Goal: Task Accomplishment & Management: Manage account settings

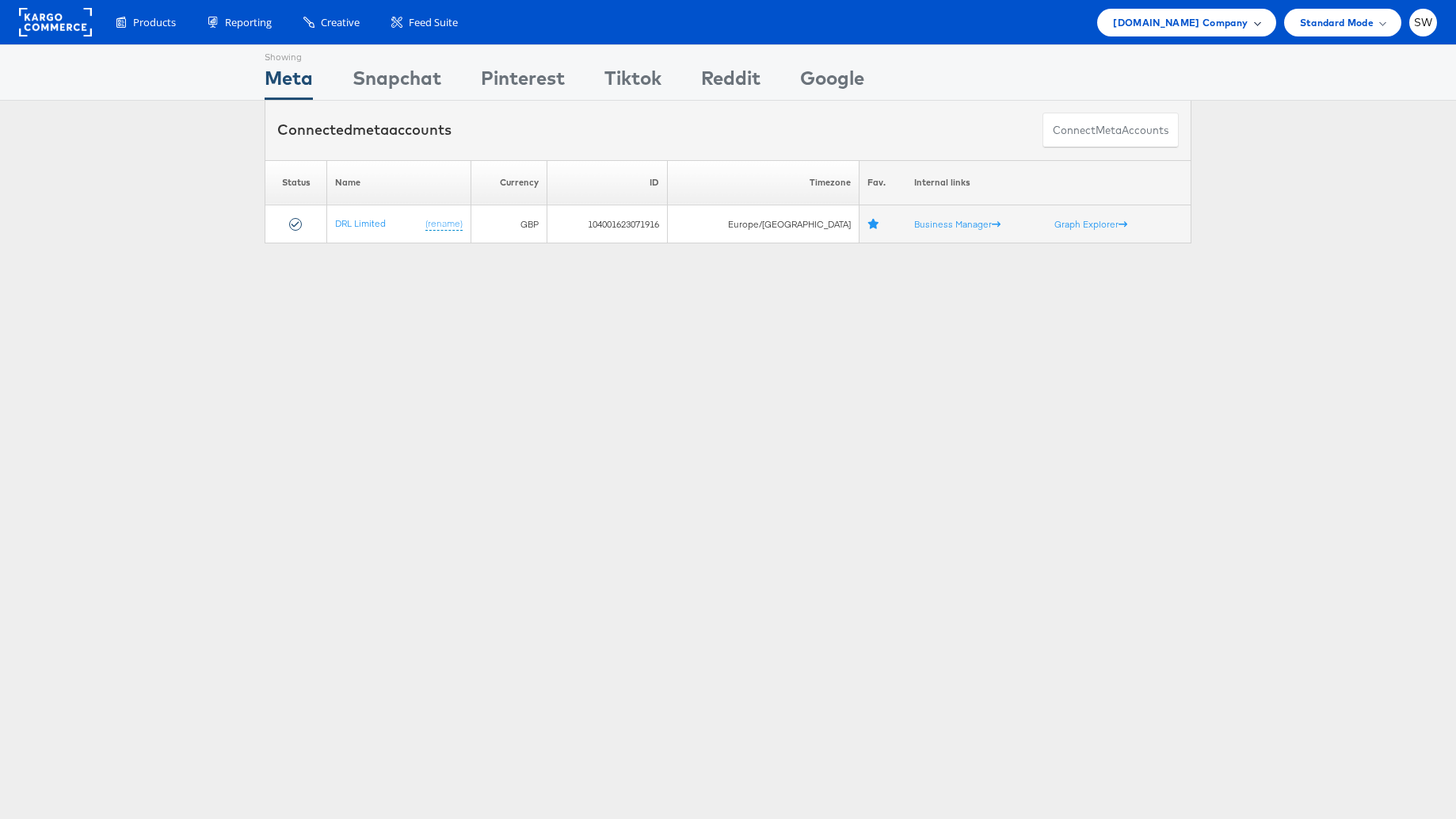
click at [1178, 19] on span "ao.com Company" at bounding box center [1180, 22] width 134 height 17
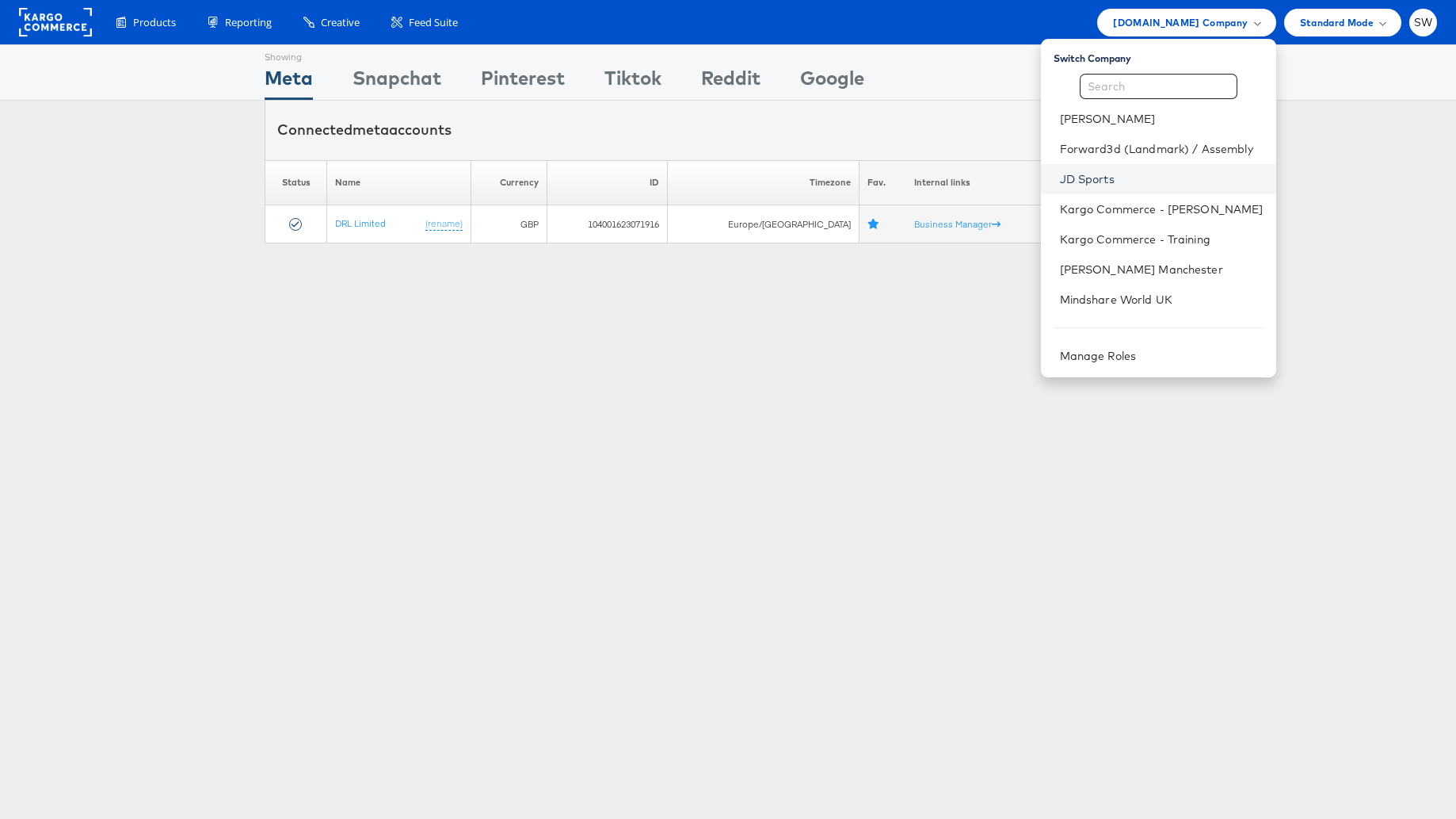
click at [1104, 179] on link "JD Sports" at bounding box center [1162, 180] width 203 height 16
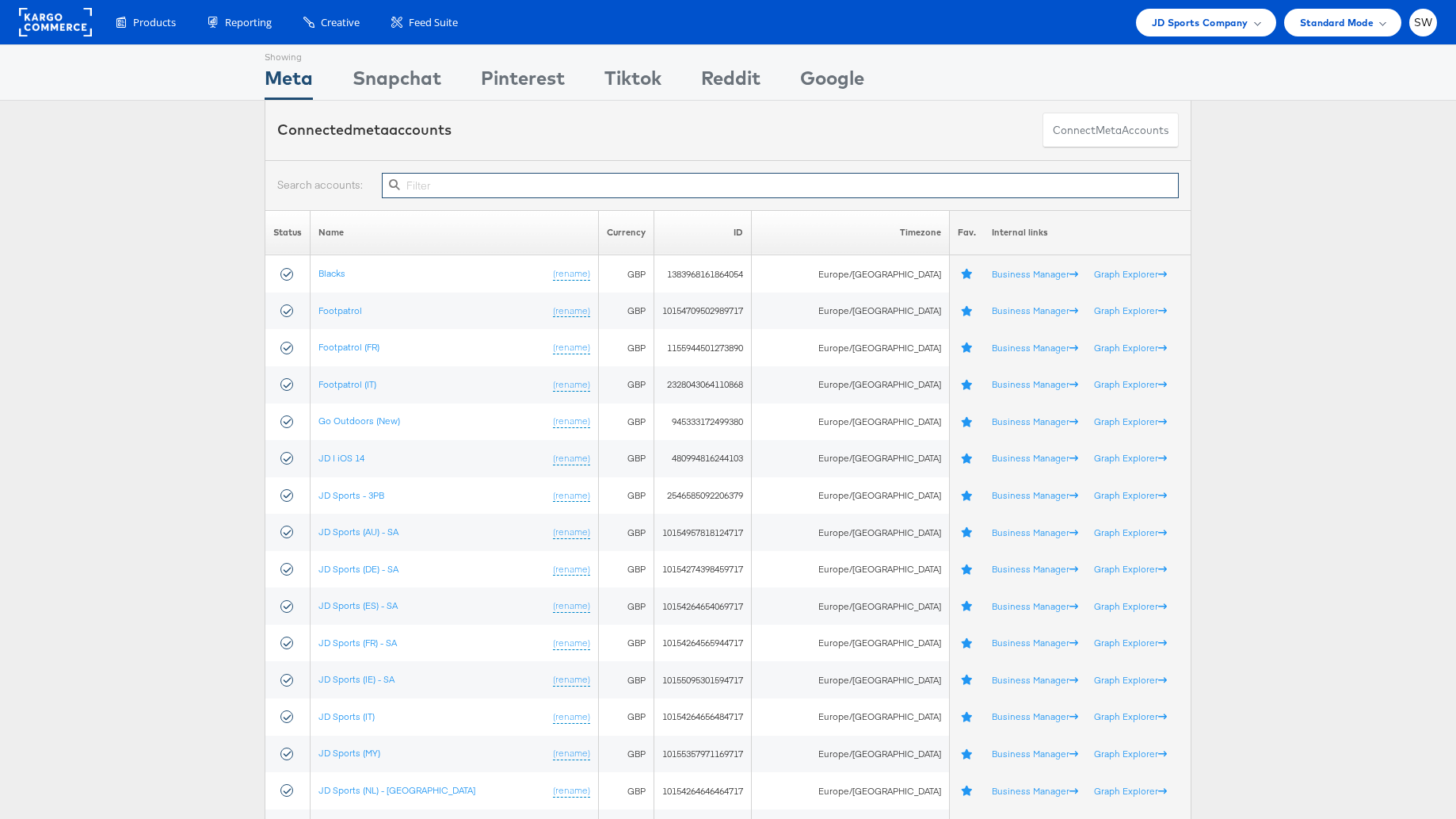
click at [443, 180] on input "text" at bounding box center [780, 185] width 797 height 26
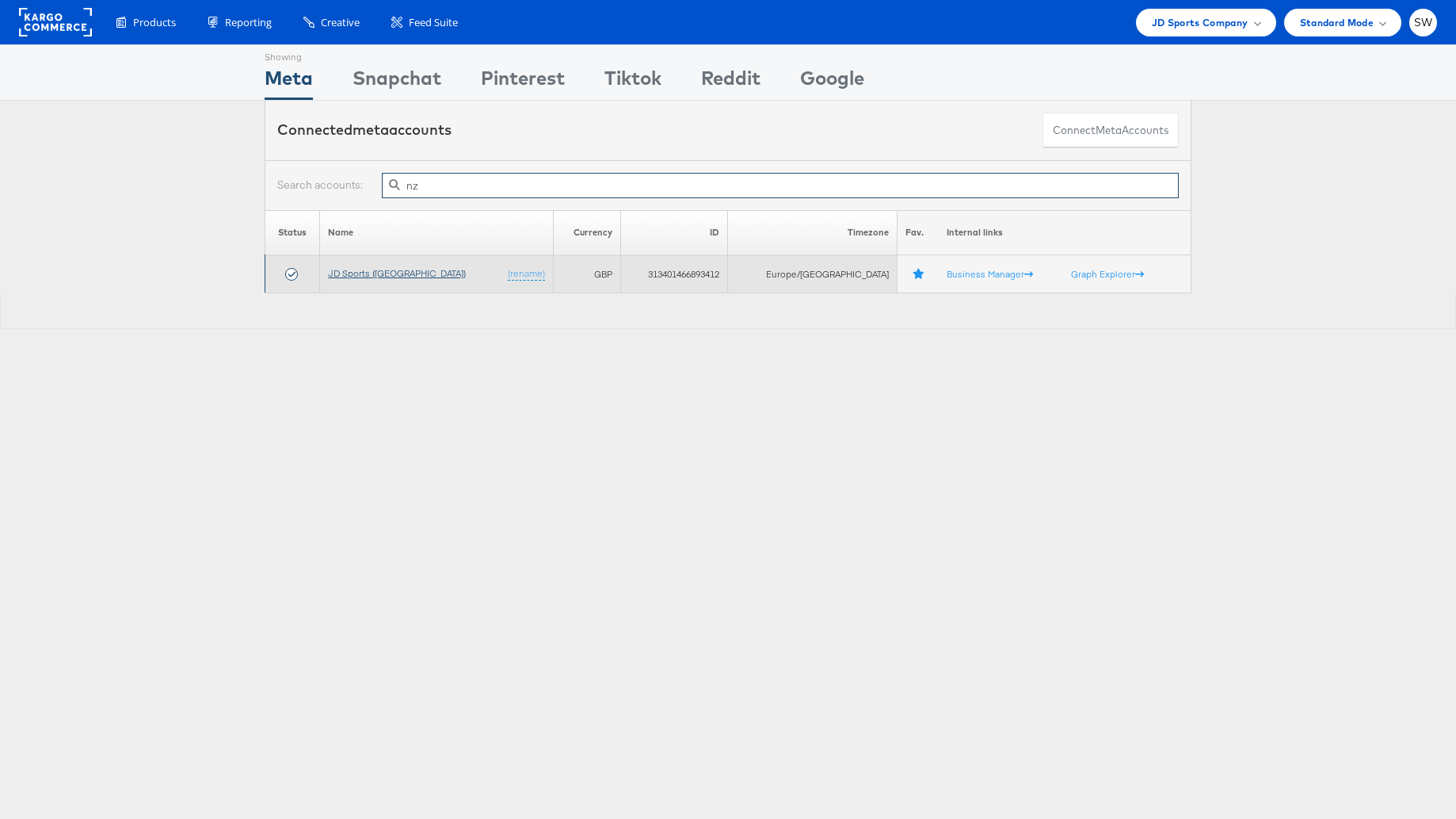
type input "nz"
click at [372, 268] on link "JD Sports ([GEOGRAPHIC_DATA])" at bounding box center [397, 272] width 138 height 11
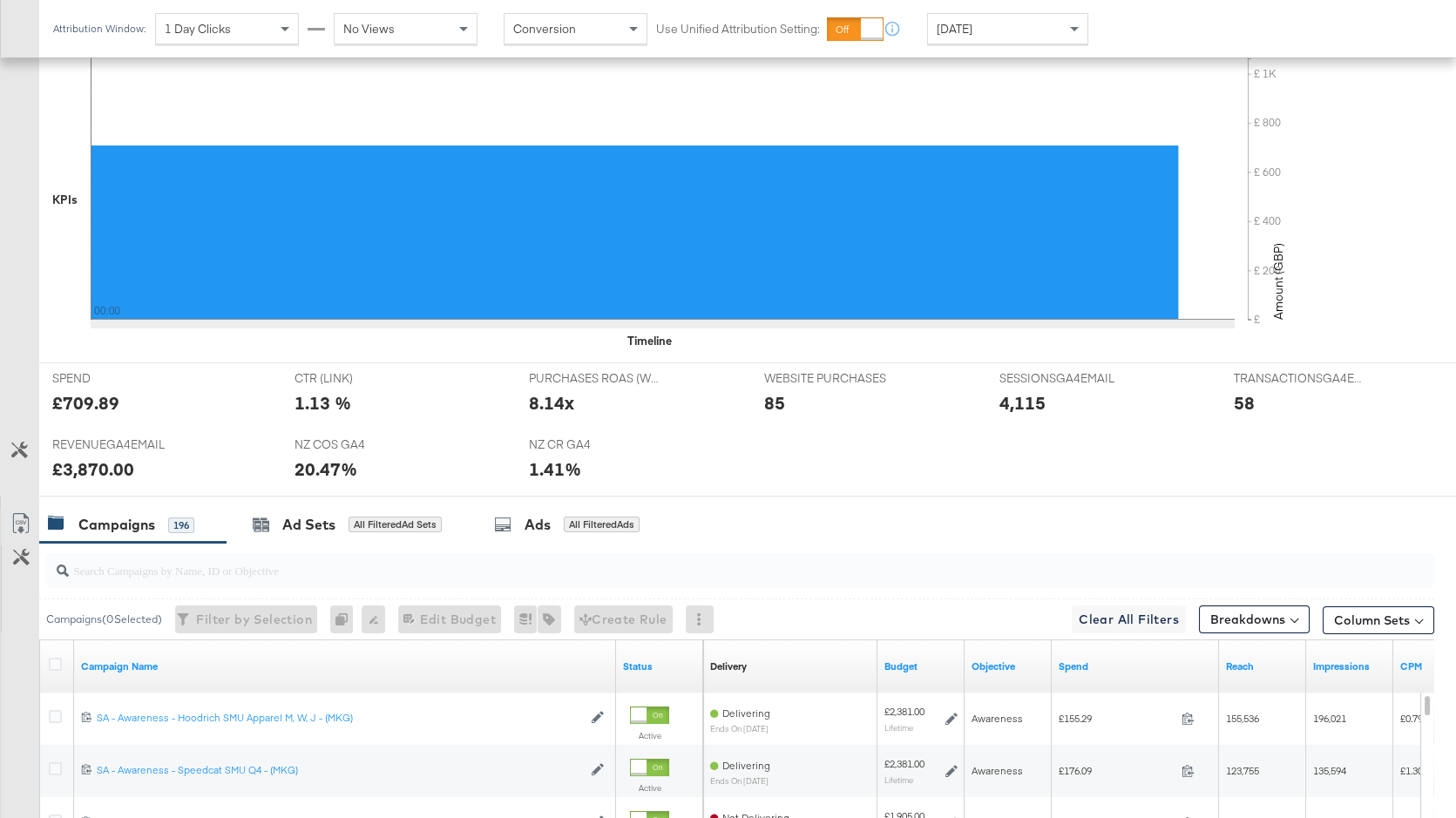
scroll to position [651, 0]
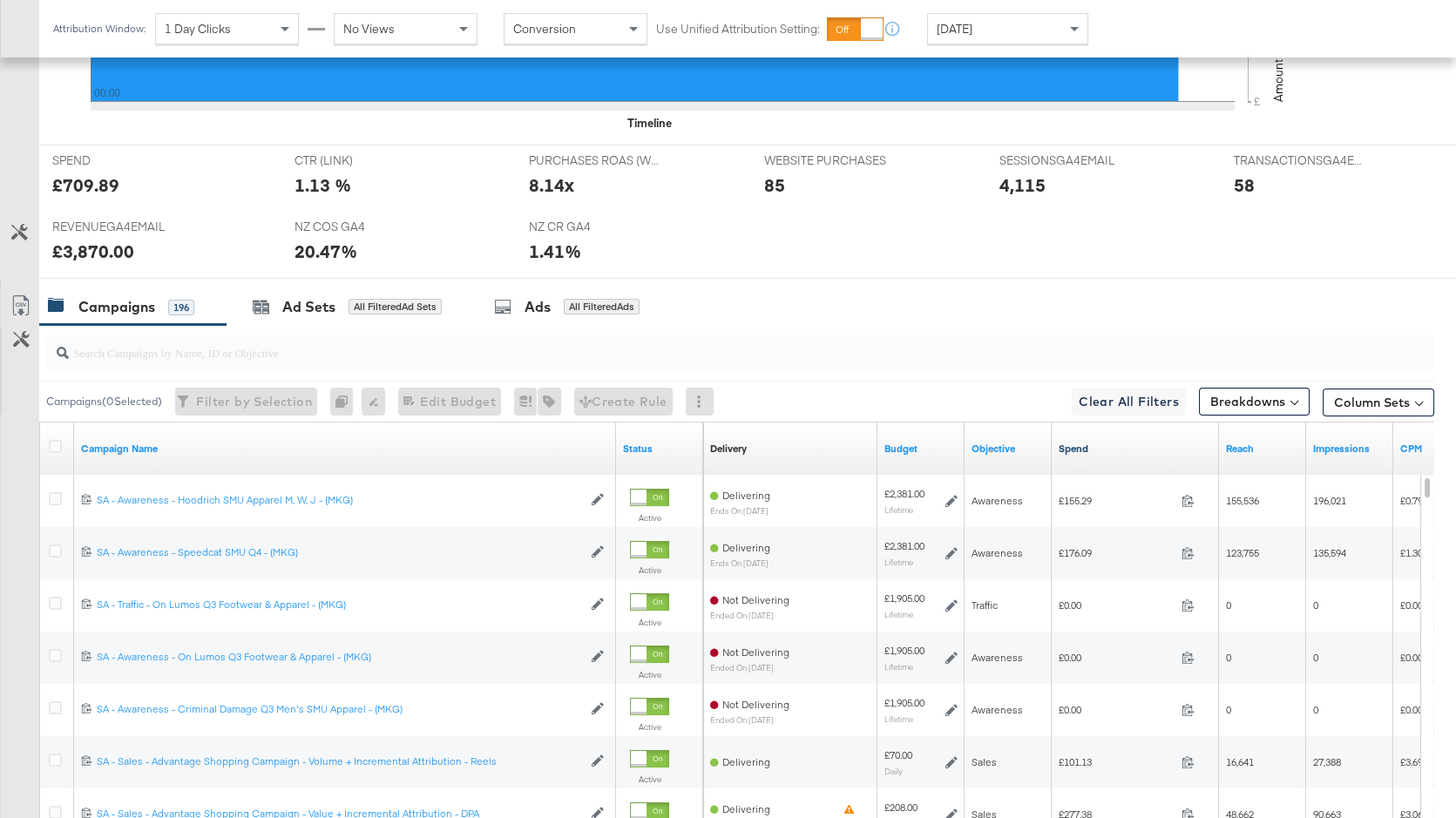
click at [1090, 446] on link "Spend" at bounding box center [1136, 448] width 154 height 14
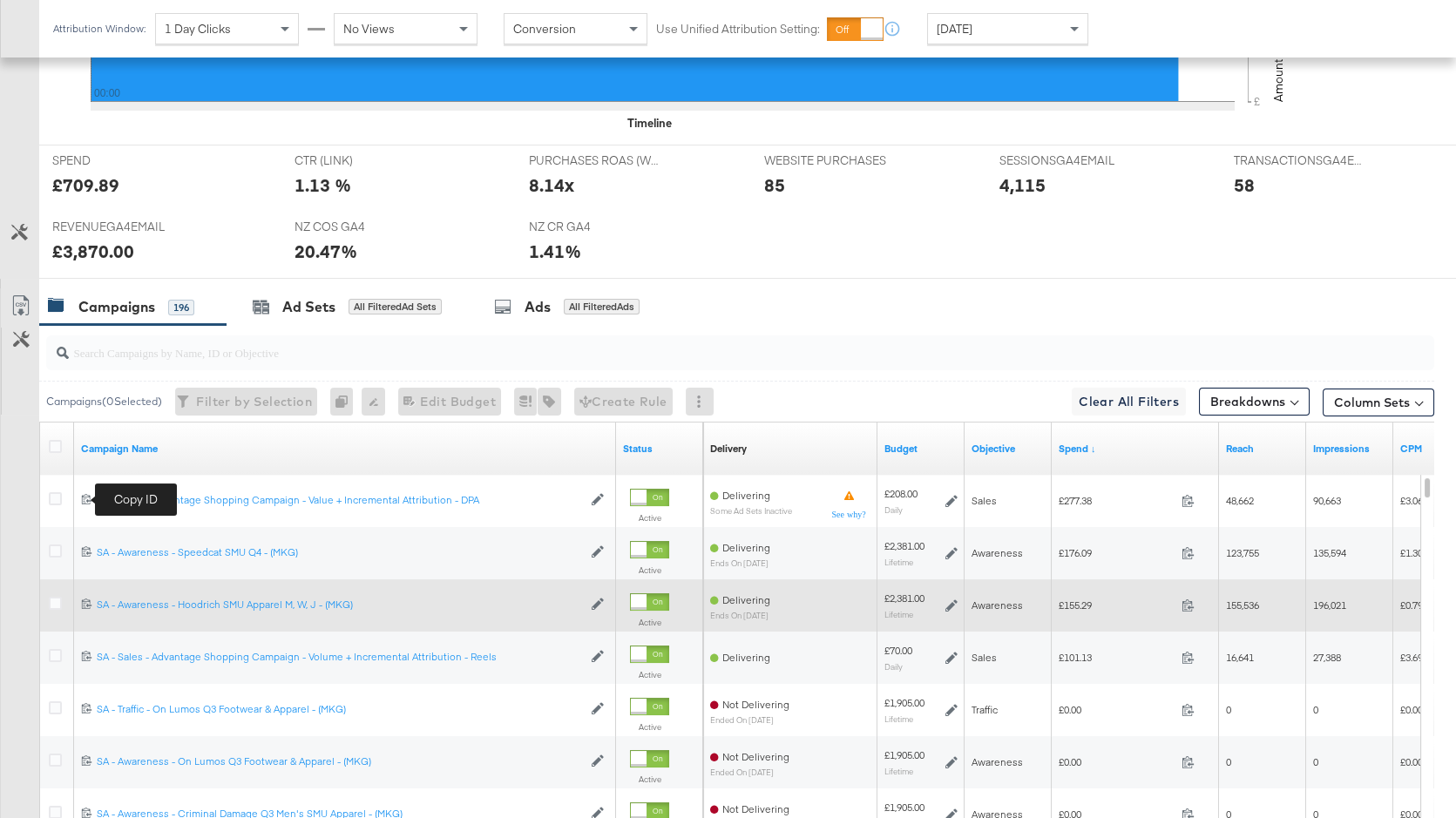
drag, startPoint x: 88, startPoint y: 499, endPoint x: 936, endPoint y: 614, distance: 855.8
click at [89, 499] on icon at bounding box center [87, 499] width 12 height 12
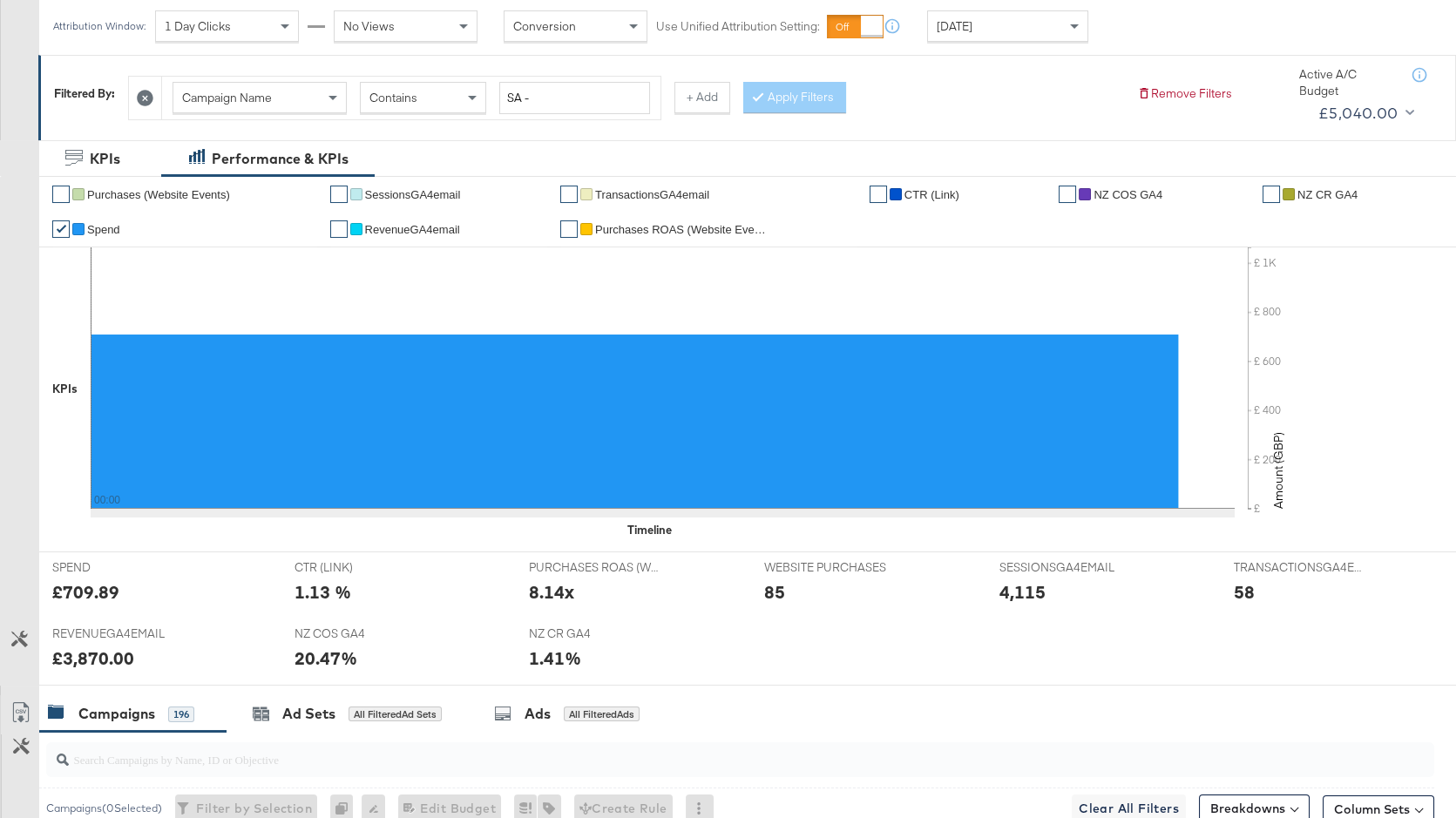
scroll to position [0, 0]
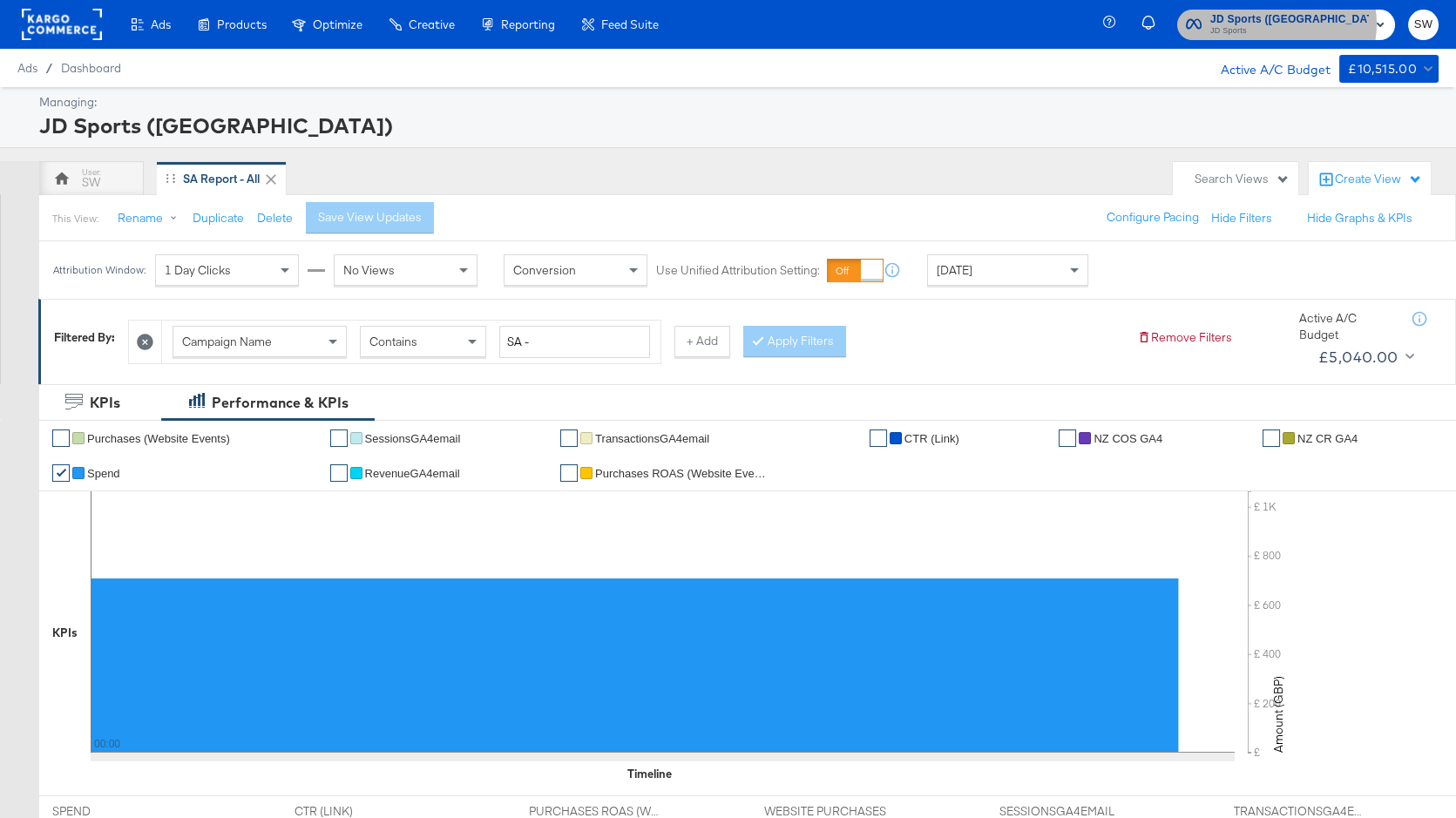
click at [1358, 24] on span "JD Sports" at bounding box center [1289, 31] width 159 height 14
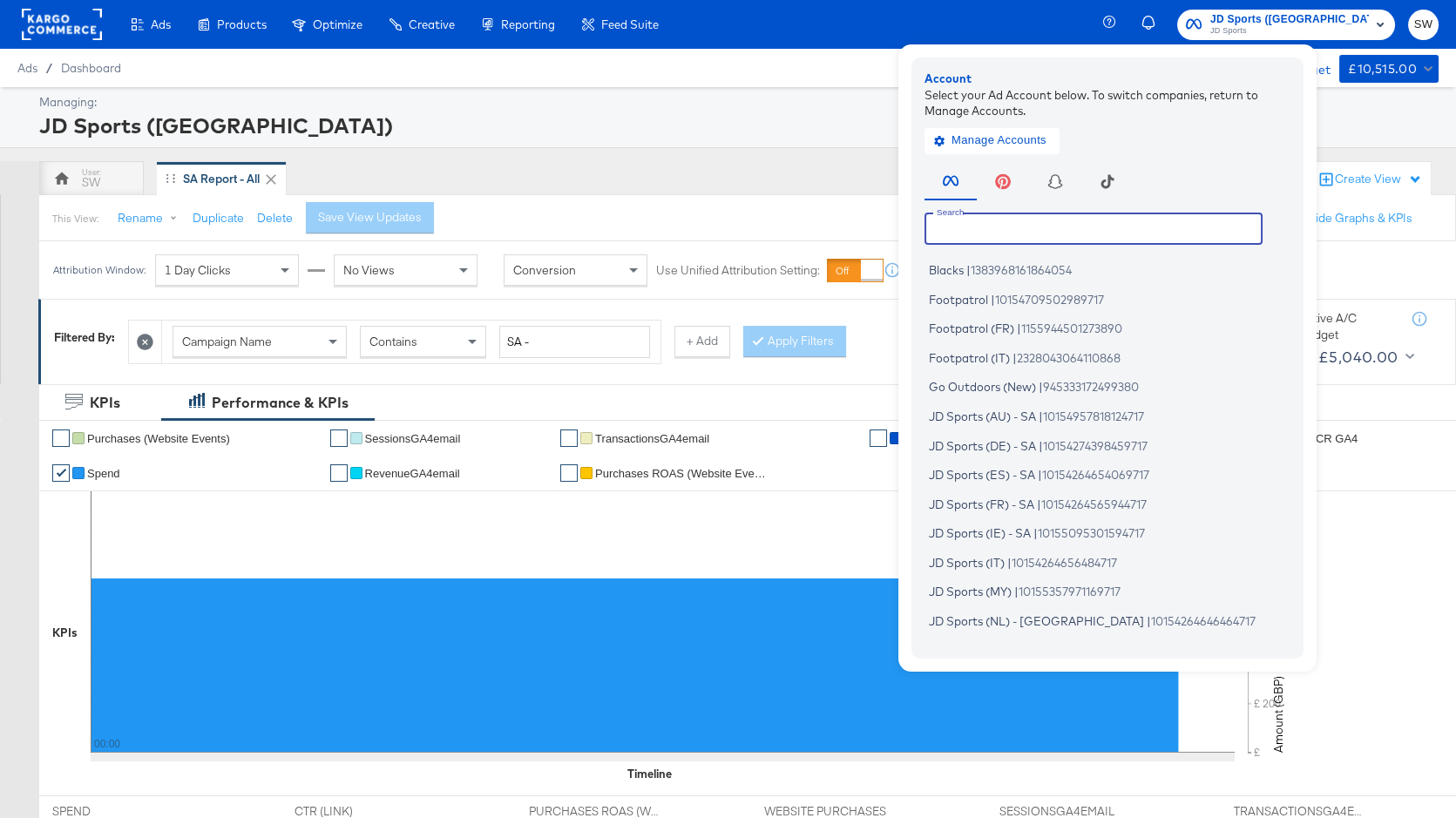
click at [1200, 231] on input "text" at bounding box center [1094, 229] width 338 height 31
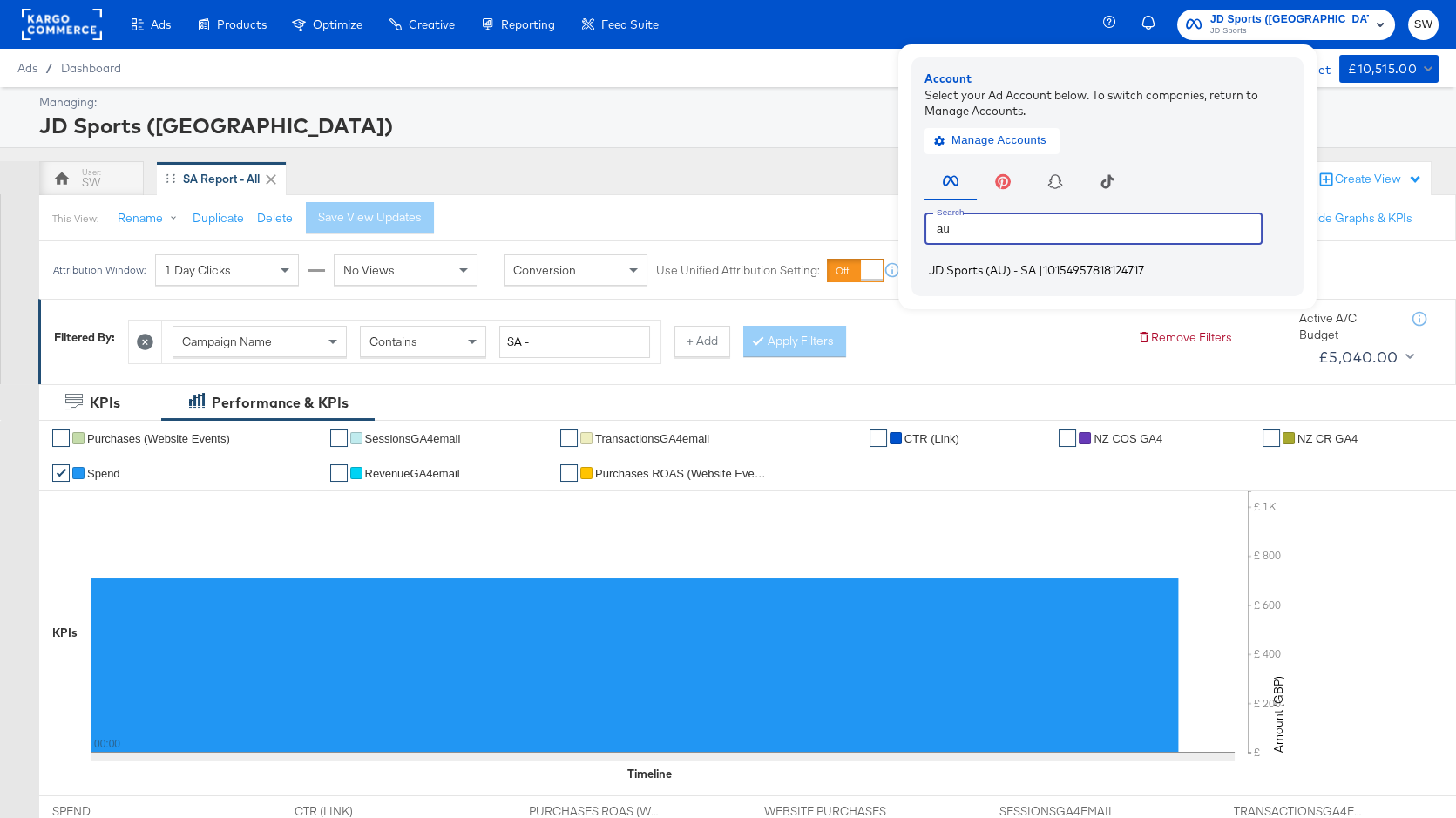
type input "au"
click at [1144, 270] on span "10154957818124717" at bounding box center [1093, 270] width 101 height 14
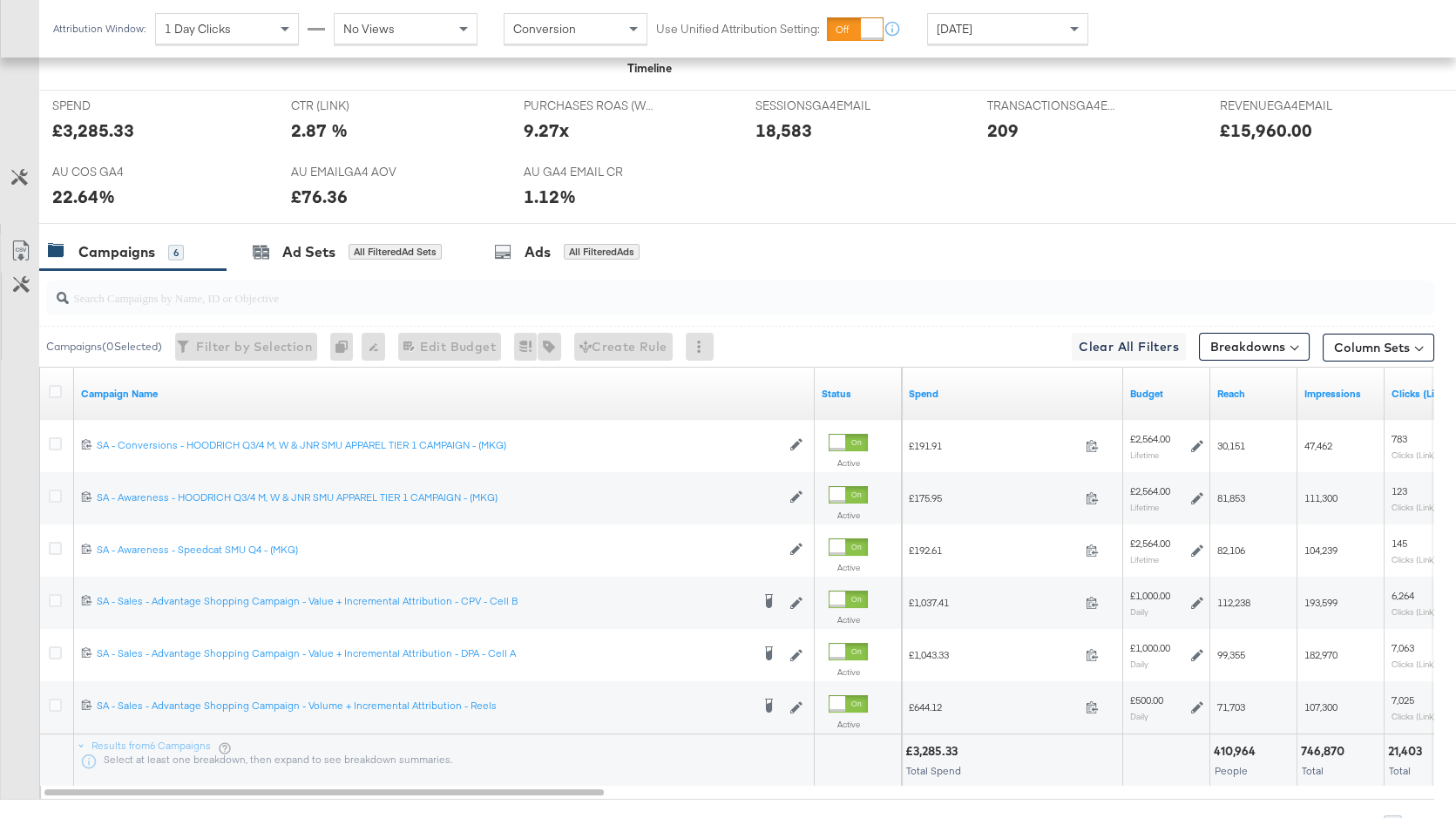
scroll to position [811, 0]
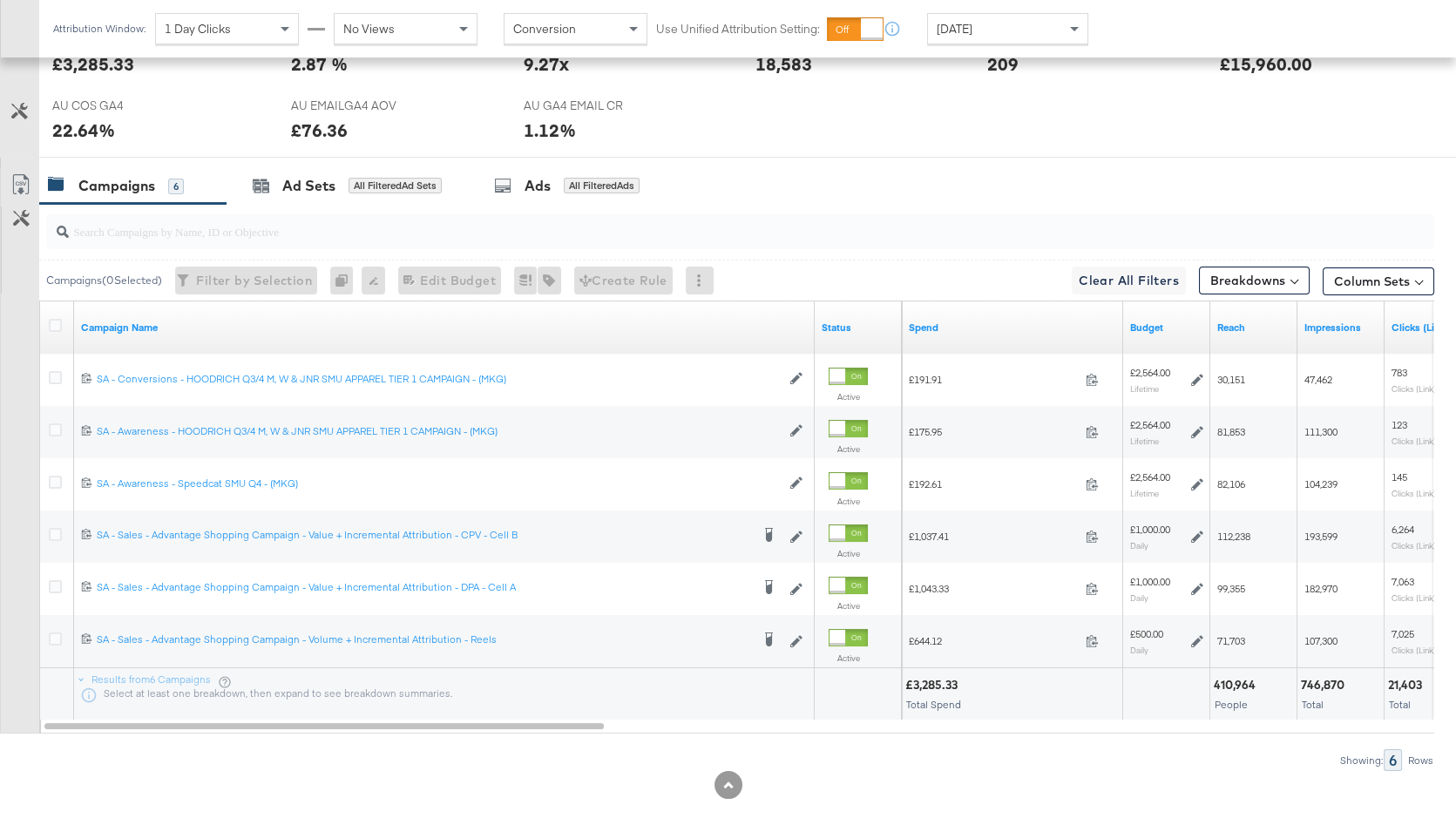
click at [1025, 314] on div "Spend" at bounding box center [1012, 328] width 222 height 28
click at [1012, 327] on link "Spend" at bounding box center [1012, 328] width 207 height 14
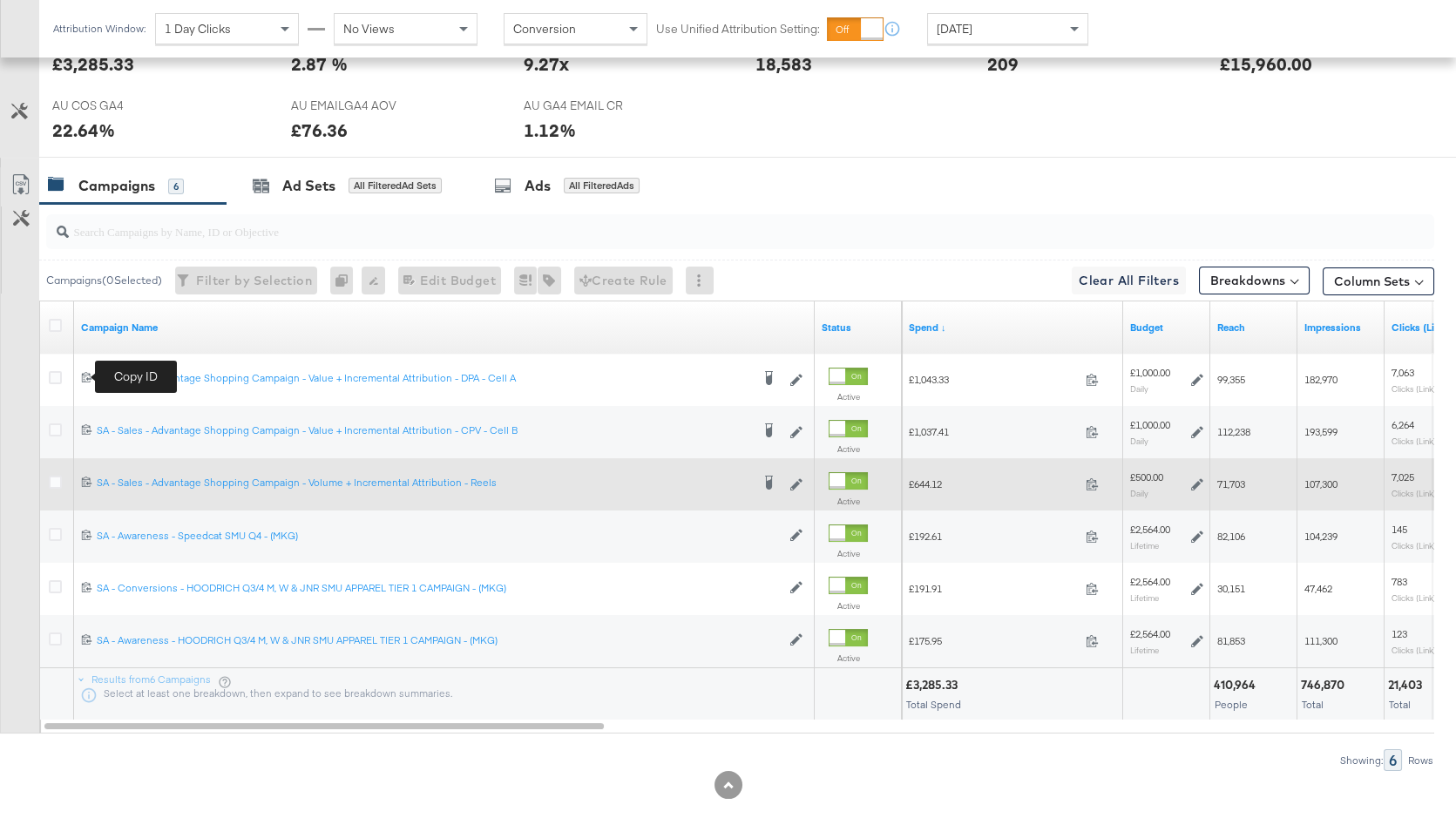
drag, startPoint x: 86, startPoint y: 373, endPoint x: 841, endPoint y: 471, distance: 761.3
click at [86, 373] on icon at bounding box center [87, 377] width 12 height 12
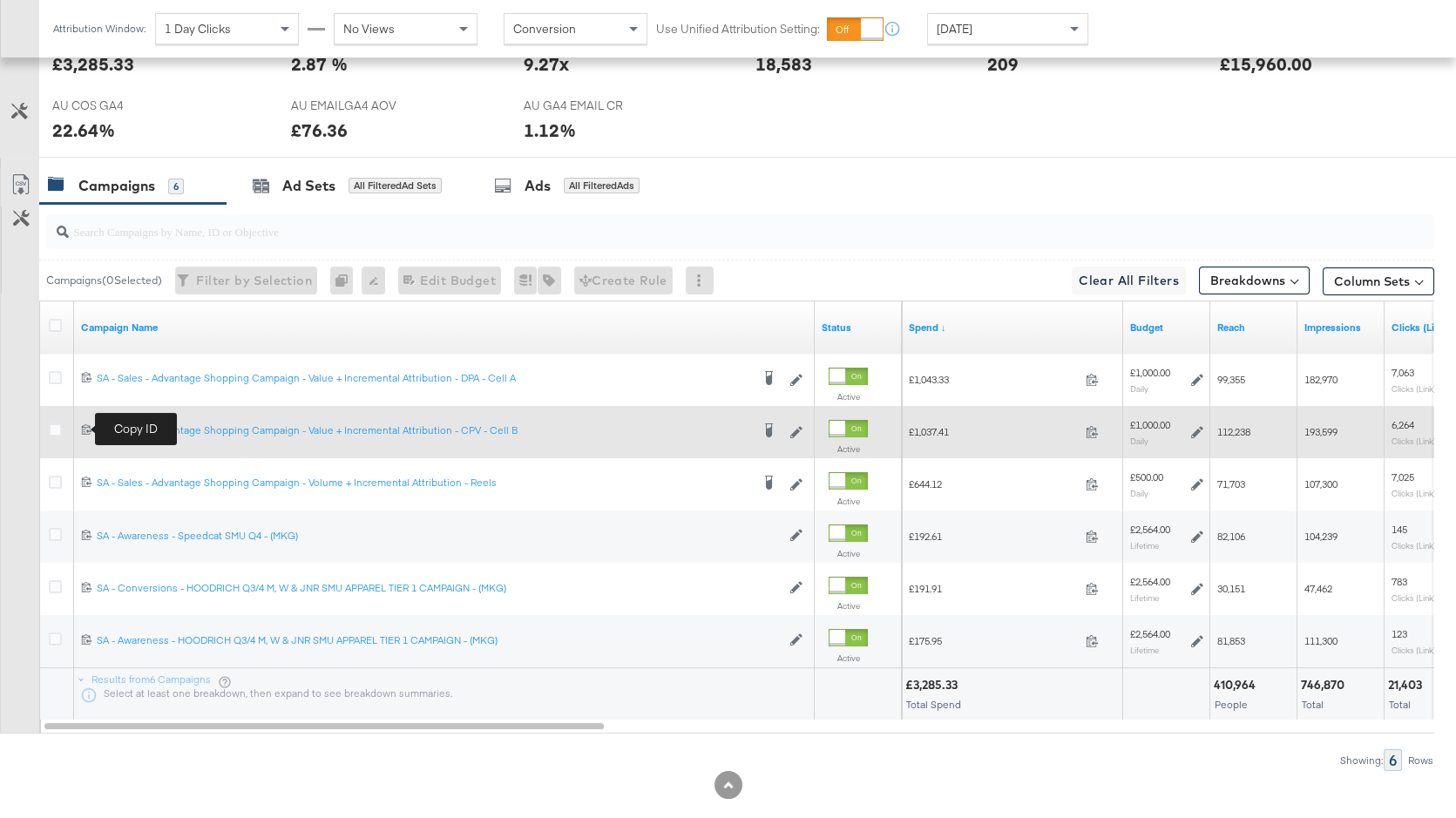
click at [84, 428] on icon at bounding box center [87, 429] width 12 height 12
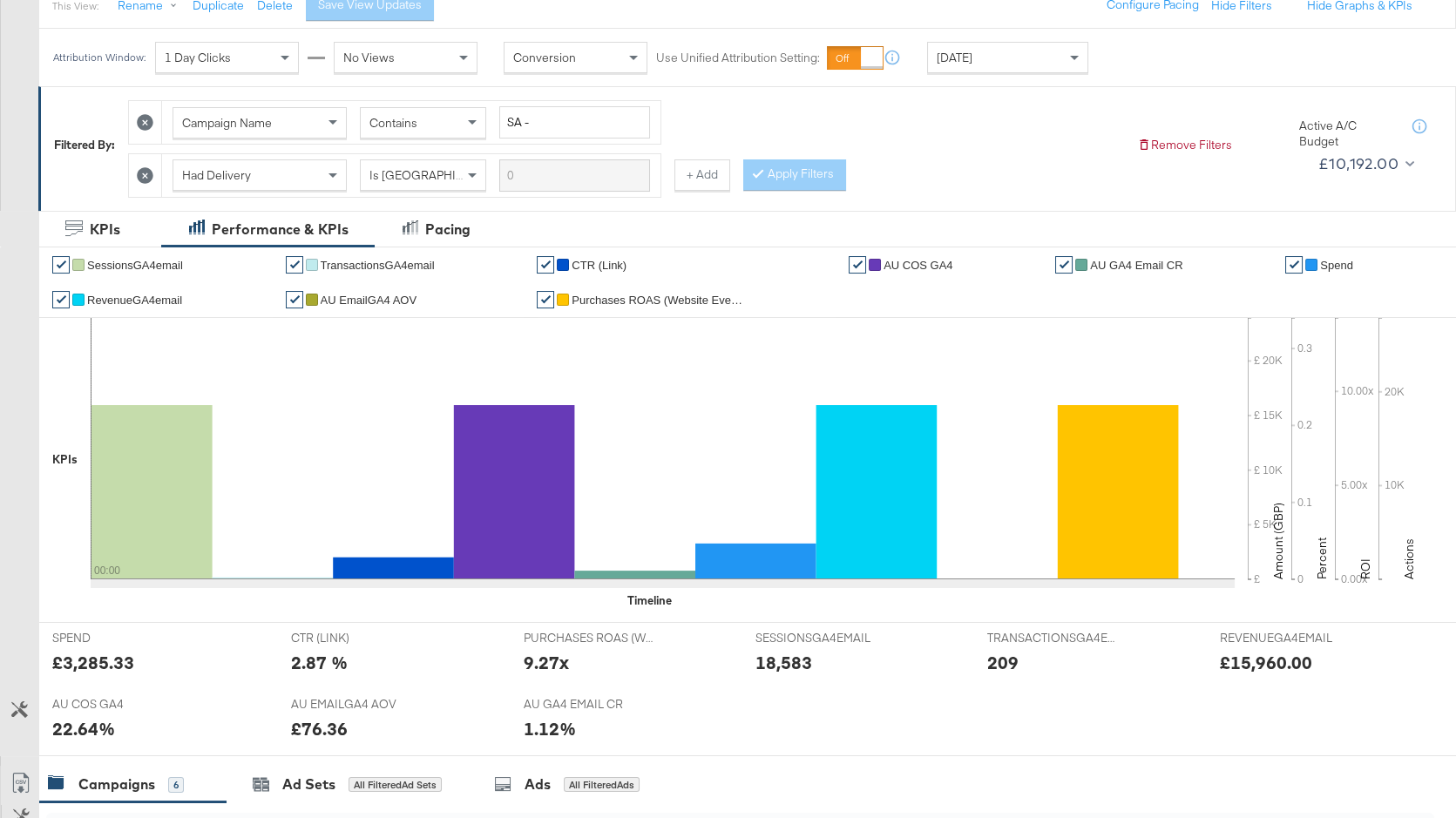
scroll to position [0, 0]
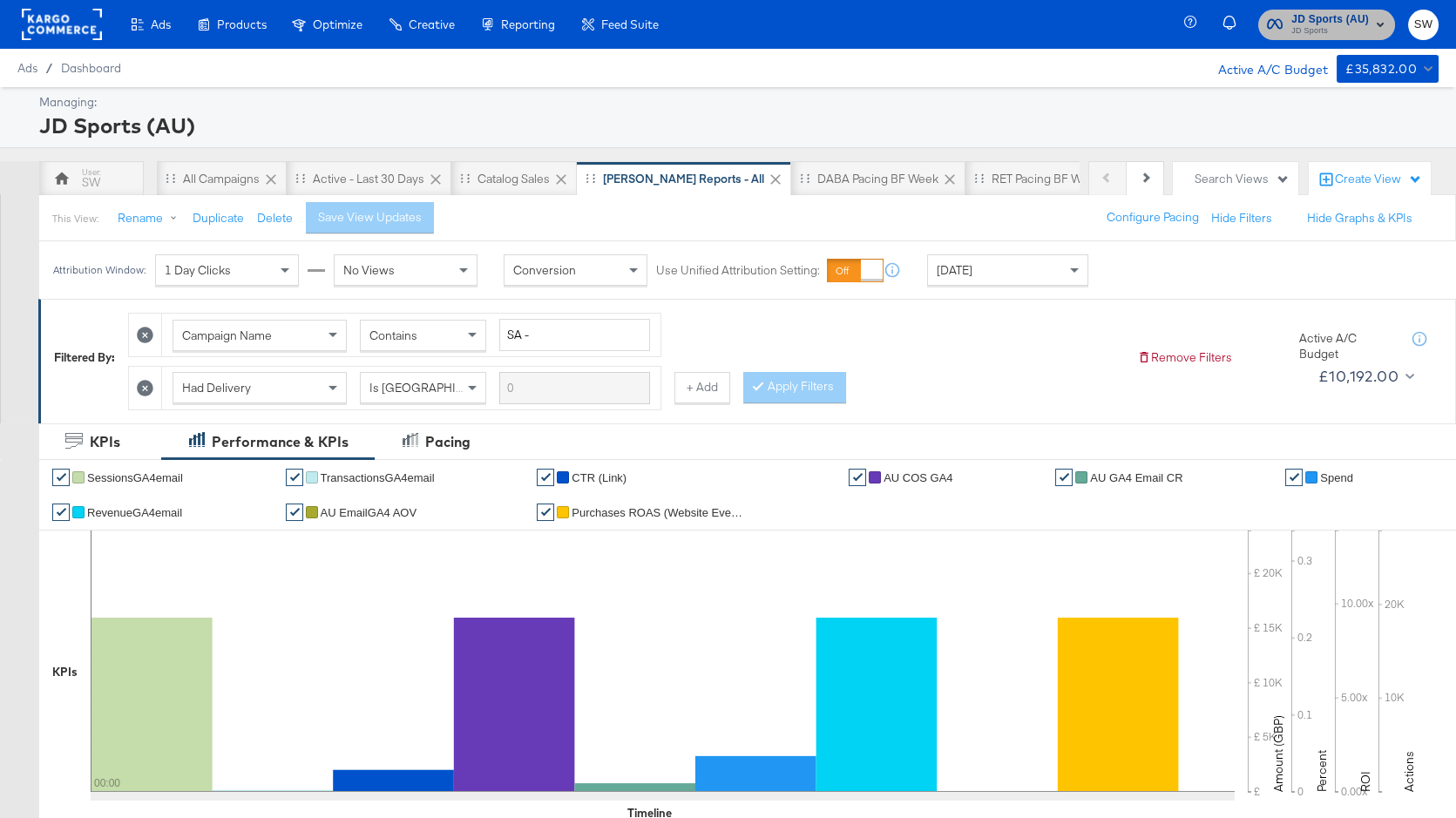
click at [1319, 20] on span "JD Sports (AU)" at bounding box center [1331, 19] width 78 height 18
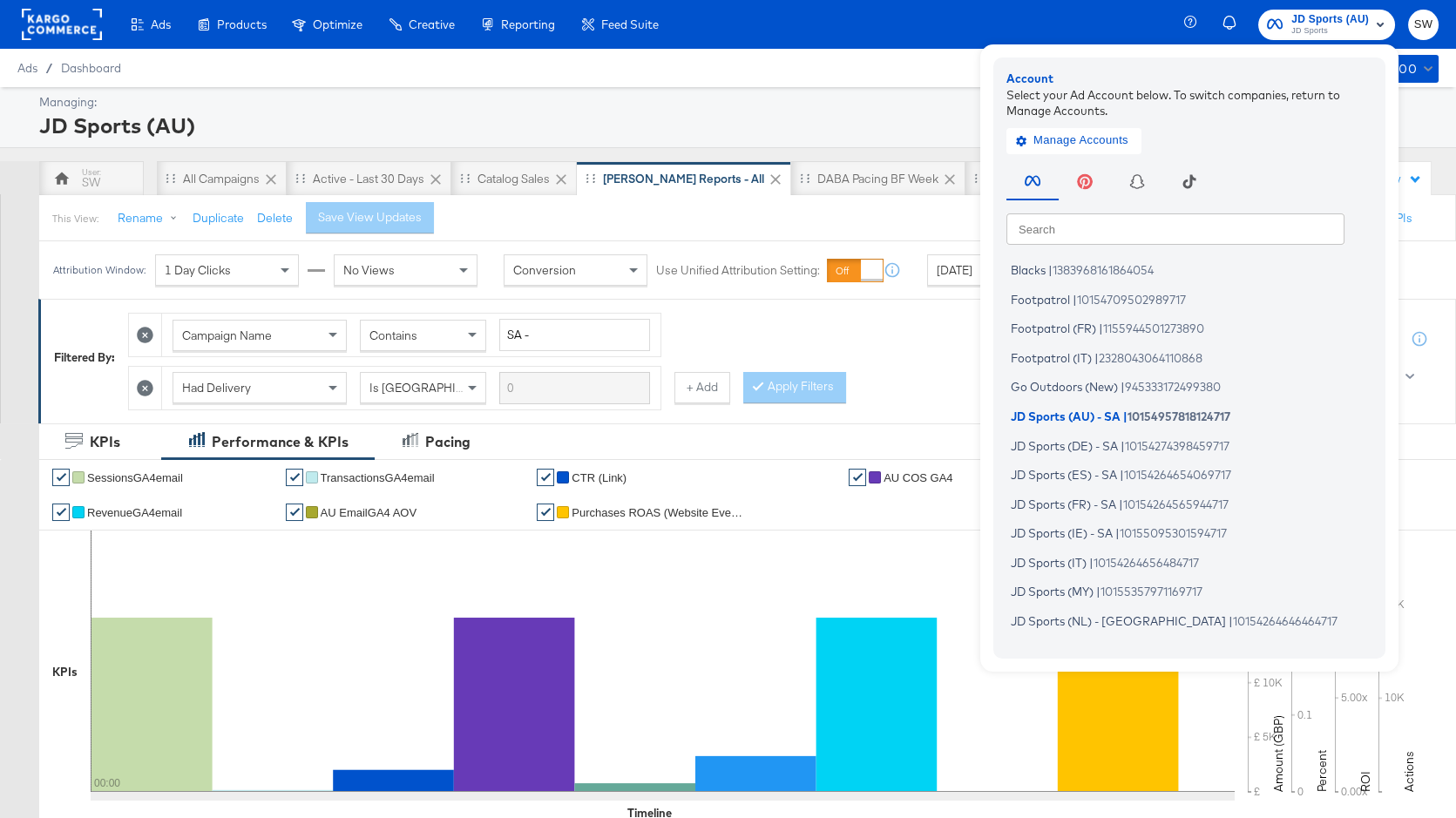
click at [1094, 239] on input "text" at bounding box center [1176, 229] width 338 height 31
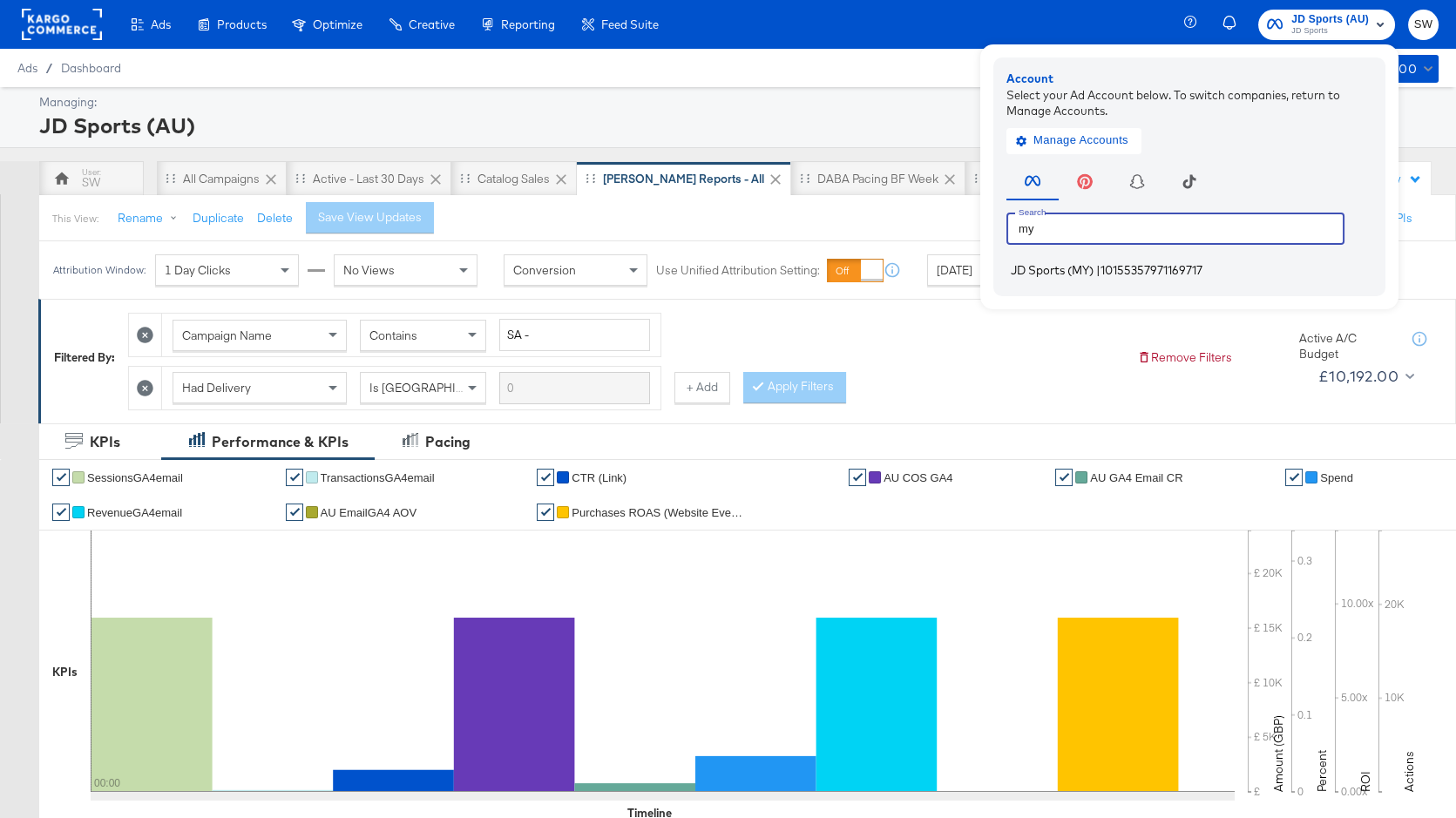
type input "my"
click at [1107, 275] on span "10155357971169717" at bounding box center [1152, 270] width 102 height 14
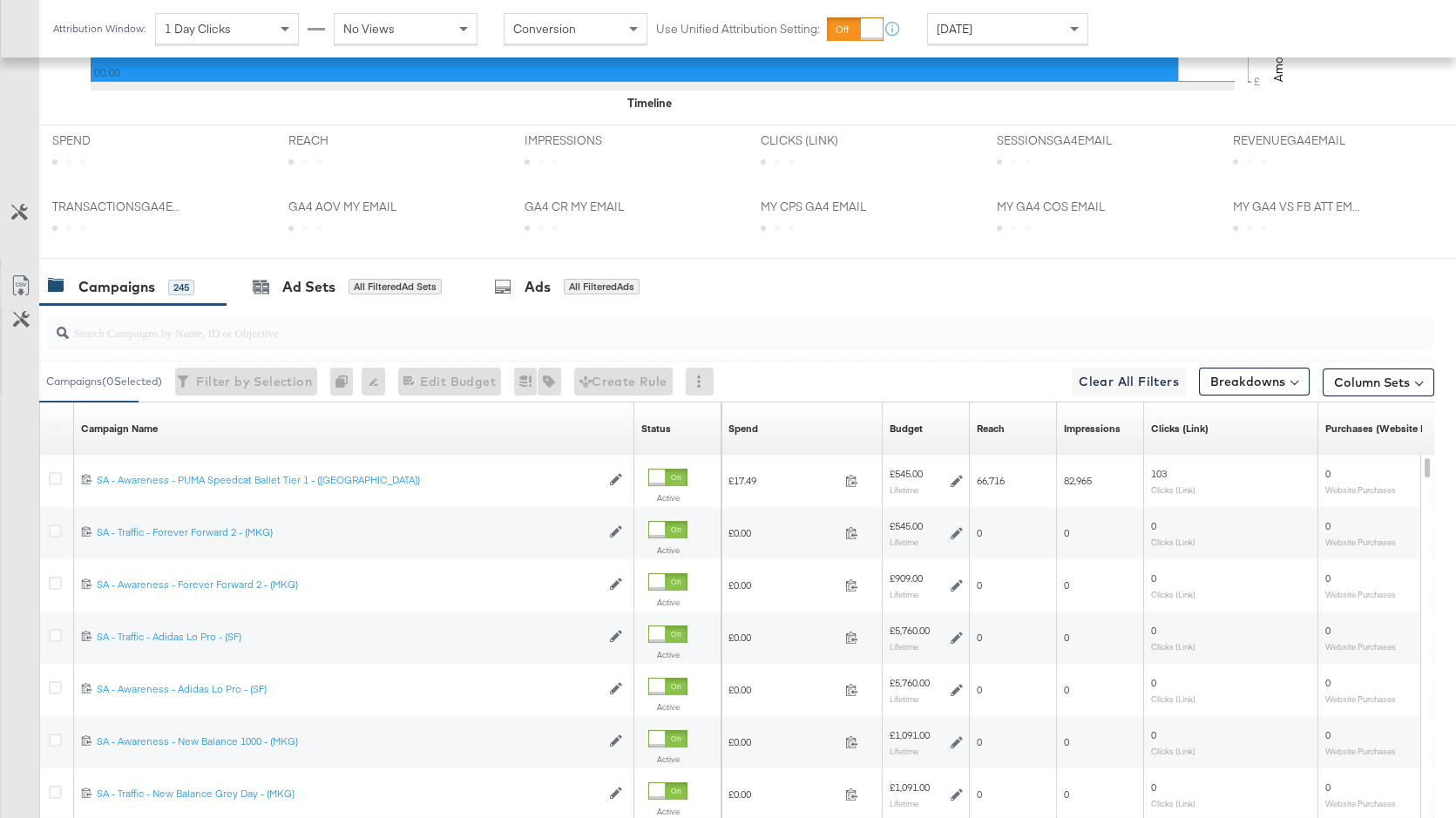
scroll to position [852, 0]
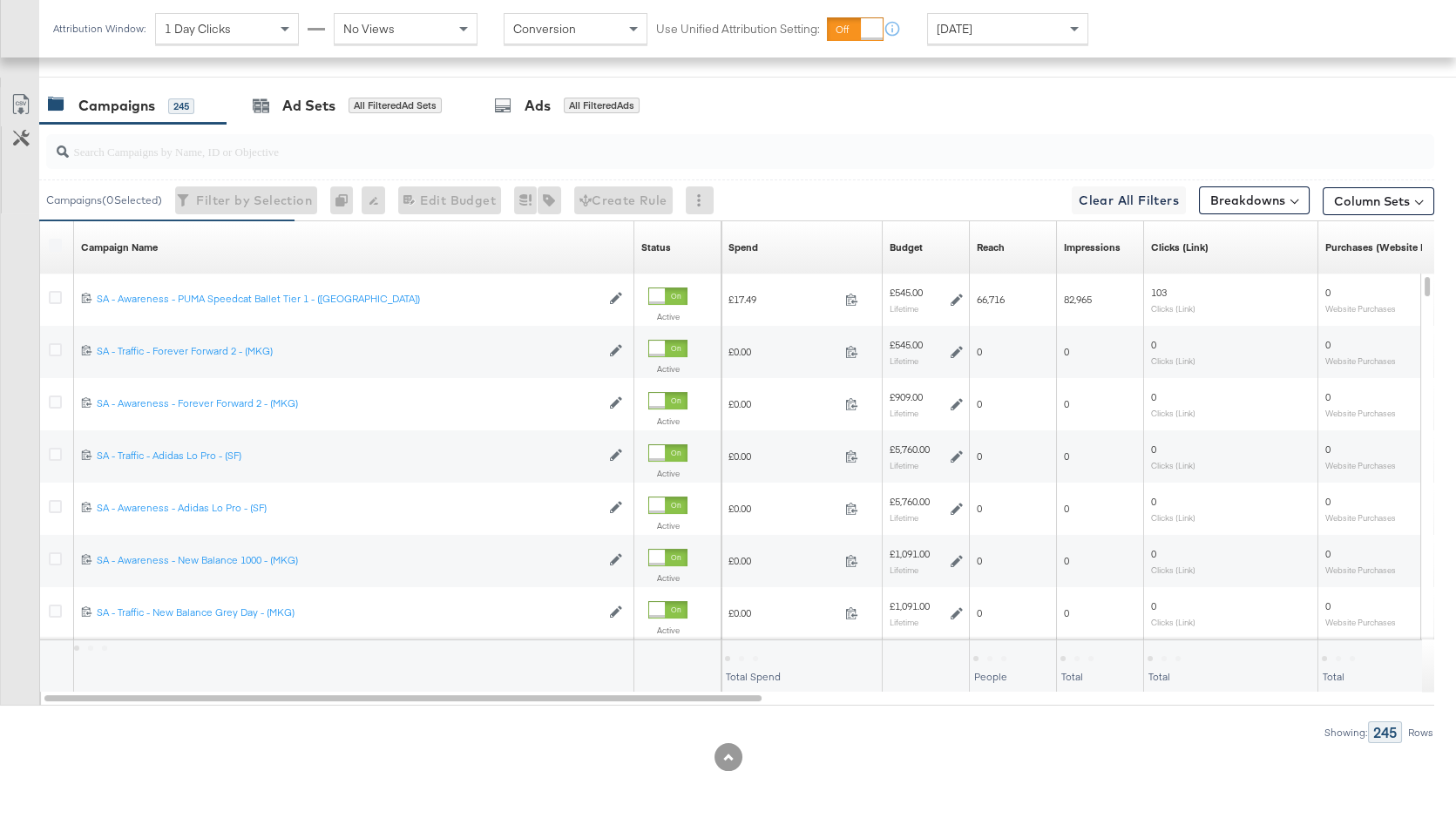
click at [823, 256] on div "Spend Sorting Unavailable" at bounding box center [802, 247] width 161 height 28
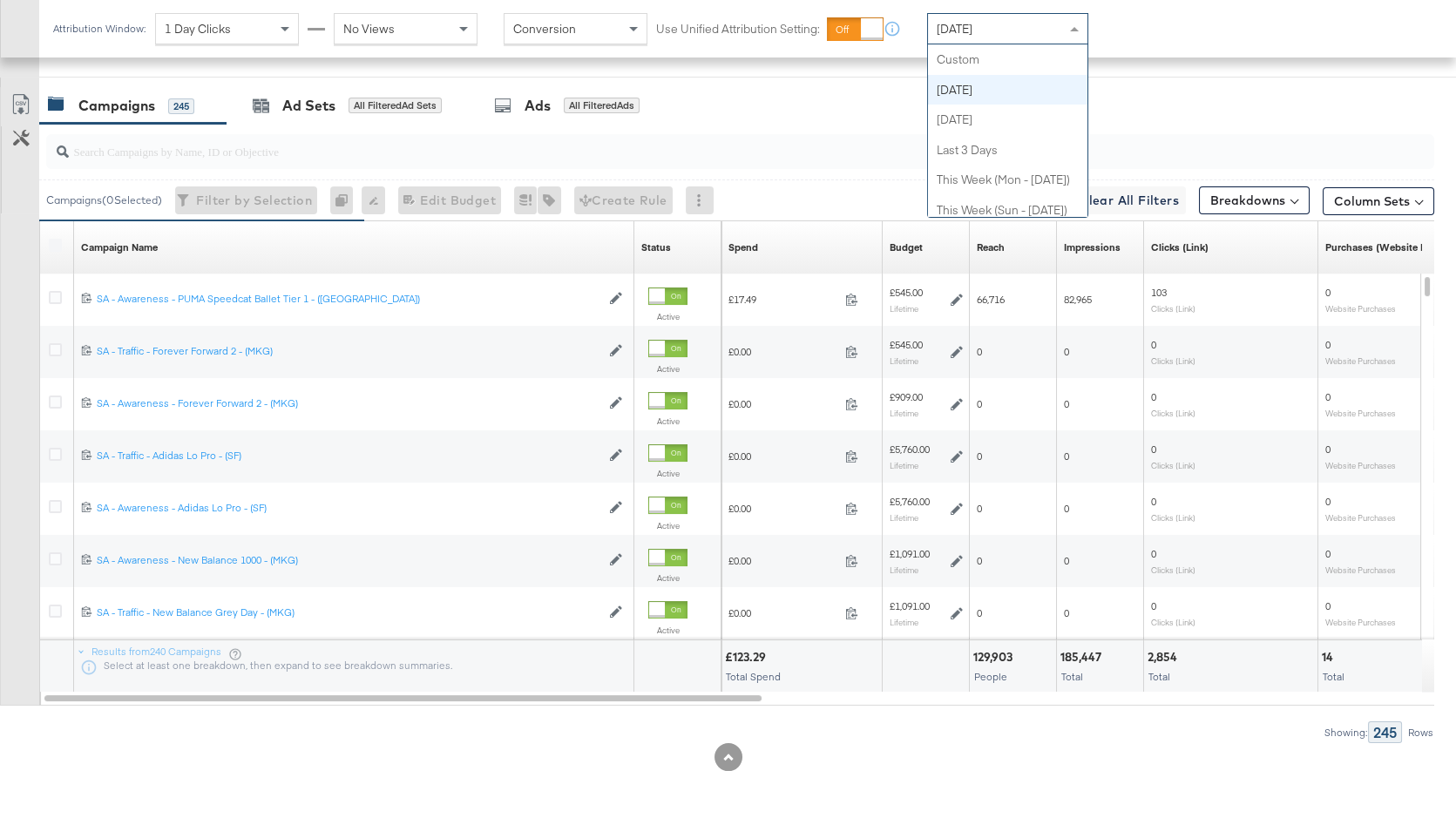
click at [1001, 29] on div "[DATE]" at bounding box center [1008, 28] width 160 height 29
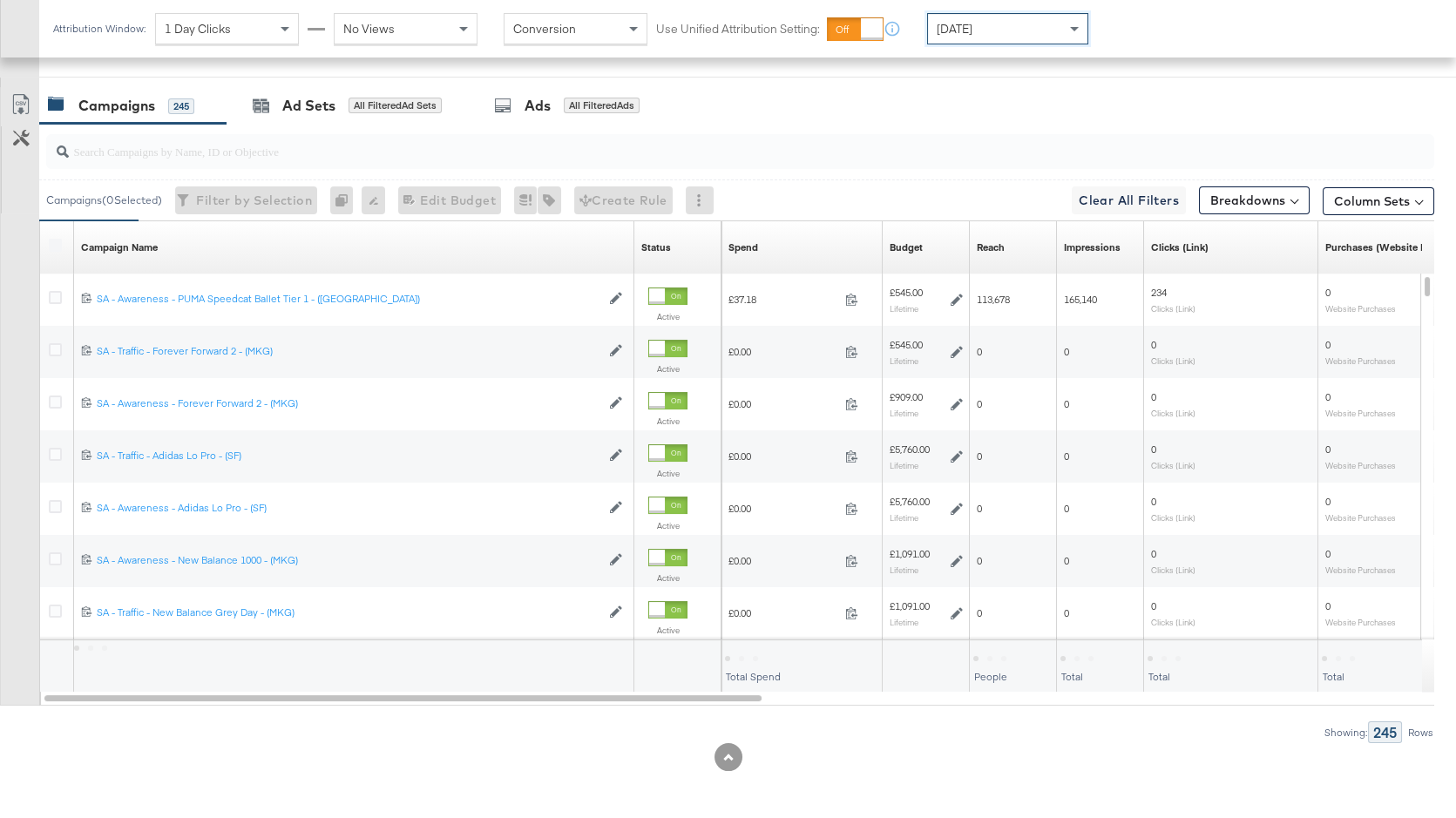
click at [779, 245] on div "Spend Sorting Unavailable" at bounding box center [802, 247] width 161 height 28
click at [744, 249] on link "Spend" at bounding box center [801, 247] width 147 height 14
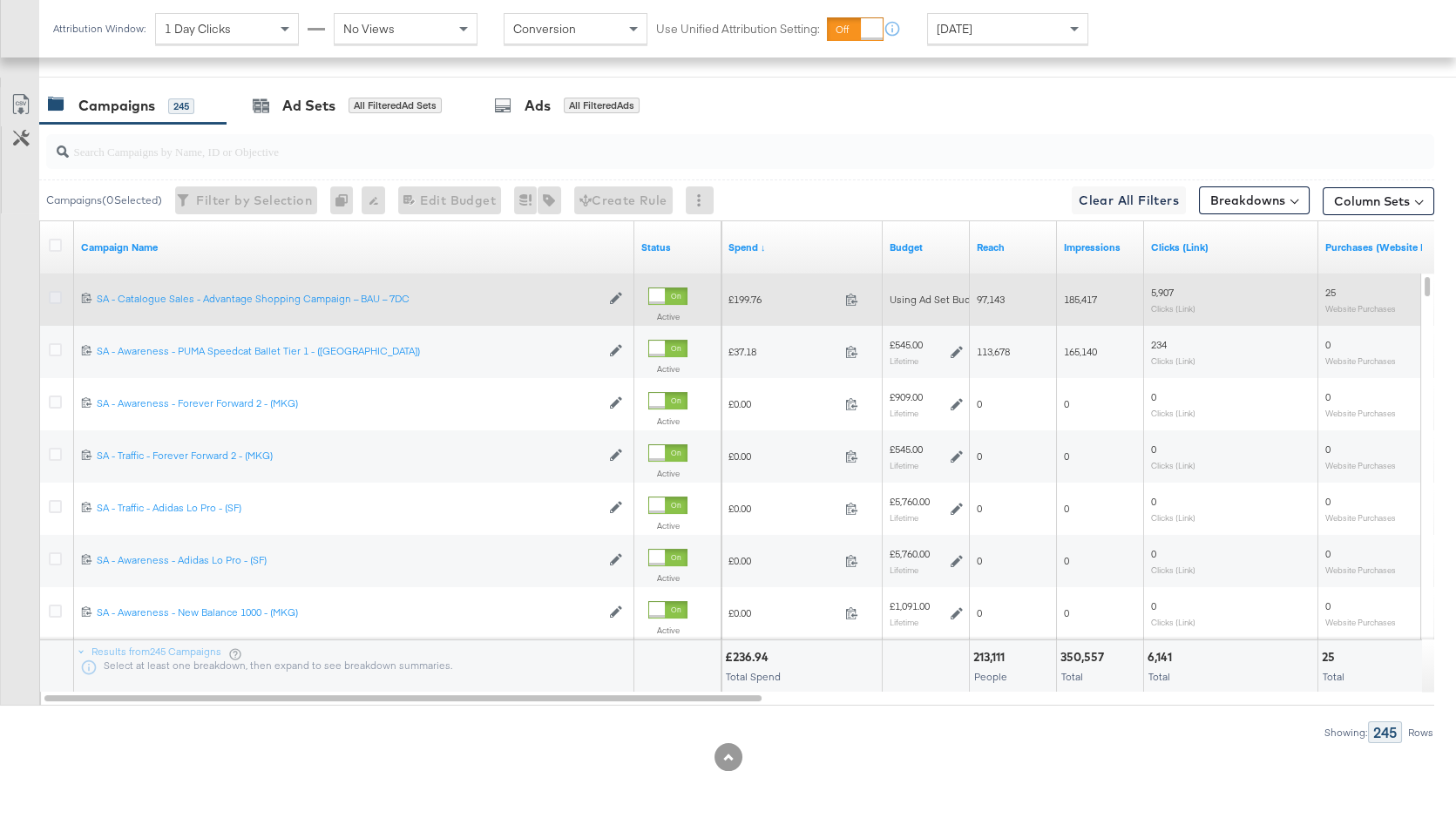
click at [56, 296] on icon at bounding box center [54, 297] width 13 height 13
click at [0, 0] on input "checkbox" at bounding box center [0, 0] width 0 height 0
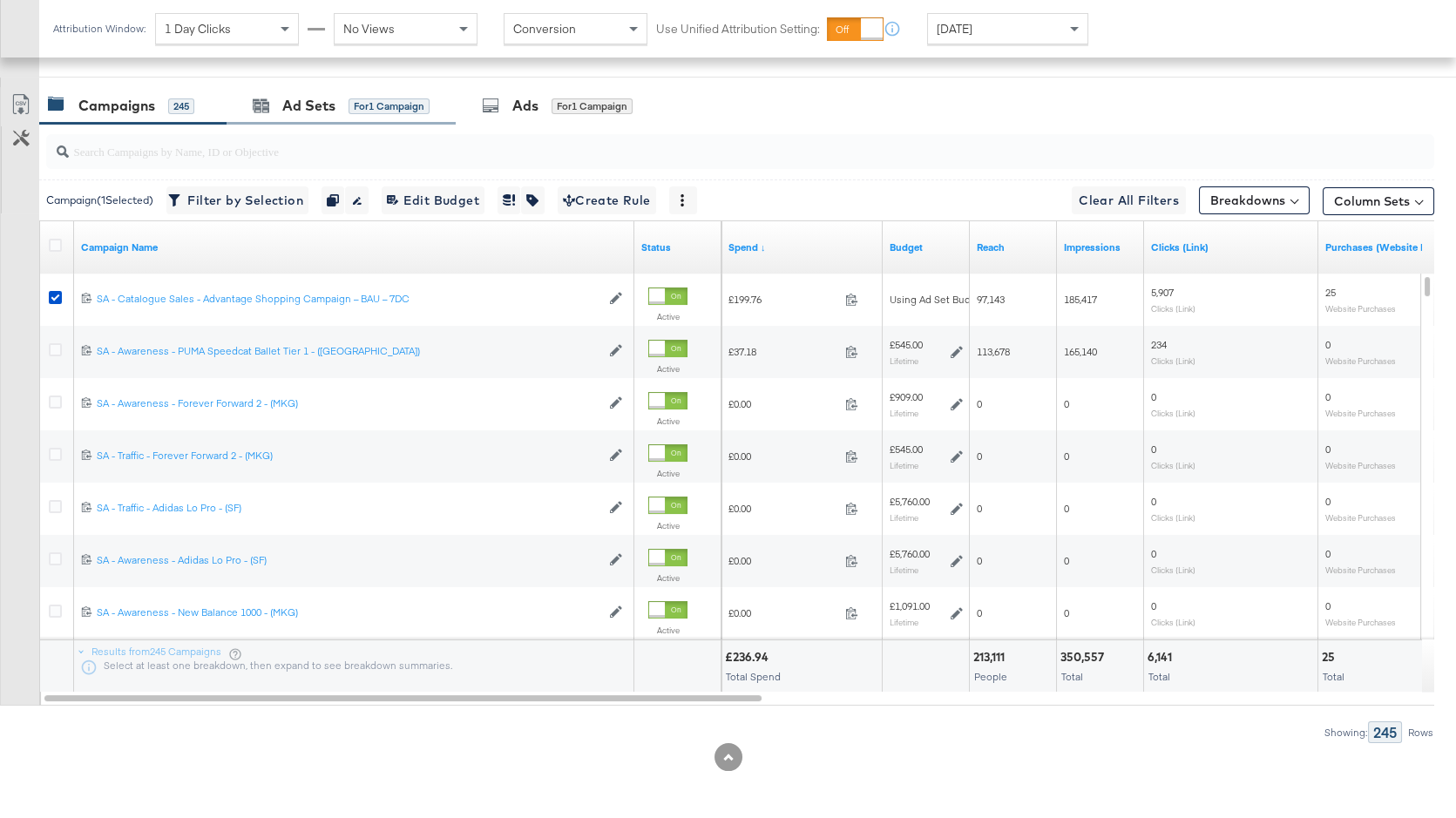
click at [391, 116] on div "Ad Sets for 1 Campaign" at bounding box center [341, 106] width 230 height 38
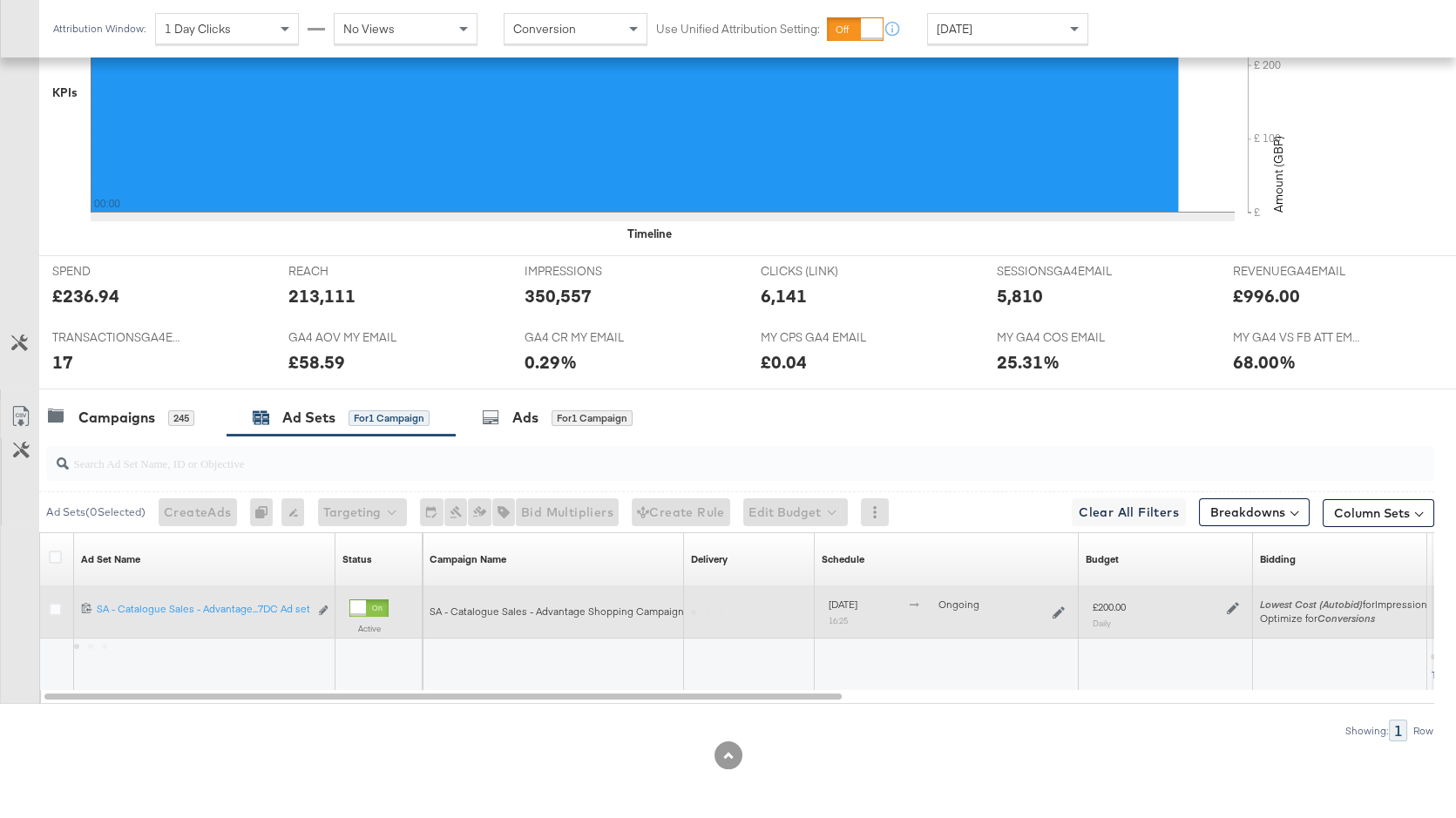
scroll to position [539, 0]
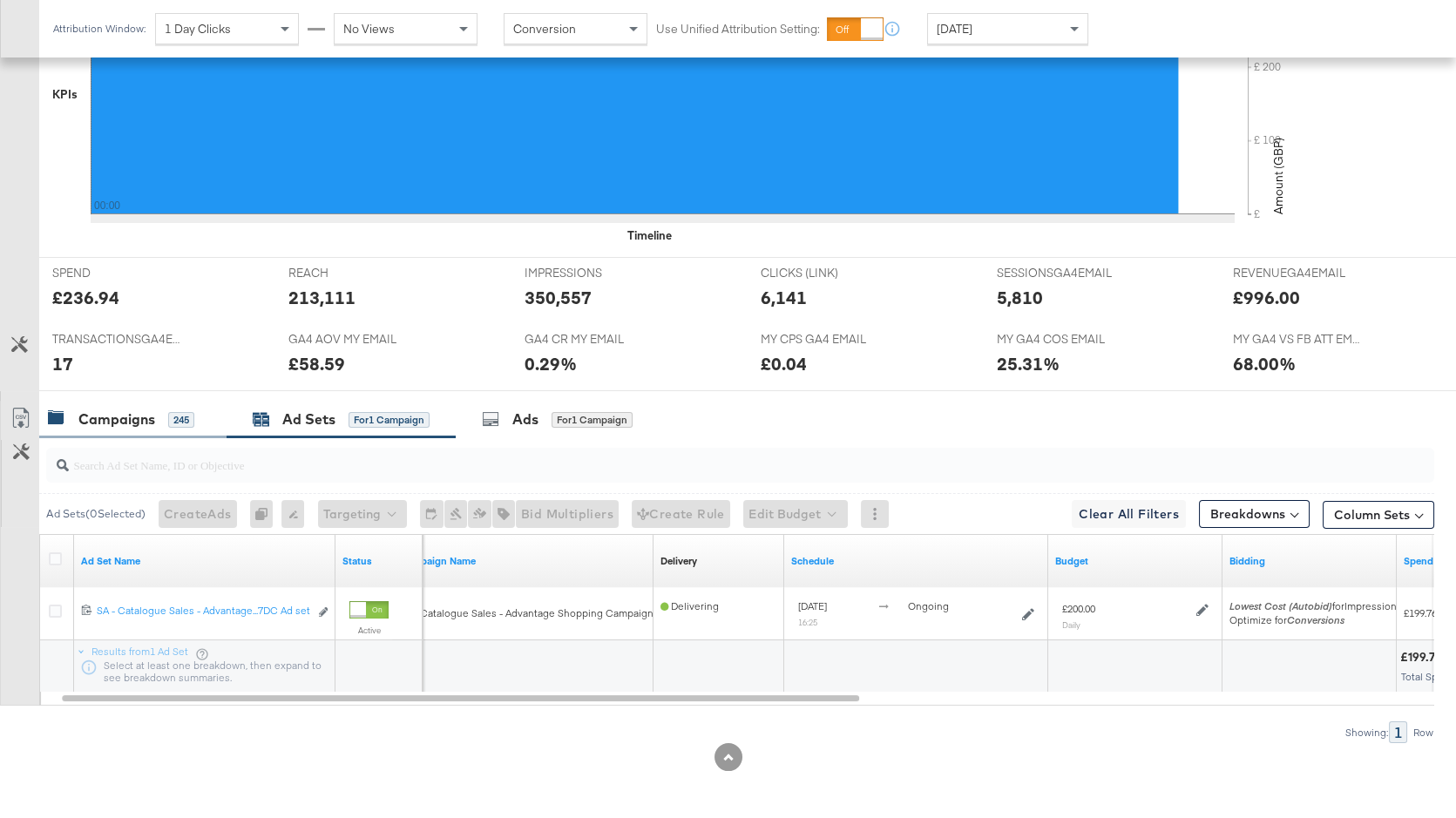
click at [120, 420] on div "Campaigns" at bounding box center [117, 419] width 77 height 20
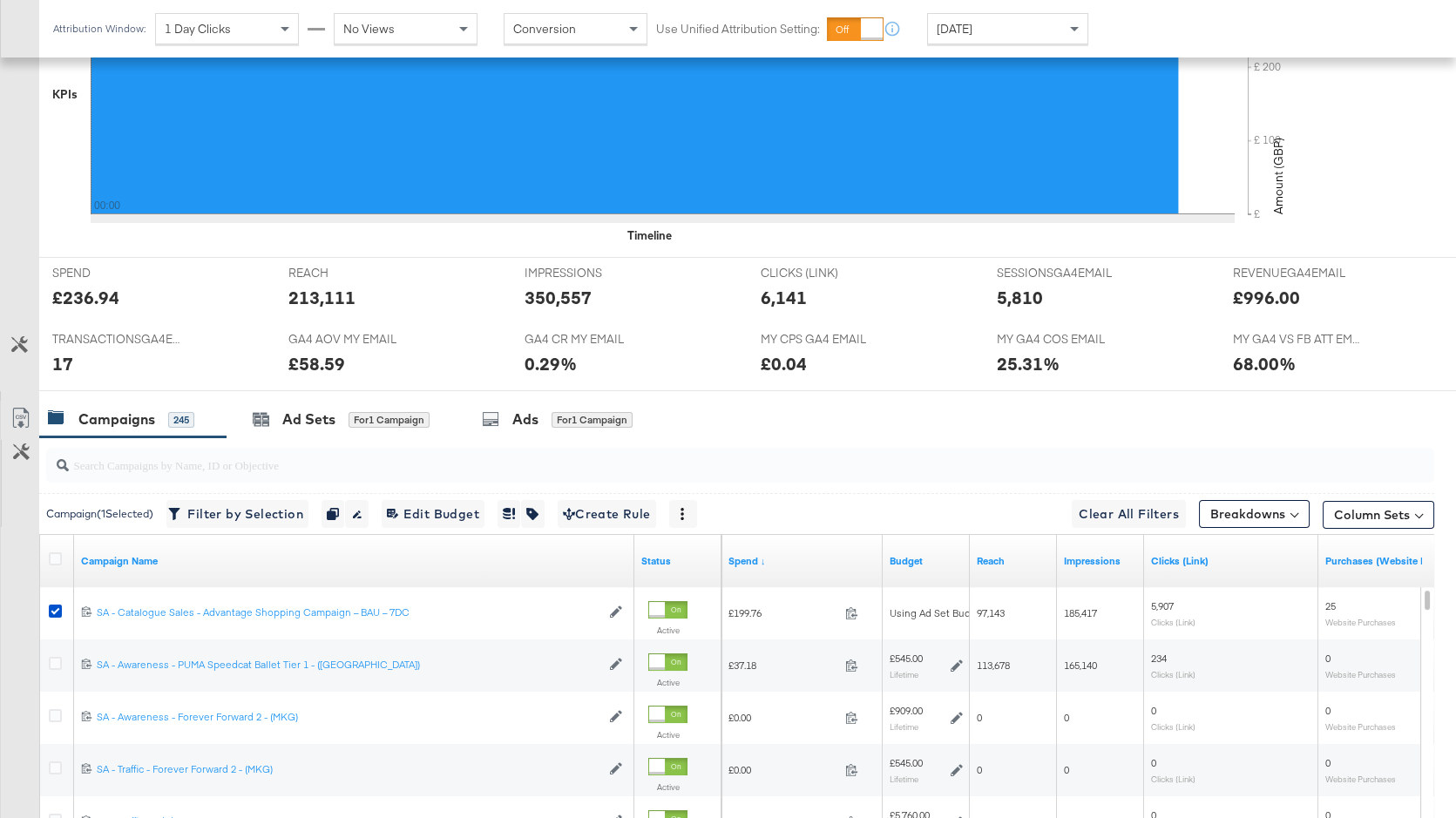
scroll to position [852, 0]
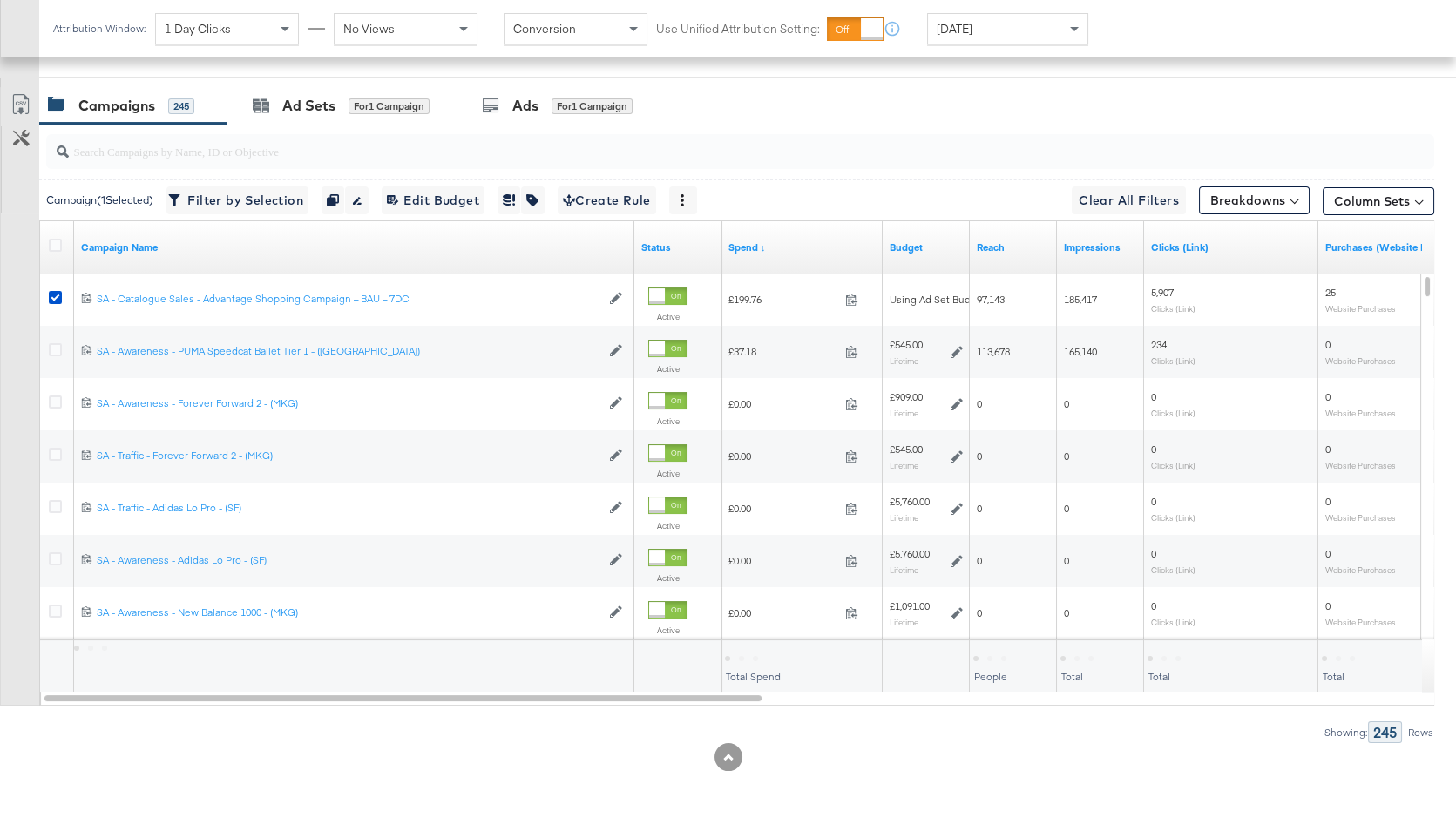
click at [951, 18] on div "Yesterday" at bounding box center [1008, 28] width 160 height 29
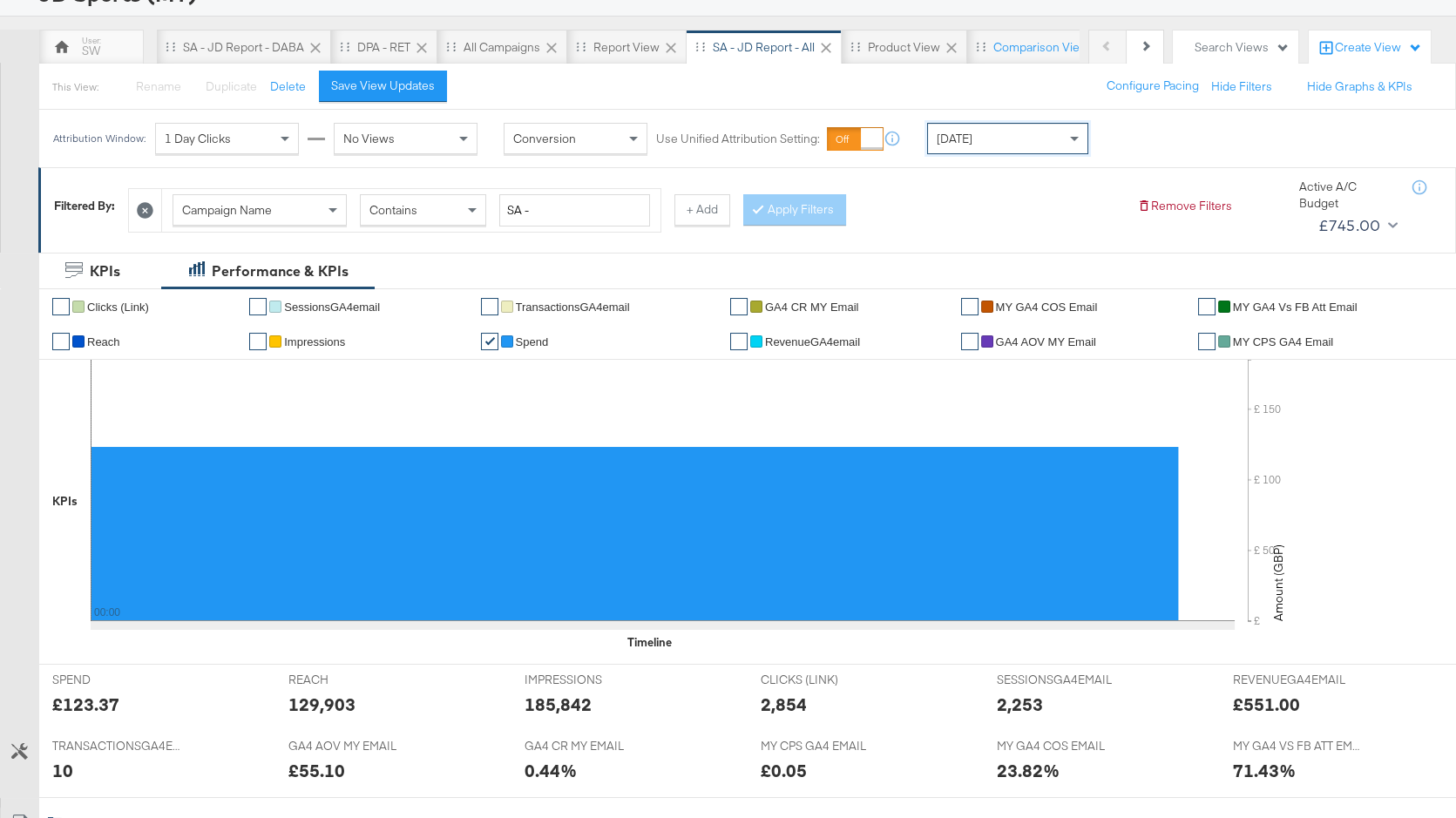
scroll to position [0, 0]
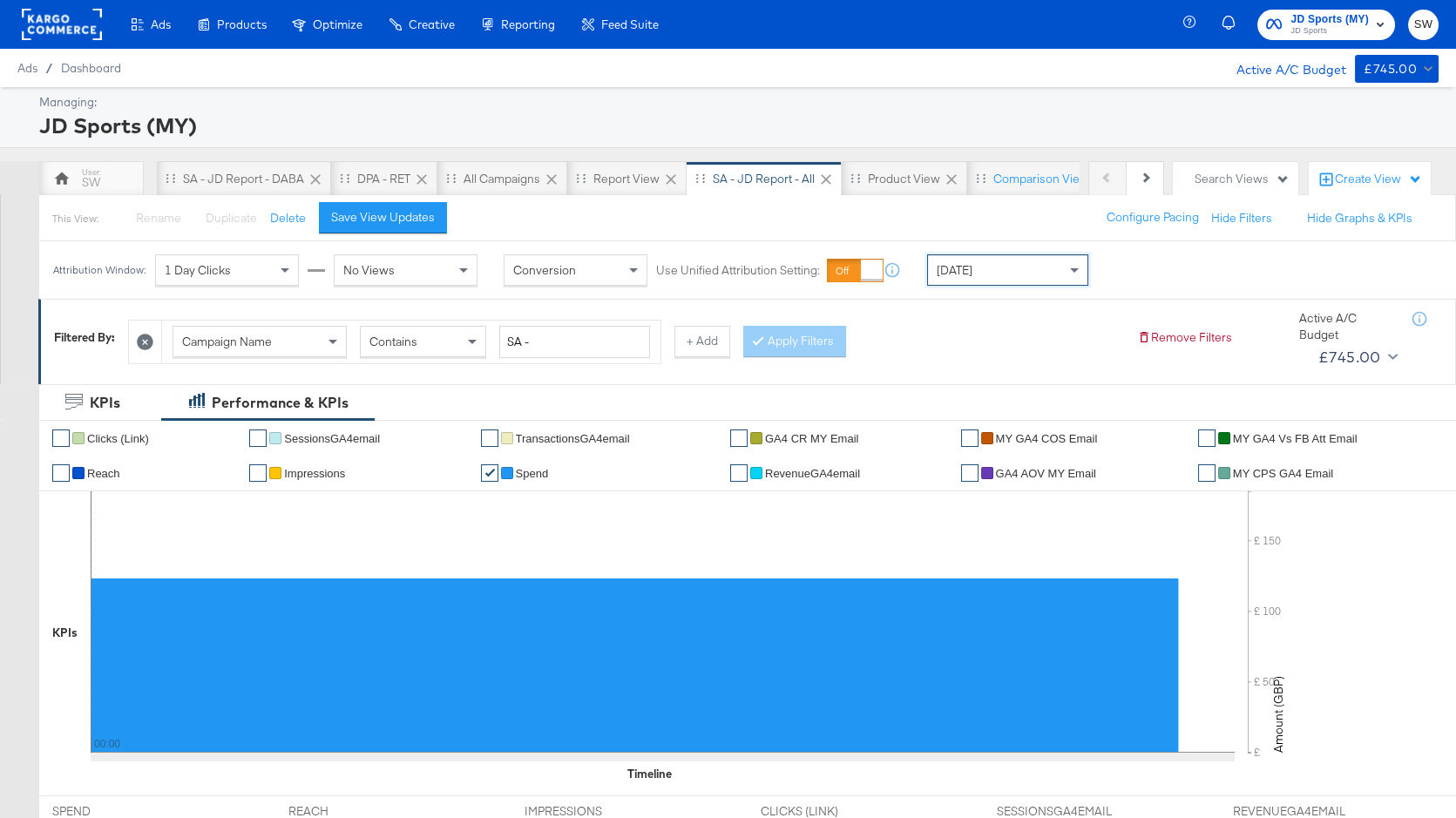
click at [1360, 19] on span "JD Sports (MY)" at bounding box center [1330, 19] width 79 height 18
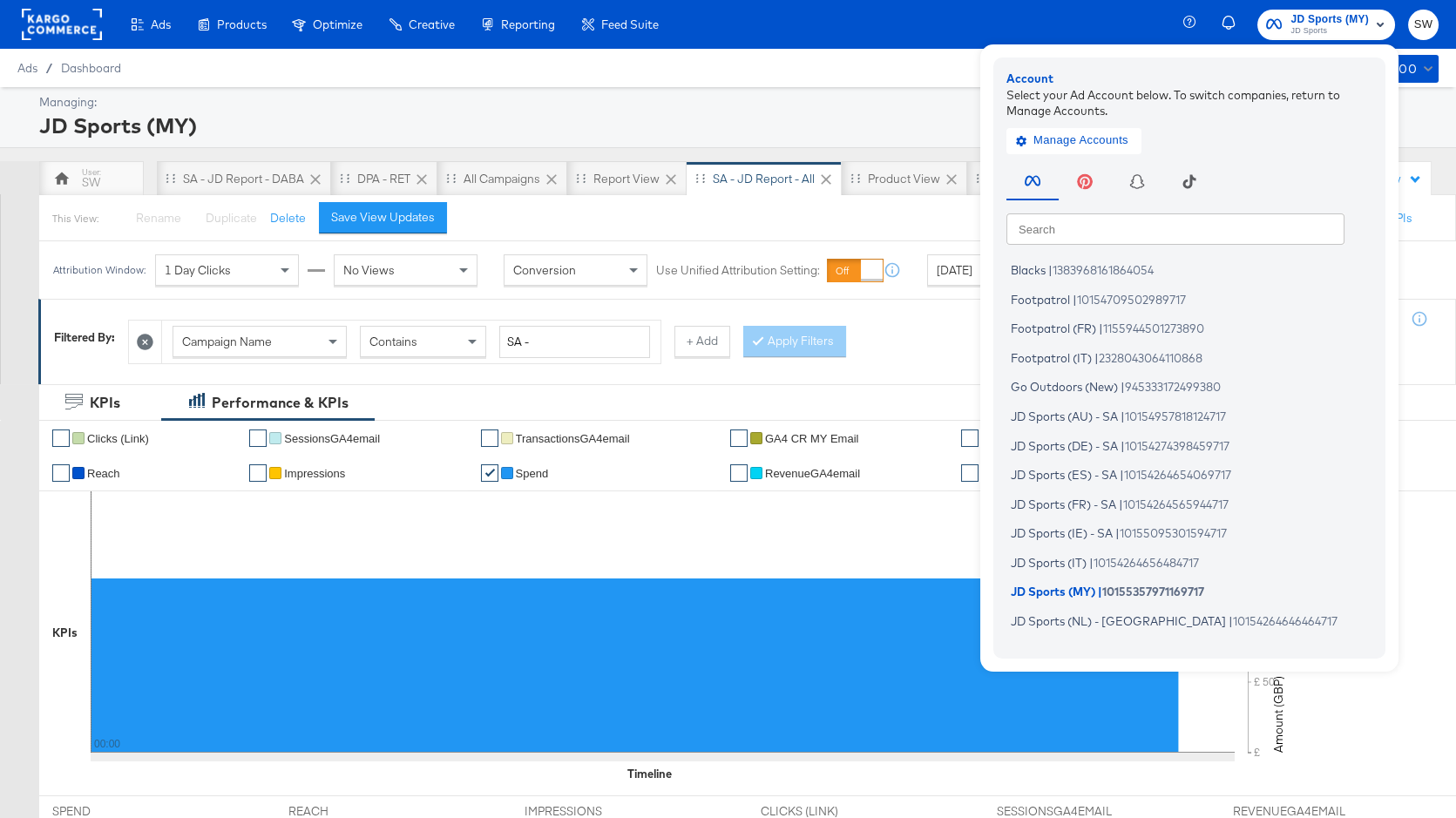
click at [1143, 236] on input "text" at bounding box center [1176, 229] width 338 height 31
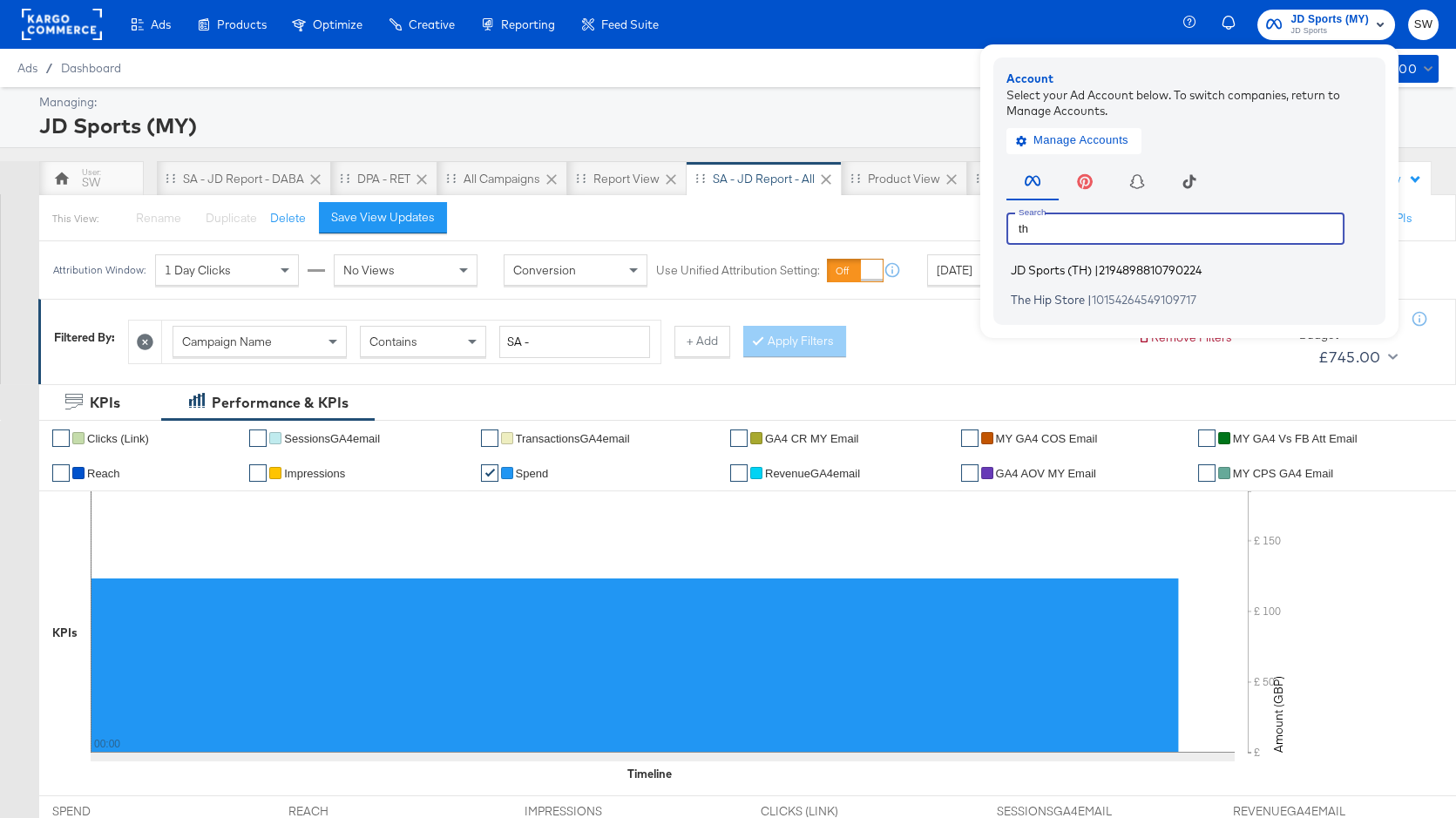
type input "th"
click at [1152, 267] on span "2194898810790224" at bounding box center [1151, 270] width 103 height 14
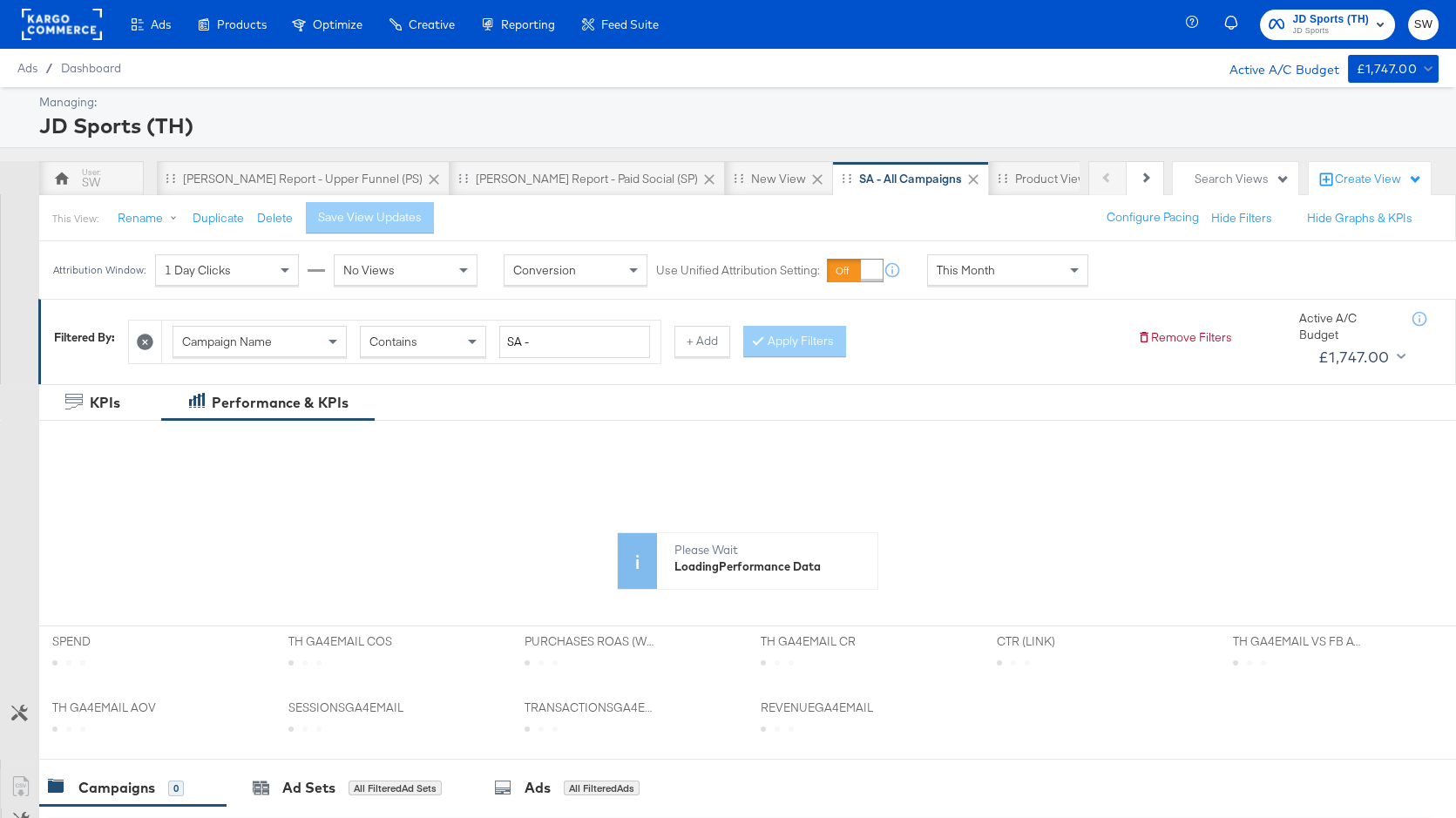
drag, startPoint x: 1036, startPoint y: 259, endPoint x: 1031, endPoint y: 280, distance: 21.6
click at [1036, 259] on div "This Month" at bounding box center [1008, 270] width 160 height 29
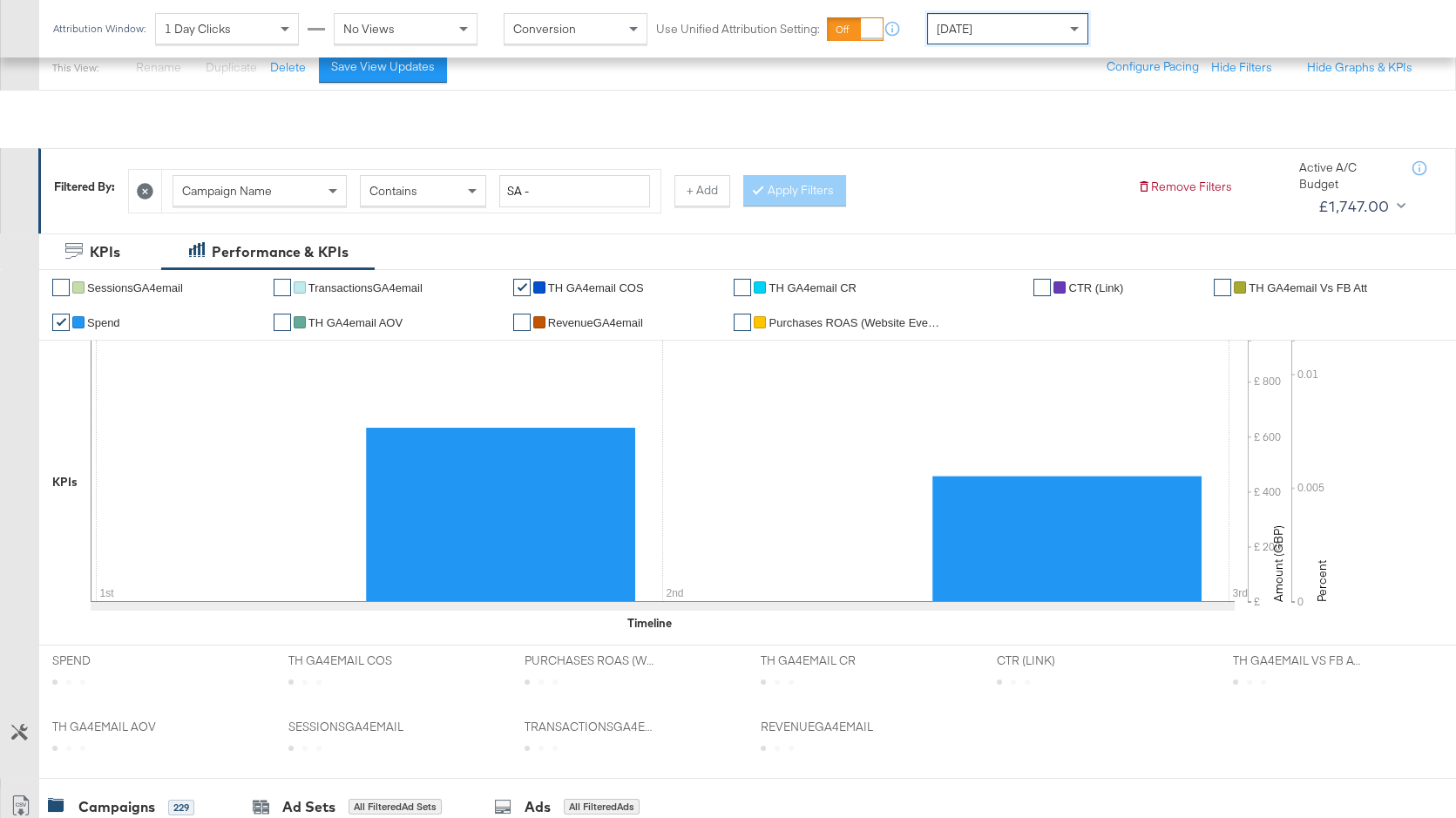
scroll to position [852, 0]
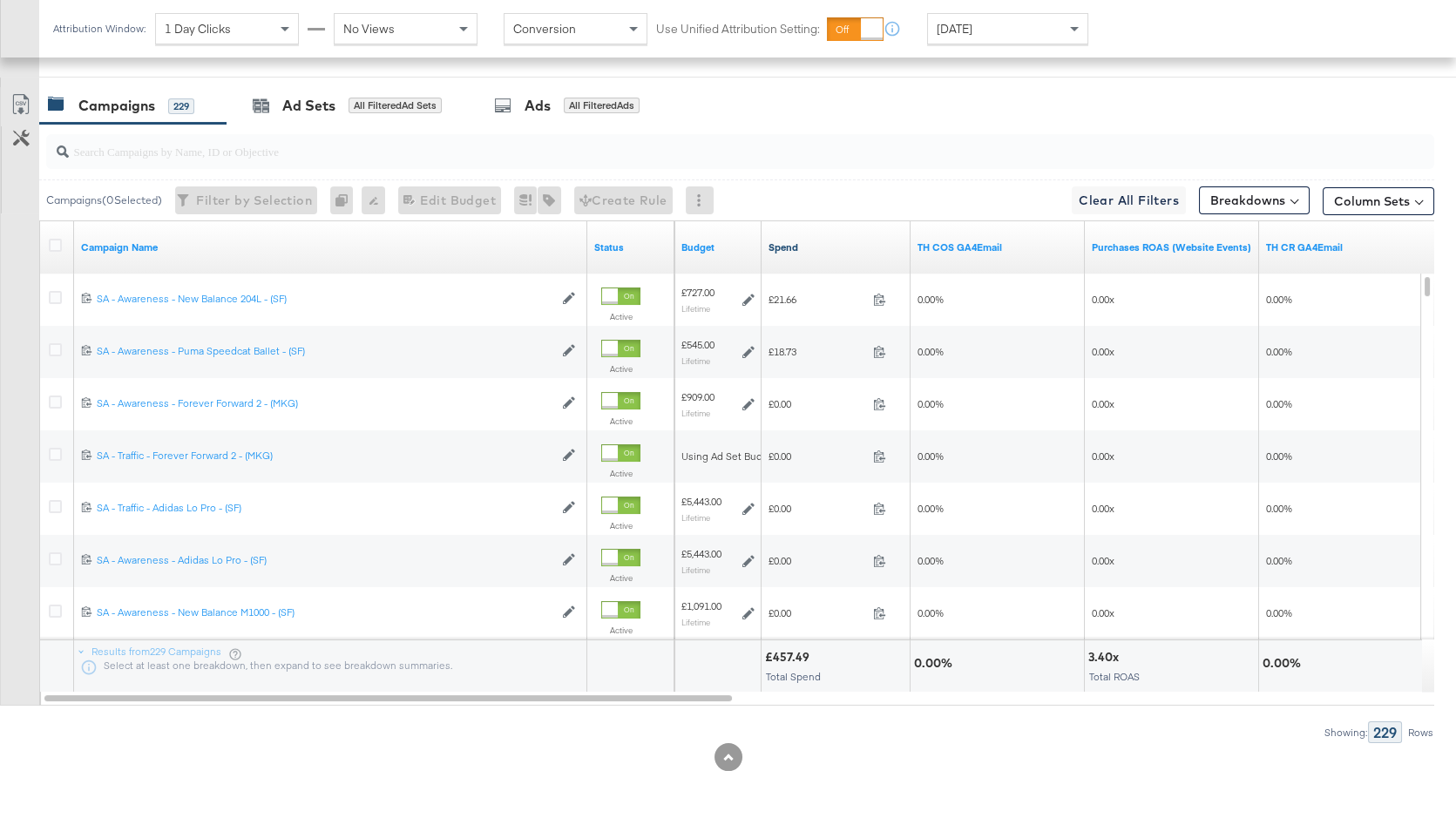
click at [825, 241] on link "Spend" at bounding box center [835, 247] width 135 height 14
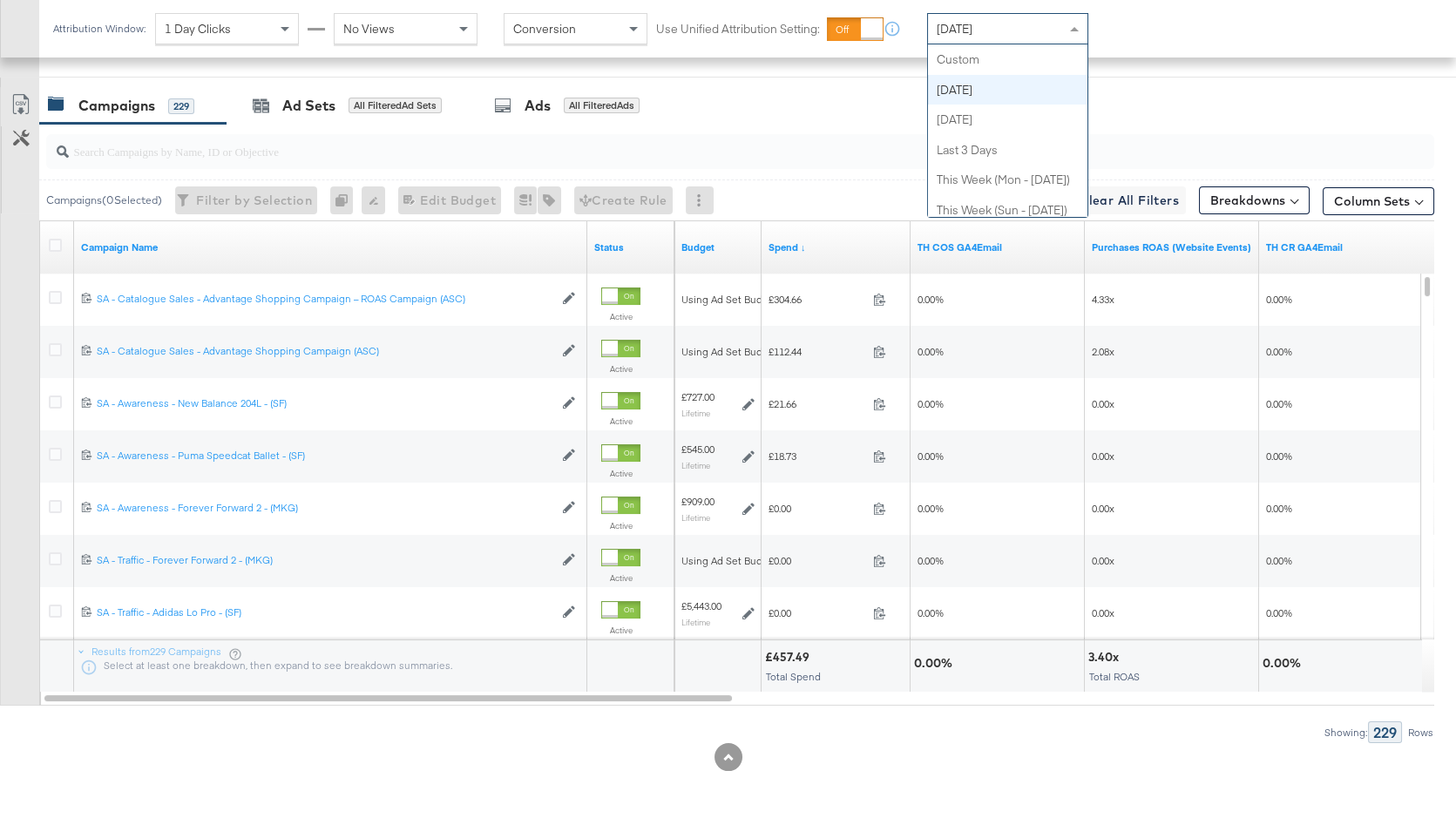
click at [967, 30] on span "[DATE]" at bounding box center [954, 29] width 36 height 16
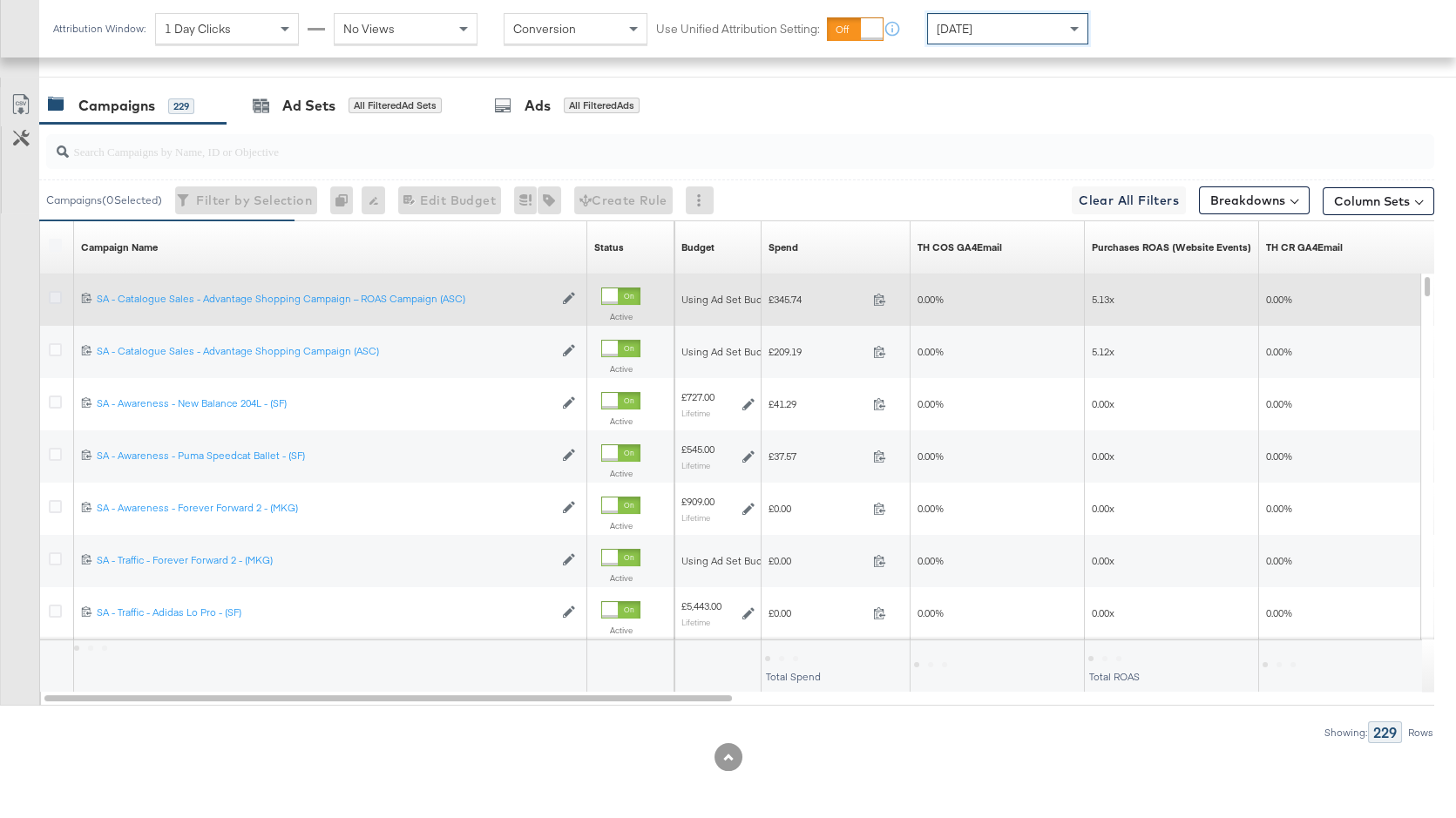
click at [49, 297] on icon at bounding box center [54, 297] width 13 height 13
click at [0, 0] on input "checkbox" at bounding box center [0, 0] width 0 height 0
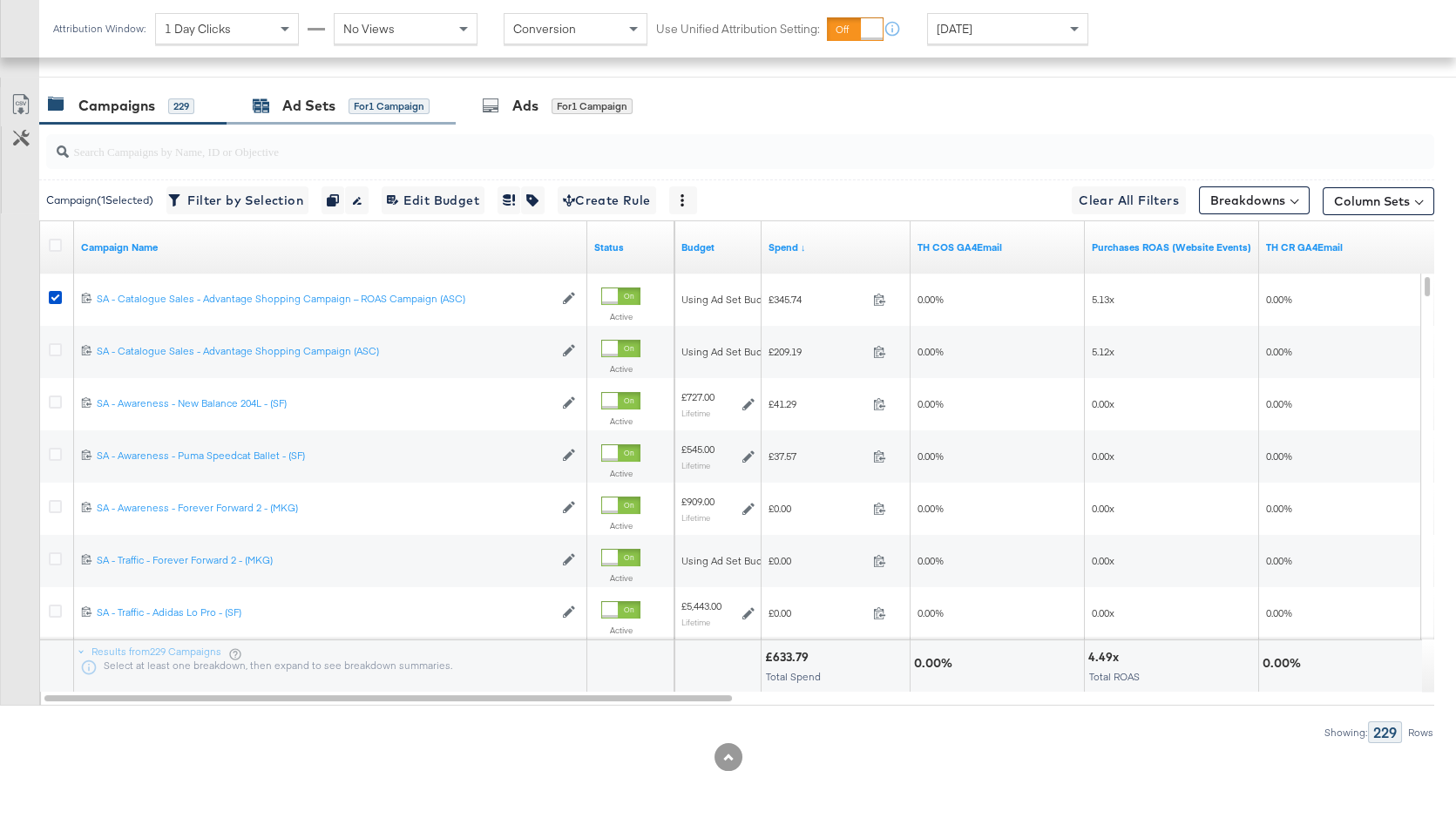
click at [330, 111] on div "Ad Sets" at bounding box center [308, 106] width 53 height 20
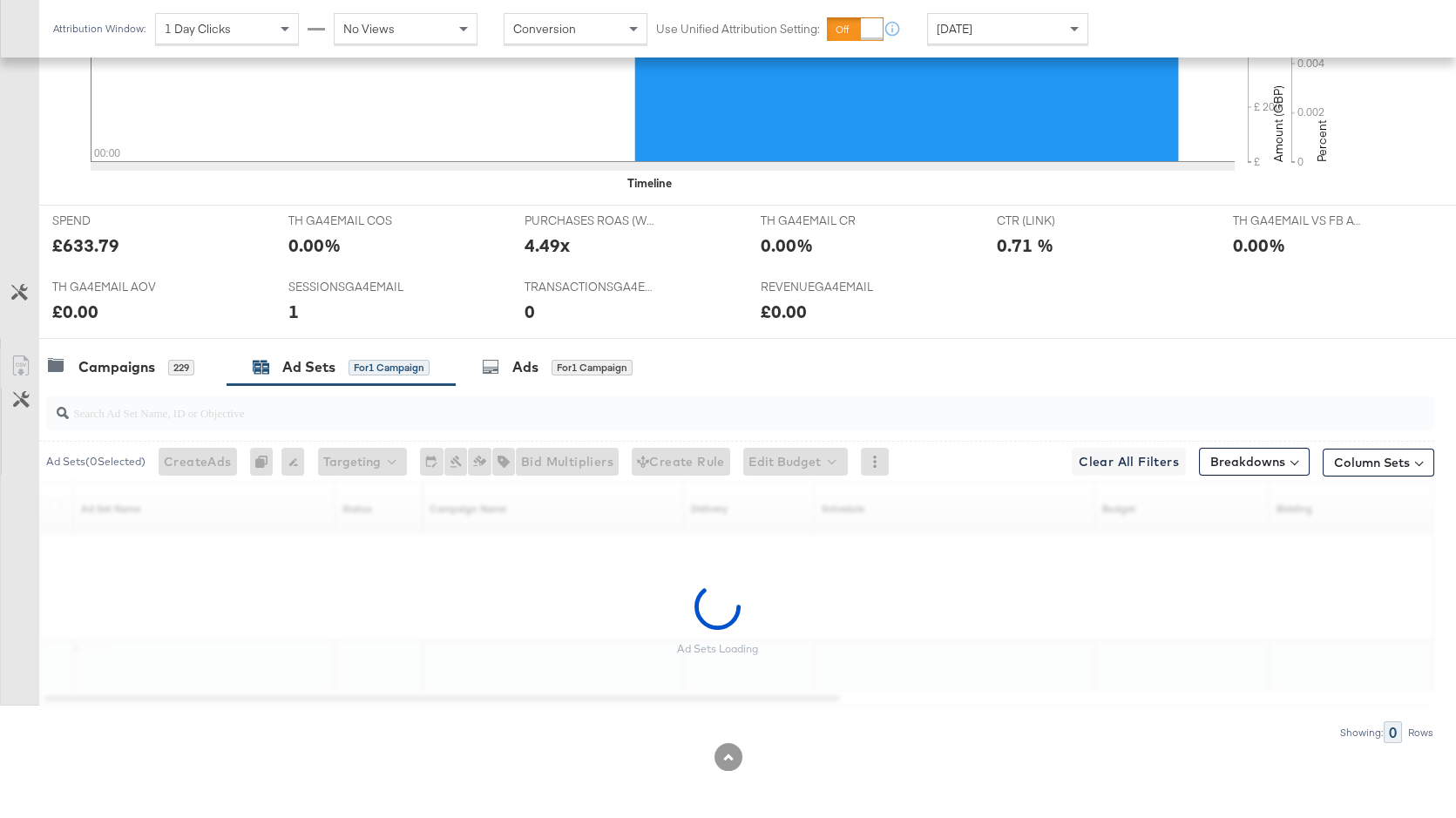
scroll to position [539, 0]
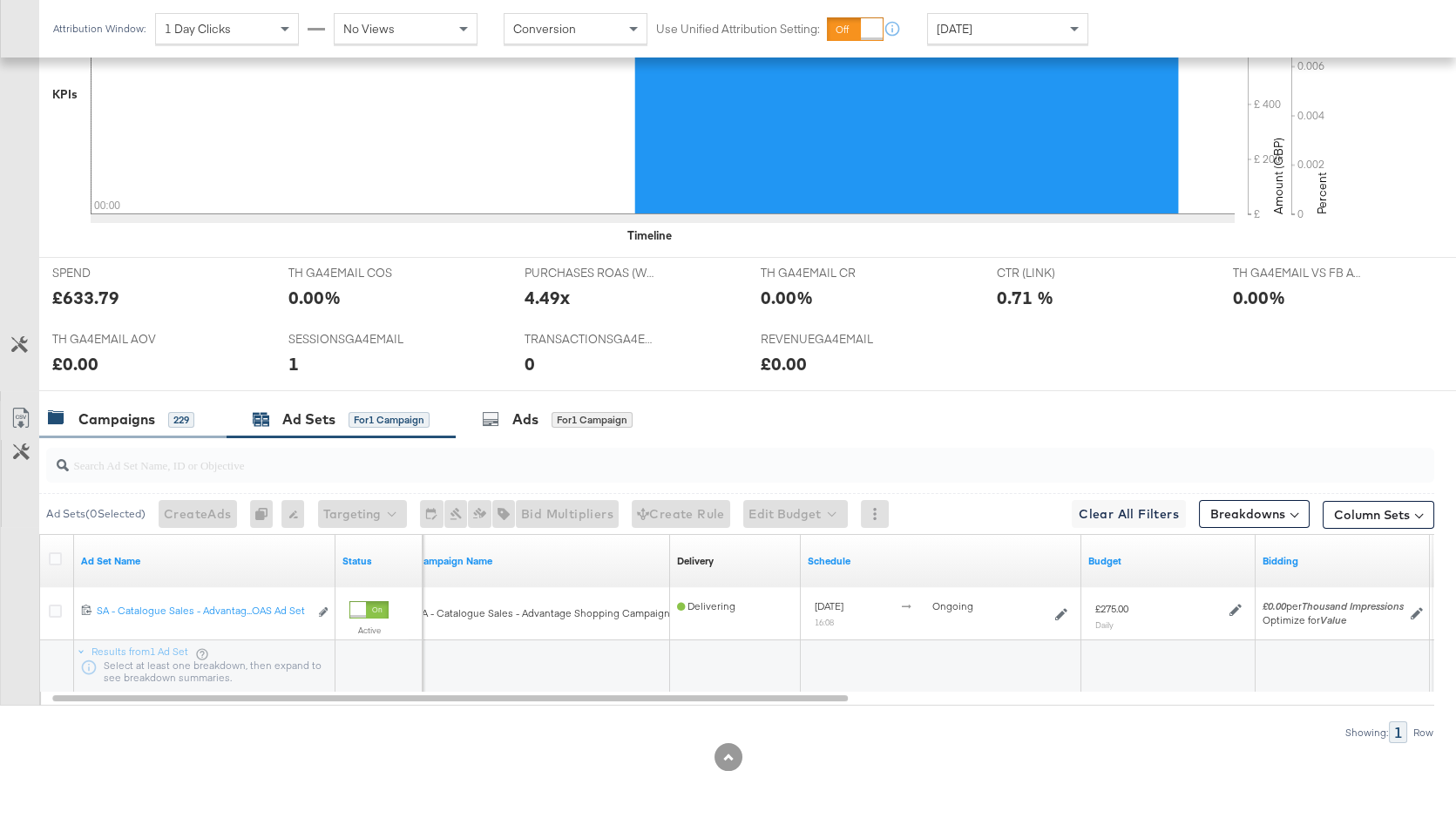
click at [148, 421] on div "Campaigns" at bounding box center [117, 419] width 77 height 20
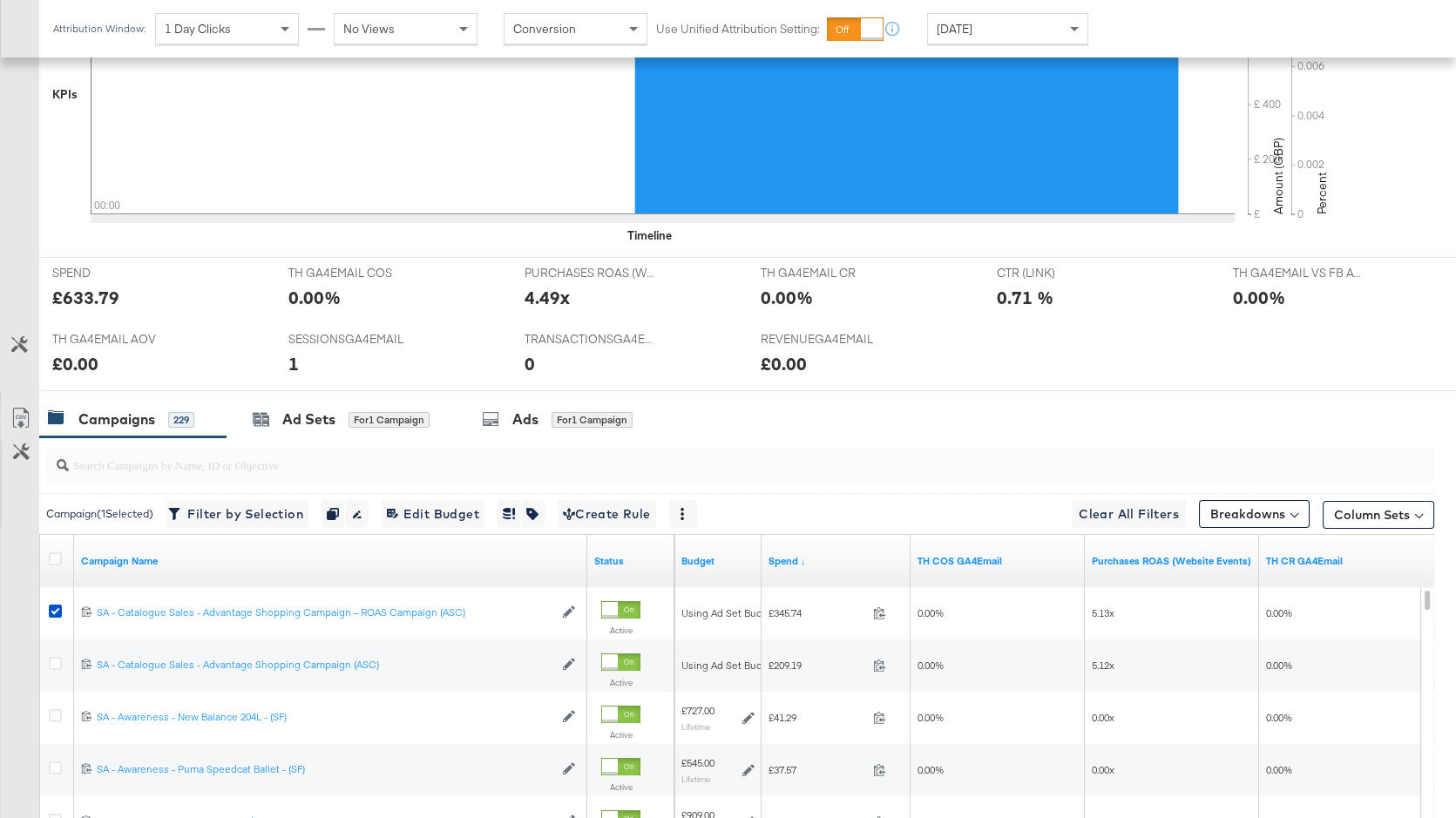
scroll to position [852, 0]
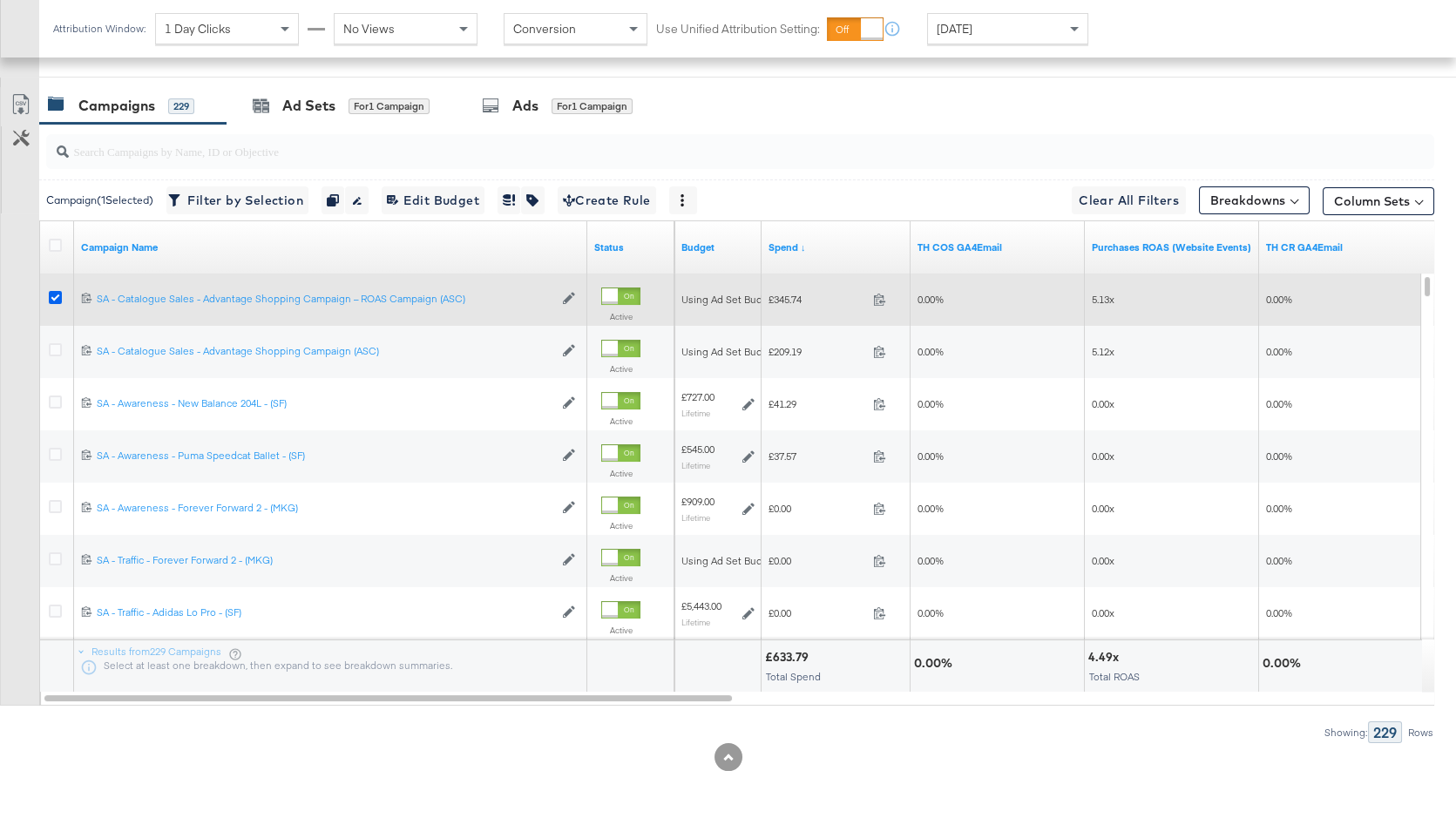
click at [54, 296] on icon at bounding box center [54, 297] width 13 height 13
click at [0, 0] on input "checkbox" at bounding box center [0, 0] width 0 height 0
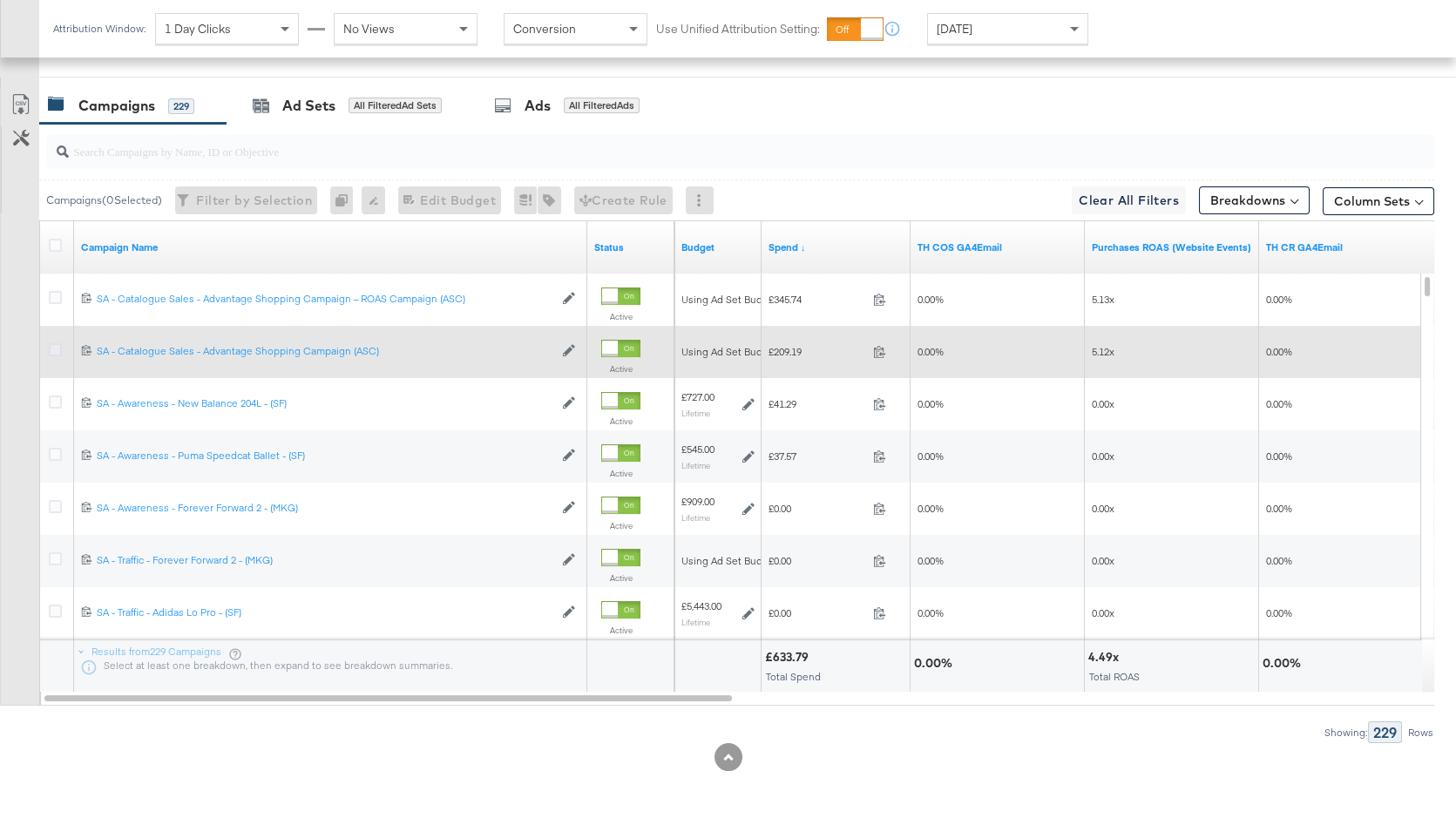
click at [52, 344] on icon at bounding box center [54, 349] width 13 height 13
click at [0, 0] on input "checkbox" at bounding box center [0, 0] width 0 height 0
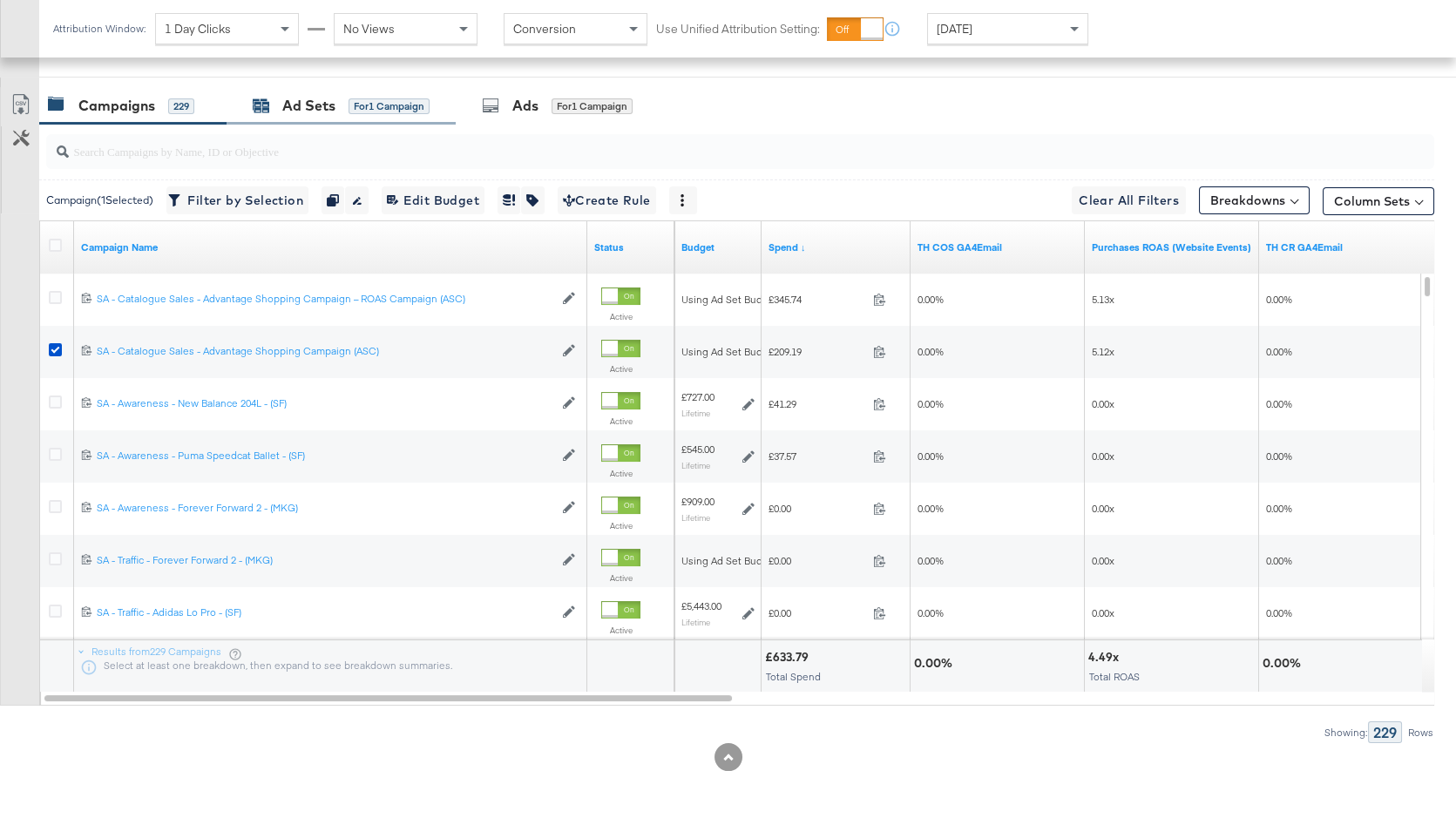
click at [384, 103] on div "for 1 Campaign" at bounding box center [388, 106] width 81 height 16
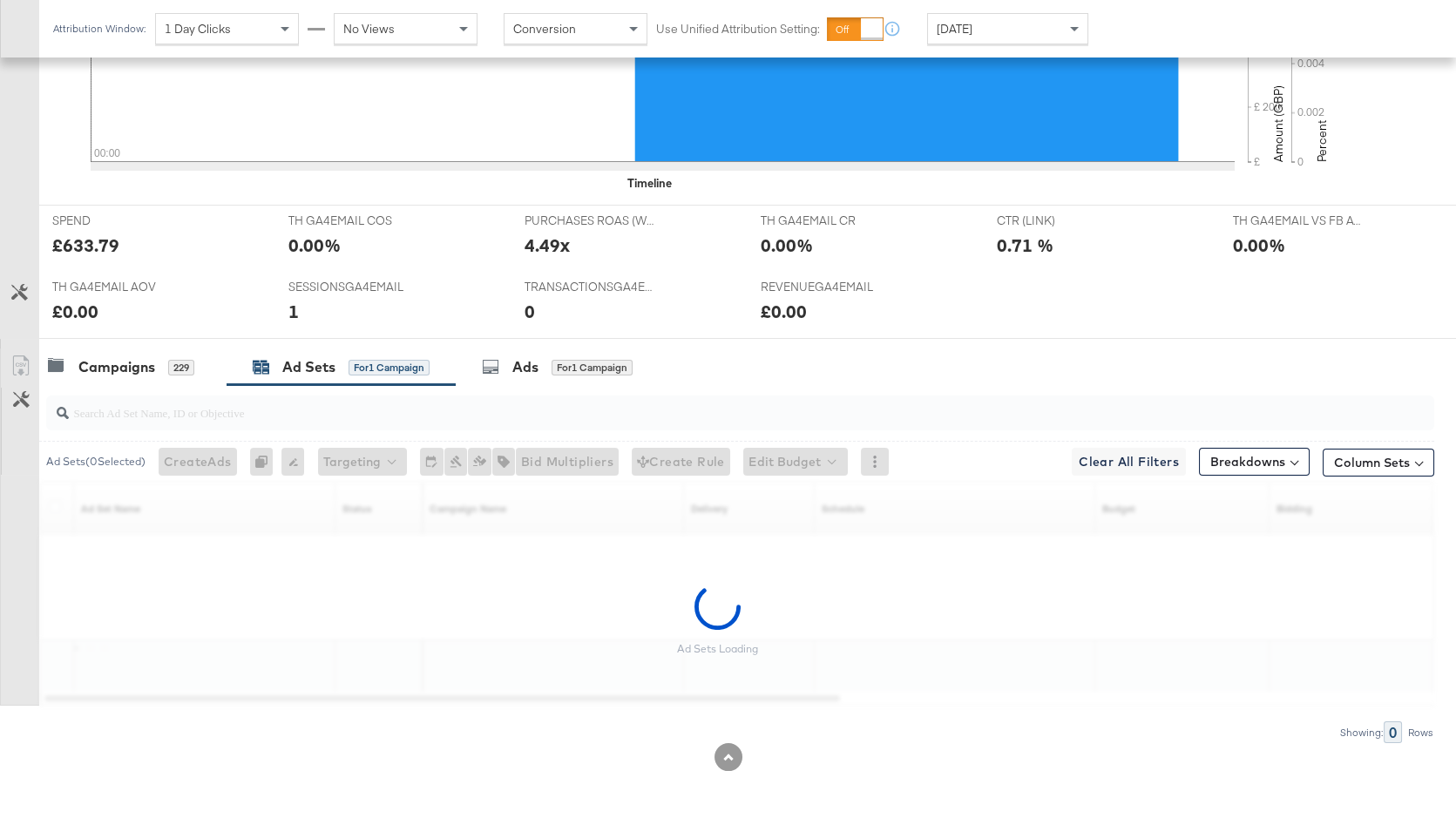
scroll to position [539, 0]
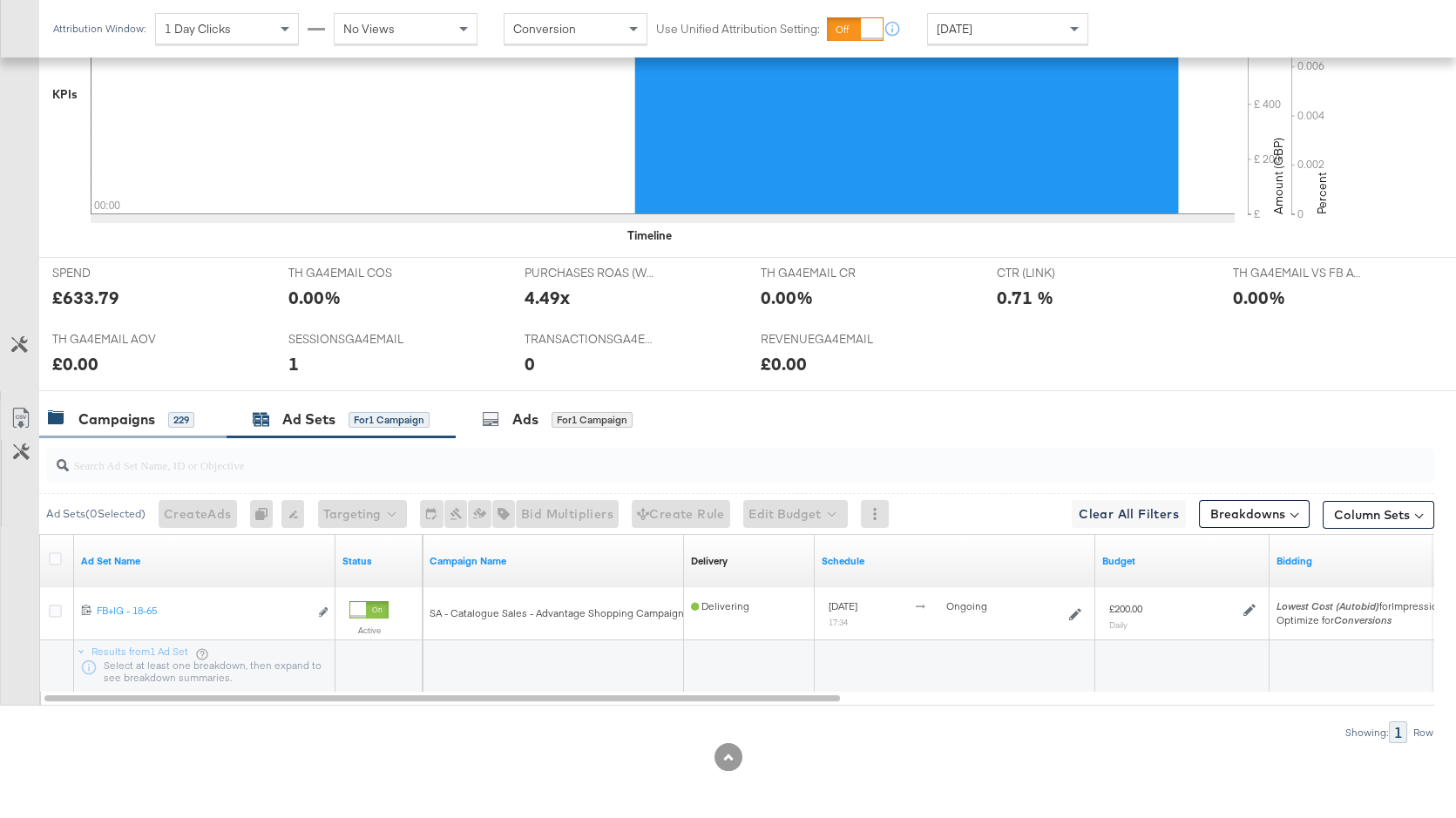
click at [127, 420] on div "Campaigns" at bounding box center [117, 419] width 77 height 20
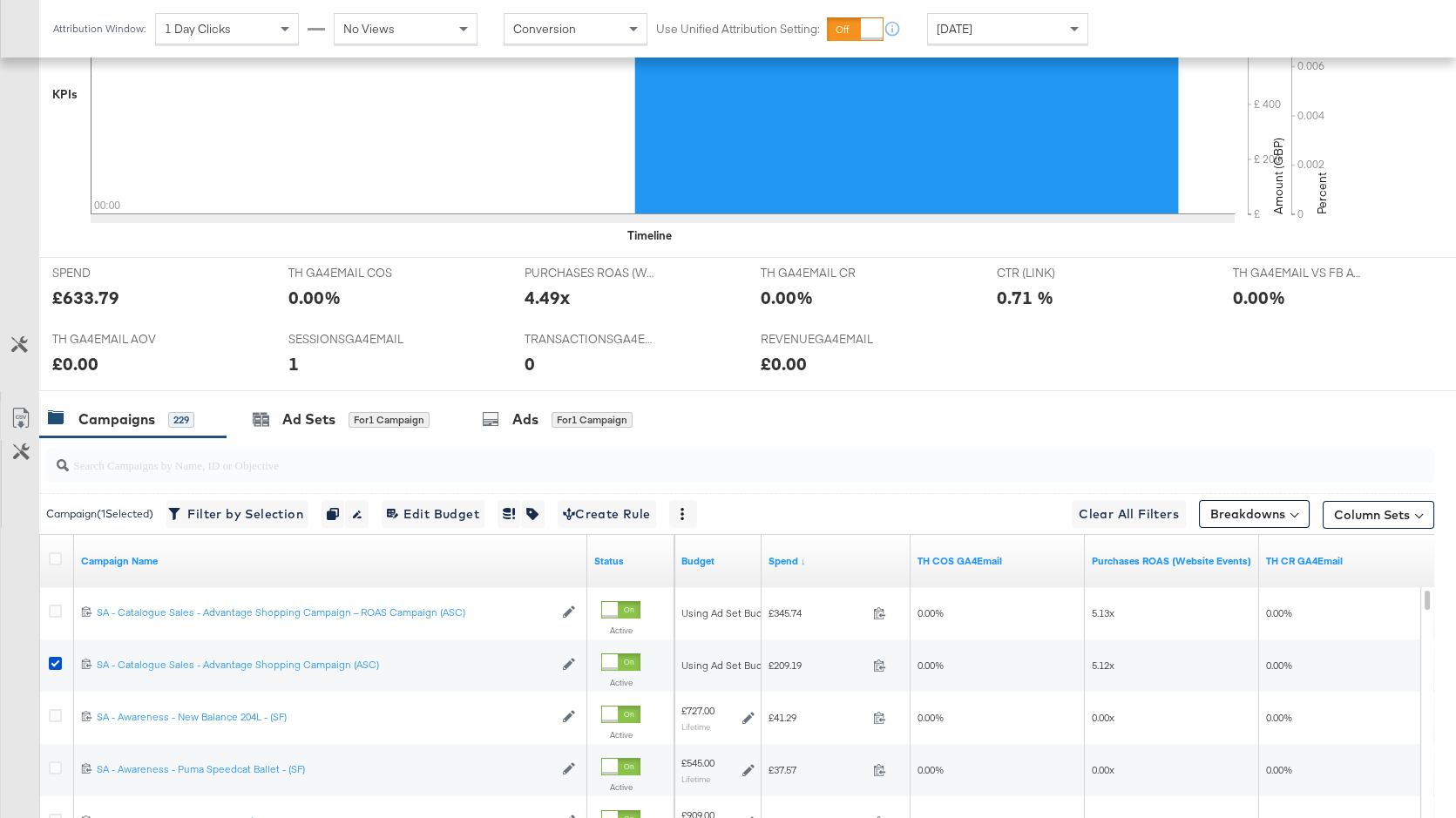
scroll to position [852, 0]
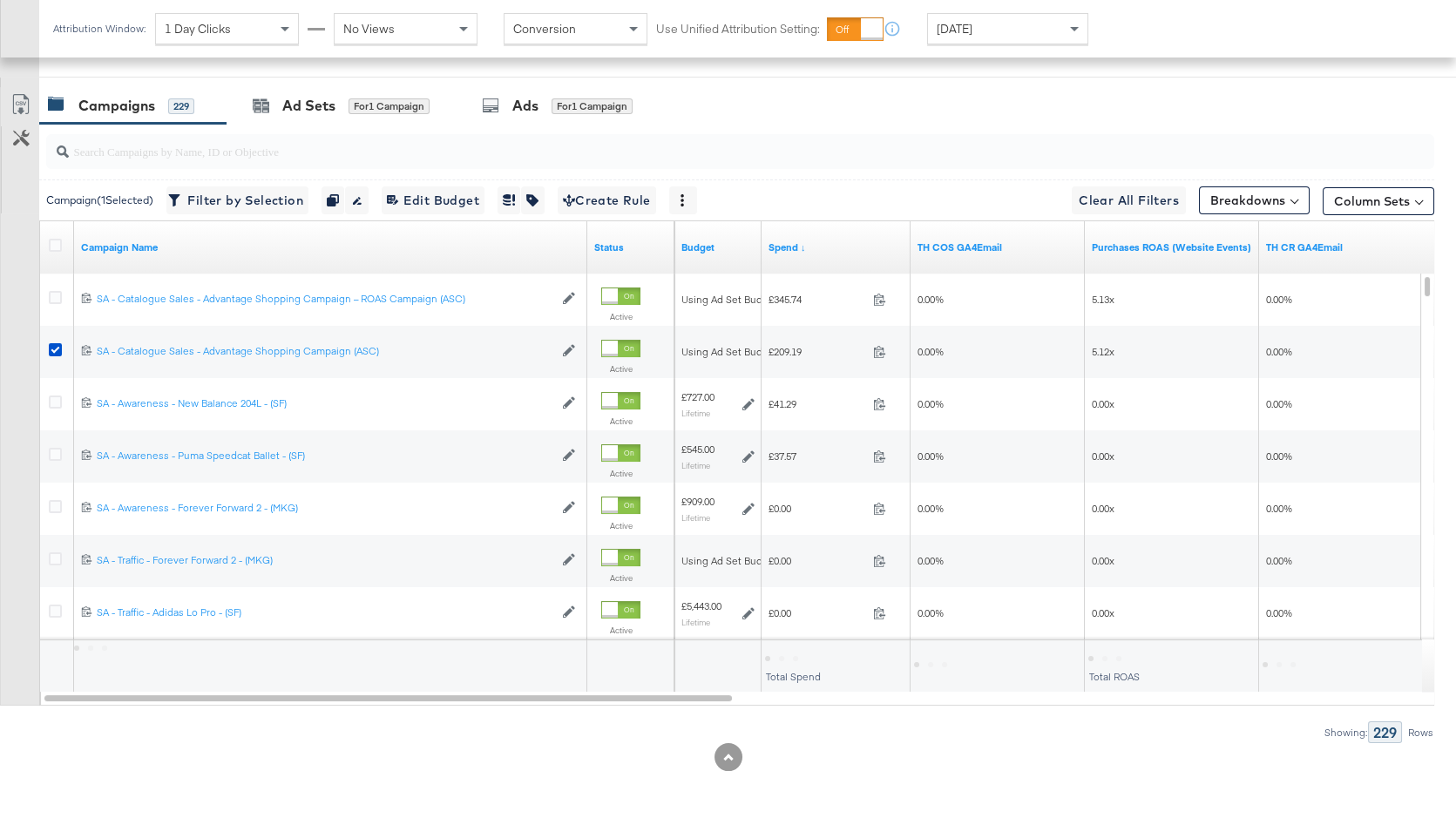
click at [992, 46] on div "Attribution Window: 1 Day Clicks No Views Conversion Use Unified Attribution Se…" at bounding box center [574, 28] width 1071 height 57
click at [992, 35] on div "[DATE]" at bounding box center [1008, 28] width 160 height 29
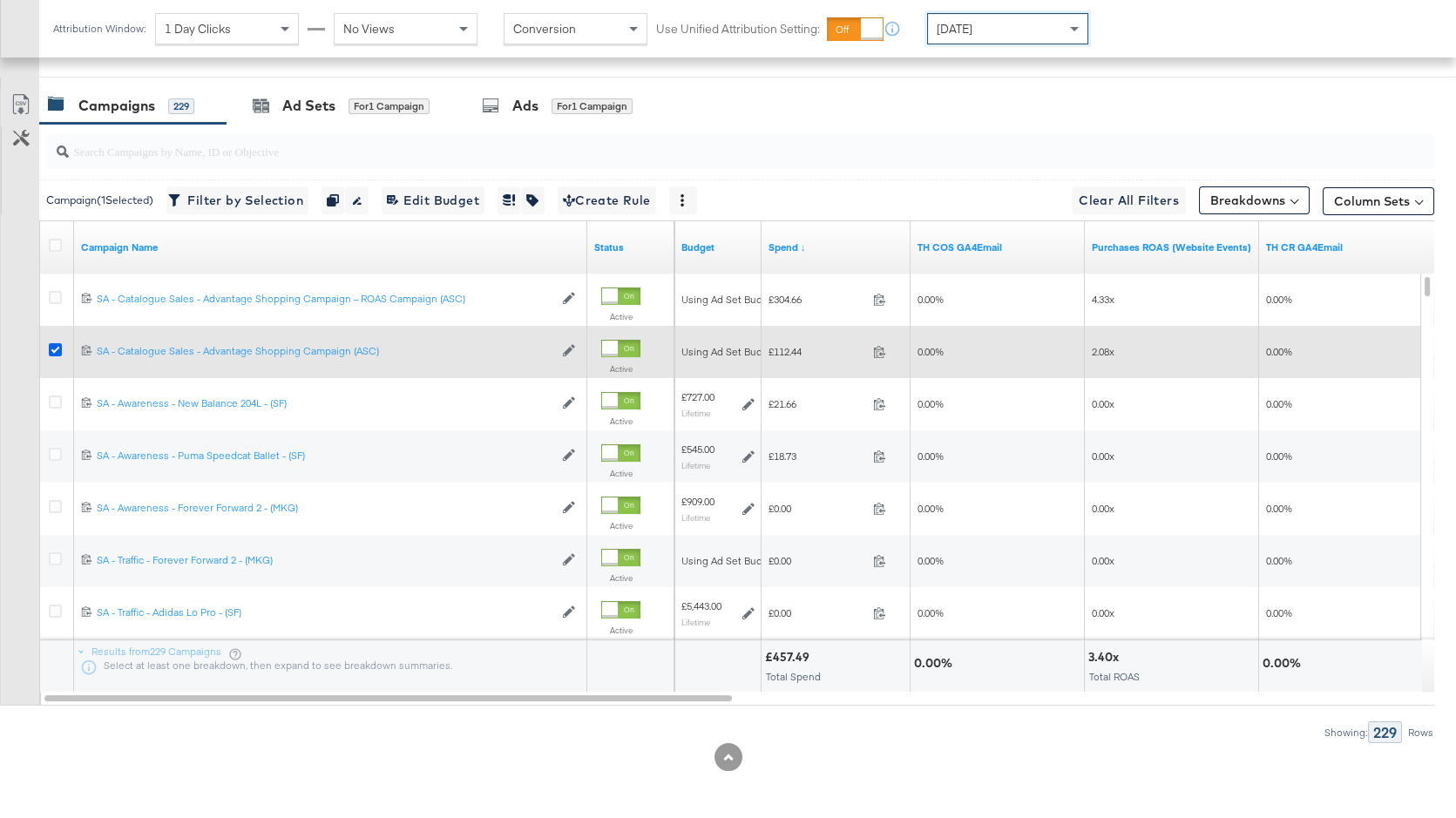
click at [59, 347] on icon at bounding box center [54, 349] width 13 height 13
click at [0, 0] on input "checkbox" at bounding box center [0, 0] width 0 height 0
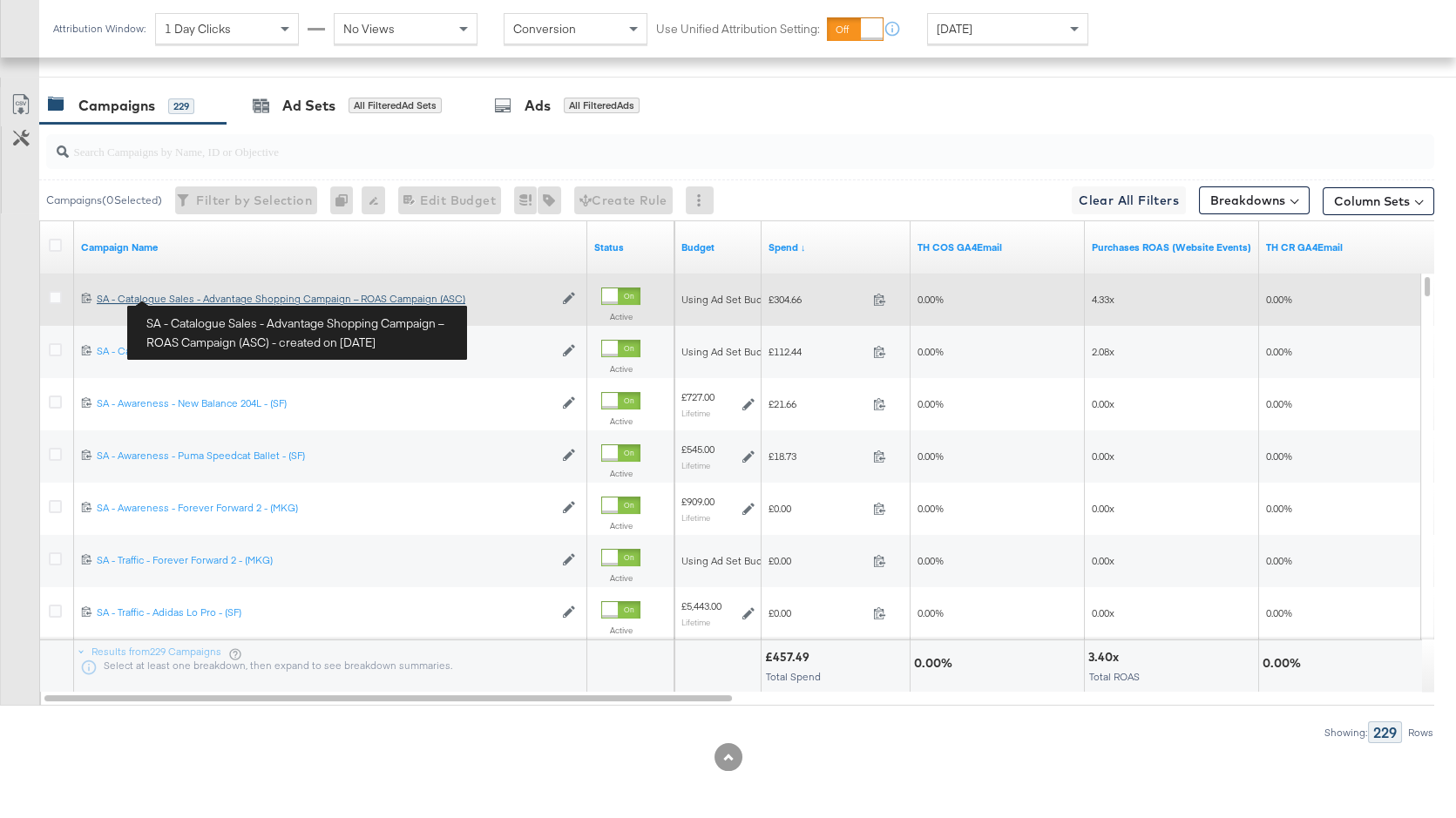
click at [193, 298] on div "SA - Catalogue Sales - Advantage Shopping Campaign – ROAS Campaign (ASC) SA - C…" at bounding box center [324, 299] width 456 height 14
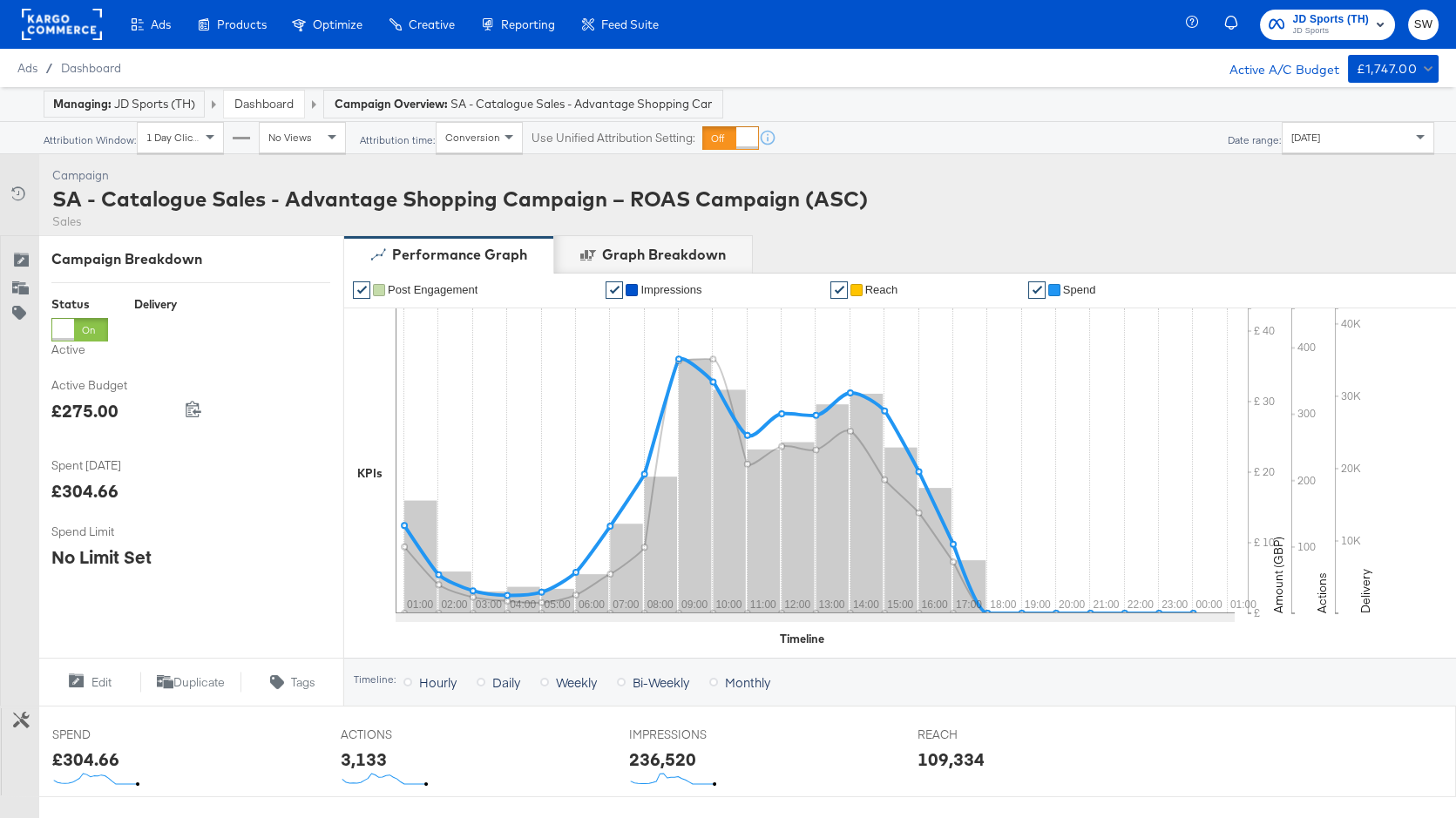
click at [1079, 293] on span "Spend" at bounding box center [1080, 289] width 33 height 13
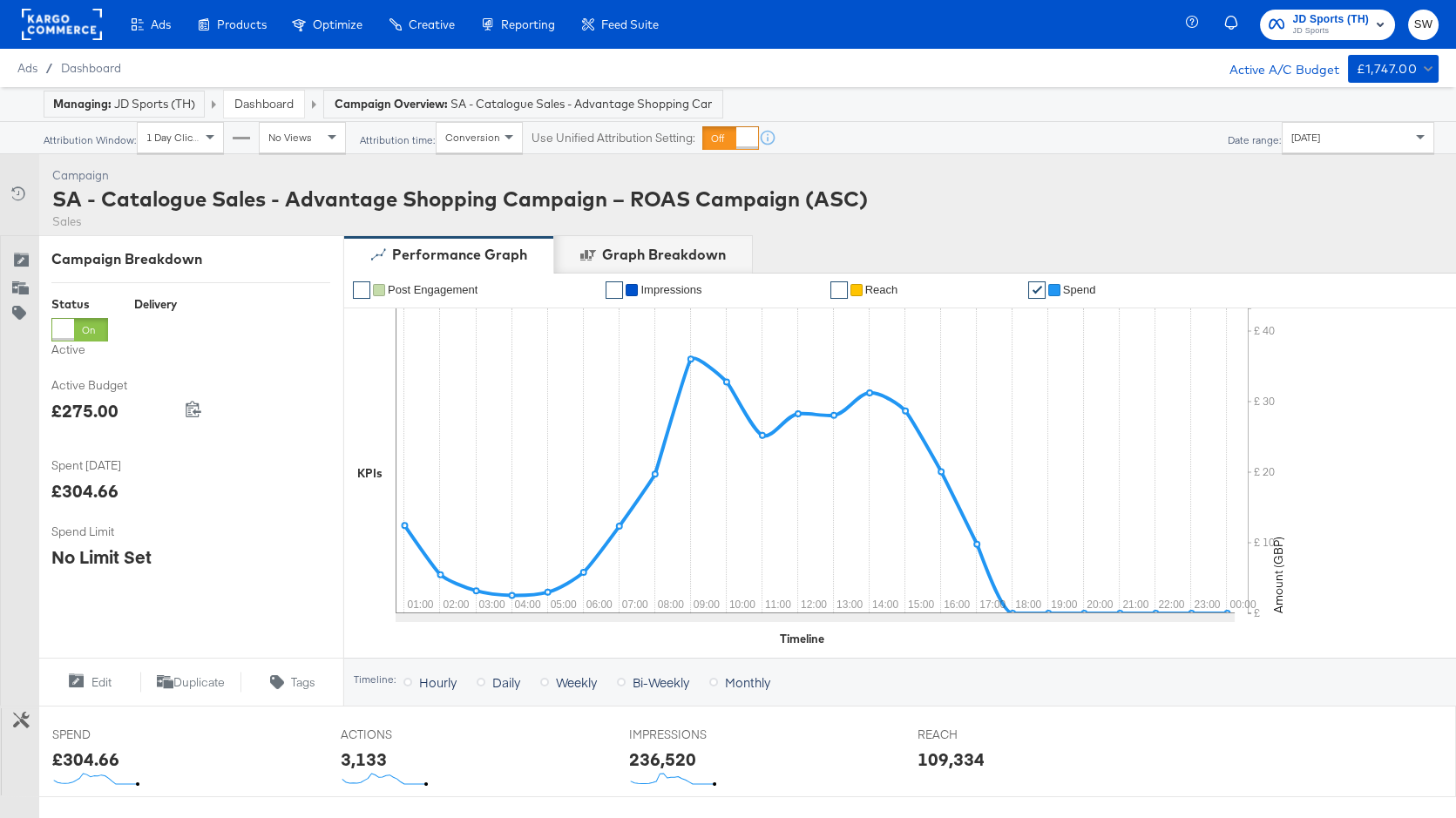
click at [1364, 133] on div "[DATE]" at bounding box center [1358, 137] width 151 height 29
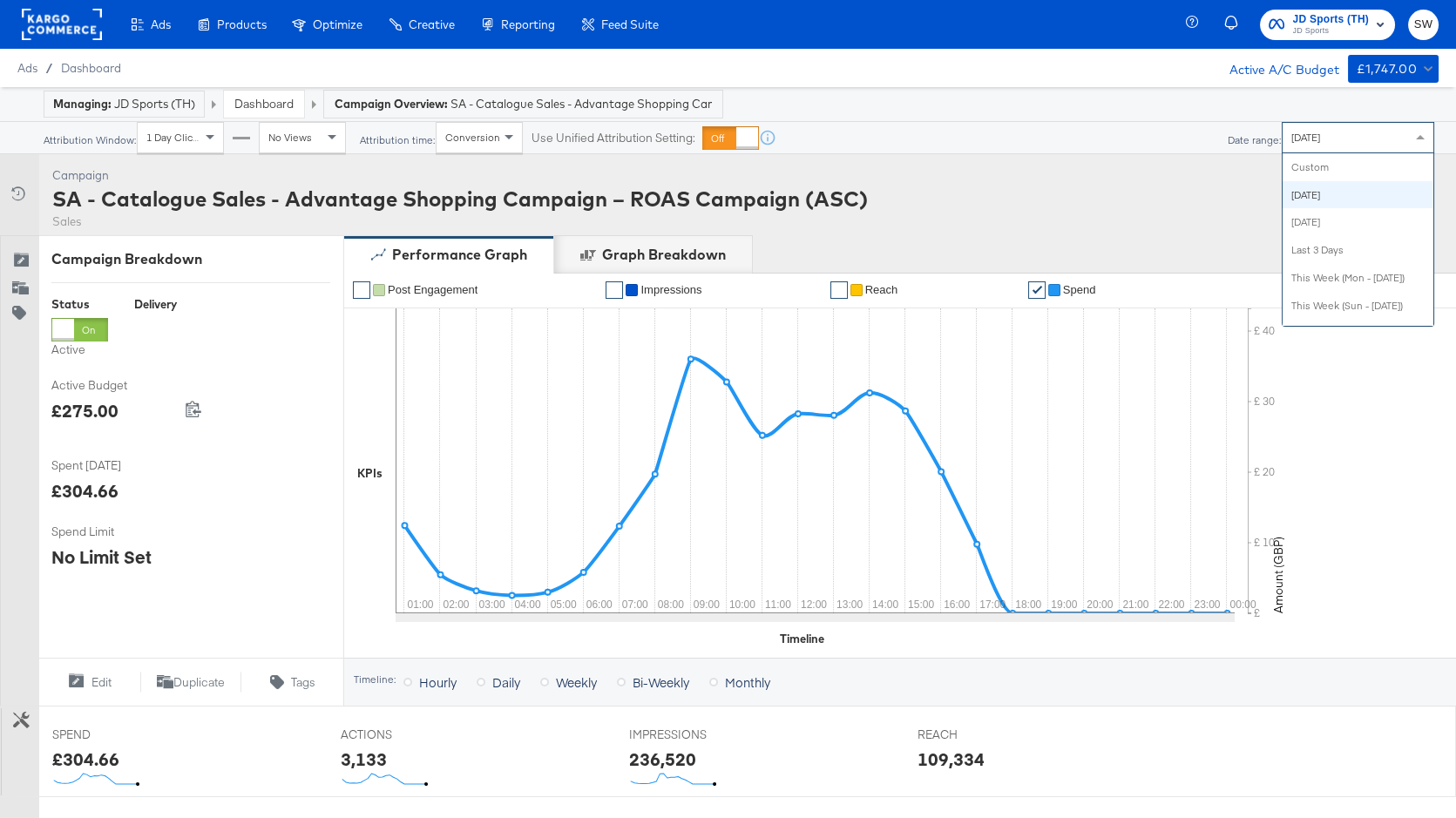
scroll to position [27, 0]
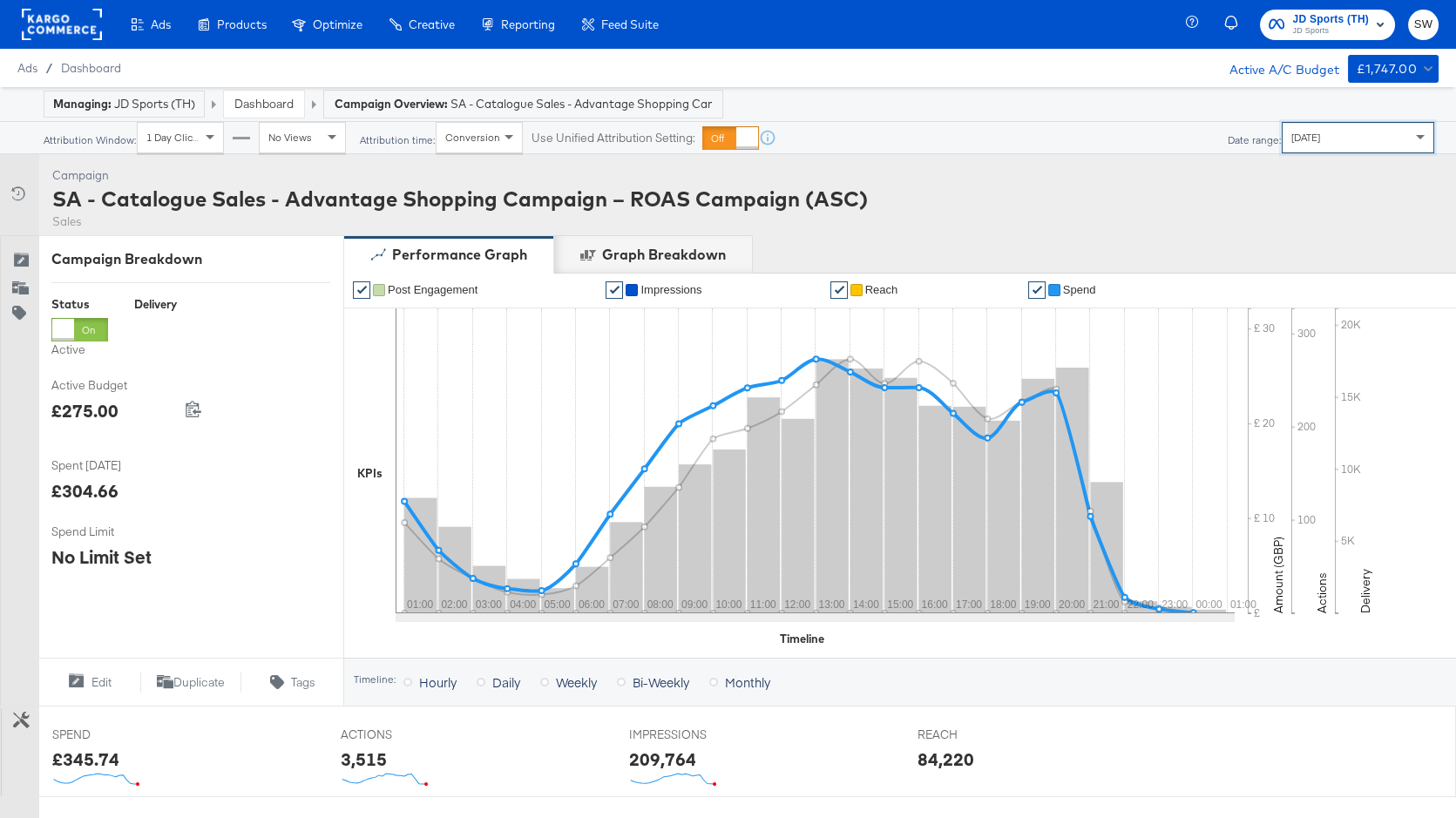
click at [1066, 291] on span "Spend" at bounding box center [1080, 289] width 33 height 13
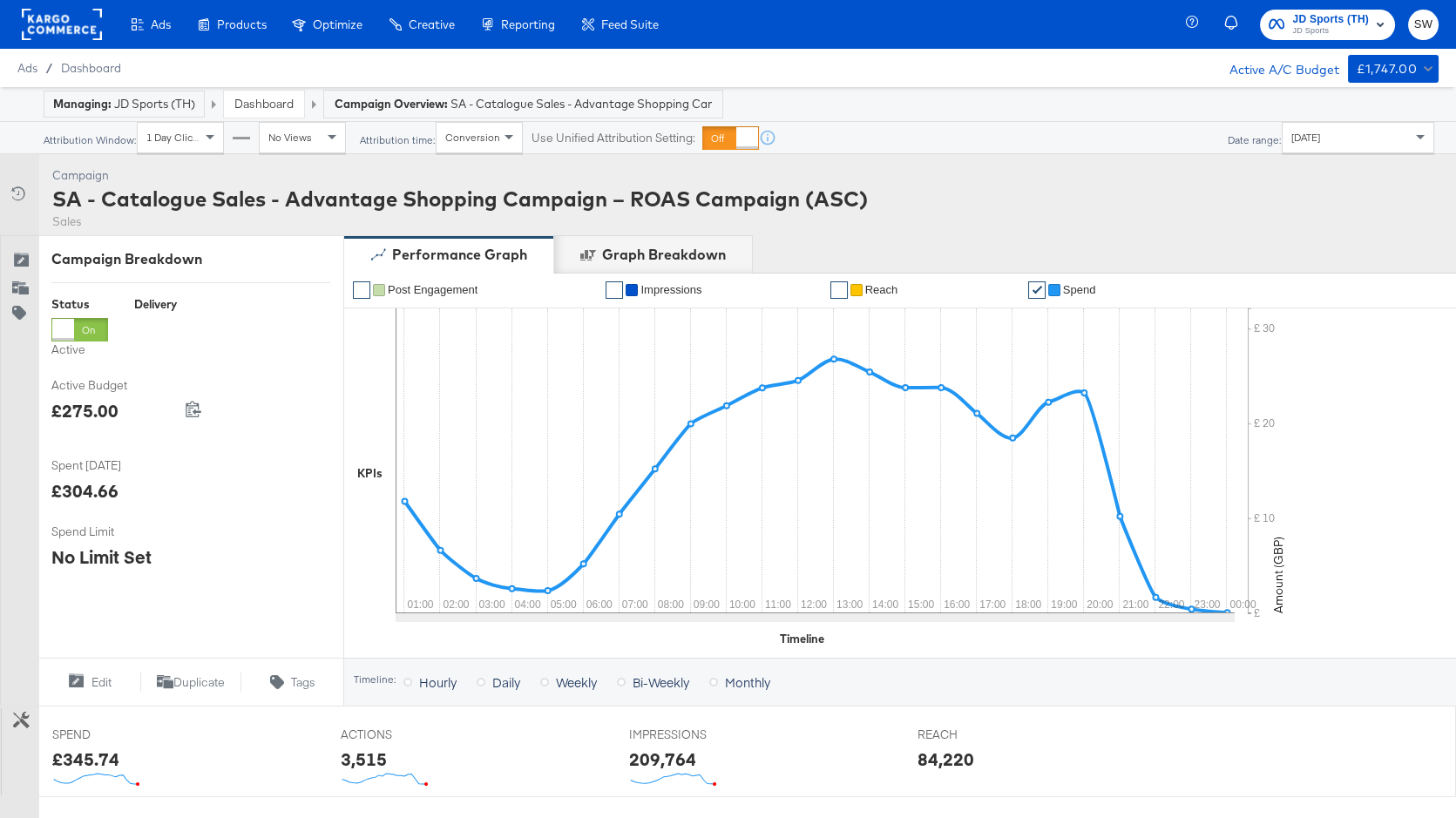
click at [1310, 143] on div "[DATE]" at bounding box center [1358, 137] width 151 height 29
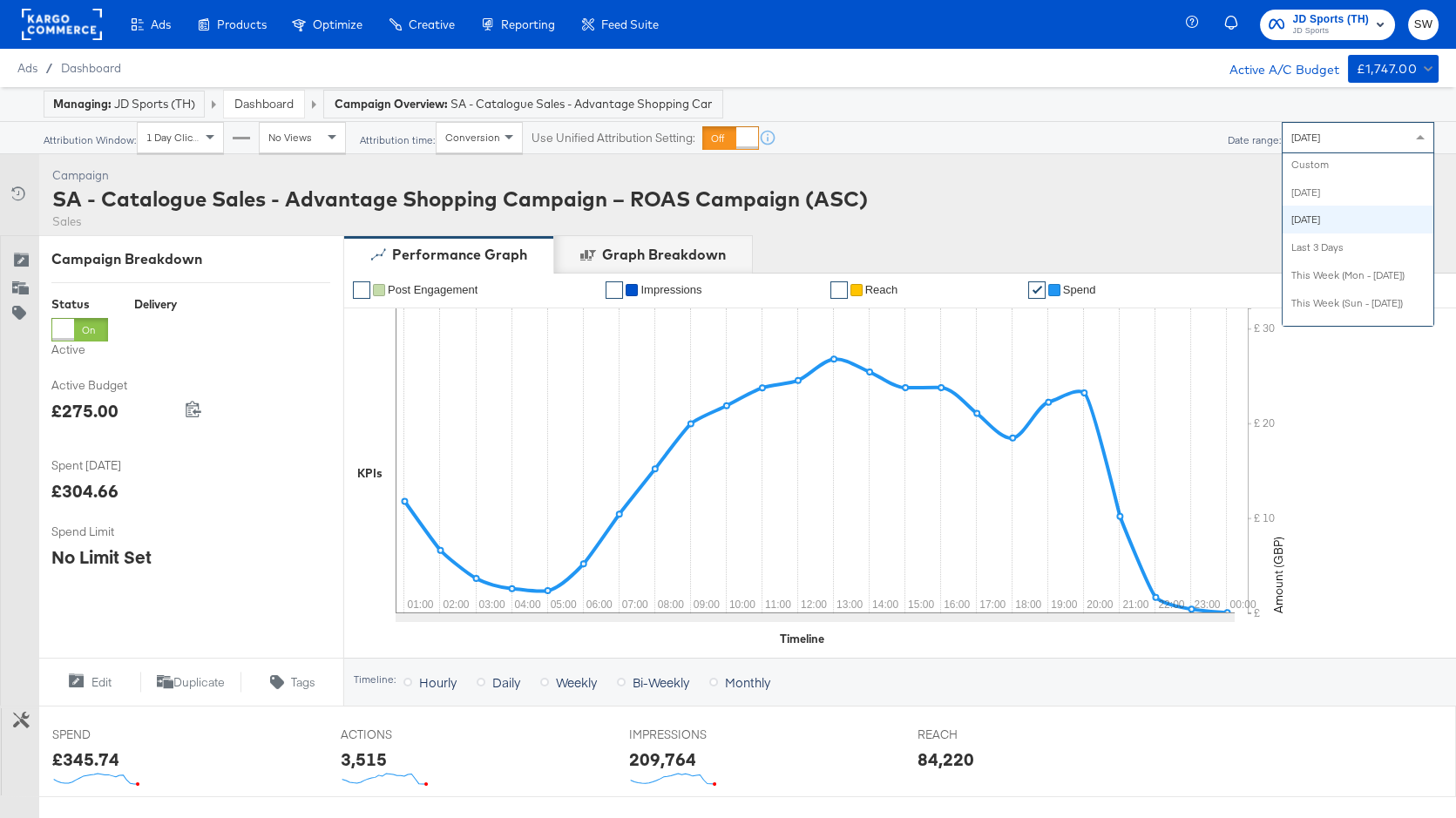
scroll to position [0, 0]
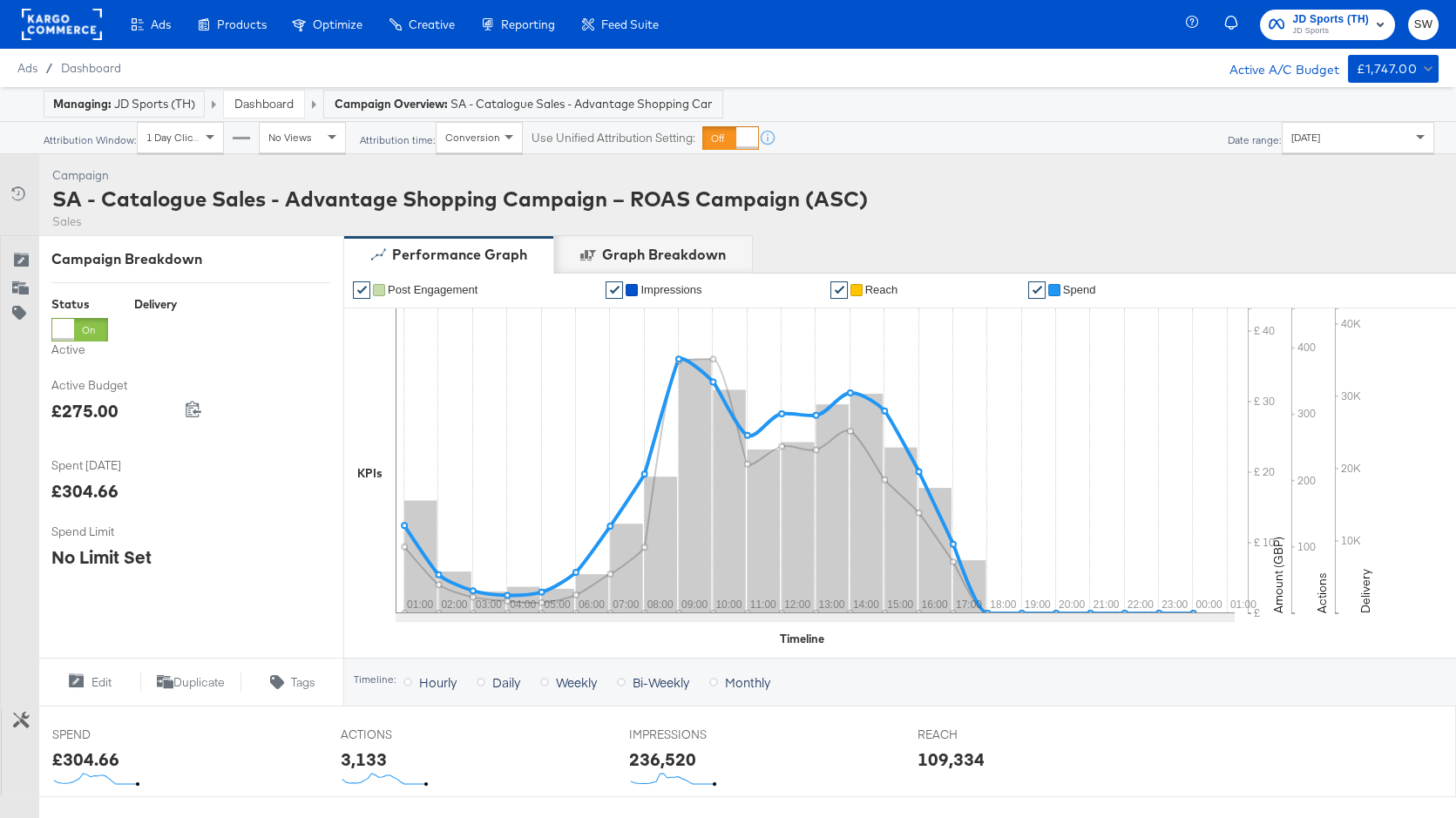
click at [1065, 295] on span "Spend" at bounding box center [1080, 289] width 33 height 13
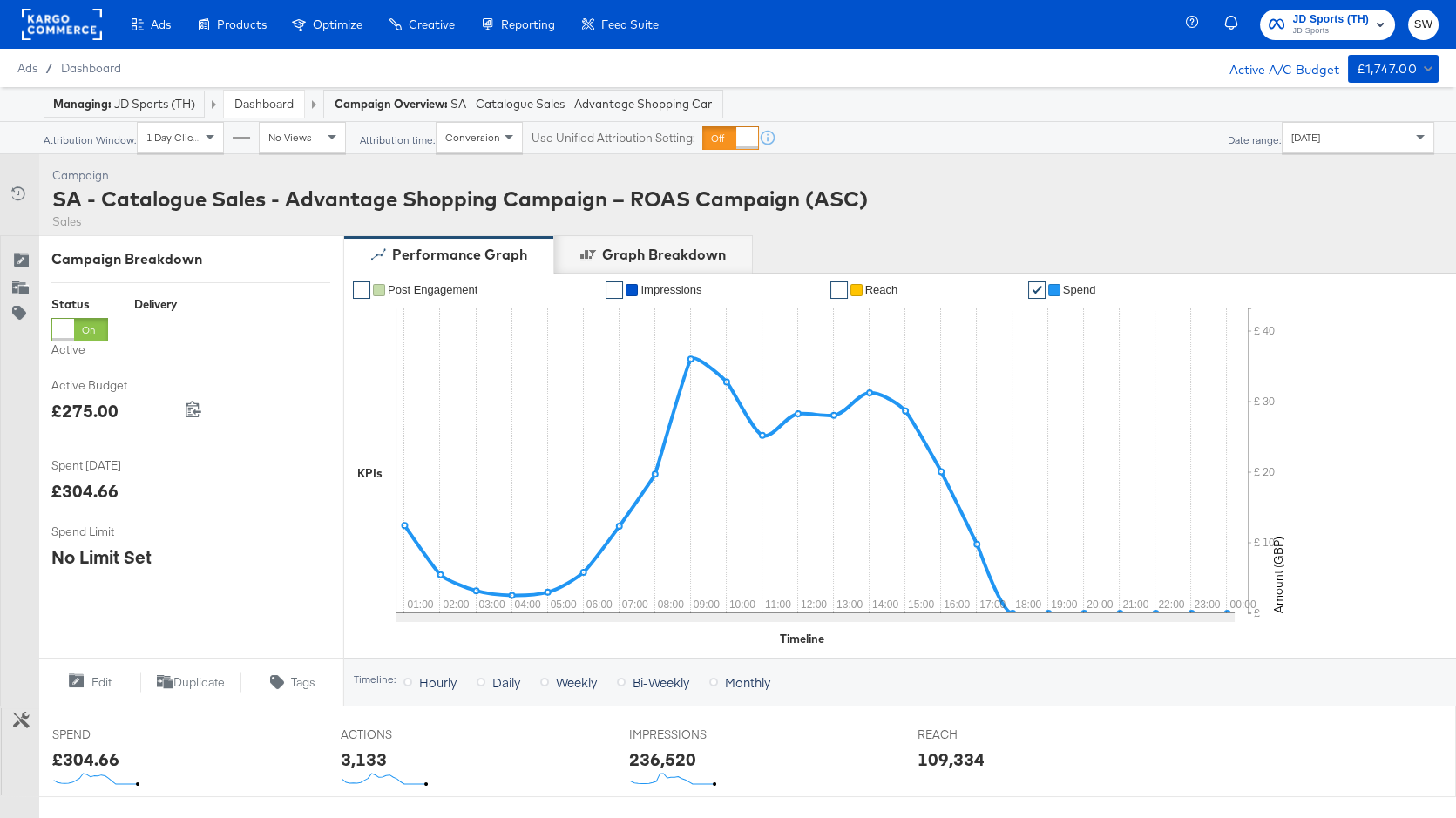
click at [1312, 20] on span "JD Sports (TH)" at bounding box center [1332, 19] width 77 height 18
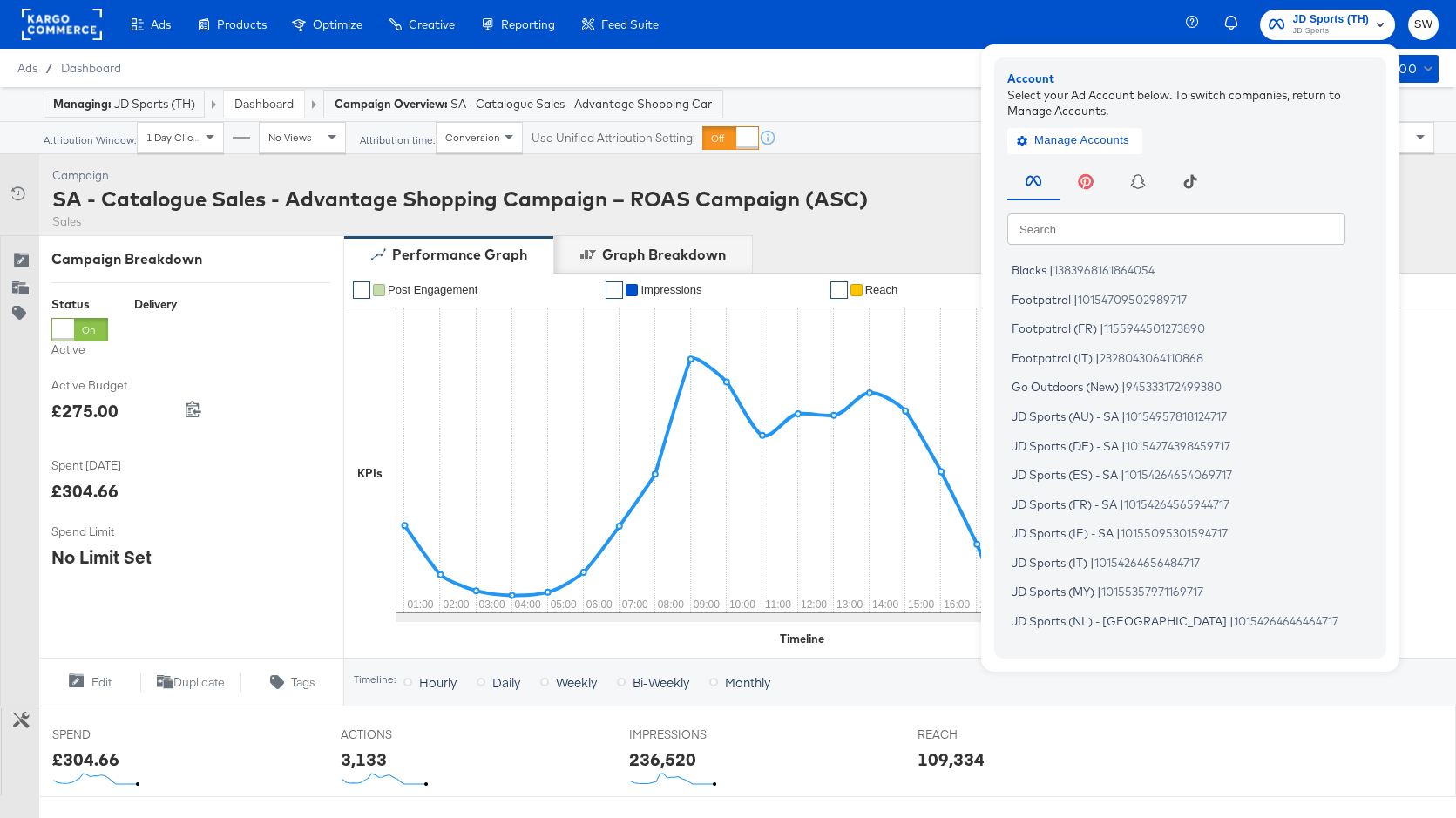
click at [1159, 235] on input "text" at bounding box center [1177, 229] width 338 height 31
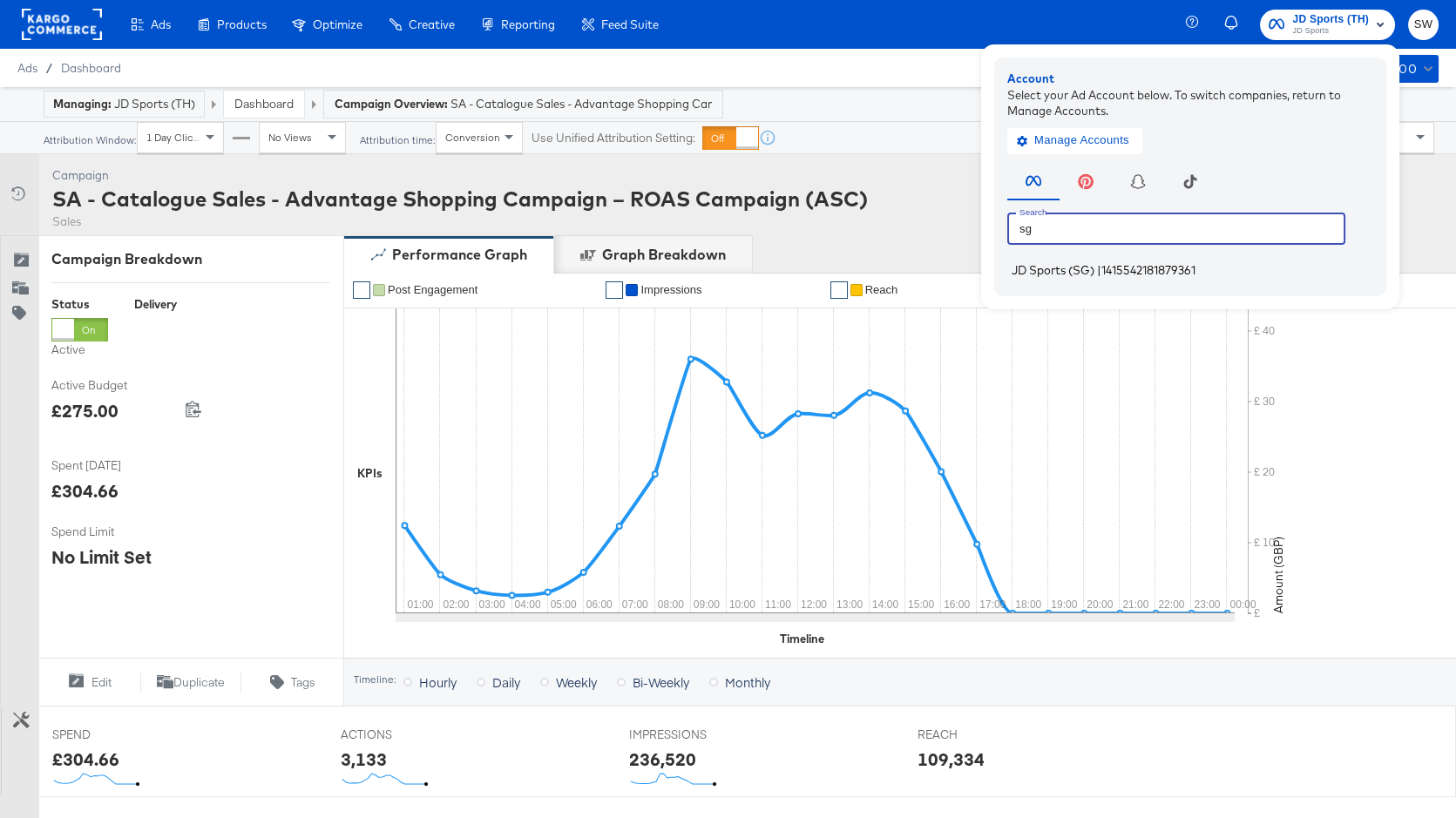
type input "sg"
click at [1154, 261] on li "JD Sports (SG) | 1415542181879361" at bounding box center [1194, 270] width 374 height 25
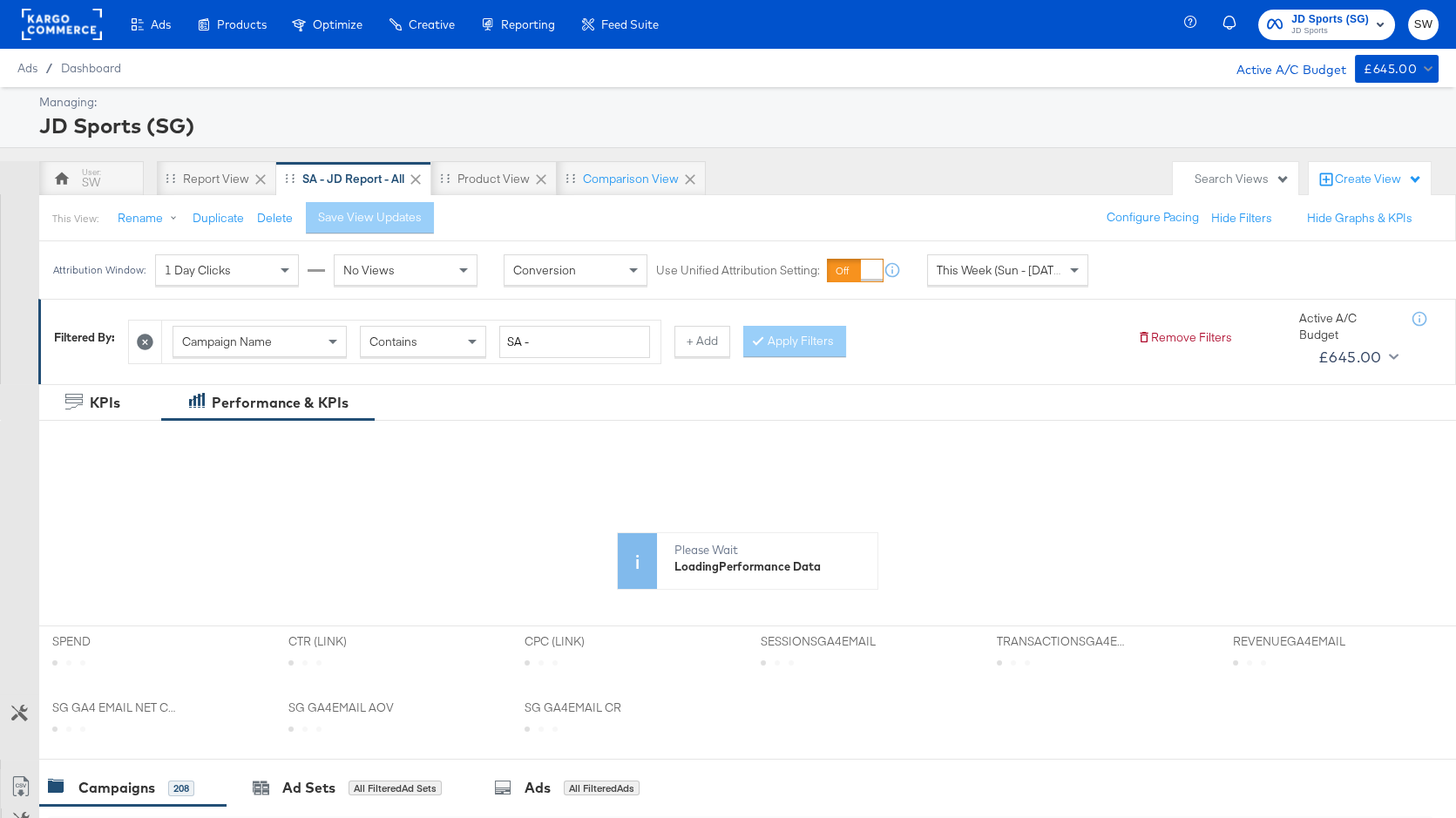
click at [974, 267] on span "This Week (Sun - [DATE])" at bounding box center [1002, 270] width 130 height 16
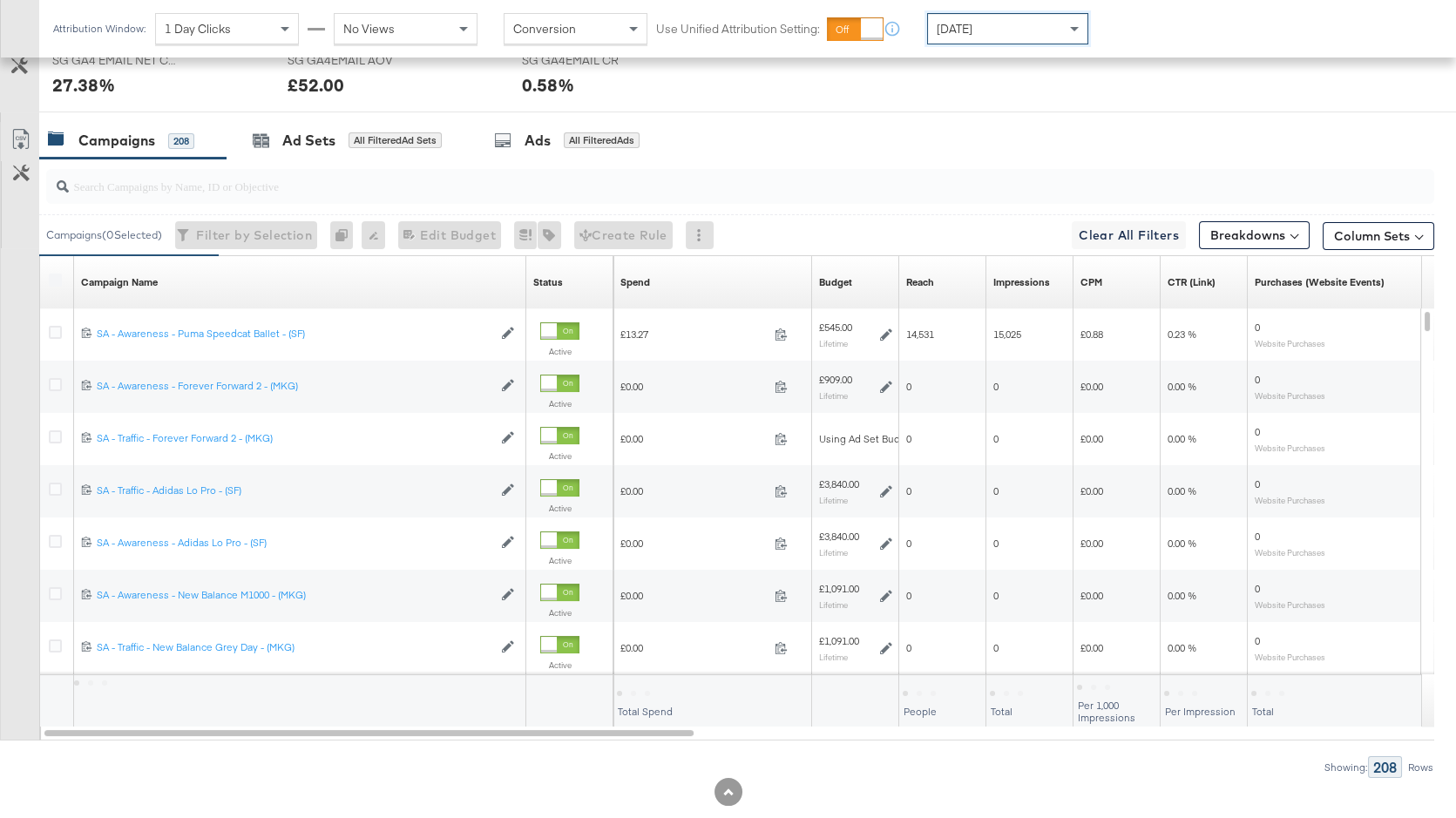
scroll to position [828, 0]
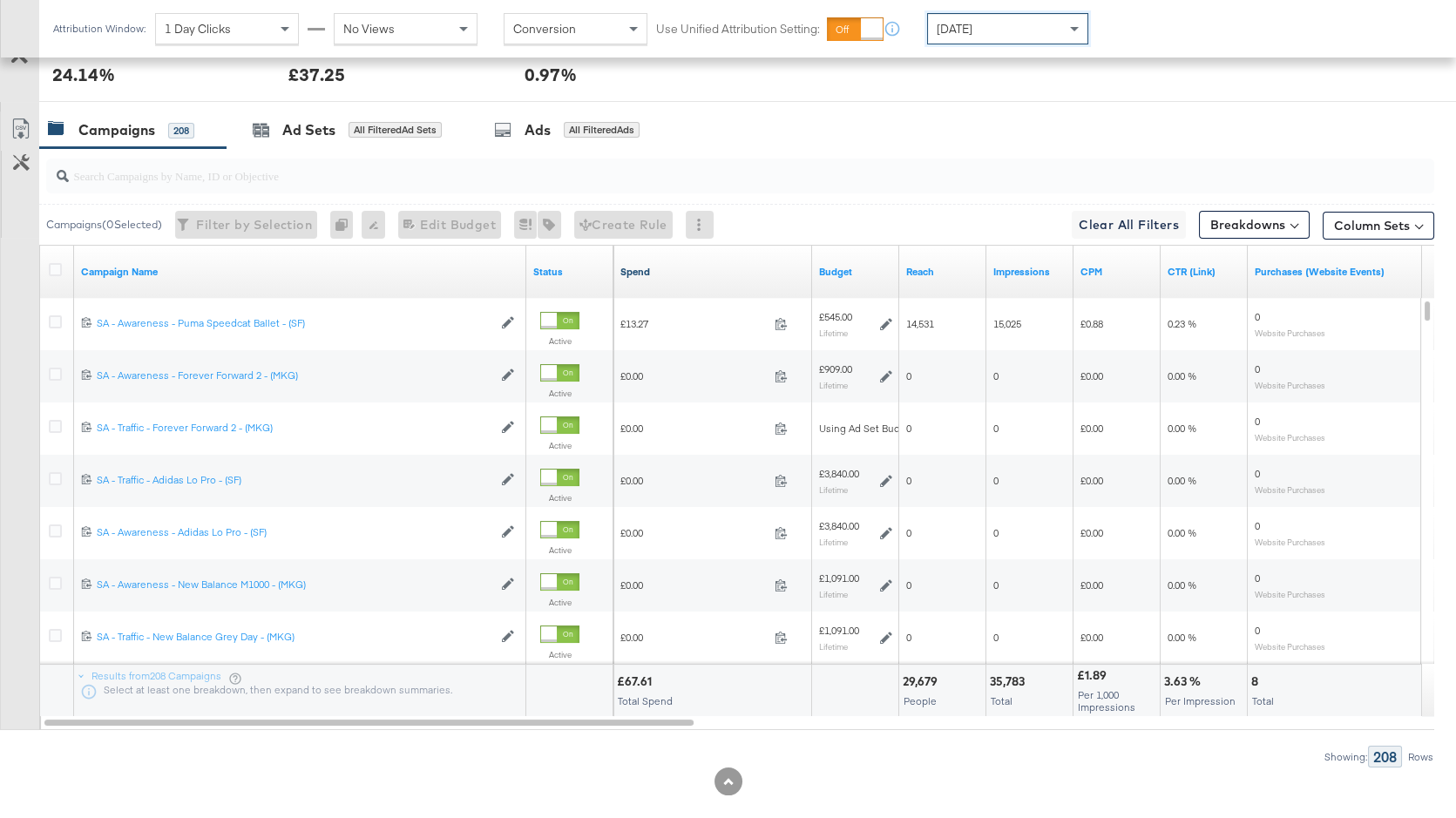
click at [724, 273] on link "Spend" at bounding box center [713, 271] width 185 height 14
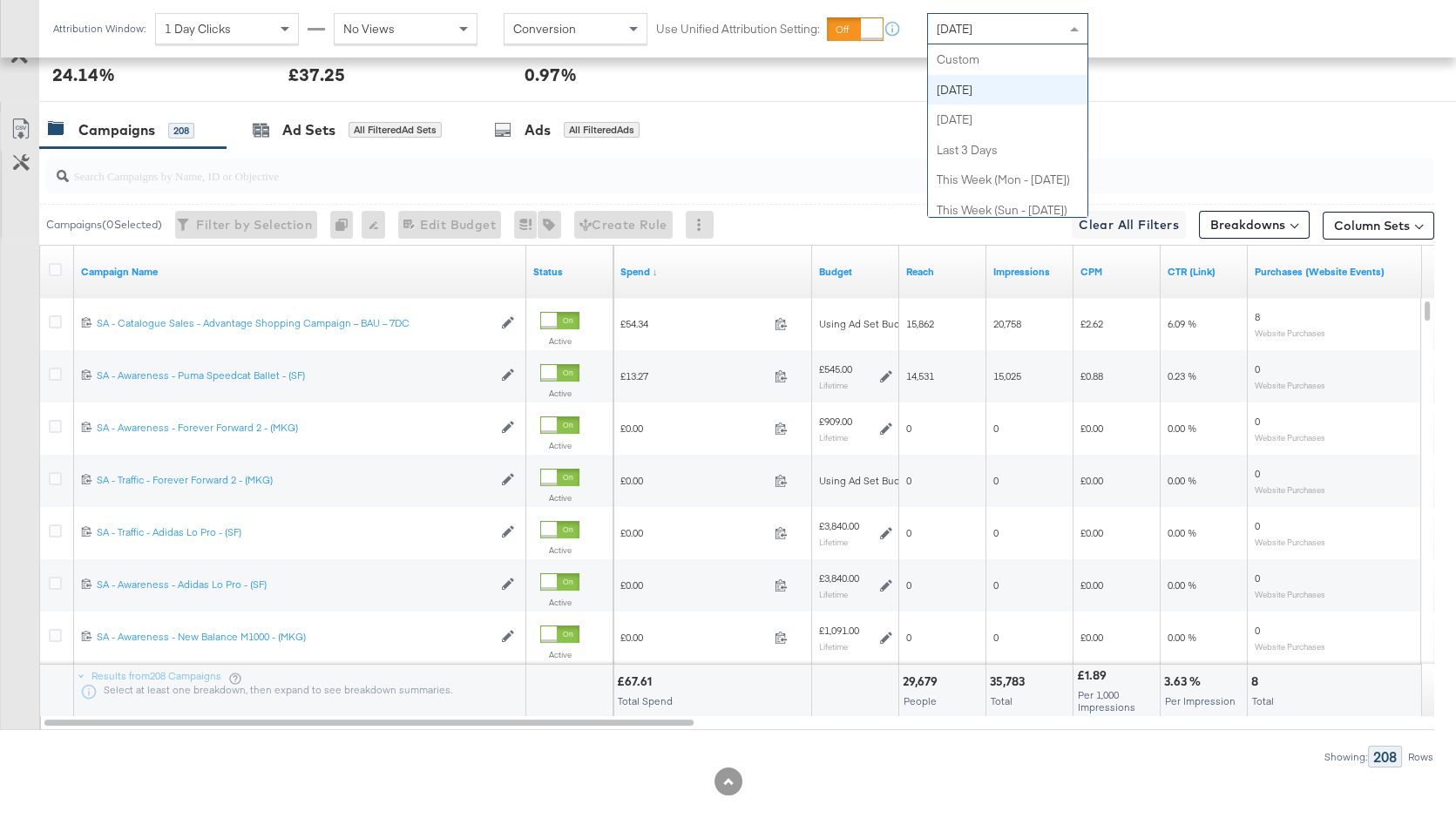
click at [964, 31] on span "[DATE]" at bounding box center [954, 29] width 36 height 16
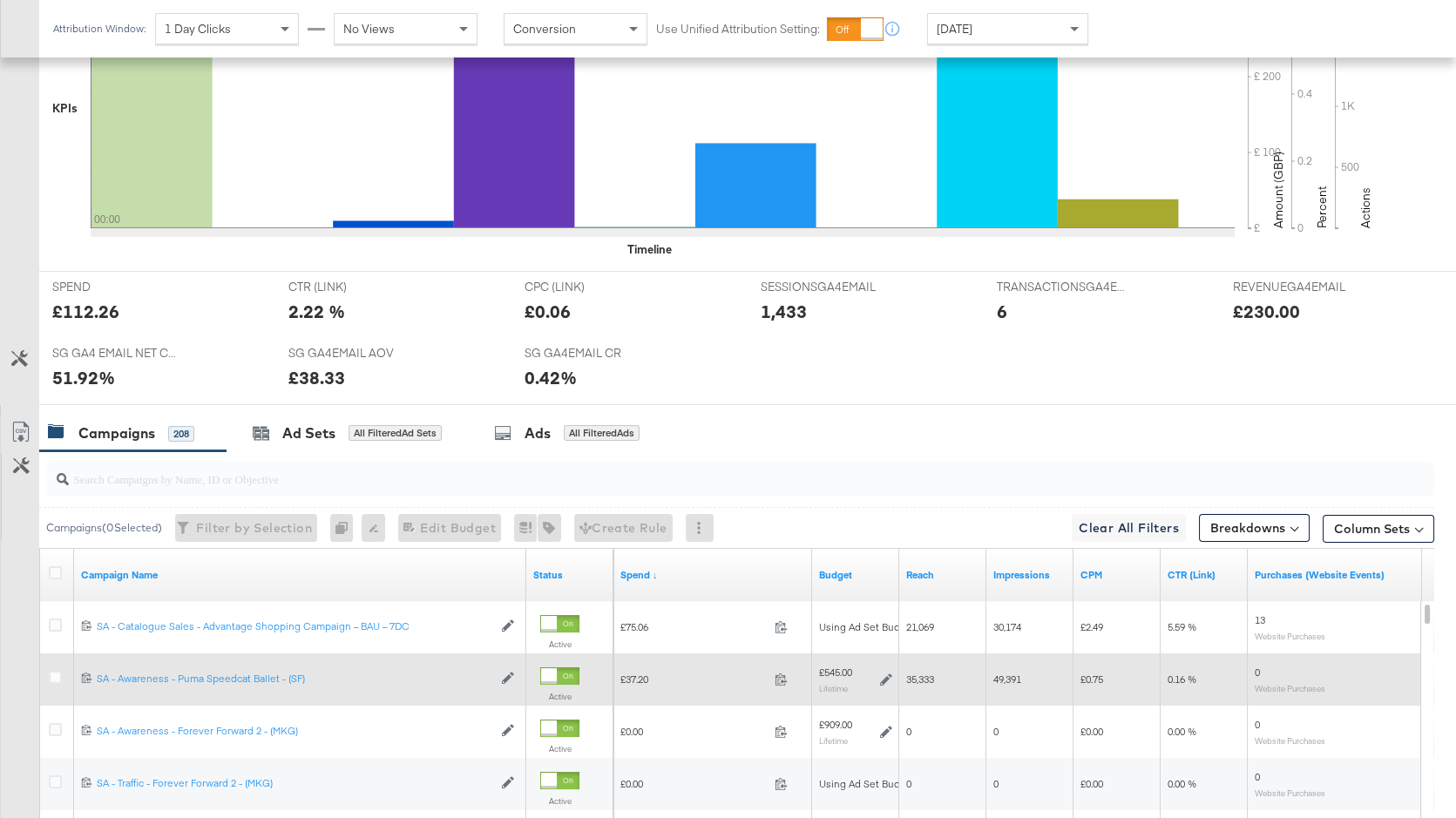
scroll to position [0, 0]
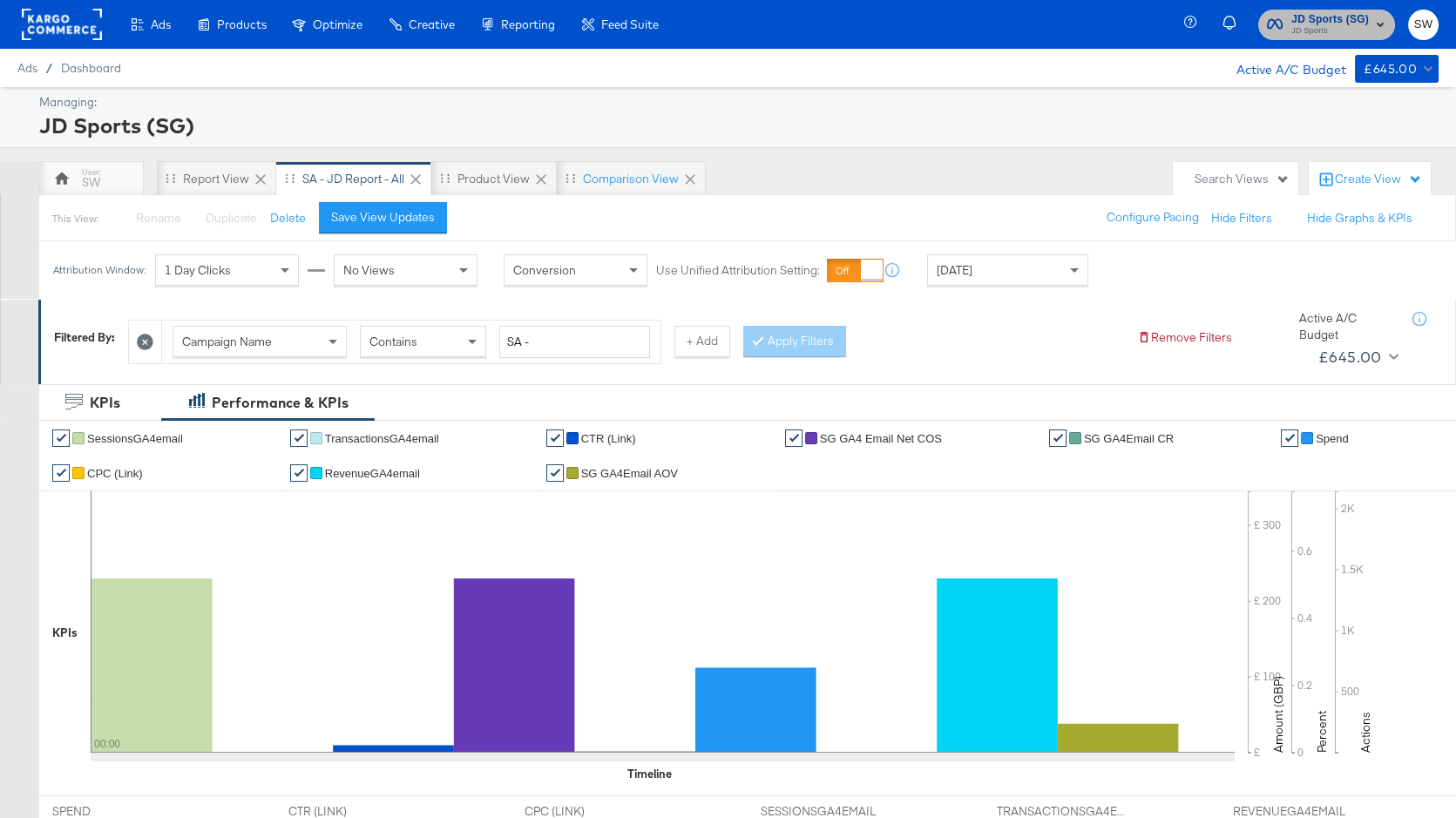
drag, startPoint x: 1286, startPoint y: 30, endPoint x: 1278, endPoint y: 42, distance: 14.4
click at [1286, 30] on span "JD Sports (SG) JD Sports" at bounding box center [1327, 24] width 120 height 28
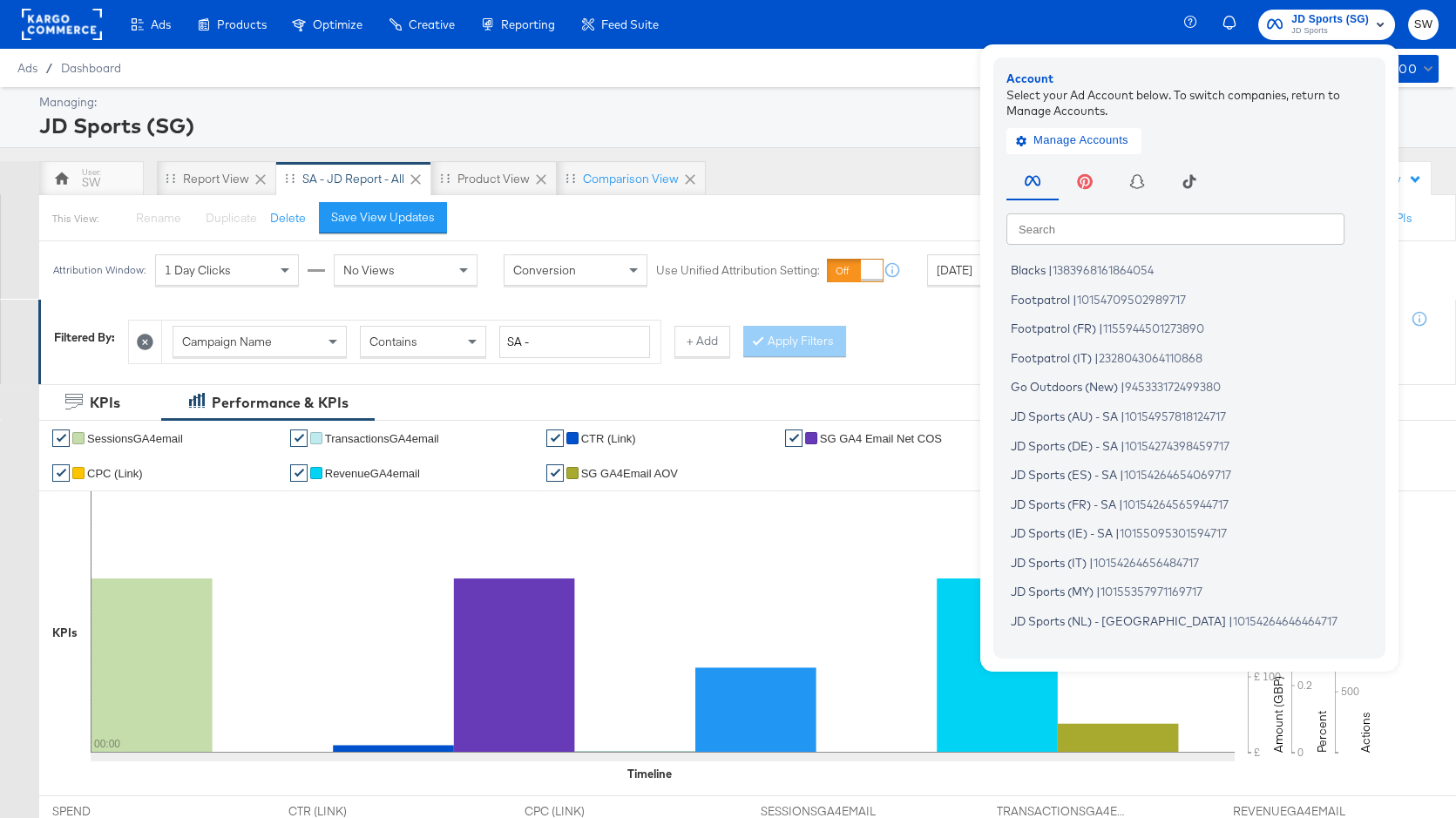
click at [1116, 241] on input "text" at bounding box center [1176, 229] width 338 height 31
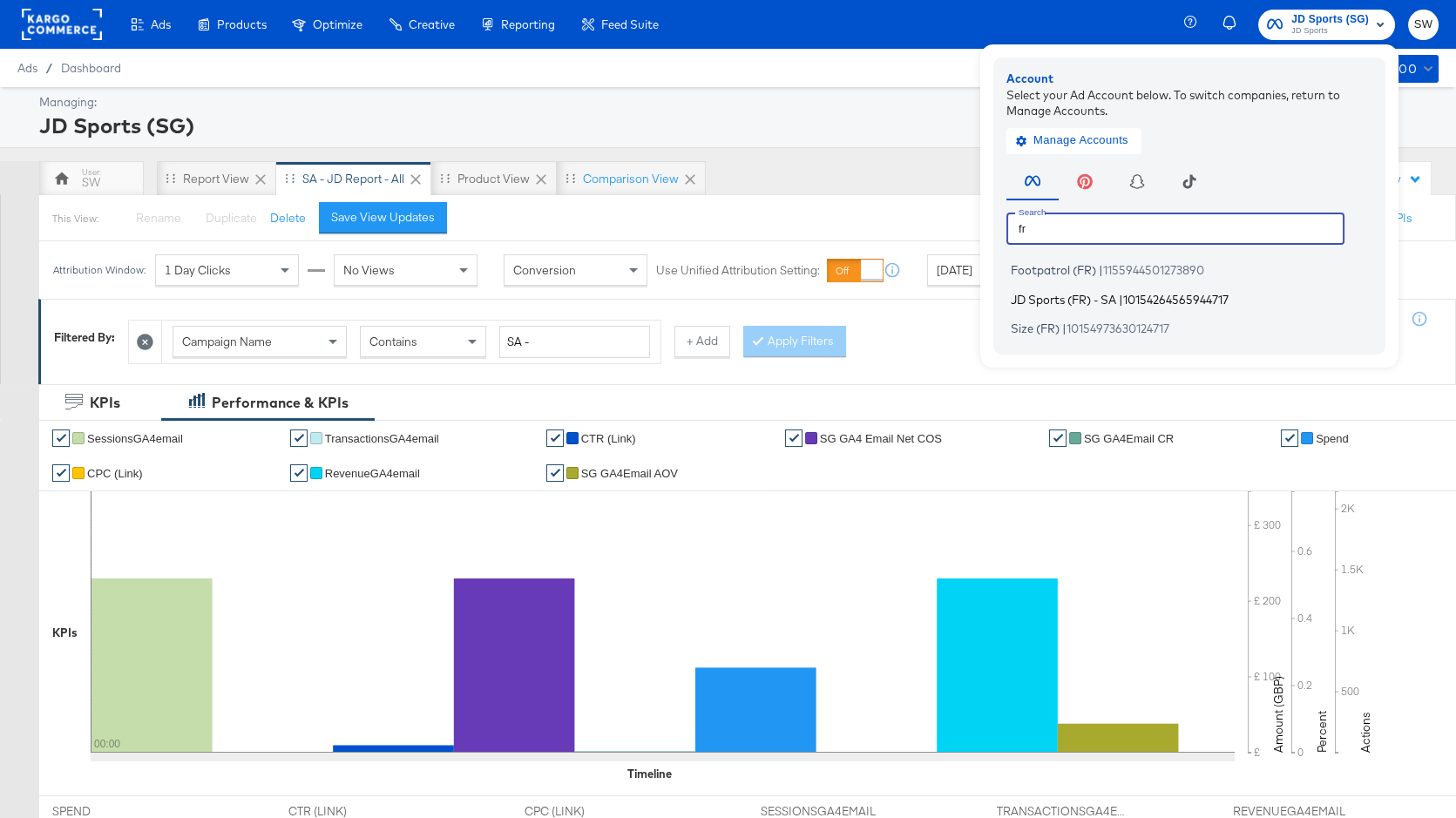
type input "fr"
click at [1117, 305] on span "JD Sports (FR) - SA" at bounding box center [1063, 299] width 105 height 14
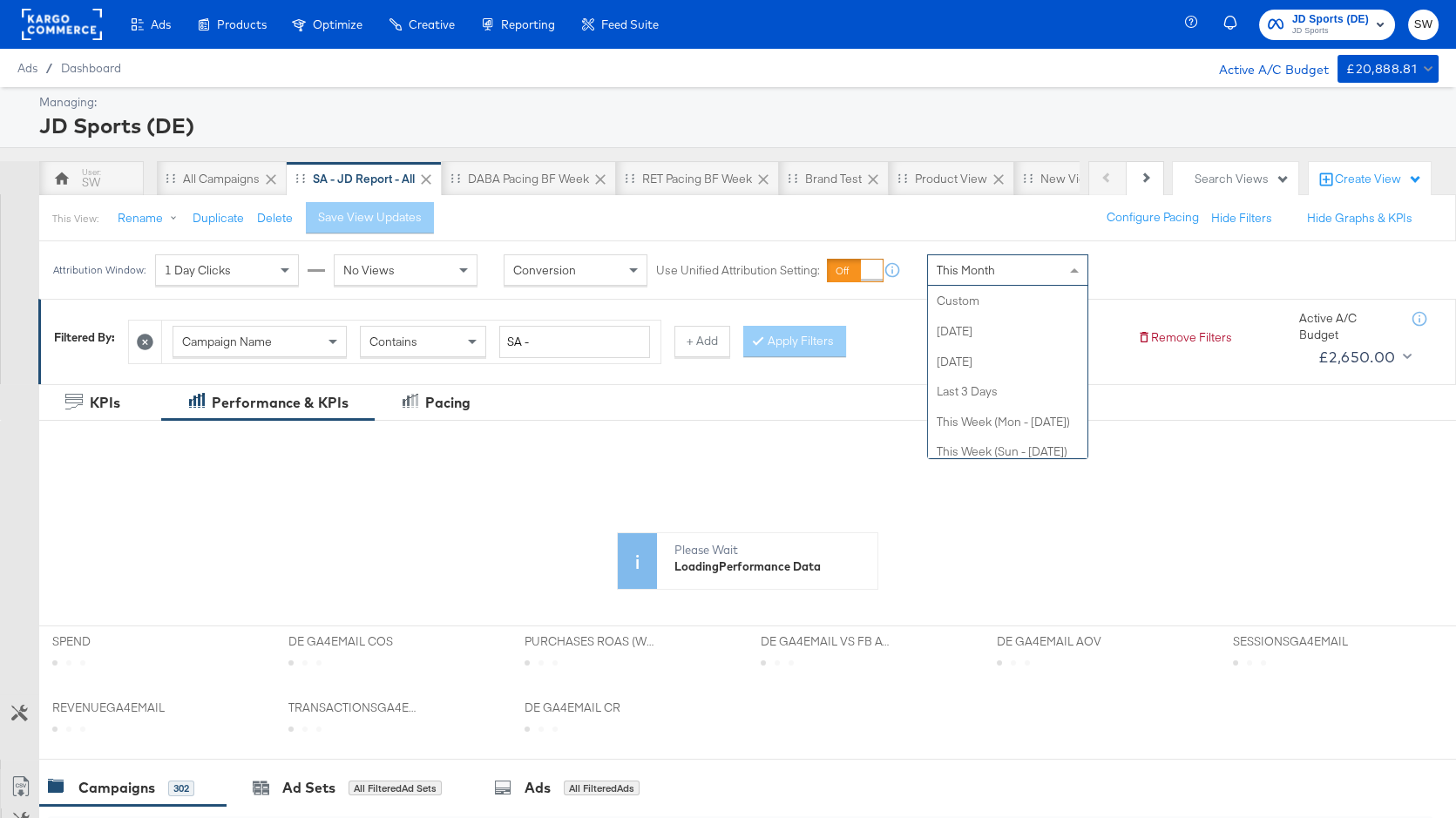
click at [1001, 266] on div "This Month" at bounding box center [1008, 270] width 160 height 29
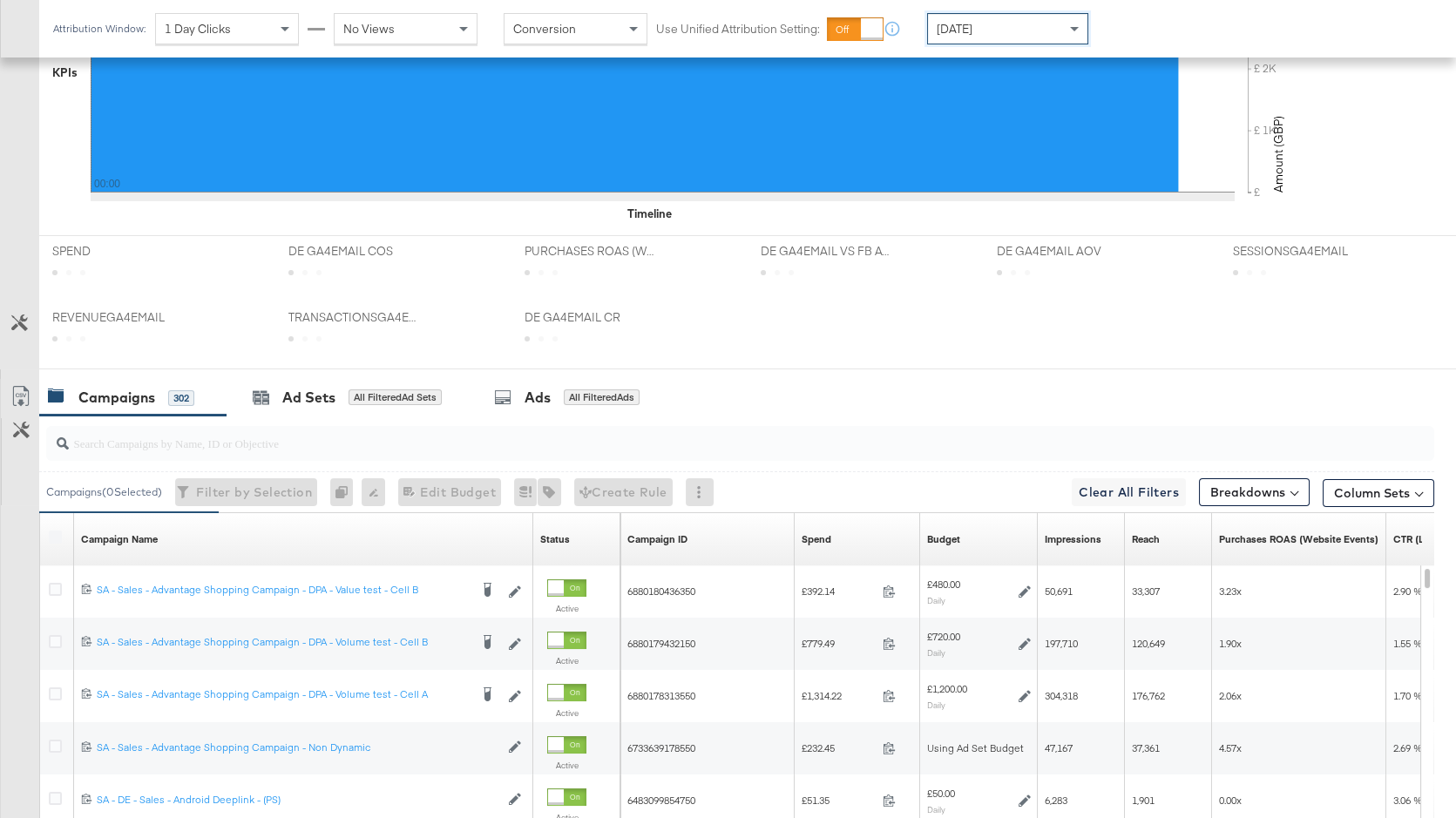
scroll to position [850, 0]
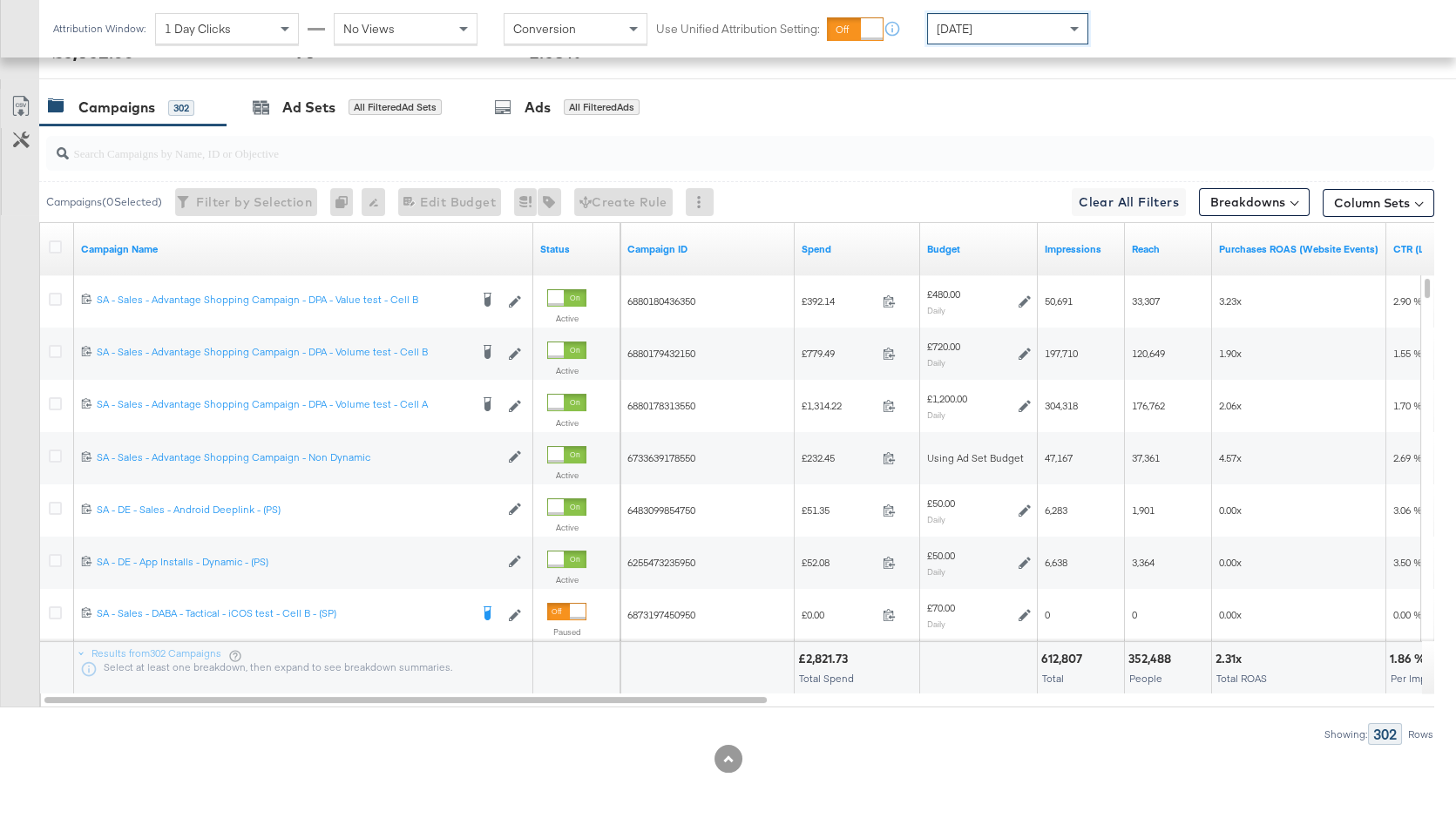
click at [937, 35] on input at bounding box center [939, 29] width 4 height 32
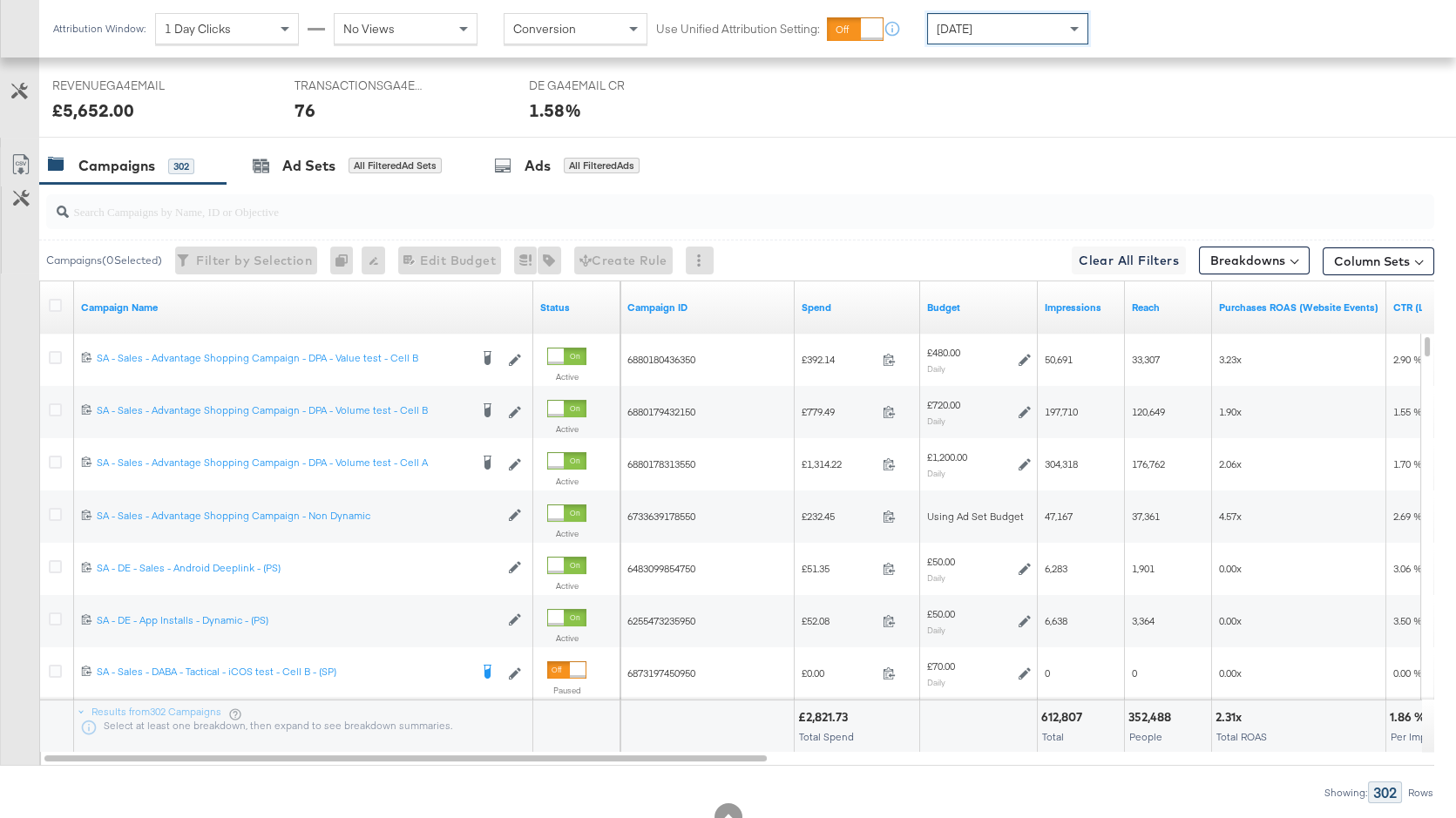
scroll to position [780, 0]
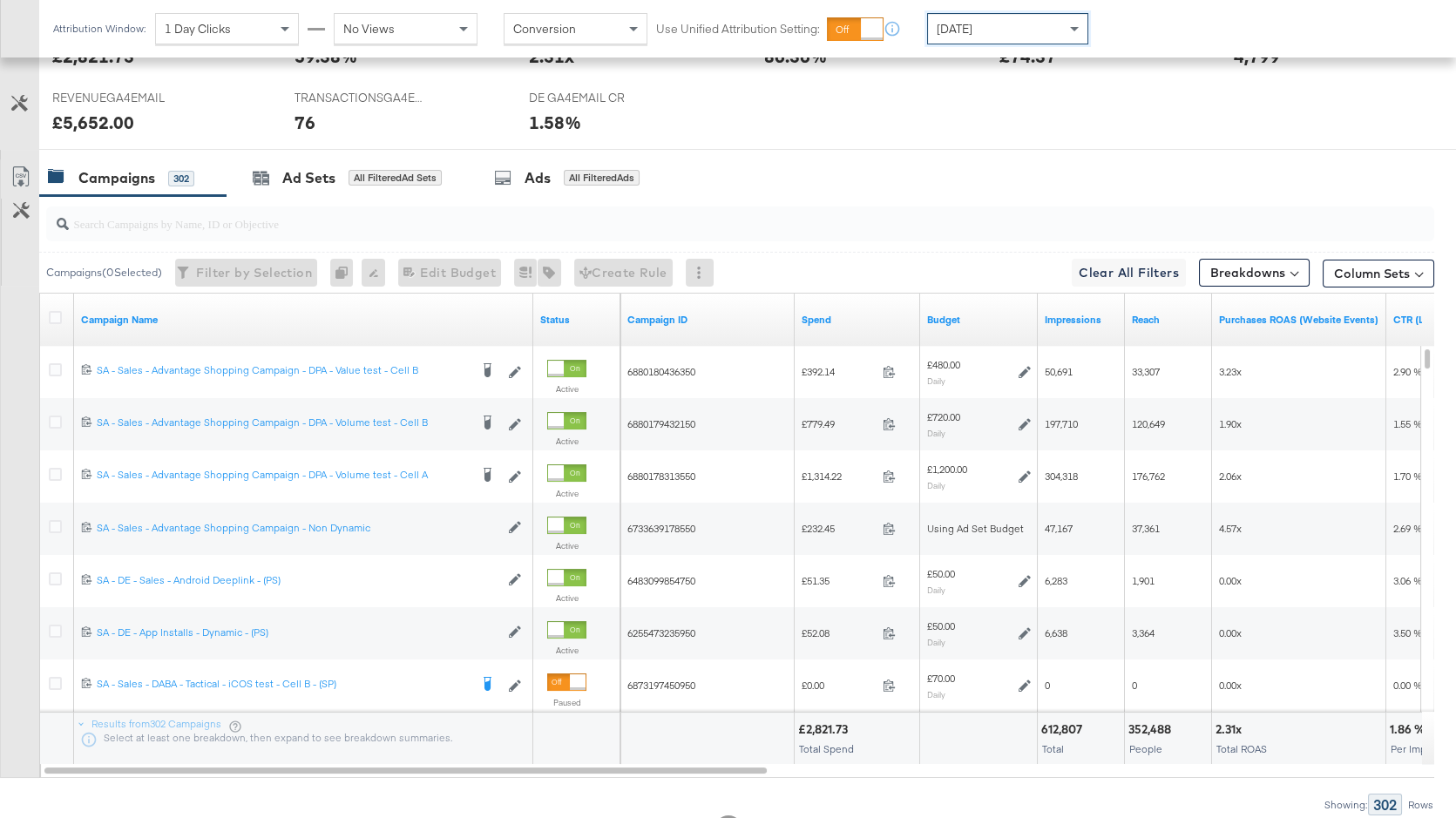
click at [973, 30] on span "Yesterday" at bounding box center [954, 29] width 36 height 16
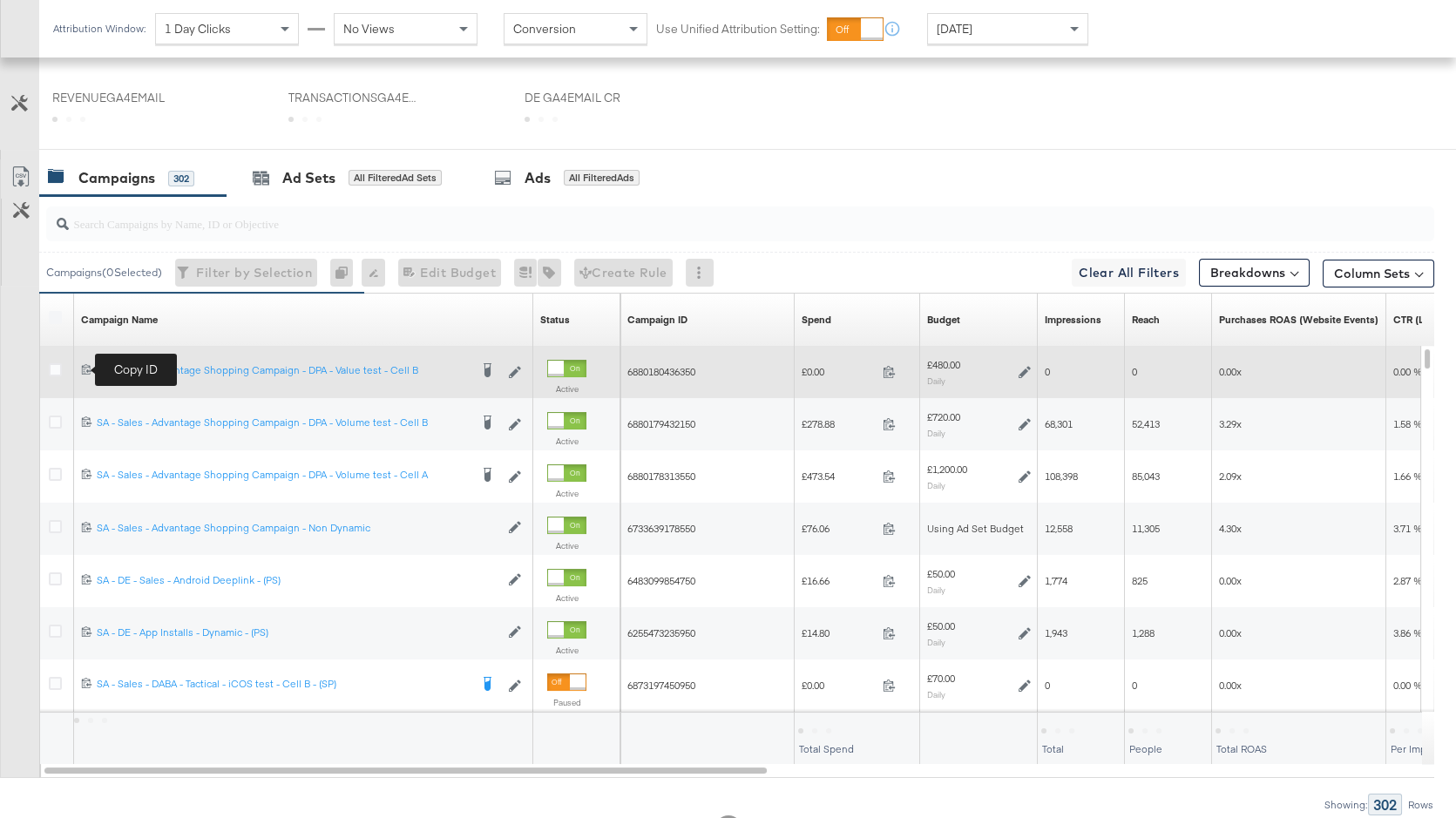
click at [87, 364] on icon at bounding box center [87, 370] width 12 height 12
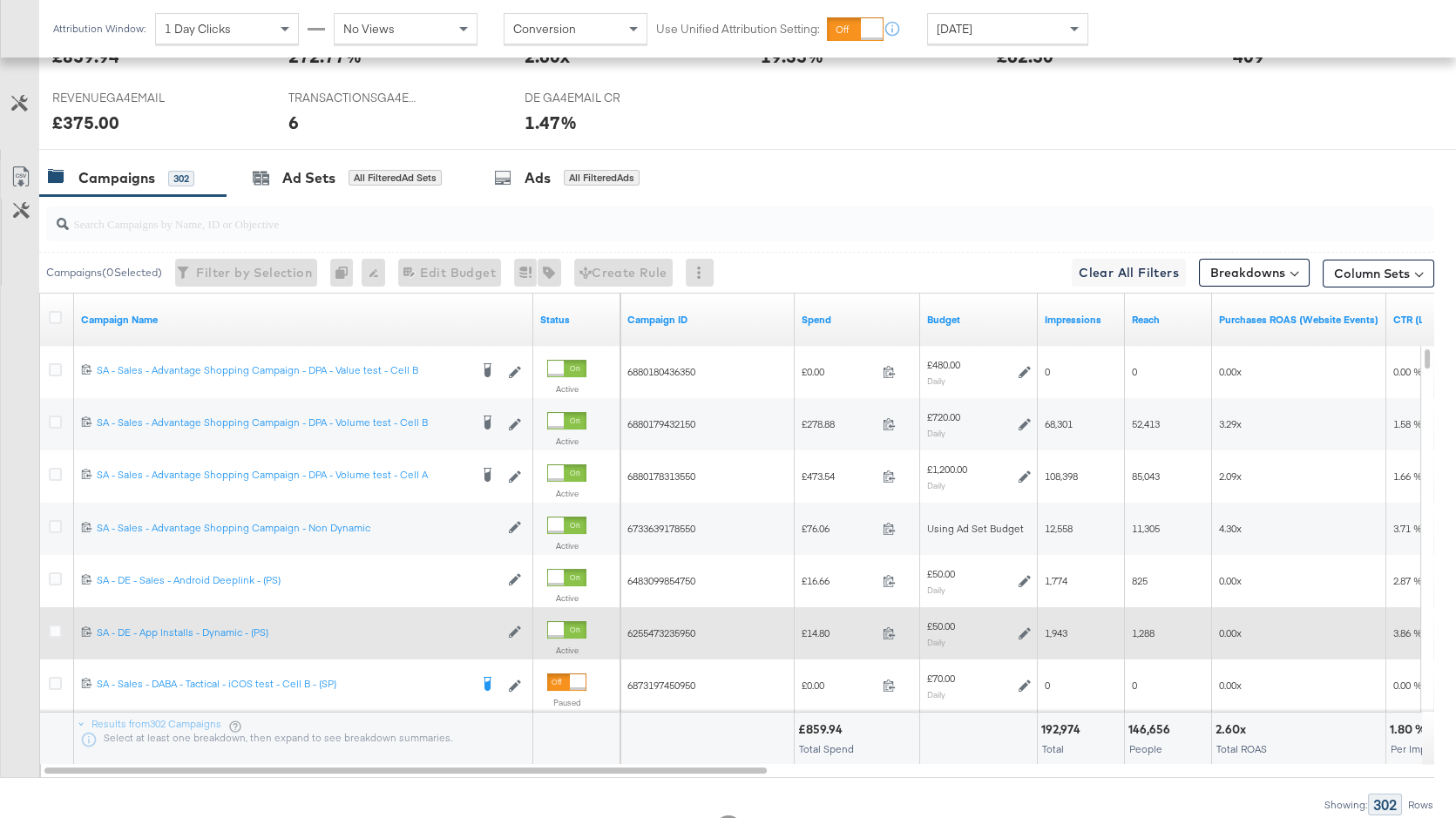
scroll to position [0, 0]
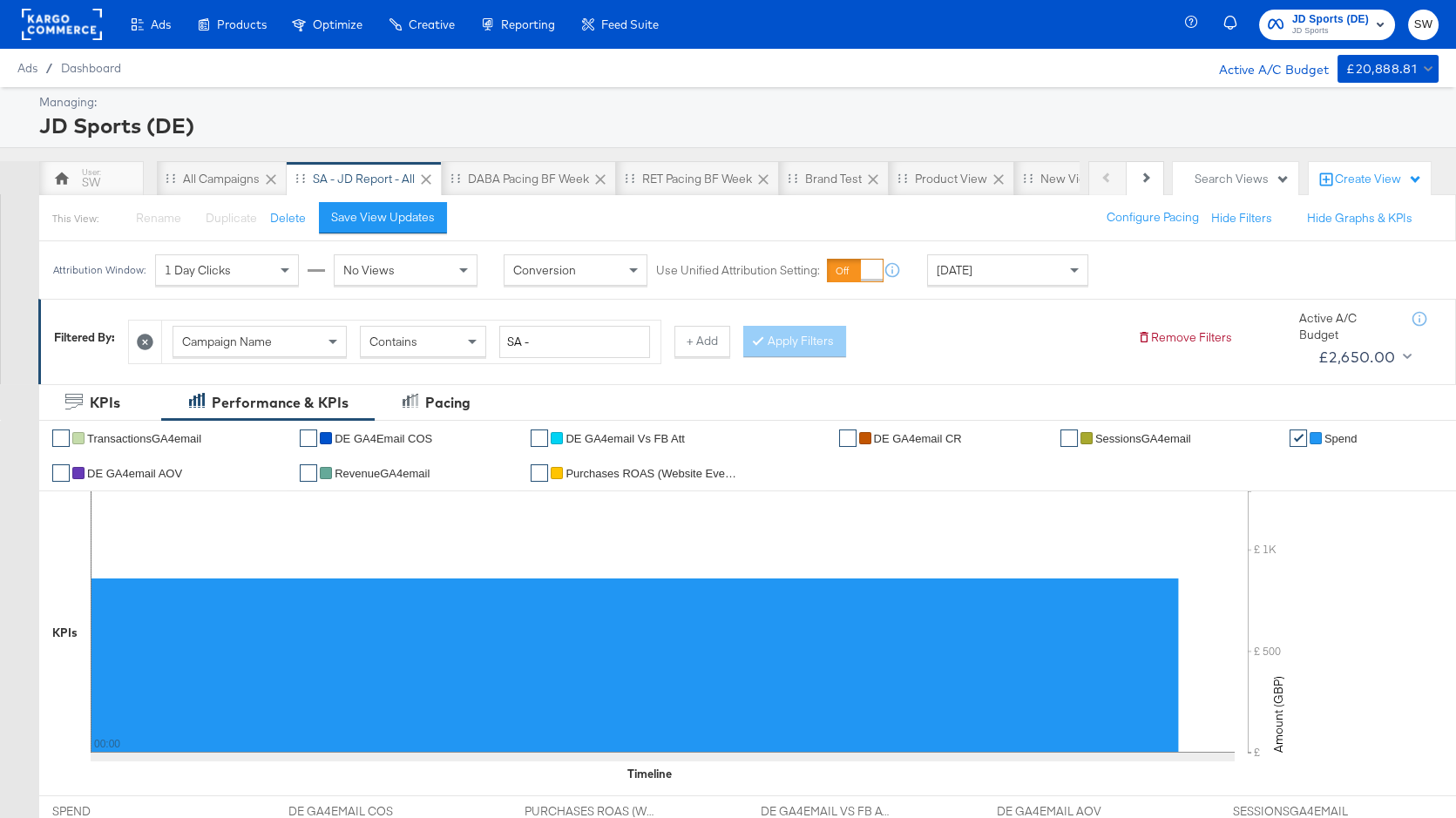
click at [1344, 20] on span "JD Sports (DE)" at bounding box center [1331, 19] width 77 height 18
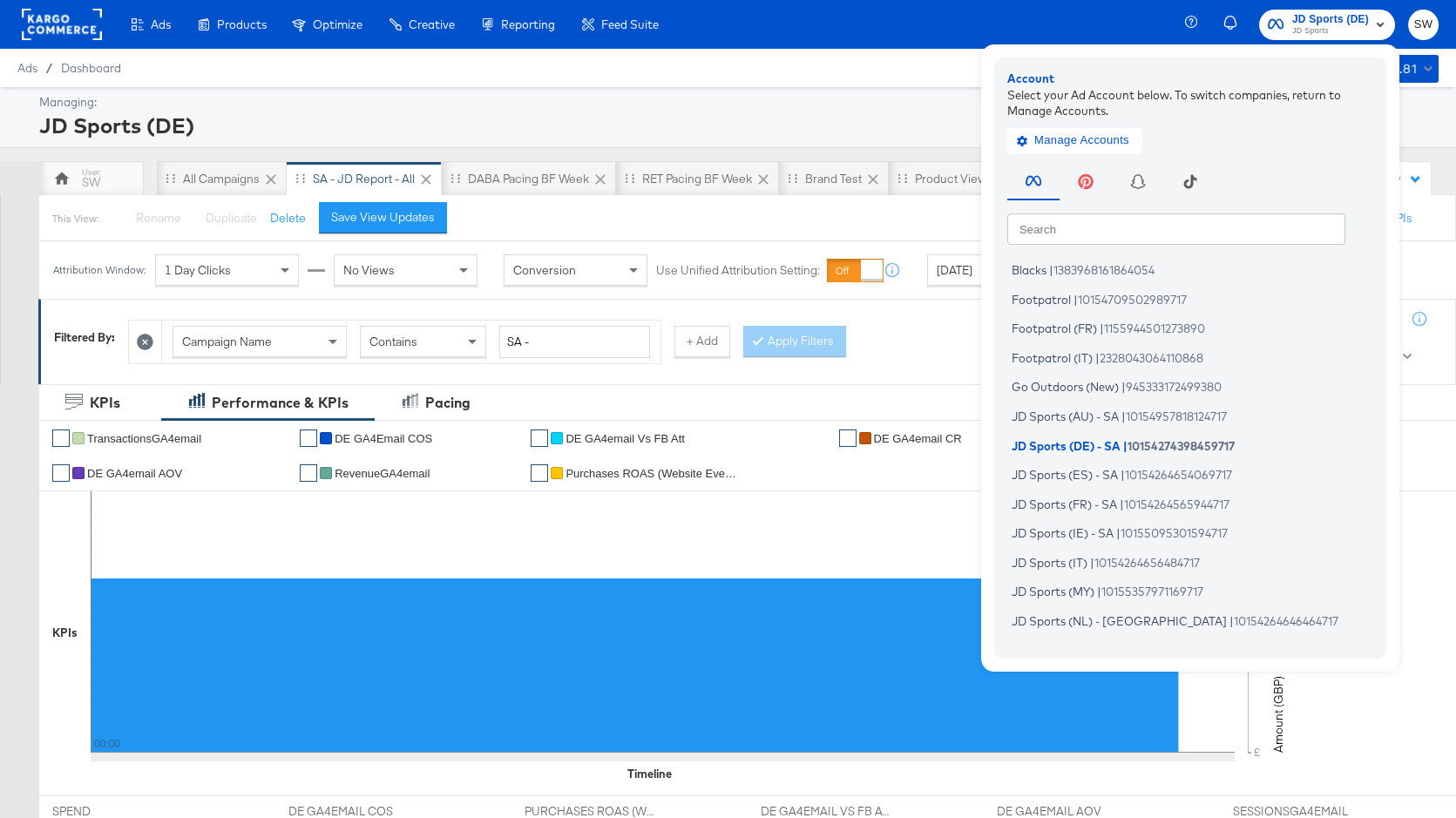
click at [1152, 230] on input "text" at bounding box center [1177, 229] width 338 height 31
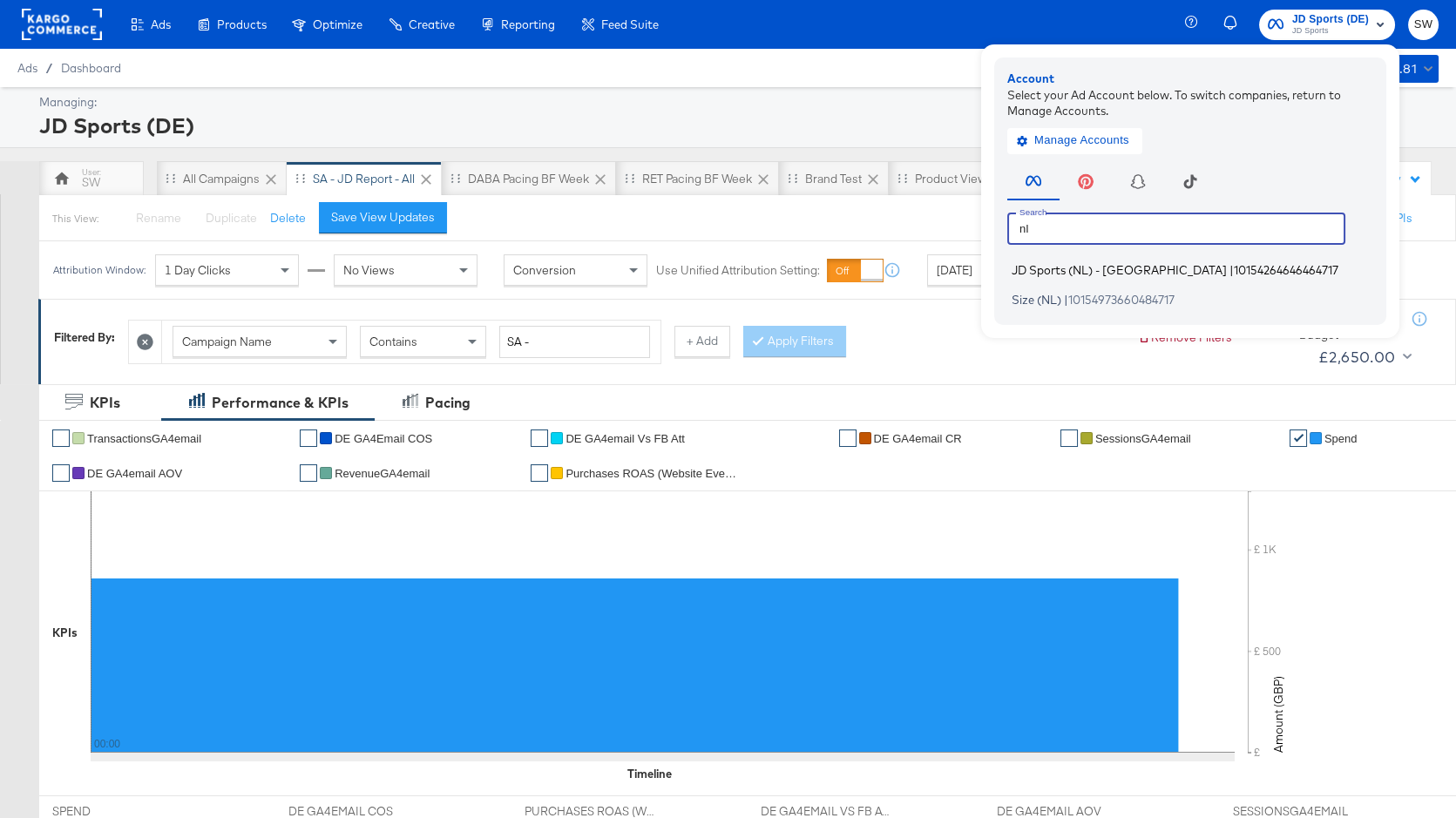
type input "nl"
click at [1234, 269] on span "10154264646464717" at bounding box center [1287, 270] width 105 height 14
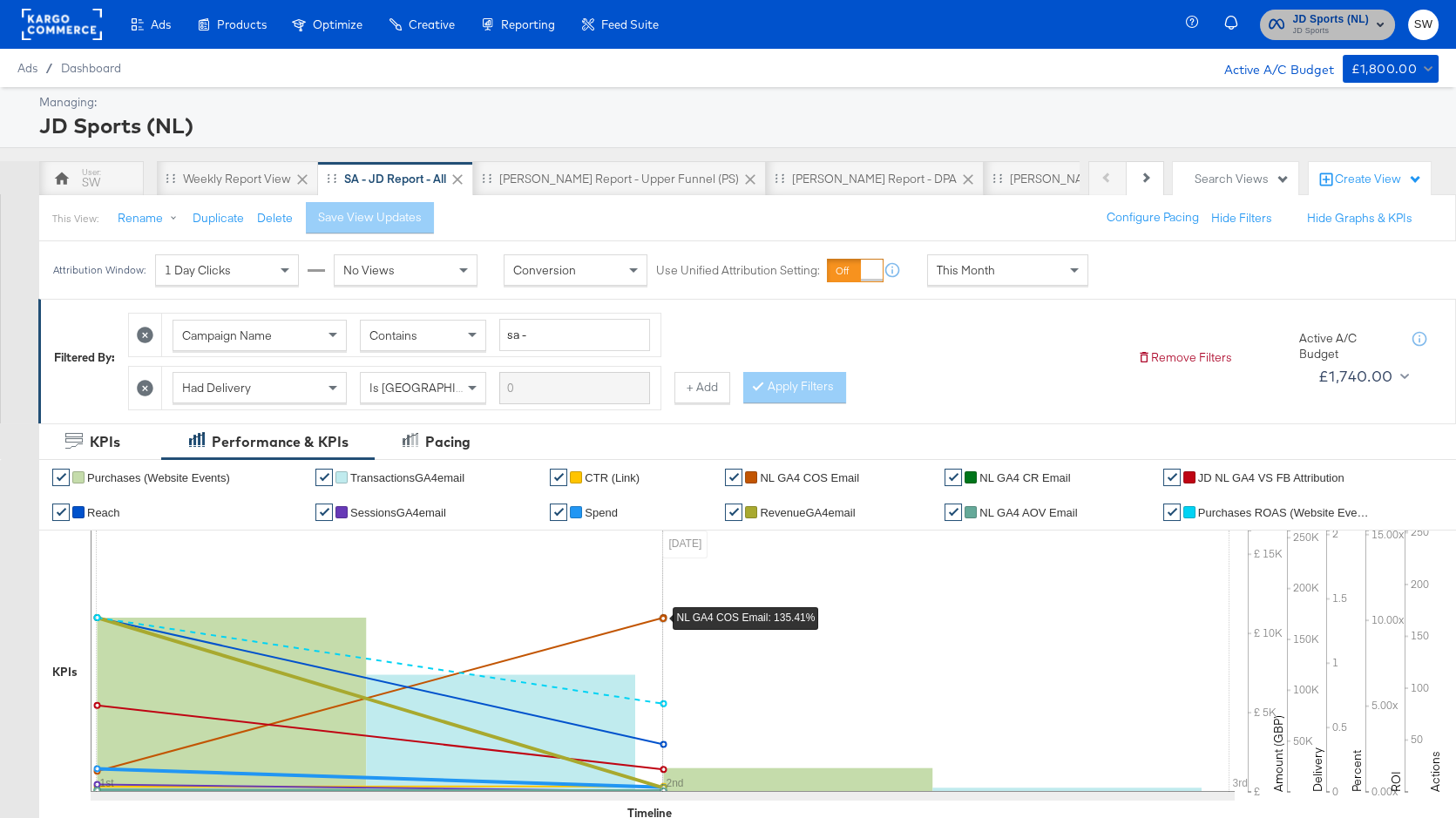
click at [1332, 16] on span "JD Sports (NL)" at bounding box center [1332, 19] width 77 height 18
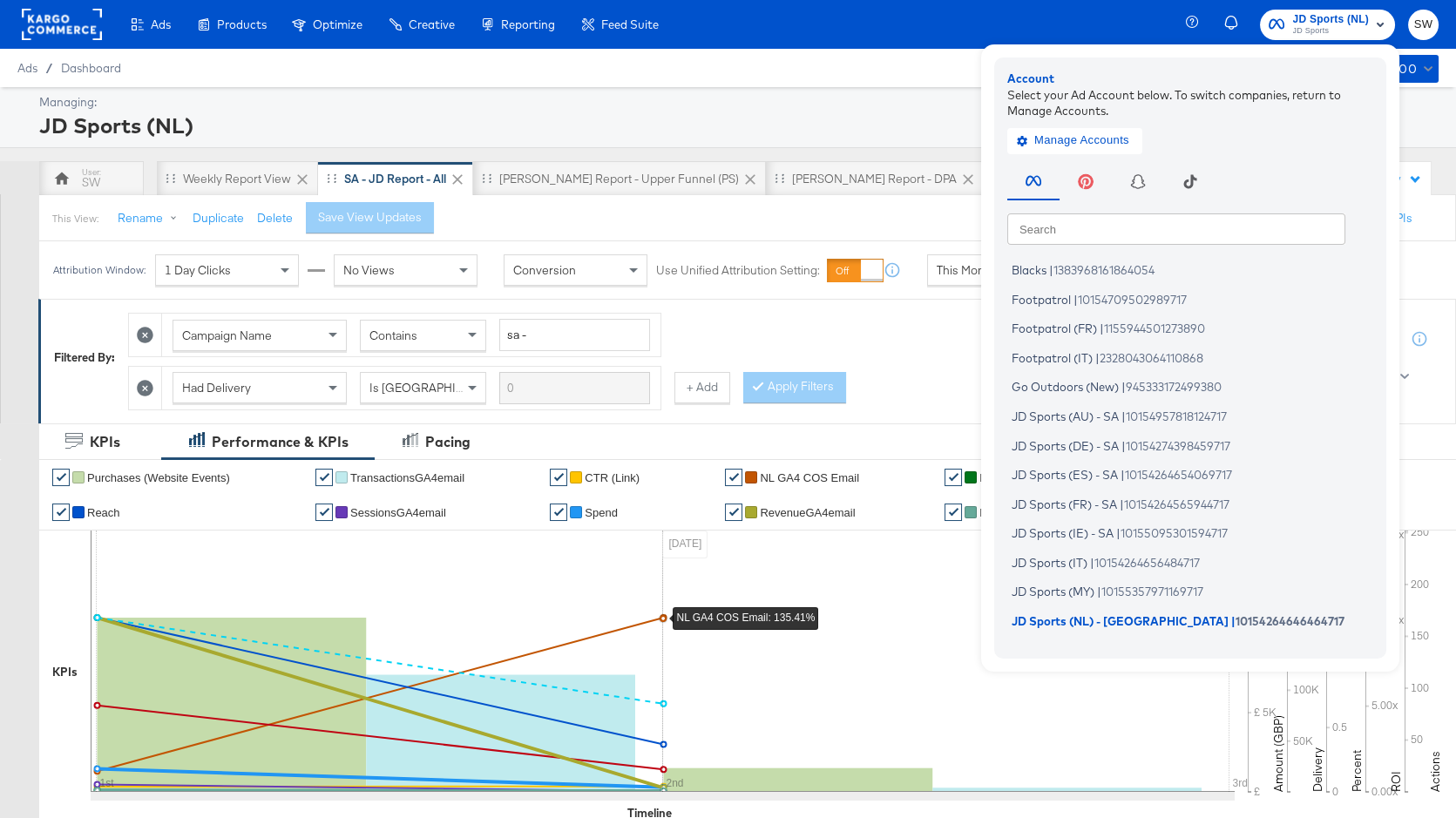
click at [1118, 231] on input "text" at bounding box center [1177, 229] width 338 height 31
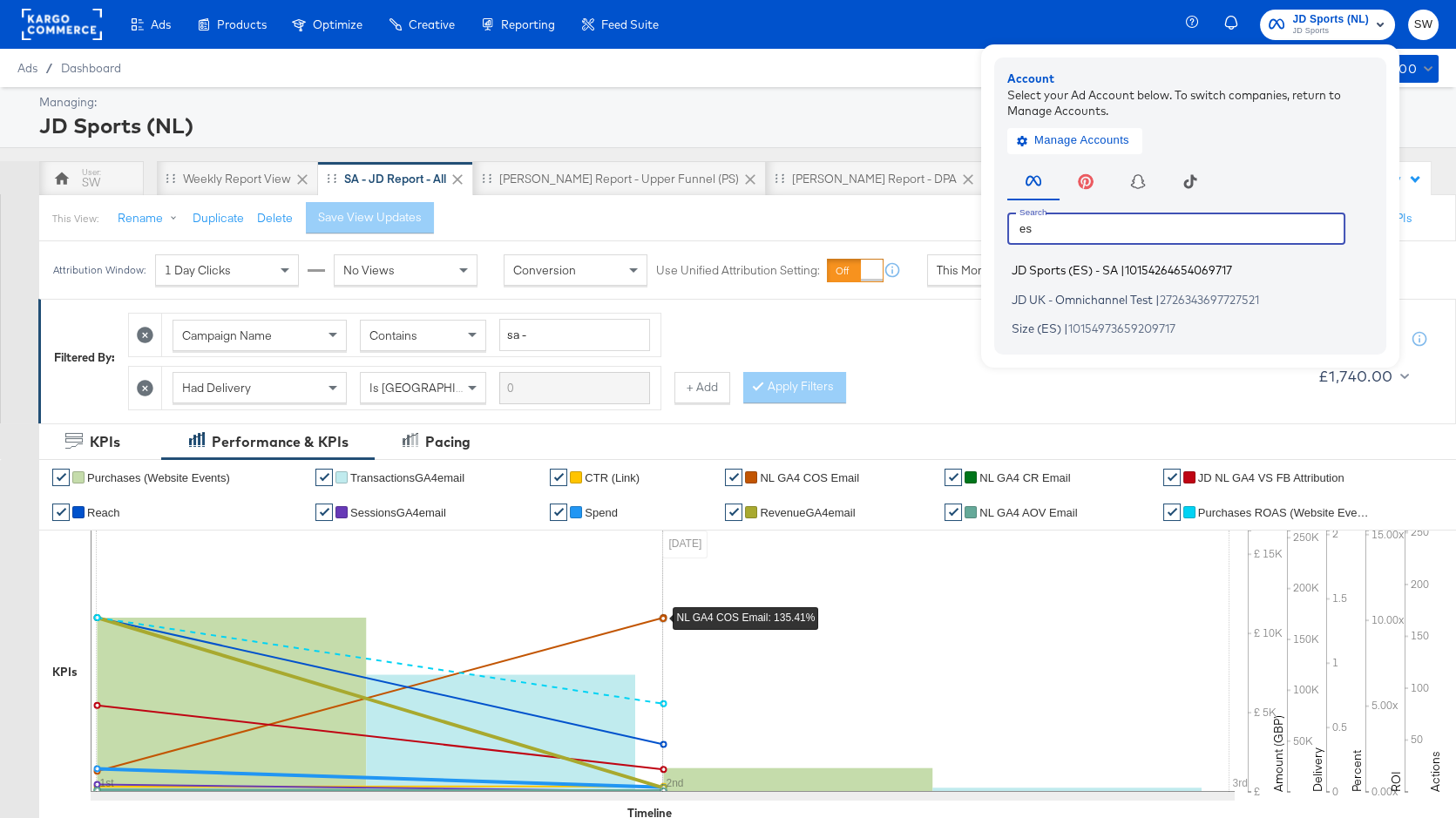
type input "es"
click at [1113, 269] on span "JD Sports (ES) - SA" at bounding box center [1064, 270] width 106 height 14
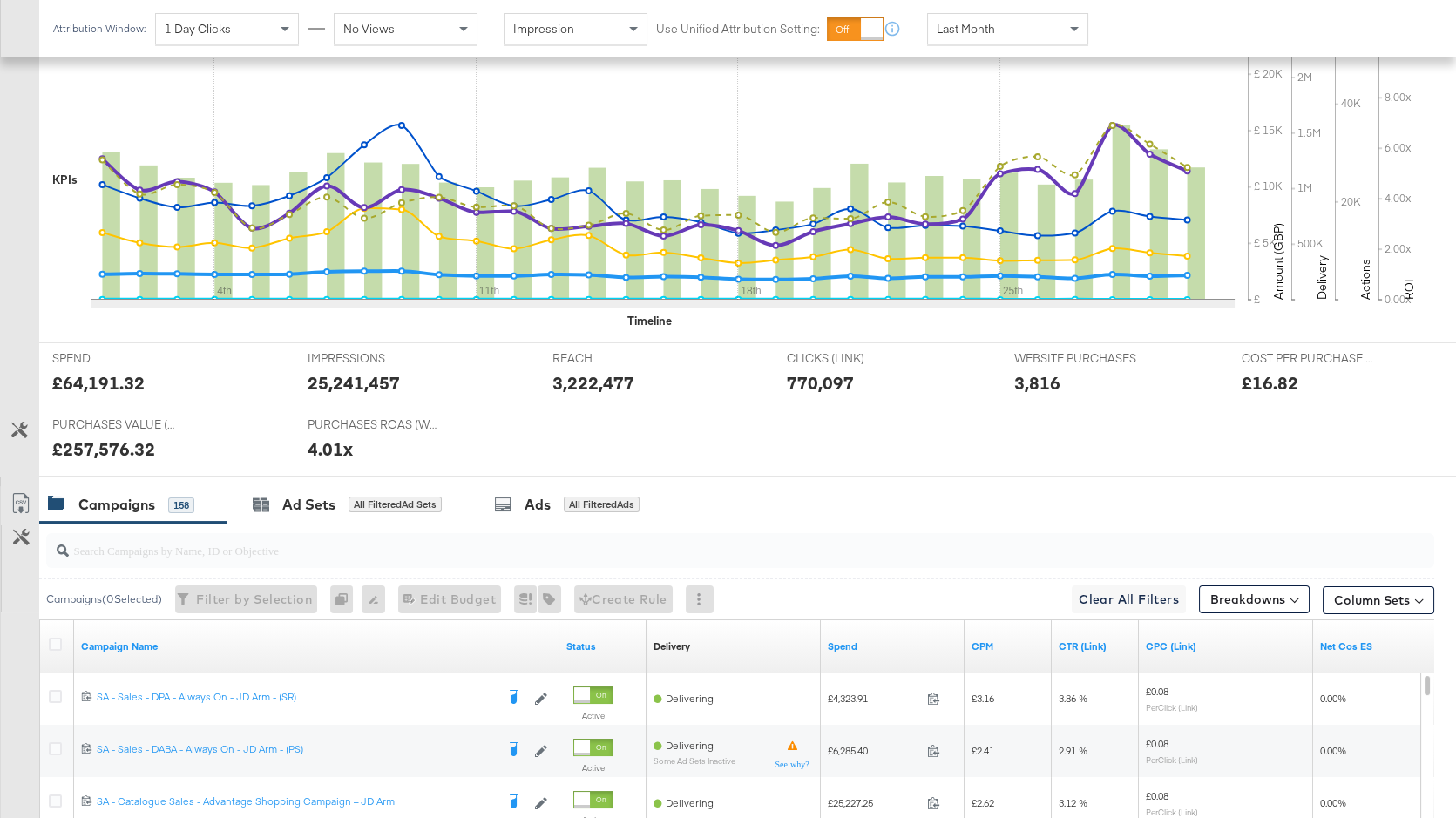
scroll to position [758, 0]
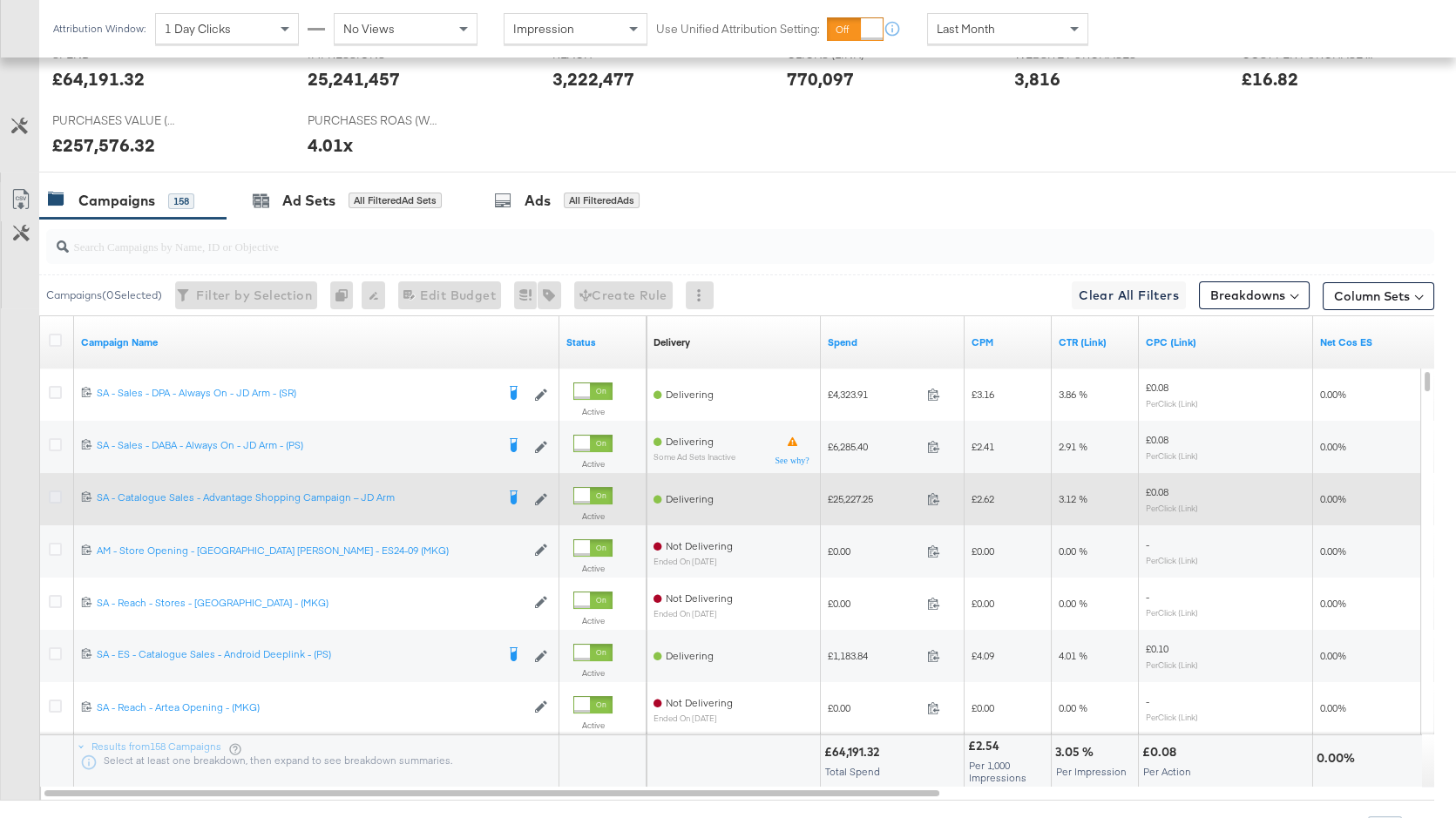
click at [55, 495] on icon at bounding box center [54, 496] width 13 height 13
click at [0, 0] on input "checkbox" at bounding box center [0, 0] width 0 height 0
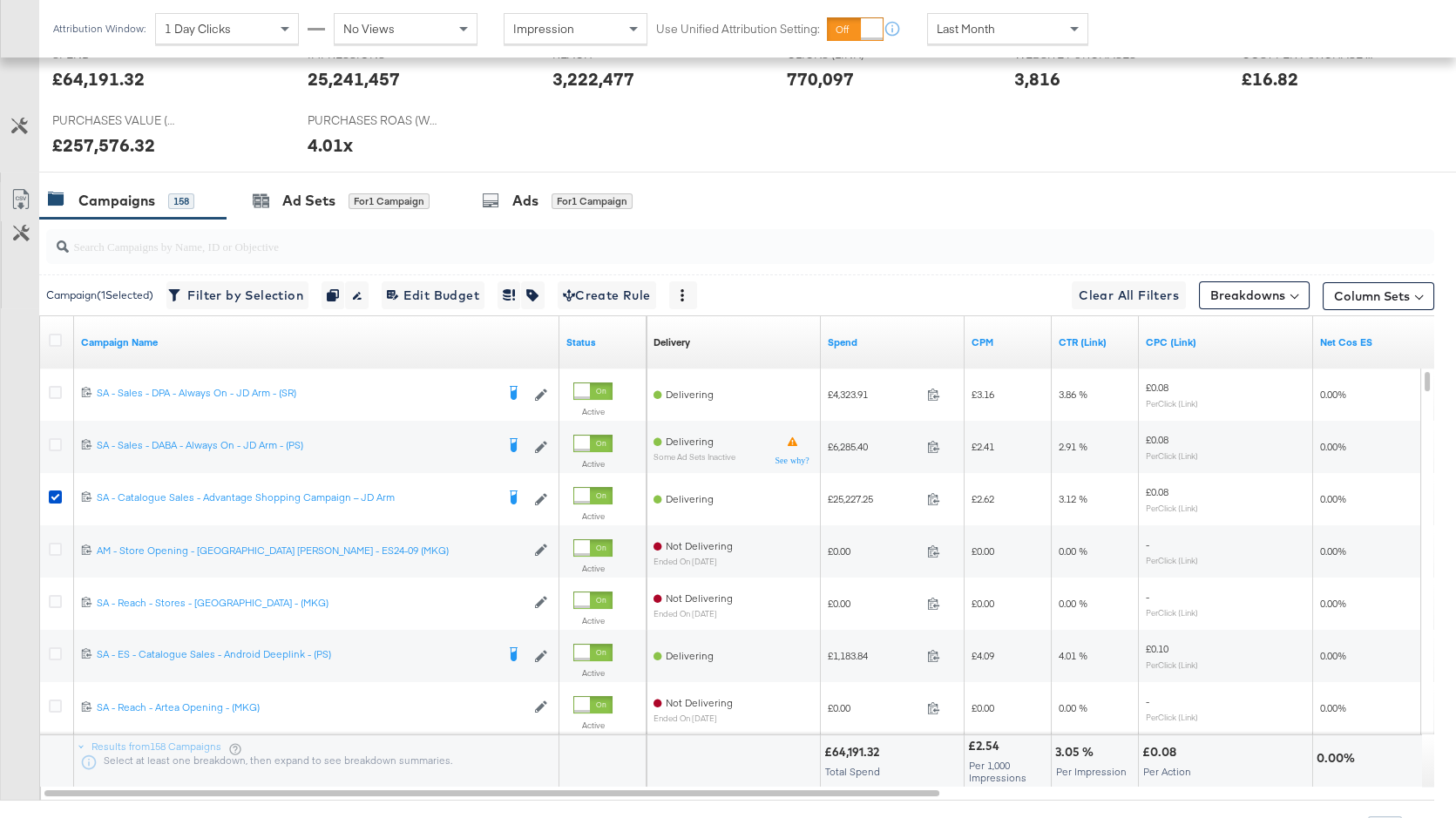
click at [1016, 34] on div "Last Month" at bounding box center [1008, 28] width 160 height 29
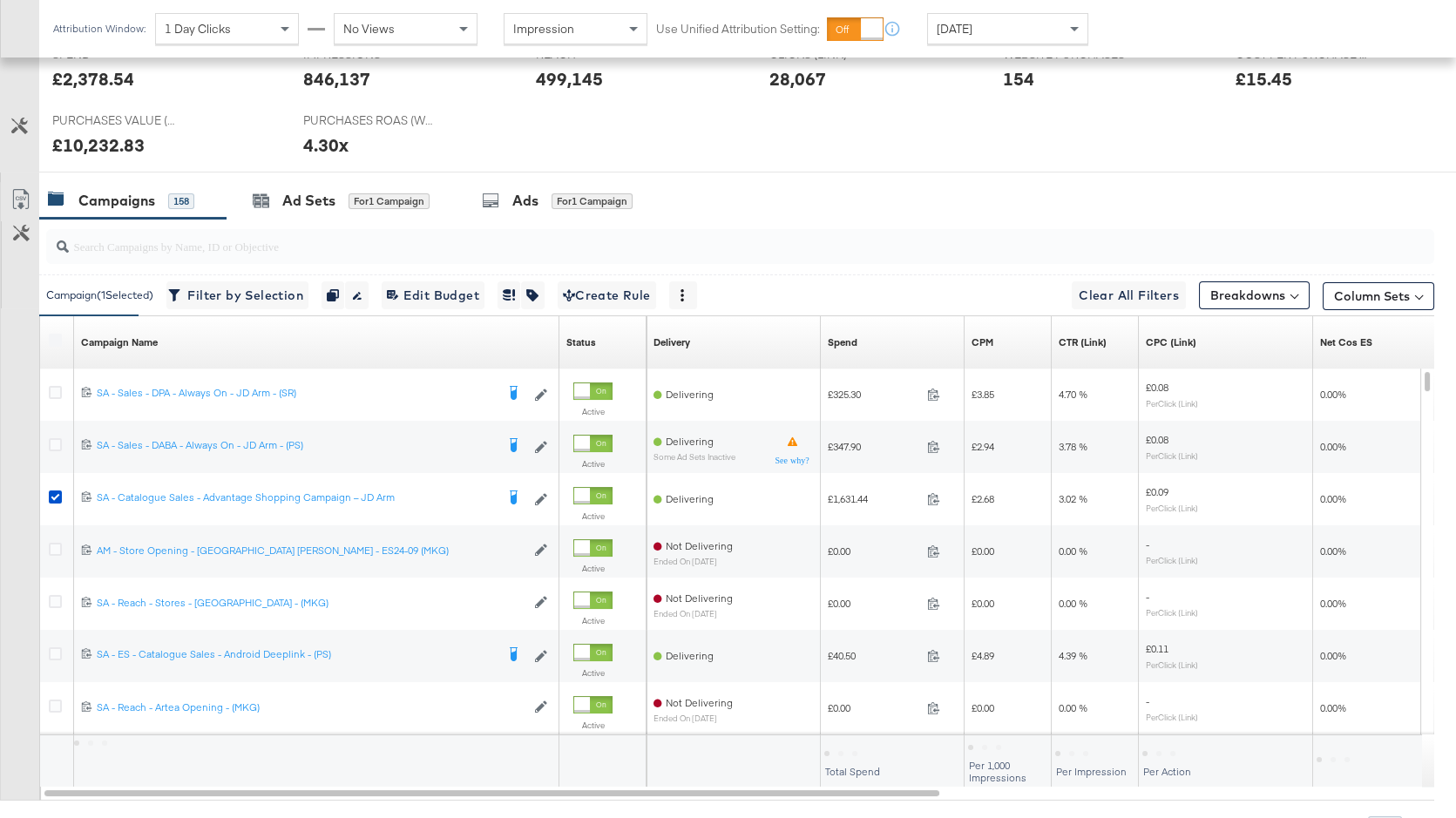
click at [877, 344] on div "Spend Sorting Unavailable" at bounding box center [893, 342] width 144 height 28
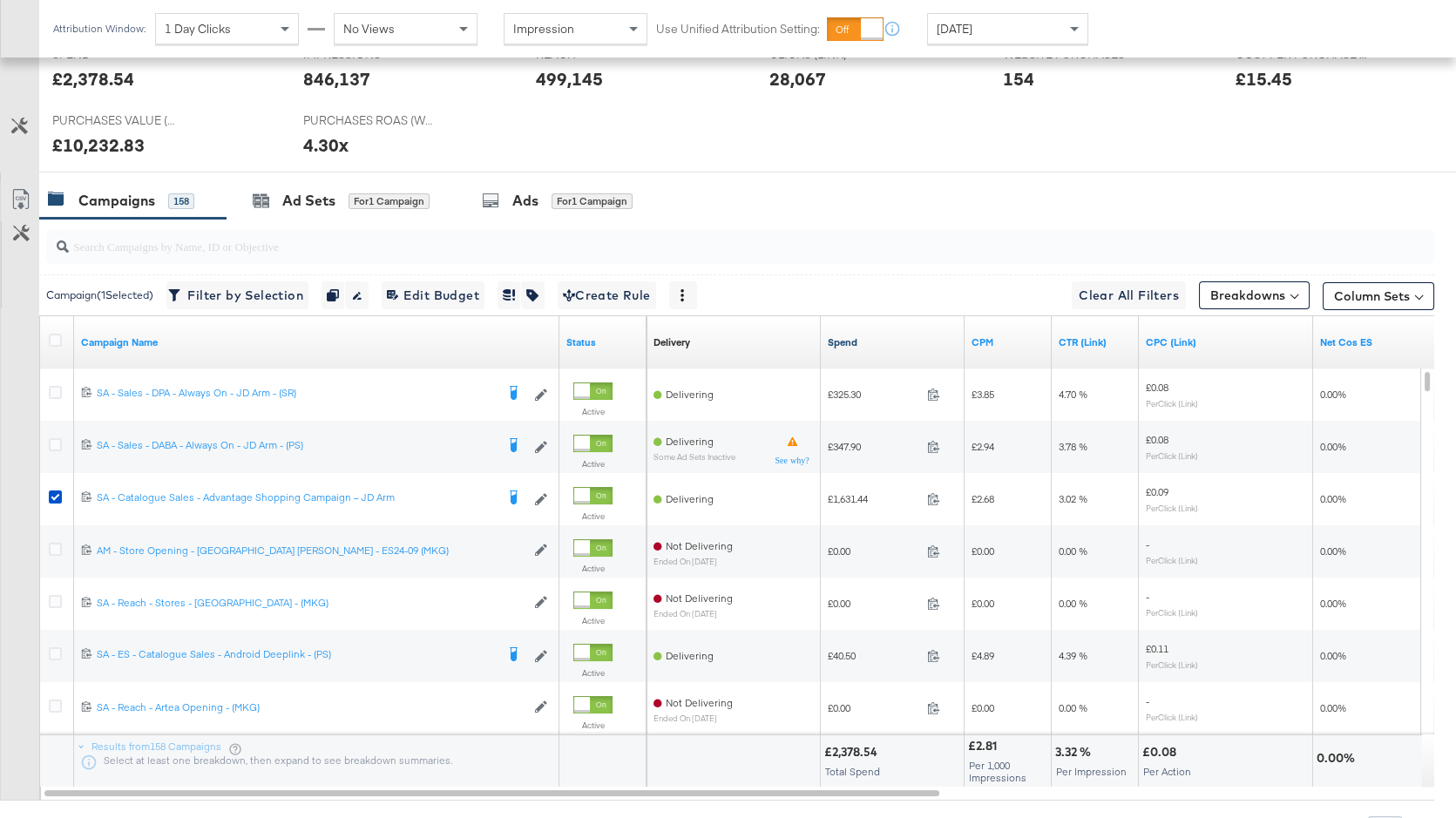
click at [861, 347] on link "Spend" at bounding box center [892, 342] width 129 height 14
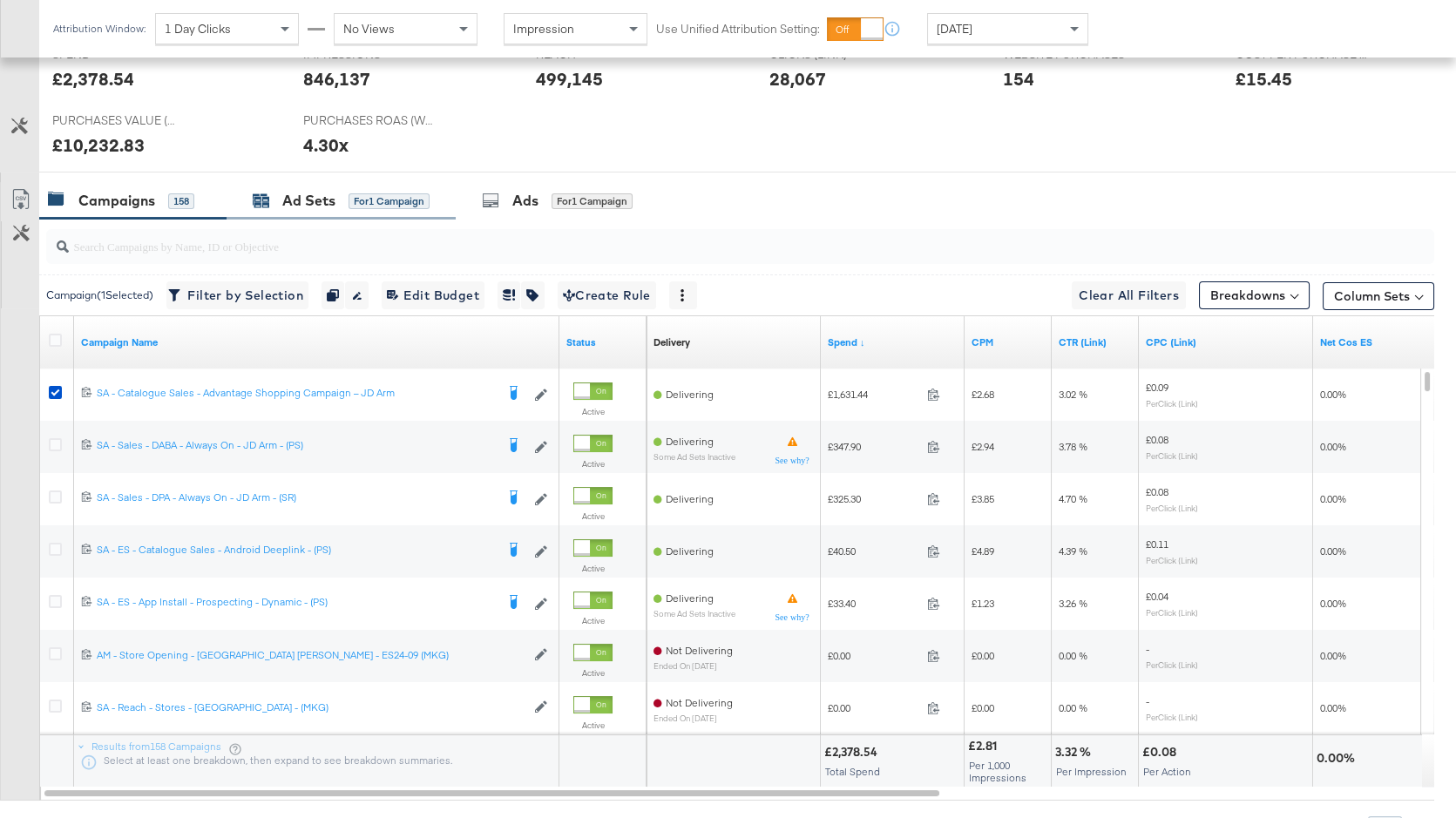
click at [331, 205] on div "Ad Sets" at bounding box center [308, 200] width 53 height 20
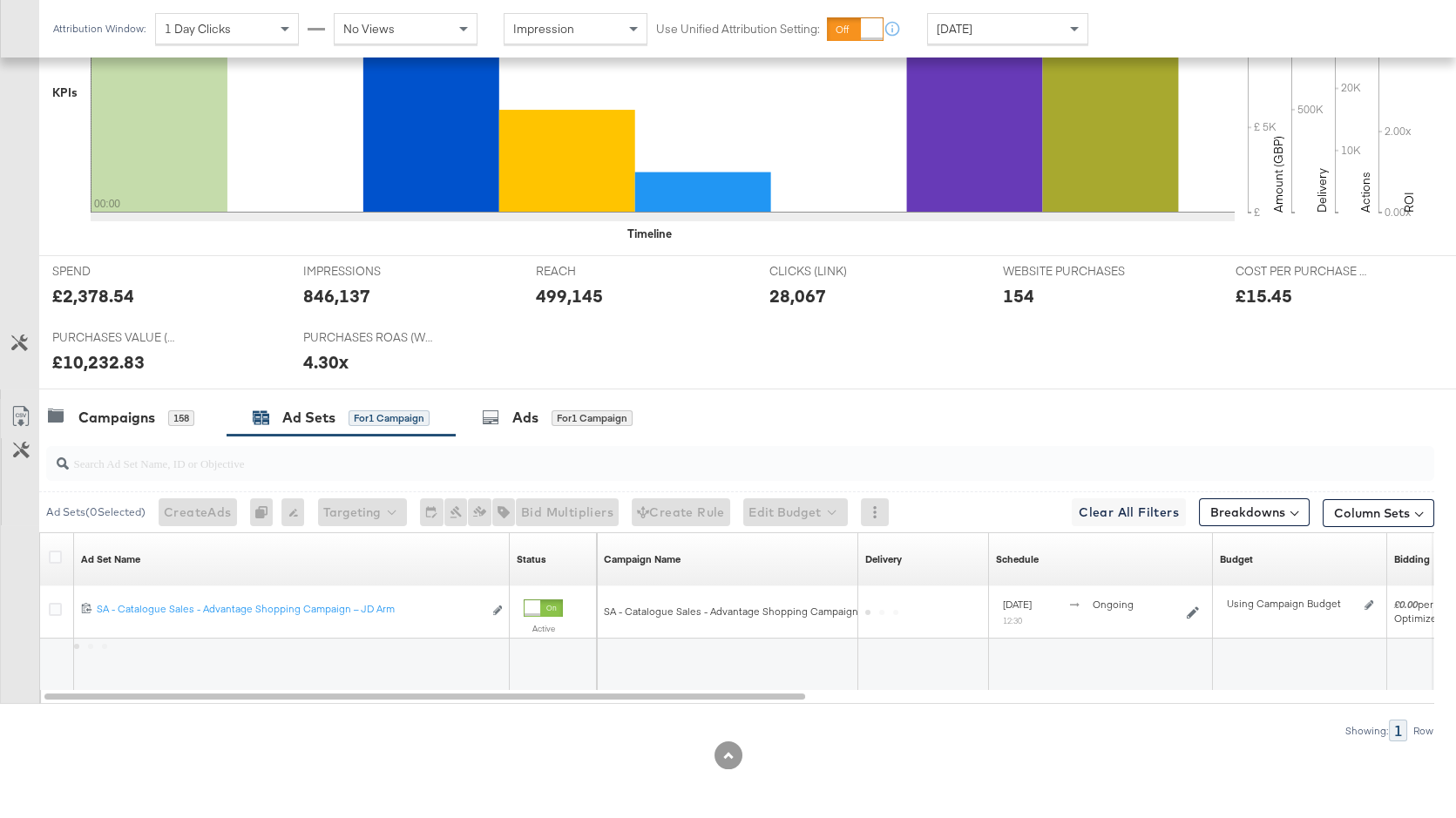
scroll to position [539, 0]
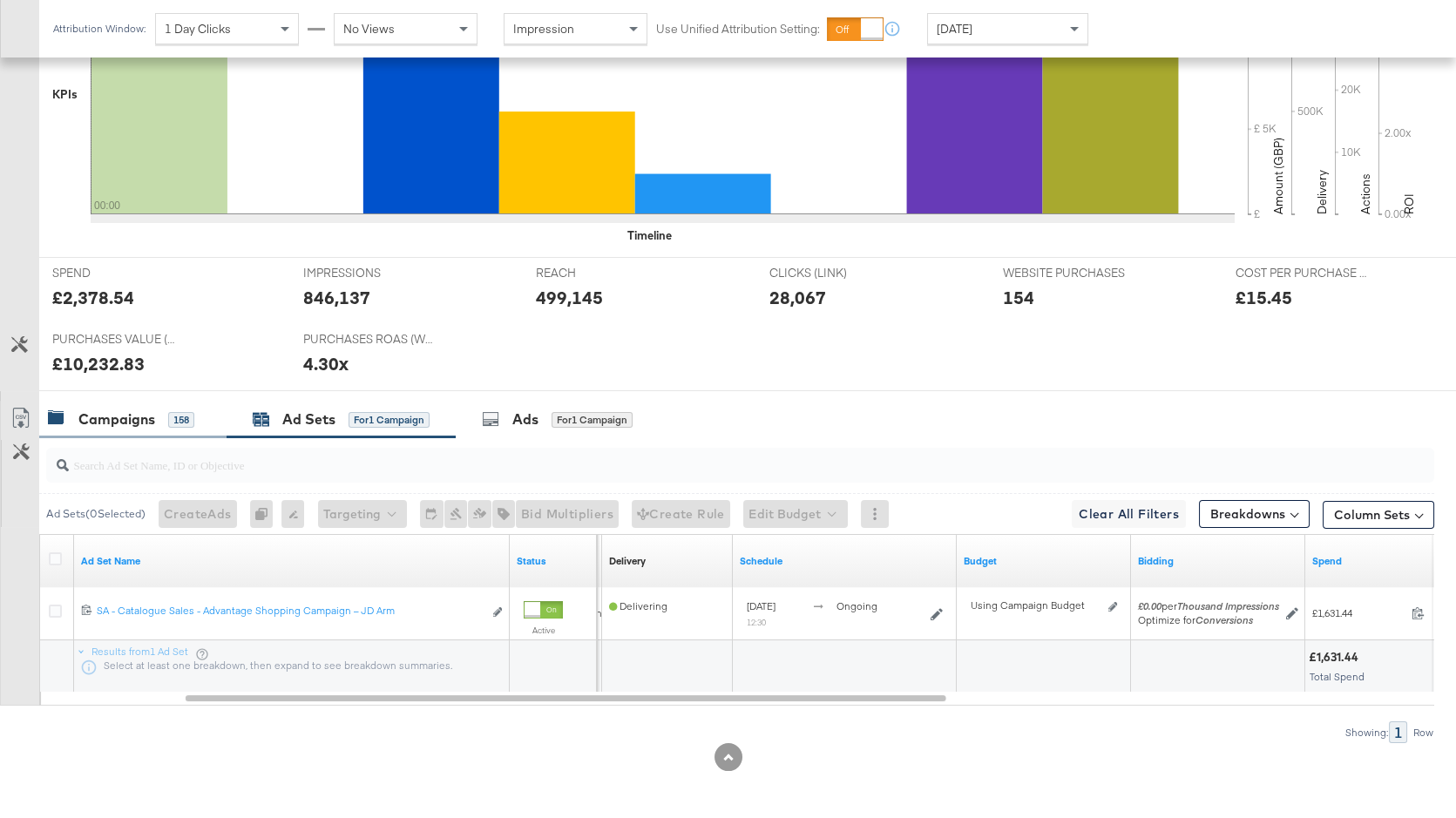
click at [157, 418] on div "Campaigns 158" at bounding box center [121, 419] width 147 height 20
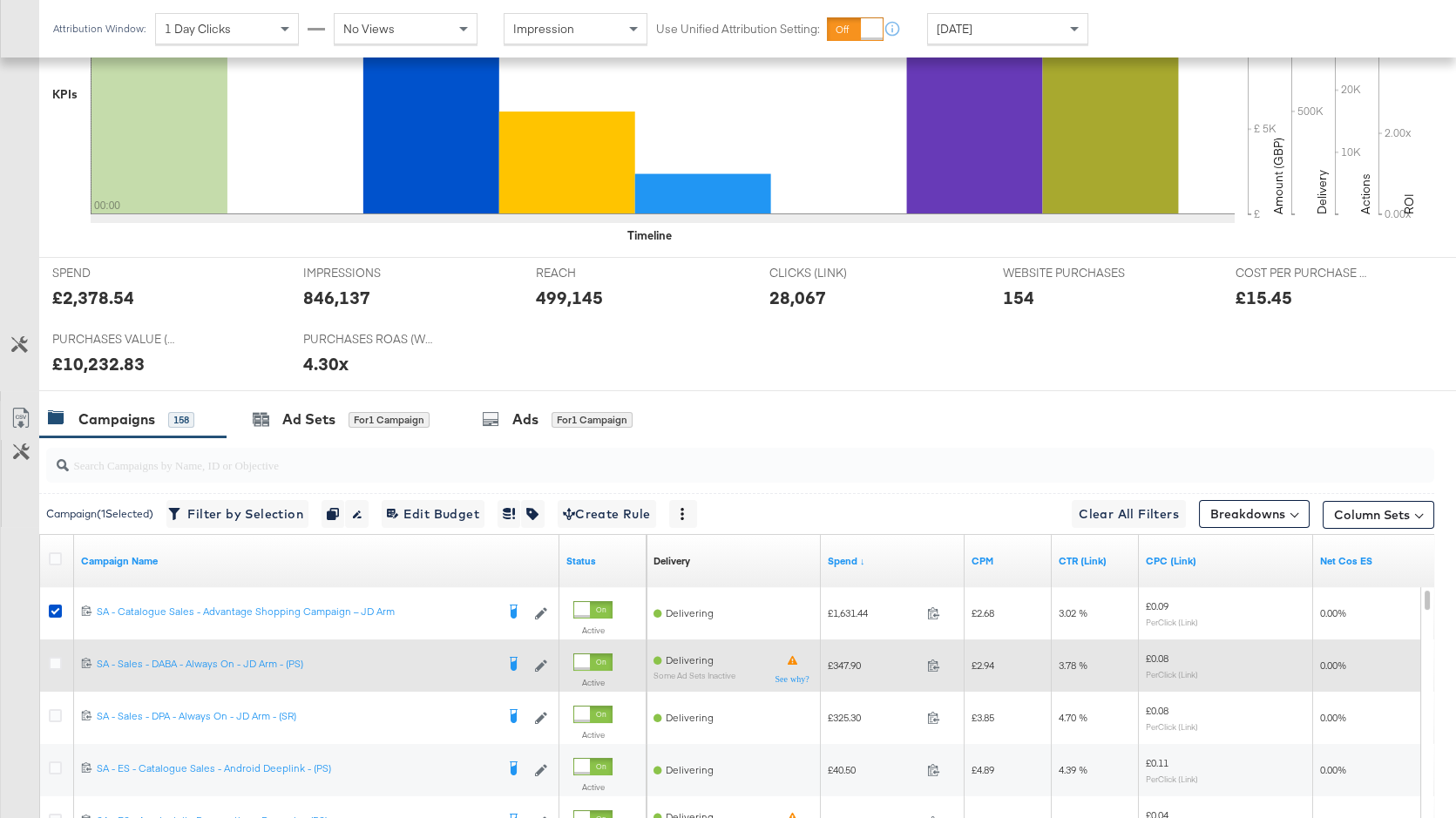
scroll to position [758, 0]
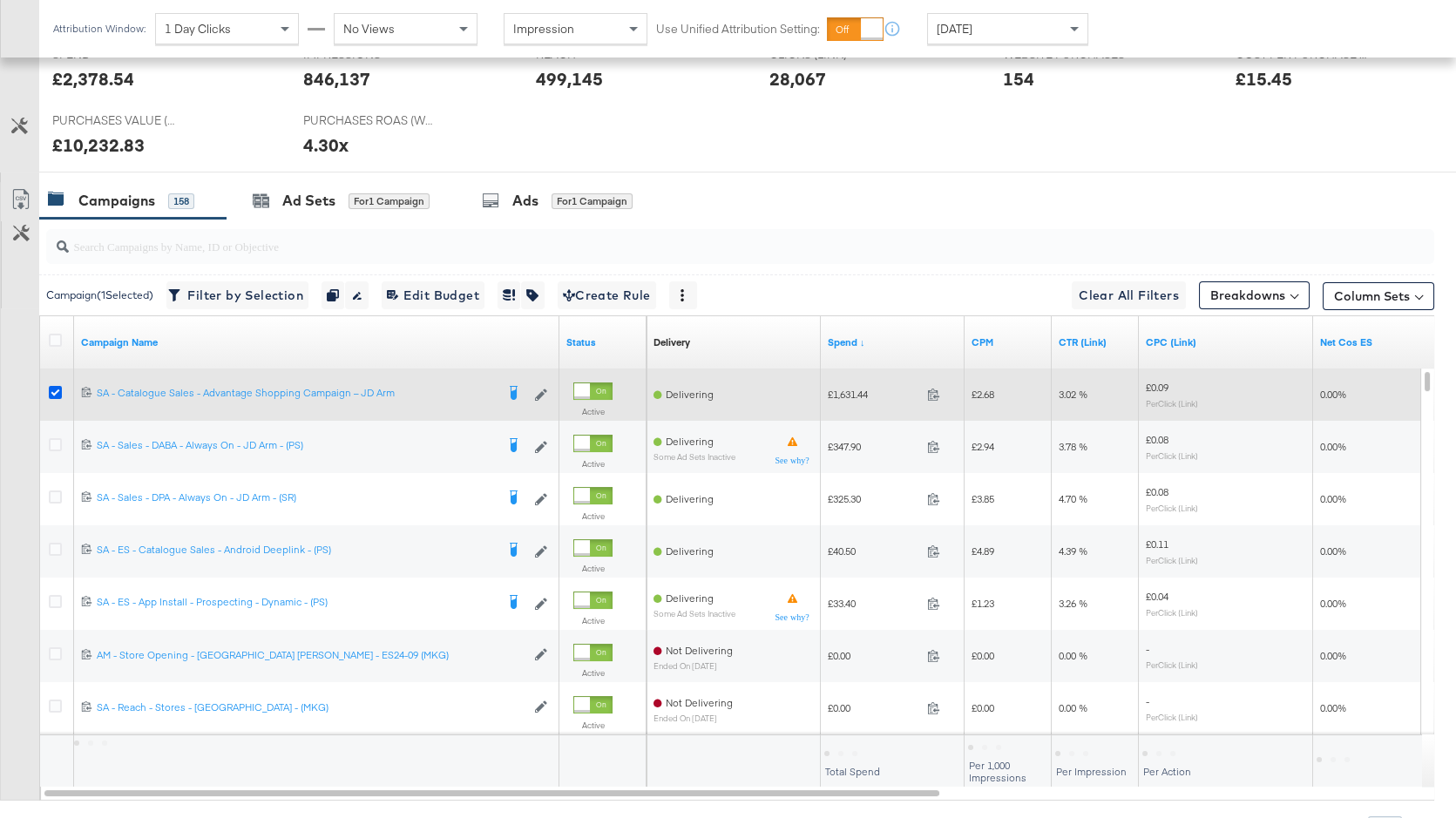
drag, startPoint x: 50, startPoint y: 393, endPoint x: 404, endPoint y: 245, distance: 383.7
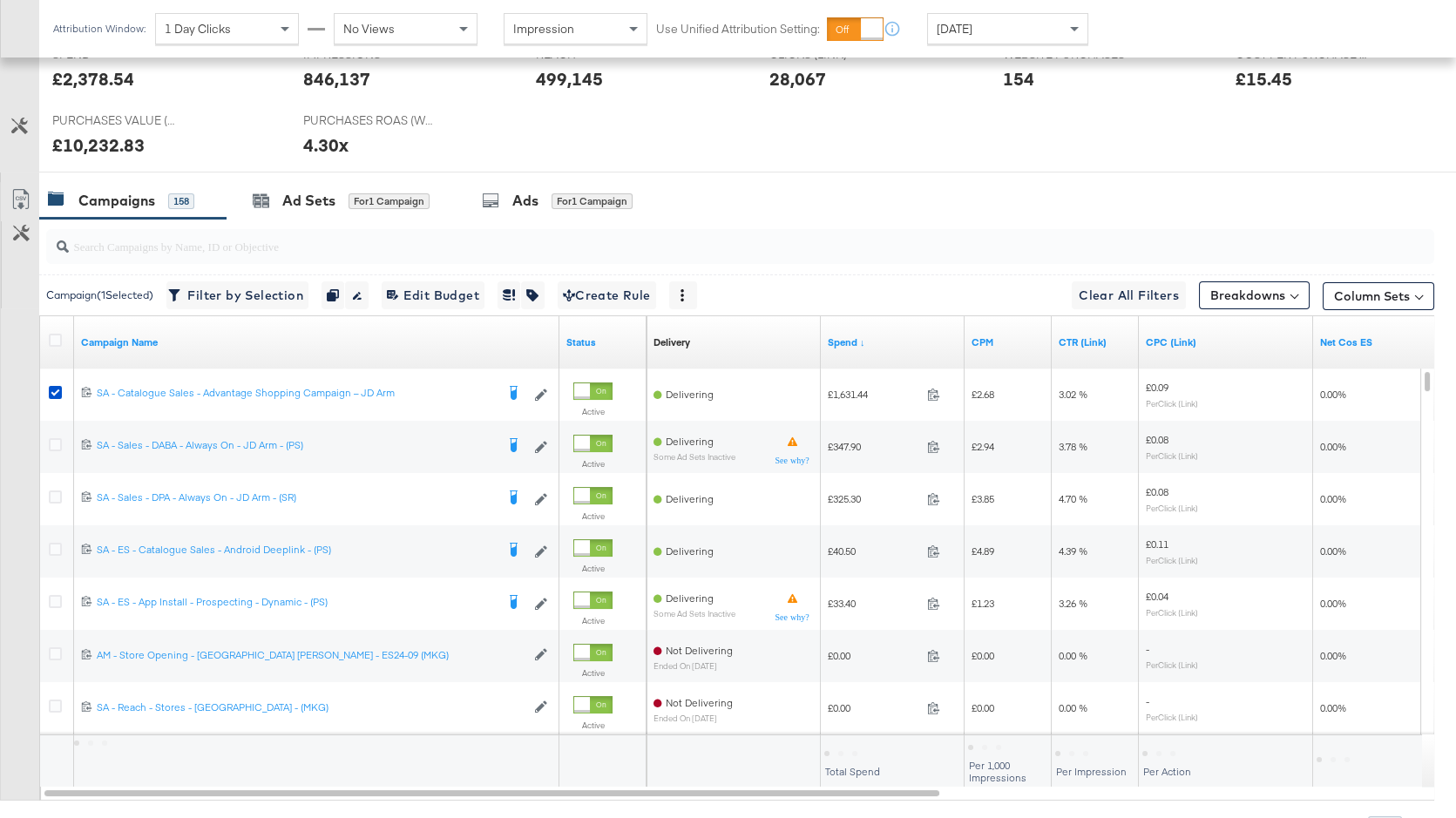
click at [49, 393] on icon at bounding box center [54, 392] width 13 height 13
click at [0, 0] on input "checkbox" at bounding box center [0, 0] width 0 height 0
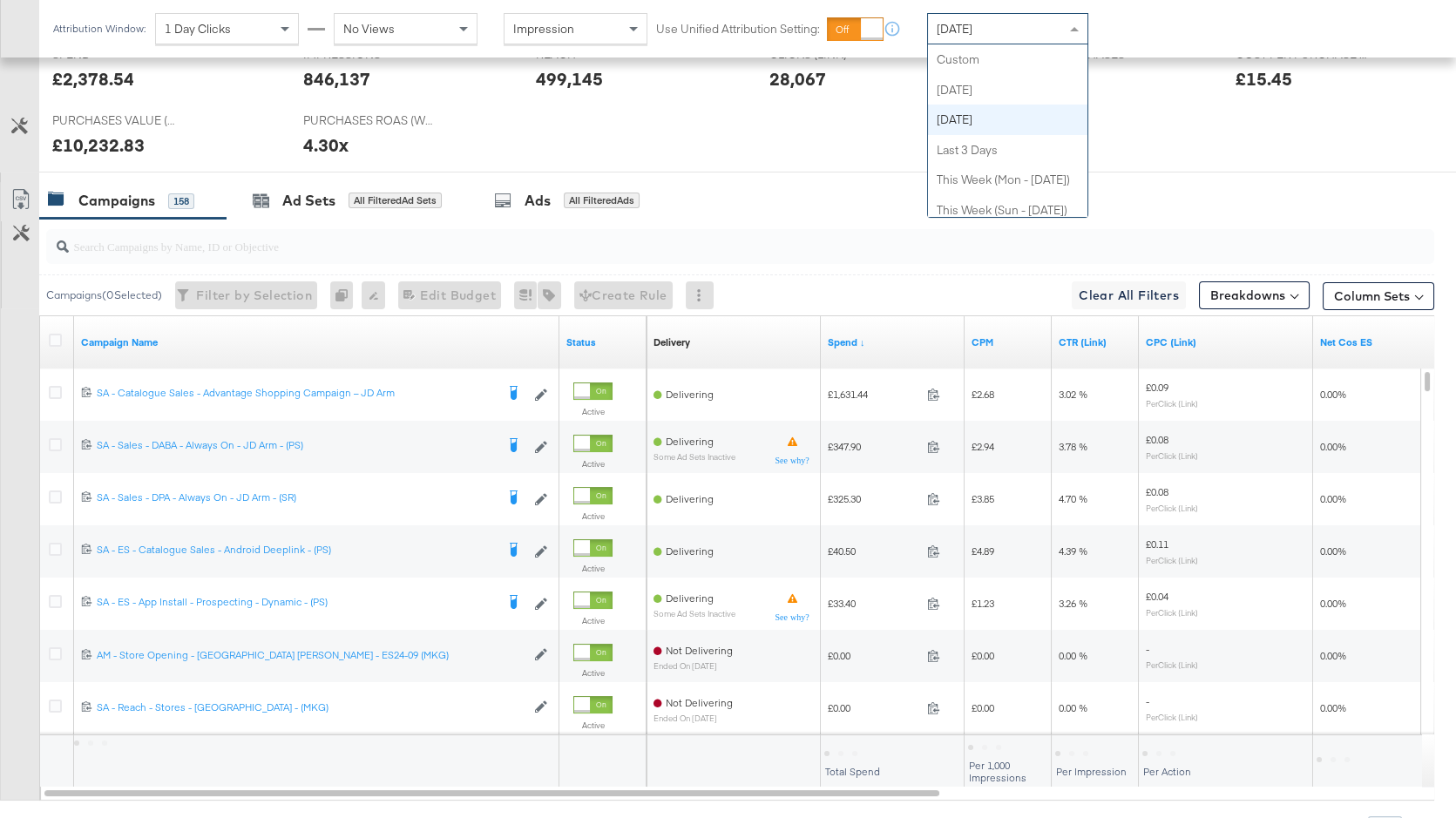
click at [1003, 34] on div "[DATE]" at bounding box center [1008, 28] width 160 height 29
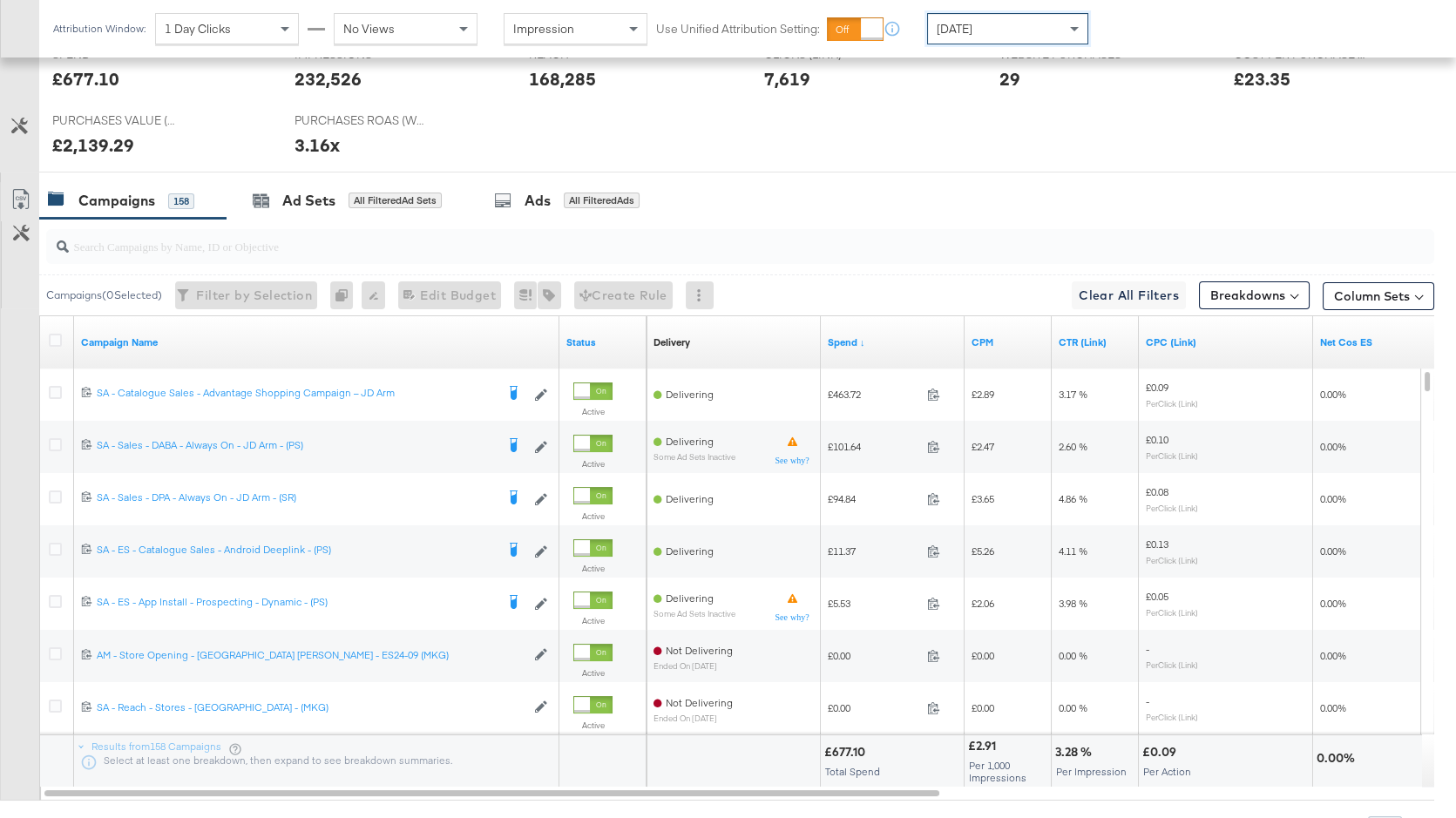
scroll to position [0, 0]
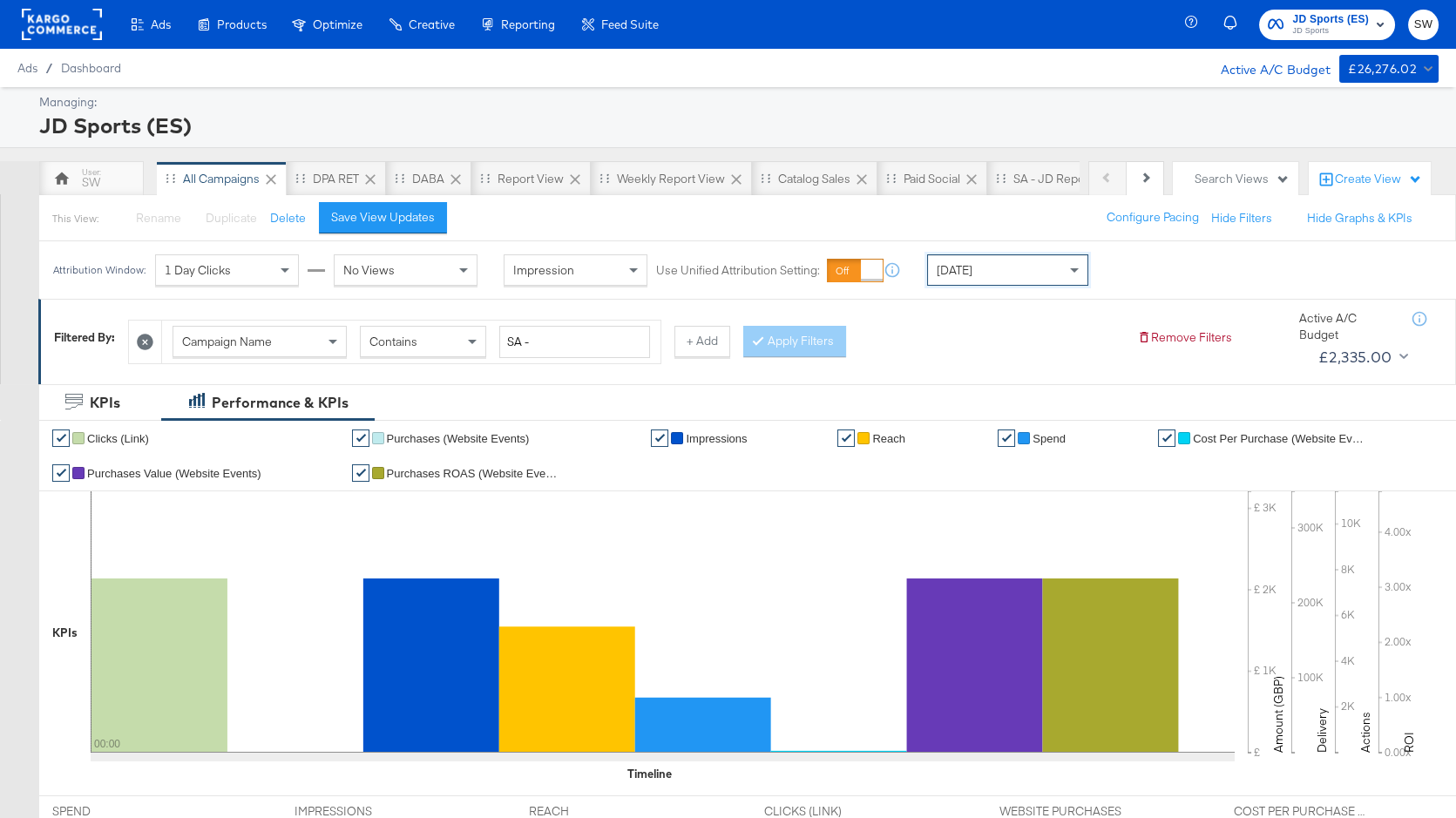
click at [71, 24] on rect at bounding box center [61, 24] width 80 height 31
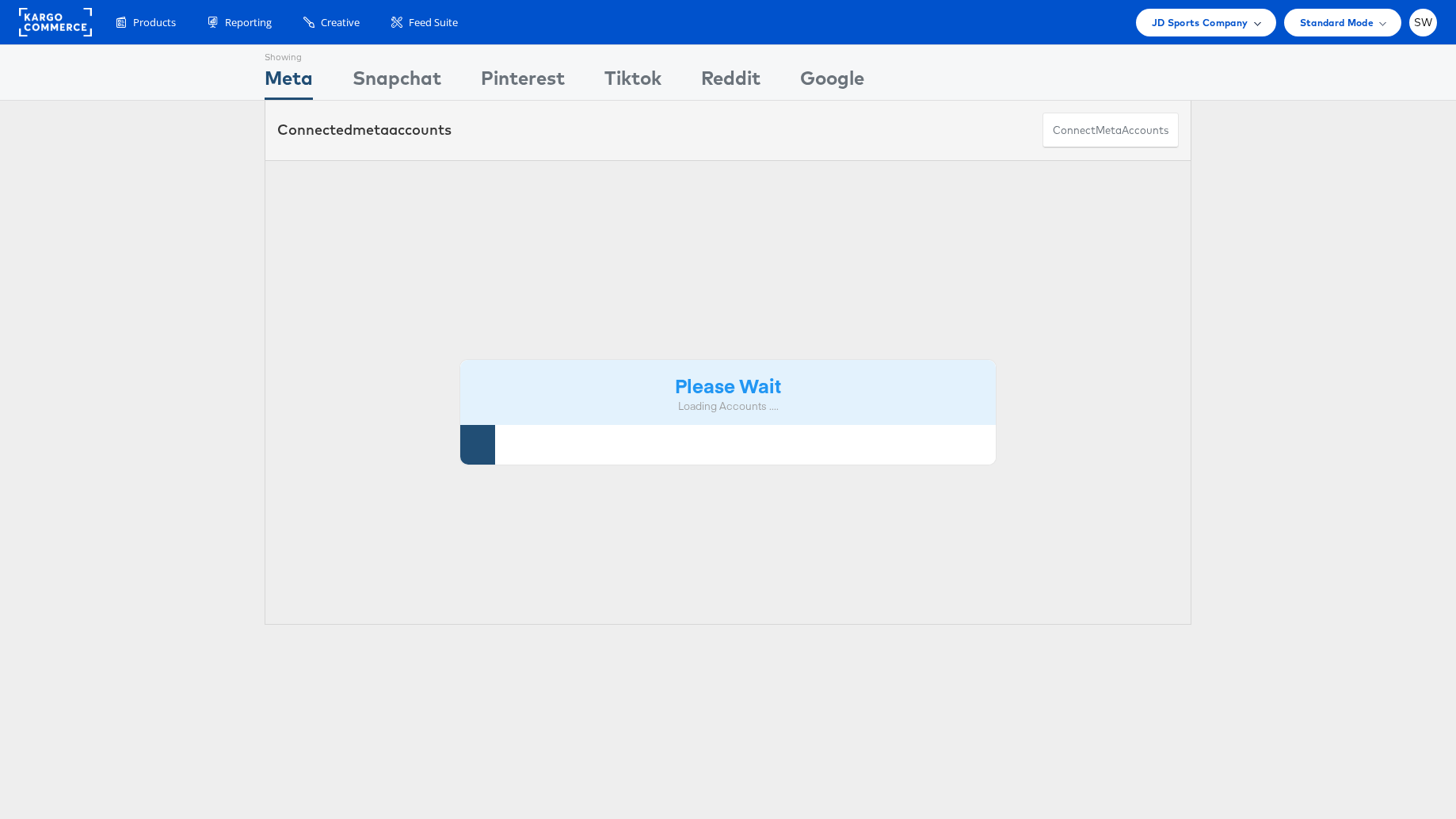
click at [1214, 15] on span "JD Sports Company" at bounding box center [1200, 22] width 96 height 17
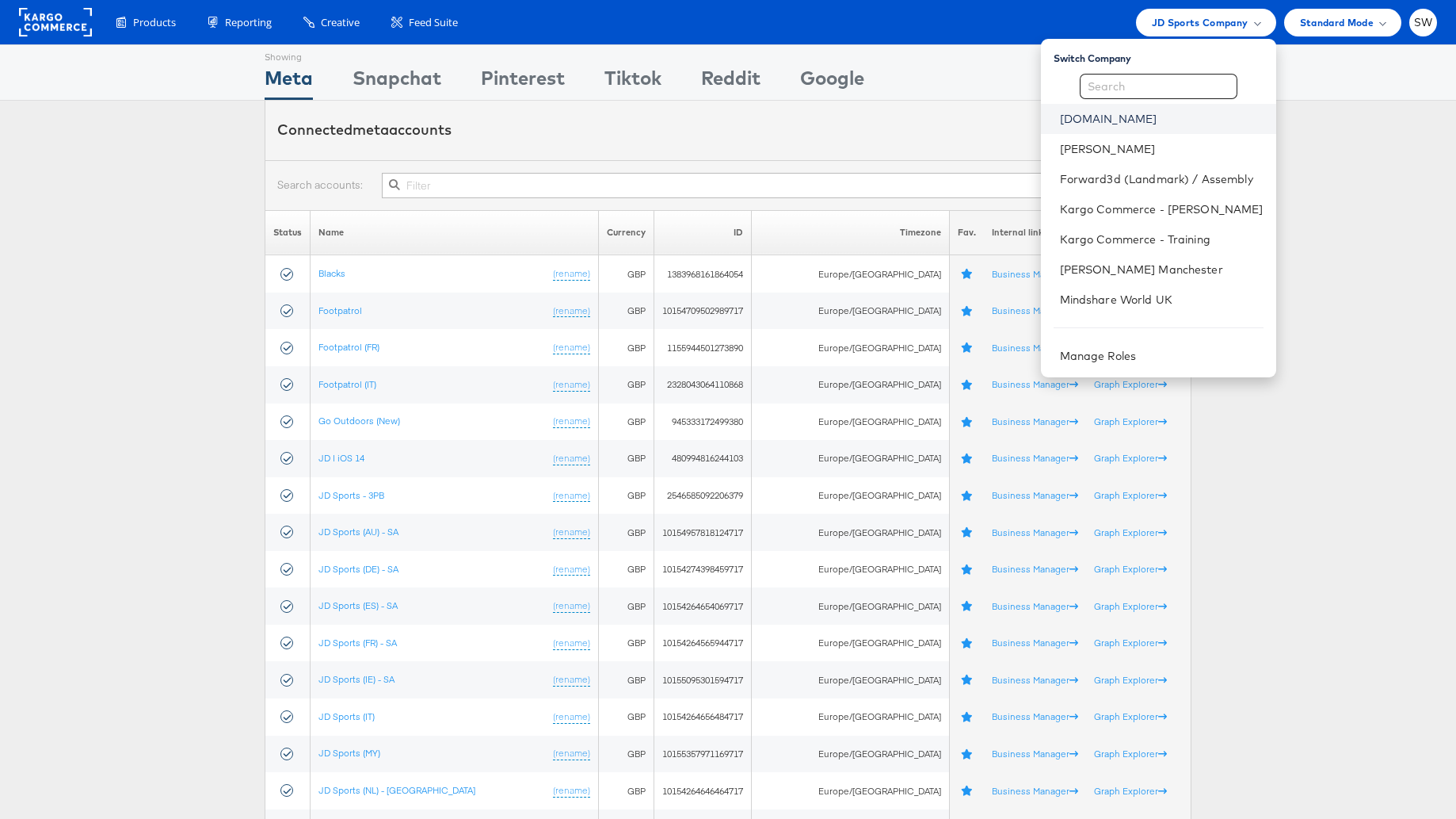
click at [1074, 118] on link "[DOMAIN_NAME]" at bounding box center [1162, 119] width 203 height 16
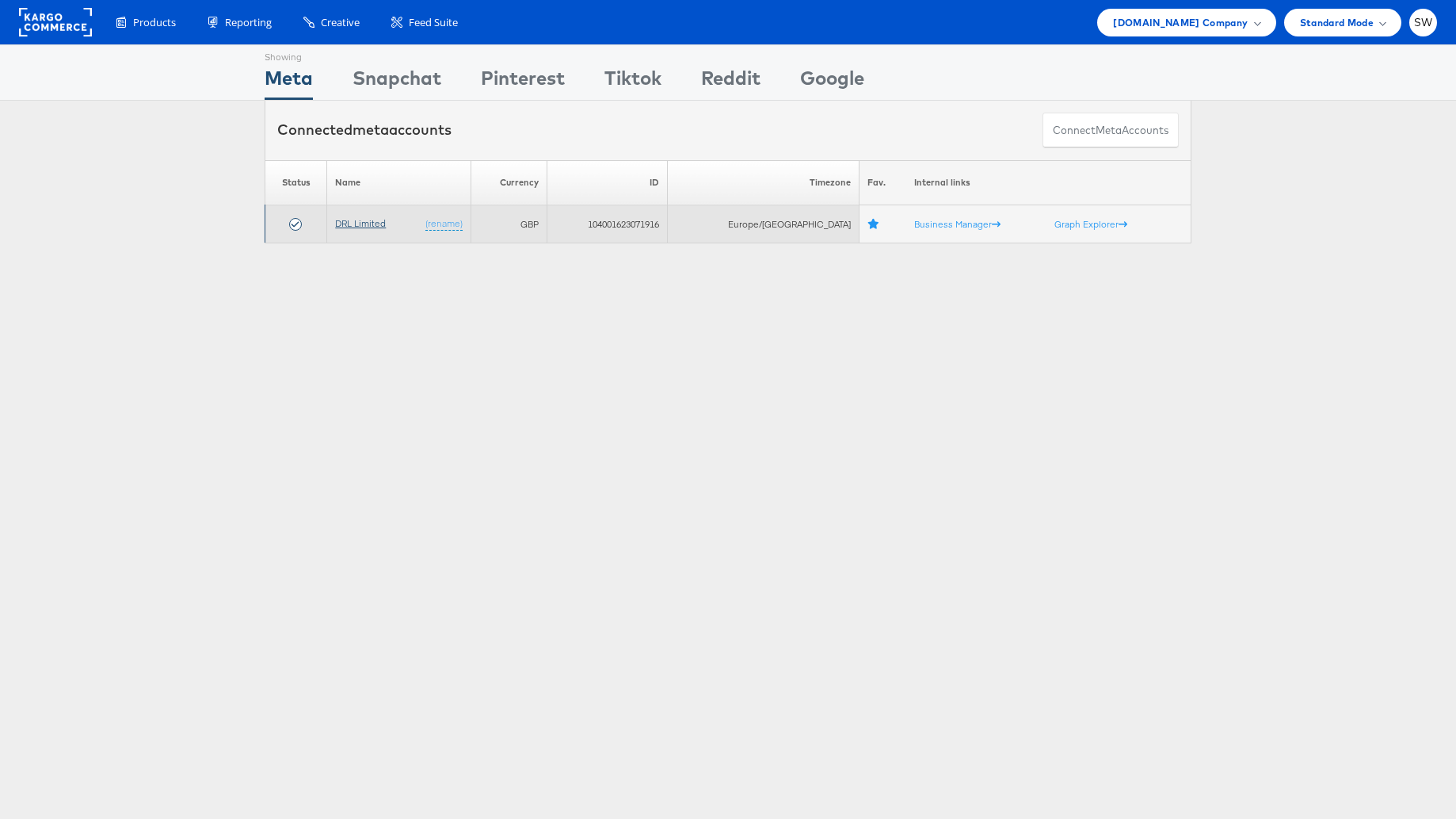
click at [362, 226] on link "DRL Limited" at bounding box center [360, 222] width 50 height 11
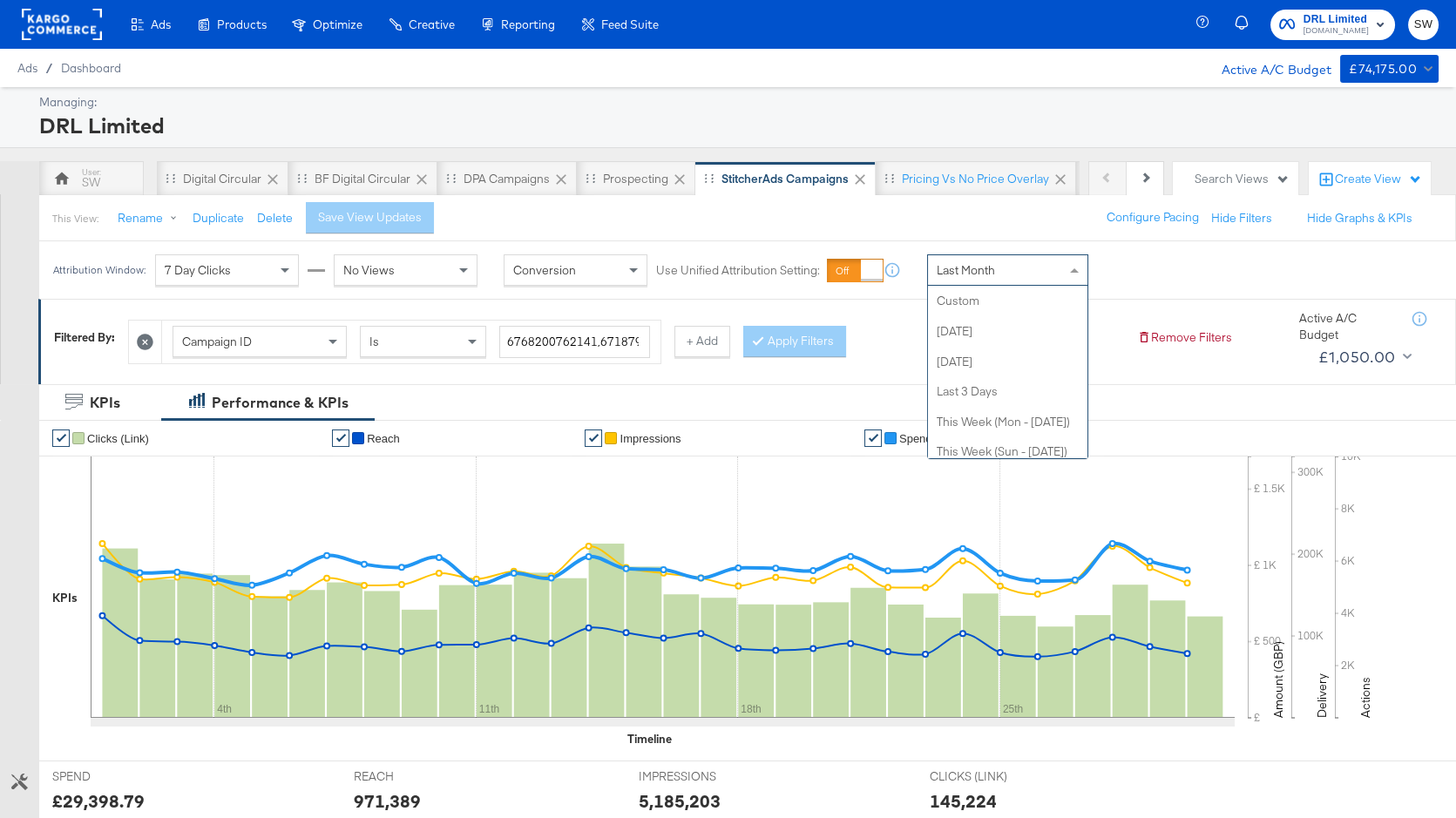
click at [976, 265] on span "Last Month" at bounding box center [966, 270] width 58 height 16
click at [1119, 272] on div at bounding box center [1113, 270] width 17 height 13
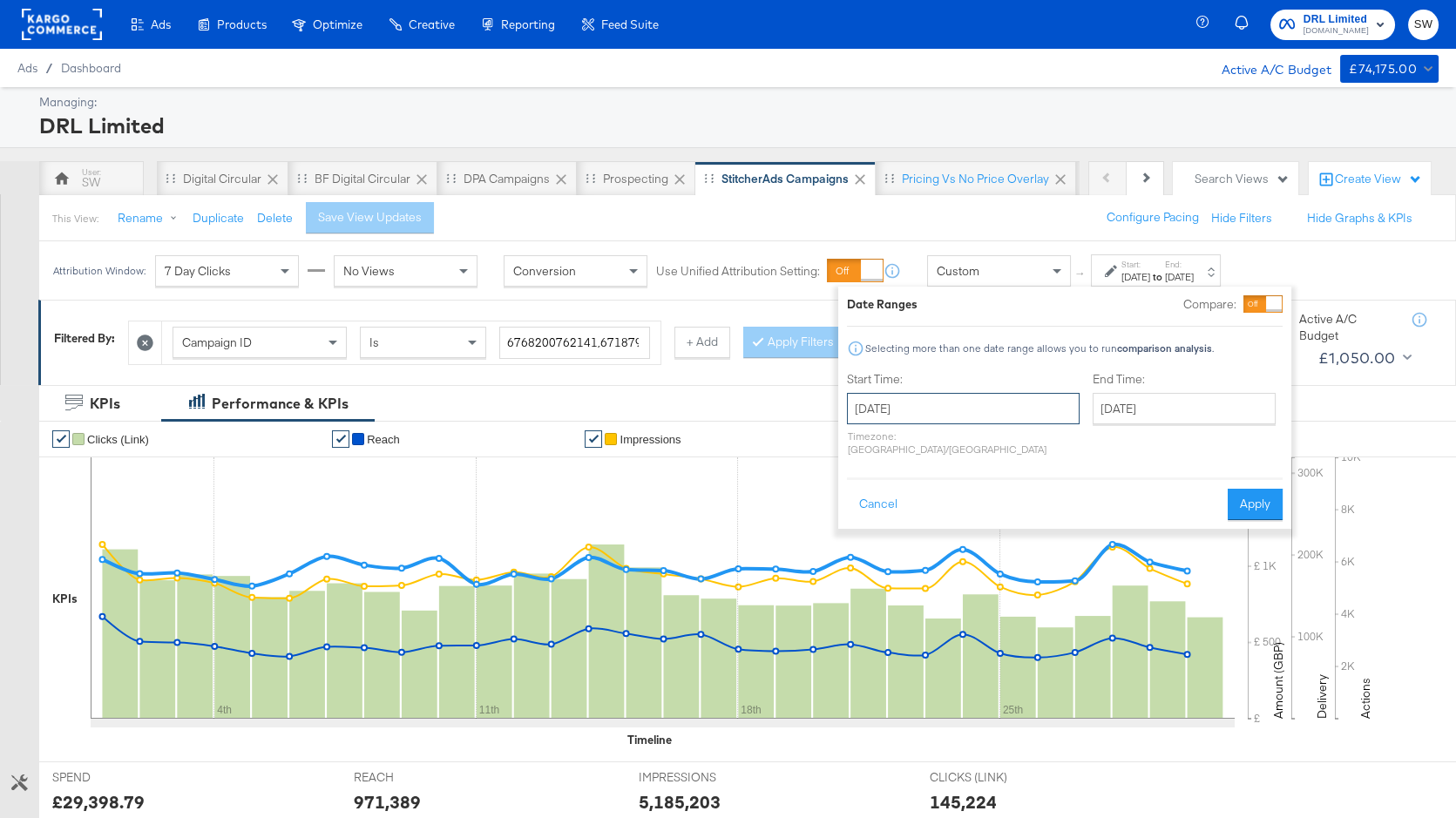
click at [975, 414] on input "October 2nd 2025" at bounding box center [963, 409] width 232 height 31
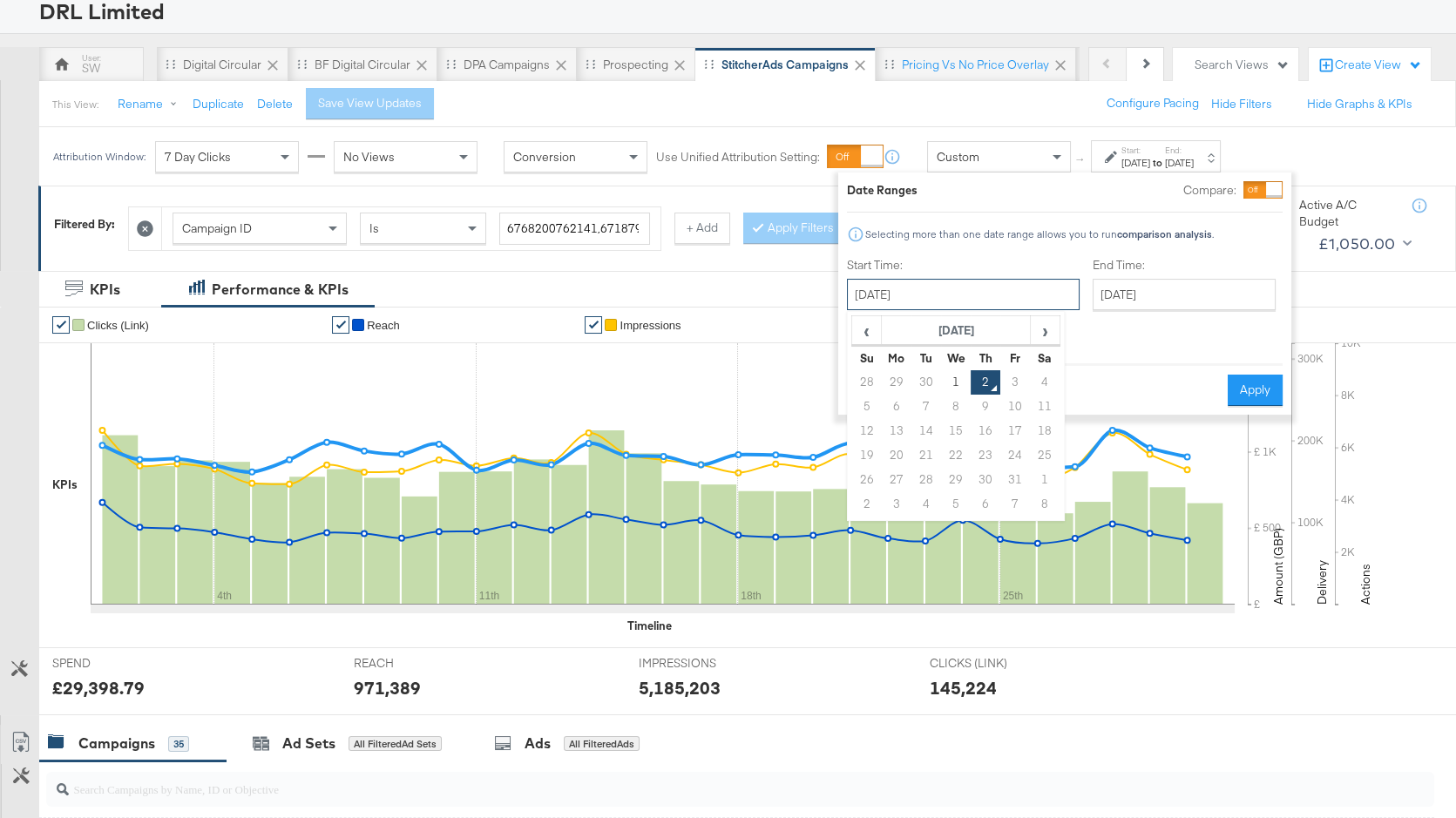
scroll to position [123, 0]
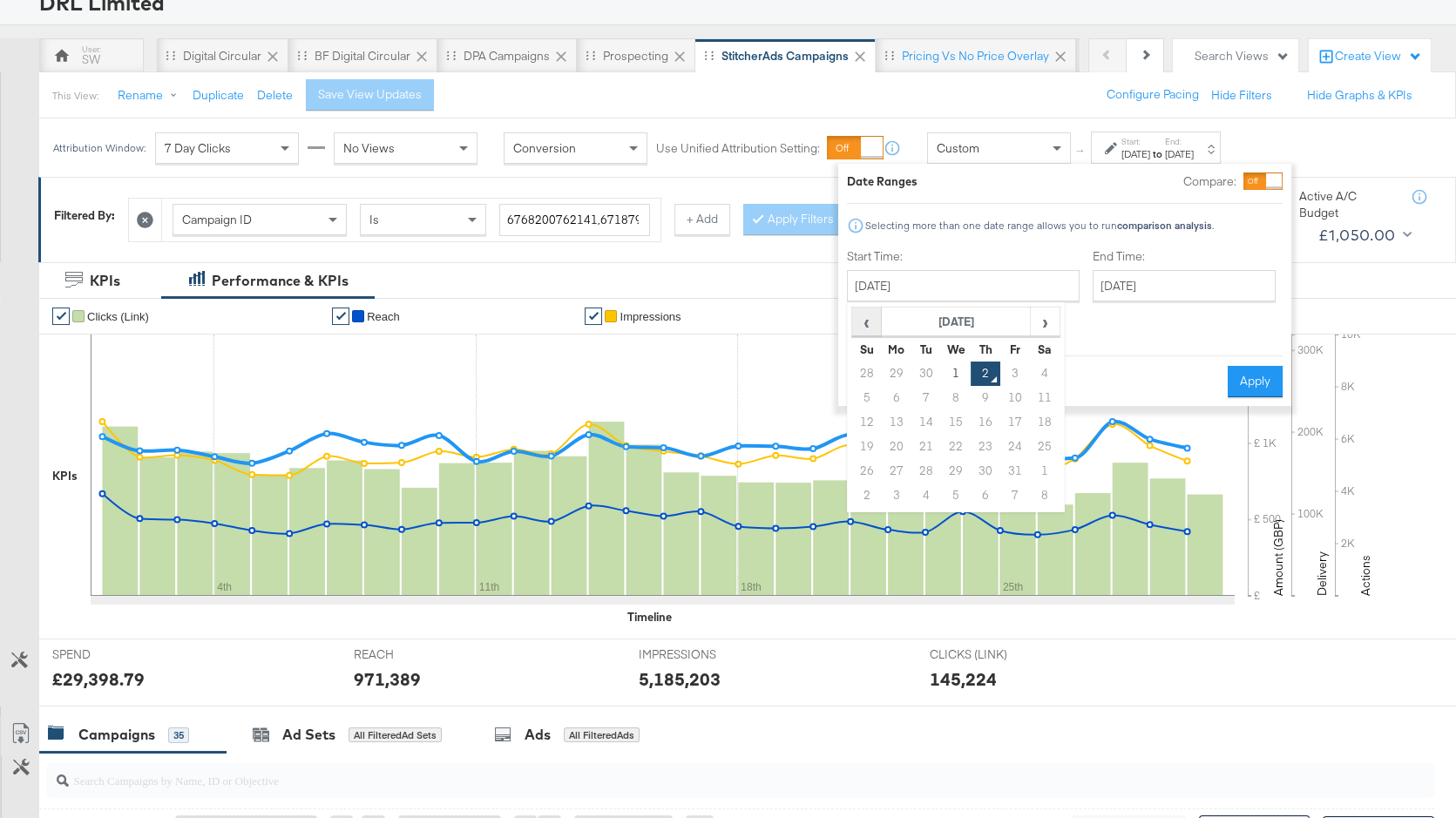
click at [868, 332] on span "‹" at bounding box center [867, 321] width 27 height 26
click at [891, 371] on td "1" at bounding box center [897, 373] width 29 height 24
type input "September 1st 2025"
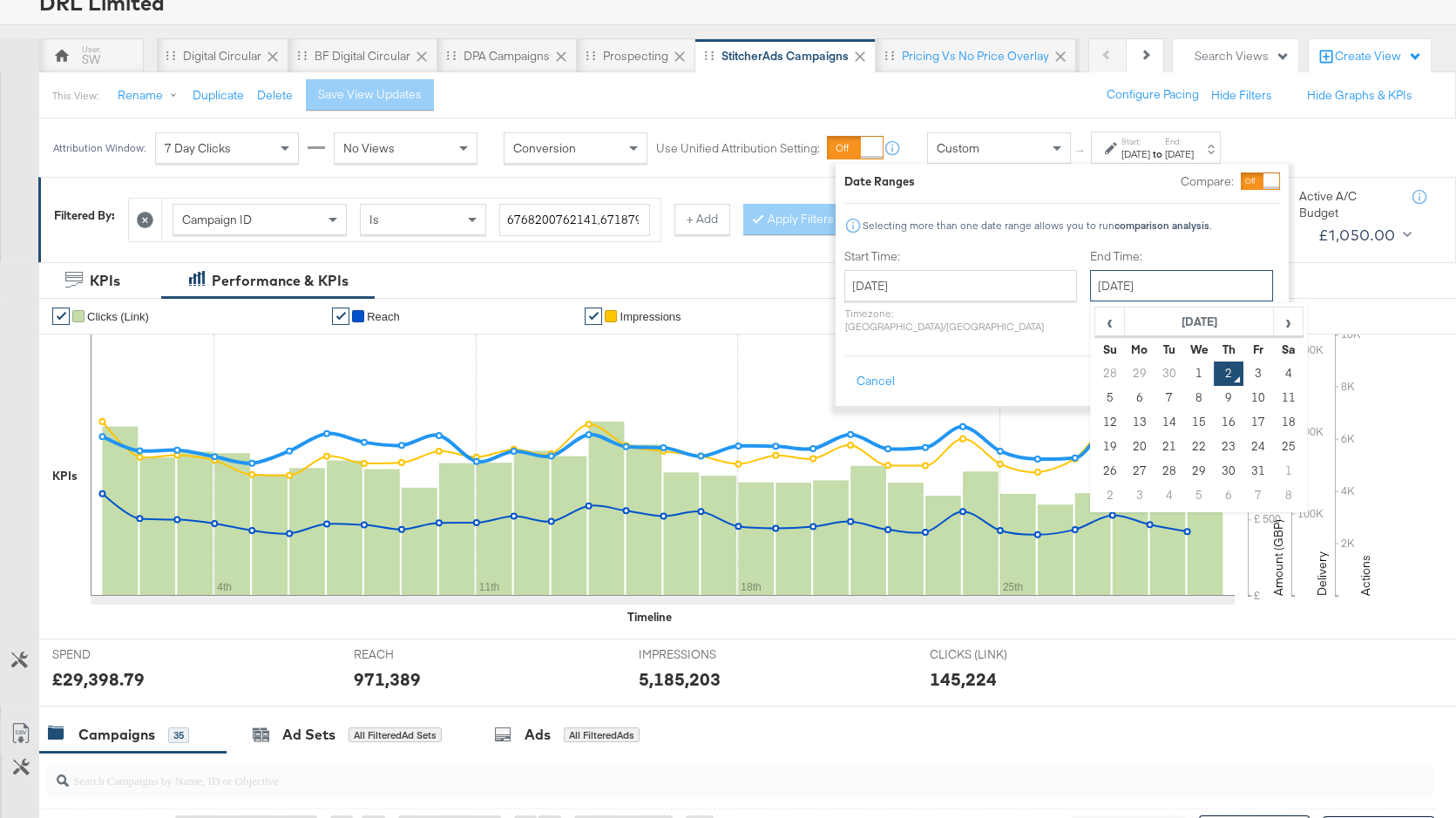
click at [1135, 281] on input "October 2nd 2025" at bounding box center [1182, 286] width 183 height 31
click at [1154, 369] on td "30" at bounding box center [1169, 373] width 29 height 24
type input "September 30th 2025"
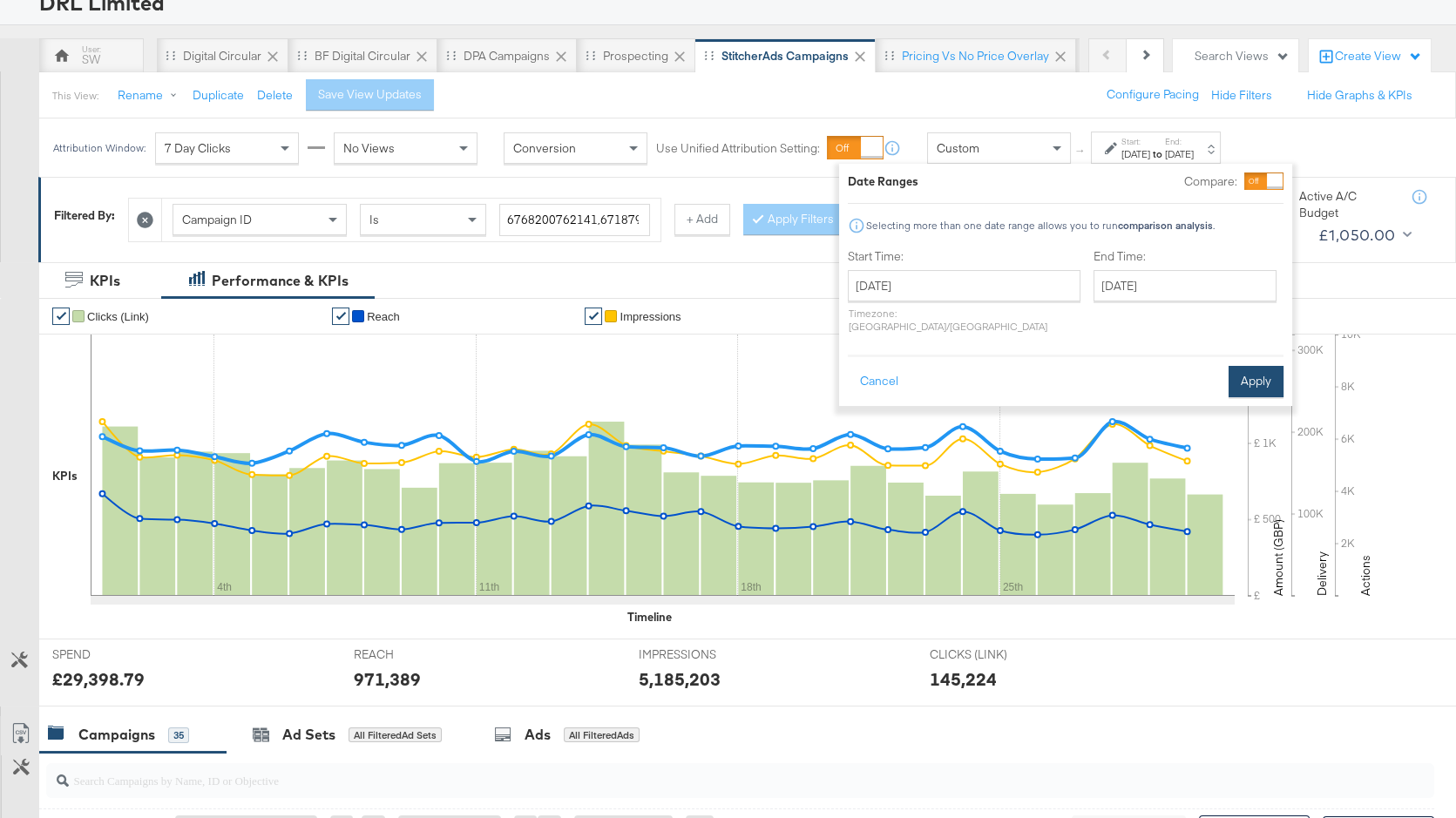
click at [1266, 366] on button "Apply" at bounding box center [1256, 381] width 54 height 31
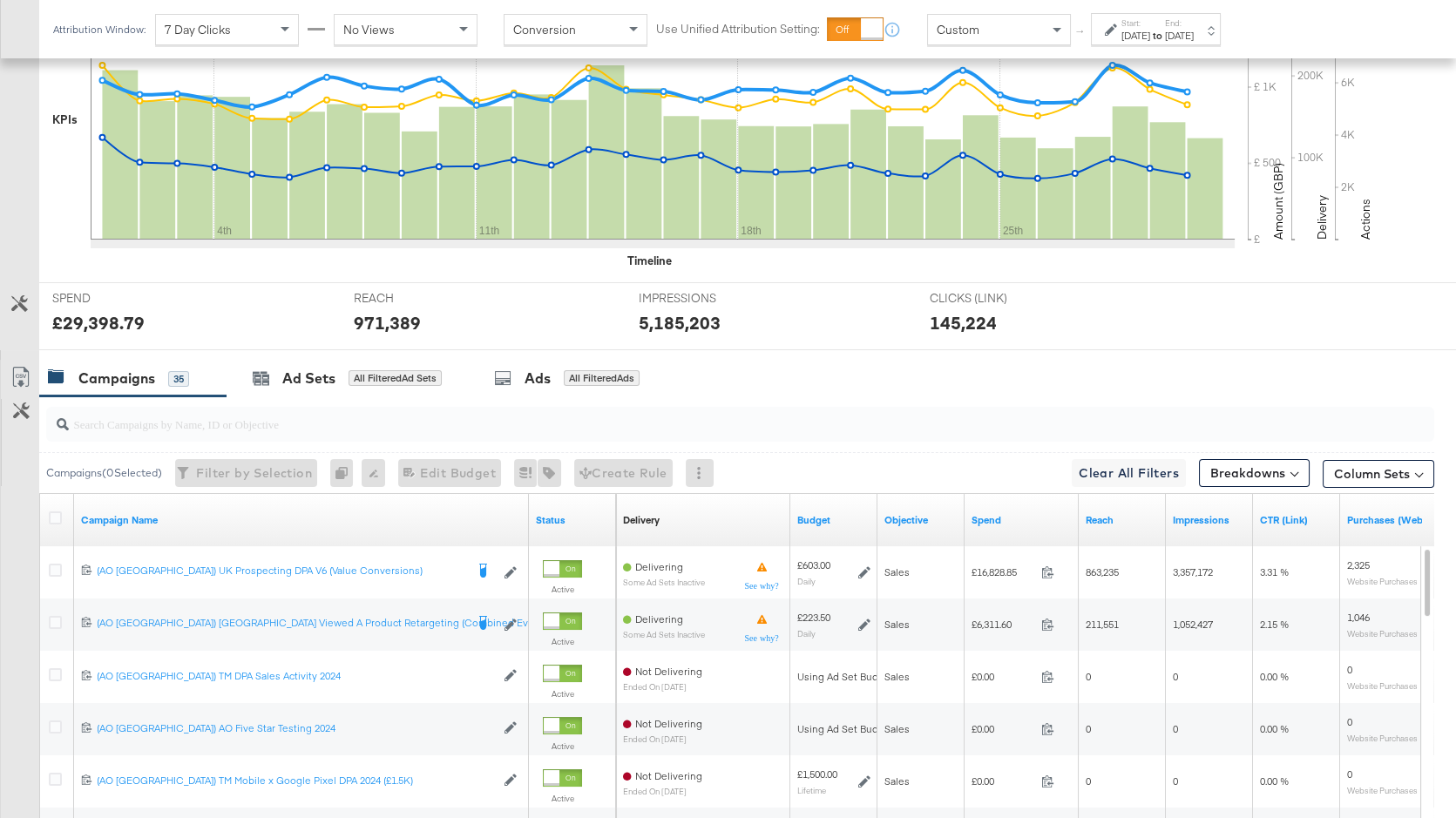
scroll to position [699, 0]
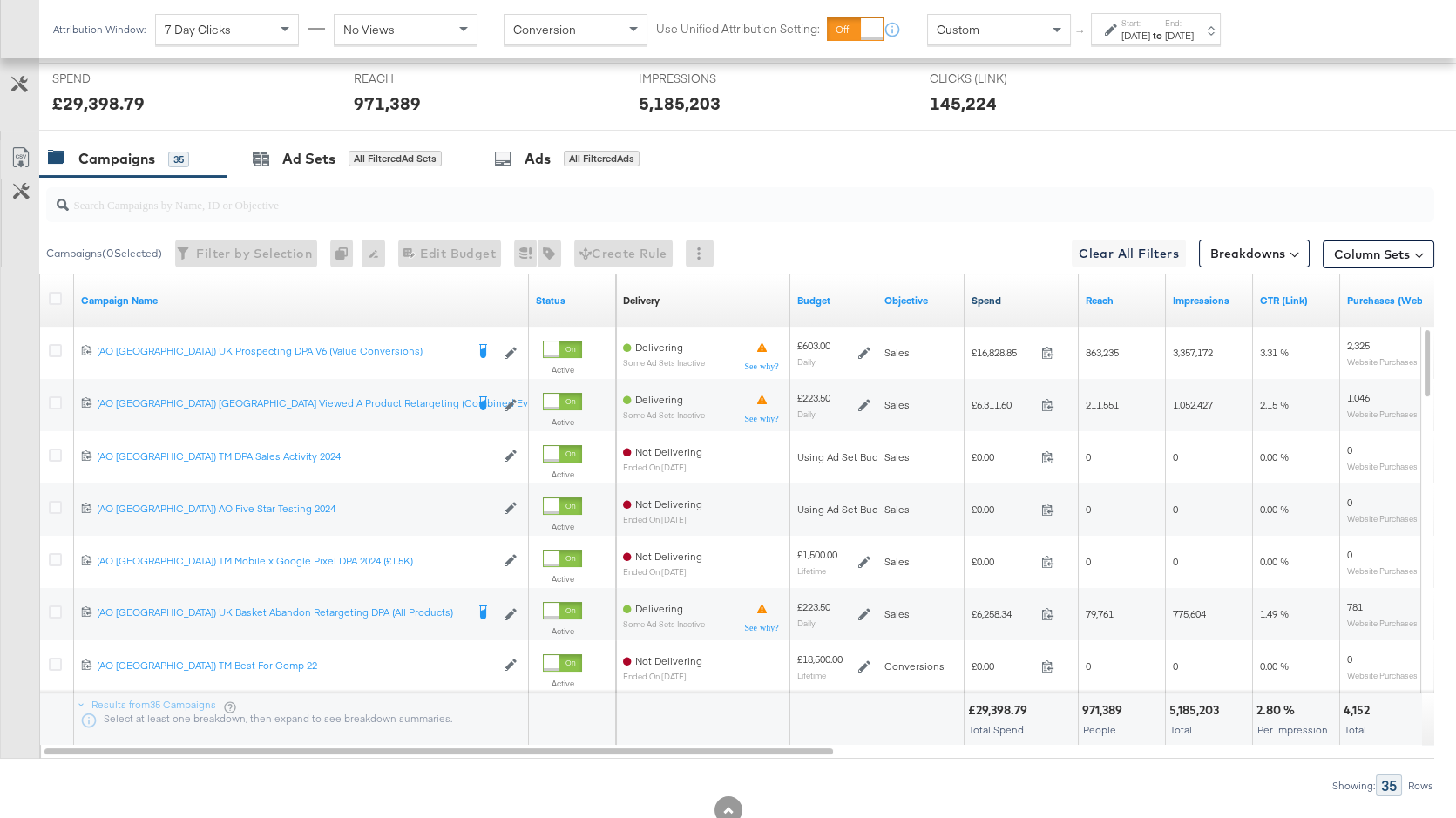
click at [1008, 298] on link "Spend" at bounding box center [1021, 301] width 100 height 14
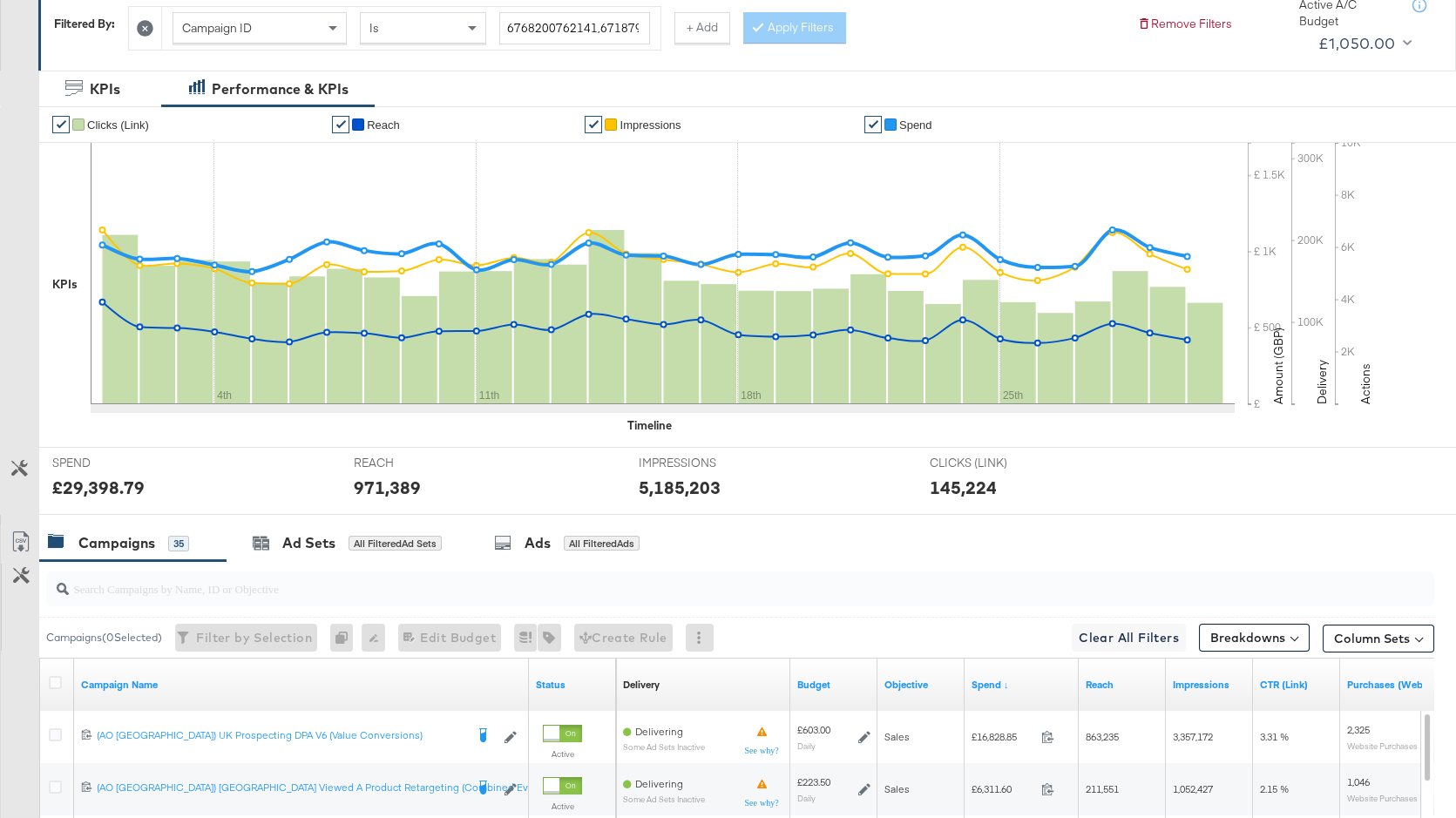
scroll to position [13, 0]
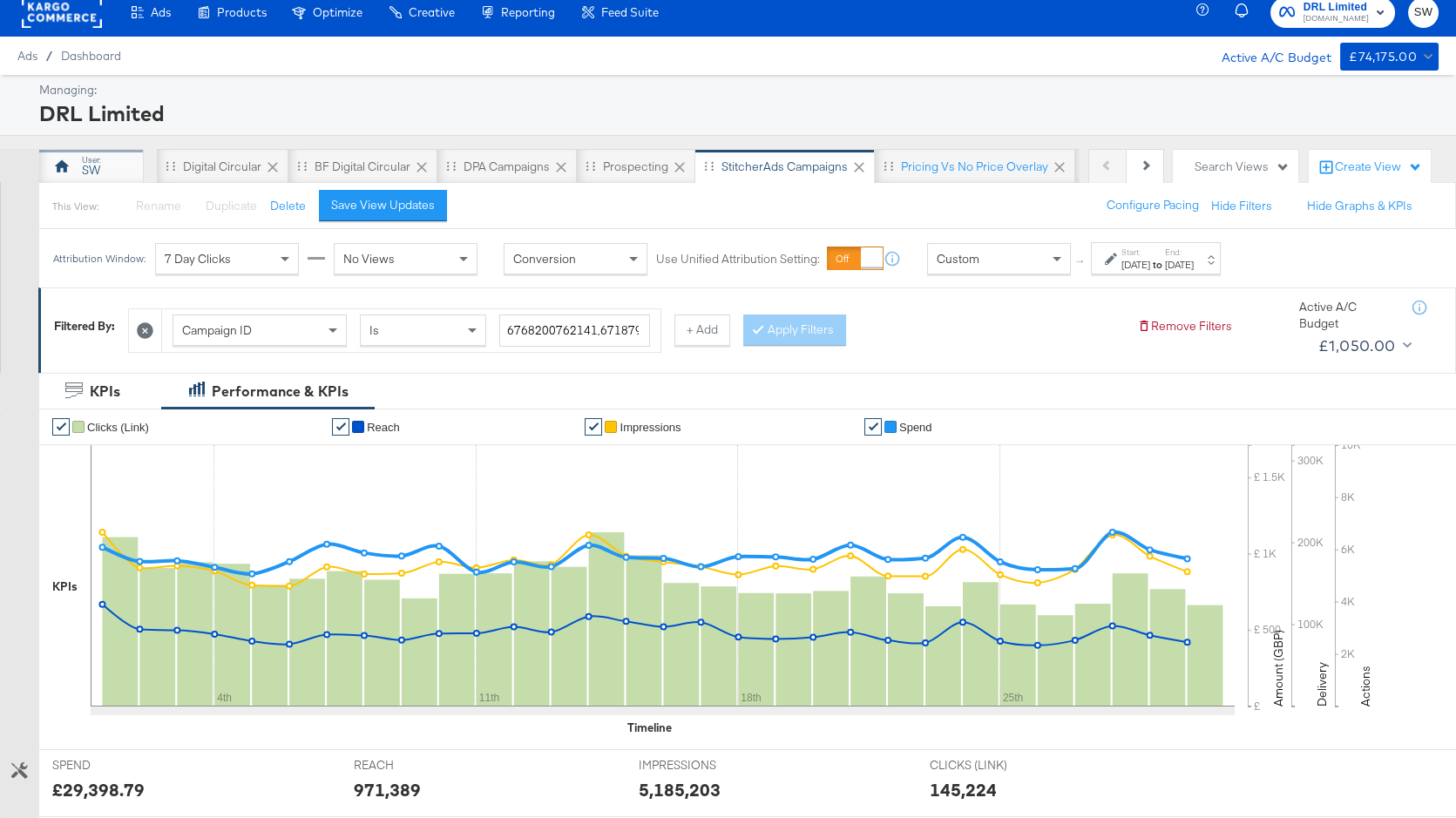
click at [100, 164] on div "SW" at bounding box center [91, 166] width 105 height 35
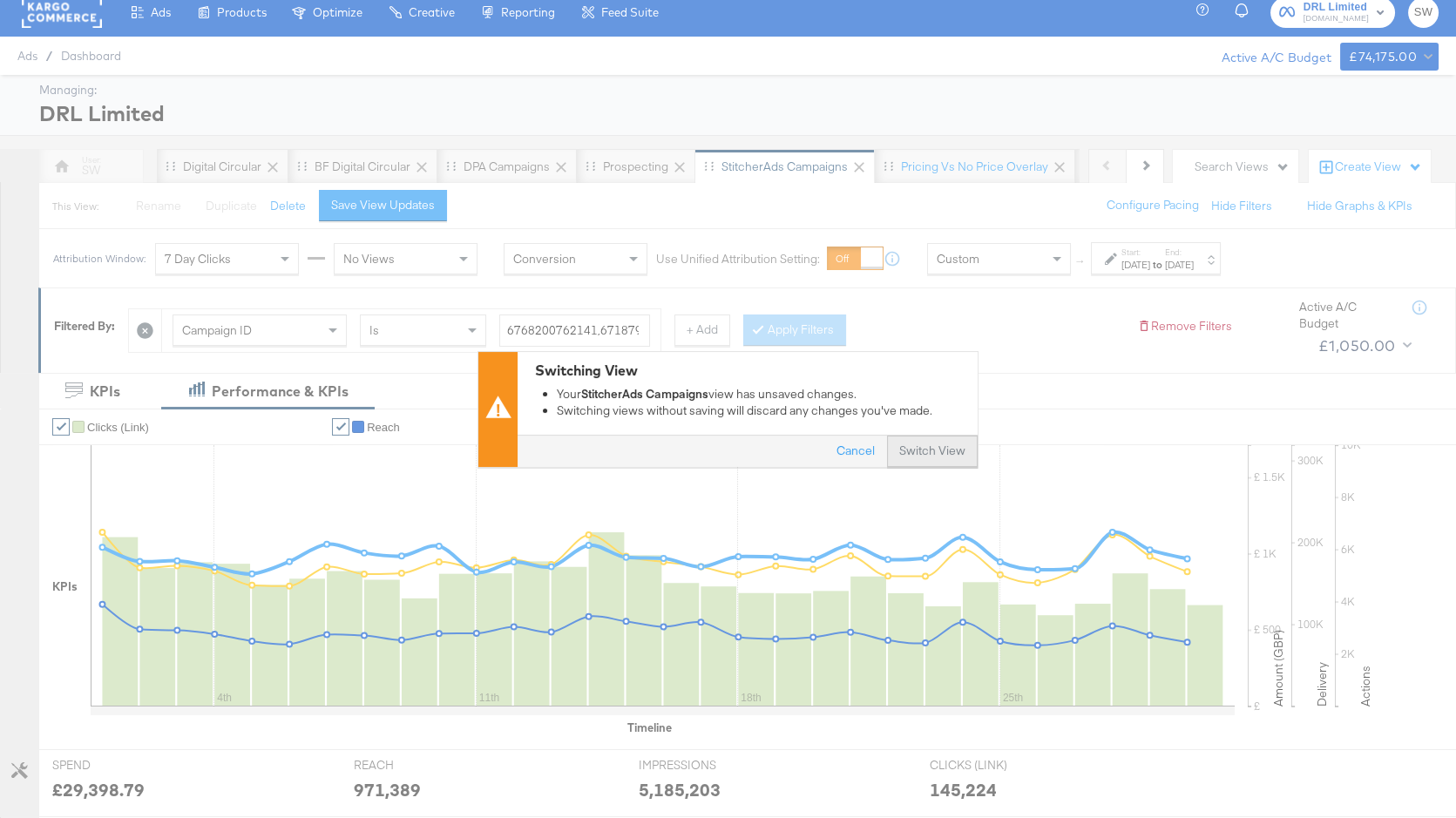
click at [946, 466] on button "Switch View" at bounding box center [932, 451] width 90 height 31
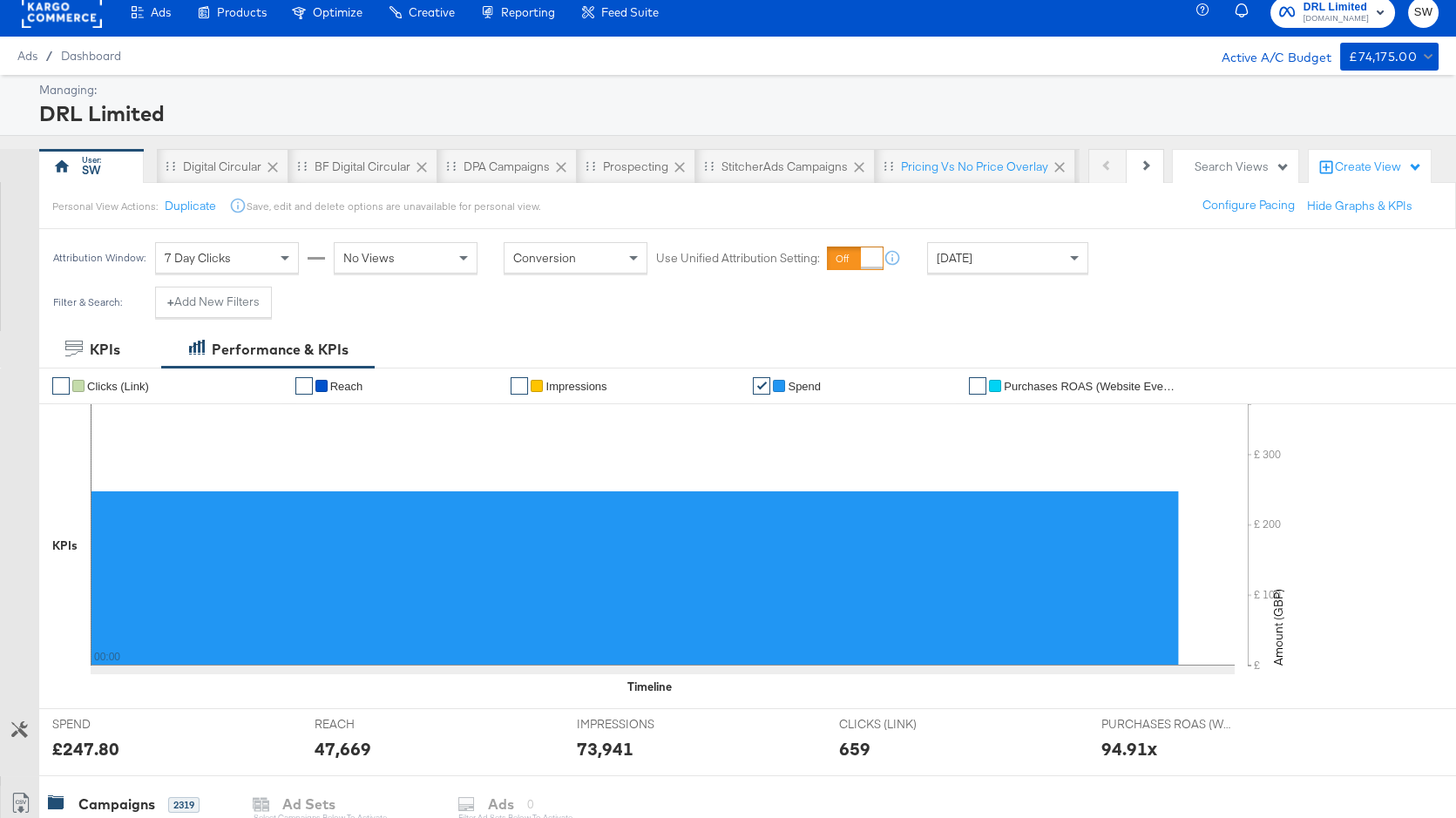
click at [999, 261] on div "[DATE]" at bounding box center [1008, 258] width 160 height 29
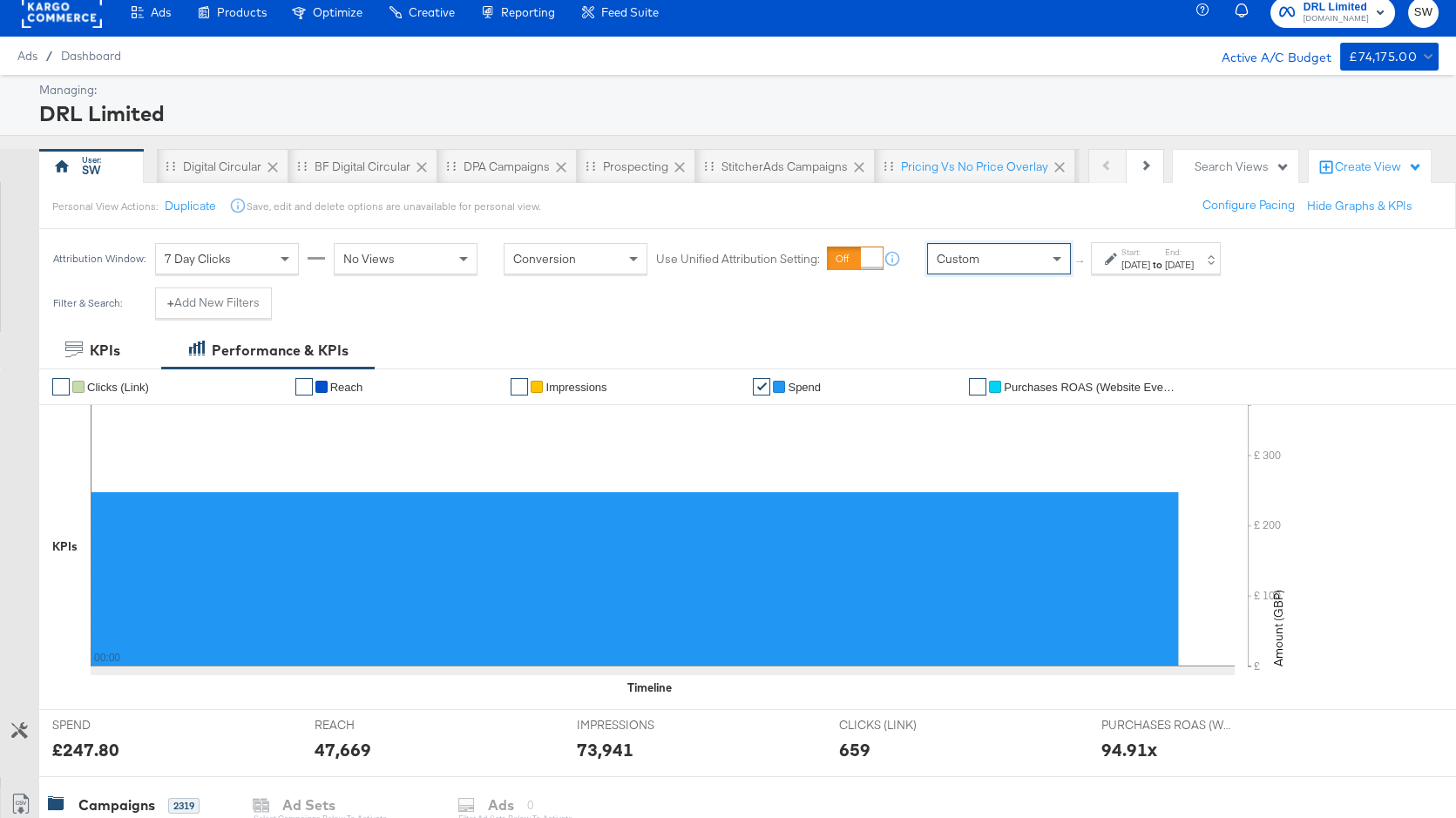
click at [1127, 267] on div "[DATE]" at bounding box center [1136, 265] width 29 height 14
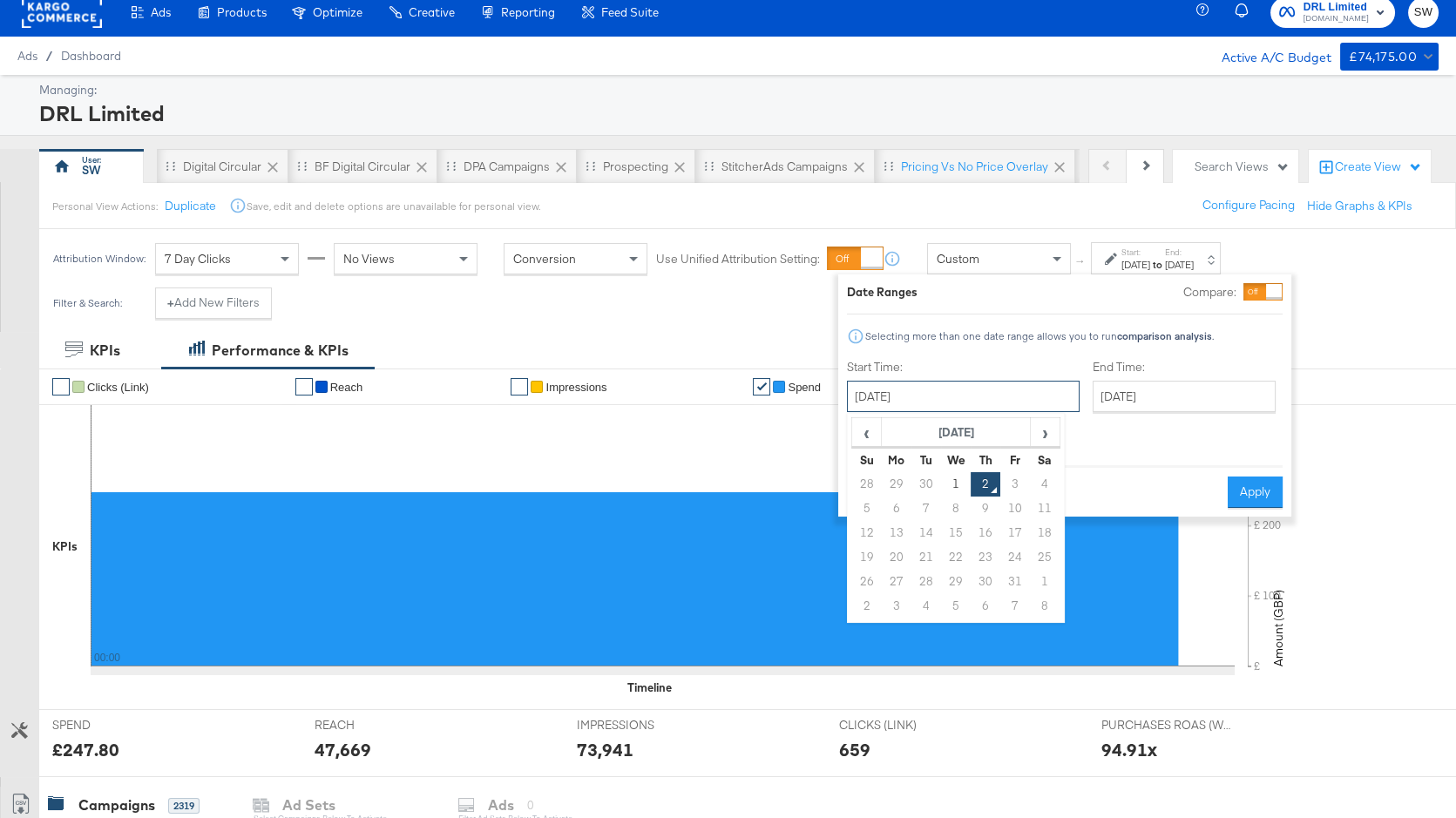
click at [959, 381] on input "[DATE]" at bounding box center [963, 397] width 232 height 31
click at [870, 431] on span "‹" at bounding box center [867, 432] width 27 height 26
drag, startPoint x: 897, startPoint y: 483, endPoint x: 933, endPoint y: 472, distance: 37.6
click at [898, 482] on td "1" at bounding box center [897, 484] width 29 height 24
type input "[DATE]"
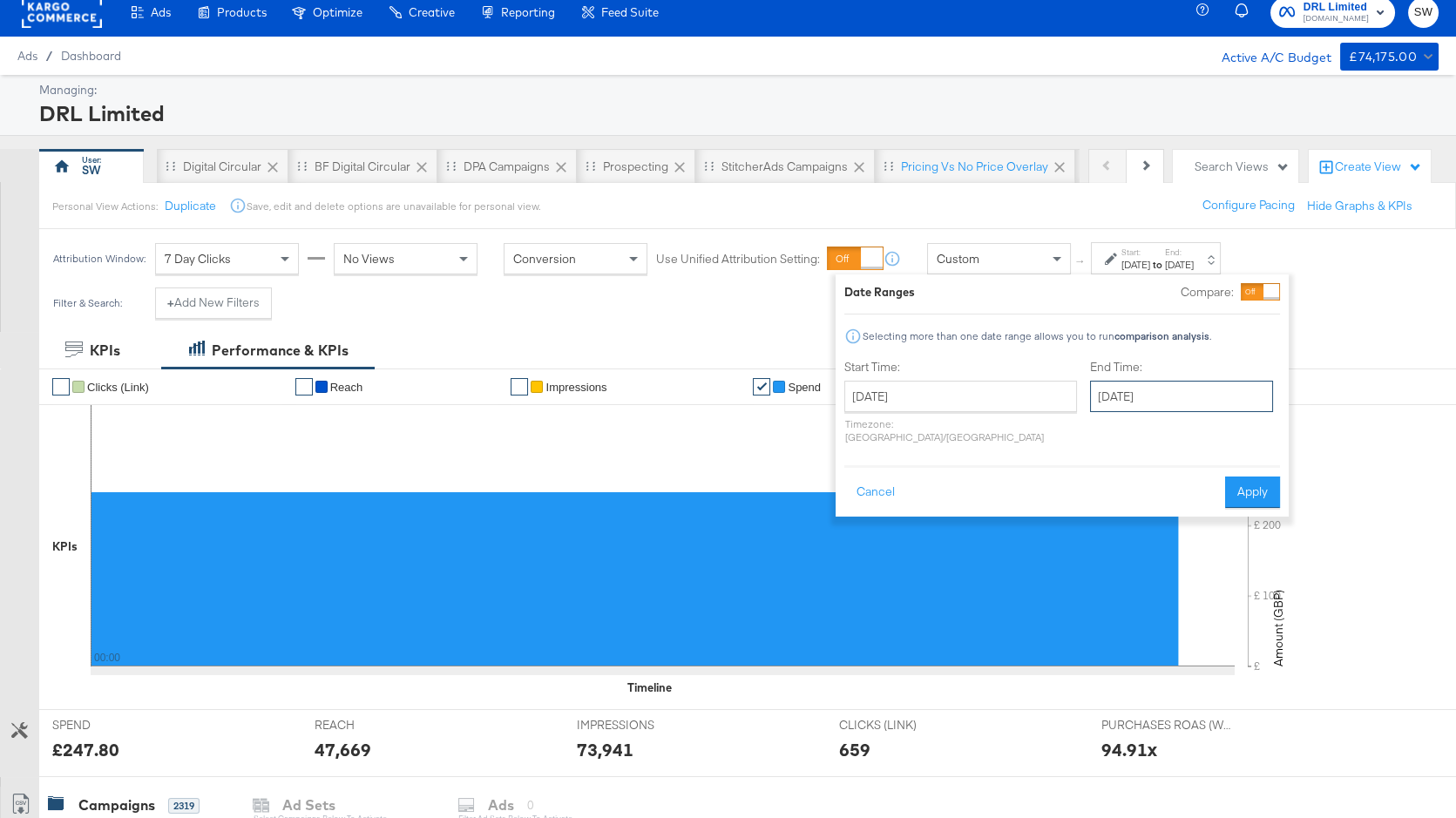
click at [1090, 402] on input "[DATE]" at bounding box center [1182, 397] width 183 height 31
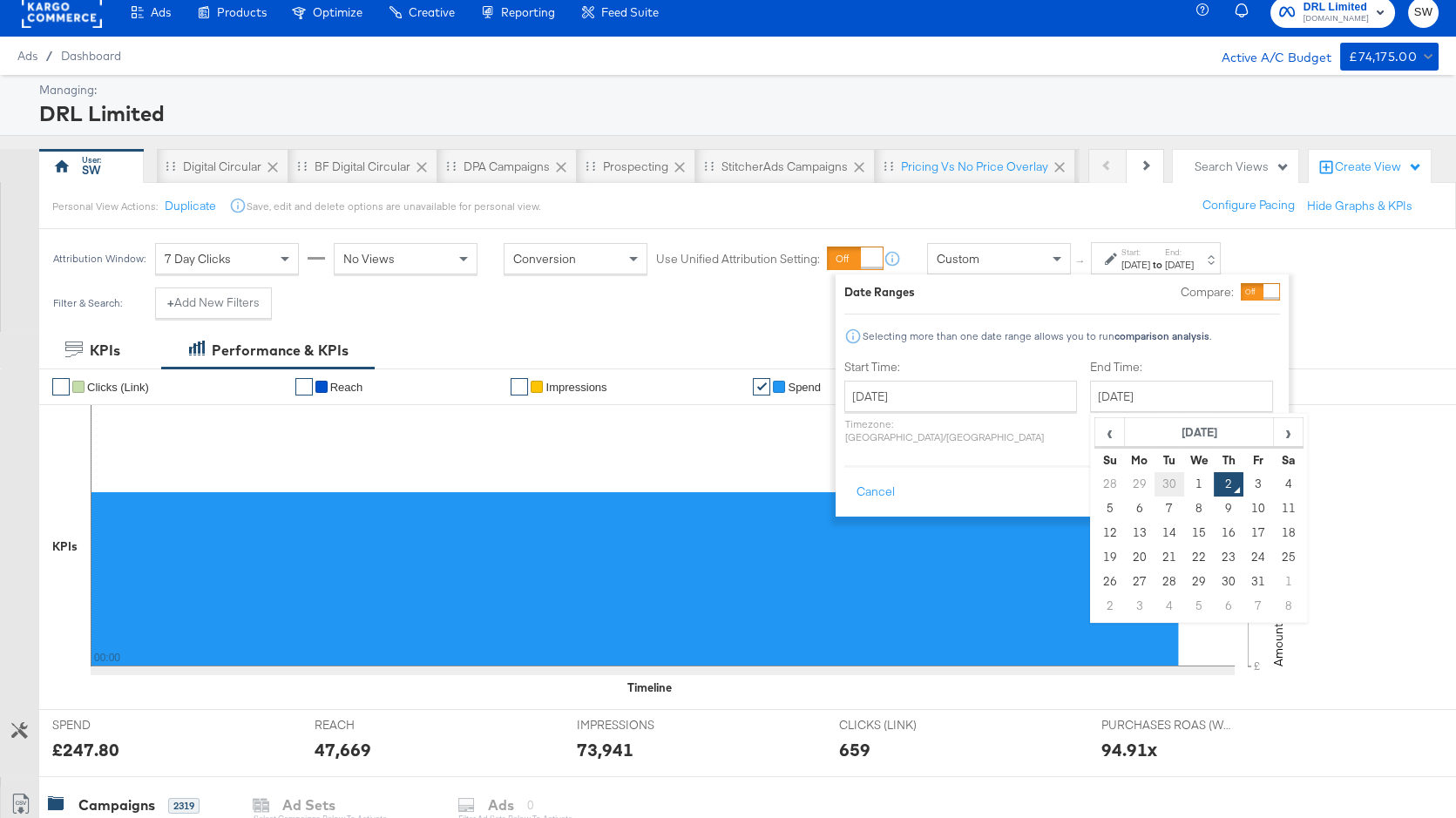
click at [1154, 482] on td "30" at bounding box center [1169, 484] width 29 height 24
type input "[DATE]"
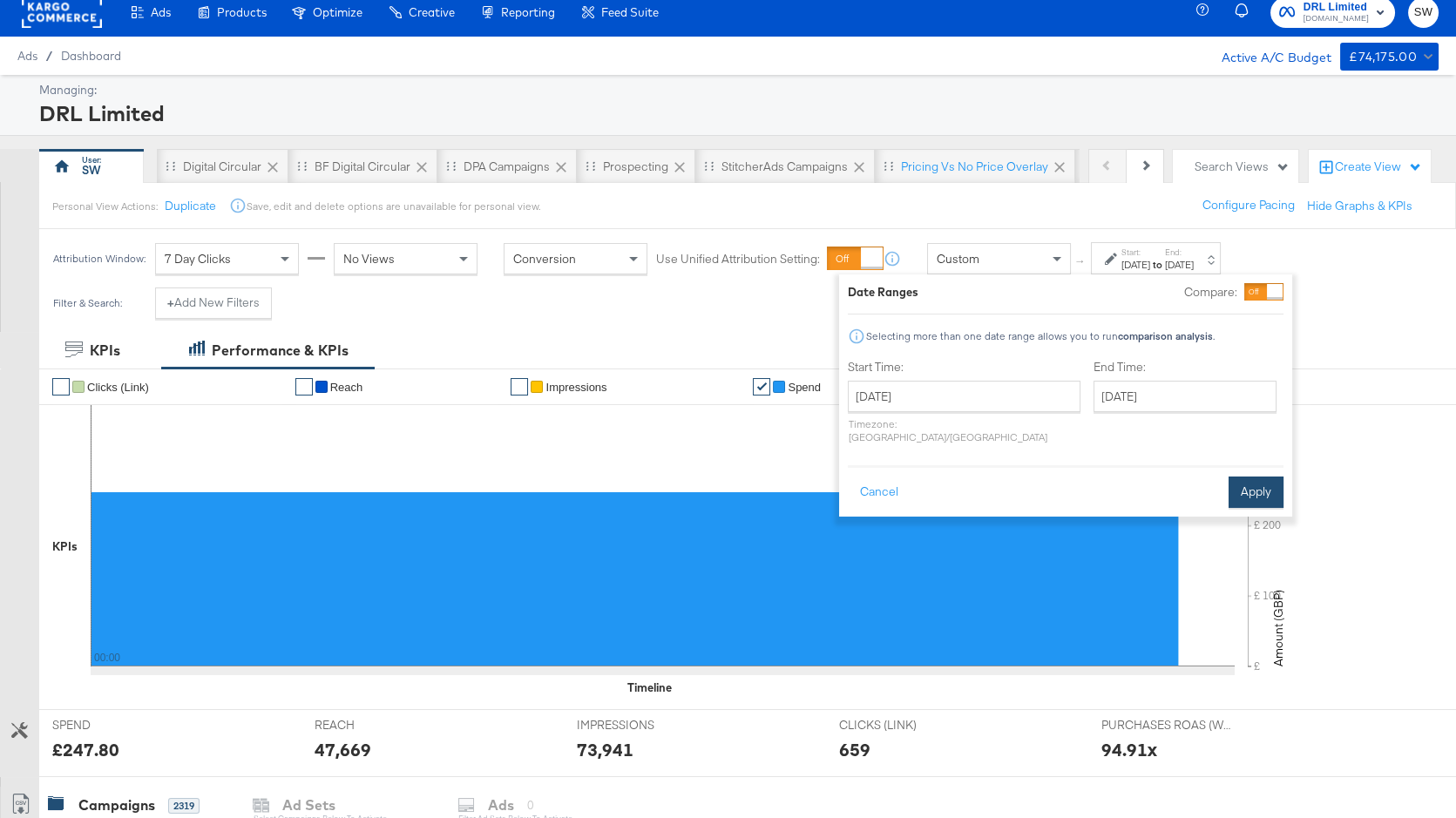
click at [1248, 477] on button "Apply" at bounding box center [1256, 492] width 54 height 31
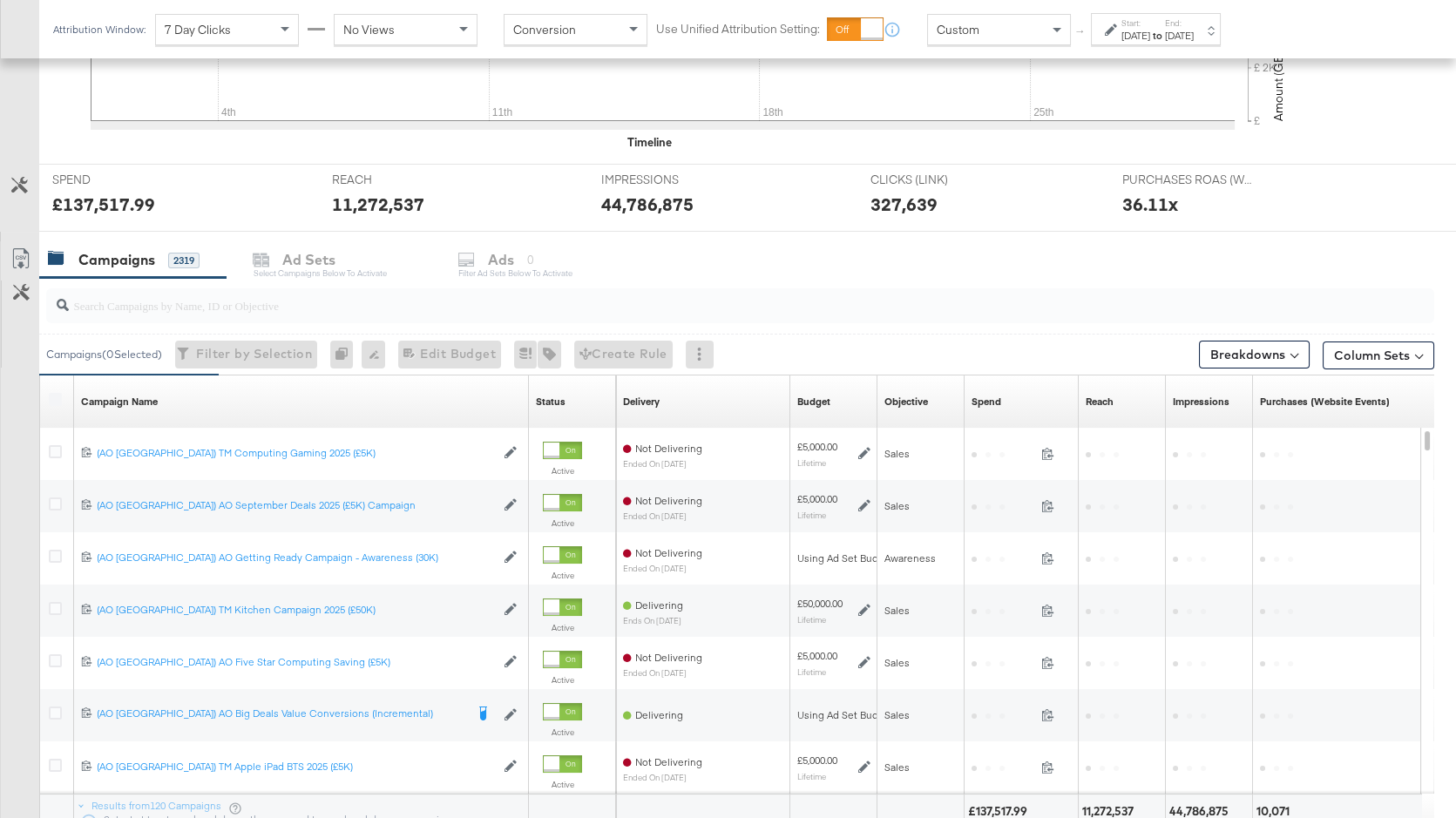
scroll to position [706, 0]
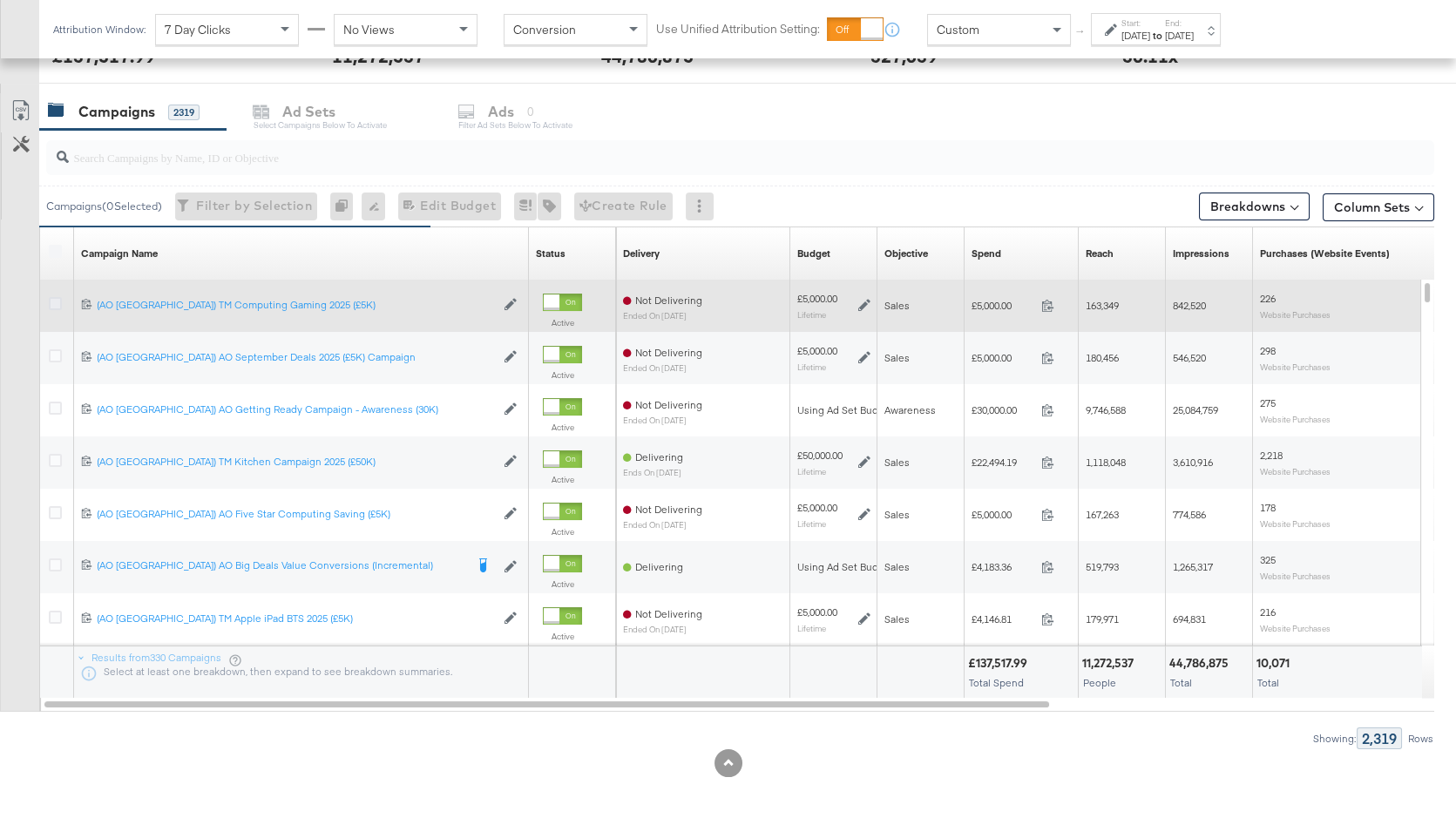
click at [53, 302] on icon at bounding box center [54, 303] width 13 height 13
click at [0, 0] on input "checkbox" at bounding box center [0, 0] width 0 height 0
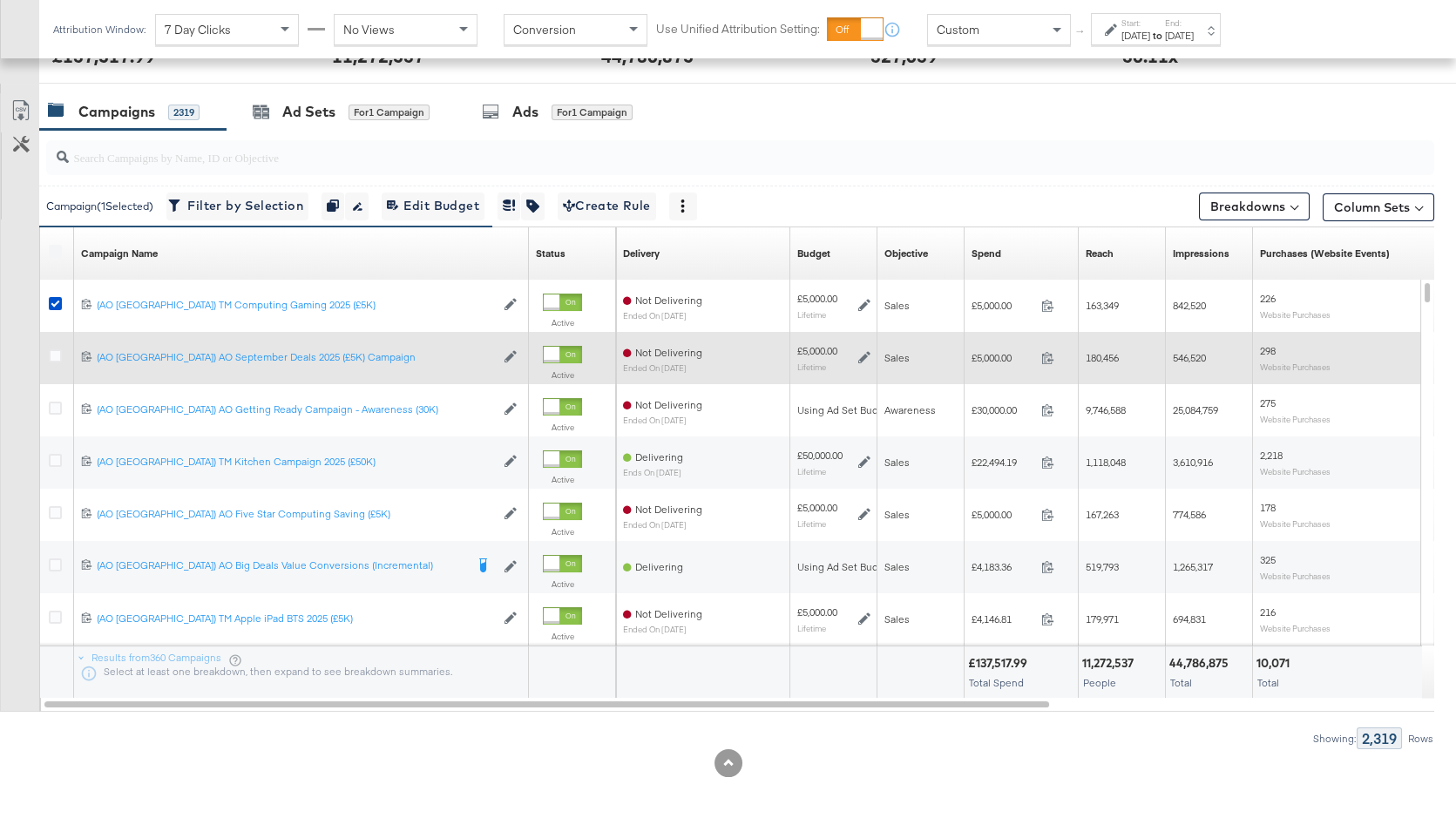
click at [53, 345] on div at bounding box center [57, 358] width 32 height 31
click at [52, 354] on icon at bounding box center [54, 355] width 13 height 13
click at [0, 0] on input "checkbox" at bounding box center [0, 0] width 0 height 0
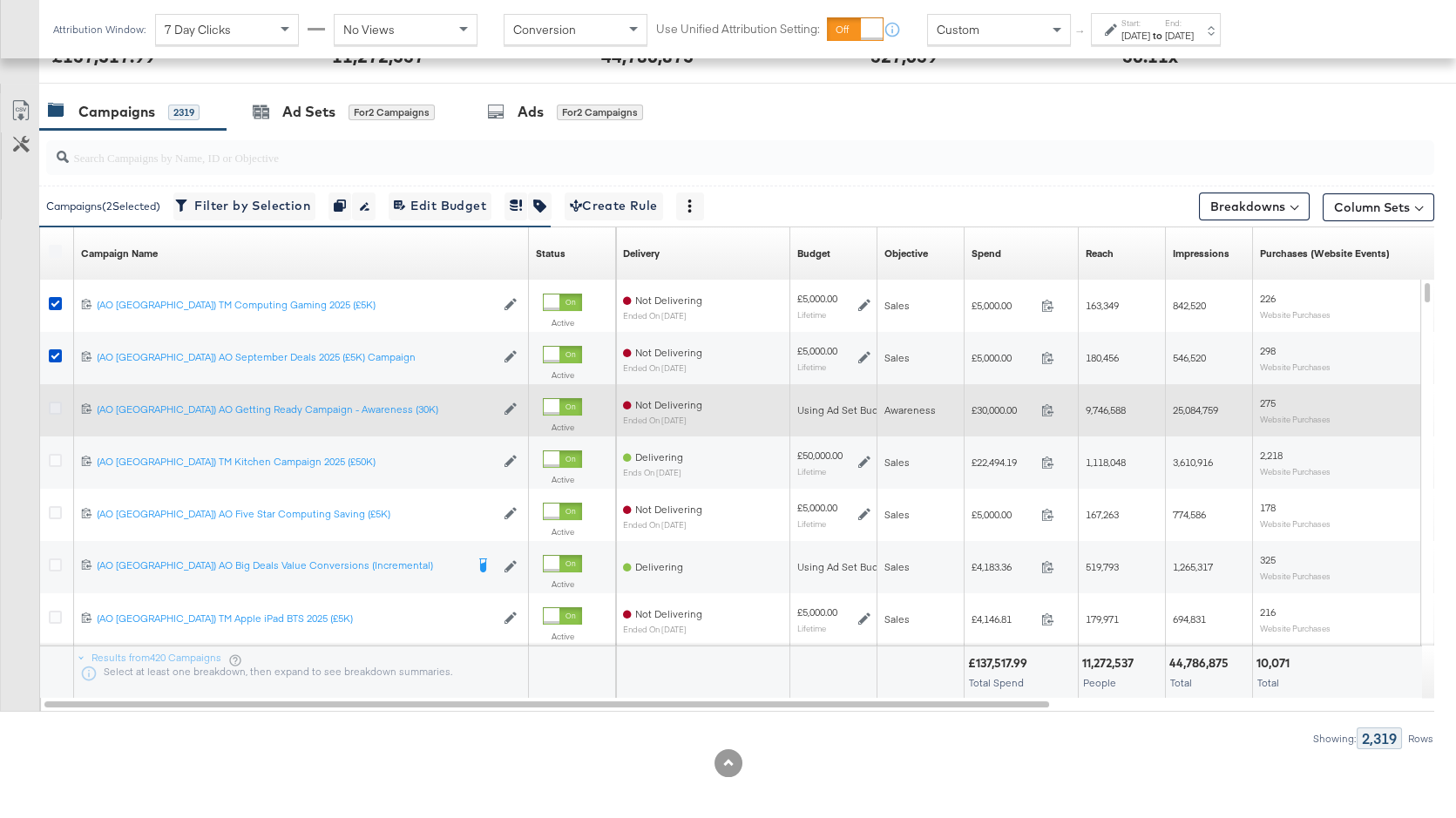
click at [54, 408] on icon at bounding box center [54, 408] width 13 height 13
click at [0, 0] on input "checkbox" at bounding box center [0, 0] width 0 height 0
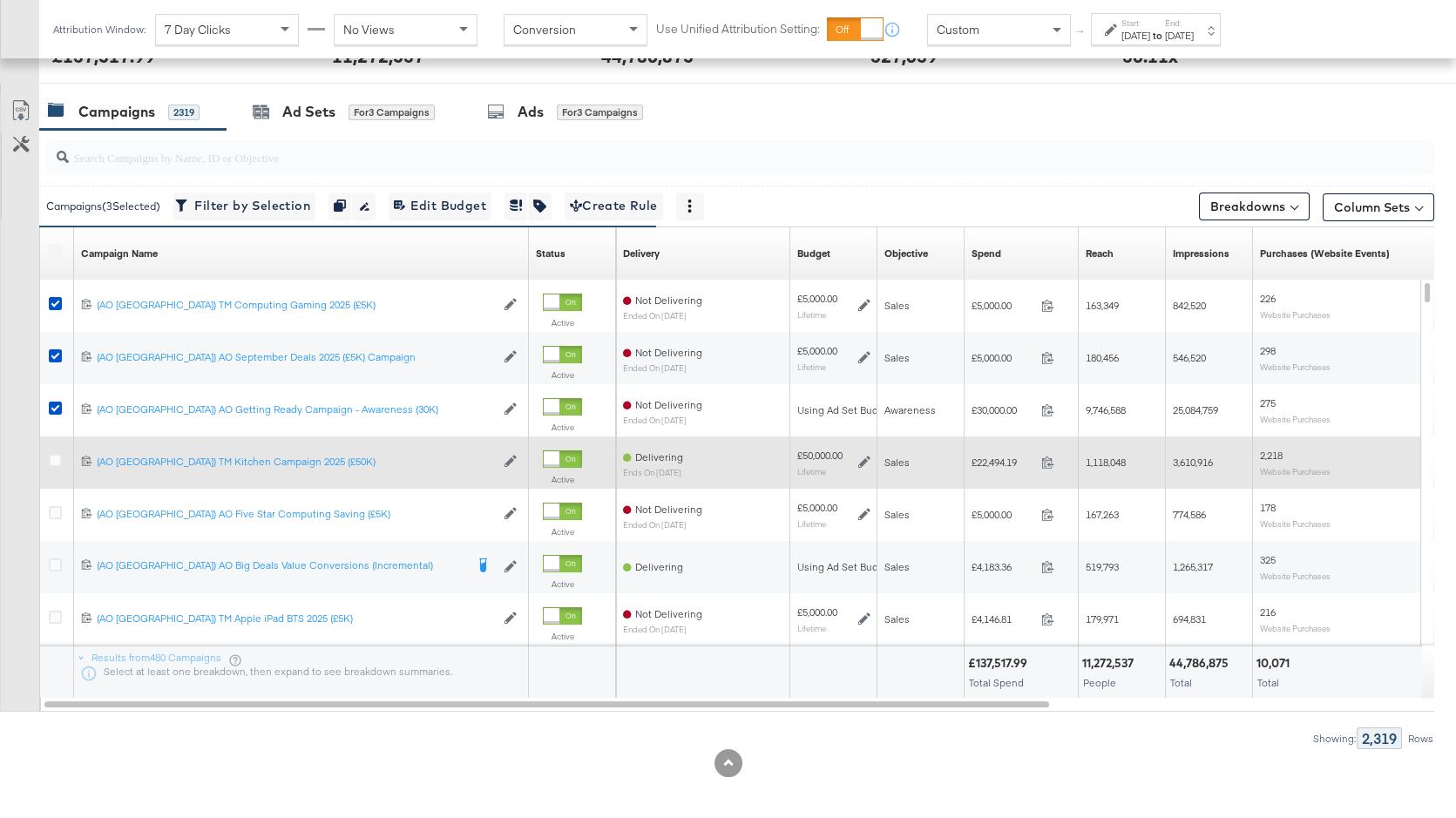
click at [55, 465] on div at bounding box center [57, 463] width 18 height 18
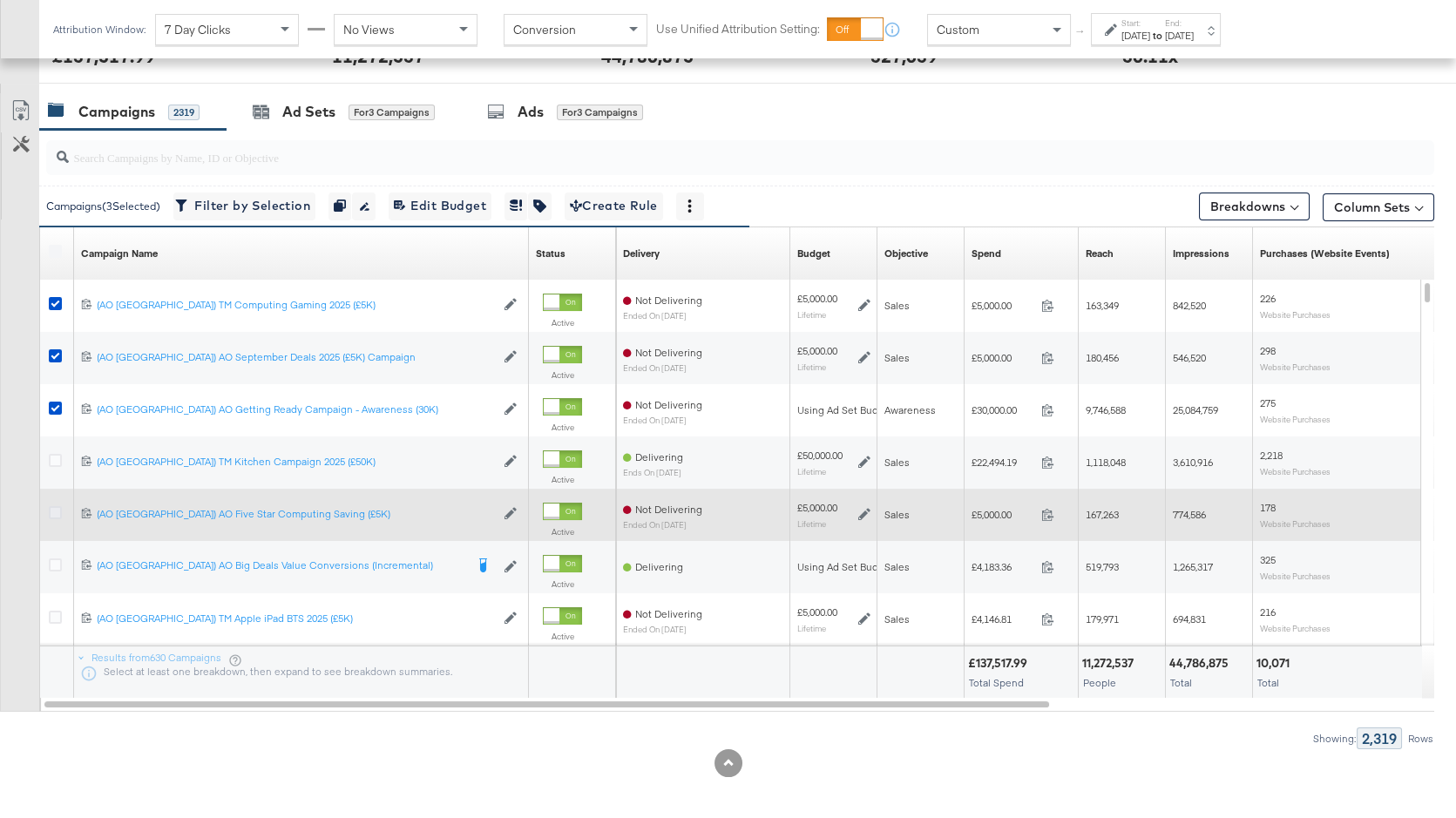
click at [57, 511] on icon at bounding box center [54, 513] width 13 height 13
click at [0, 0] on input "checkbox" at bounding box center [0, 0] width 0 height 0
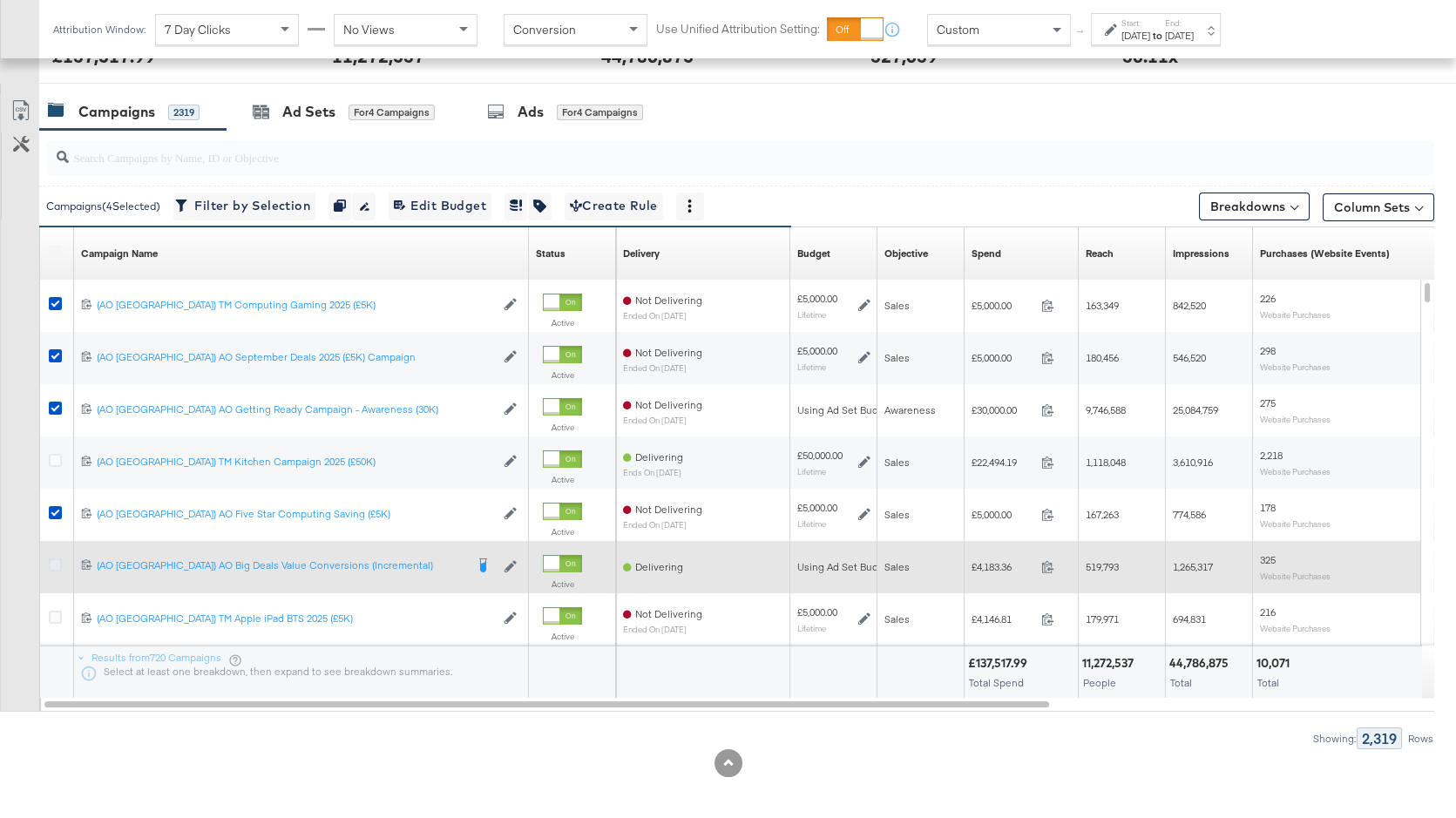
click at [58, 561] on icon at bounding box center [54, 564] width 13 height 13
click at [0, 0] on input "checkbox" at bounding box center [0, 0] width 0 height 0
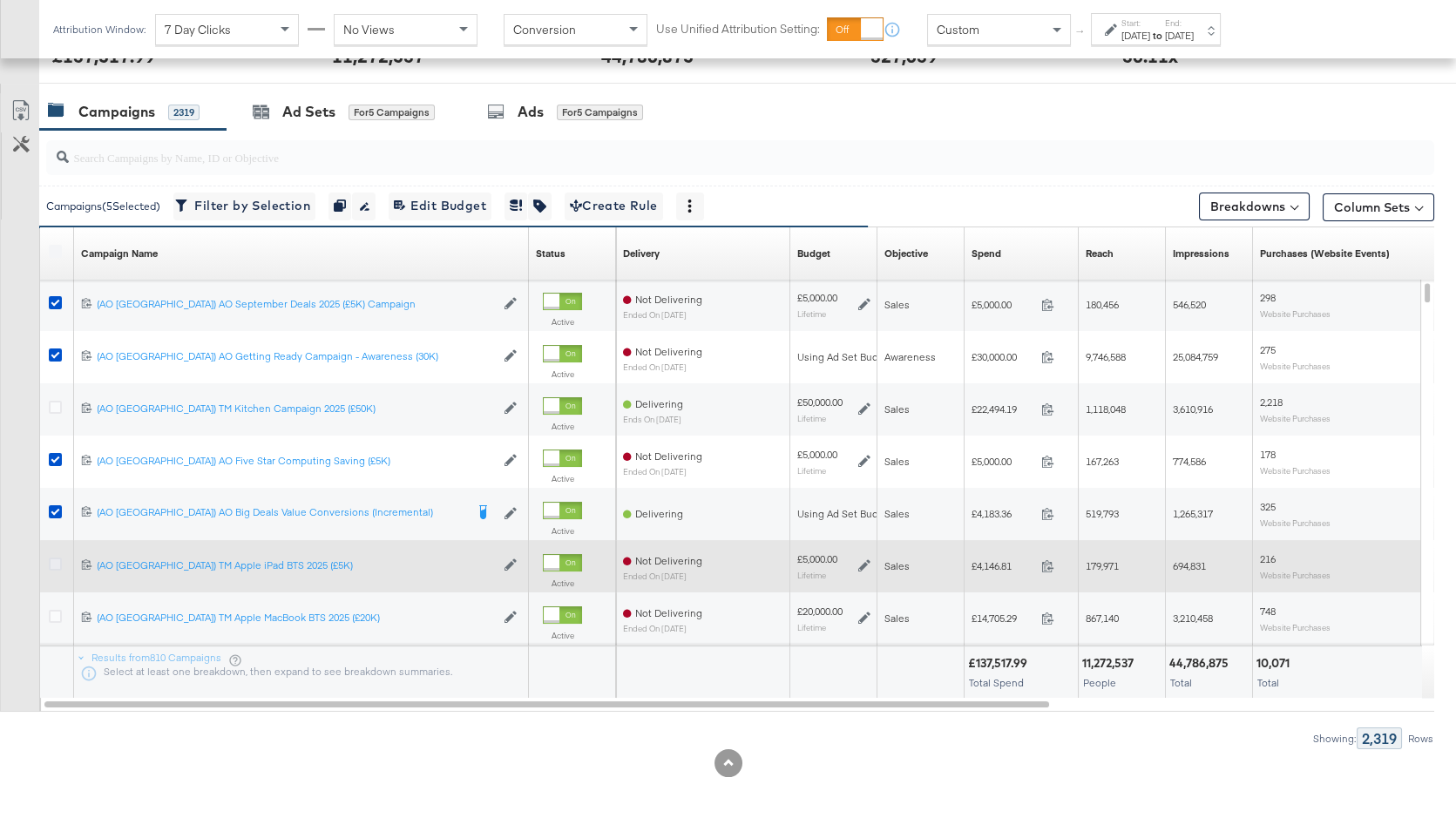
click at [55, 562] on icon at bounding box center [54, 563] width 13 height 13
click at [0, 0] on input "checkbox" at bounding box center [0, 0] width 0 height 0
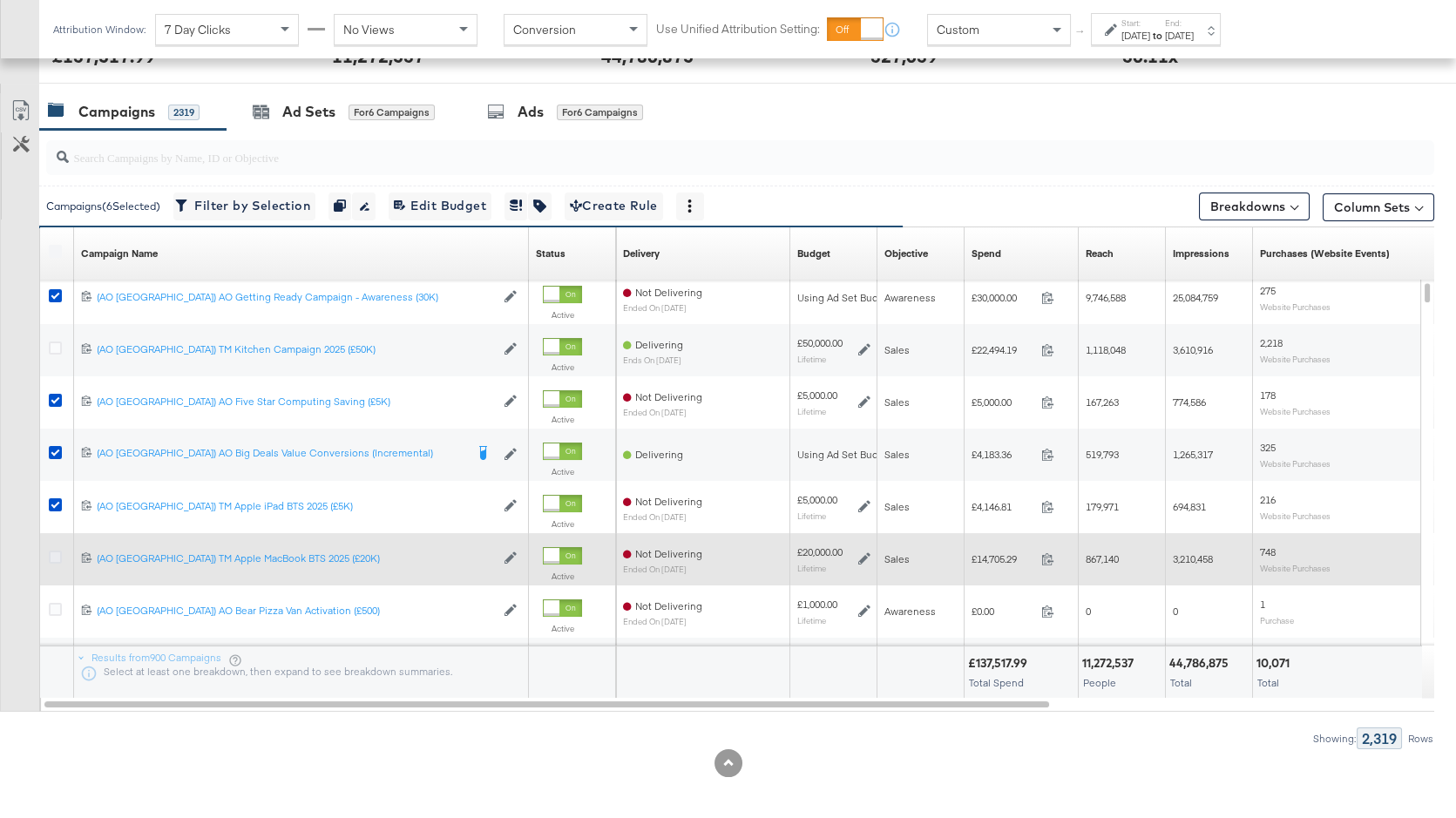
click at [54, 557] on icon at bounding box center [54, 556] width 13 height 13
click at [0, 0] on input "checkbox" at bounding box center [0, 0] width 0 height 0
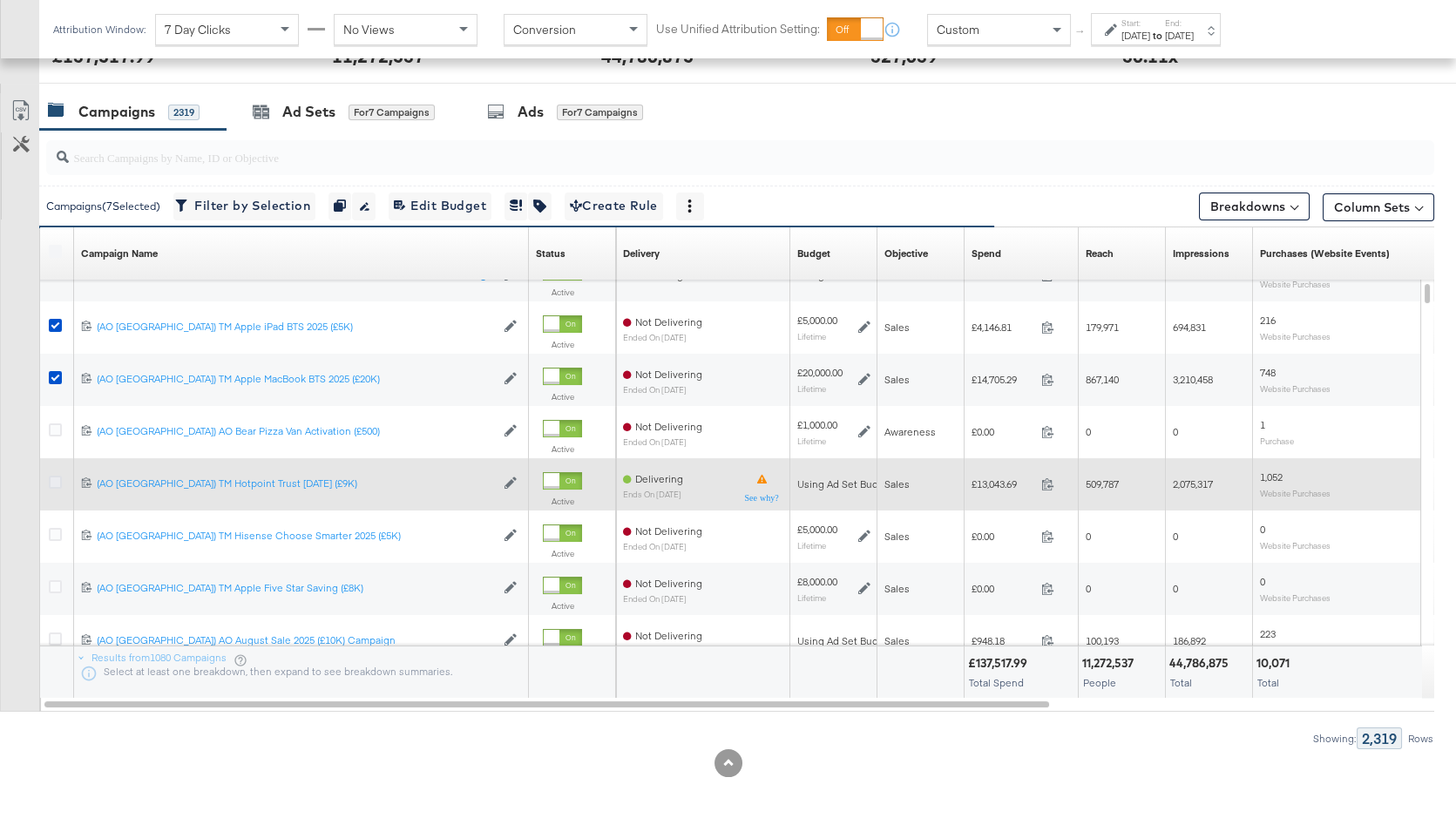
click at [53, 476] on icon at bounding box center [54, 481] width 13 height 13
click at [0, 0] on input "checkbox" at bounding box center [0, 0] width 0 height 0
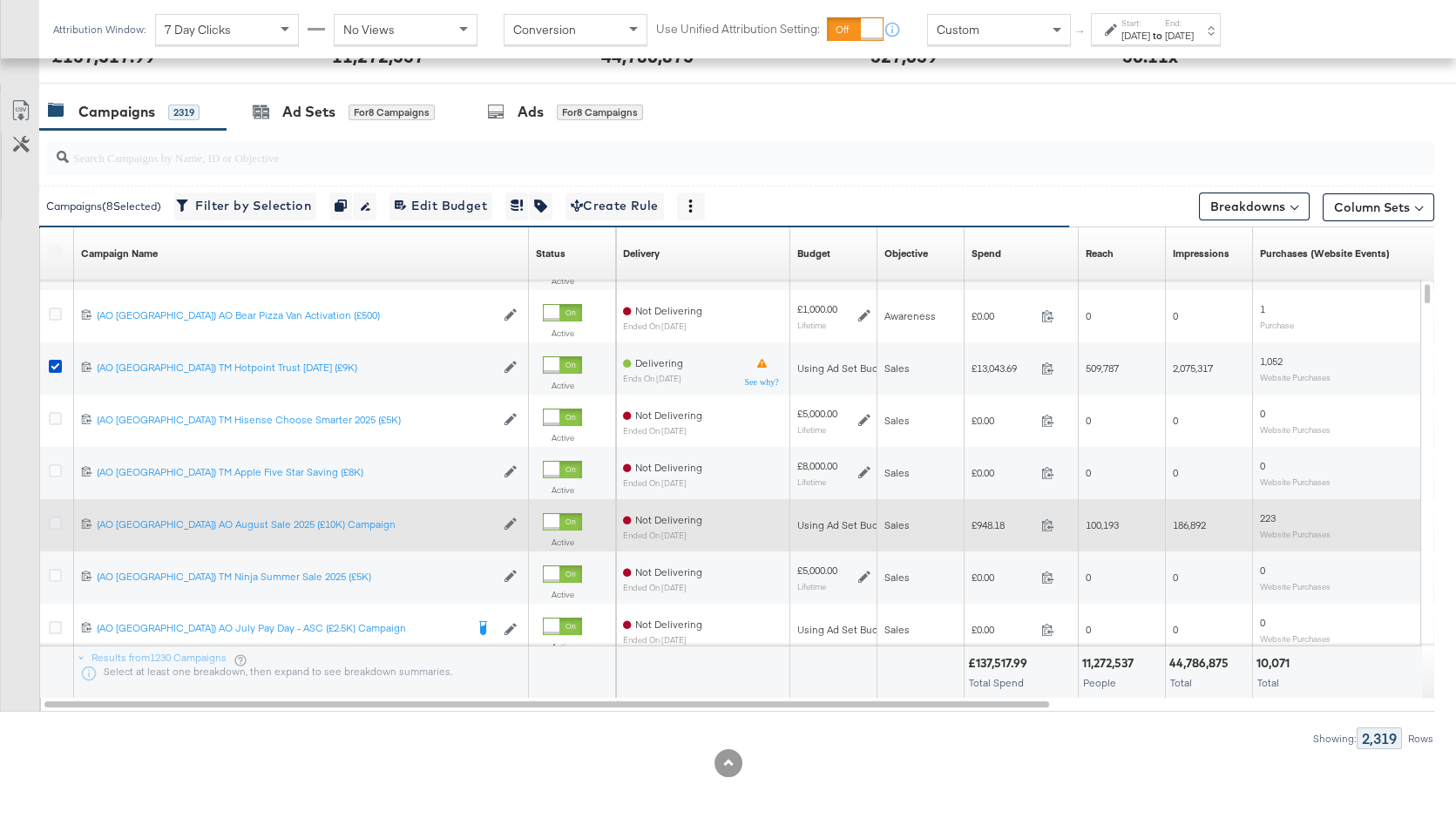
click at [57, 521] on icon at bounding box center [54, 522] width 13 height 13
click at [0, 0] on input "checkbox" at bounding box center [0, 0] width 0 height 0
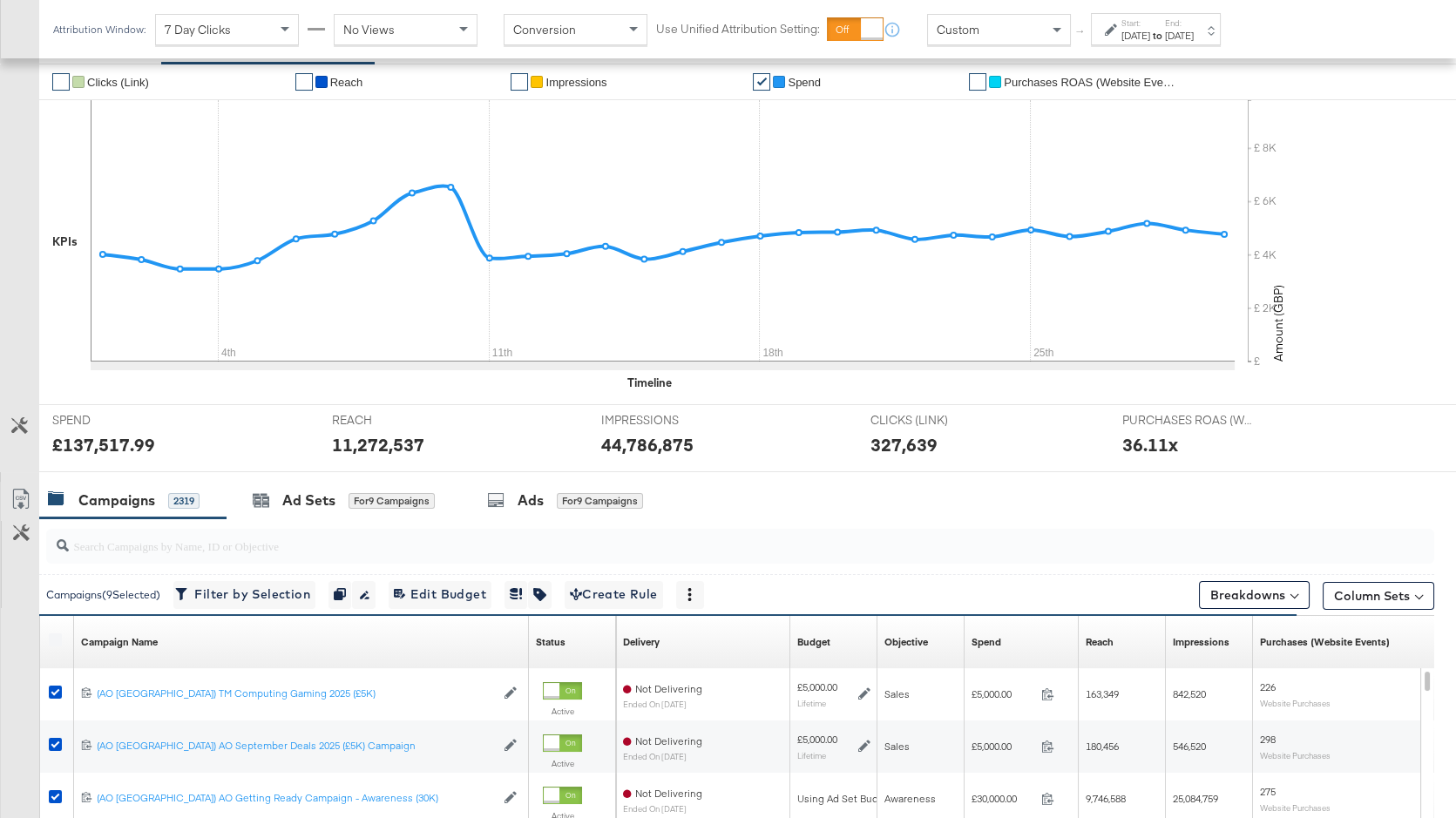
scroll to position [305, 0]
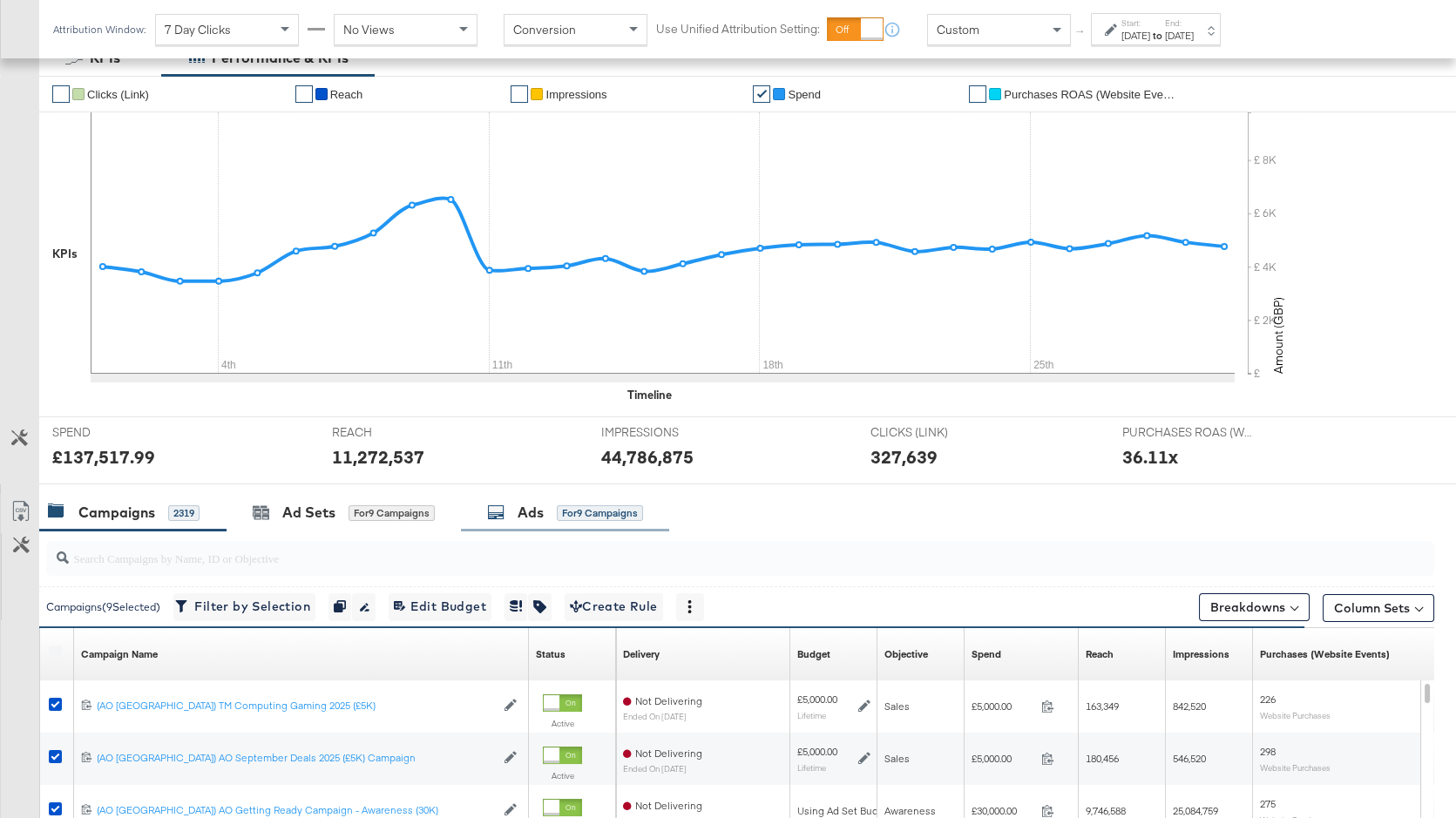
click at [557, 515] on div "for 9 Campaigns" at bounding box center [600, 514] width 87 height 16
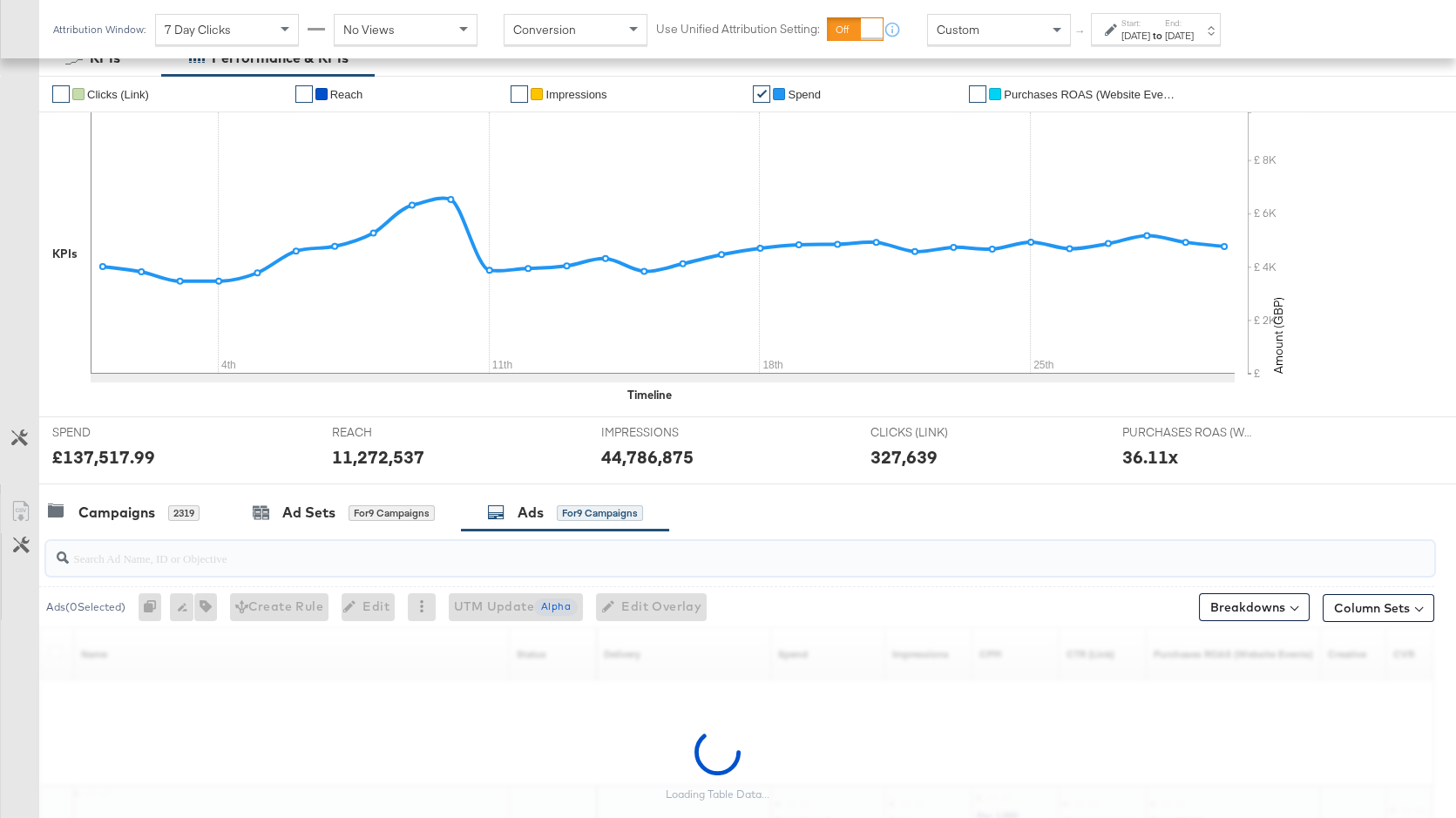
click at [406, 557] on input "search" at bounding box center [689, 551] width 1240 height 34
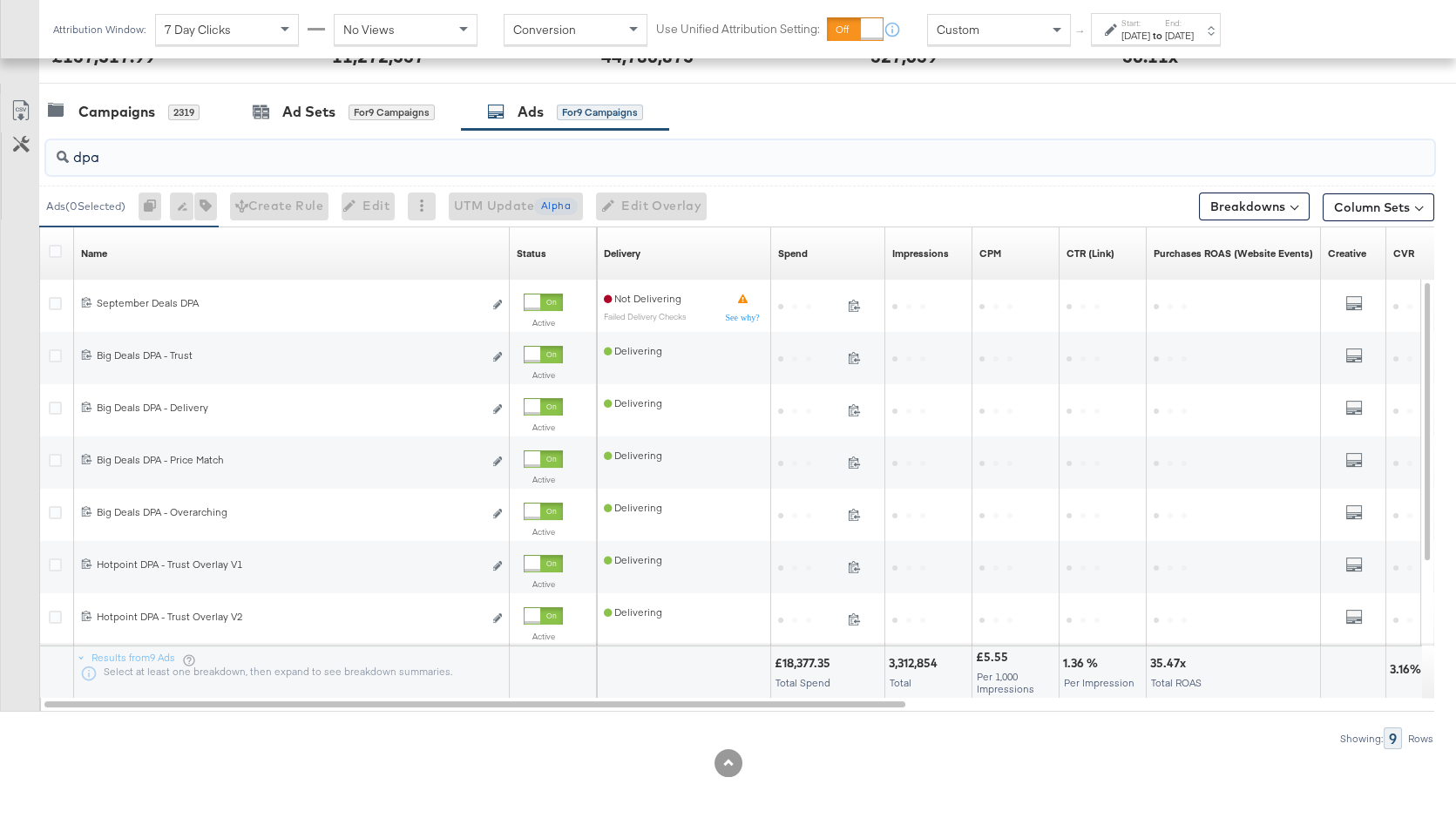
scroll to position [712, 0]
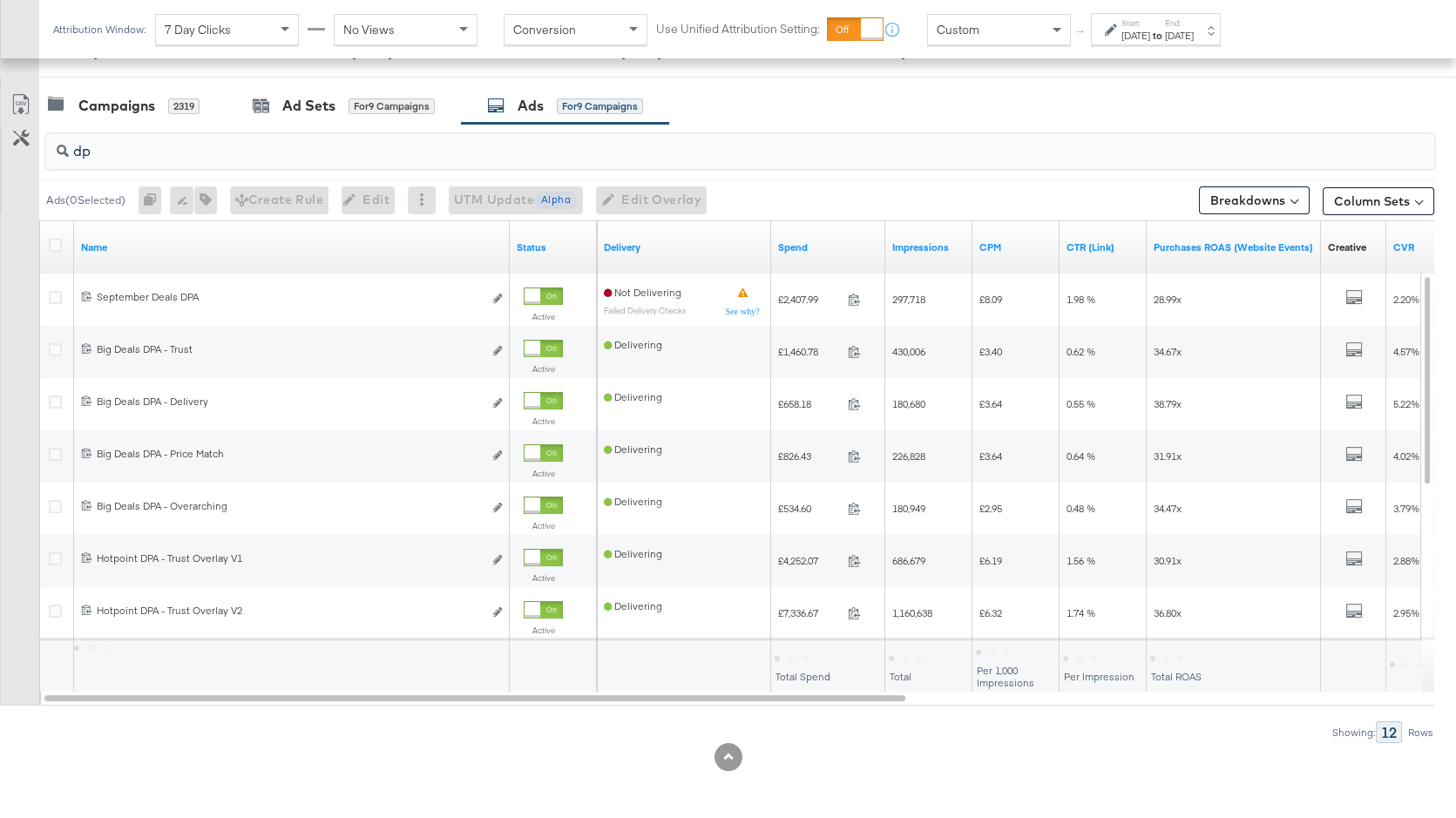
type input "d"
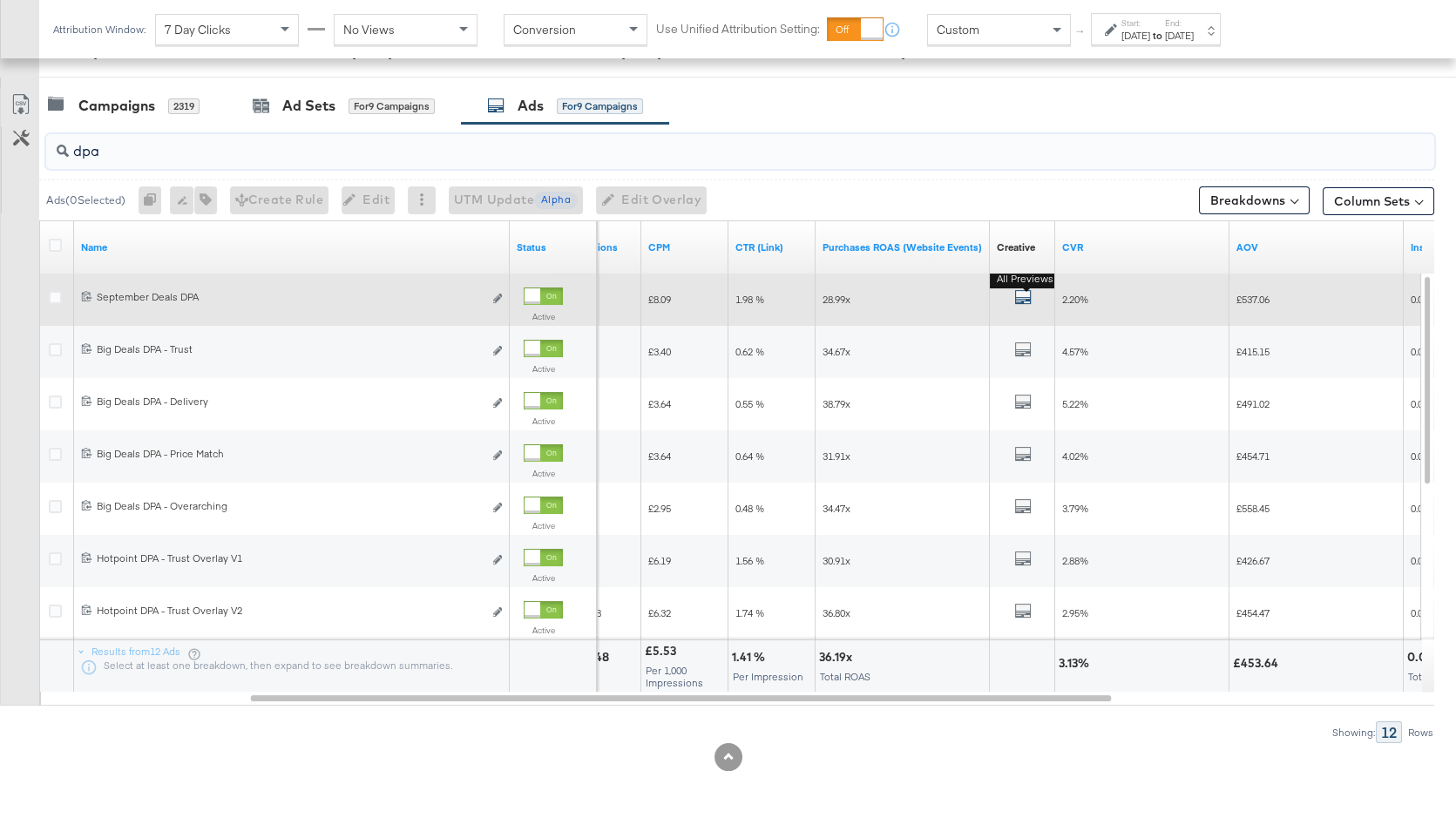
type input "dpa"
click at [1026, 294] on icon "default" at bounding box center [1023, 298] width 18 height 18
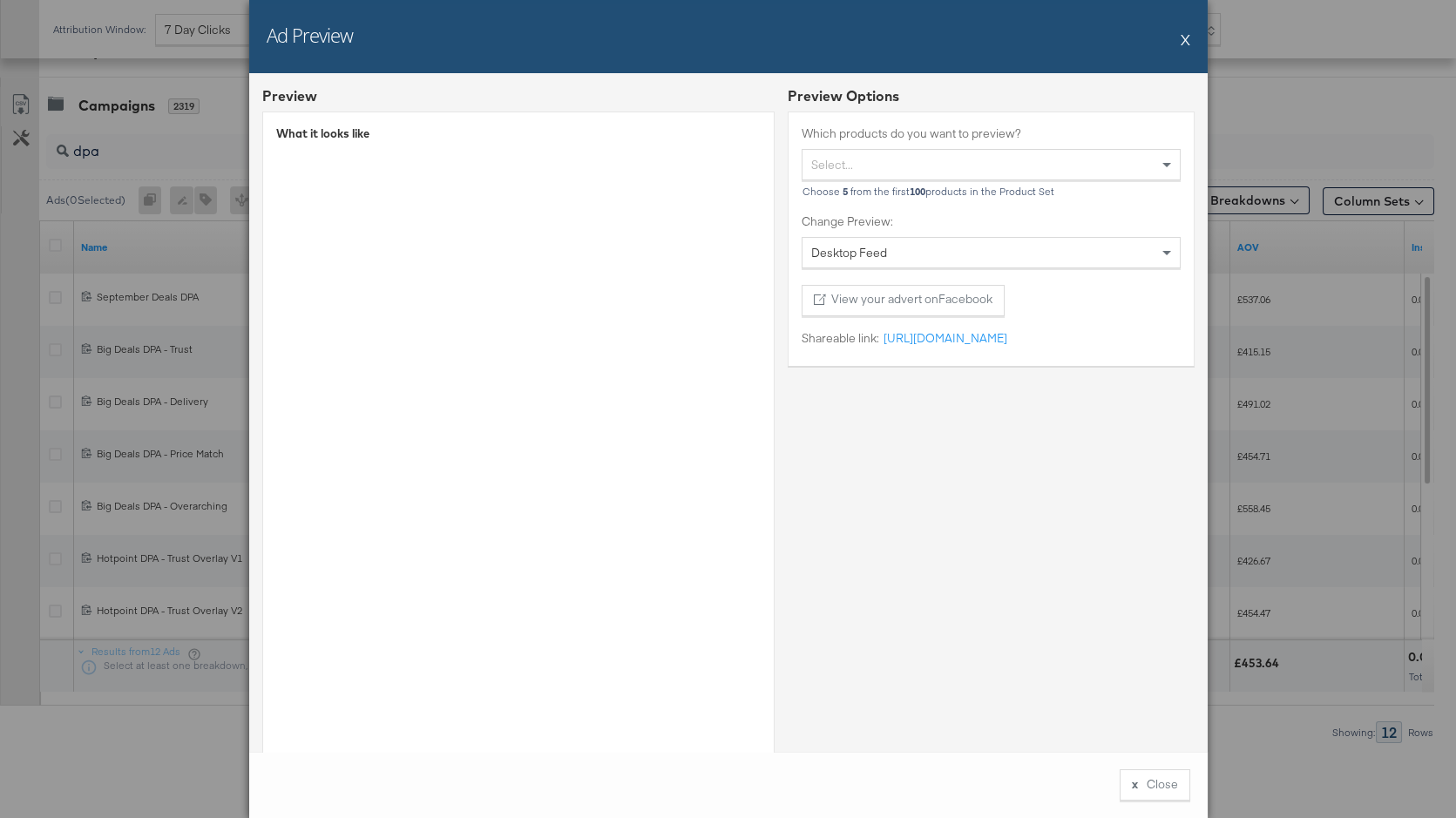
click at [1184, 42] on button "X" at bounding box center [1186, 39] width 10 height 35
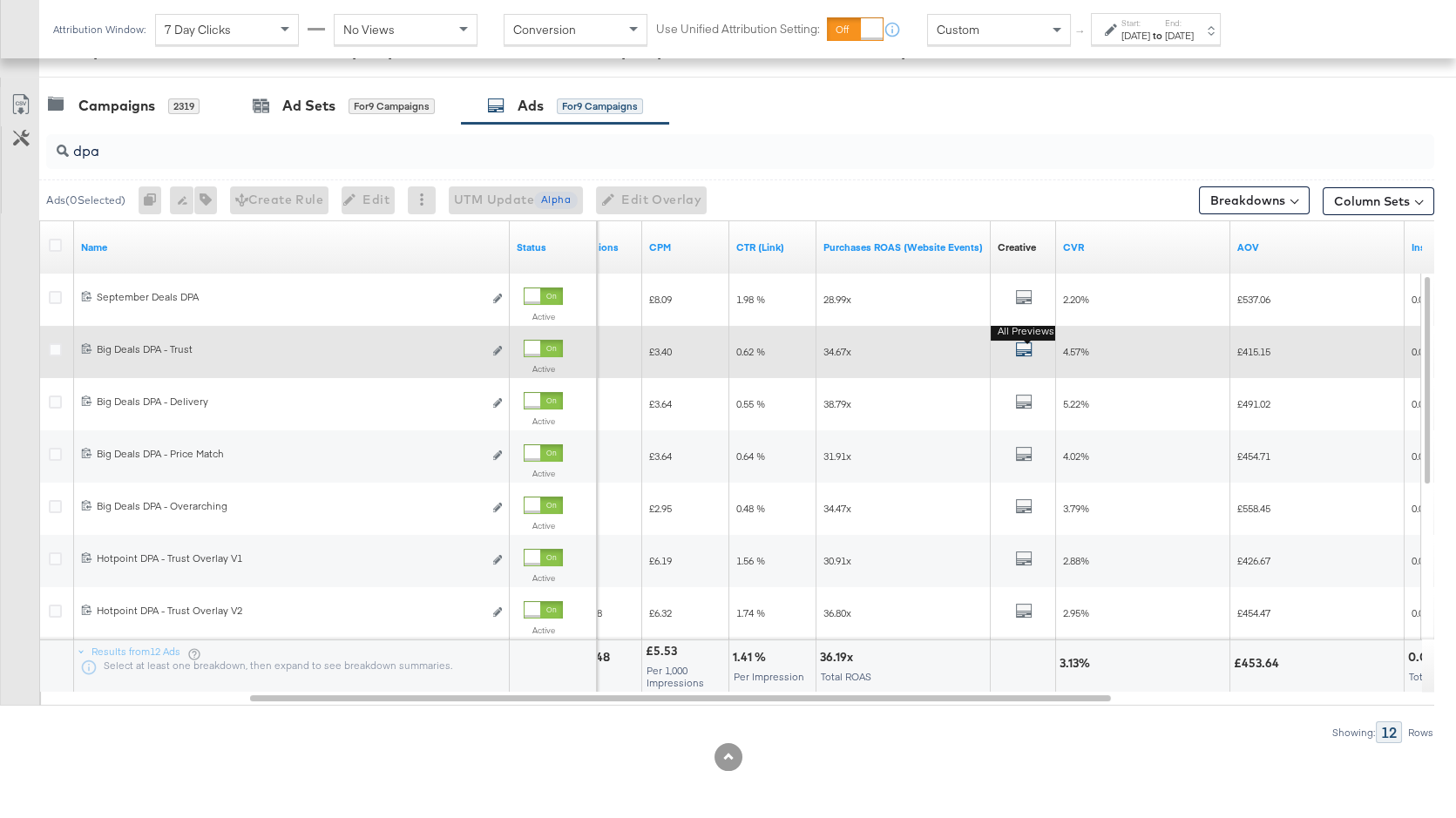
click at [1031, 347] on icon "default" at bounding box center [1024, 349] width 18 height 18
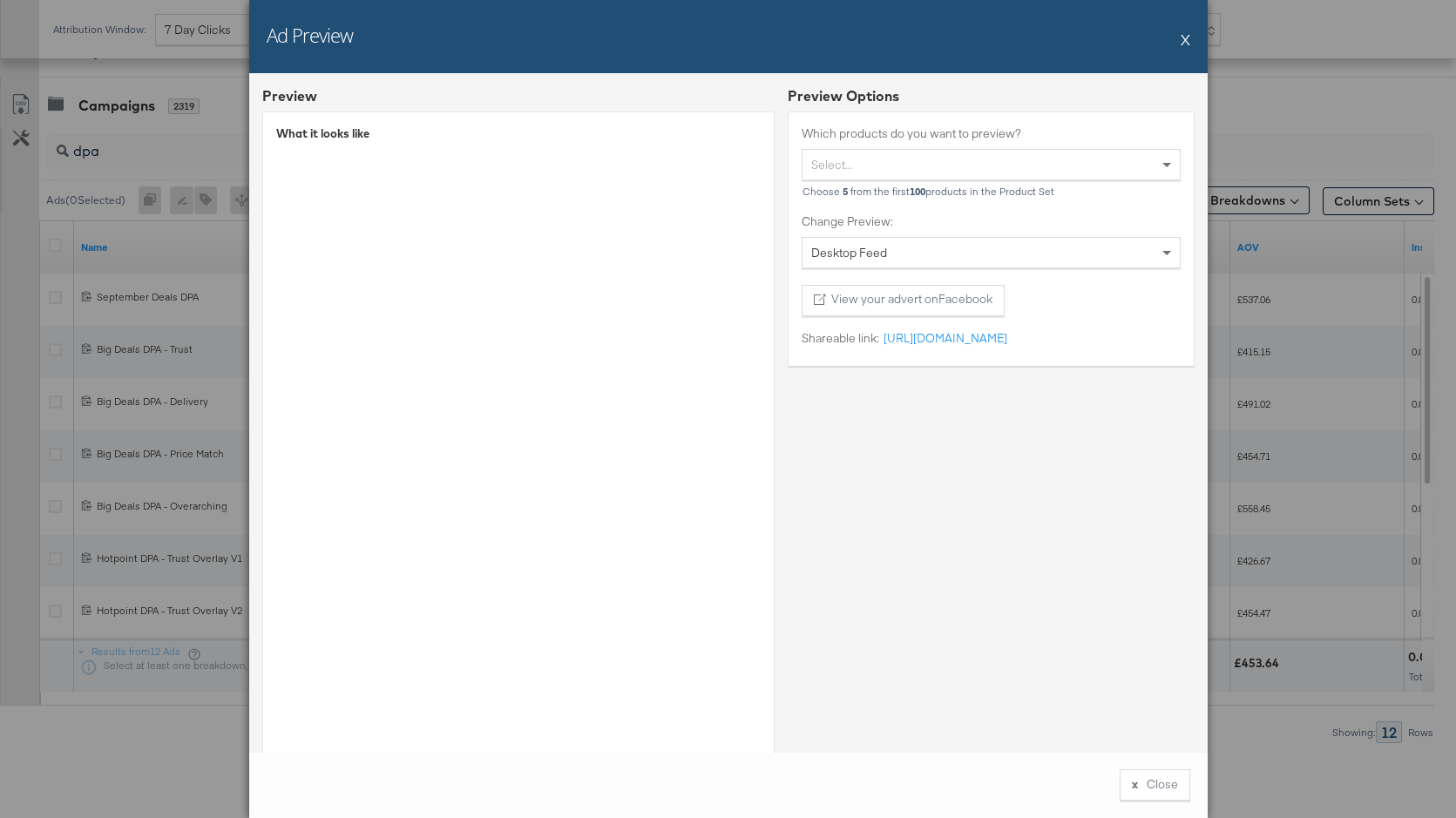
click at [1186, 38] on button "X" at bounding box center [1186, 39] width 10 height 35
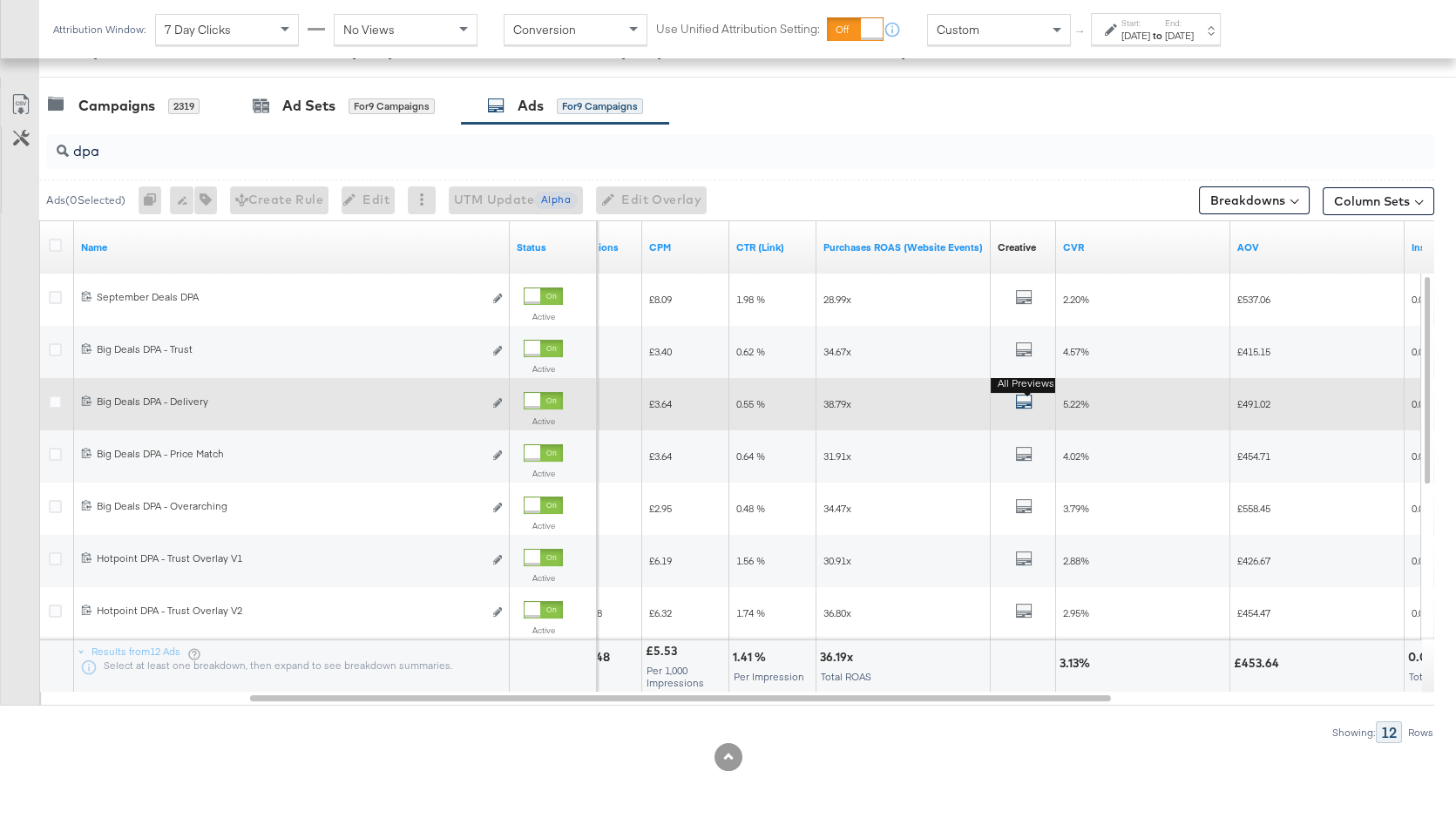
click at [1016, 403] on icon "default" at bounding box center [1024, 402] width 18 height 18
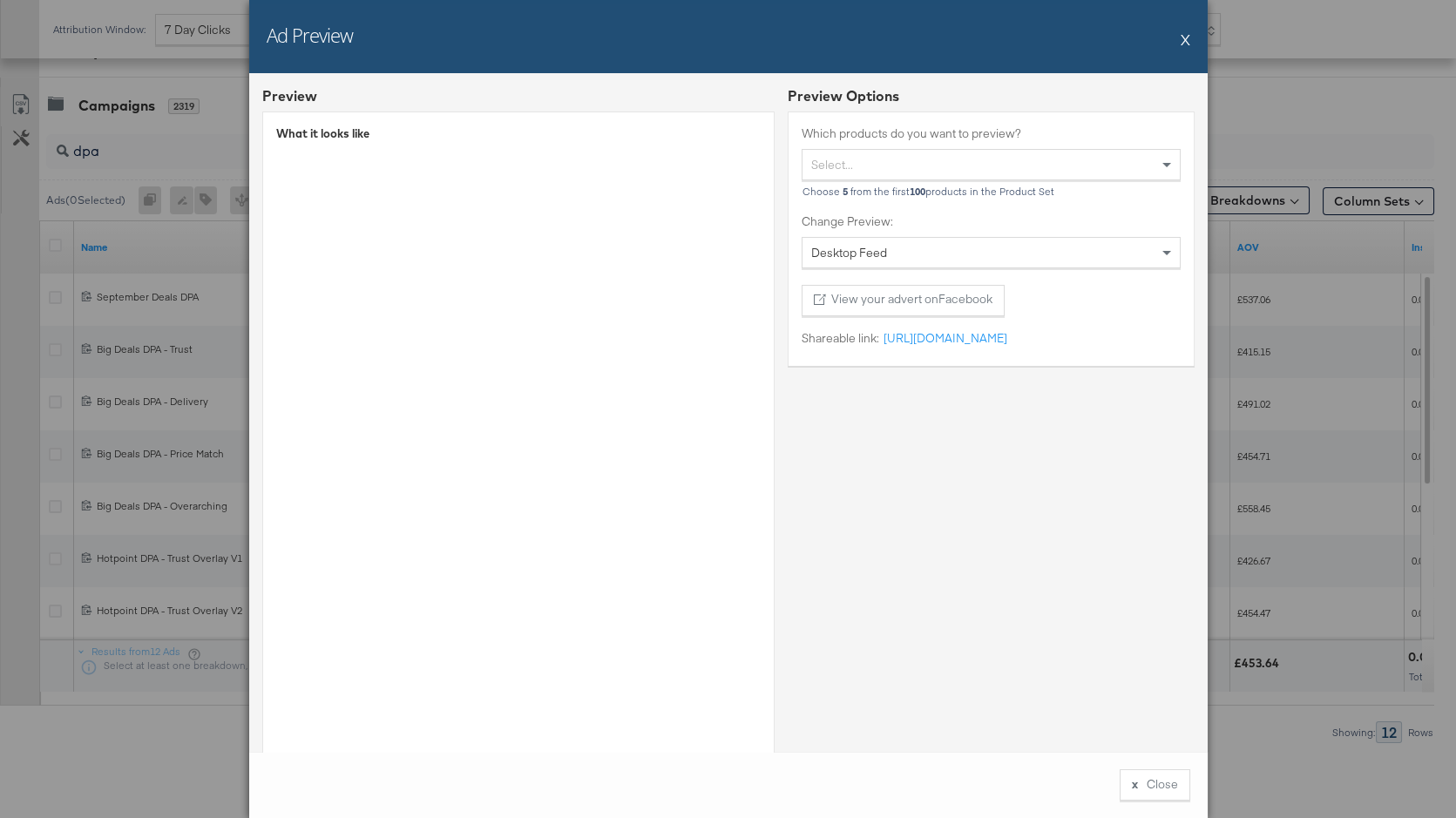
click at [1184, 38] on button "X" at bounding box center [1186, 39] width 10 height 35
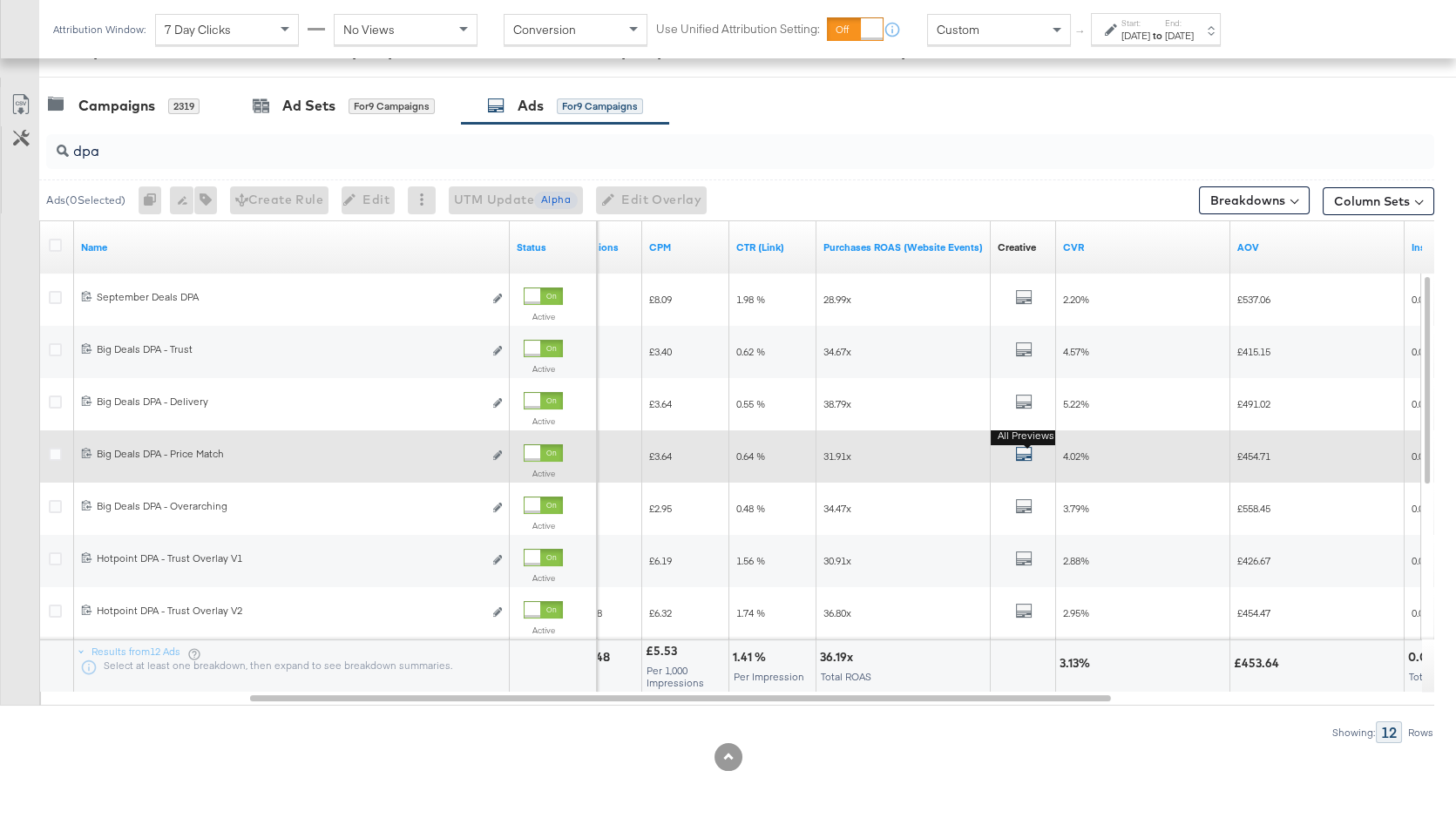
click at [1017, 453] on icon "default" at bounding box center [1024, 454] width 18 height 18
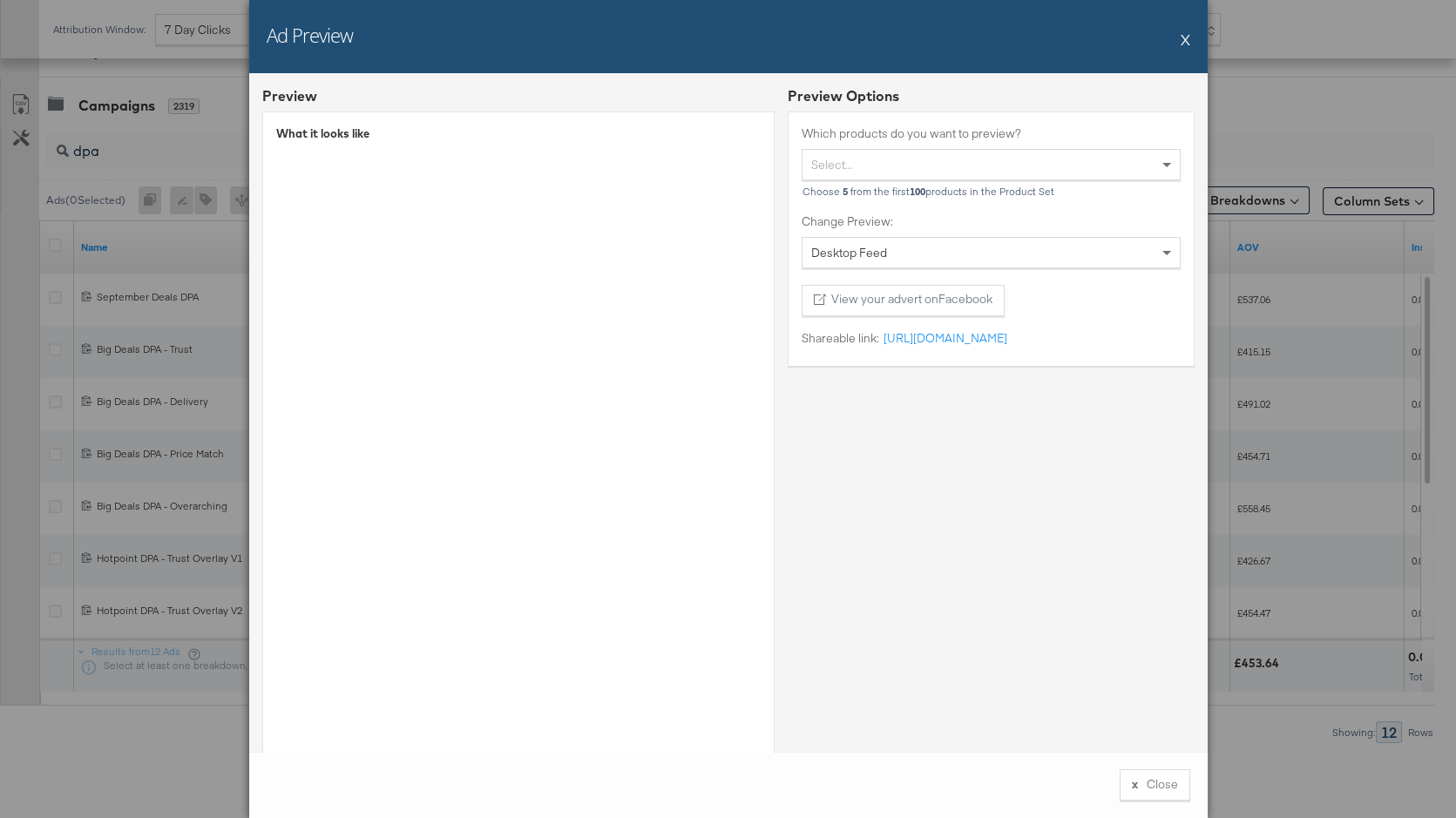
click at [1184, 38] on button "X" at bounding box center [1186, 39] width 10 height 35
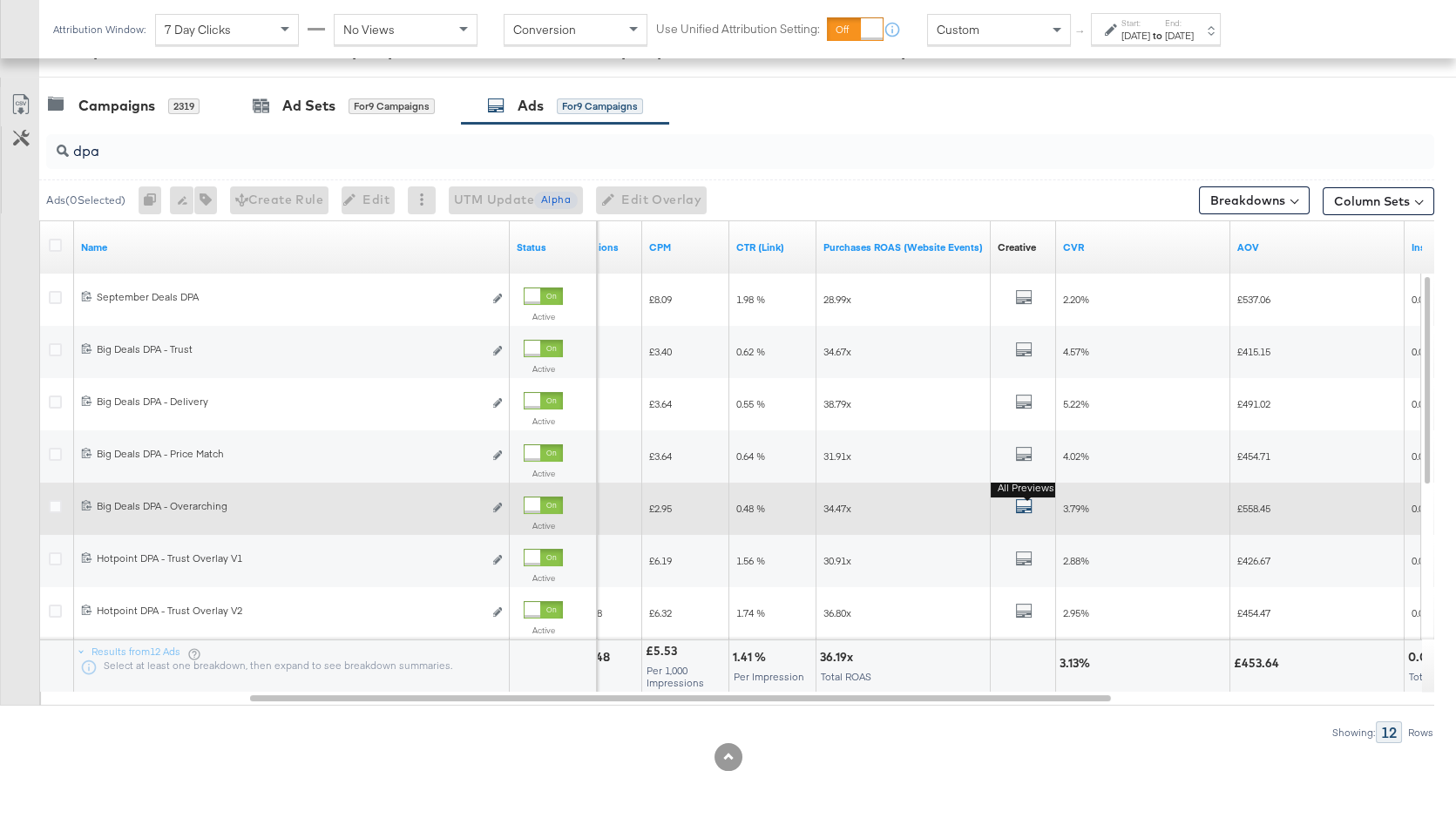
click at [1023, 500] on button "All Previews" at bounding box center [1024, 509] width 18 height 21
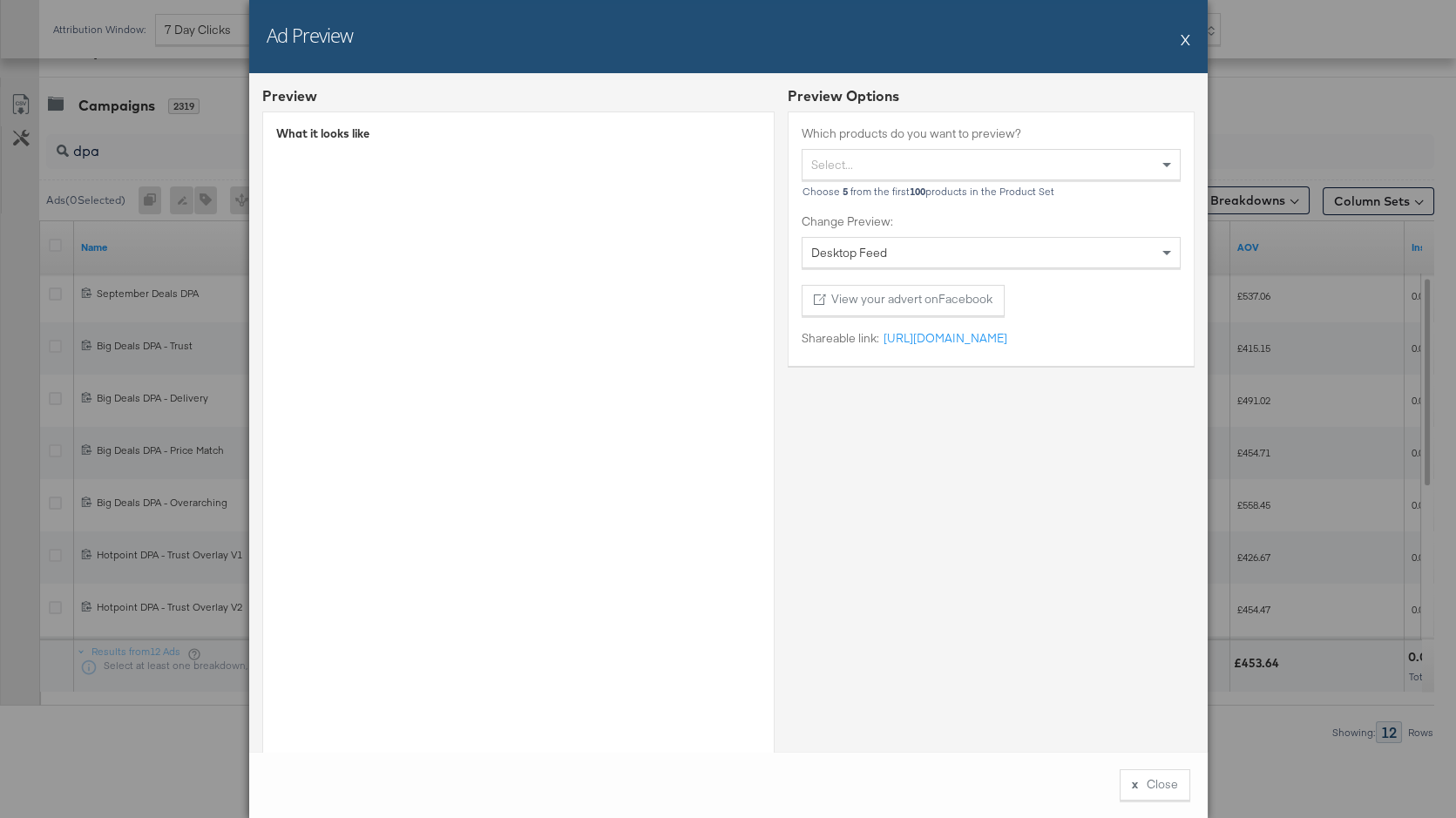
click at [1184, 38] on button "X" at bounding box center [1186, 39] width 10 height 35
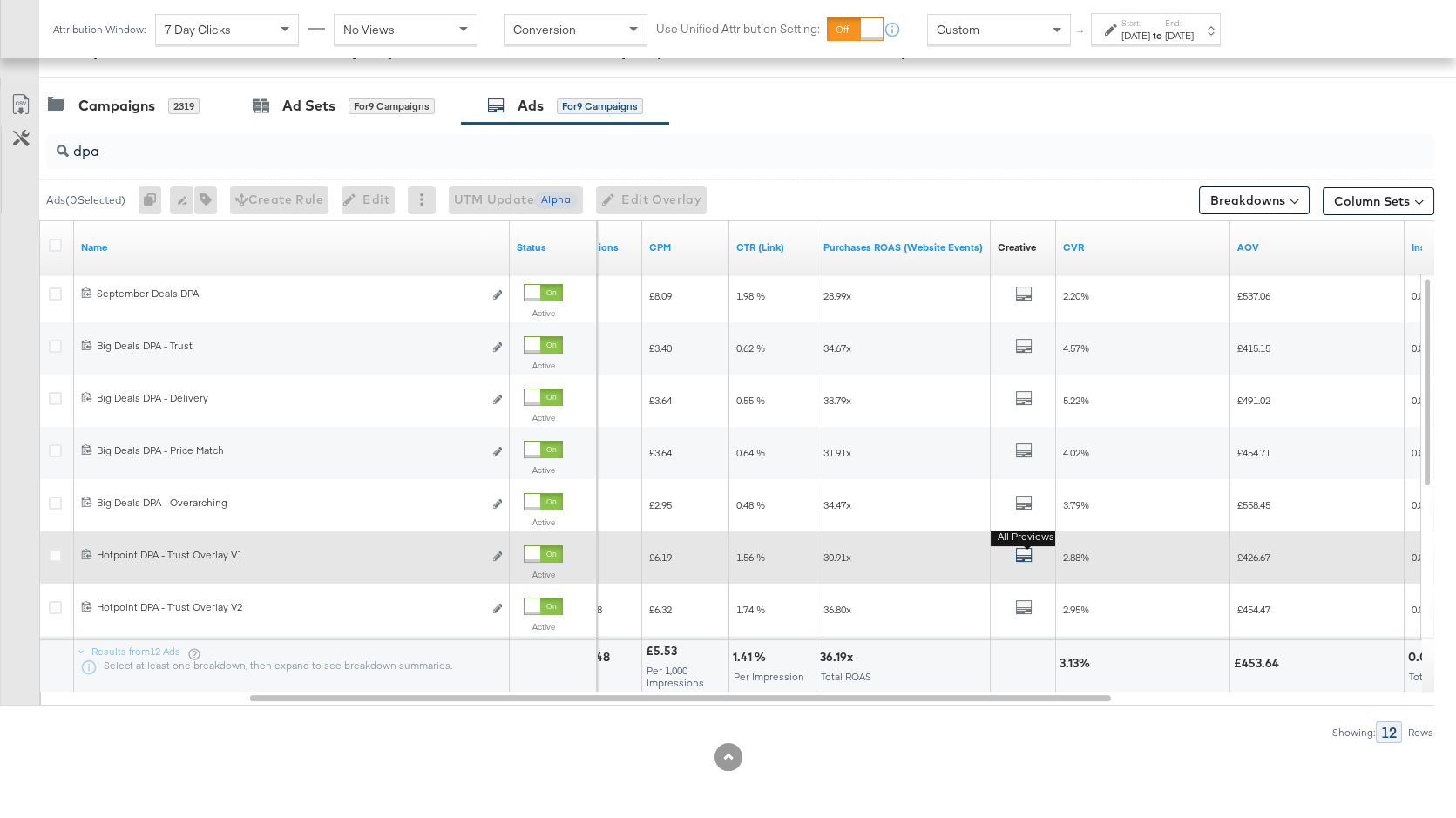
click at [1026, 556] on icon "default" at bounding box center [1024, 555] width 18 height 18
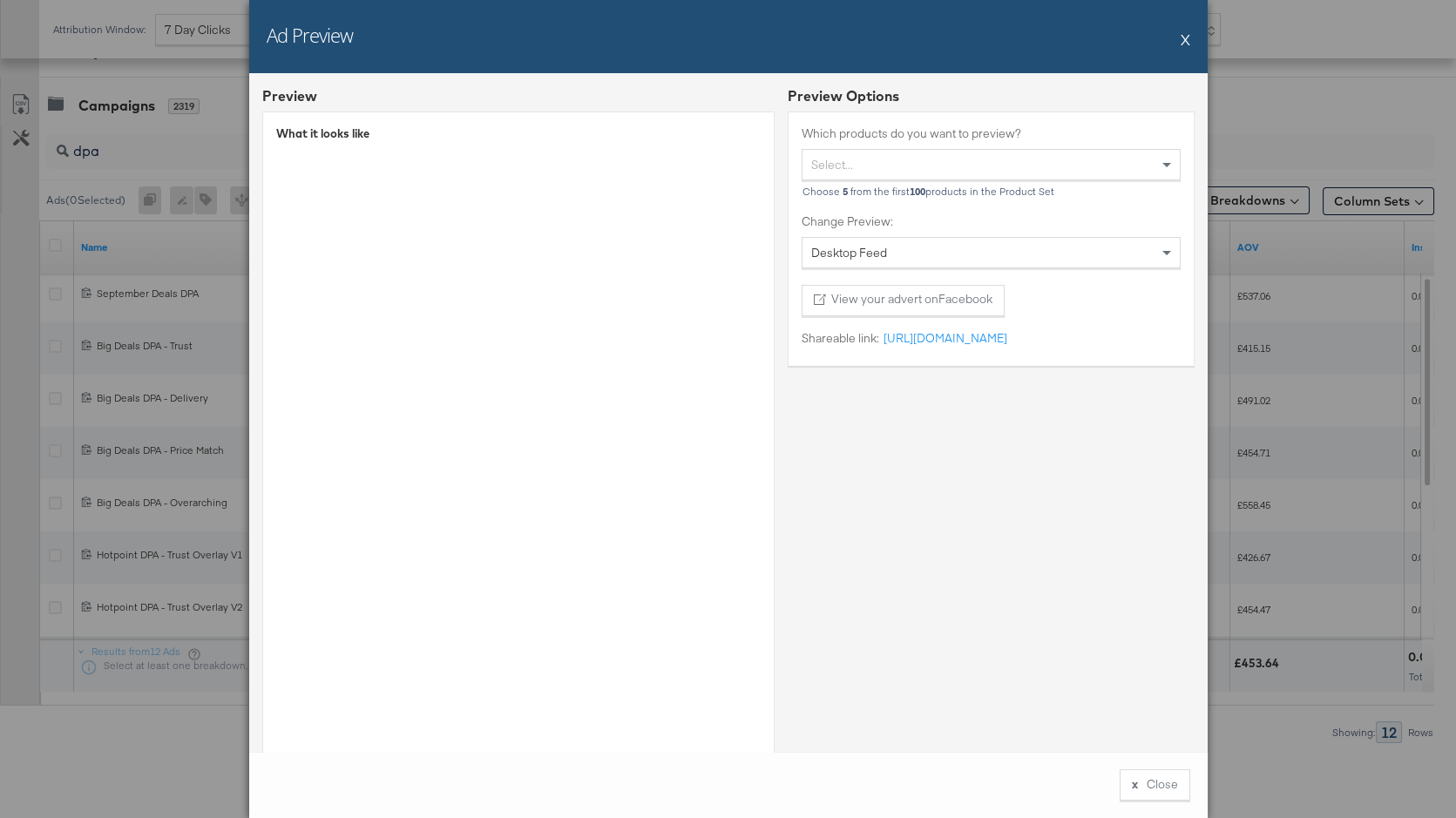
click at [1189, 41] on button "X" at bounding box center [1186, 39] width 10 height 35
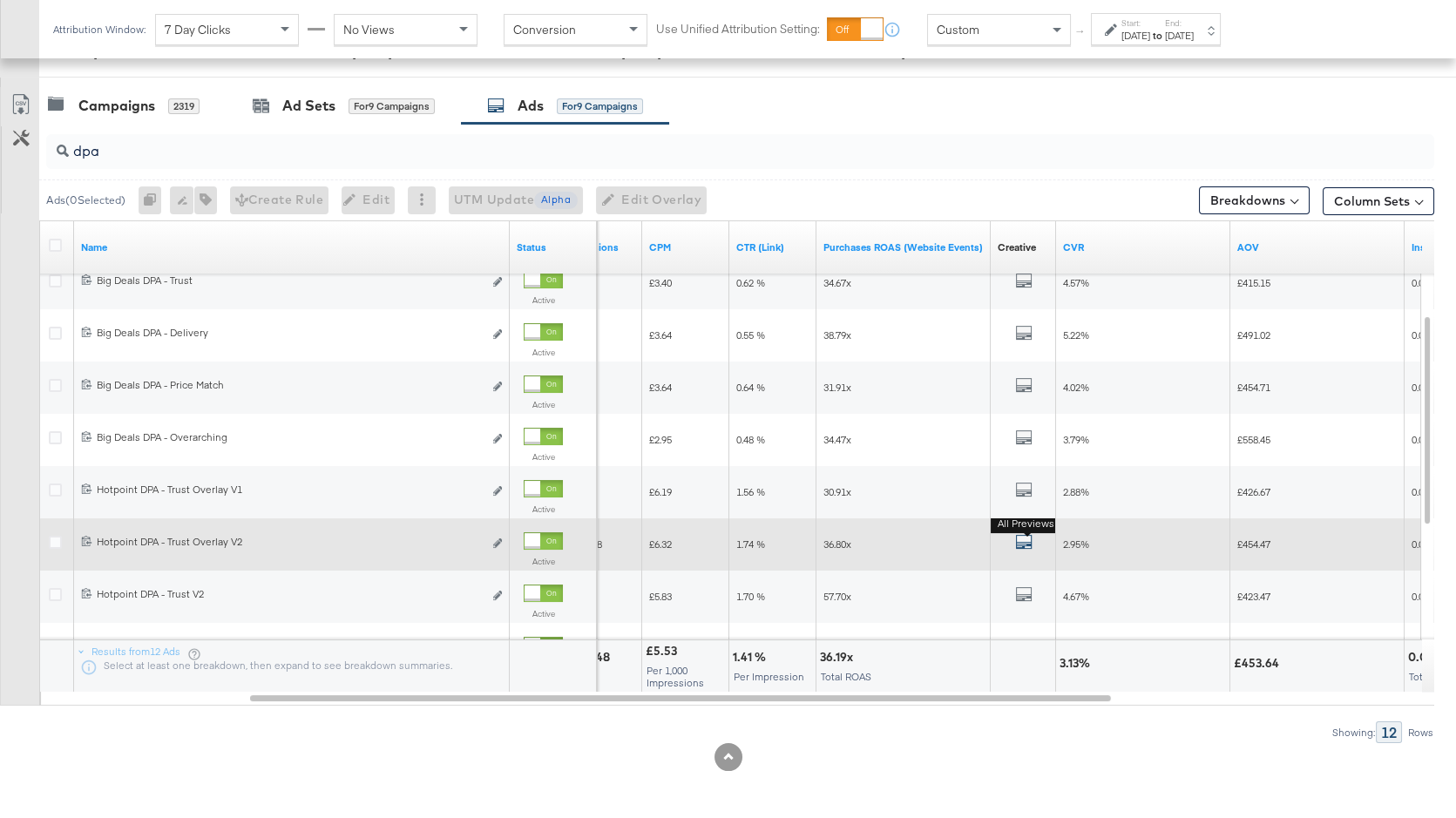
click at [1024, 540] on icon "default" at bounding box center [1024, 542] width 18 height 18
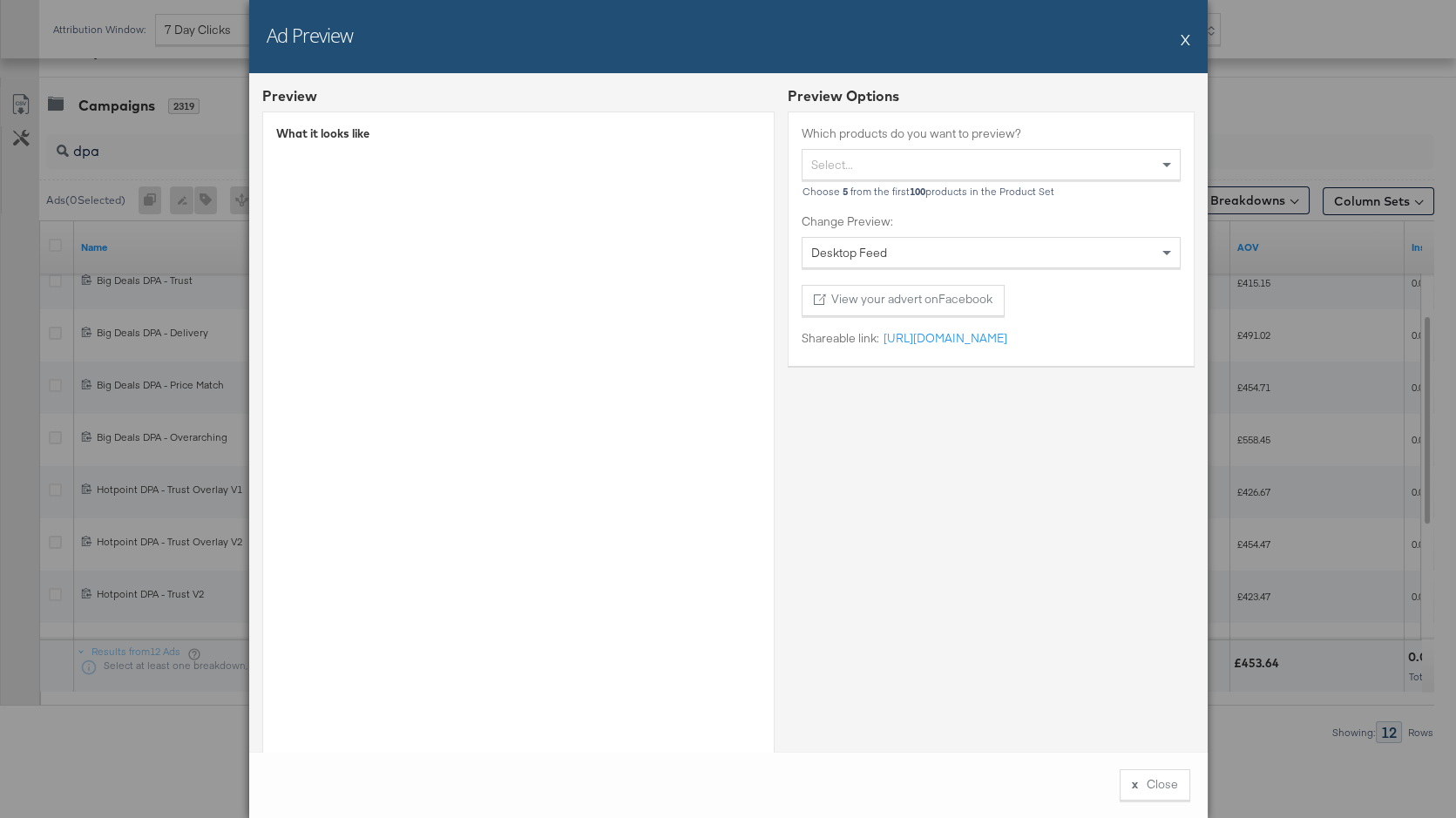
click at [1188, 38] on button "X" at bounding box center [1186, 39] width 10 height 35
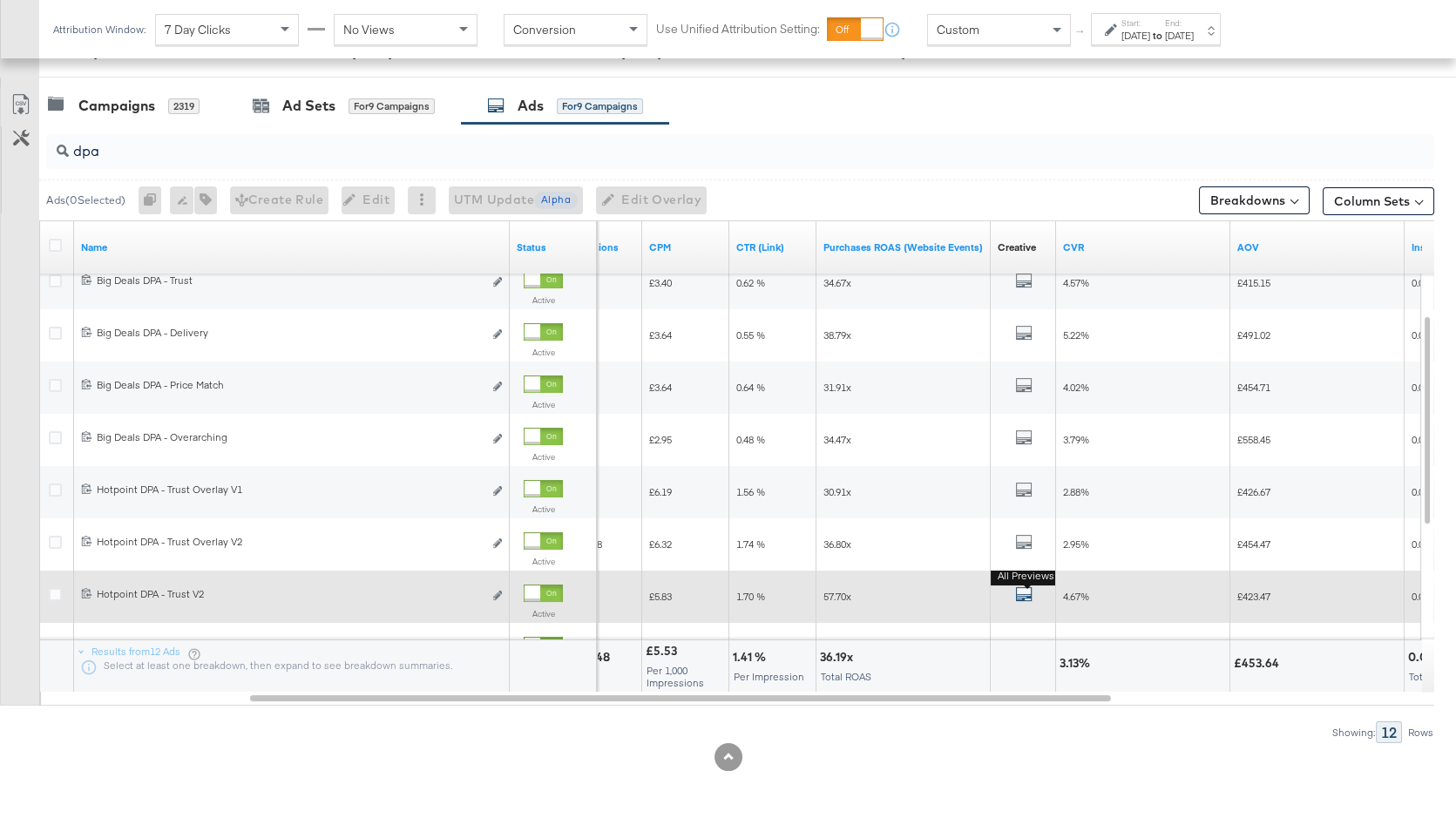
click at [1020, 601] on icon "default" at bounding box center [1024, 594] width 18 height 18
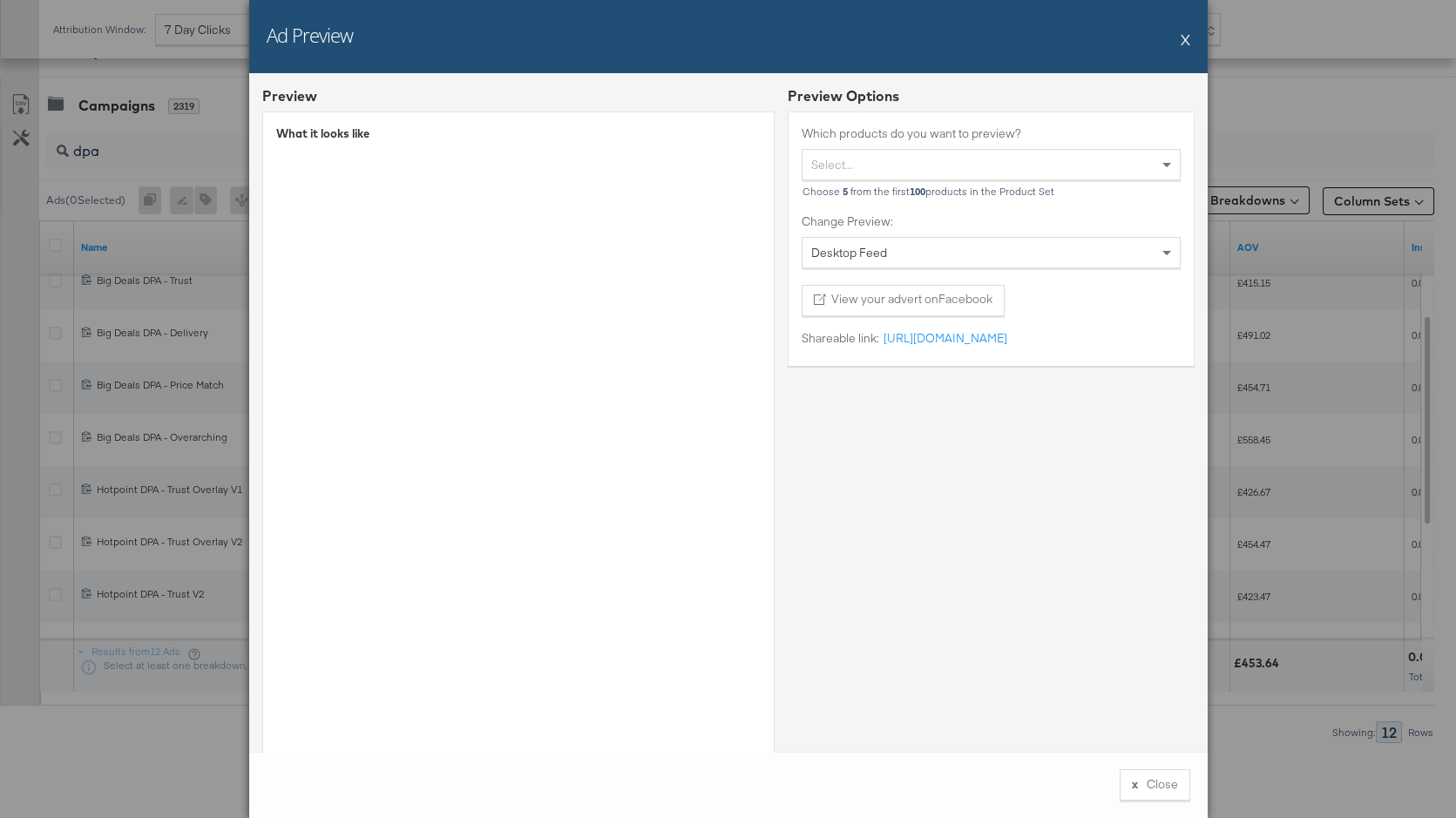
click at [1190, 38] on button "X" at bounding box center [1186, 39] width 10 height 35
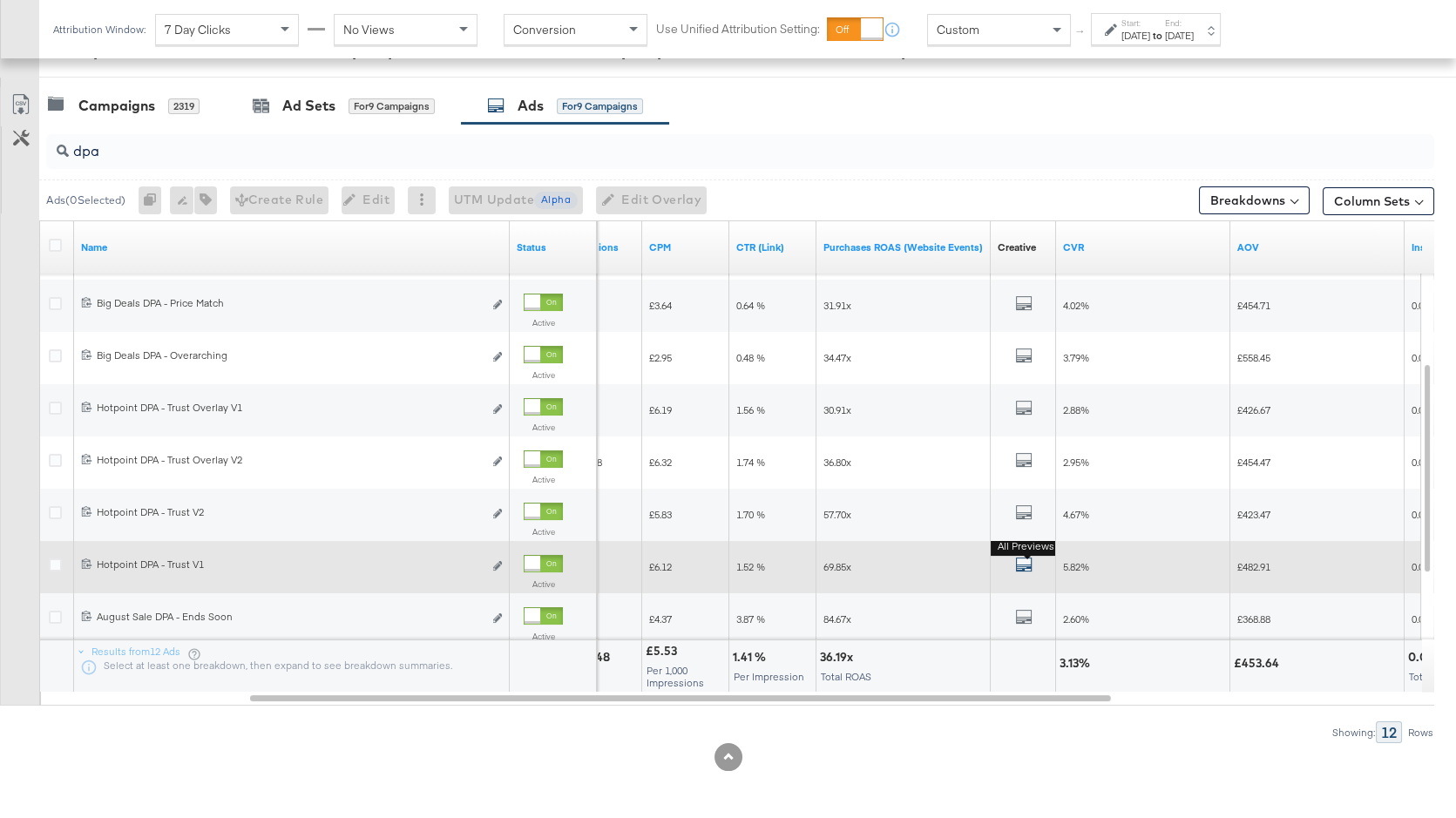
click at [1028, 562] on icon "default" at bounding box center [1024, 565] width 18 height 18
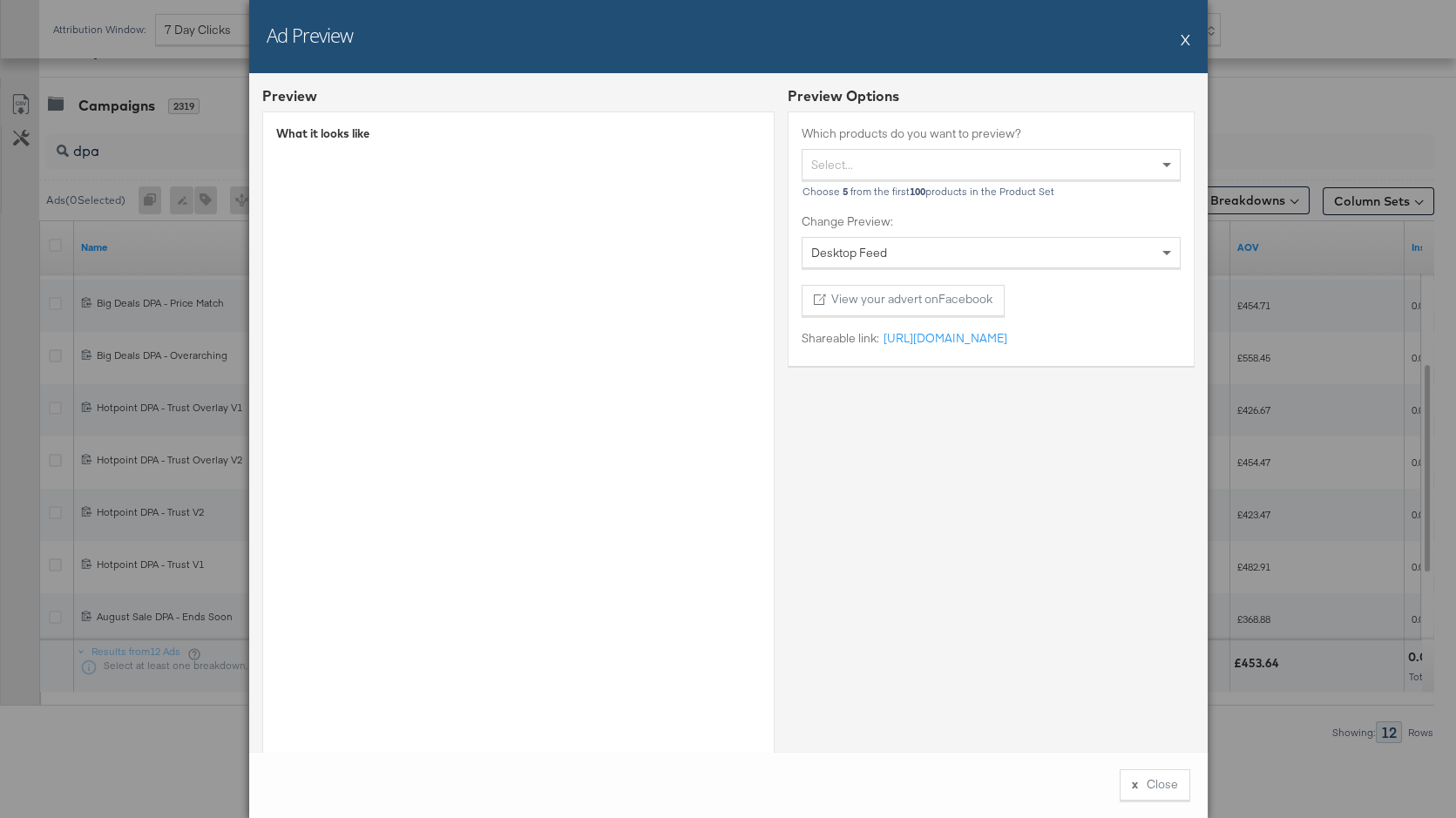
click at [1185, 38] on button "X" at bounding box center [1186, 39] width 10 height 35
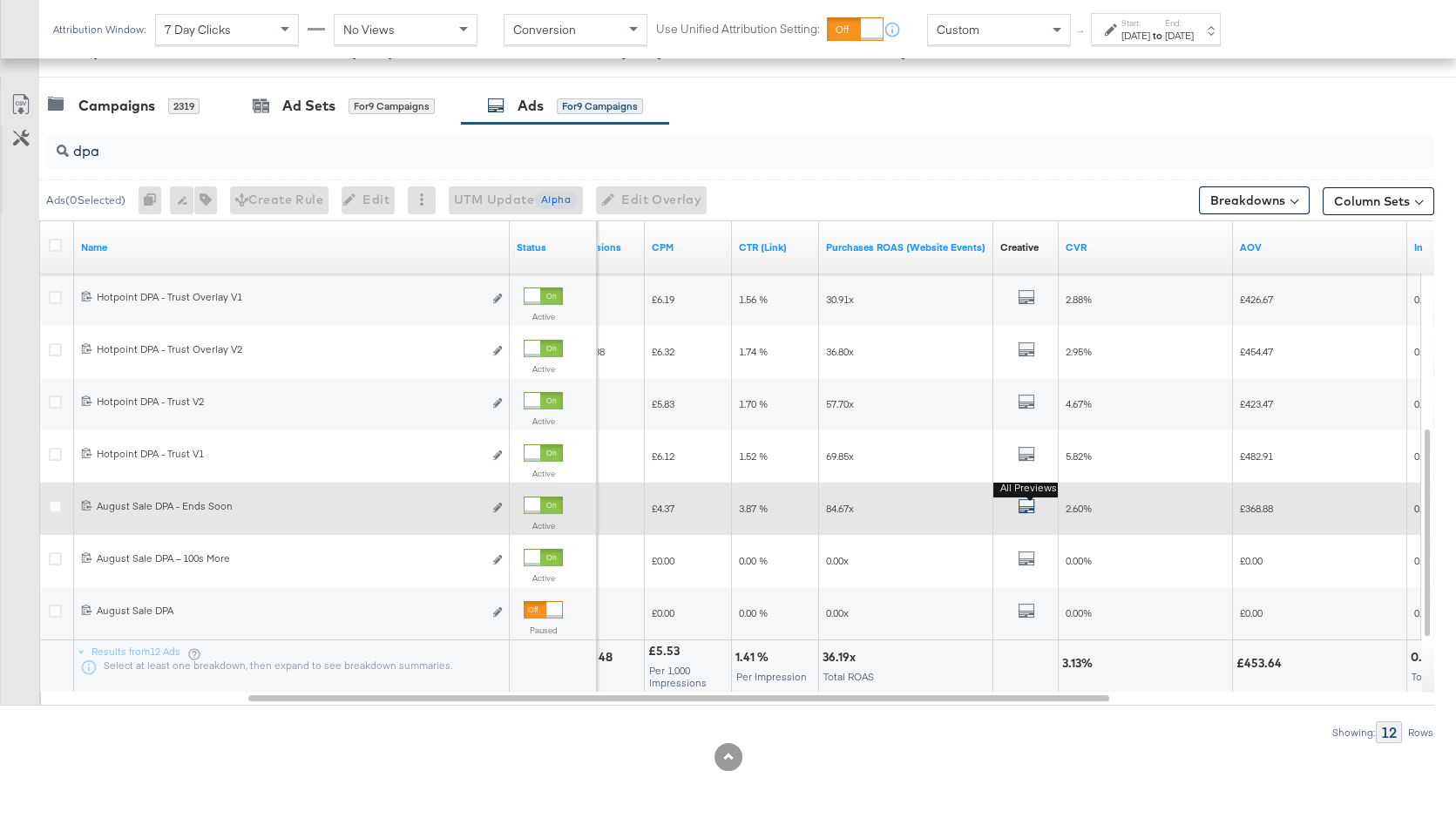
click at [1031, 502] on icon "default" at bounding box center [1026, 507] width 18 height 18
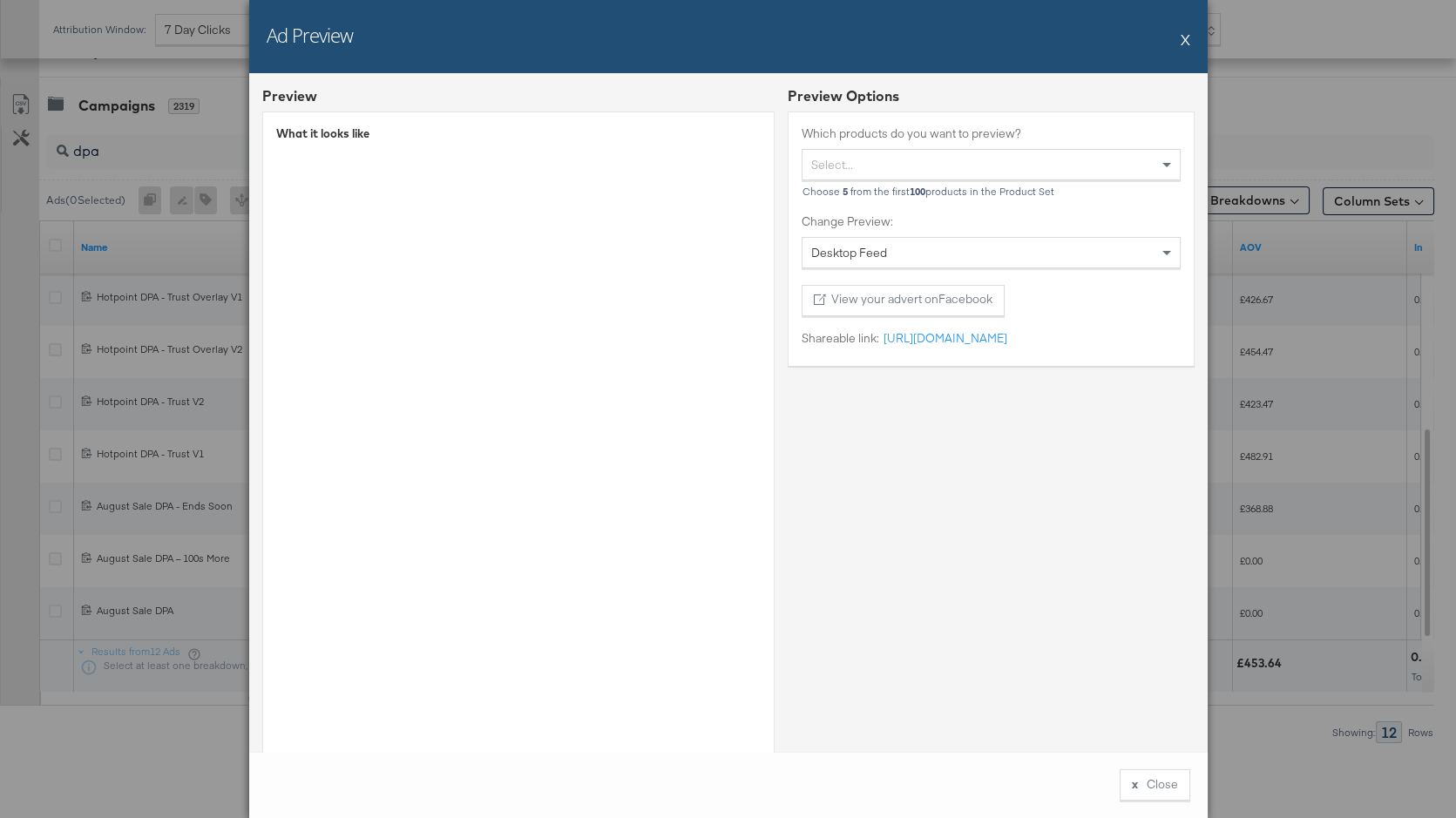
click at [1184, 41] on button "X" at bounding box center [1186, 39] width 10 height 35
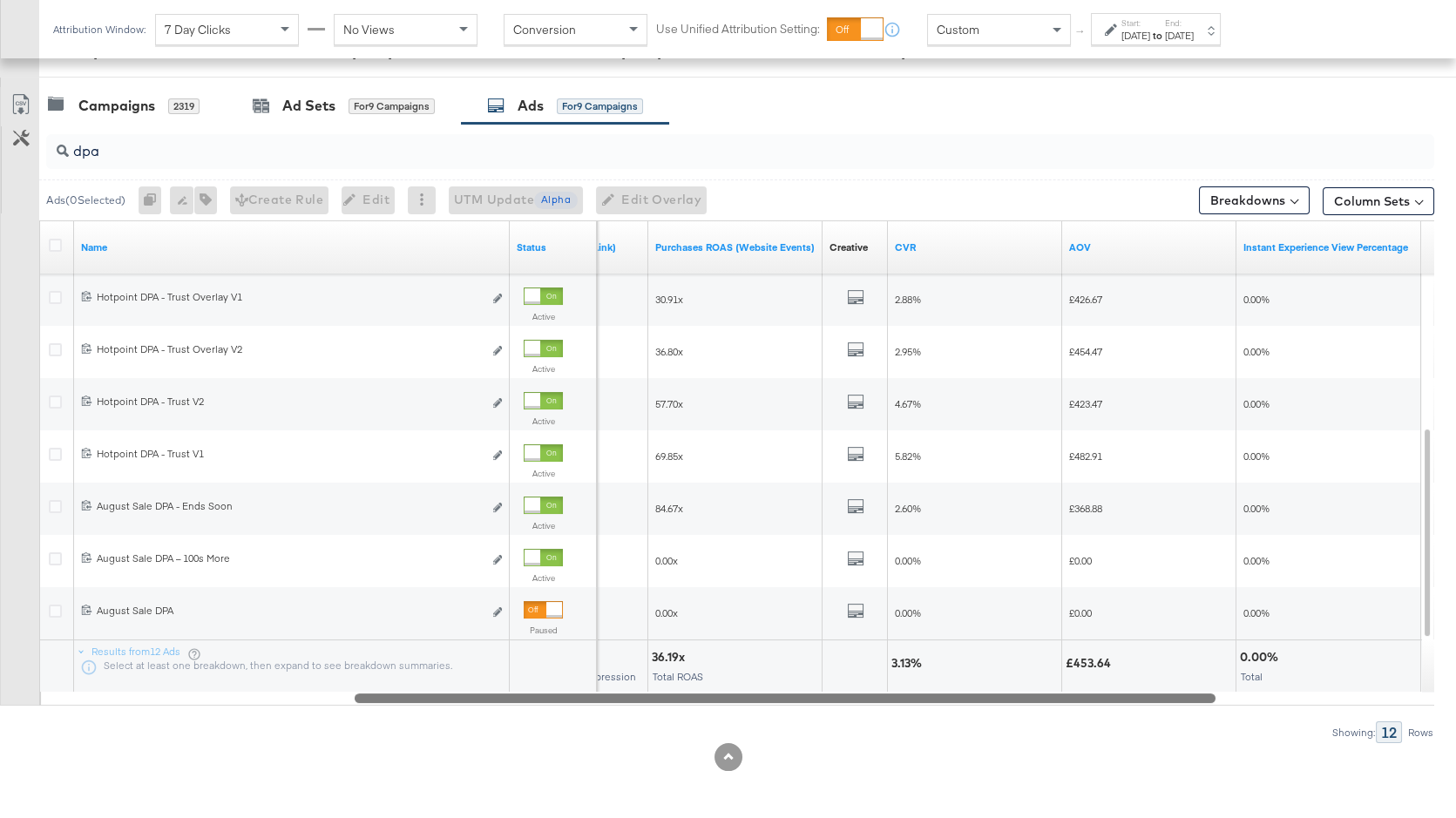
click at [521, 696] on div at bounding box center [785, 697] width 861 height 15
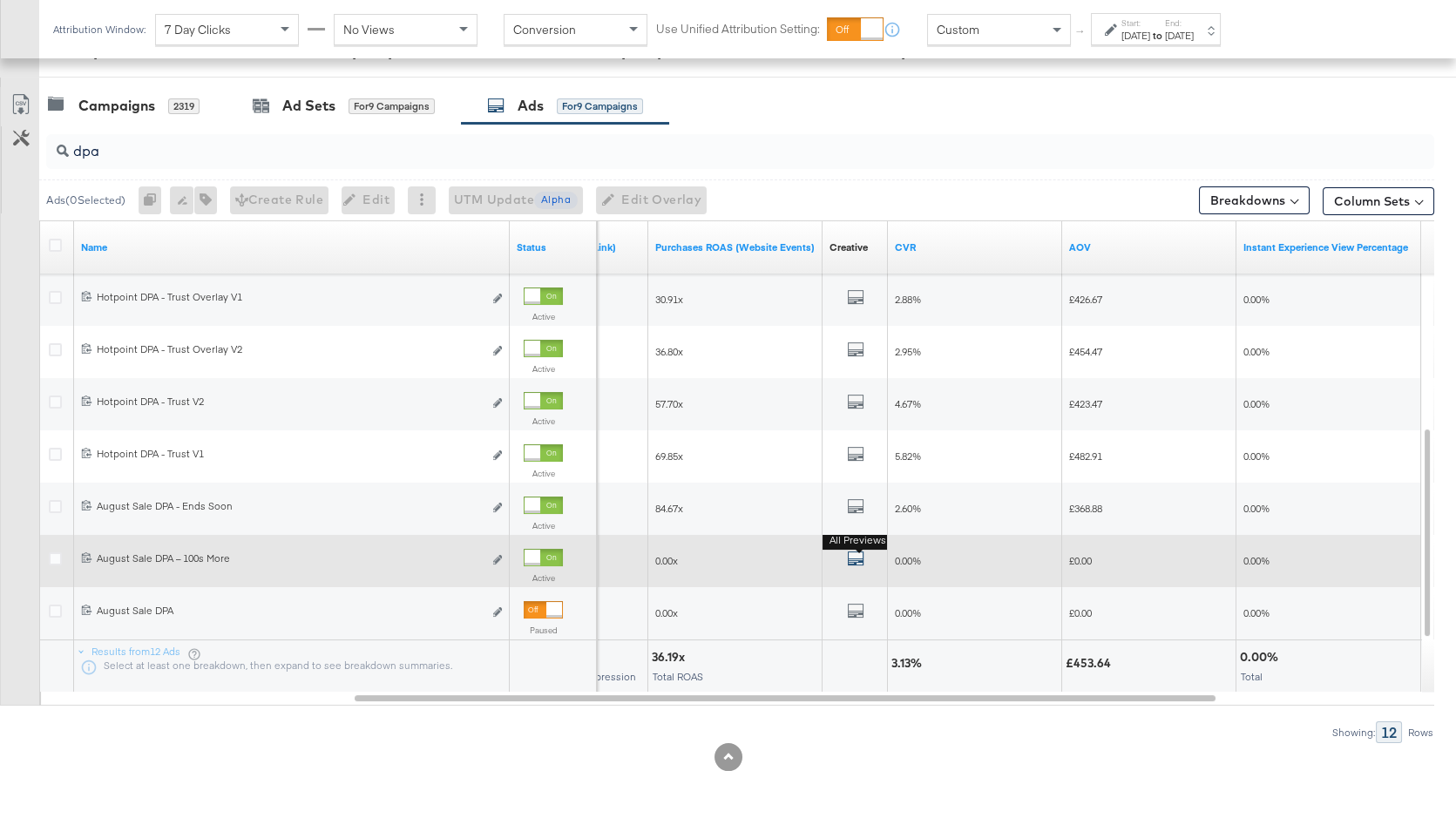
click at [848, 556] on icon "default" at bounding box center [856, 558] width 18 height 18
click at [854, 557] on icon "default" at bounding box center [856, 558] width 18 height 18
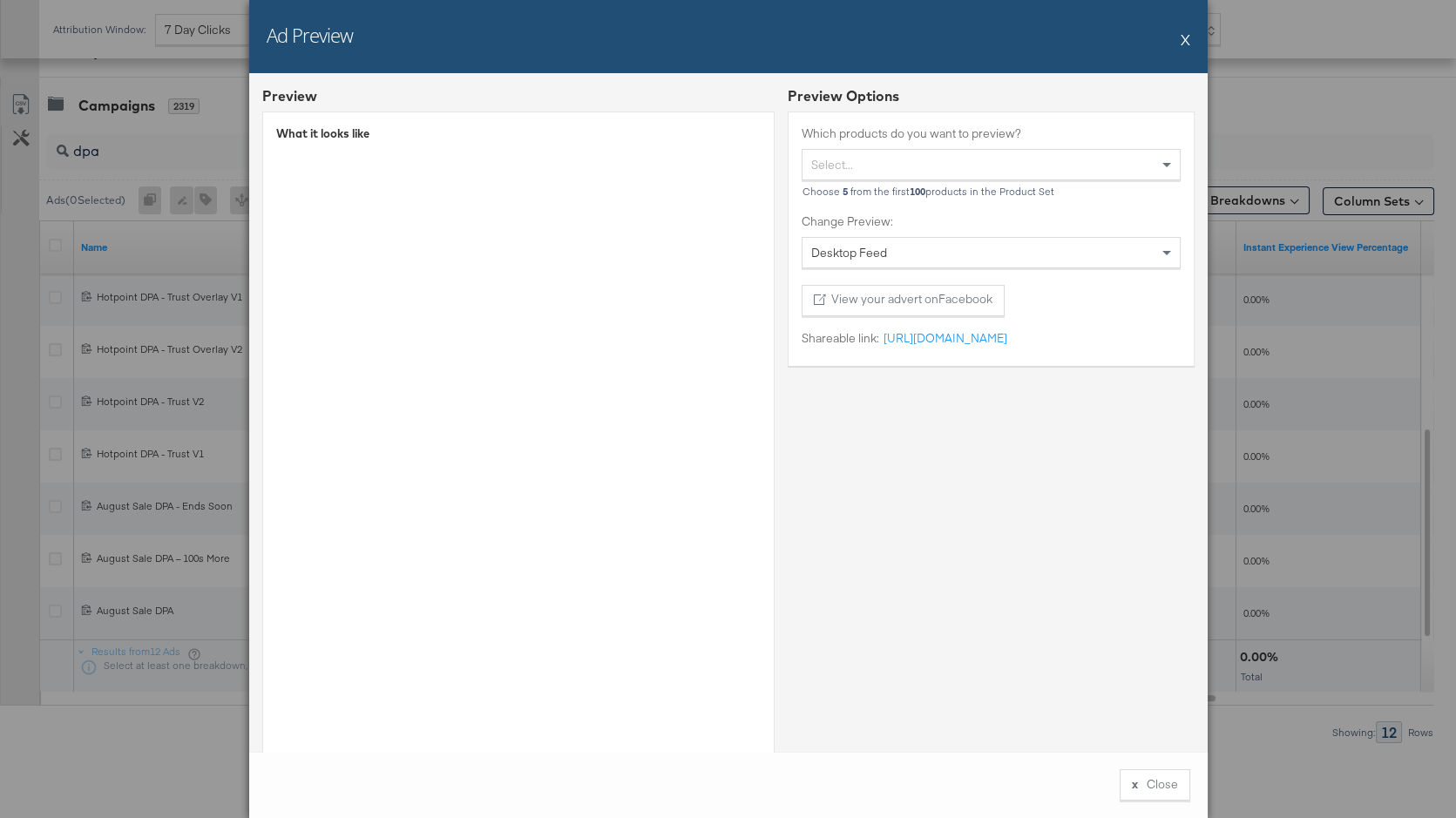
click at [1187, 40] on button "X" at bounding box center [1186, 39] width 10 height 35
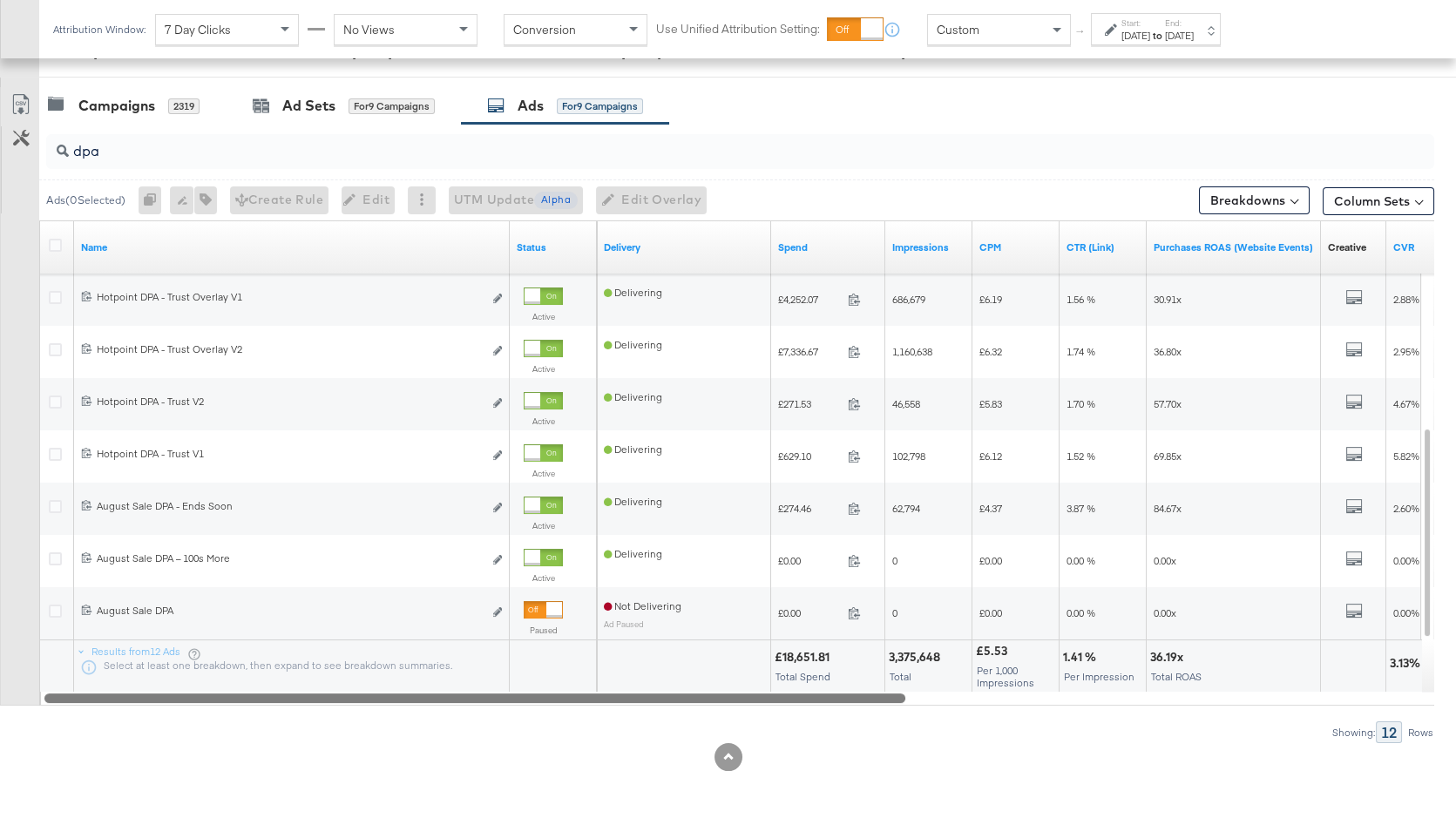
drag, startPoint x: 549, startPoint y: 696, endPoint x: 213, endPoint y: 702, distance: 336.1
click at [213, 702] on div at bounding box center [475, 697] width 861 height 15
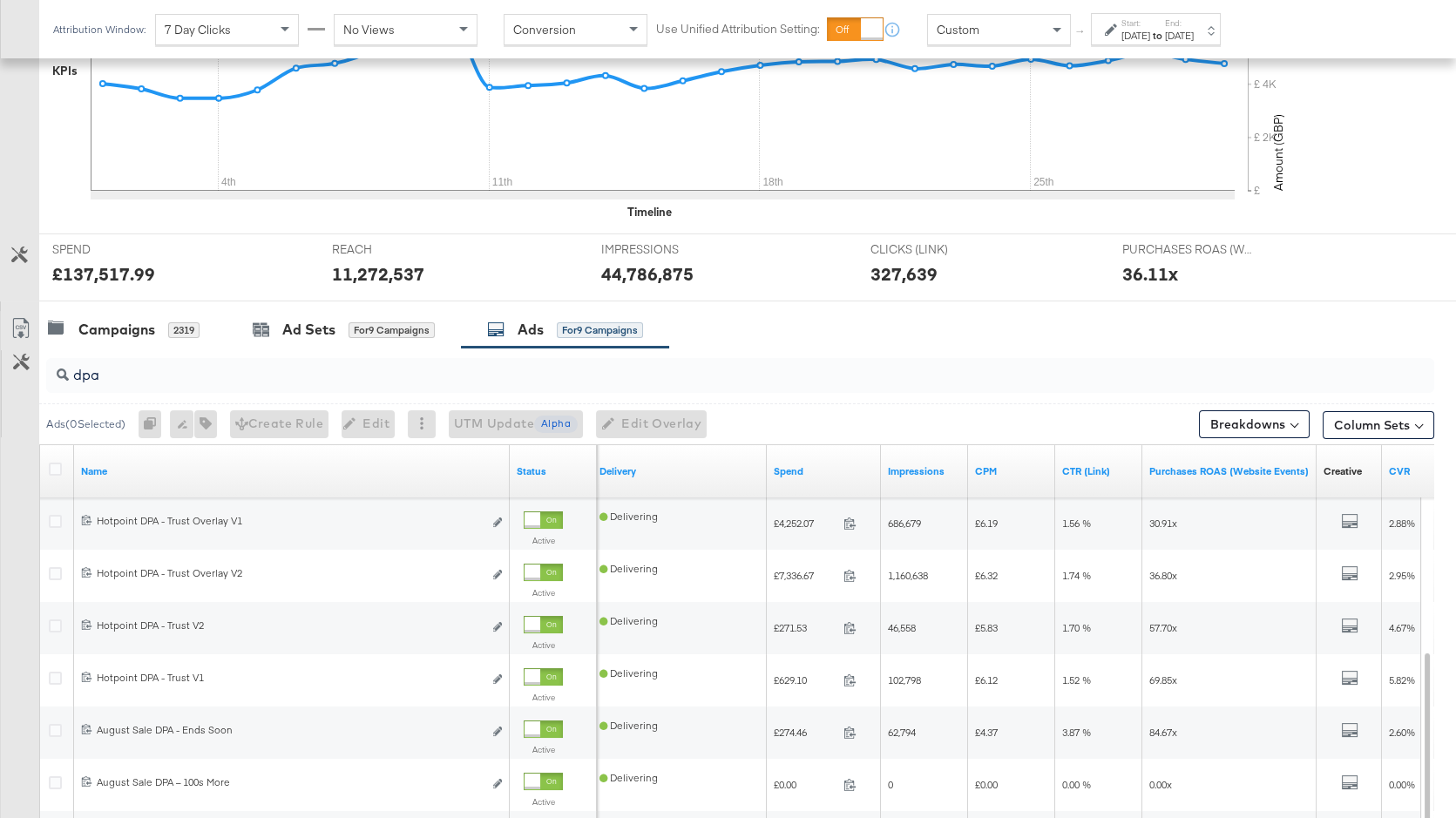
scroll to position [0, 0]
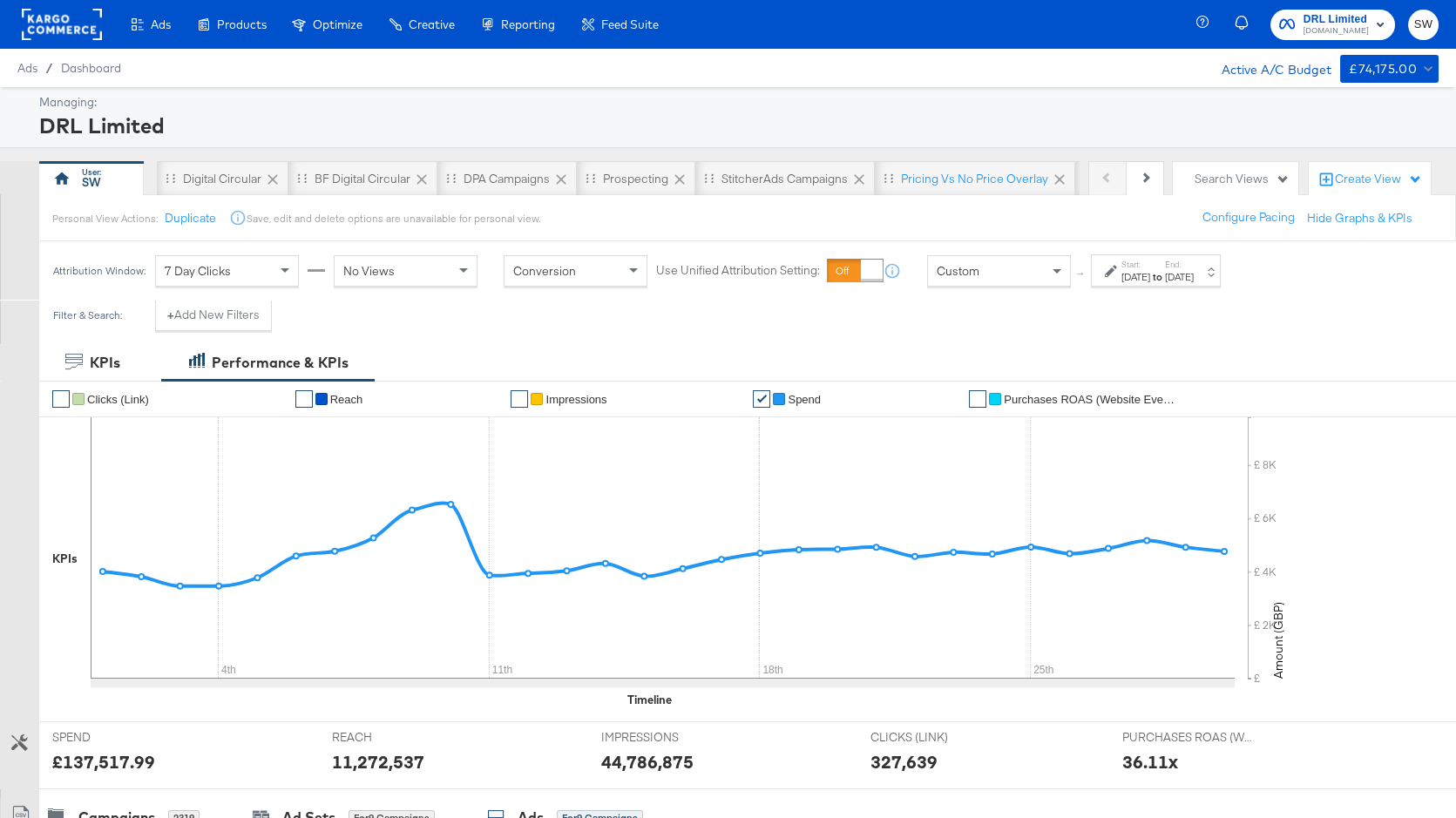
click at [1340, 18] on span "DRL Limited" at bounding box center [1335, 19] width 65 height 18
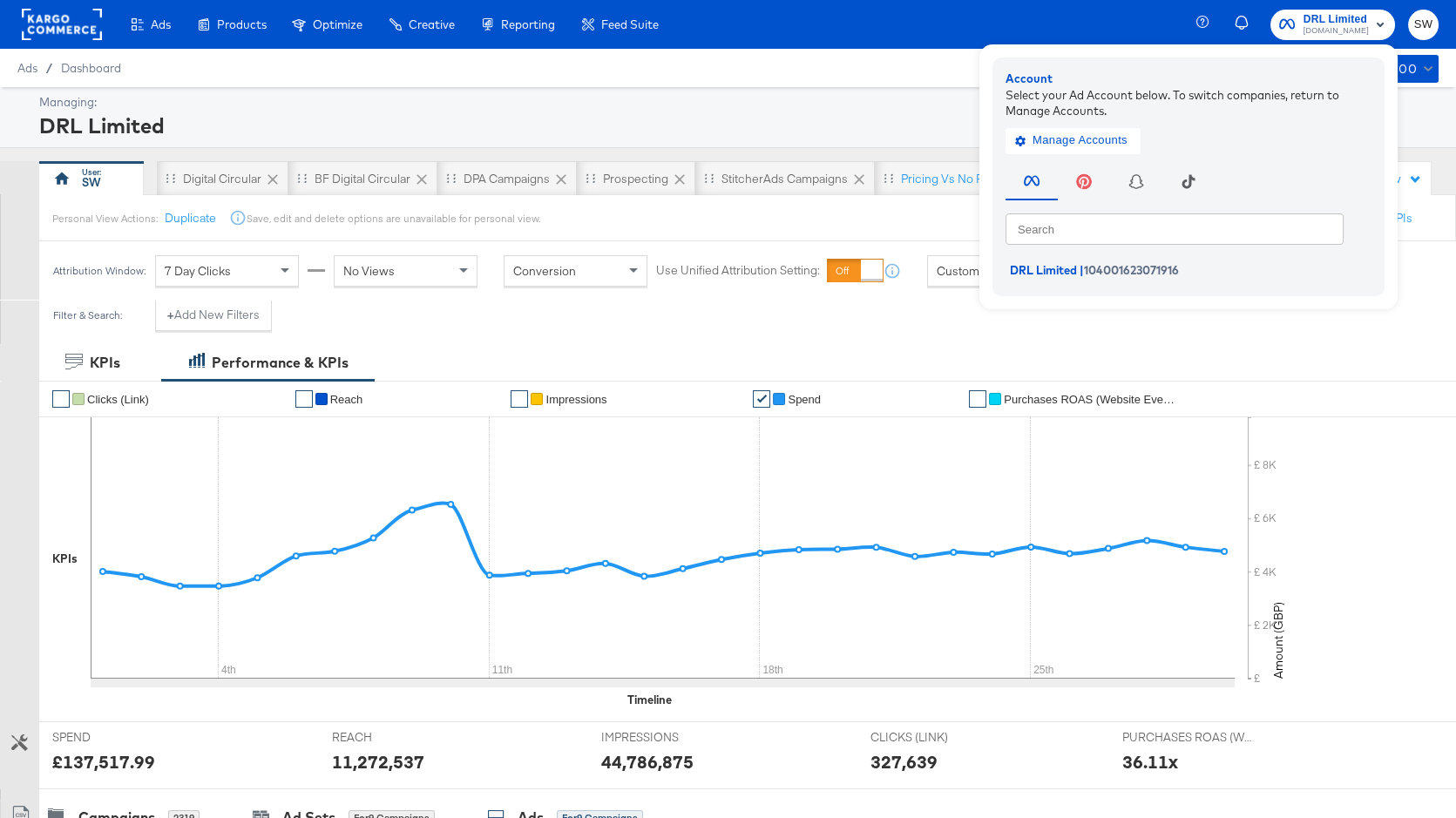
click at [63, 21] on rect at bounding box center [61, 24] width 80 height 31
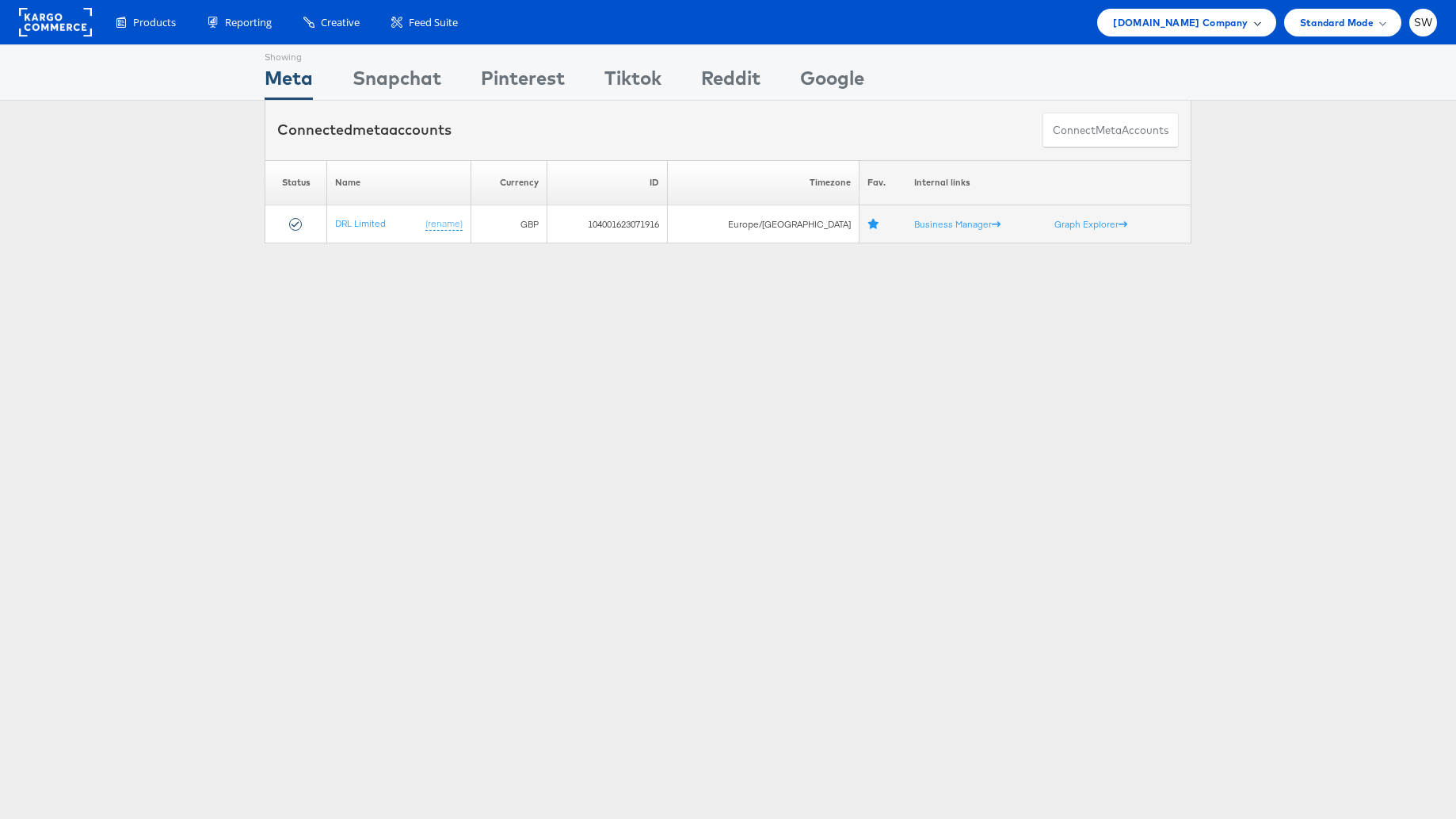
click at [1191, 25] on span "[DOMAIN_NAME] Company" at bounding box center [1180, 22] width 134 height 17
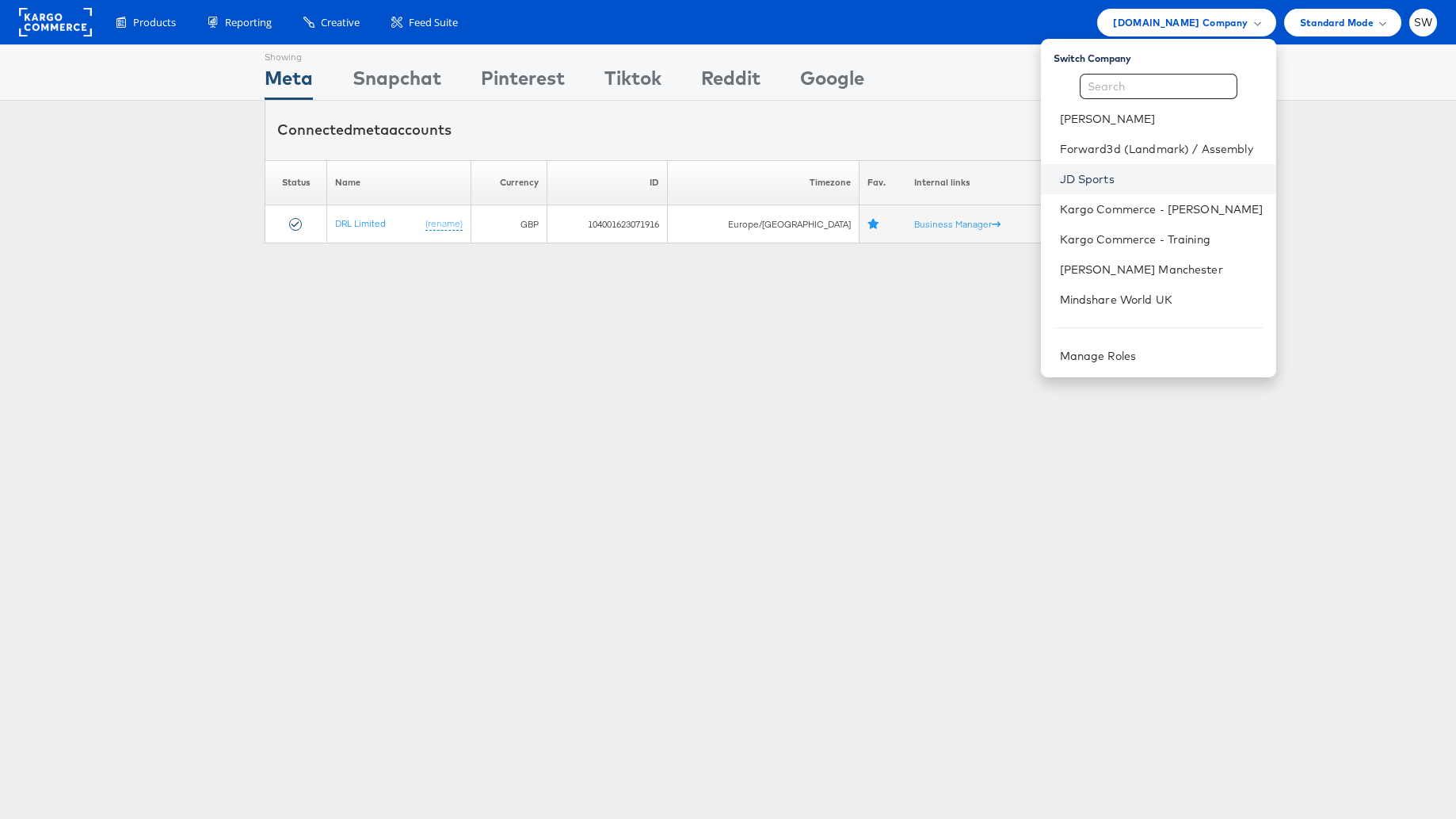
click at [1090, 183] on link "JD Sports" at bounding box center [1162, 180] width 203 height 16
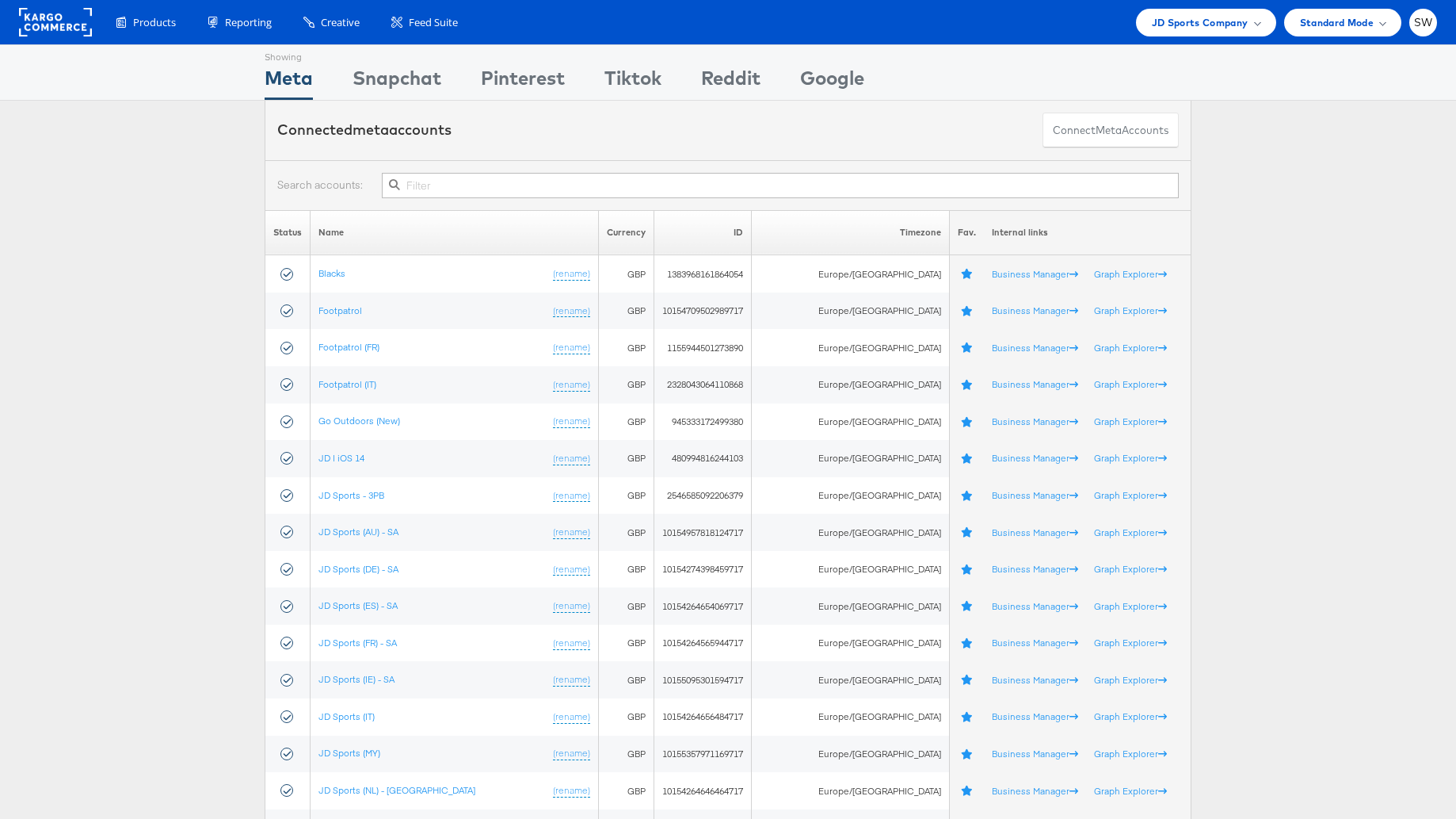
click at [463, 191] on input "text" at bounding box center [780, 185] width 797 height 26
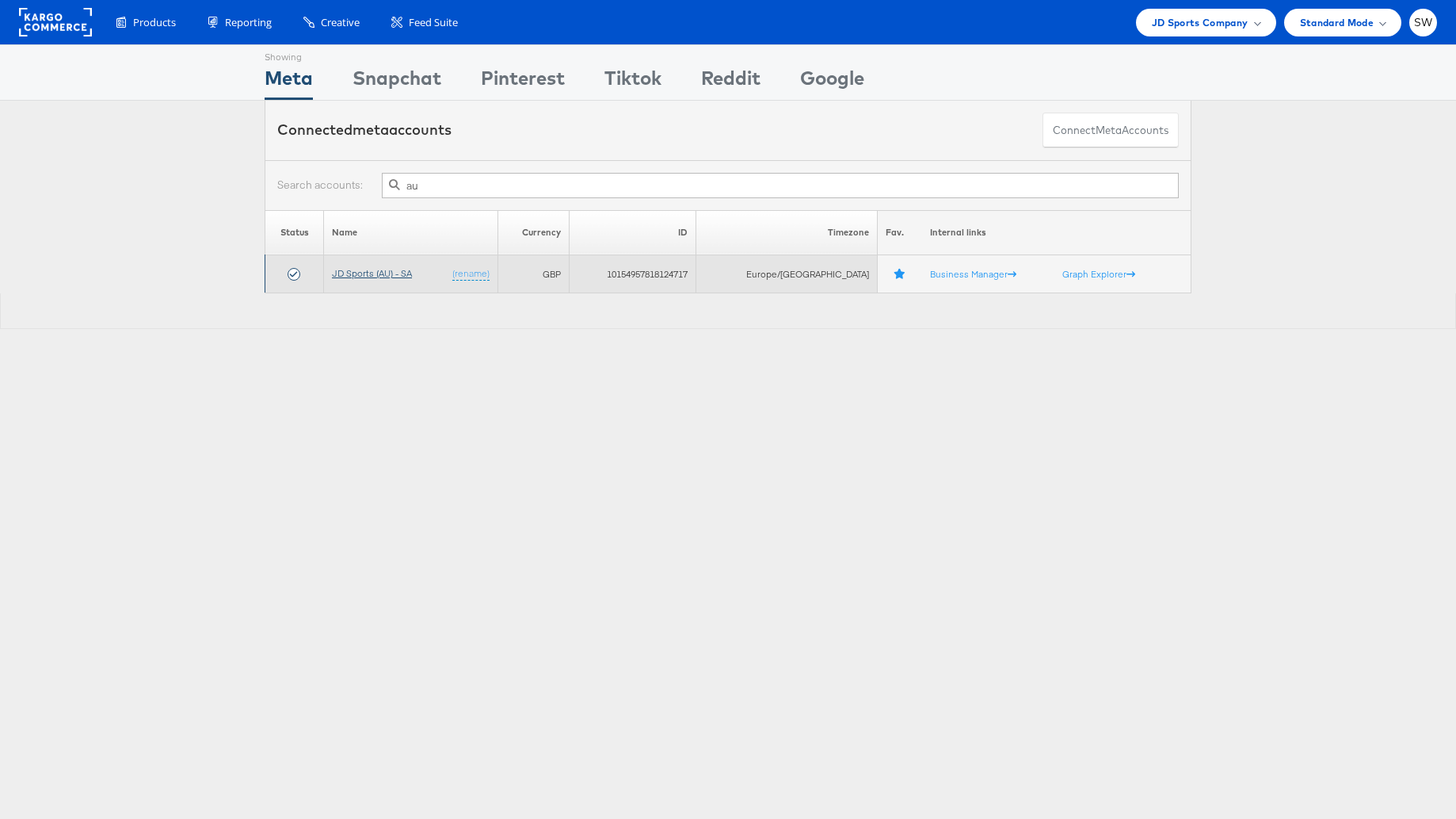
type input "au"
click at [390, 271] on link "JD Sports (AU) - SA" at bounding box center [371, 272] width 80 height 11
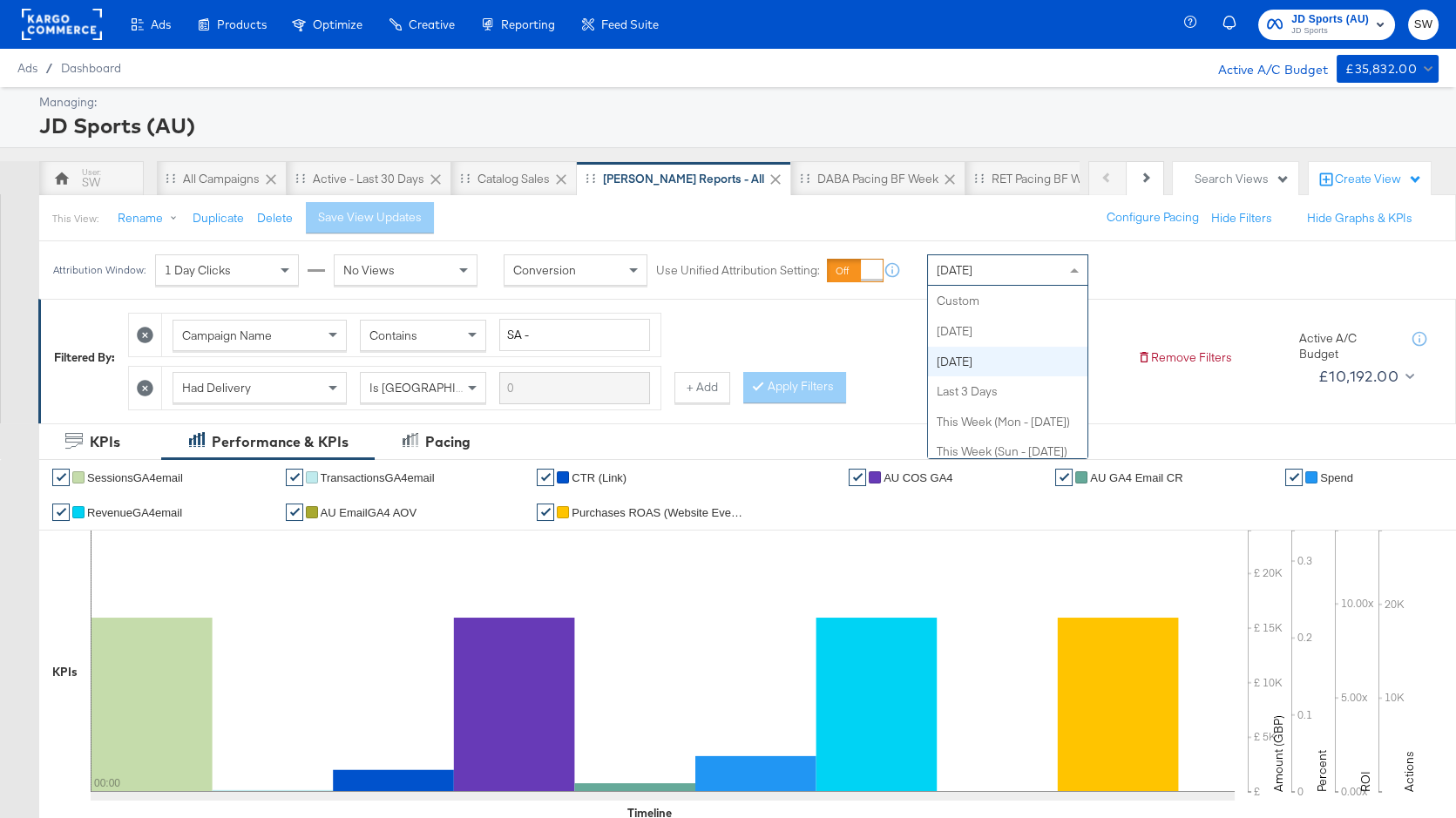
click at [1026, 268] on div "[DATE]" at bounding box center [1008, 270] width 160 height 29
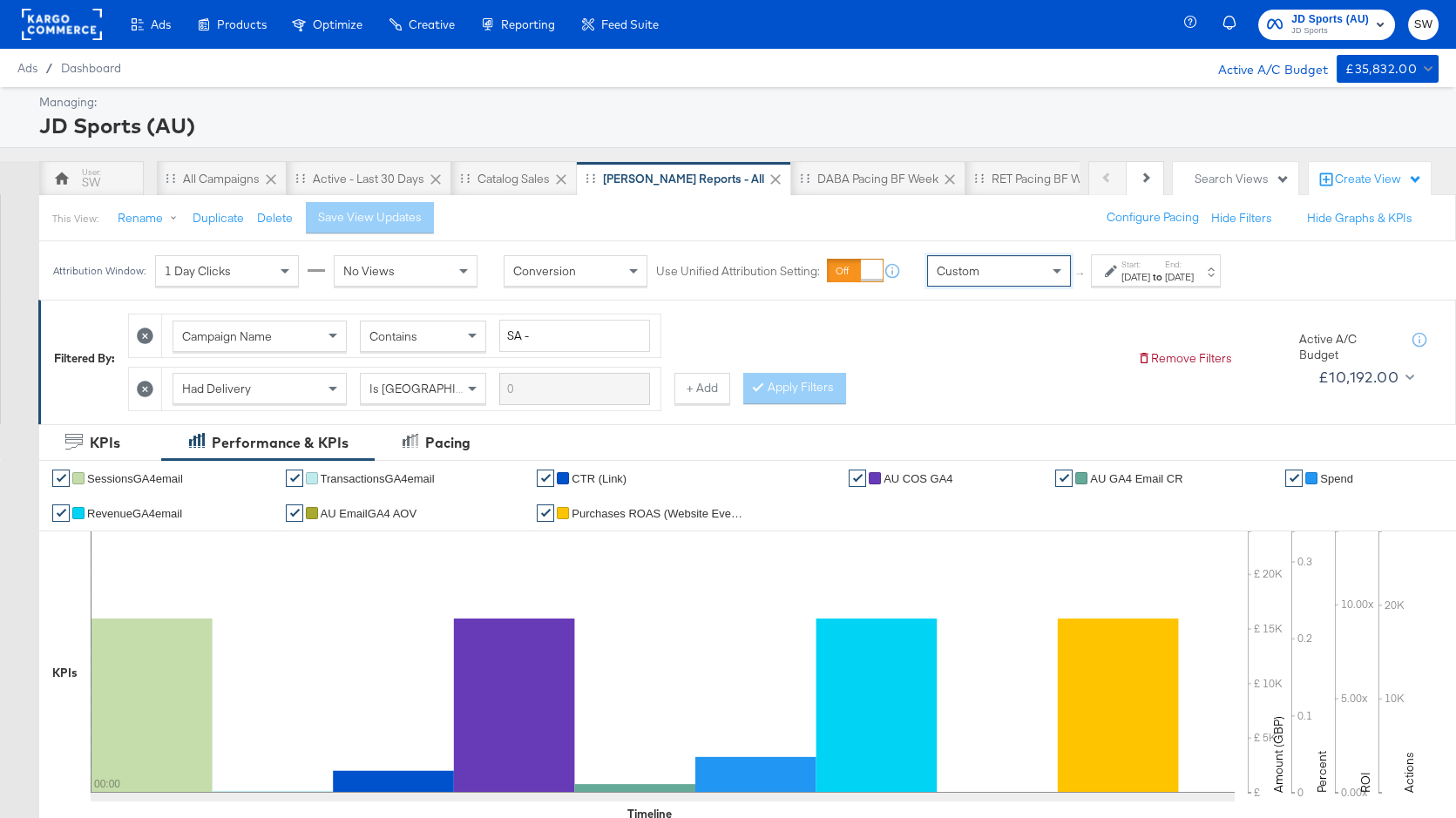
click at [1103, 283] on div "Start: [DATE] to End: [DATE]" at bounding box center [1155, 270] width 129 height 32
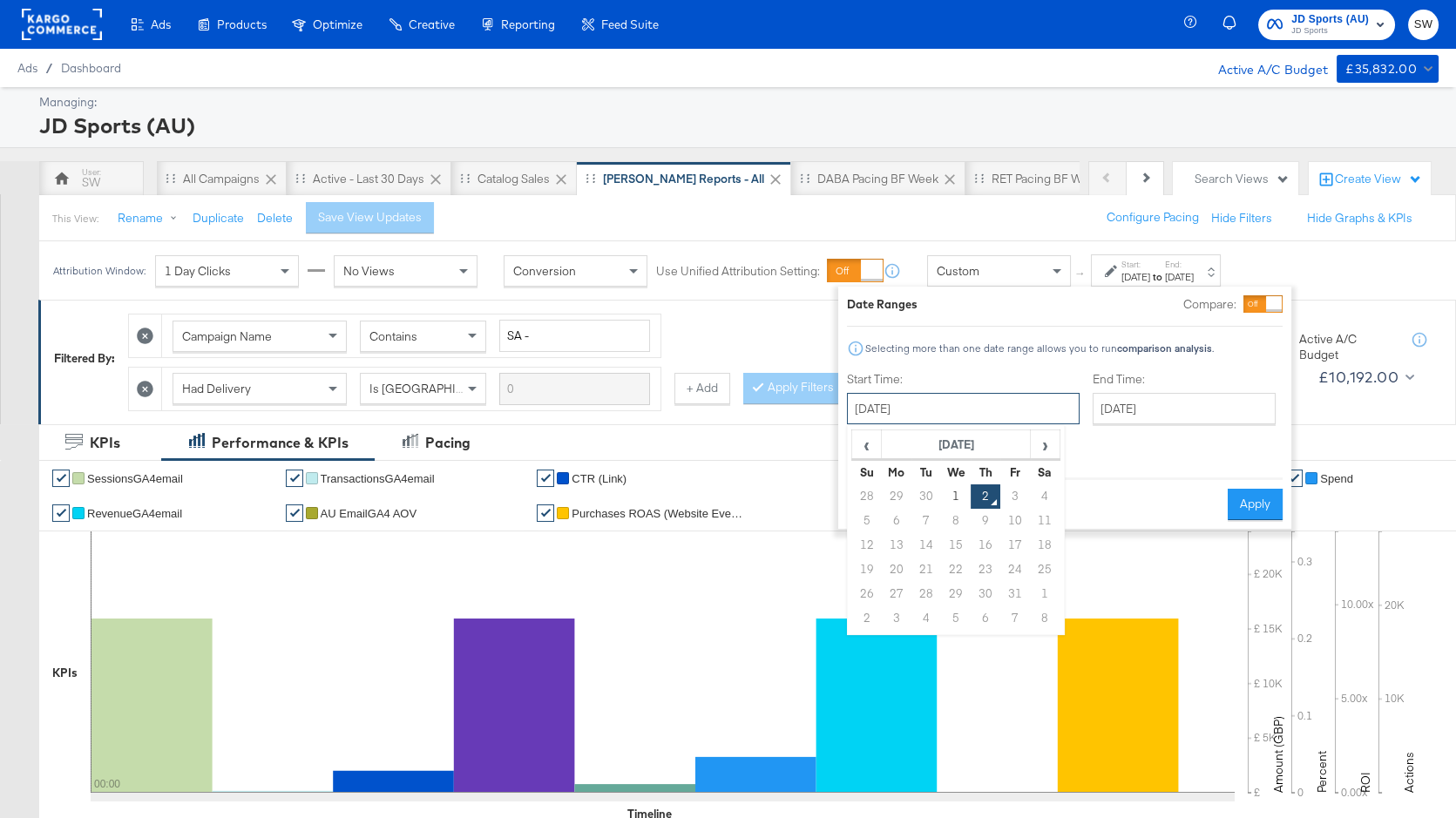
click at [967, 408] on input "[DATE]" at bounding box center [963, 409] width 232 height 31
click at [865, 427] on div "‹ [DATE] › Su Mo Tu We Th Fr Sa 28 29 30 1 2 3 4 5 6 7 8 9 10 11 12 13 14 15 16…" at bounding box center [956, 530] width 218 height 210
click at [875, 447] on span "‹" at bounding box center [867, 444] width 27 height 26
drag, startPoint x: 905, startPoint y: 493, endPoint x: 1104, endPoint y: 413, distance: 214.5
click at [905, 493] on td "1" at bounding box center [897, 496] width 29 height 24
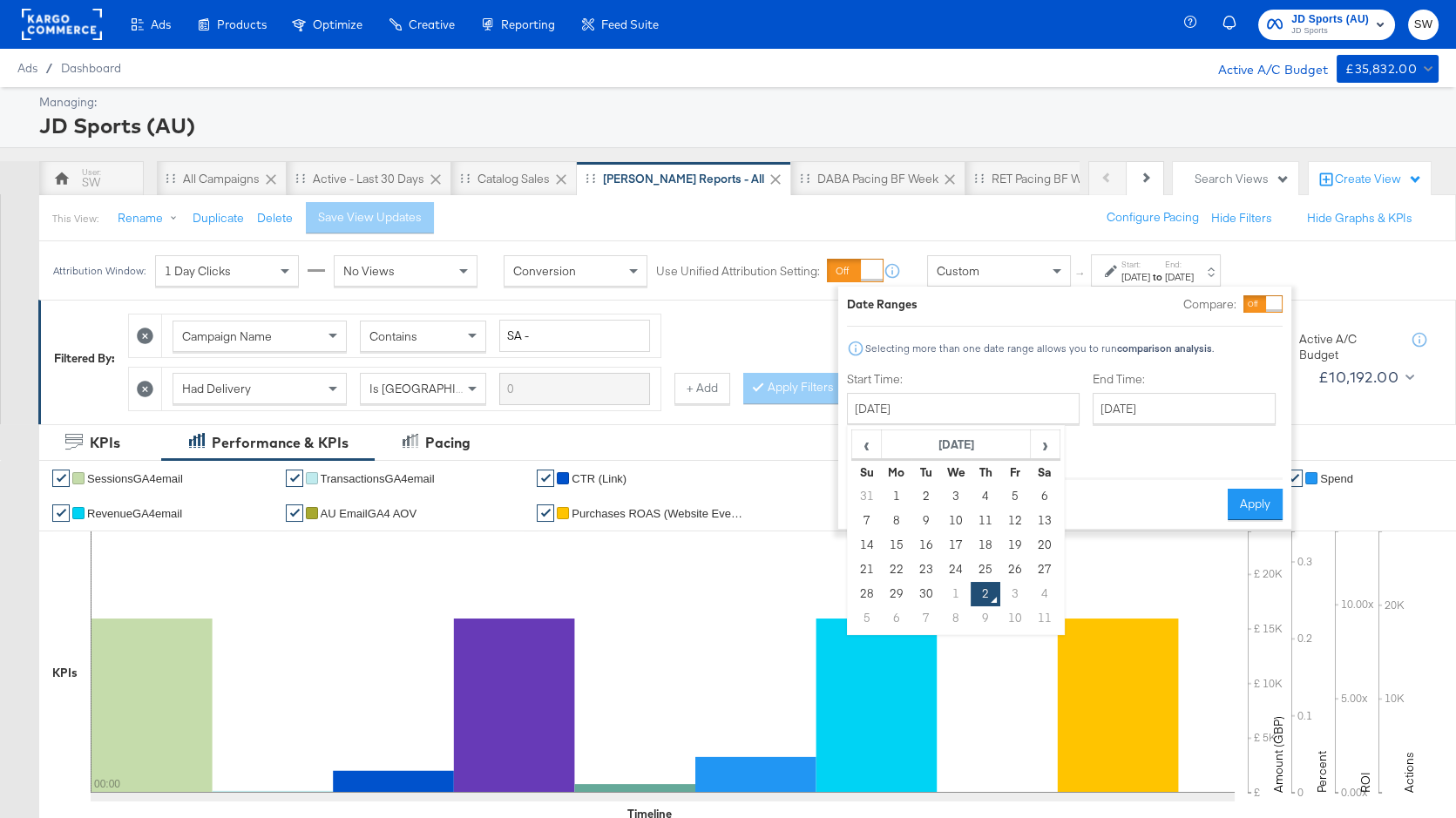
type input "[DATE]"
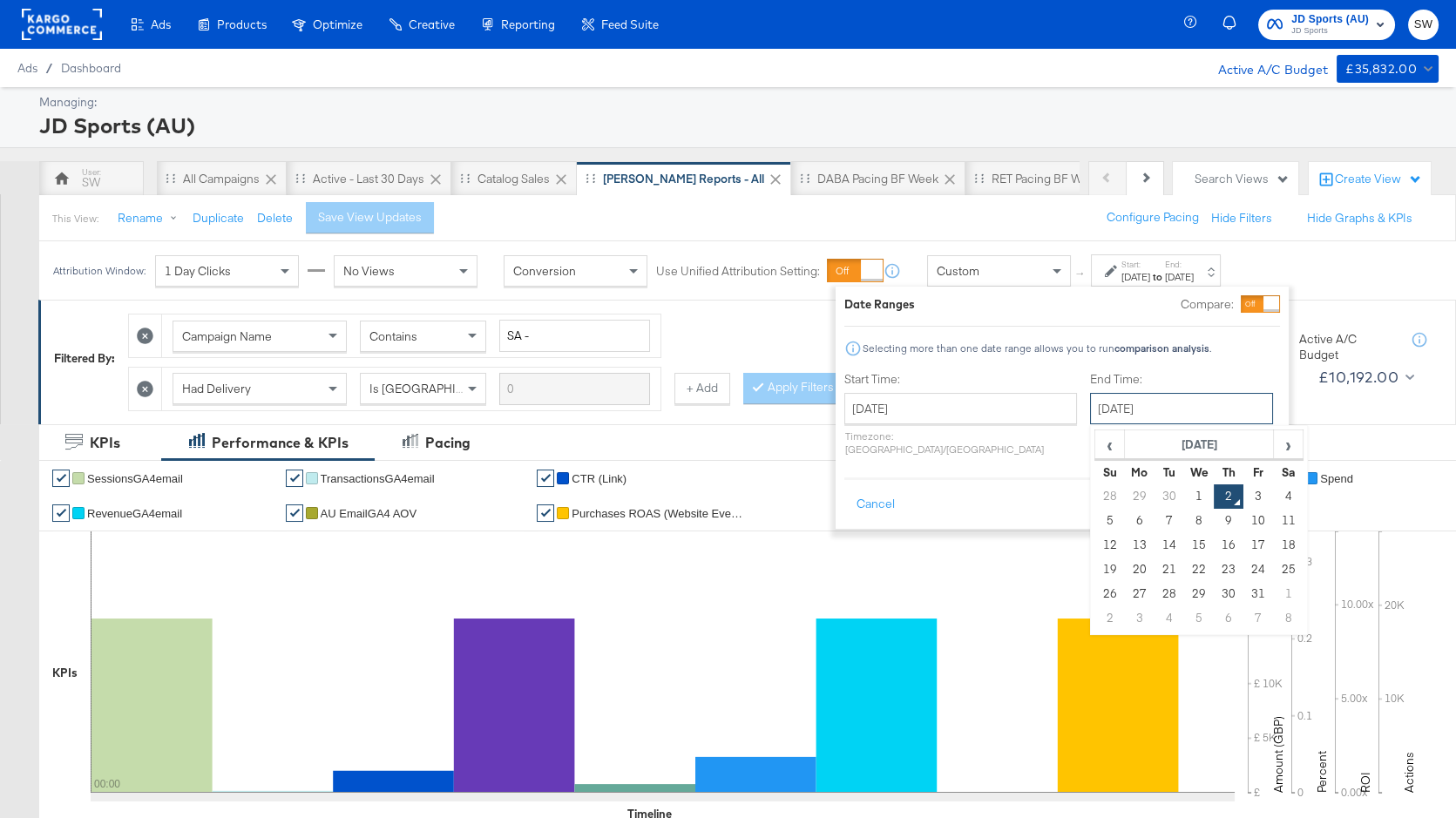
click at [1145, 400] on input "[DATE]" at bounding box center [1182, 409] width 183 height 31
drag, startPoint x: 1127, startPoint y: 493, endPoint x: 1185, endPoint y: 482, distance: 59.0
click at [1154, 493] on td "30" at bounding box center [1169, 496] width 29 height 24
type input "[DATE]"
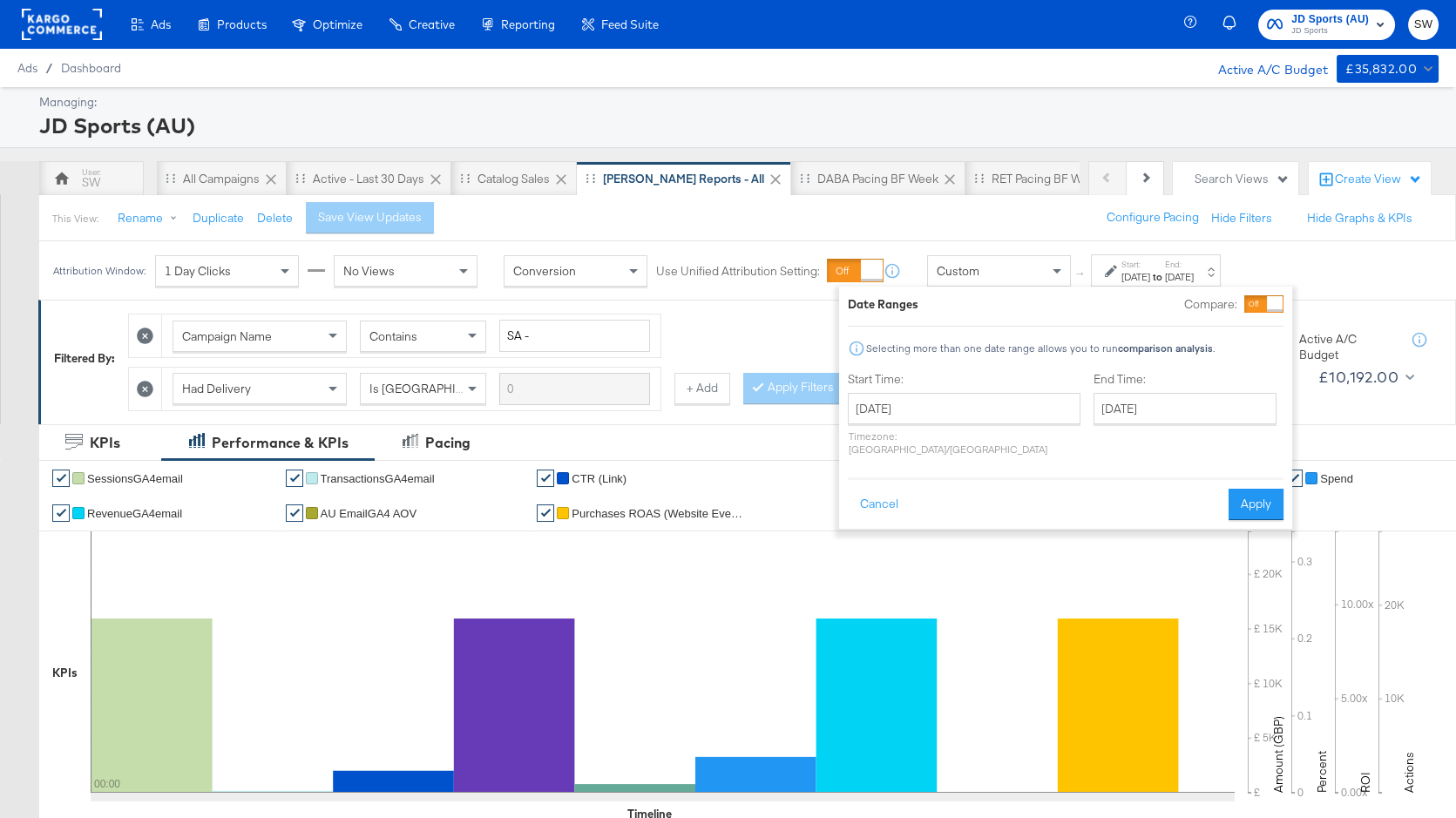
drag, startPoint x: 1268, startPoint y: 485, endPoint x: 1239, endPoint y: 385, distance: 104.1
click at [1267, 489] on button "Apply" at bounding box center [1256, 505] width 54 height 31
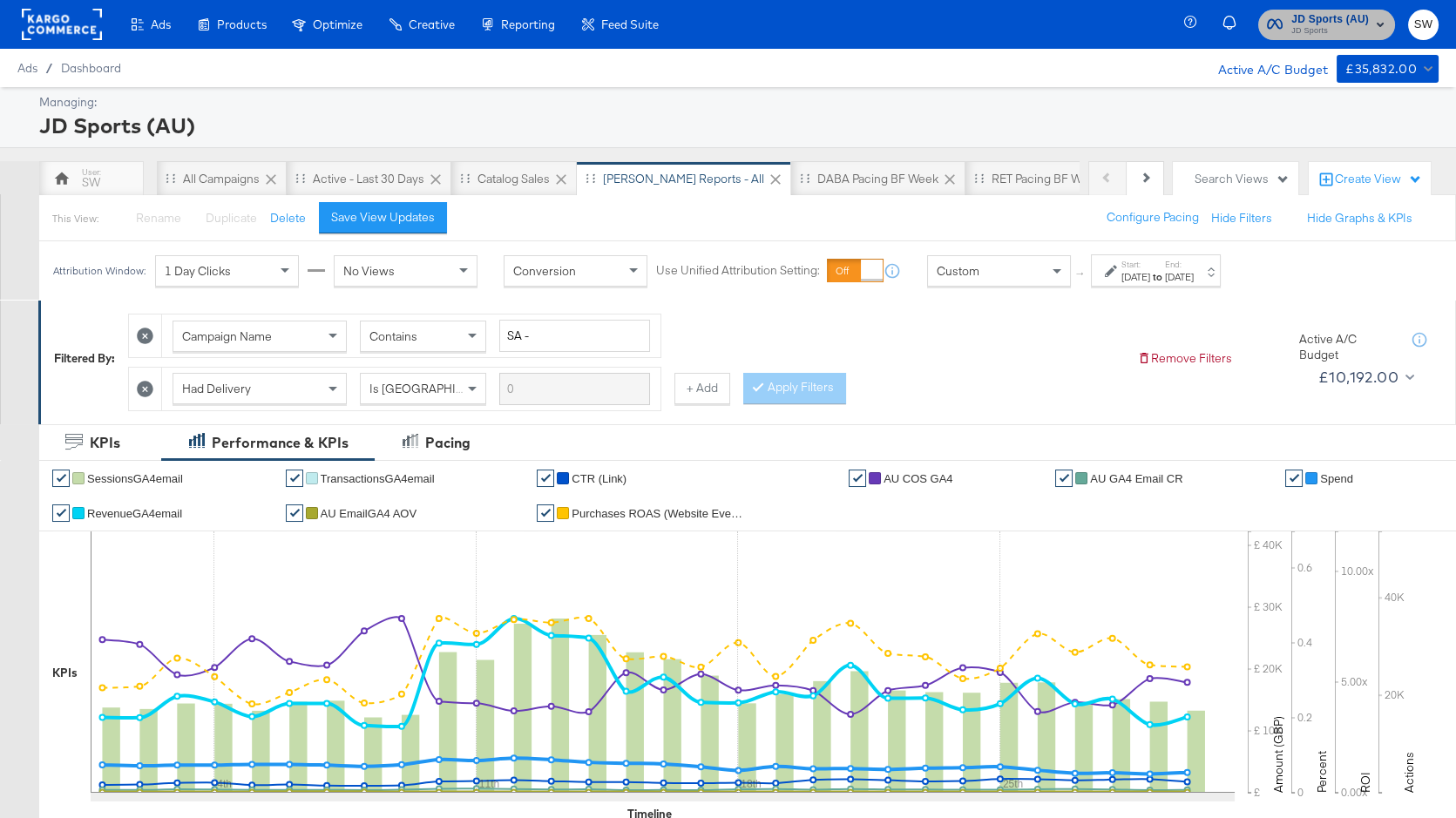
click at [1335, 18] on span "JD Sports (AU)" at bounding box center [1331, 19] width 78 height 18
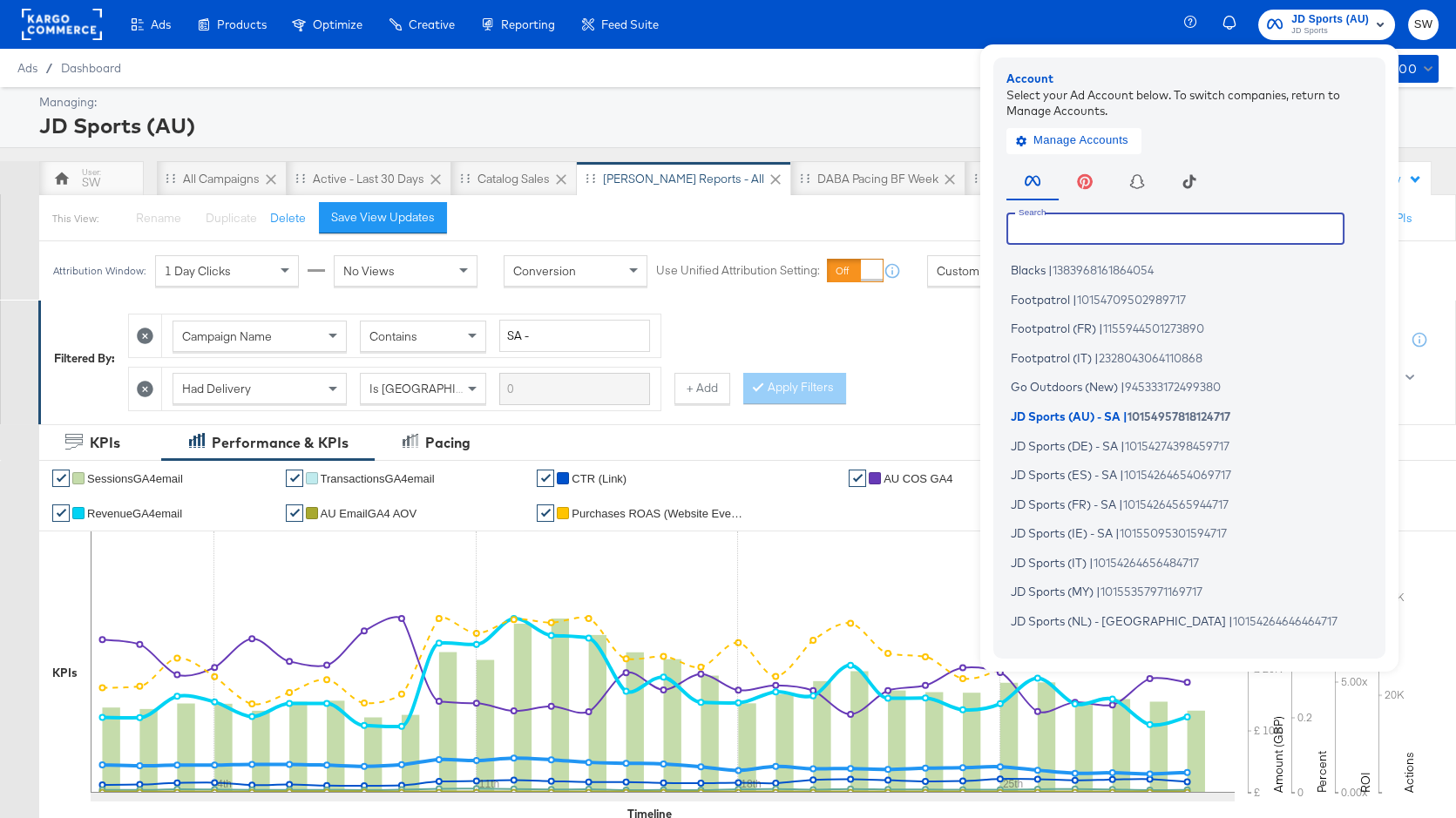
click at [1174, 231] on input "text" at bounding box center [1176, 229] width 338 height 31
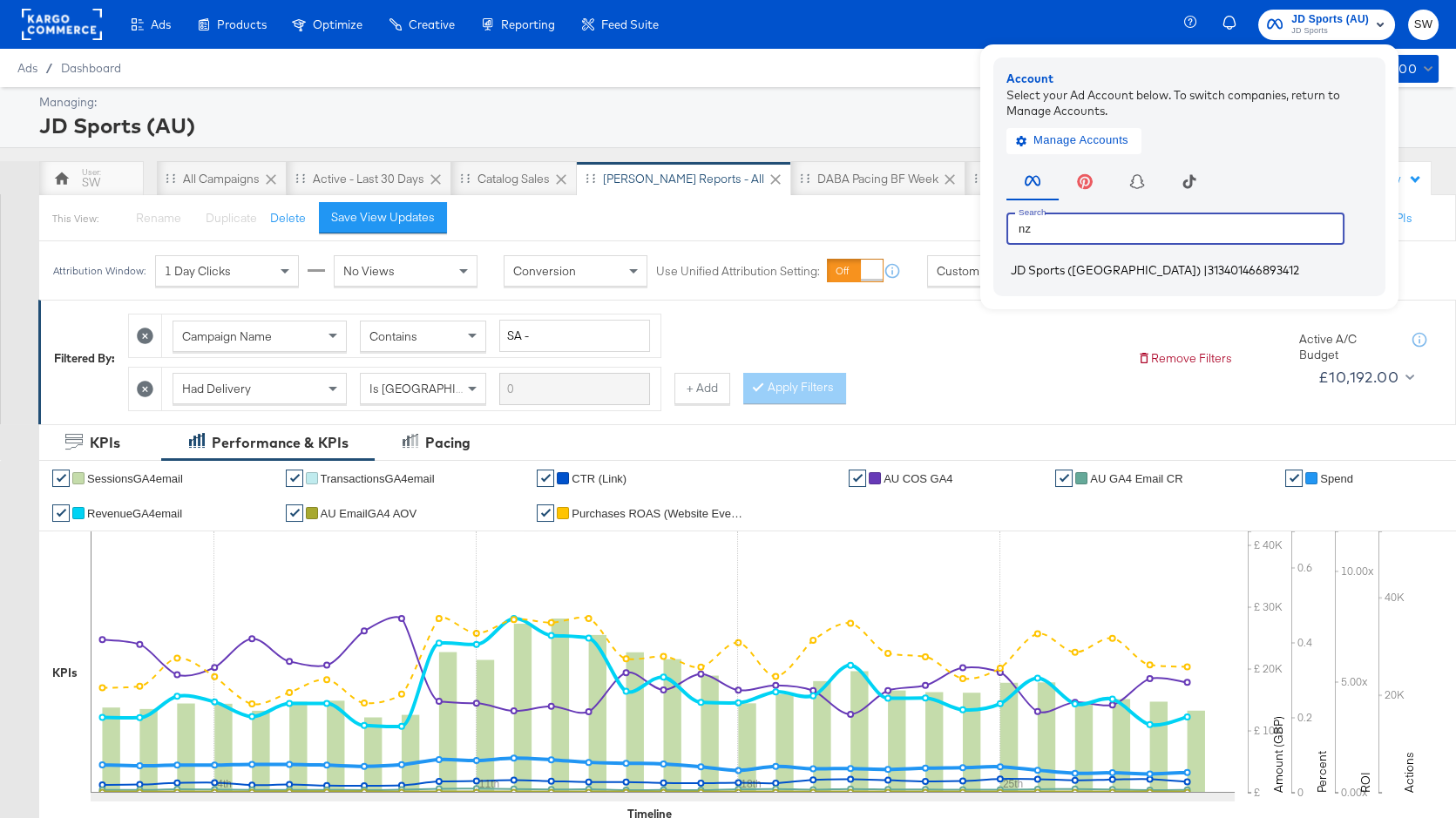
type input "nz"
click at [1208, 267] on span "313401466893412" at bounding box center [1254, 270] width 91 height 14
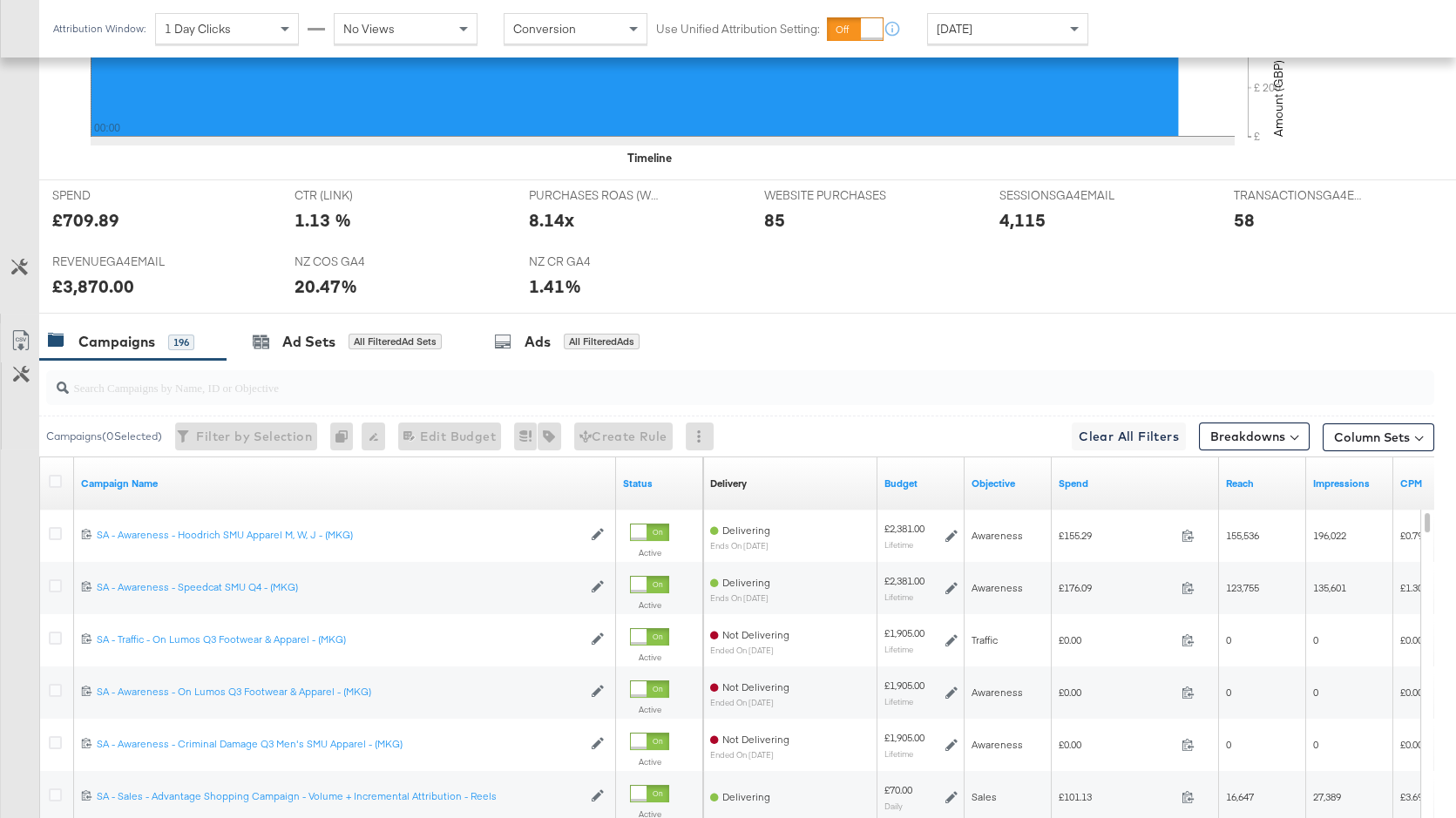
scroll to position [828, 0]
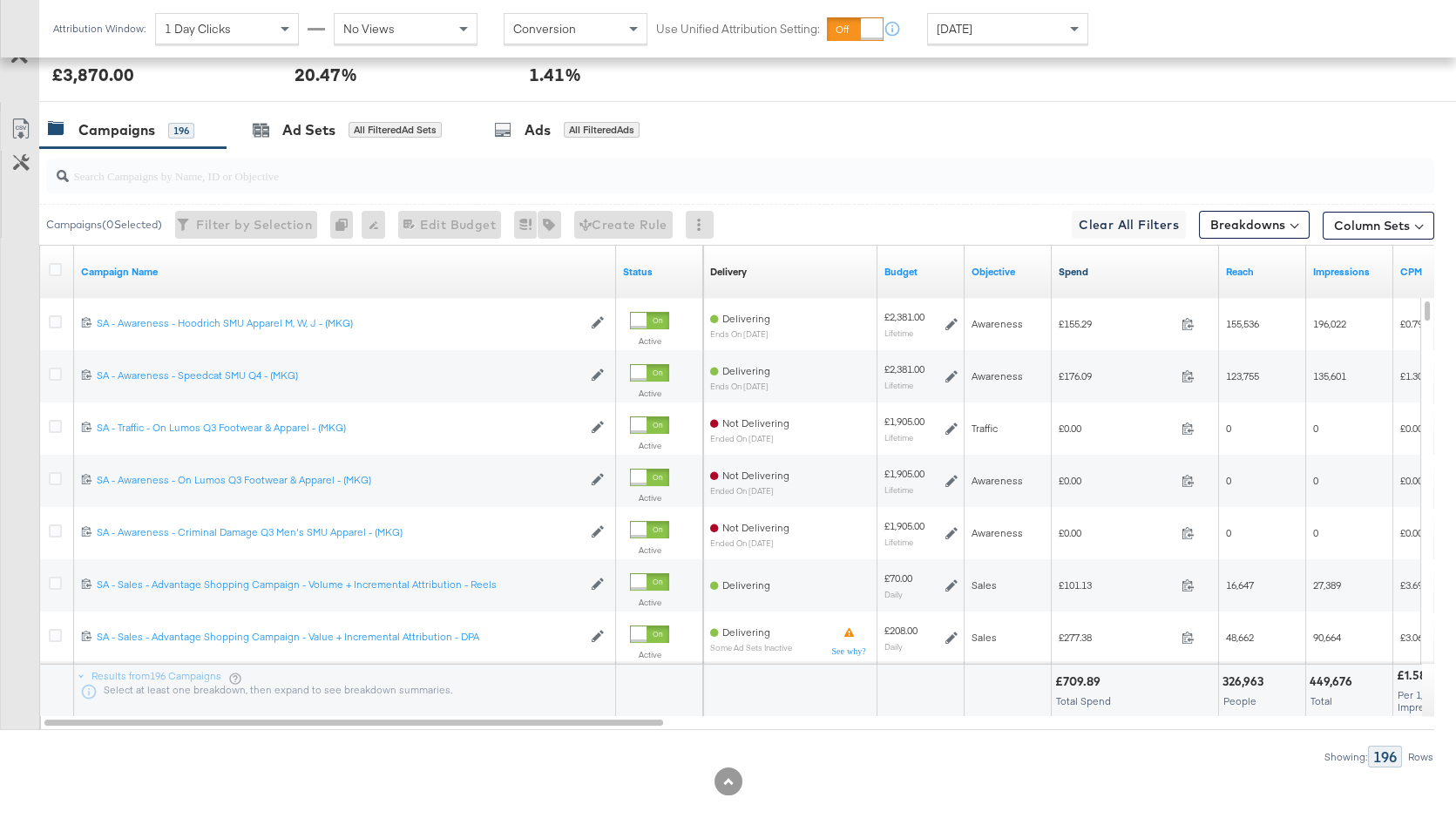
click at [1102, 267] on link "Spend" at bounding box center [1136, 271] width 154 height 14
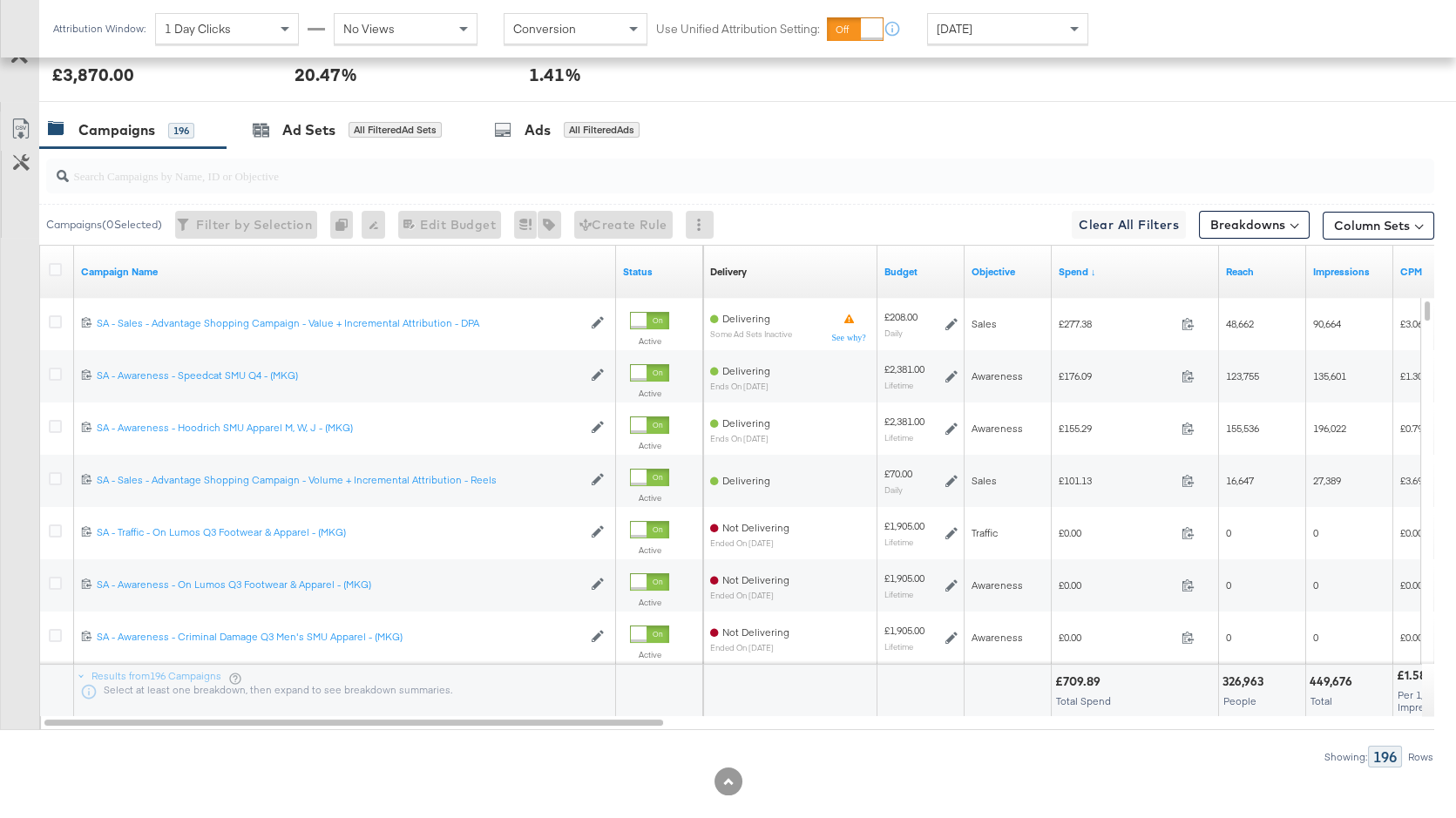
click at [977, 18] on div "[DATE]" at bounding box center [1008, 28] width 160 height 29
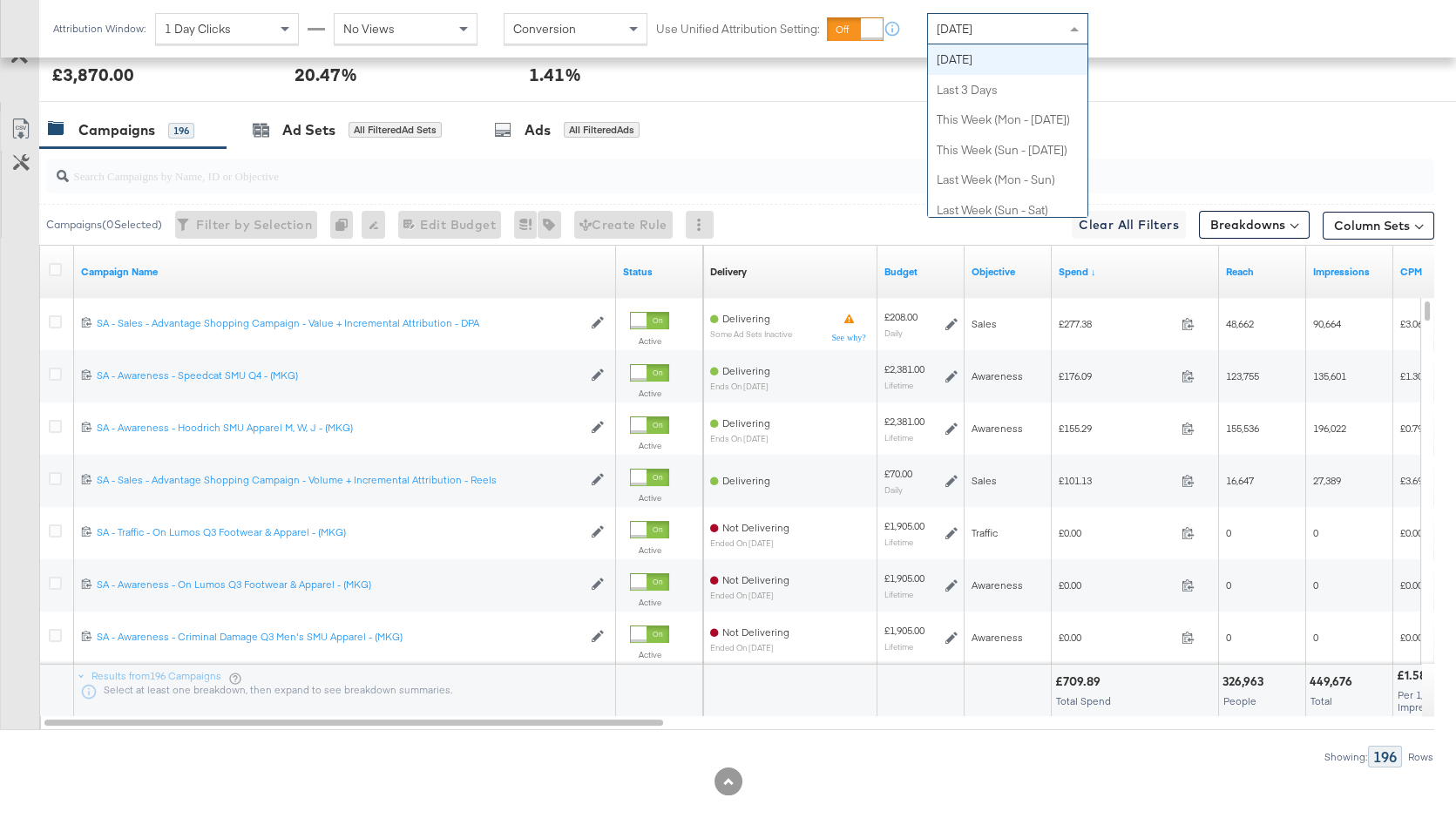
scroll to position [0, 0]
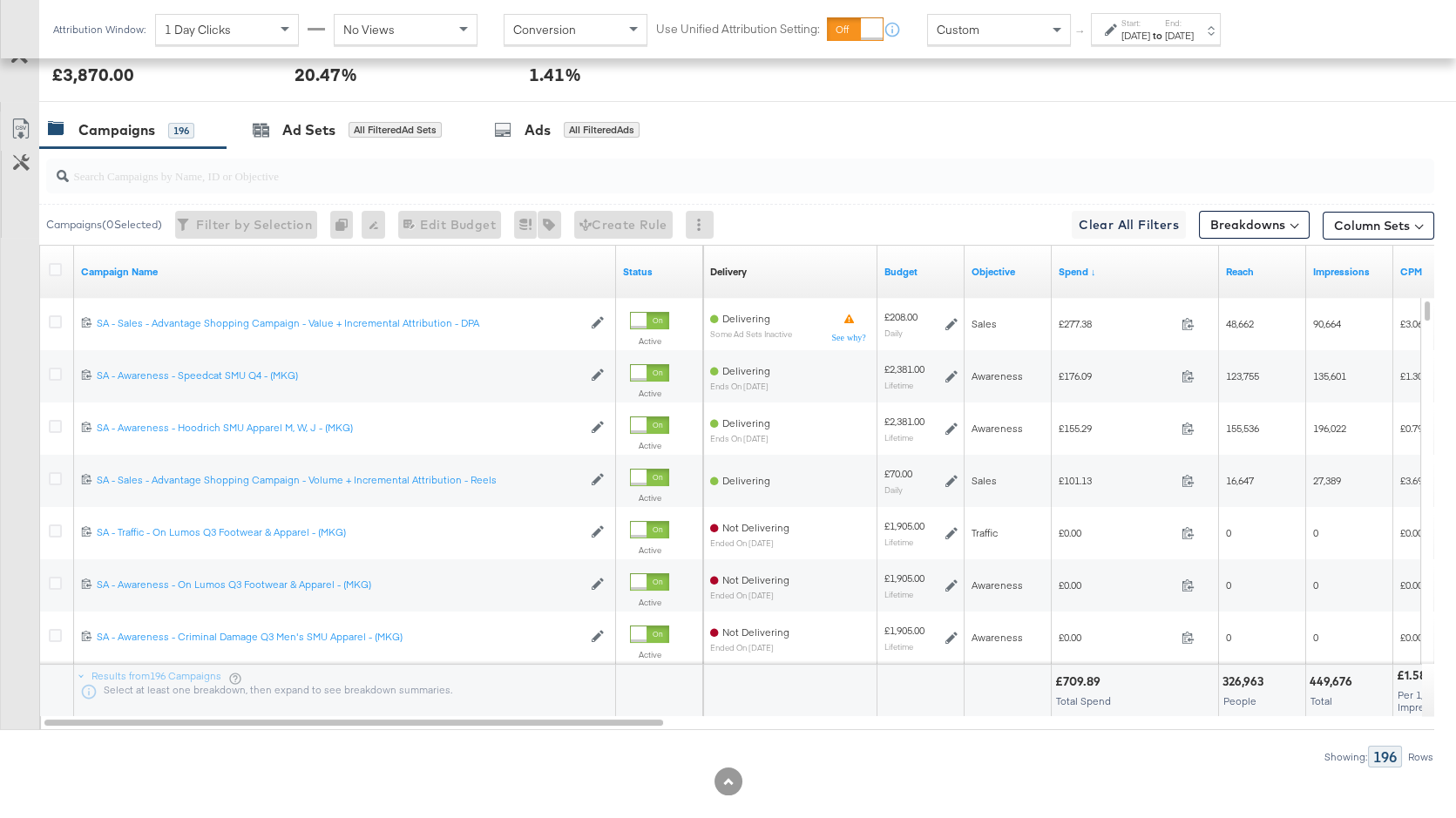
click at [1108, 35] on icon at bounding box center [1111, 29] width 13 height 13
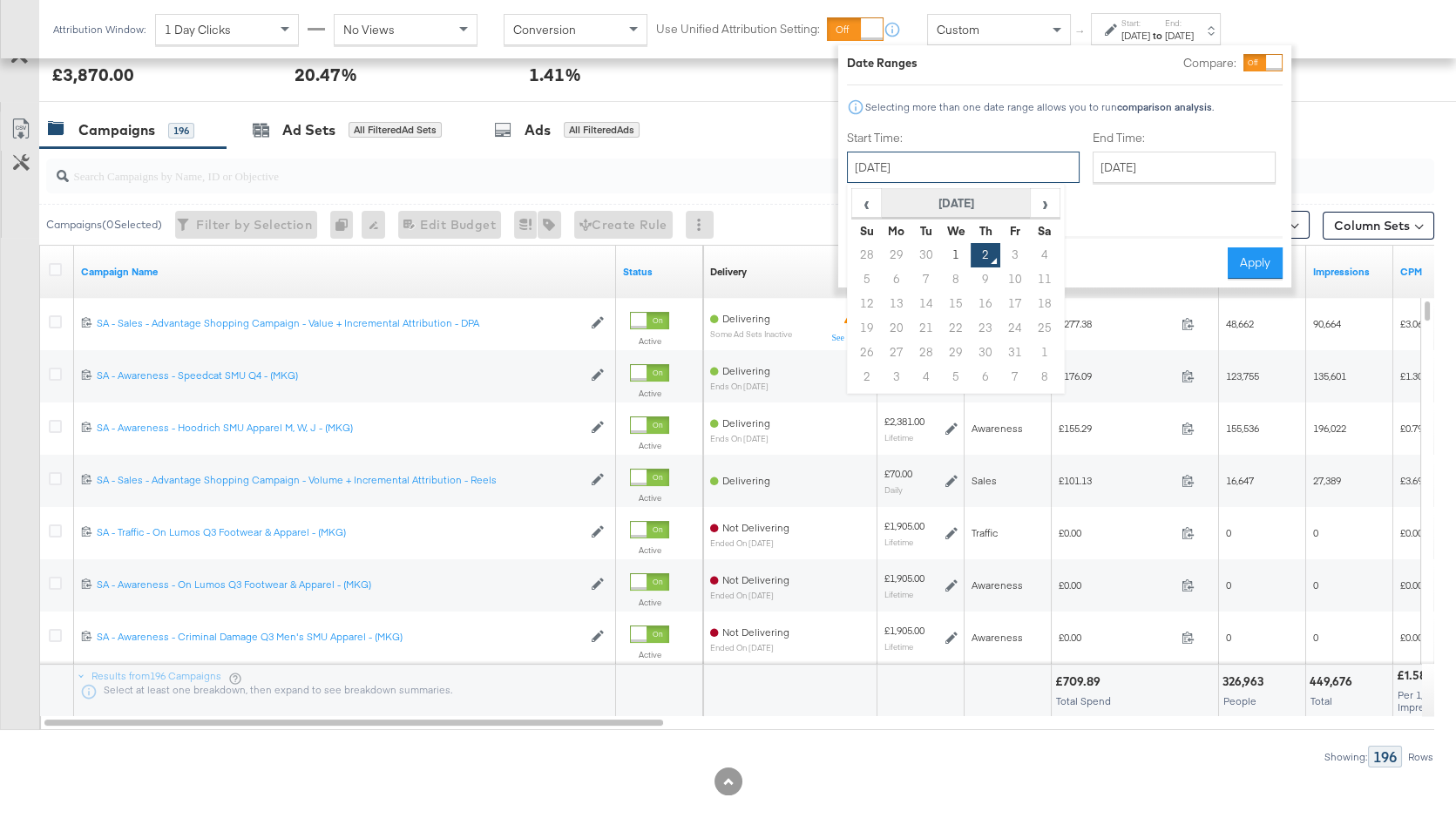
drag, startPoint x: 948, startPoint y: 166, endPoint x: 902, endPoint y: 193, distance: 53.3
click at [947, 166] on input "[DATE]" at bounding box center [963, 167] width 232 height 31
click at [870, 205] on span "‹" at bounding box center [867, 202] width 27 height 26
click at [900, 247] on td "1" at bounding box center [897, 255] width 29 height 24
type input "[DATE]"
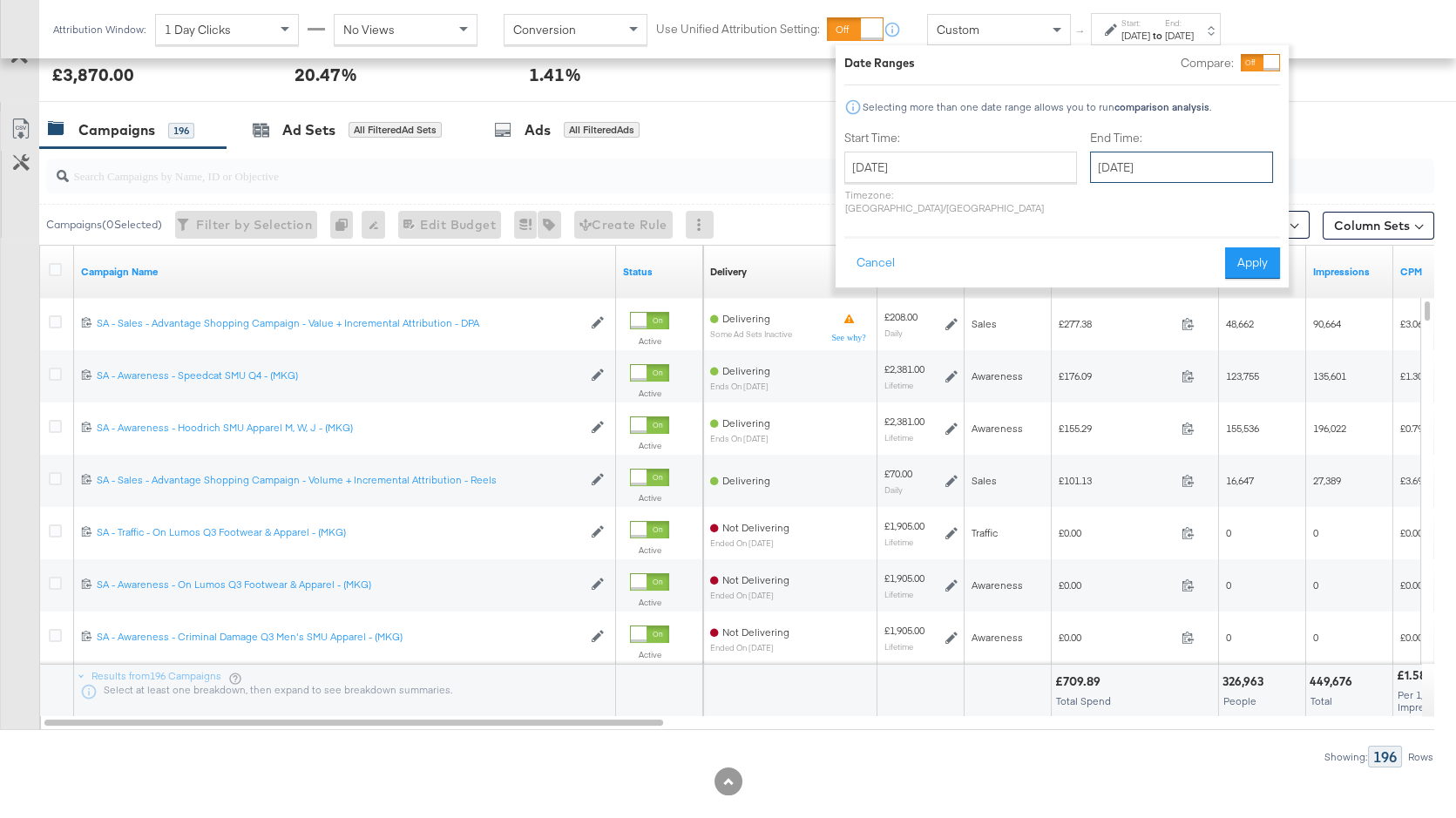
click at [1114, 159] on input "[DATE]" at bounding box center [1182, 167] width 183 height 31
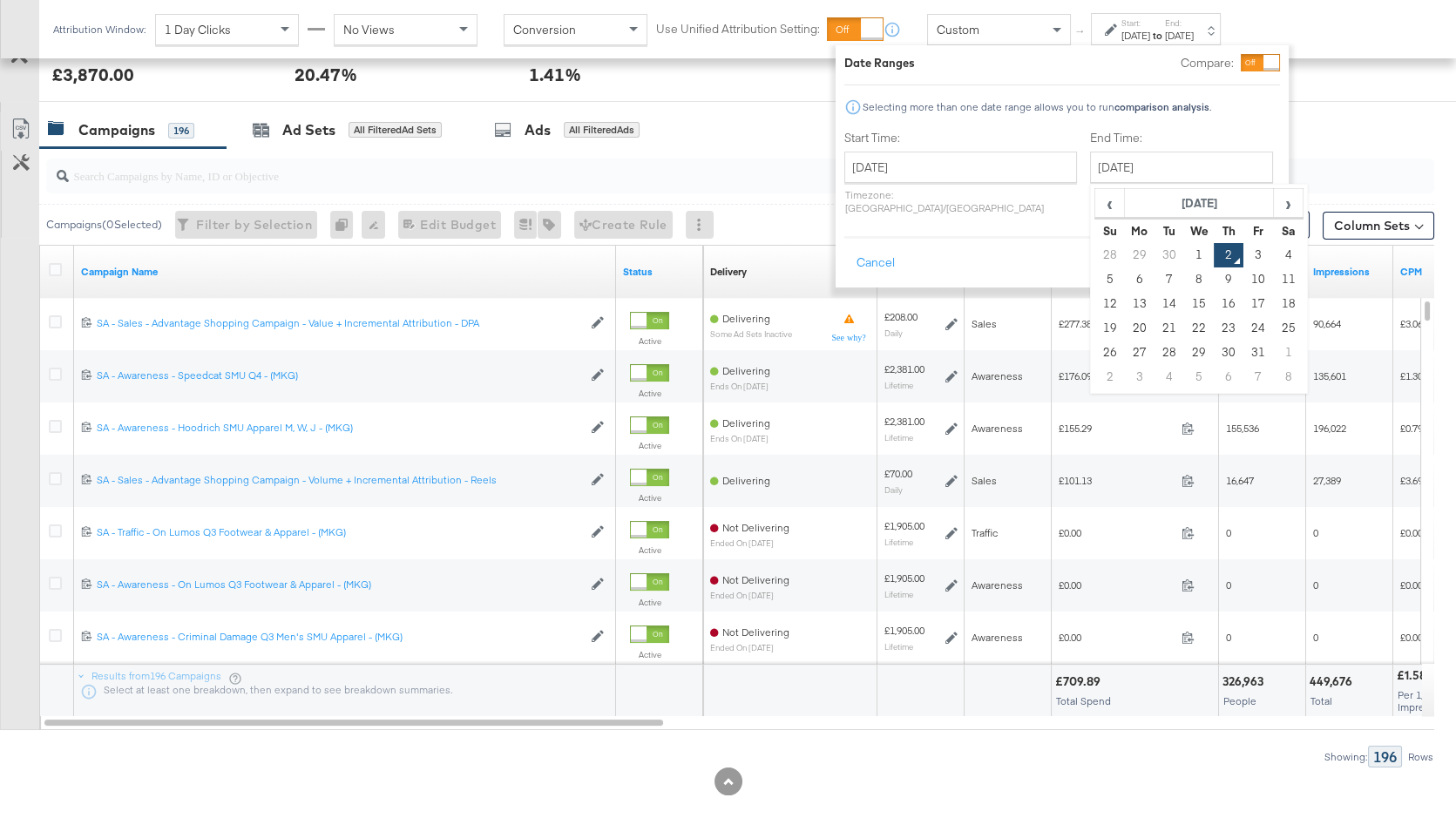
drag, startPoint x: 1066, startPoint y: 208, endPoint x: 1096, endPoint y: 232, distance: 38.4
click at [1096, 208] on span "‹" at bounding box center [1110, 202] width 27 height 26
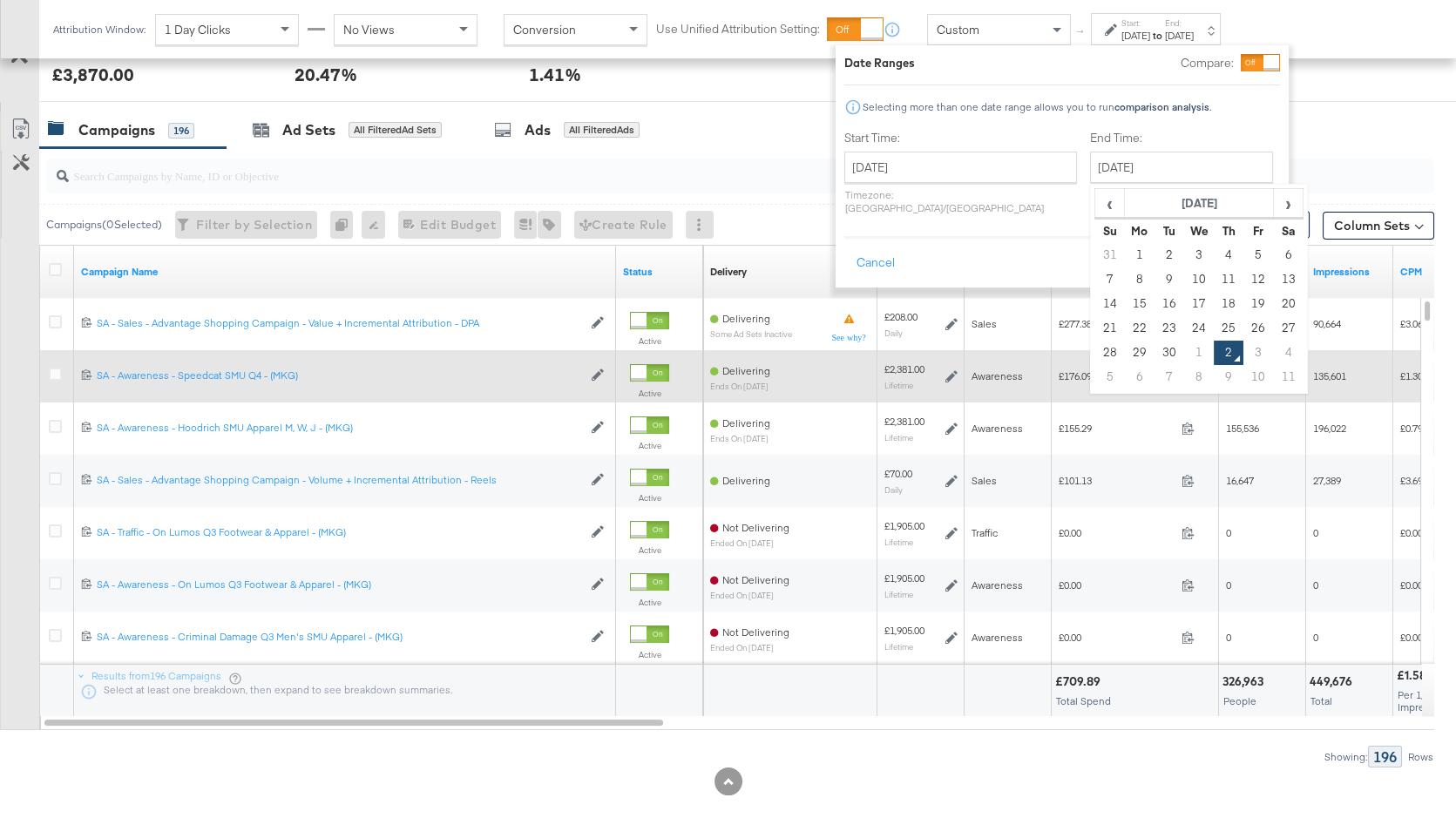
click at [1154, 348] on td "30" at bounding box center [1169, 352] width 29 height 24
type input "[DATE]"
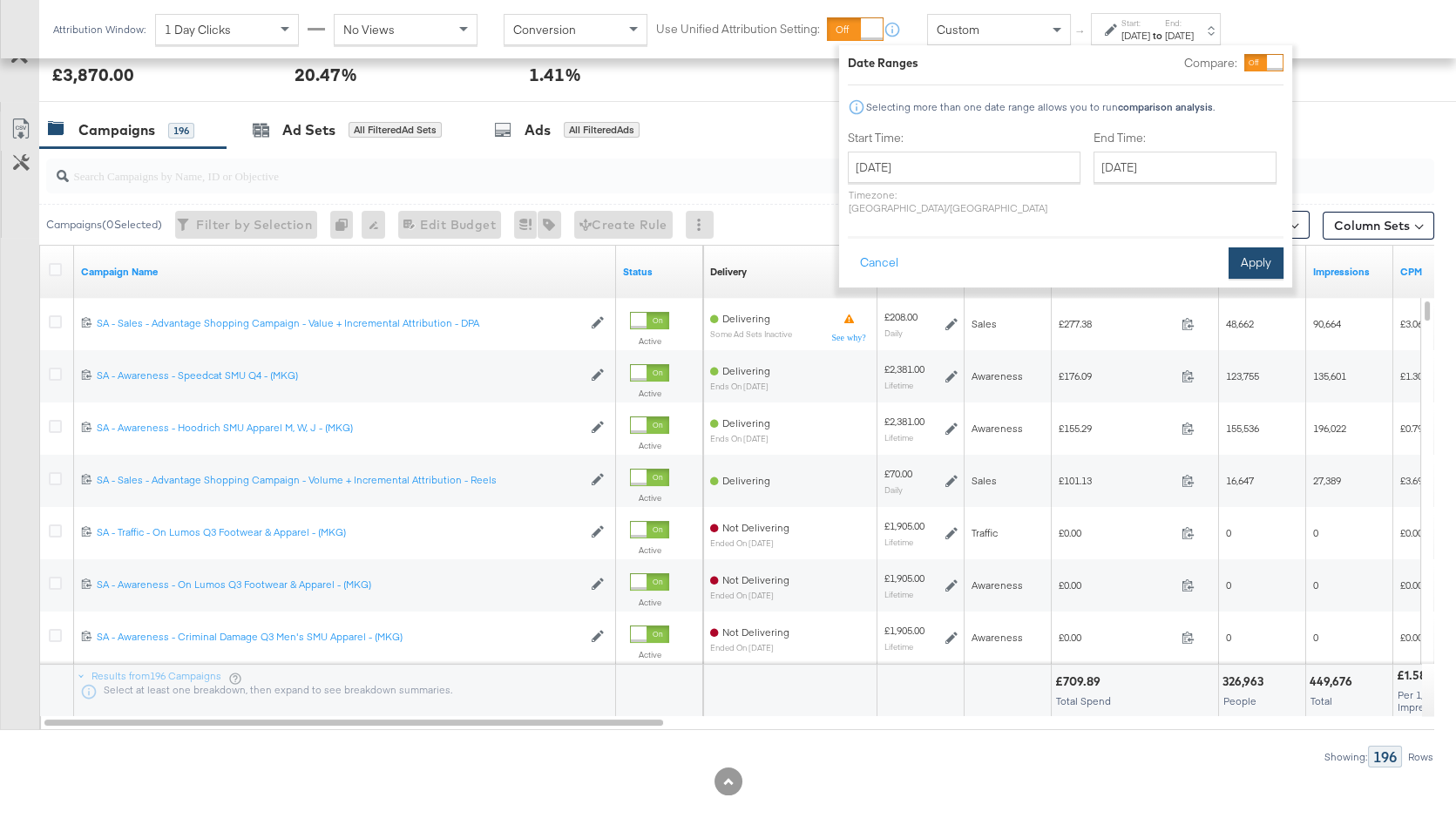
click at [1251, 251] on button "Apply" at bounding box center [1256, 263] width 54 height 31
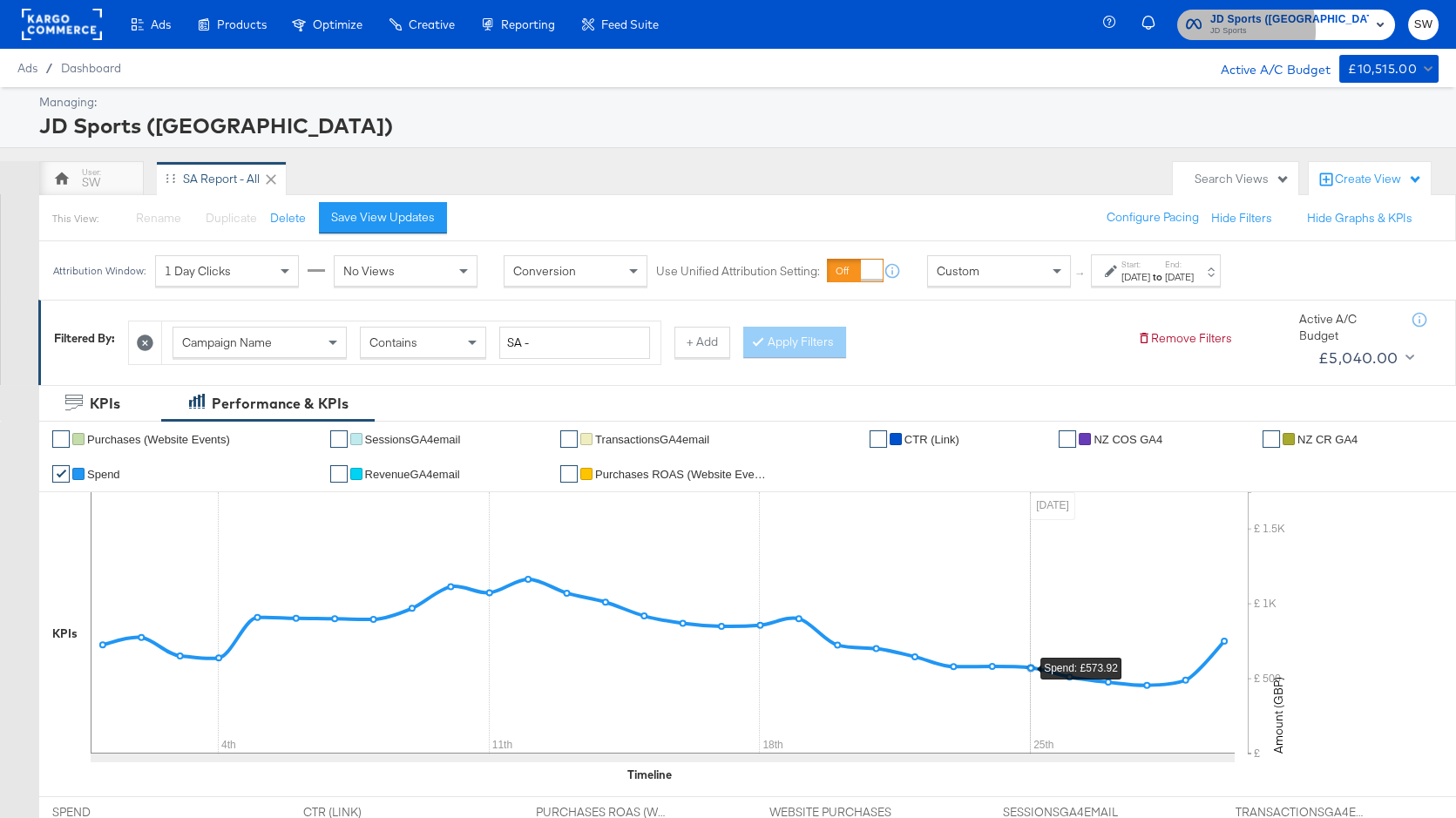
click at [1296, 29] on span "JD Sports" at bounding box center [1289, 31] width 159 height 14
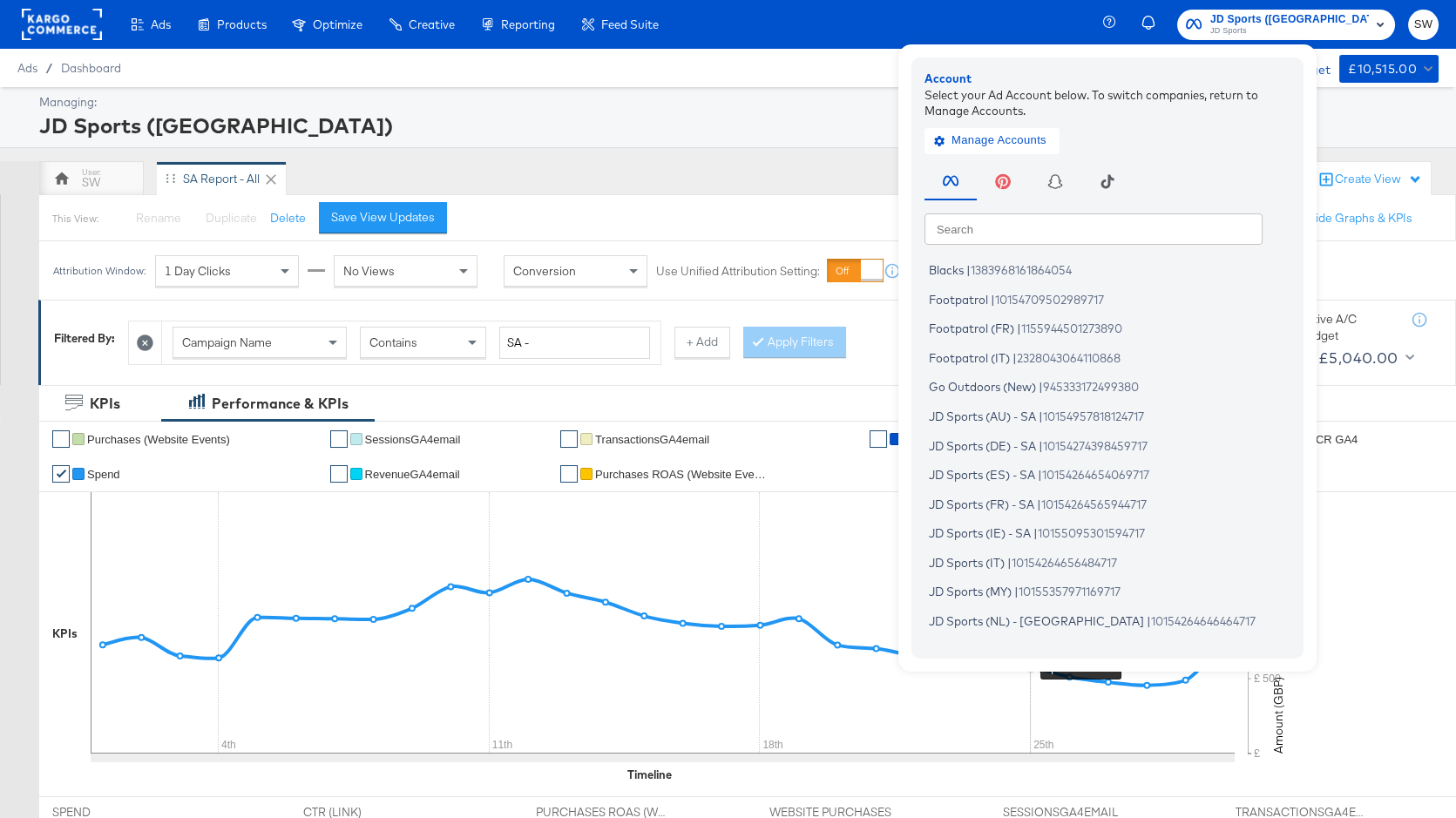
click at [1024, 229] on input "text" at bounding box center [1094, 229] width 338 height 31
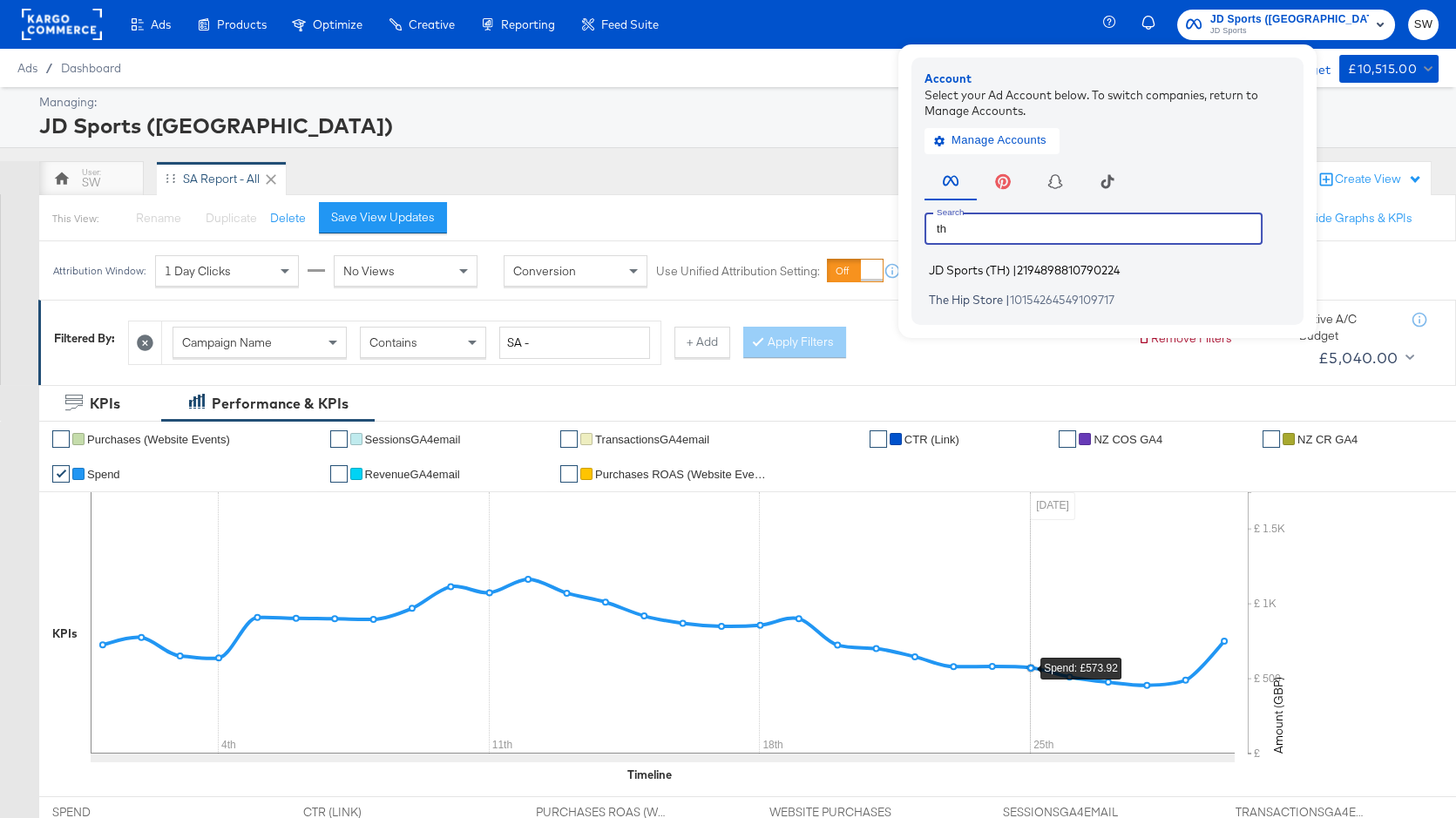
type input "th"
click at [1010, 272] on span "JD Sports (TH)" at bounding box center [969, 270] width 81 height 14
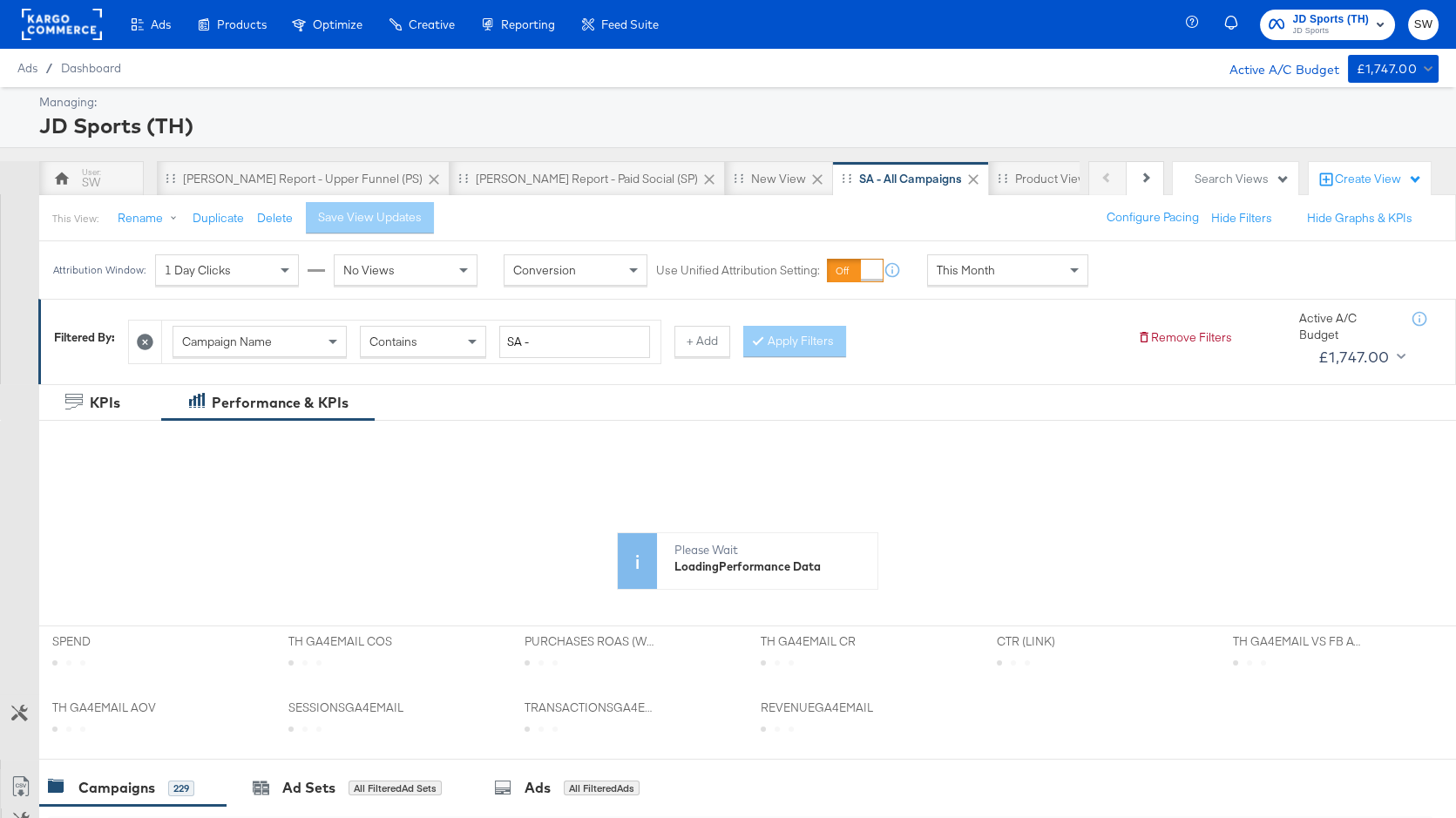
click at [1006, 270] on div "This Month" at bounding box center [1008, 270] width 160 height 29
drag, startPoint x: 1007, startPoint y: 301, endPoint x: 1039, endPoint y: 294, distance: 32.8
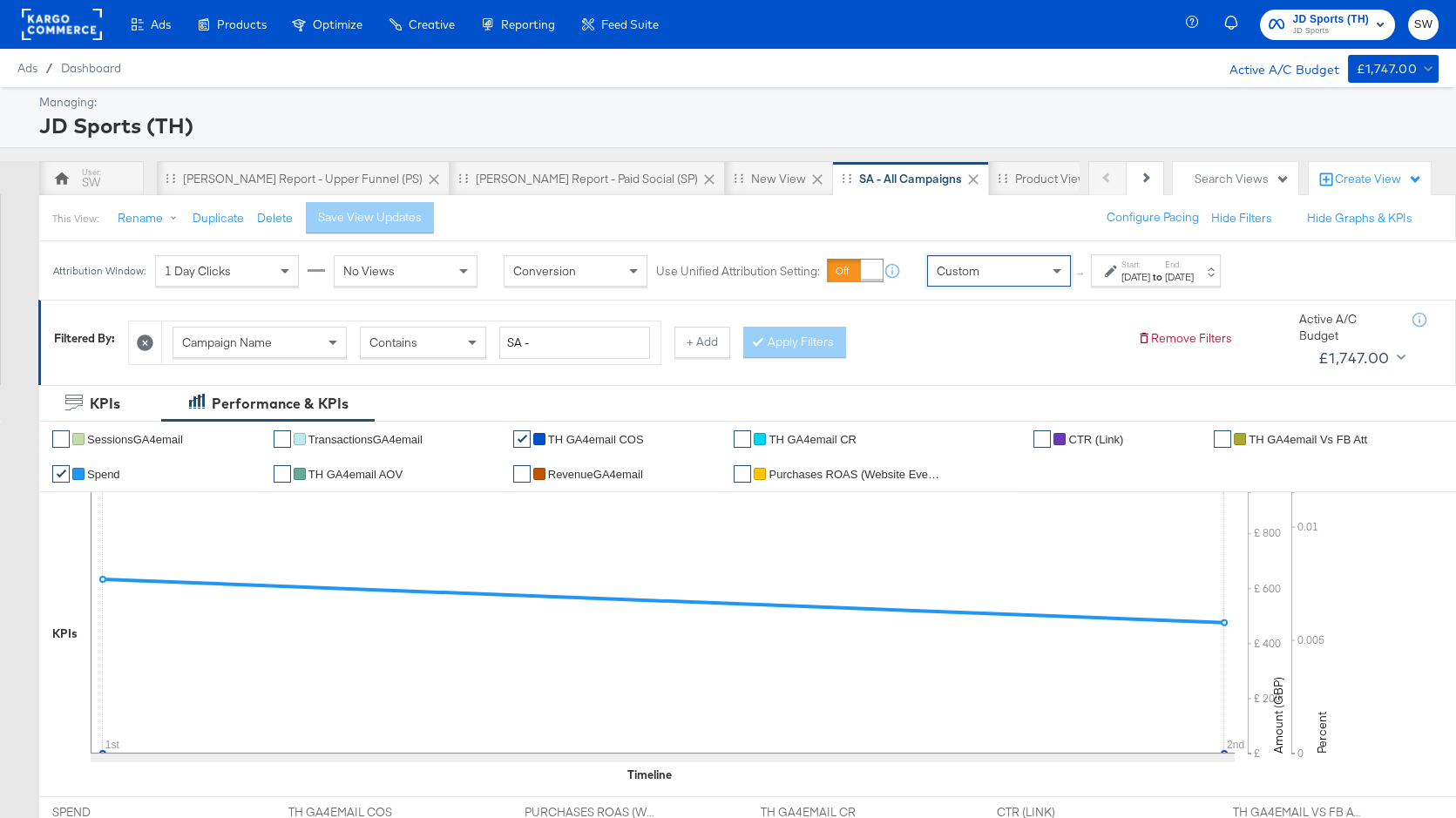
click at [1103, 279] on div "Start: [DATE] to End: [DATE]" at bounding box center [1155, 270] width 129 height 32
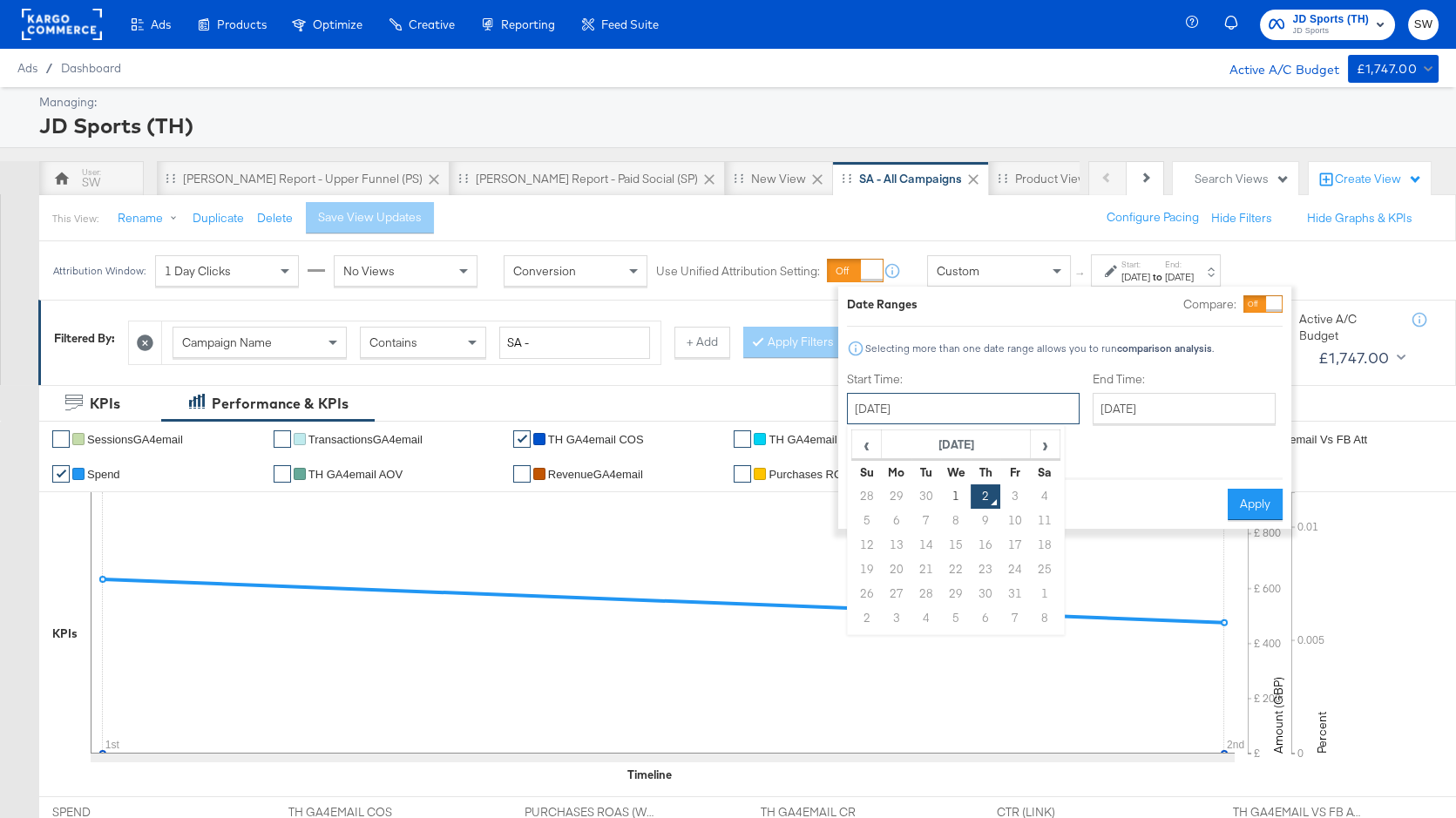
click at [948, 409] on input "[DATE]" at bounding box center [963, 409] width 232 height 31
click at [861, 439] on span "‹" at bounding box center [867, 444] width 27 height 26
click at [897, 489] on td "1" at bounding box center [897, 496] width 29 height 24
type input "[DATE]"
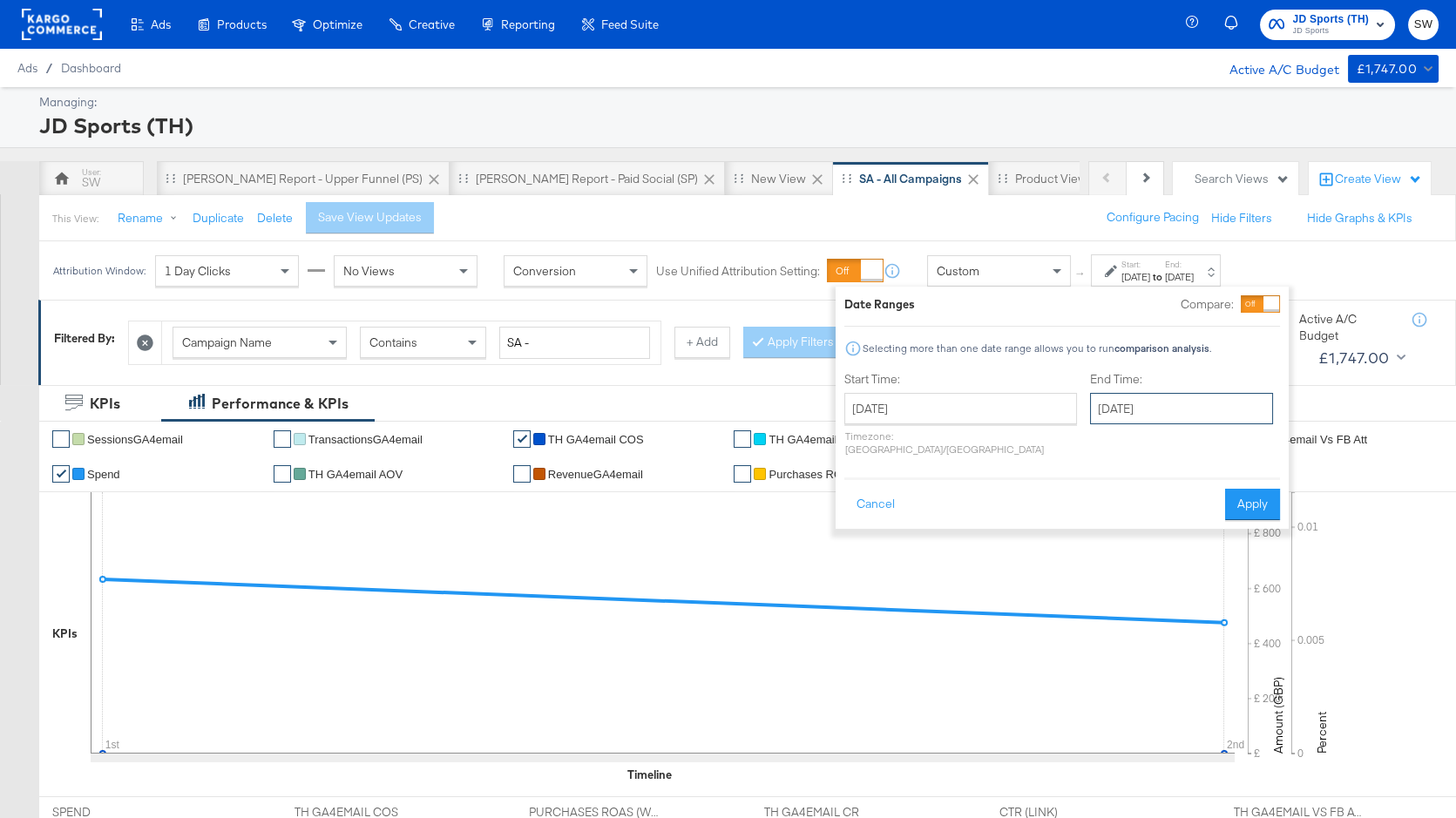
click at [1090, 409] on input "[DATE]" at bounding box center [1182, 409] width 183 height 31
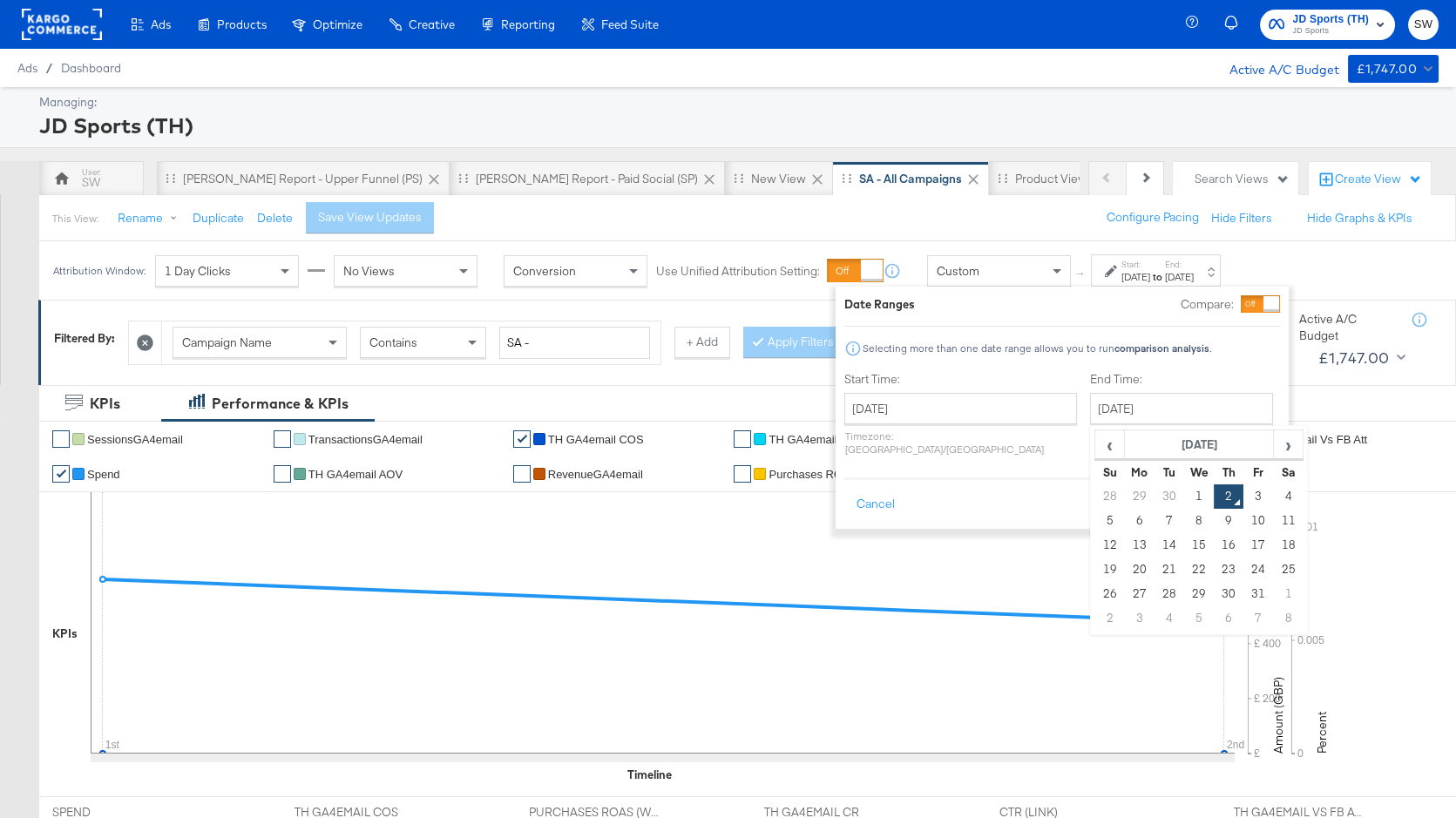
drag, startPoint x: 1112, startPoint y: 490, endPoint x: 1177, endPoint y: 490, distance: 65.0
click at [1154, 491] on td "30" at bounding box center [1169, 496] width 29 height 24
type input "[DATE]"
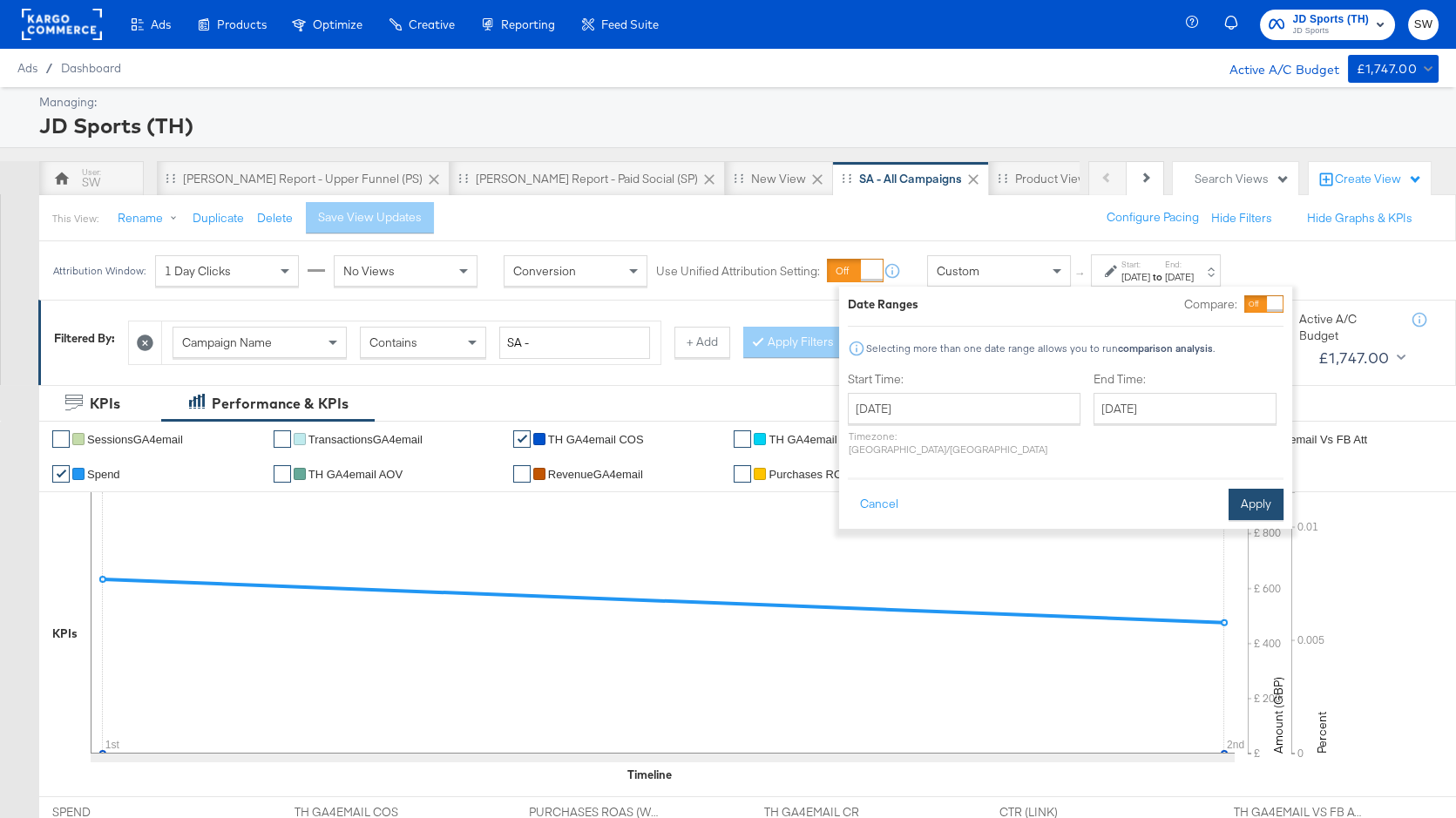
click at [1241, 496] on button "Apply" at bounding box center [1256, 505] width 54 height 31
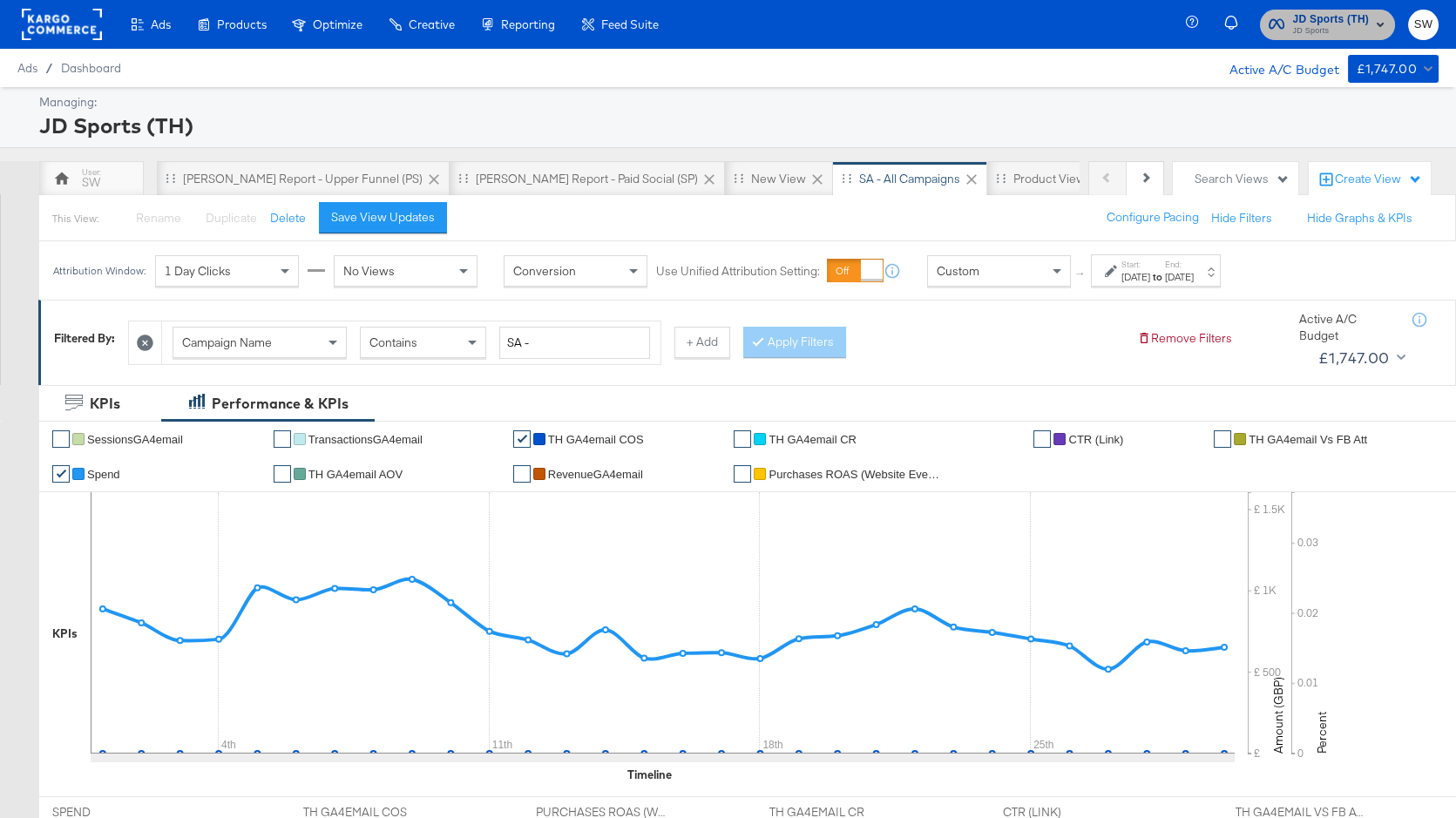
click at [1371, 19] on rect "button" at bounding box center [1380, 24] width 21 height 21
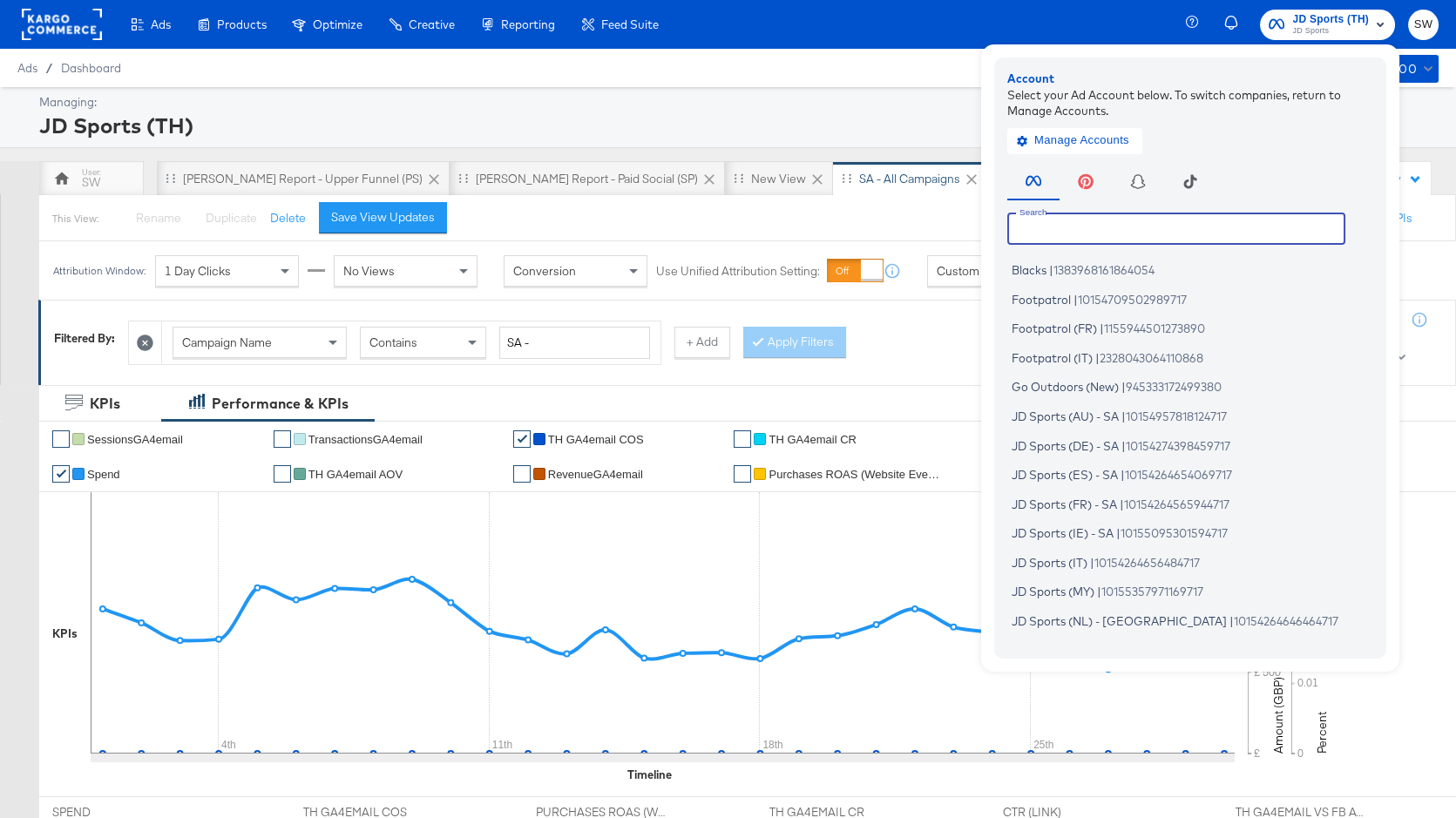
click at [1182, 236] on input "text" at bounding box center [1177, 229] width 338 height 31
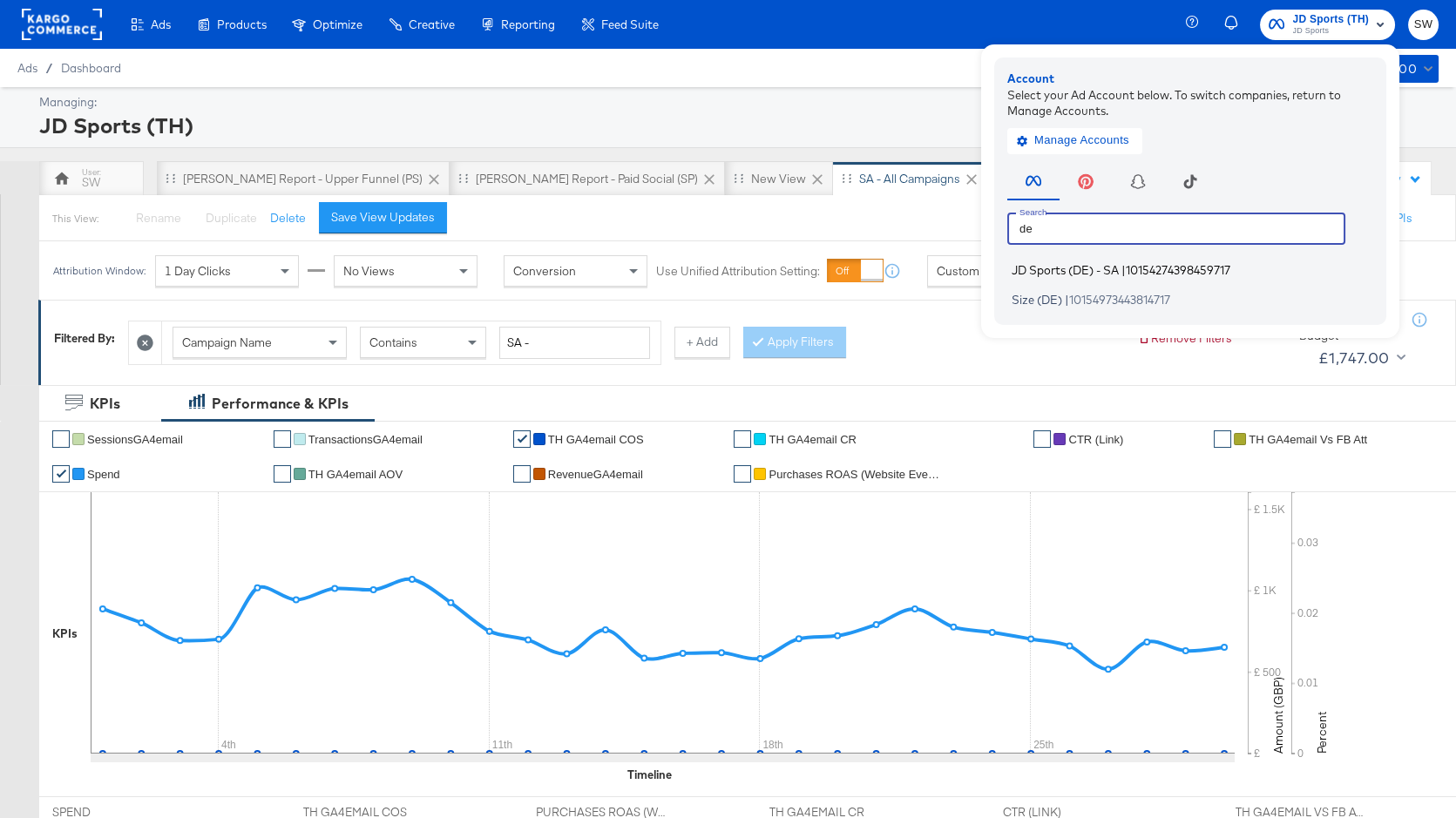
type input "de"
click at [1177, 268] on span "10154274398459717" at bounding box center [1179, 270] width 105 height 14
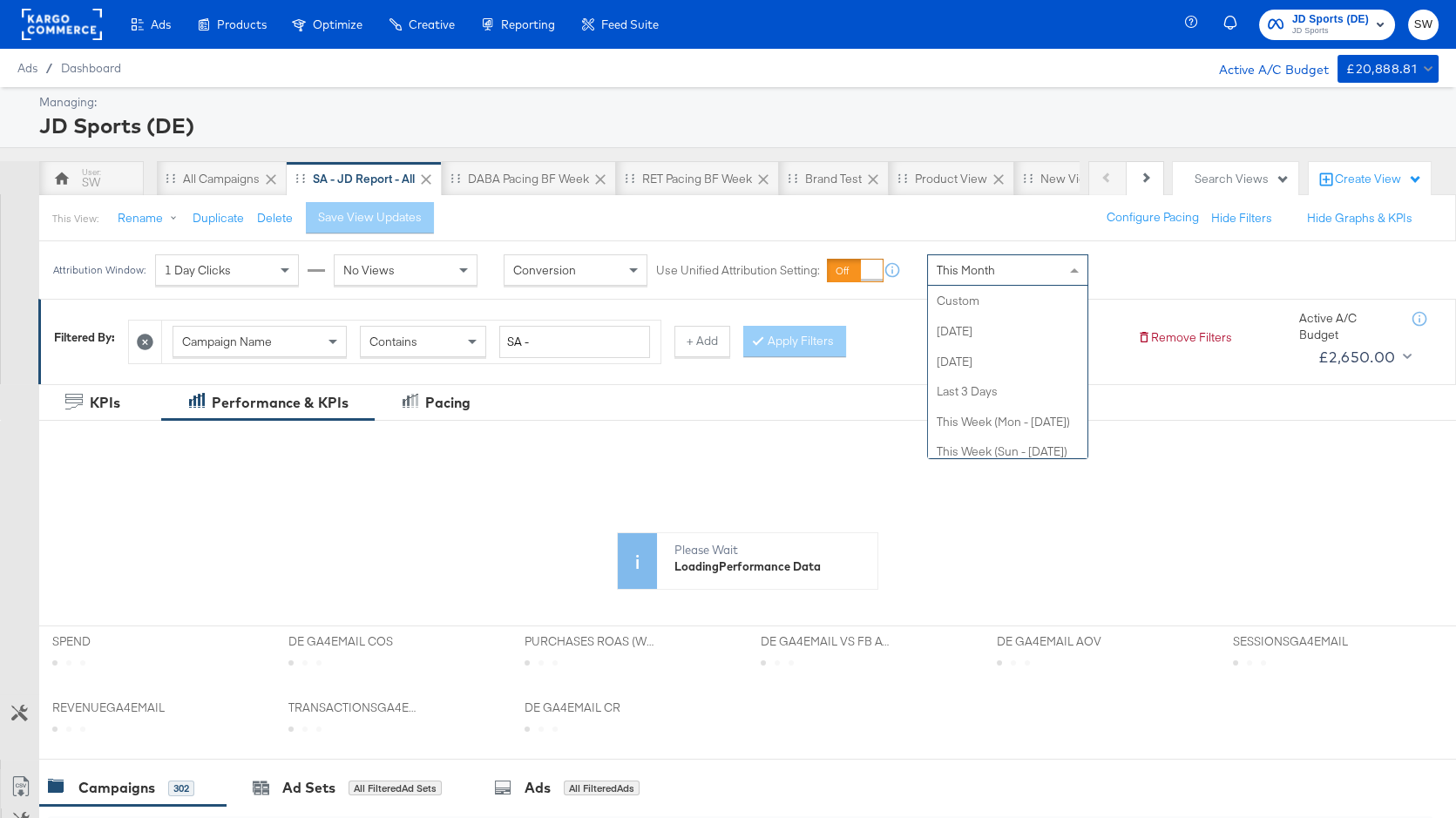
click at [1017, 267] on div "This Month" at bounding box center [1008, 270] width 160 height 29
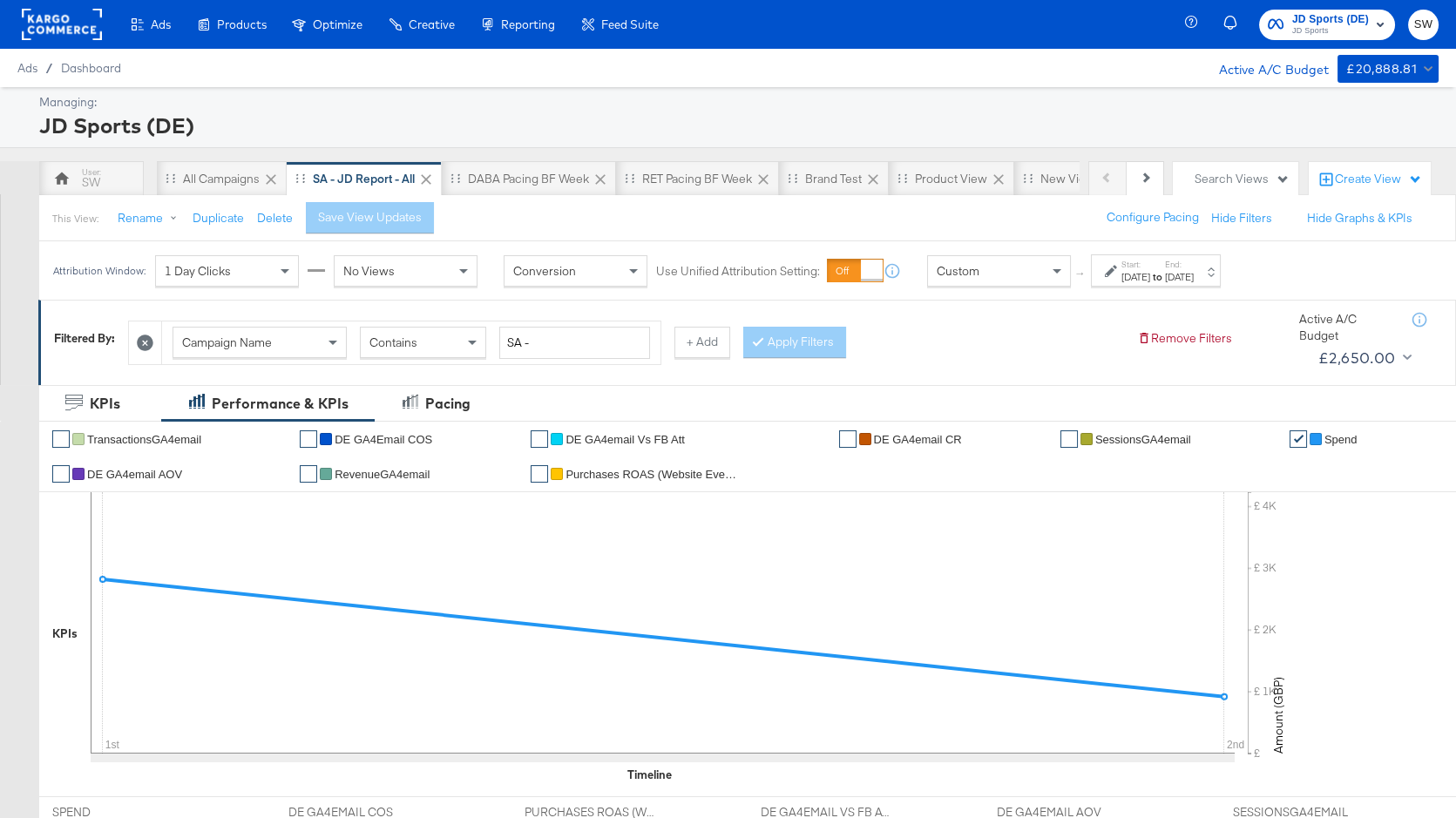
click at [1120, 268] on div at bounding box center [1113, 270] width 17 height 13
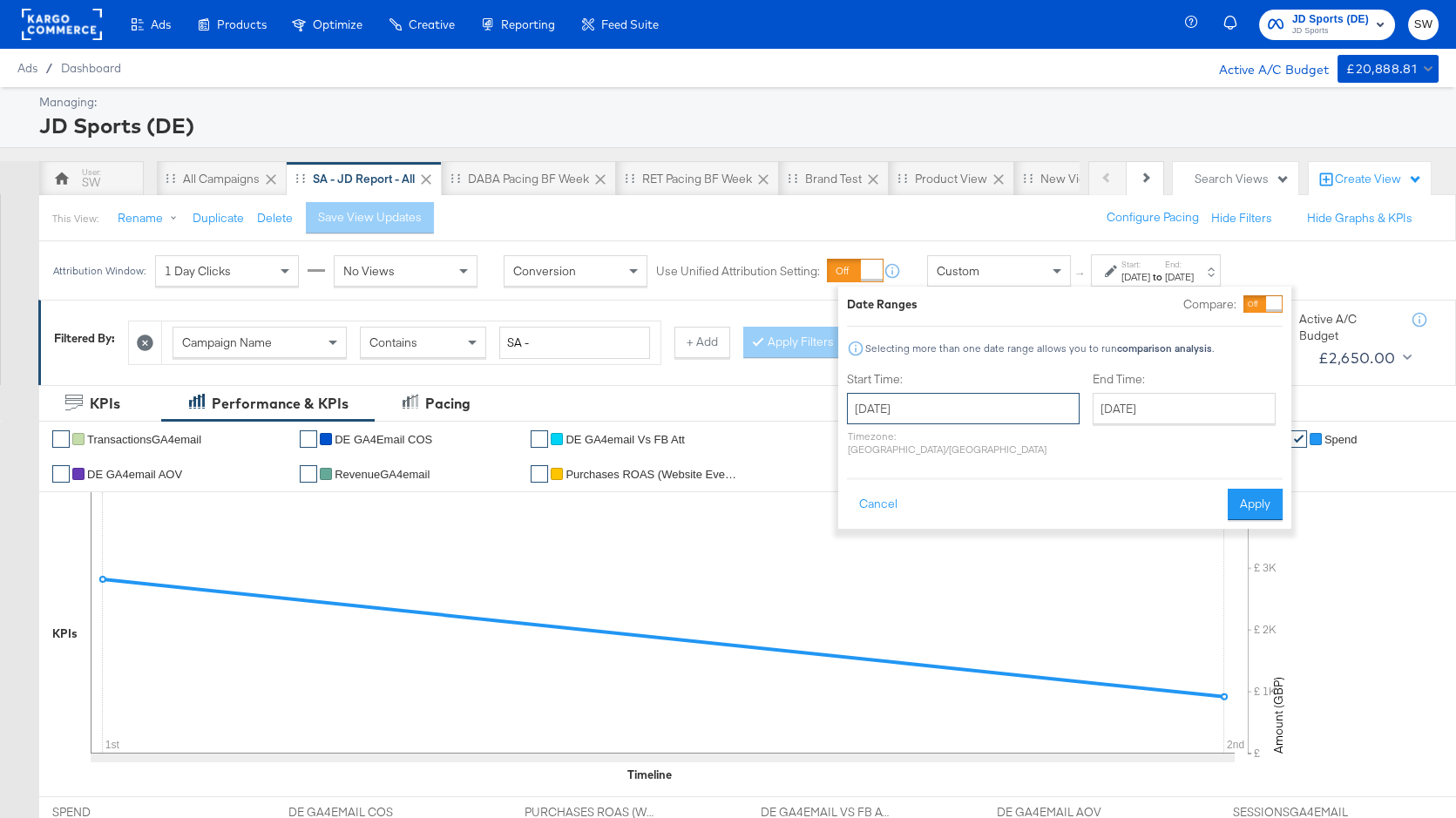
drag, startPoint x: 956, startPoint y: 409, endPoint x: 952, endPoint y: 401, distance: 8.9
click at [956, 409] on input "[DATE]" at bounding box center [963, 409] width 232 height 31
drag, startPoint x: 867, startPoint y: 440, endPoint x: 886, endPoint y: 453, distance: 23.0
click at [867, 440] on span "‹" at bounding box center [867, 444] width 27 height 26
click at [889, 491] on td "1" at bounding box center [897, 496] width 29 height 24
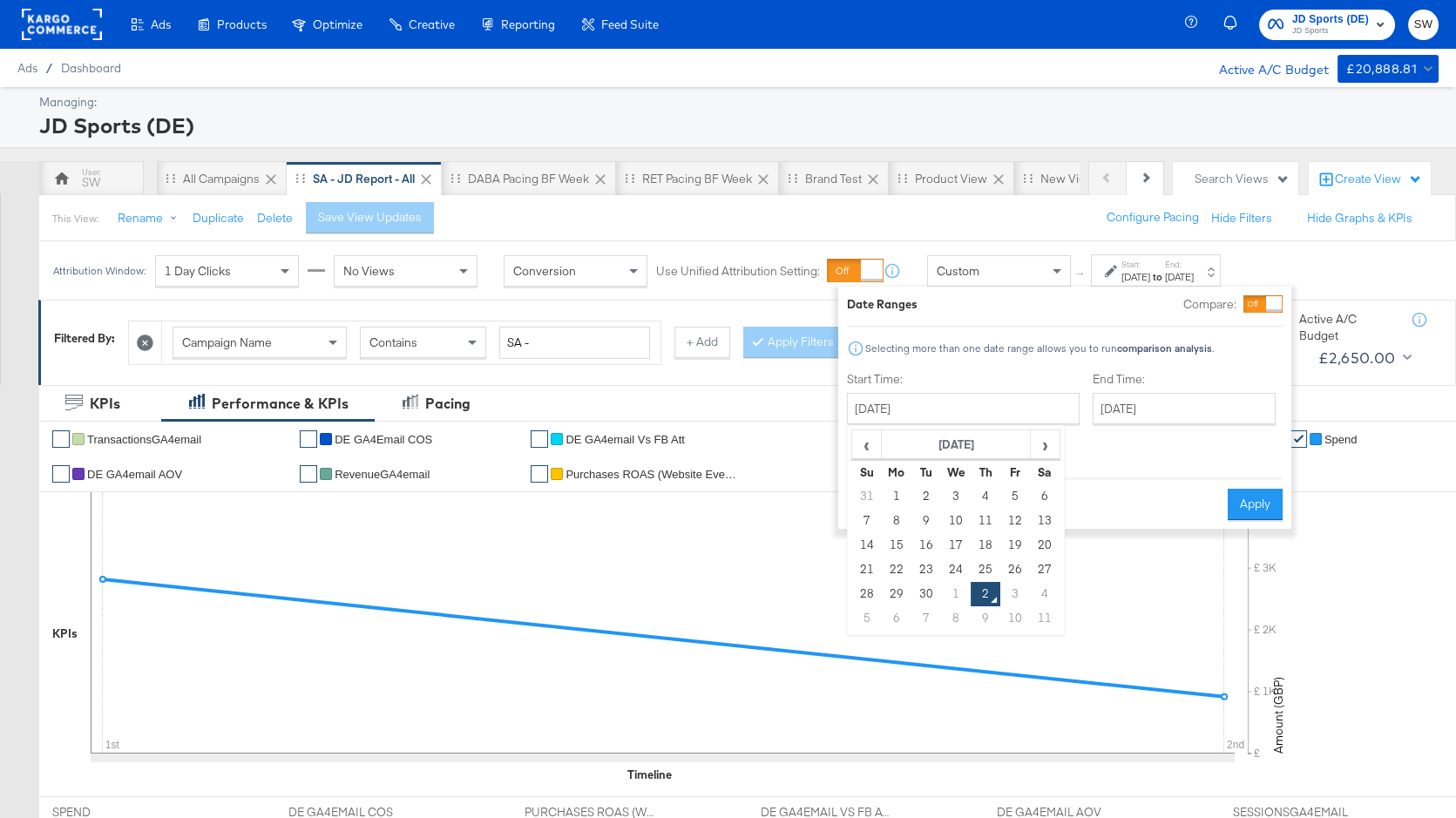
type input "[DATE]"
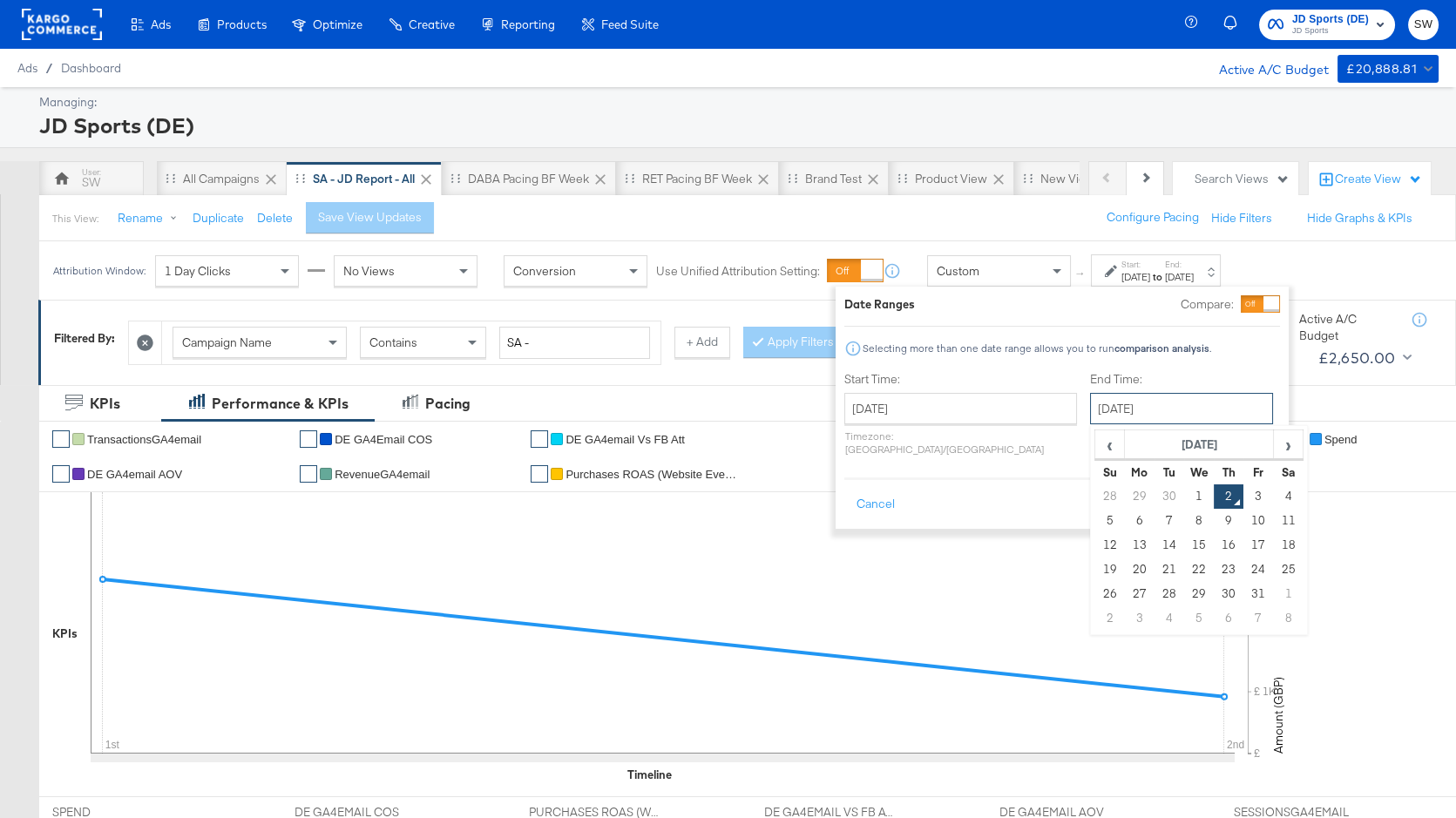
click at [1108, 401] on input "[DATE]" at bounding box center [1182, 409] width 183 height 31
click at [1154, 497] on td "30" at bounding box center [1169, 496] width 29 height 24
type input "[DATE]"
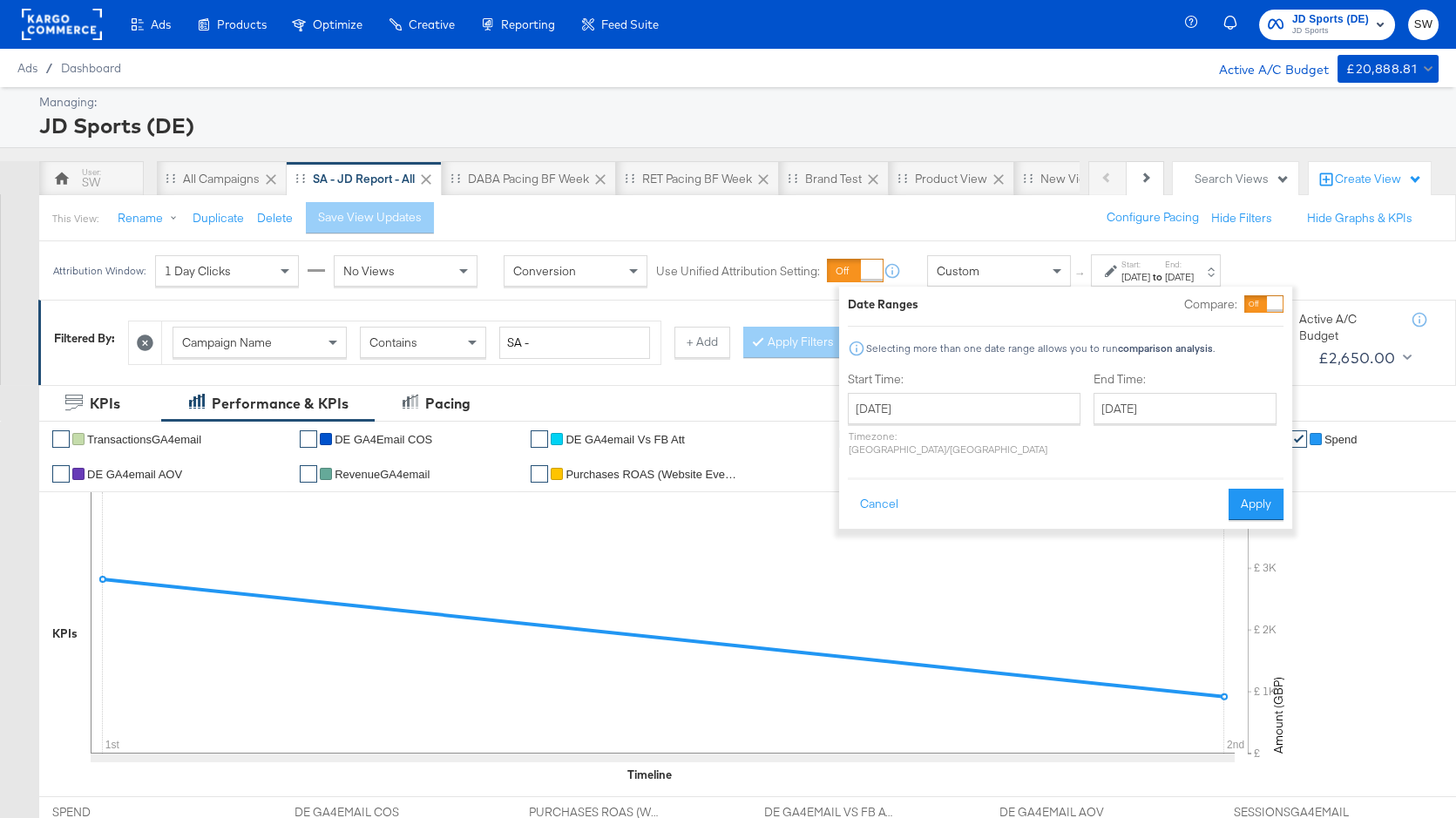
drag, startPoint x: 1261, startPoint y: 497, endPoint x: 1201, endPoint y: 395, distance: 118.3
click at [1260, 496] on button "Apply" at bounding box center [1256, 505] width 54 height 31
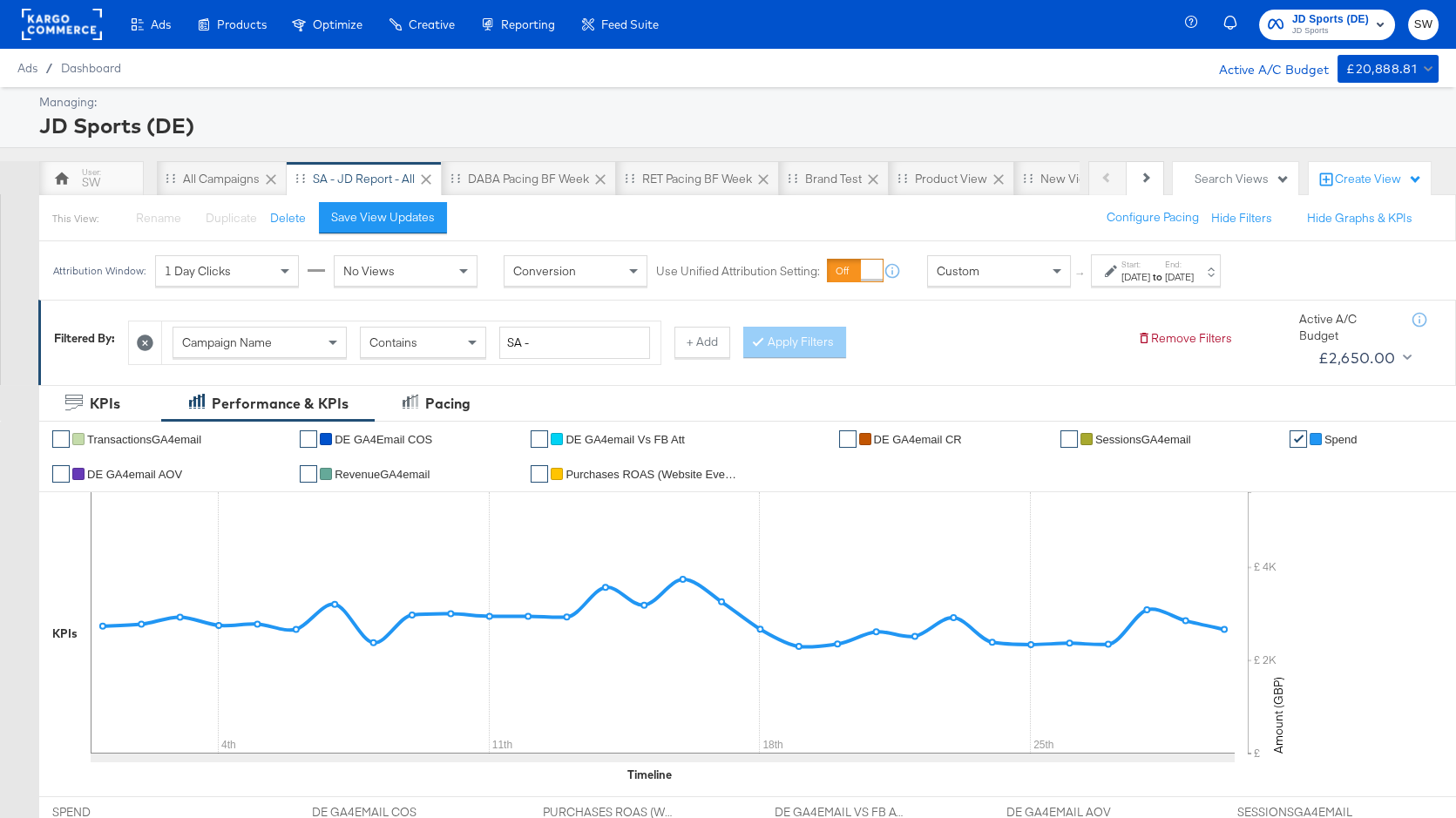
click at [1367, 17] on span "JD Sports (DE)" at bounding box center [1331, 19] width 77 height 18
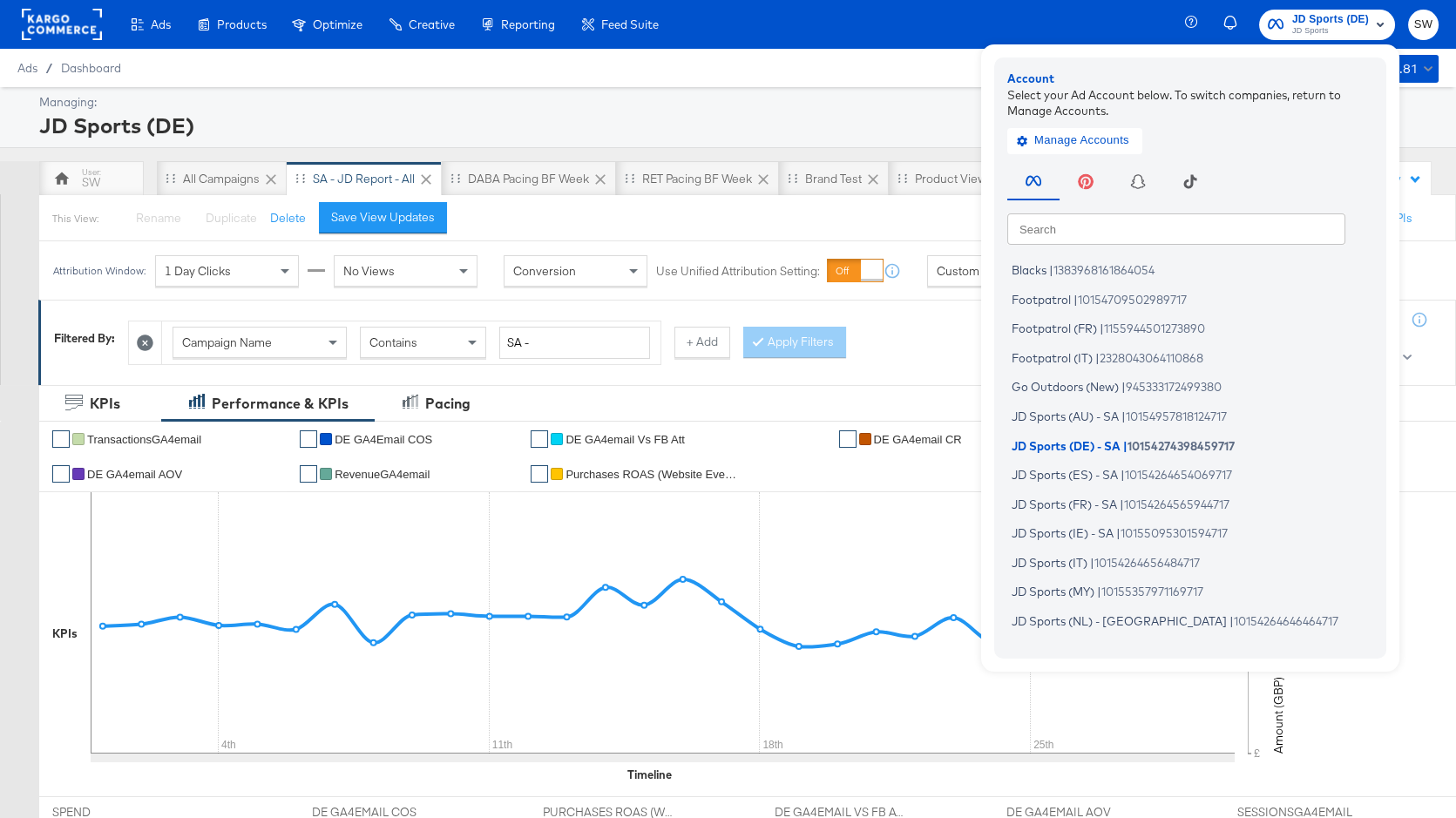
click at [1083, 224] on input "text" at bounding box center [1177, 229] width 338 height 31
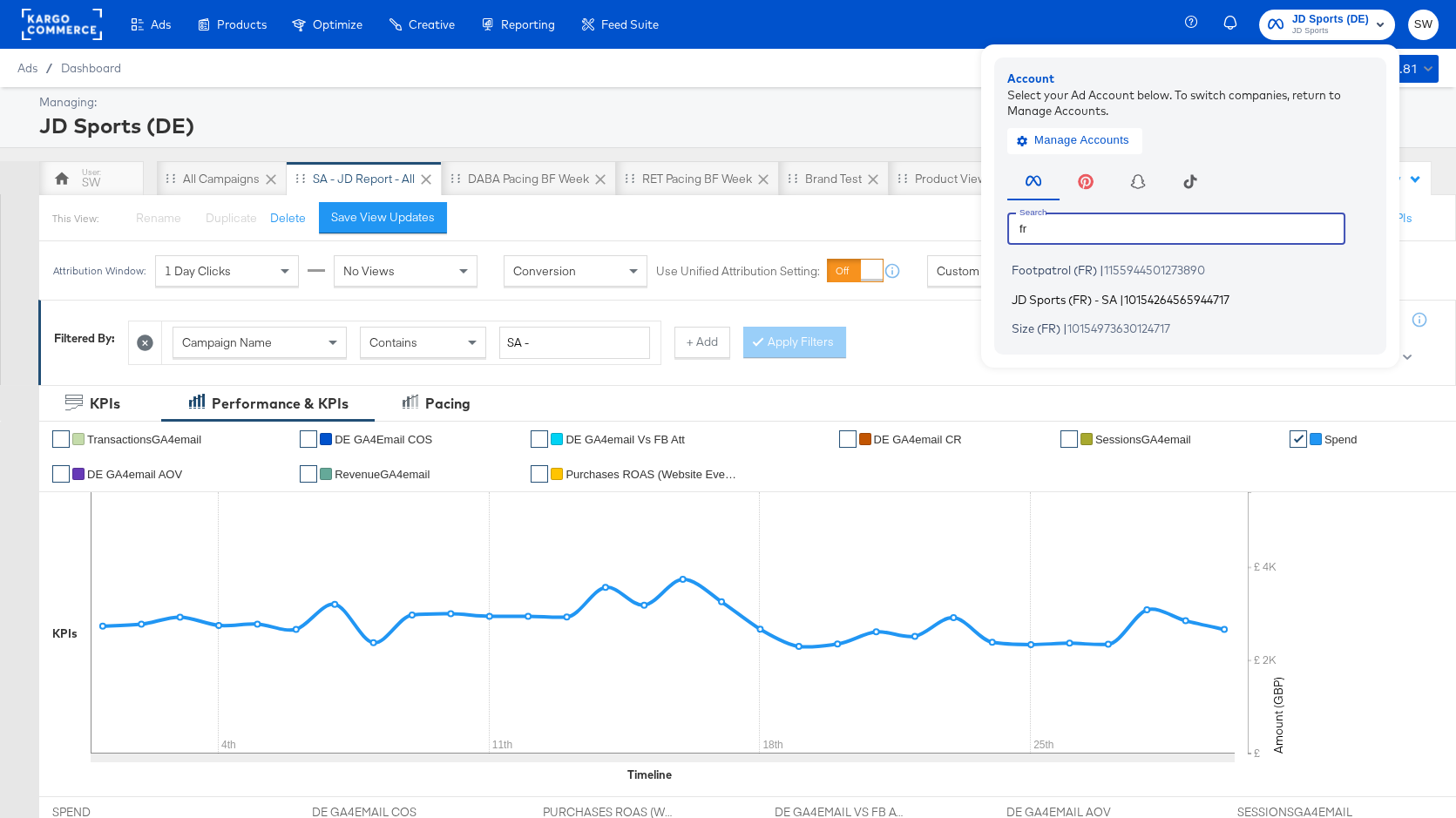
type input "fr"
click at [1088, 299] on span "JD Sports (FR) - SA" at bounding box center [1064, 299] width 105 height 14
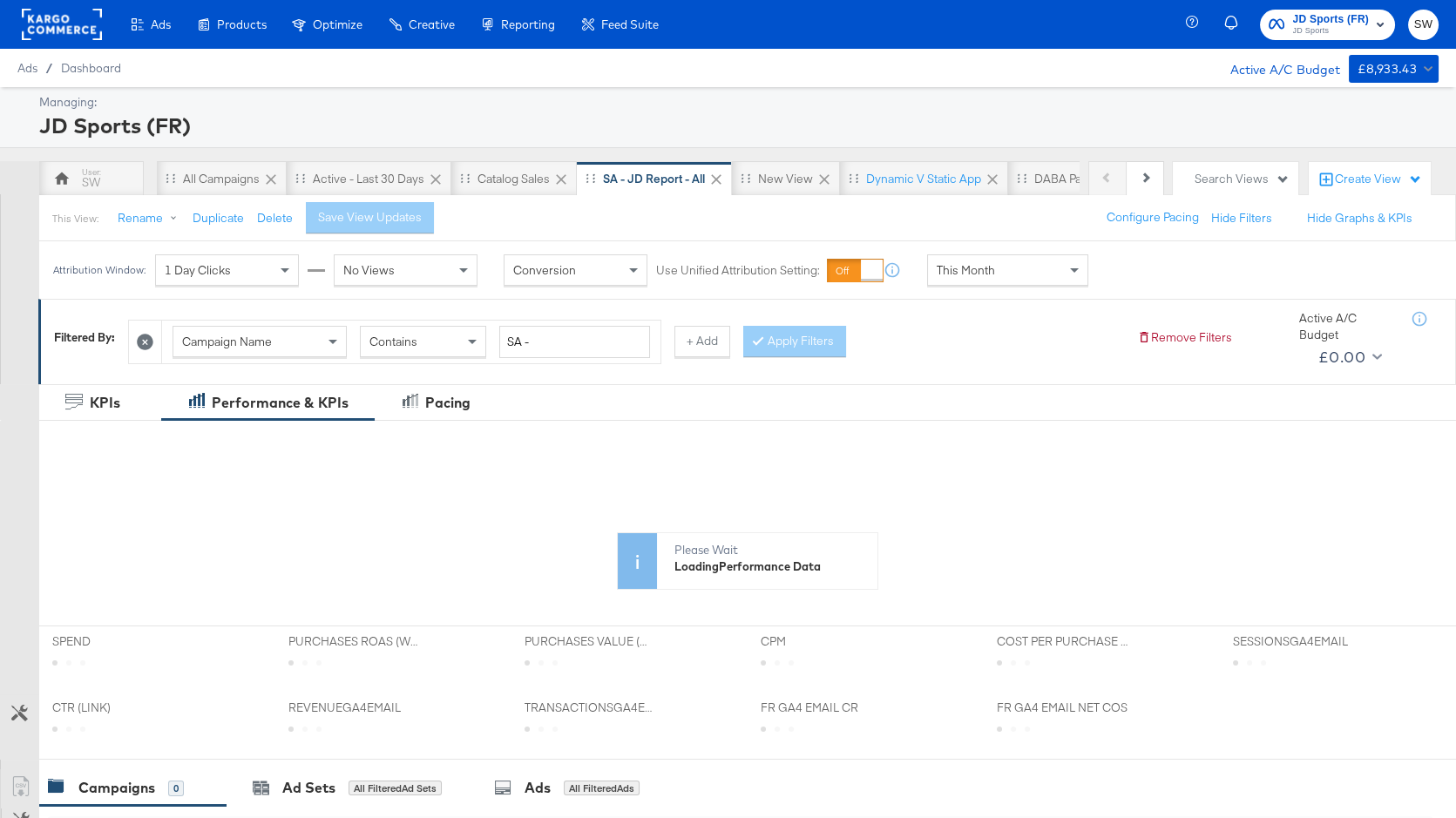
click at [976, 256] on div "This Month" at bounding box center [1008, 270] width 160 height 29
click at [1102, 272] on div "Start: [DATE] to End: [DATE]" at bounding box center [1155, 270] width 129 height 32
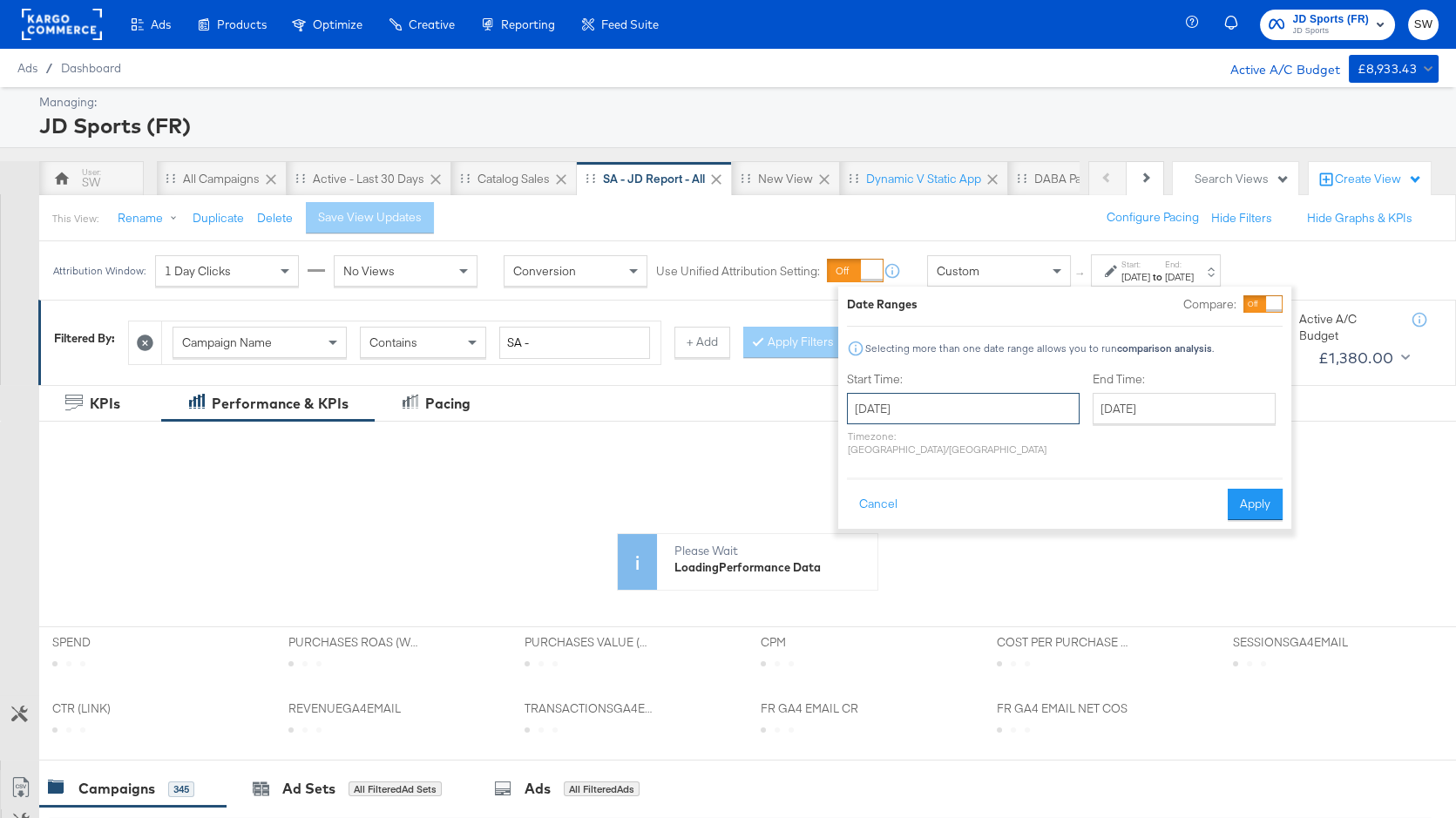
click at [959, 400] on input "[DATE]" at bounding box center [963, 409] width 232 height 31
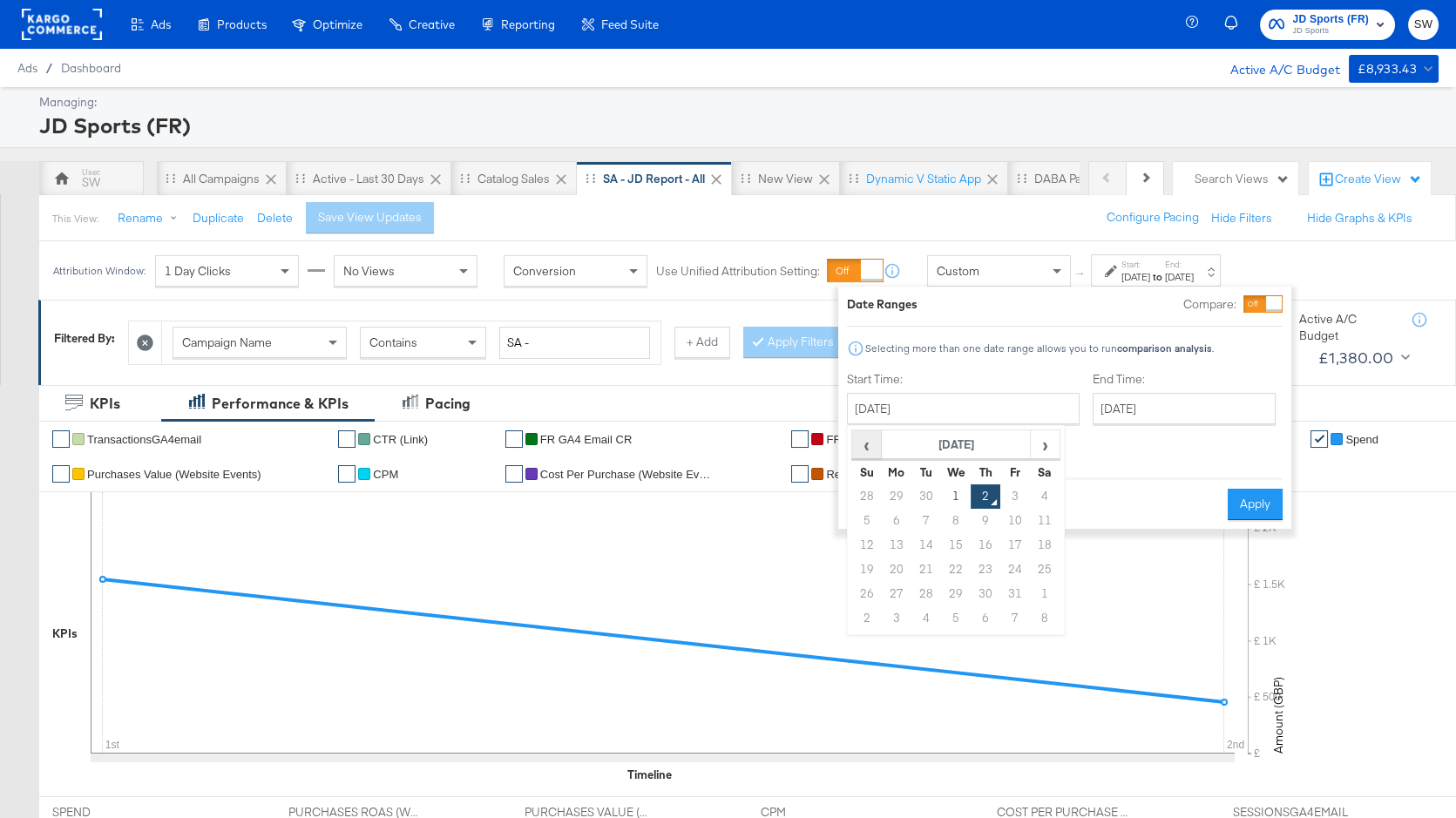
click at [867, 448] on span "‹" at bounding box center [867, 444] width 27 height 26
drag, startPoint x: 888, startPoint y: 496, endPoint x: 965, endPoint y: 460, distance: 85.0
click at [889, 496] on td "1" at bounding box center [897, 496] width 29 height 24
type input "[DATE]"
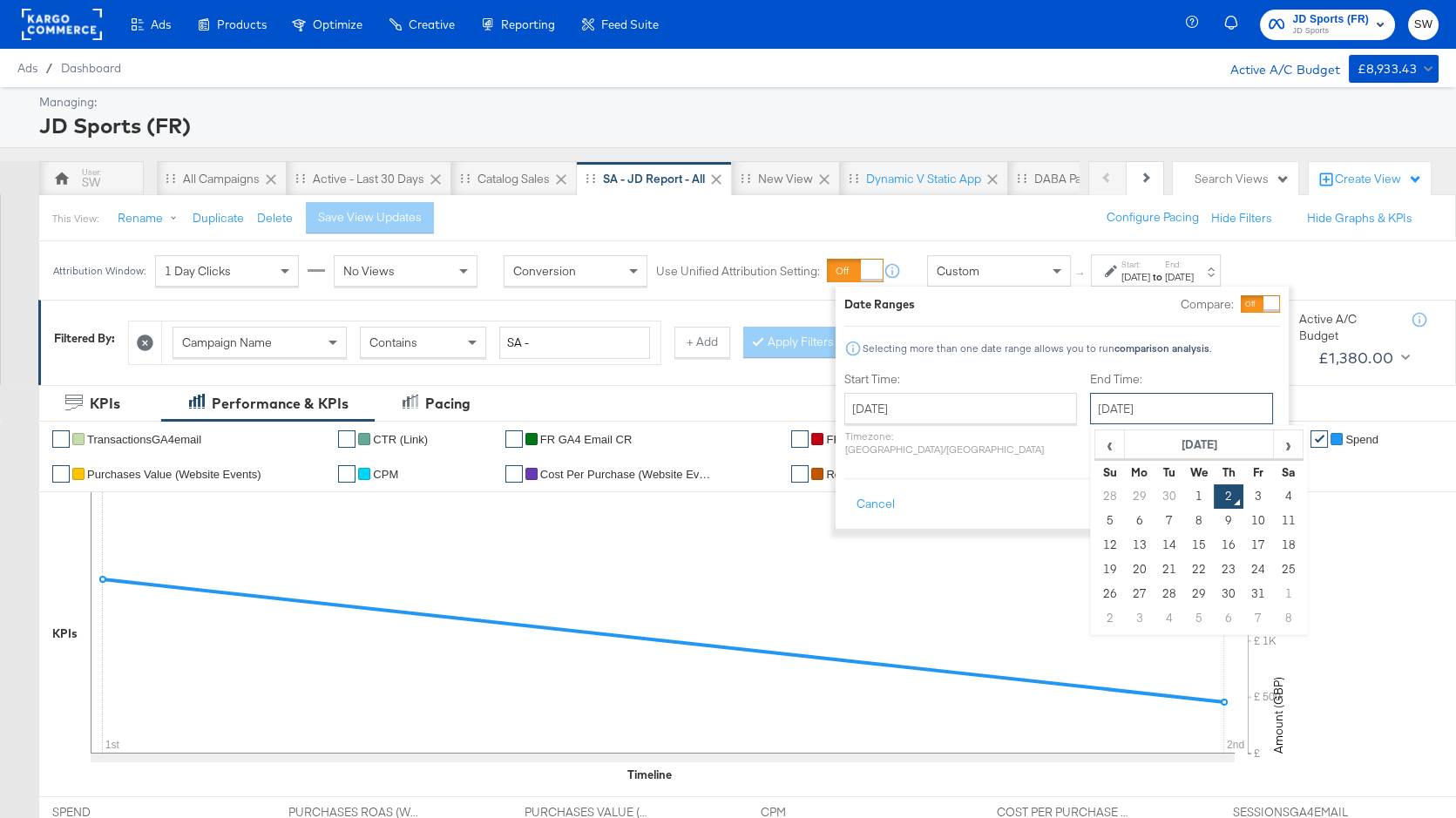
click at [1090, 412] on input "[DATE]" at bounding box center [1182, 409] width 183 height 31
drag, startPoint x: 1120, startPoint y: 498, endPoint x: 1185, endPoint y: 492, distance: 65.3
click at [1154, 498] on td "30" at bounding box center [1169, 496] width 29 height 24
type input "[DATE]"
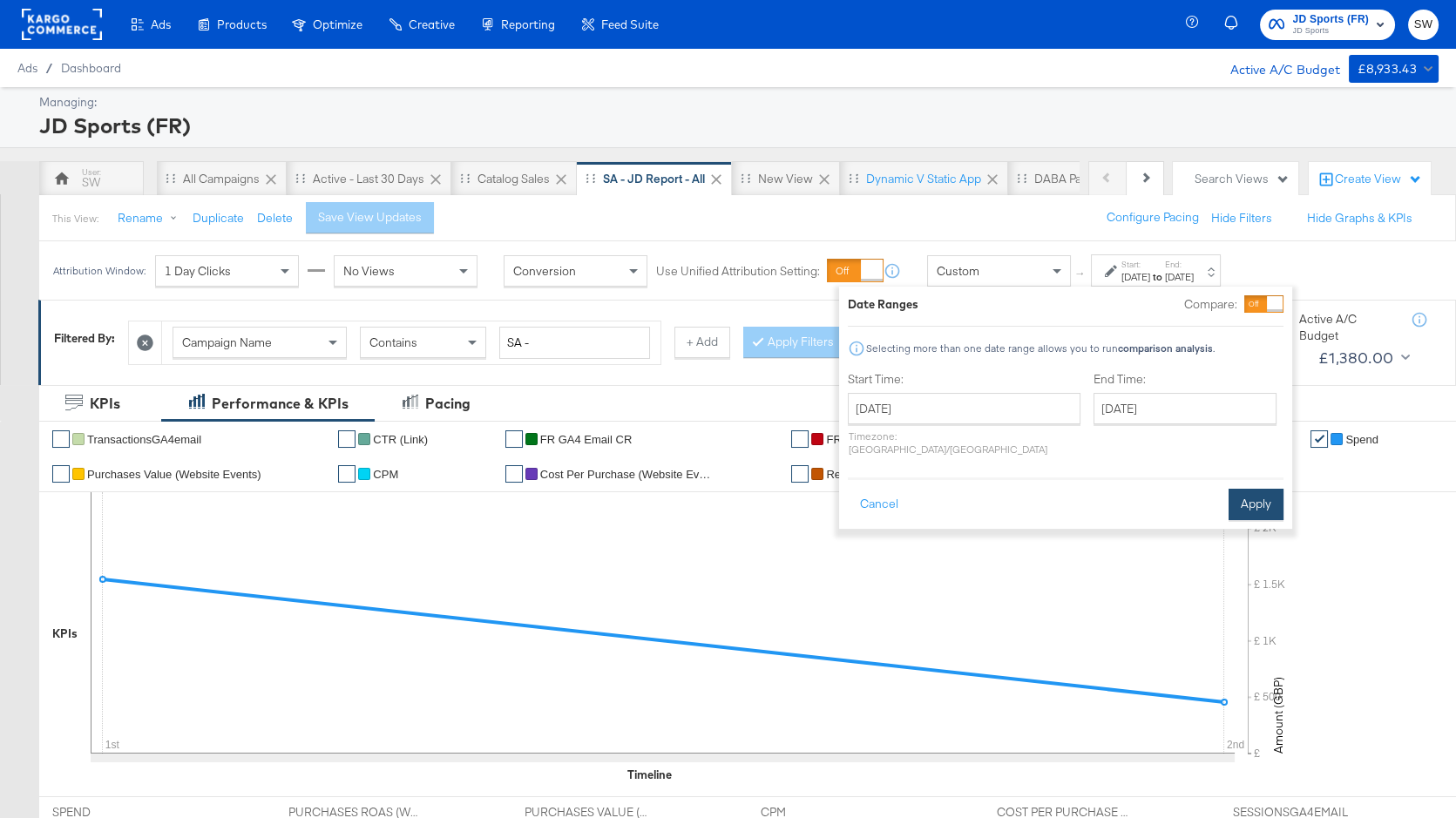
click at [1261, 491] on button "Apply" at bounding box center [1256, 505] width 54 height 31
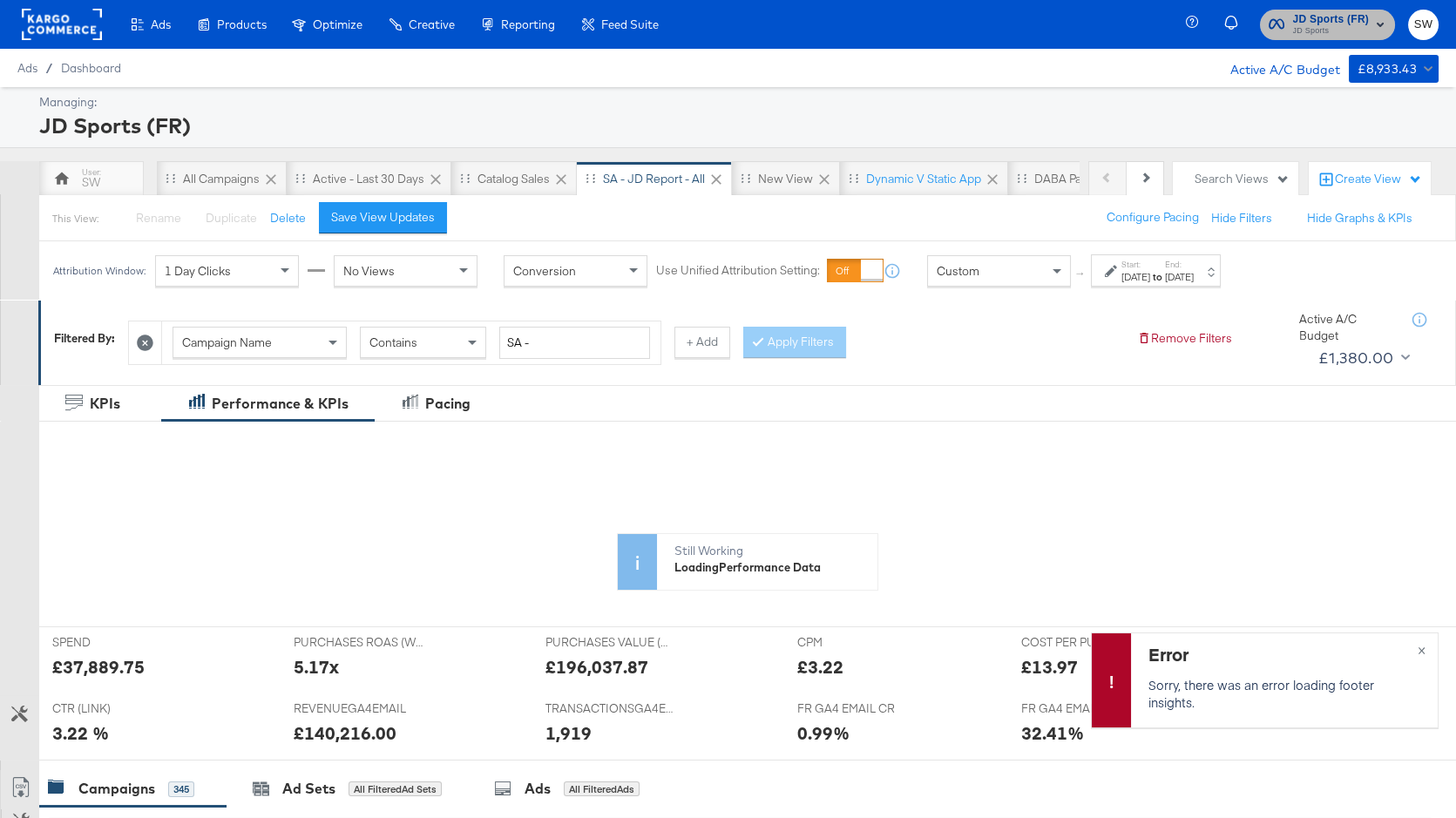
click at [1367, 19] on span "JD Sports (FR)" at bounding box center [1332, 19] width 77 height 18
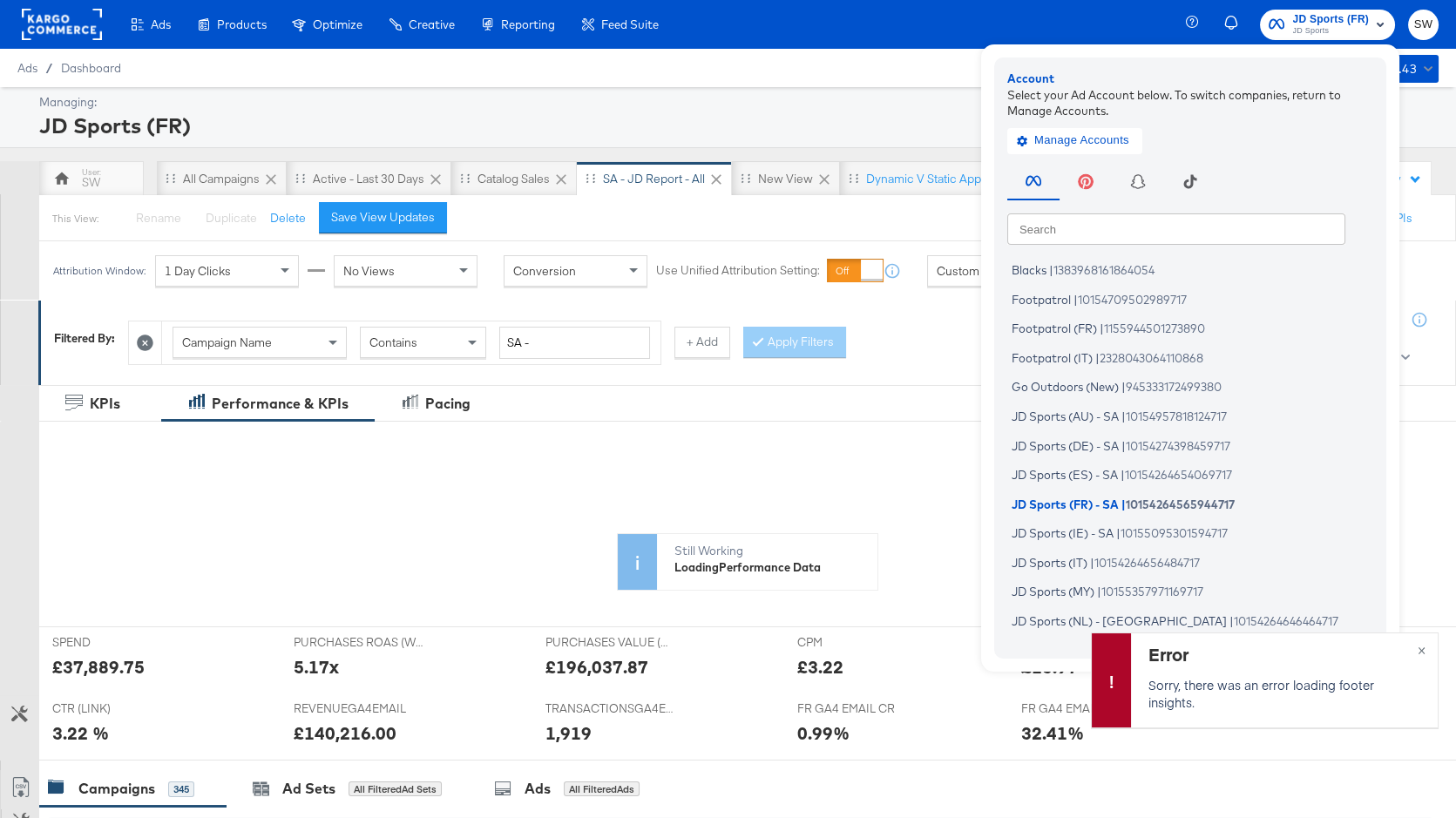
click at [1052, 224] on input "text" at bounding box center [1177, 229] width 338 height 31
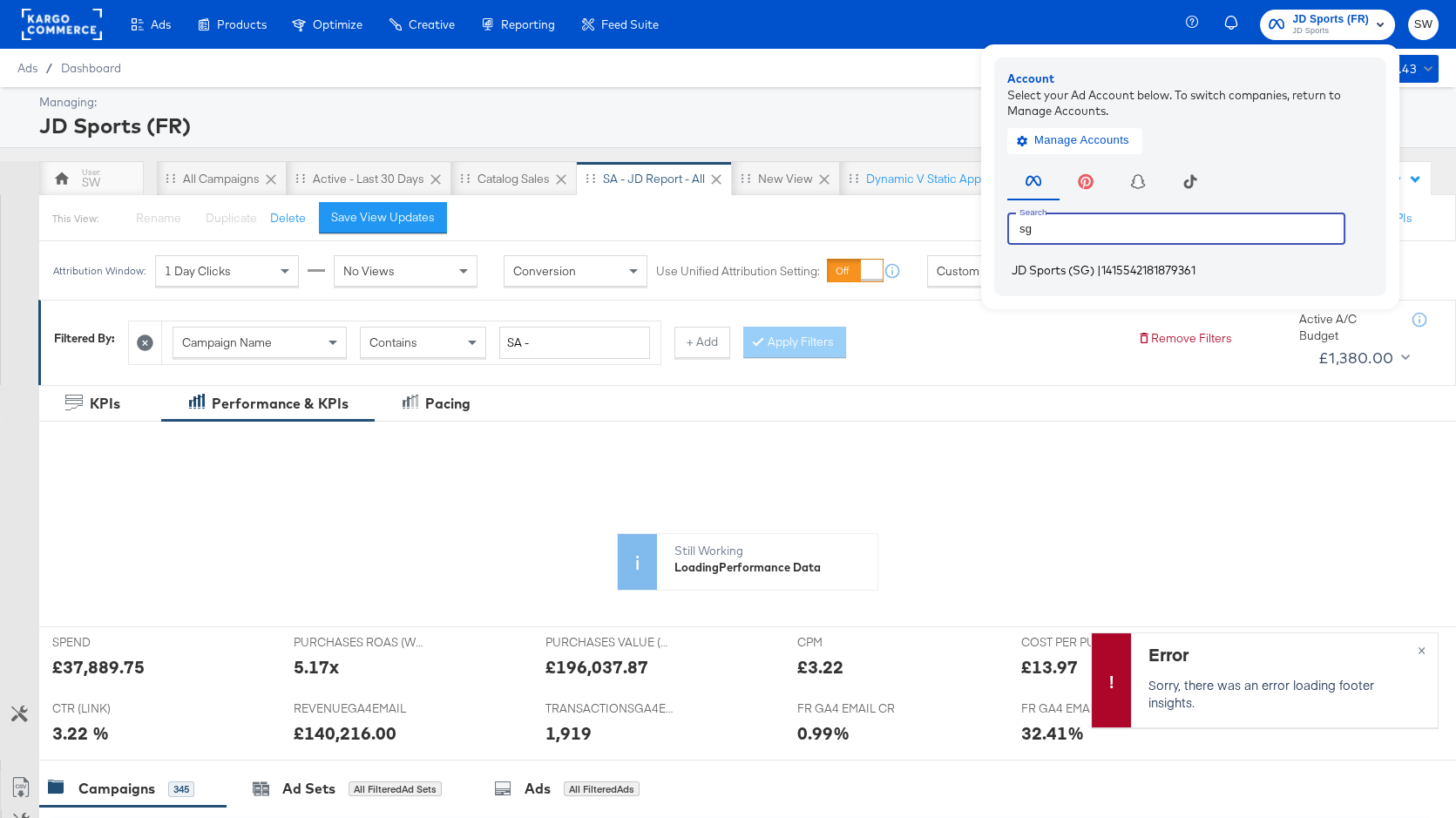
type input "sg"
click at [1031, 270] on span "JD Sports (SG)" at bounding box center [1052, 270] width 83 height 14
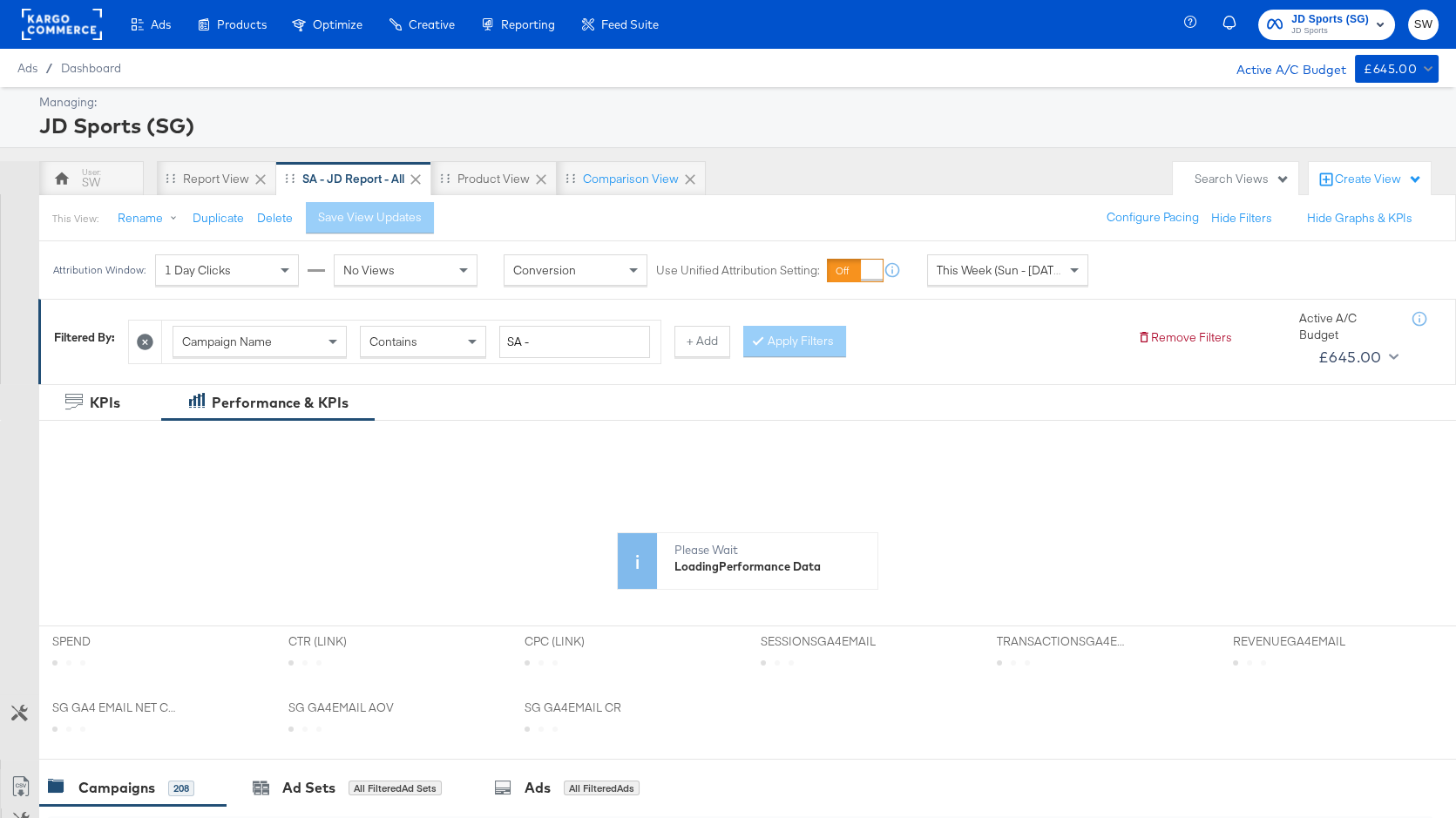
drag, startPoint x: 993, startPoint y: 262, endPoint x: 992, endPoint y: 273, distance: 11.0
click at [994, 263] on span "This Week (Sun - [DATE])" at bounding box center [1002, 270] width 130 height 16
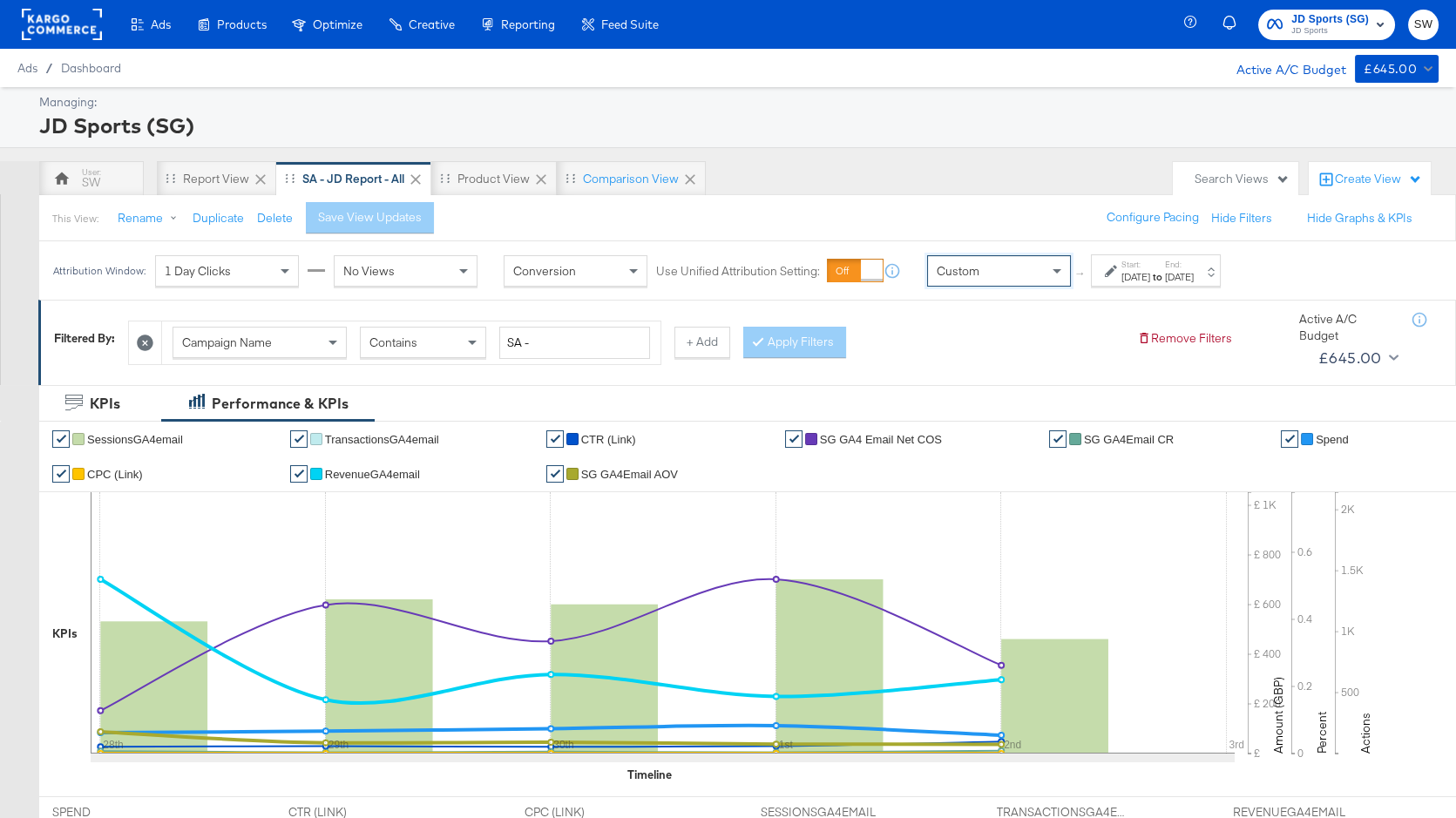
click at [1116, 280] on div "Start: [DATE] to End: [DATE]" at bounding box center [1149, 271] width 89 height 25
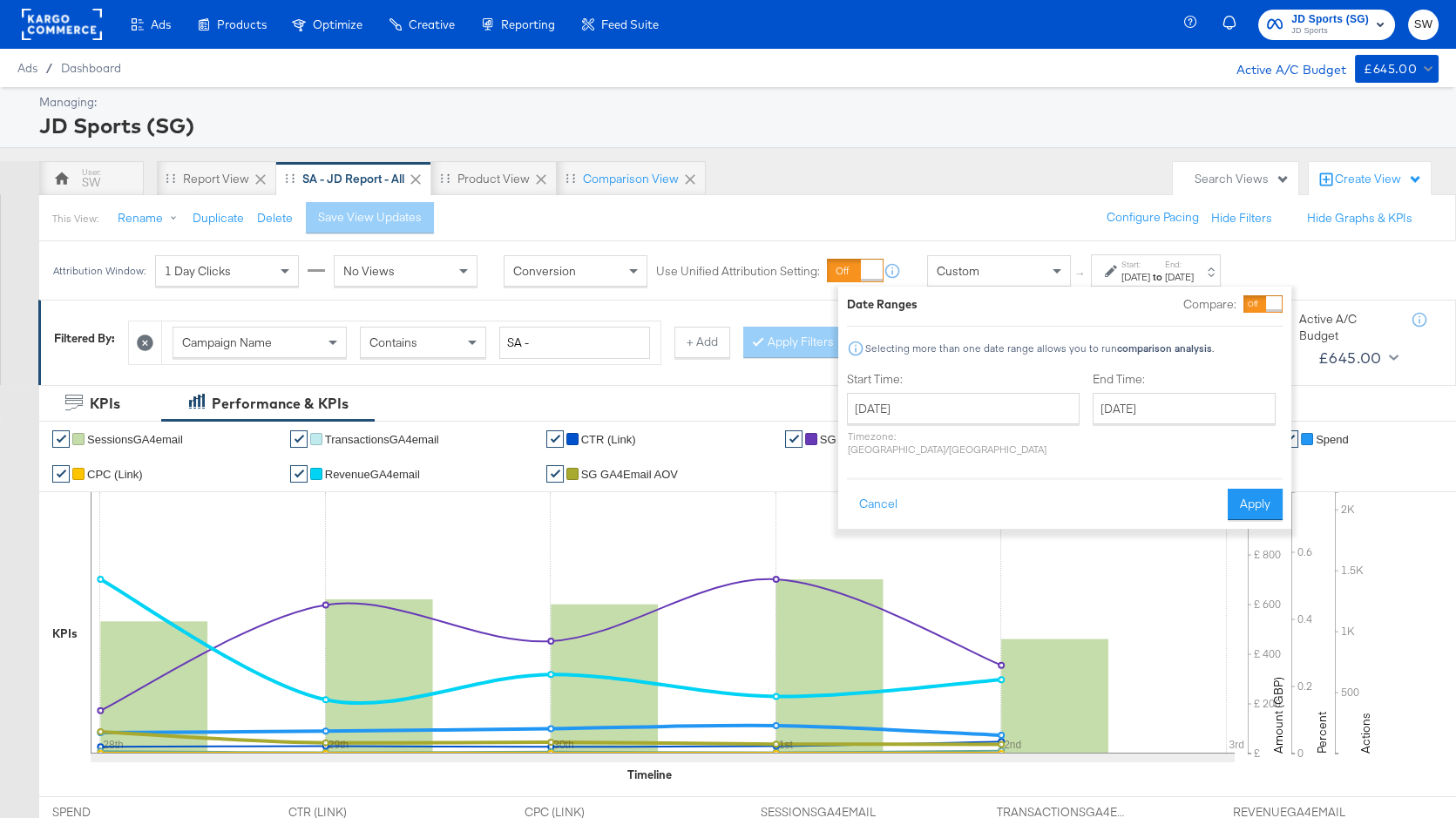
drag, startPoint x: 978, startPoint y: 389, endPoint x: 962, endPoint y: 405, distance: 22.6
click at [973, 395] on div "Start Time: [DATE] ‹ [DATE] › Su Mo Tu We Th Fr Sa 28 29 30 1 2 3 4 5 6 7 8 9 1…" at bounding box center [963, 417] width 232 height 92
click at [962, 405] on input "[DATE]" at bounding box center [963, 409] width 232 height 31
click at [867, 448] on span "‹" at bounding box center [867, 444] width 27 height 26
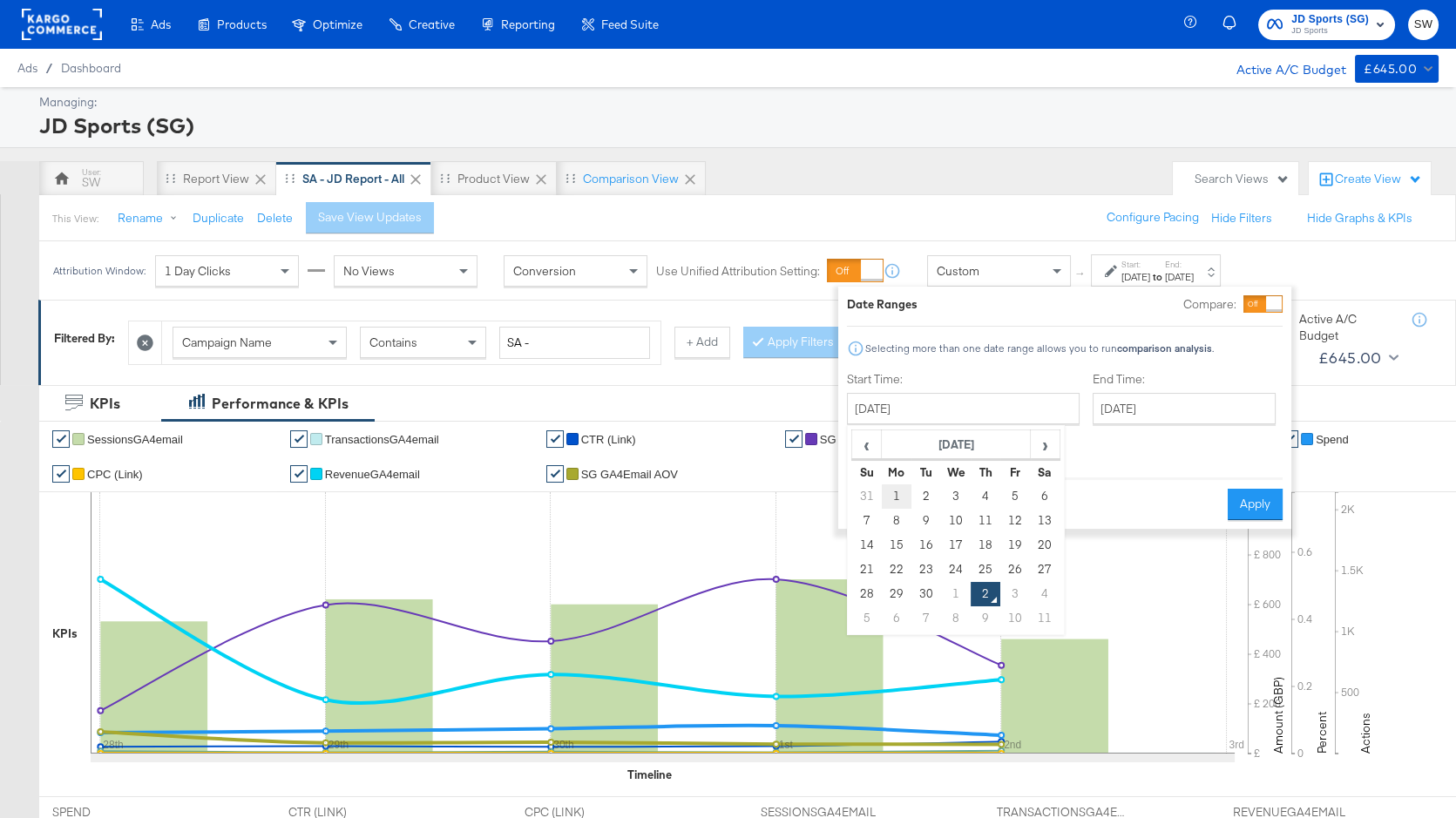
click at [901, 493] on td "1" at bounding box center [897, 496] width 29 height 24
type input "[DATE]"
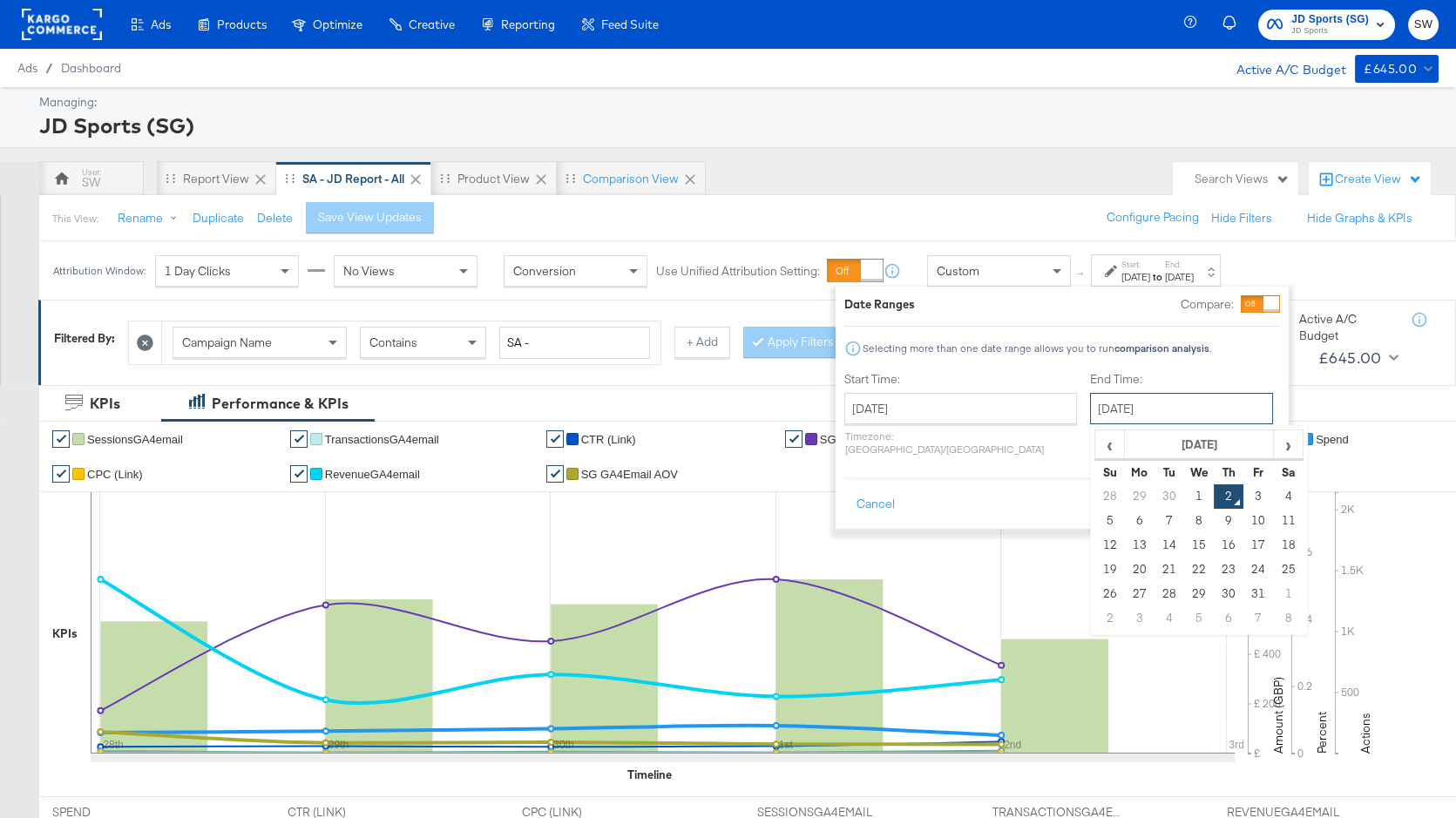
click at [1098, 419] on input "[DATE]" at bounding box center [1182, 409] width 183 height 31
drag, startPoint x: 1116, startPoint y: 491, endPoint x: 1193, endPoint y: 481, distance: 77.6
click at [1154, 491] on td "30" at bounding box center [1169, 496] width 29 height 24
type input "[DATE]"
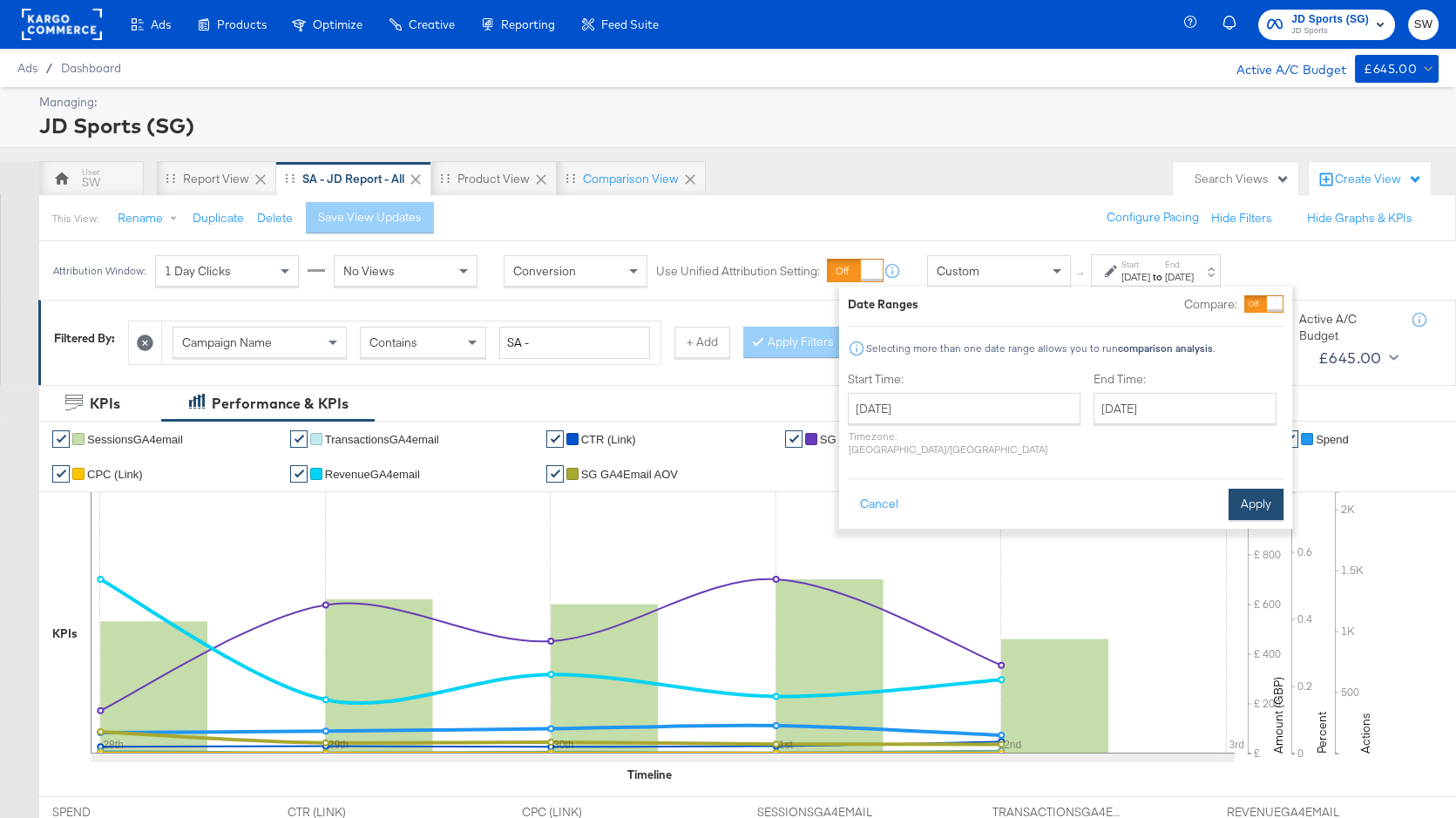
click at [1255, 491] on button "Apply" at bounding box center [1256, 505] width 54 height 31
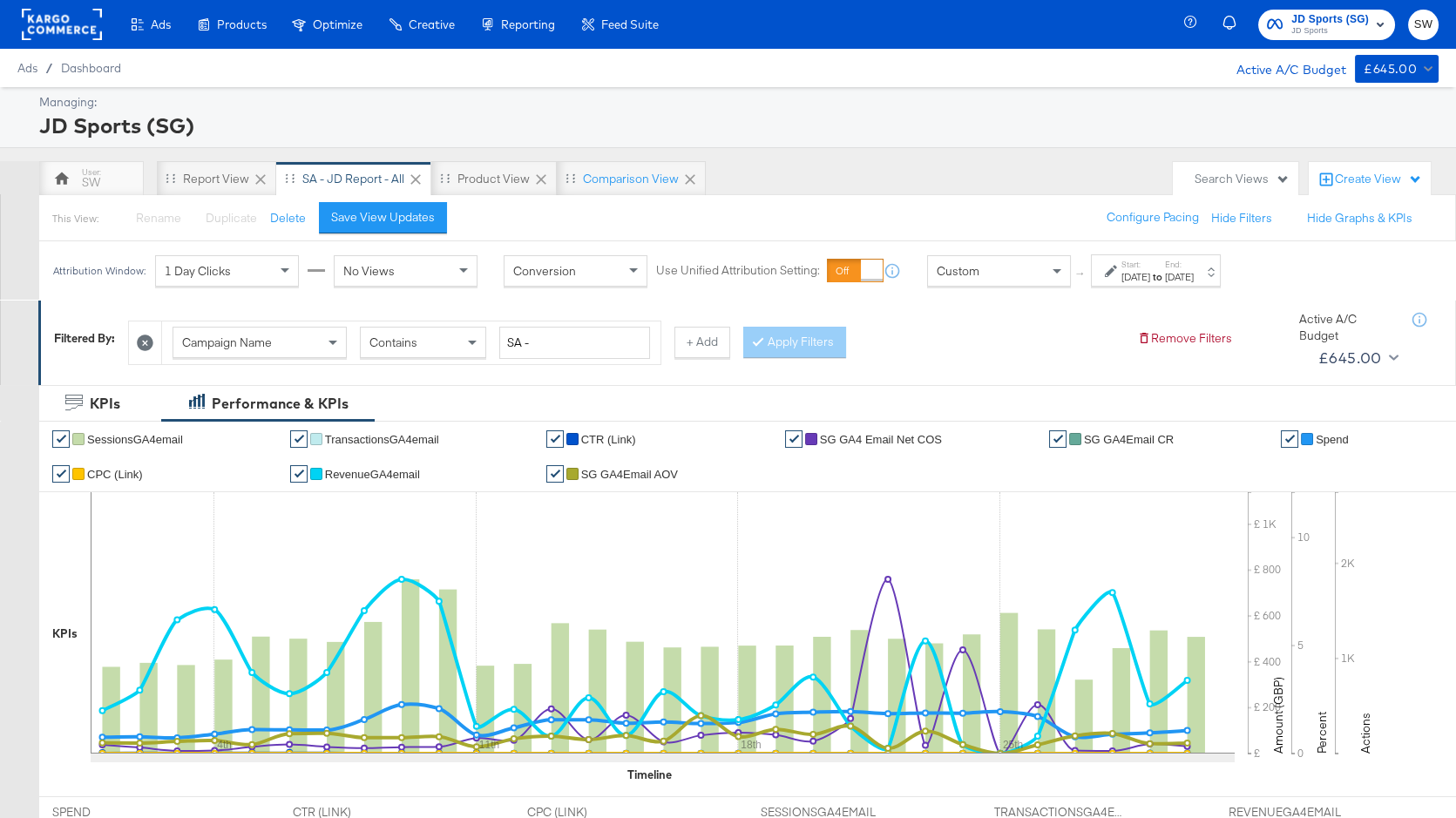
click at [1317, 29] on span "JD Sports" at bounding box center [1331, 31] width 78 height 14
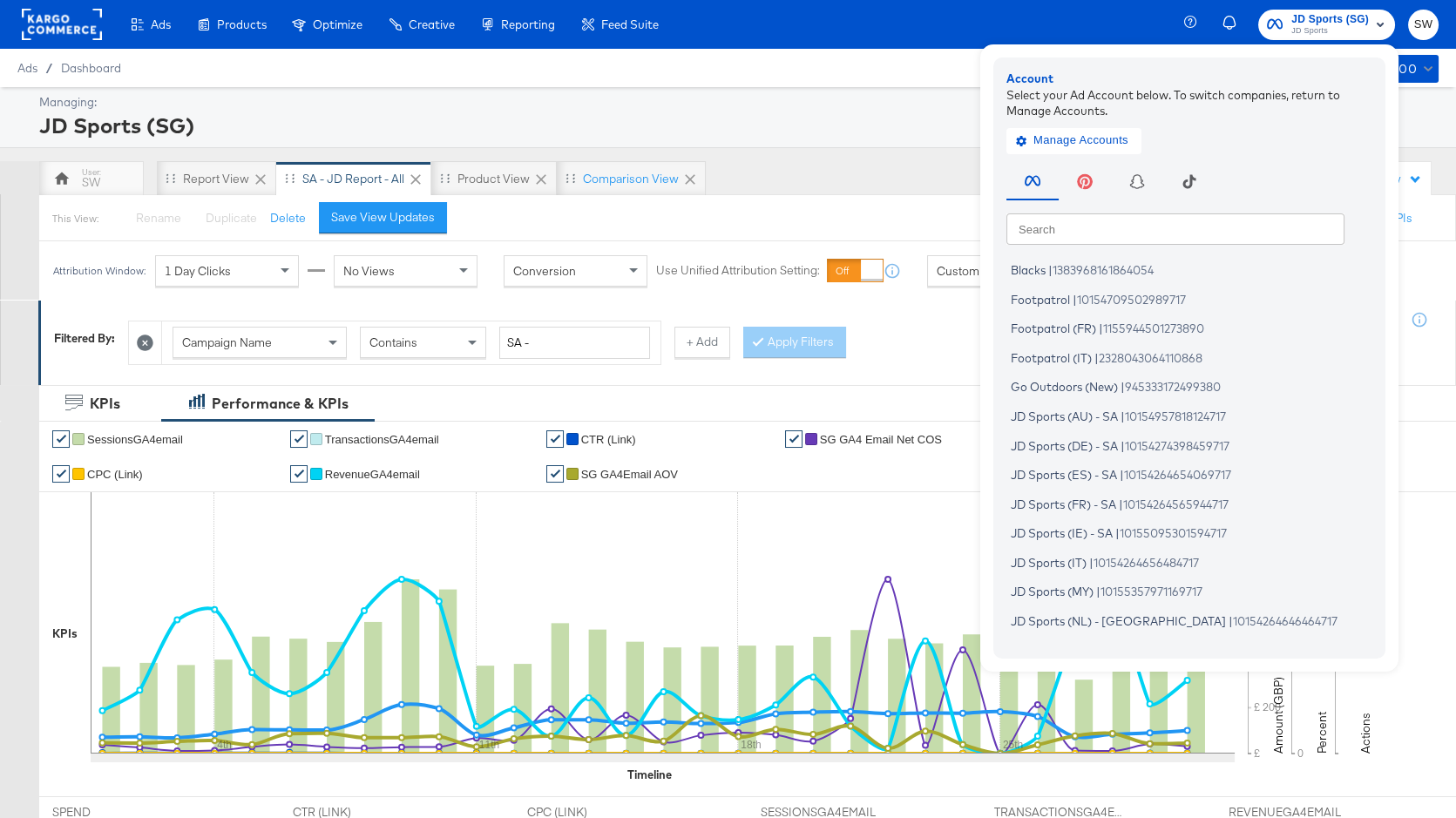
click at [1143, 231] on input "text" at bounding box center [1176, 229] width 338 height 31
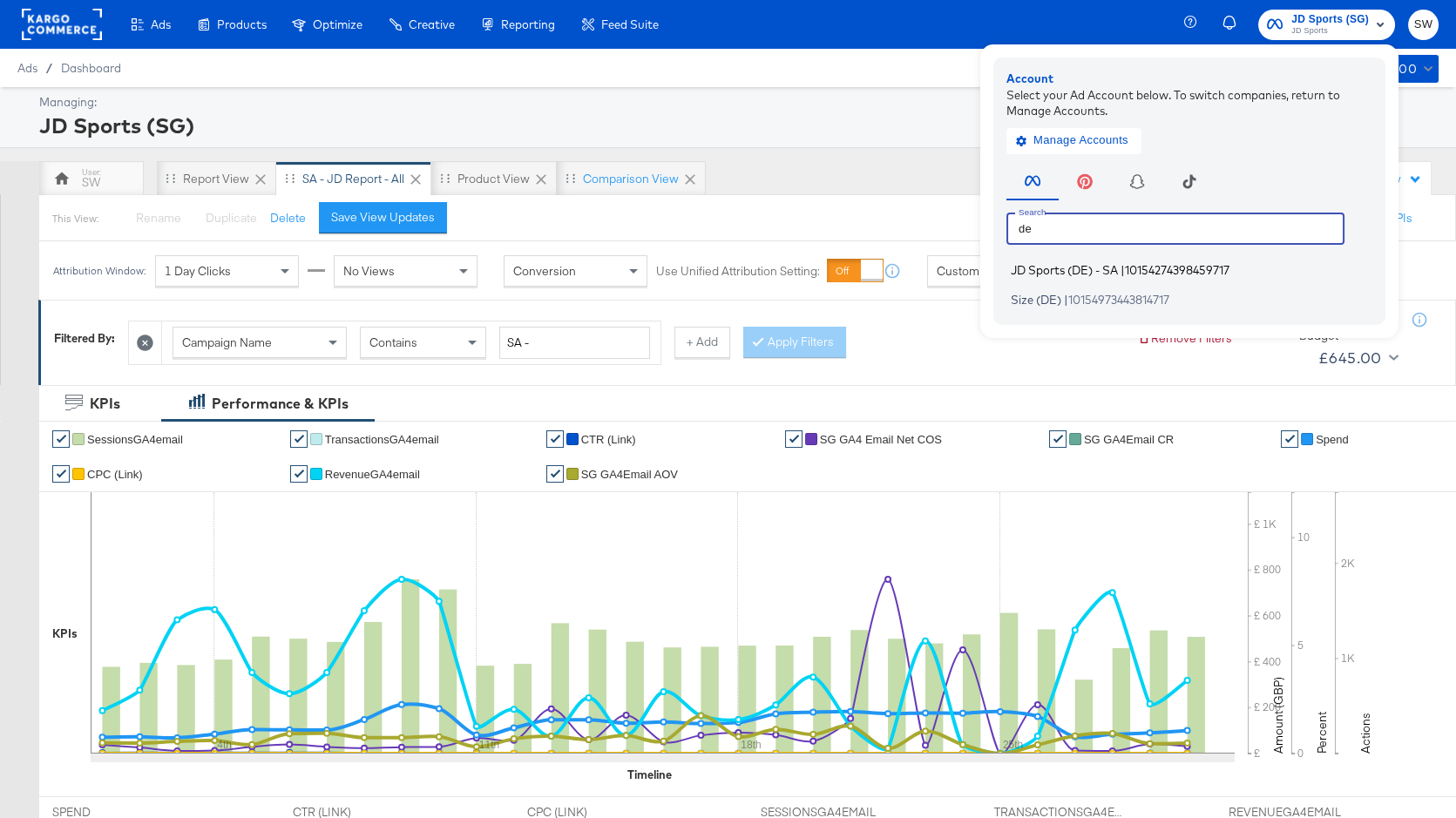
type input "de"
click at [1125, 271] on span "|" at bounding box center [1122, 270] width 4 height 14
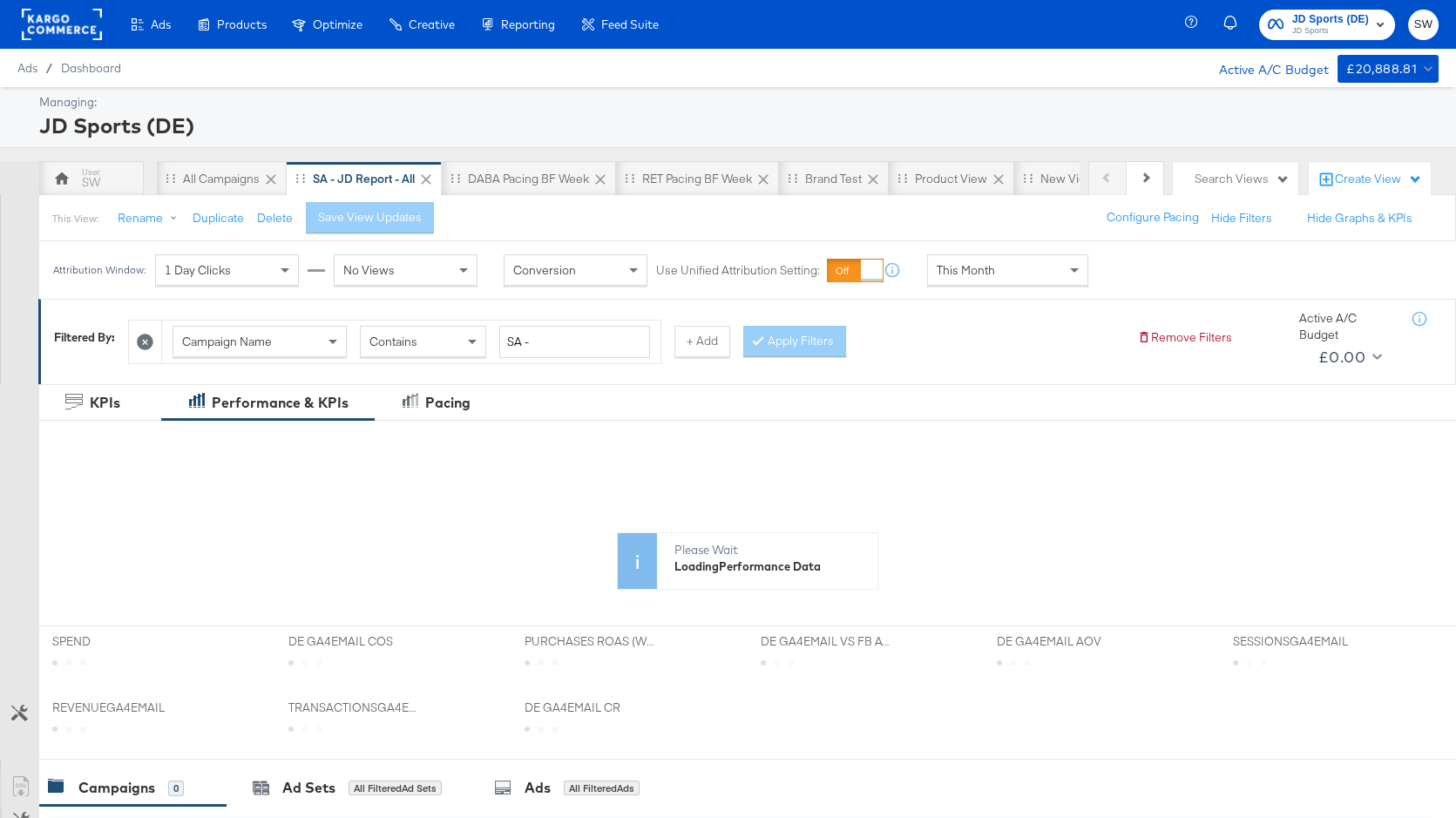
click at [974, 270] on span "This Month" at bounding box center [966, 270] width 58 height 16
drag, startPoint x: 984, startPoint y: 299, endPoint x: 1130, endPoint y: 278, distance: 147.5
click at [1132, 275] on div "[DATE]" at bounding box center [1136, 277] width 29 height 14
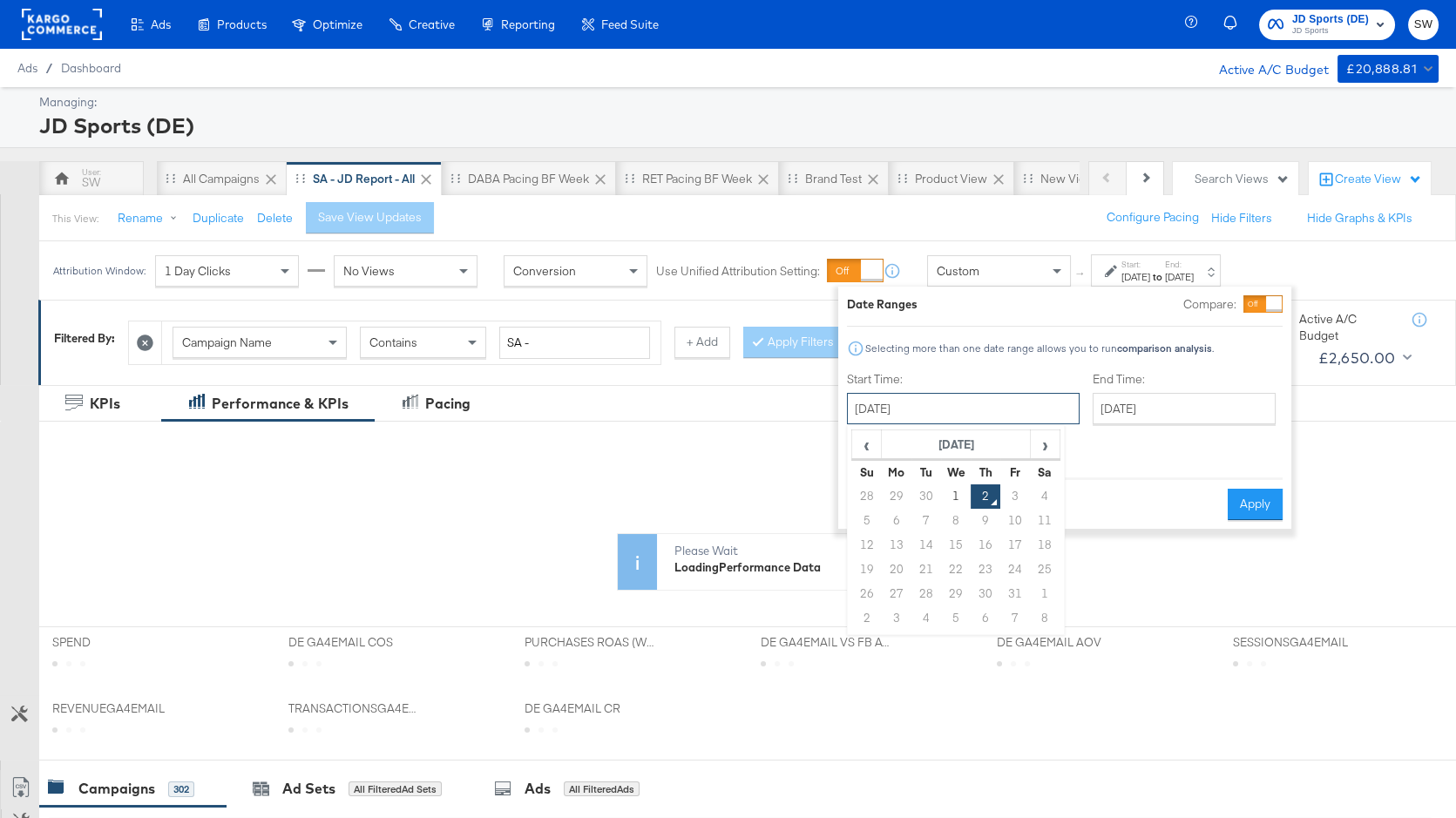
click at [977, 407] on input "[DATE]" at bounding box center [963, 409] width 232 height 31
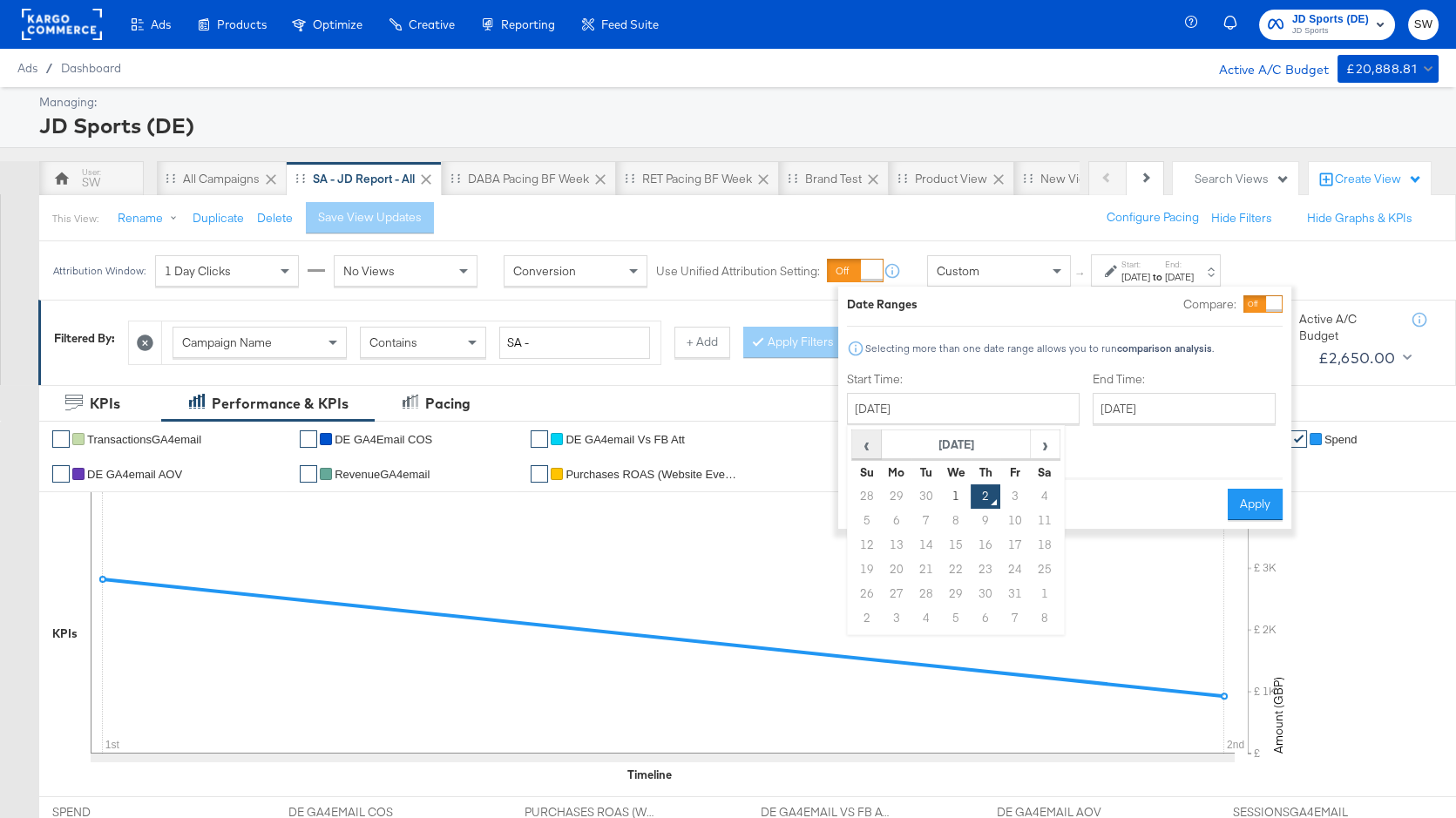
click at [870, 442] on span "‹" at bounding box center [867, 444] width 27 height 26
click at [898, 497] on td "1" at bounding box center [897, 496] width 29 height 24
type input "[DATE]"
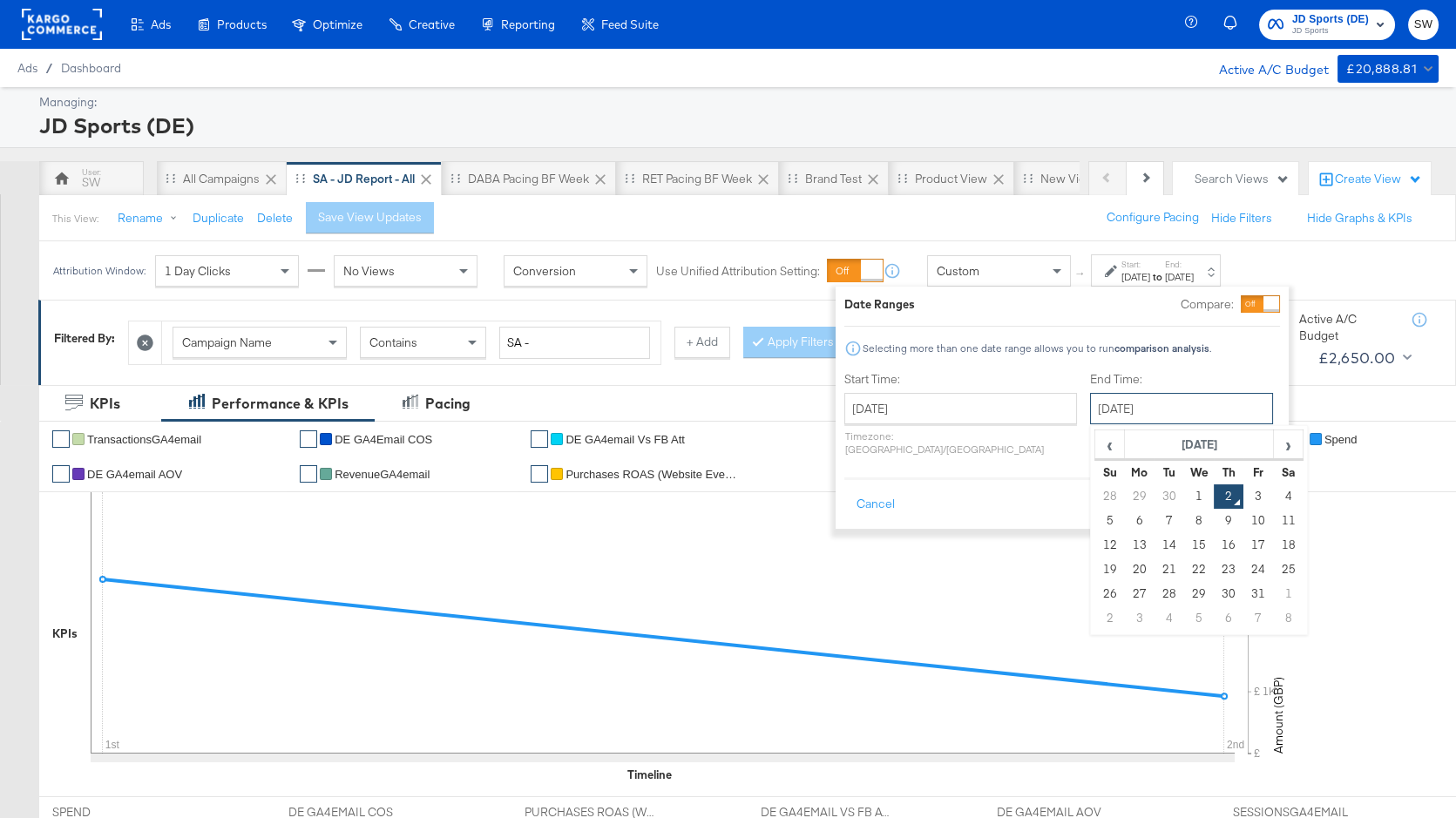
click at [1138, 407] on input "[DATE]" at bounding box center [1182, 409] width 183 height 31
click at [1154, 492] on td "30" at bounding box center [1169, 496] width 29 height 24
type input "[DATE]"
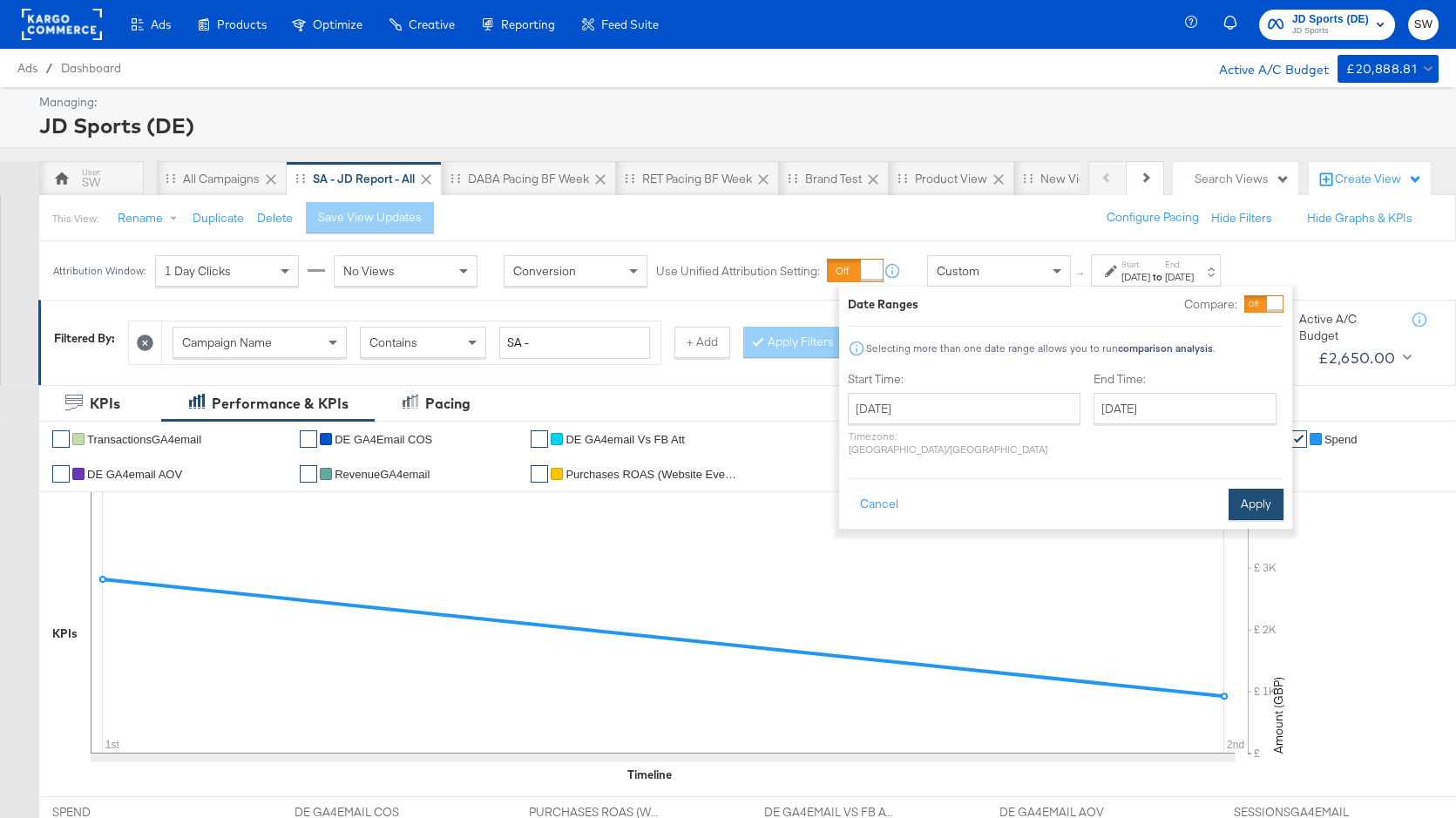
click at [1261, 496] on button "Apply" at bounding box center [1256, 505] width 54 height 31
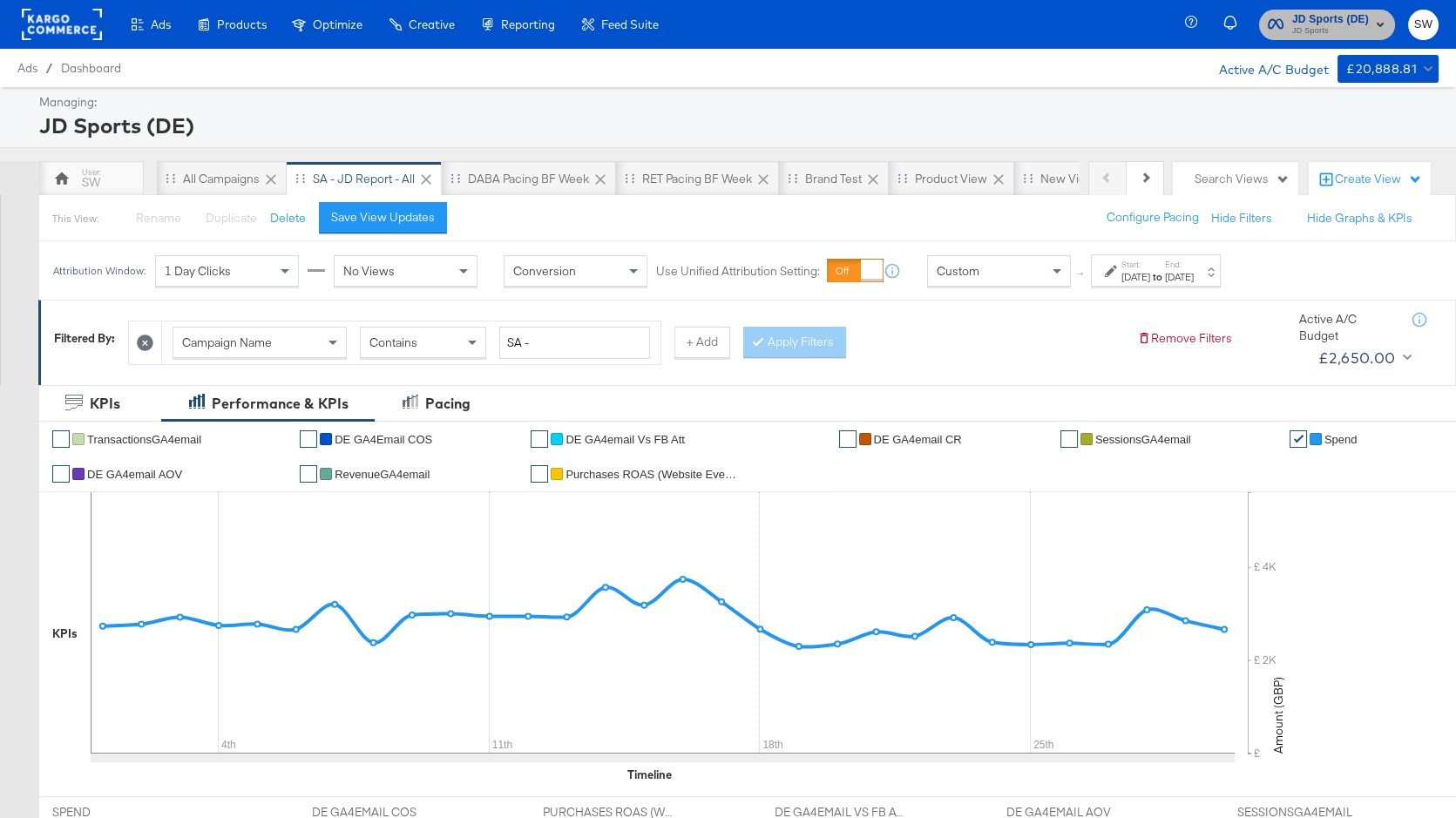
click at [1333, 20] on span "JD Sports (DE)" at bounding box center [1331, 19] width 77 height 18
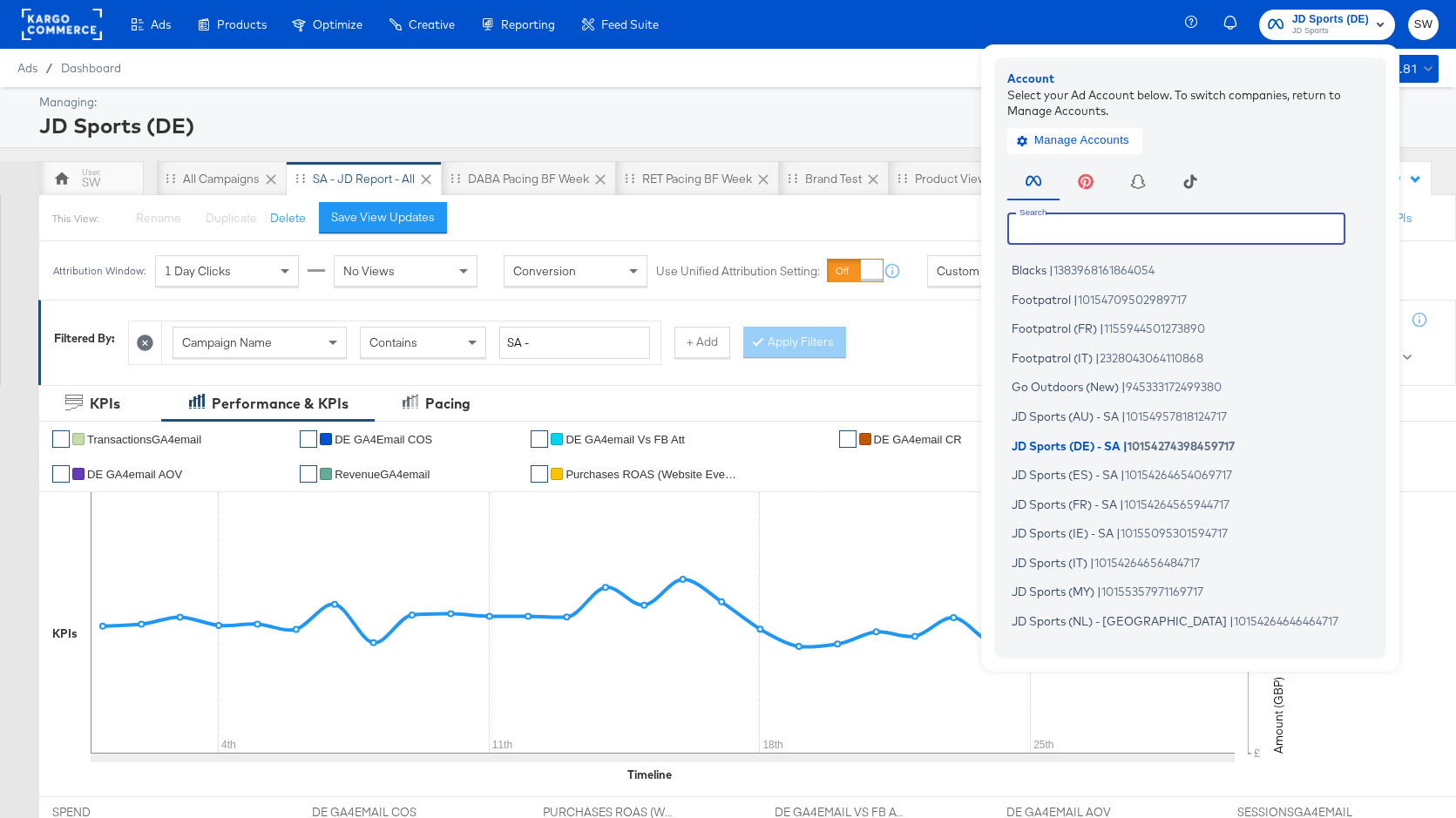
click at [1152, 231] on input "text" at bounding box center [1177, 229] width 338 height 31
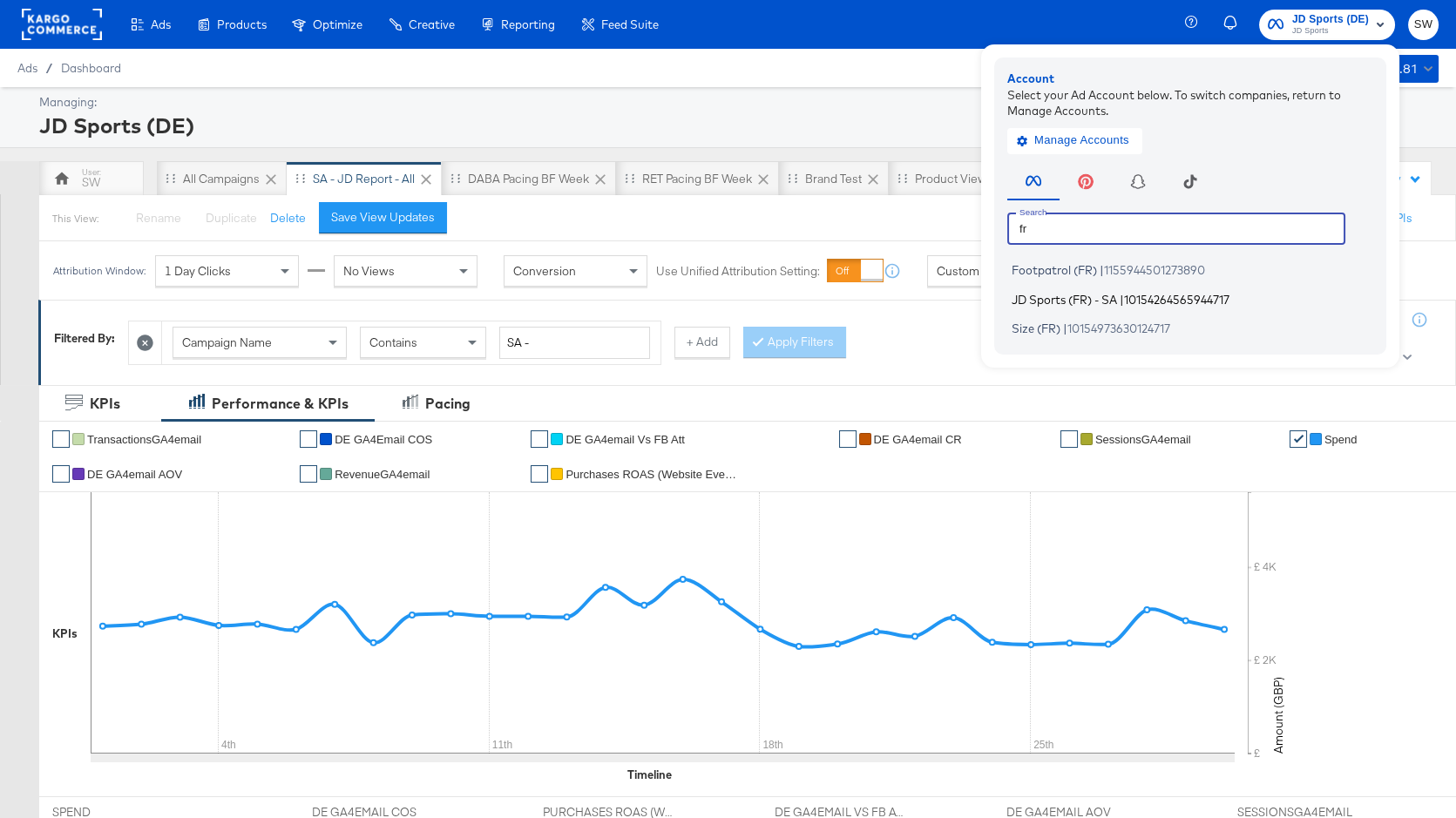
type input "fr"
click at [1118, 296] on span "JD Sports (FR) - SA" at bounding box center [1064, 299] width 105 height 14
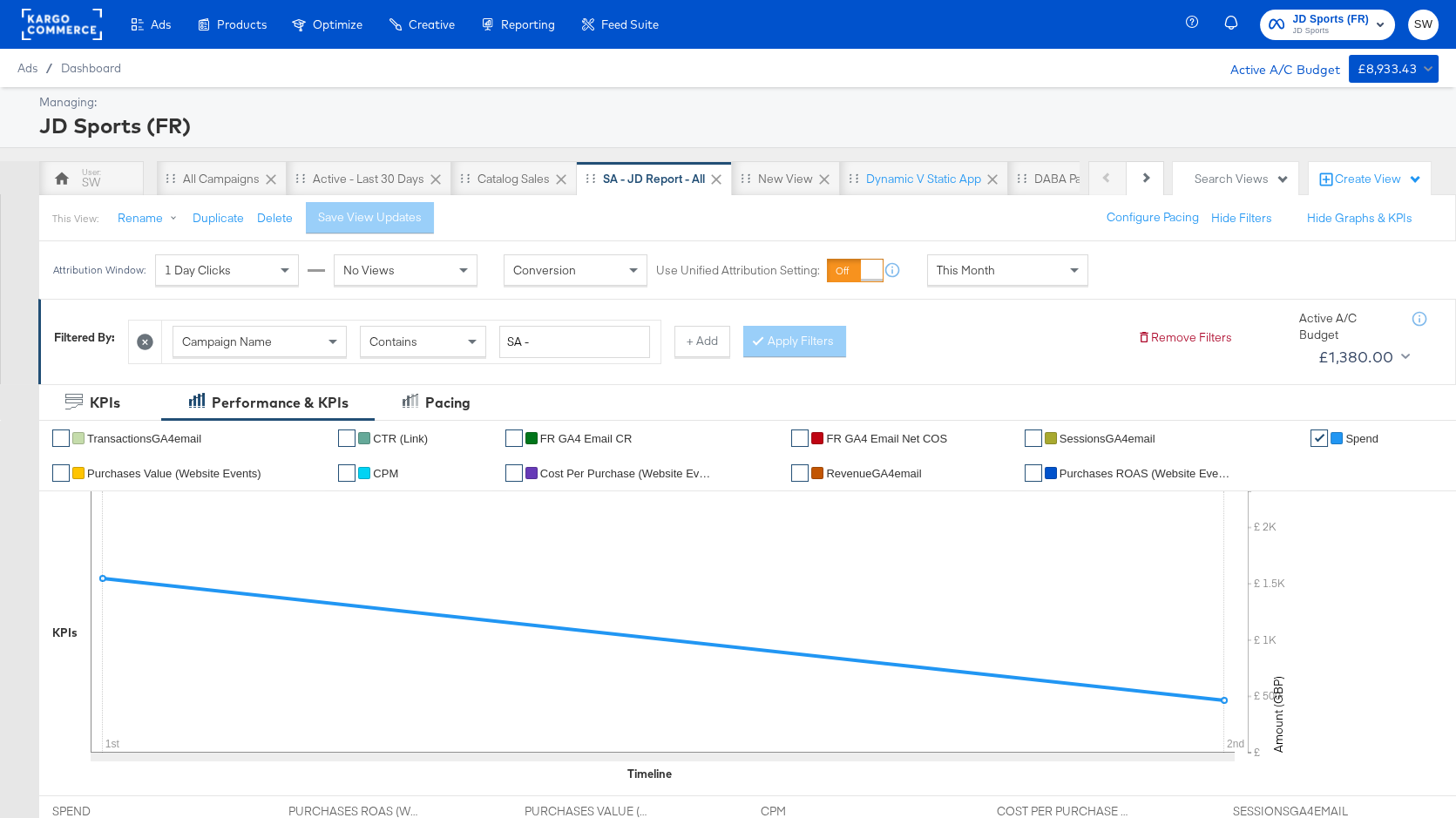
click at [1043, 267] on div "This Month" at bounding box center [1008, 270] width 160 height 29
click at [1150, 270] on div "[DATE]" at bounding box center [1136, 277] width 29 height 14
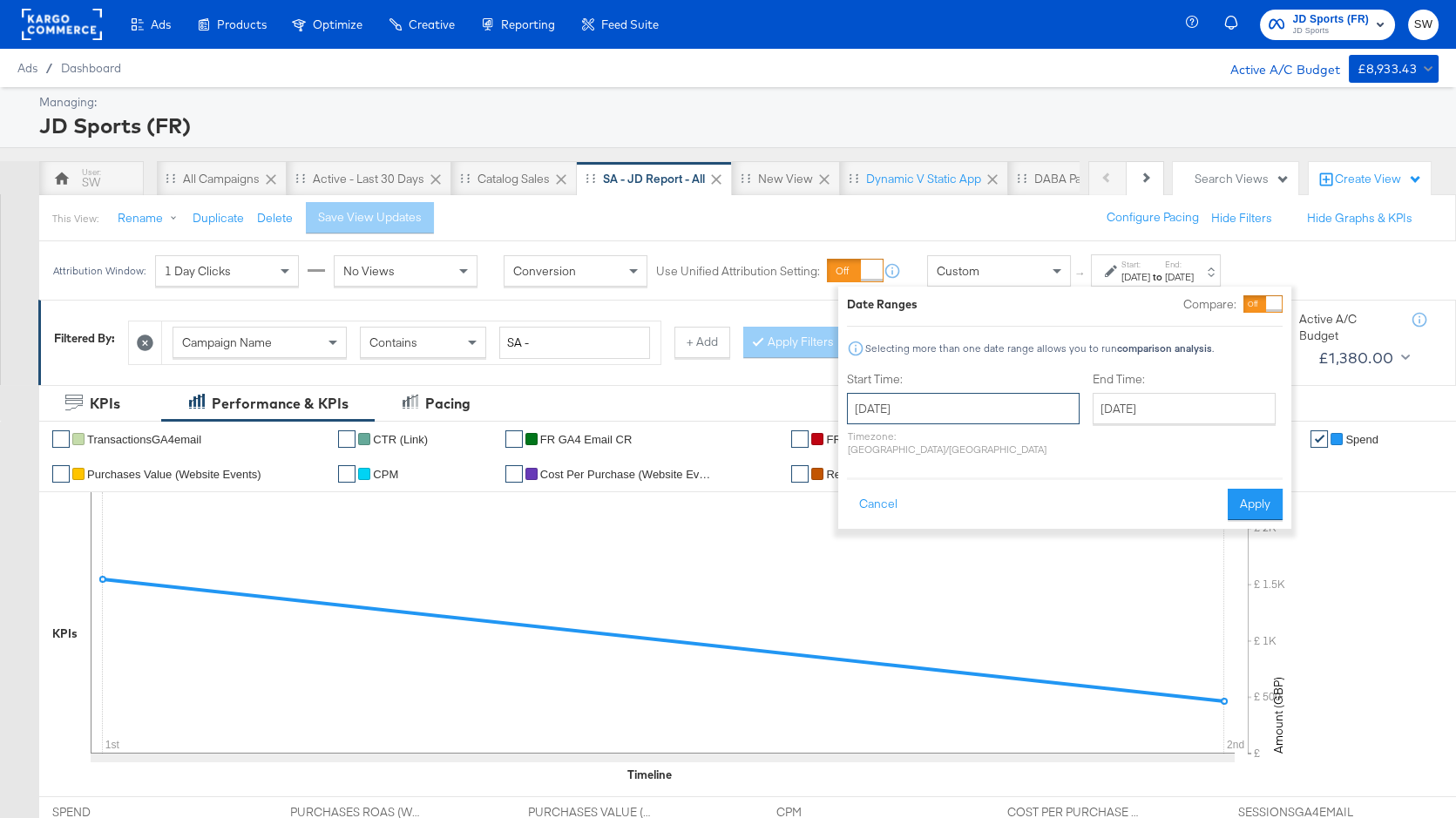
click at [948, 420] on input "[DATE]" at bounding box center [963, 409] width 232 height 31
click at [871, 441] on span "‹" at bounding box center [867, 444] width 27 height 26
drag, startPoint x: 903, startPoint y: 494, endPoint x: 1028, endPoint y: 448, distance: 133.2
click at [905, 494] on td "1" at bounding box center [897, 496] width 29 height 24
type input "[DATE]"
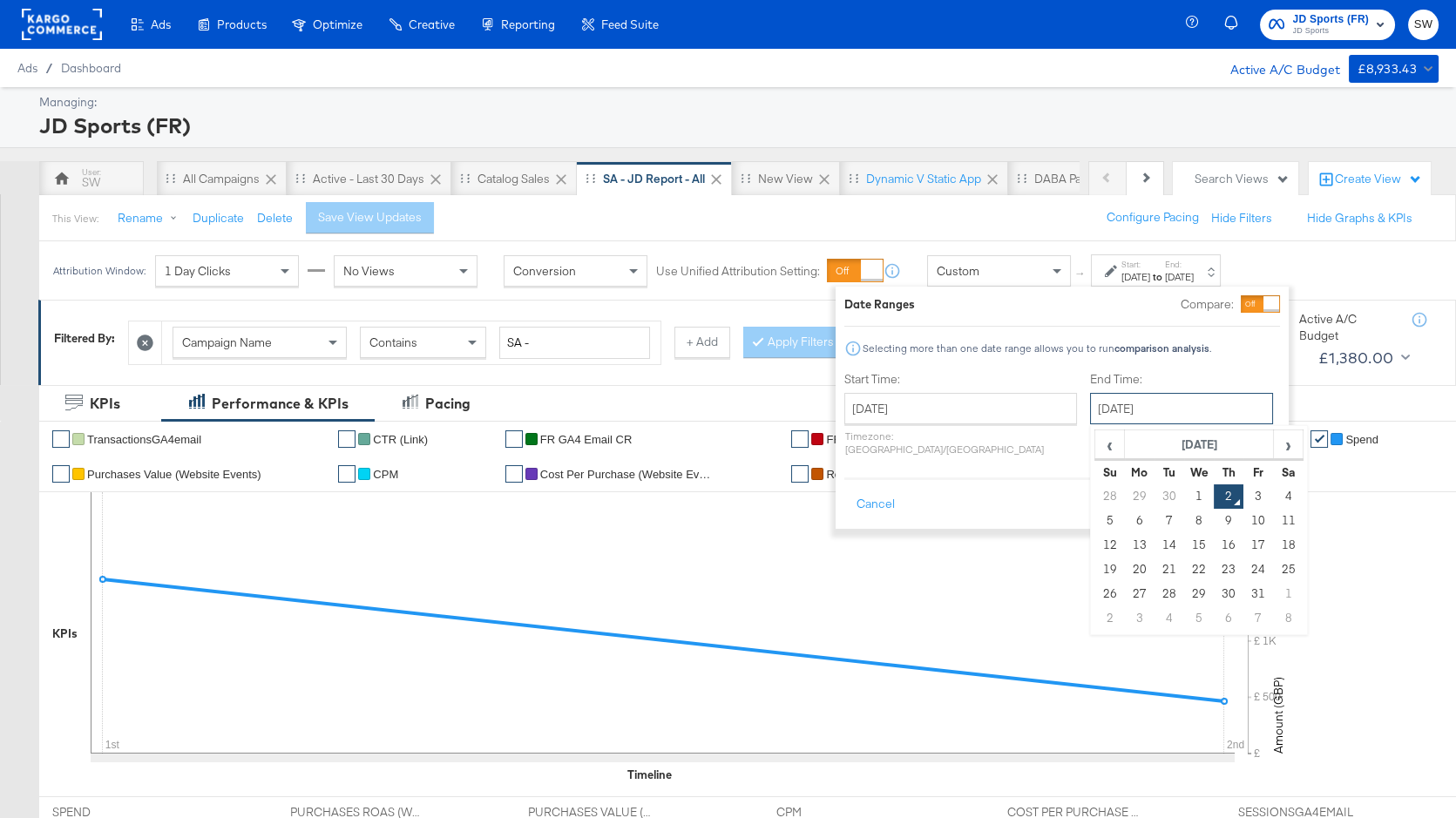
click at [1090, 418] on input "[DATE]" at bounding box center [1182, 409] width 183 height 31
click at [1154, 500] on td "30" at bounding box center [1169, 496] width 29 height 24
type input "[DATE]"
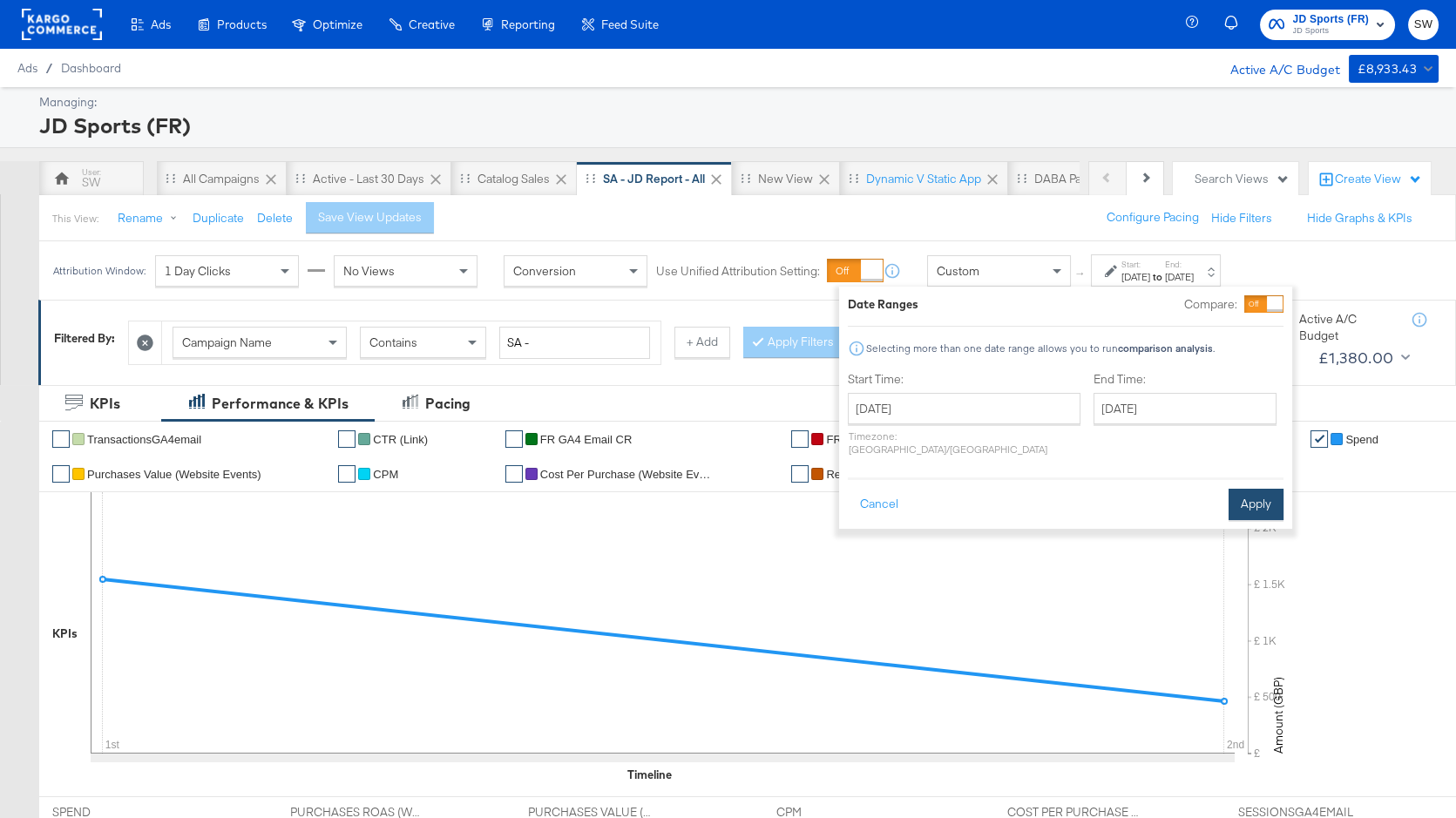
click at [1235, 494] on button "Apply" at bounding box center [1256, 505] width 54 height 31
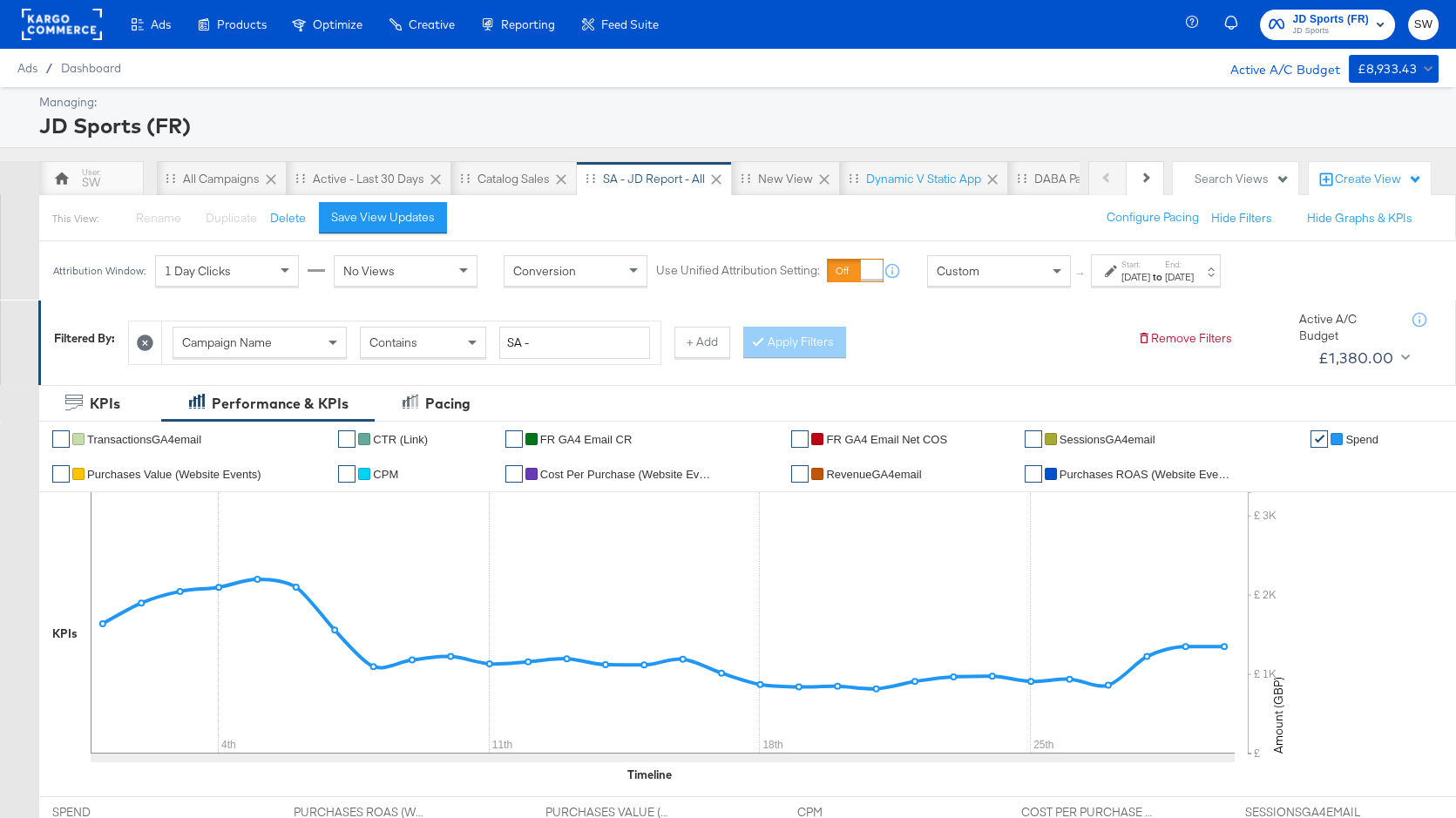
click at [1359, 19] on span "JD Sports (FR)" at bounding box center [1332, 19] width 77 height 18
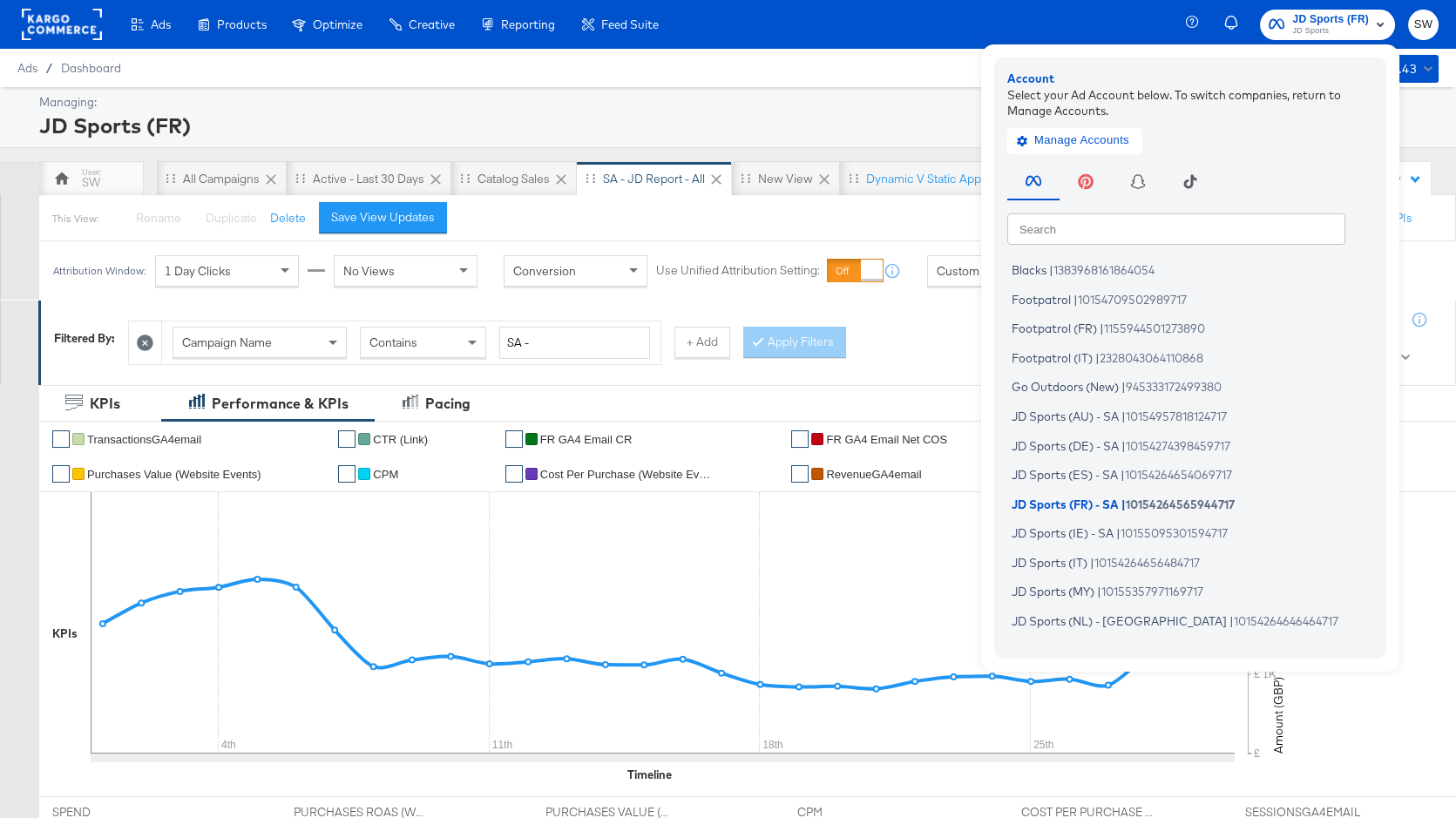
click at [1146, 238] on input "text" at bounding box center [1177, 229] width 338 height 31
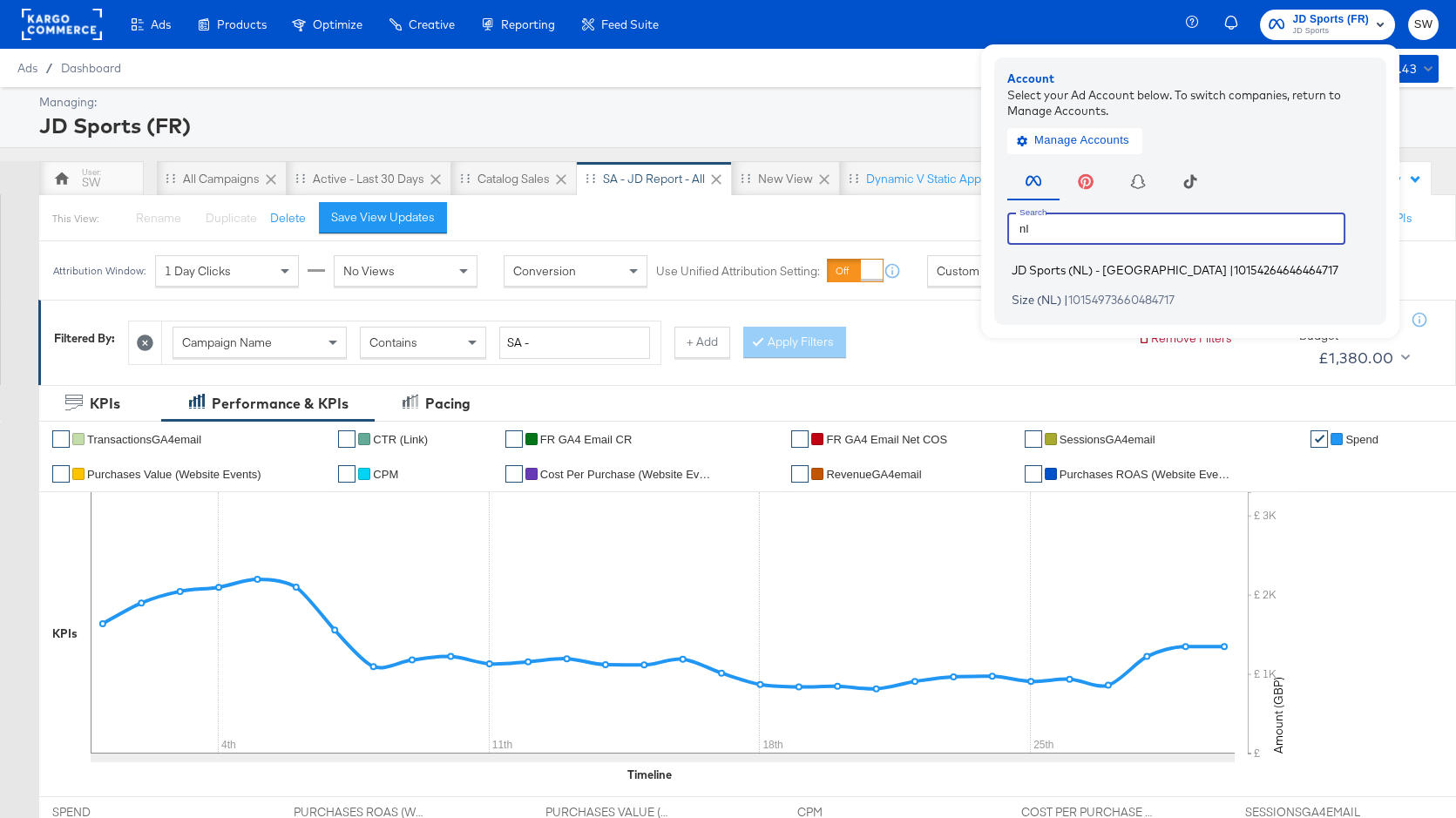
type input "nl"
click at [1234, 274] on span "10154264646464717" at bounding box center [1287, 270] width 105 height 14
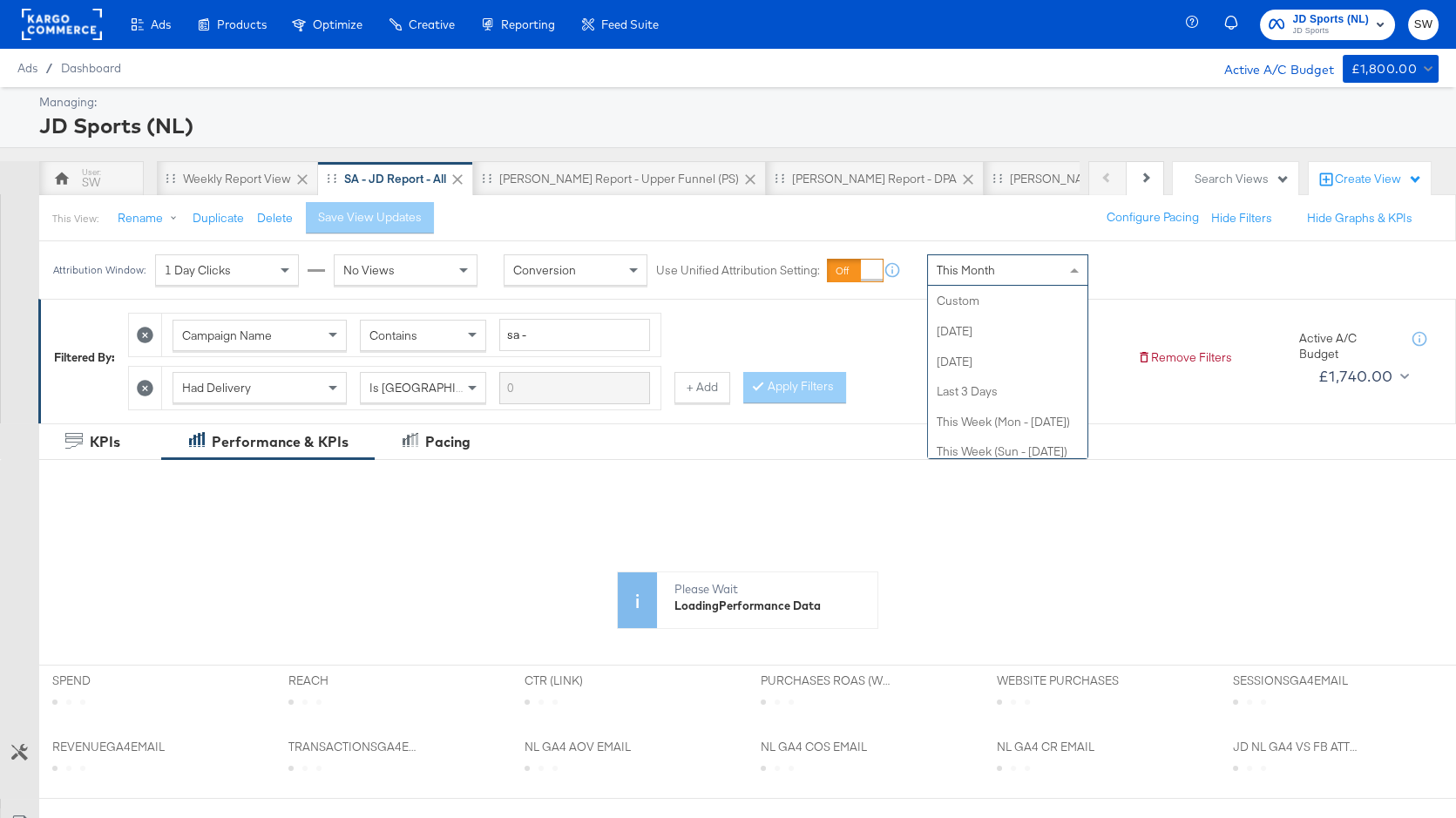
click at [1036, 266] on div "This Month" at bounding box center [1008, 270] width 160 height 29
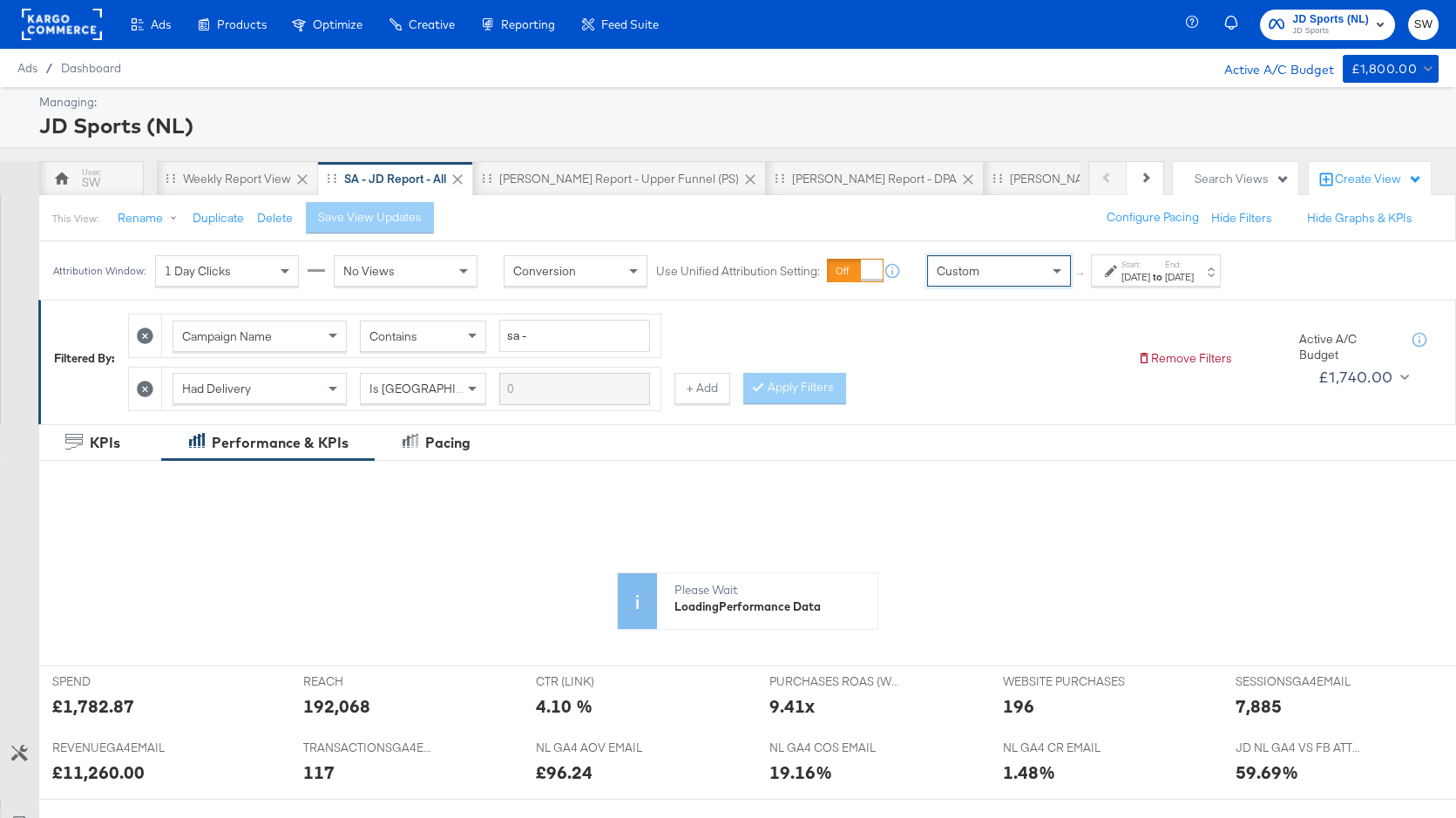
click at [1126, 266] on label "Start:" at bounding box center [1136, 265] width 29 height 12
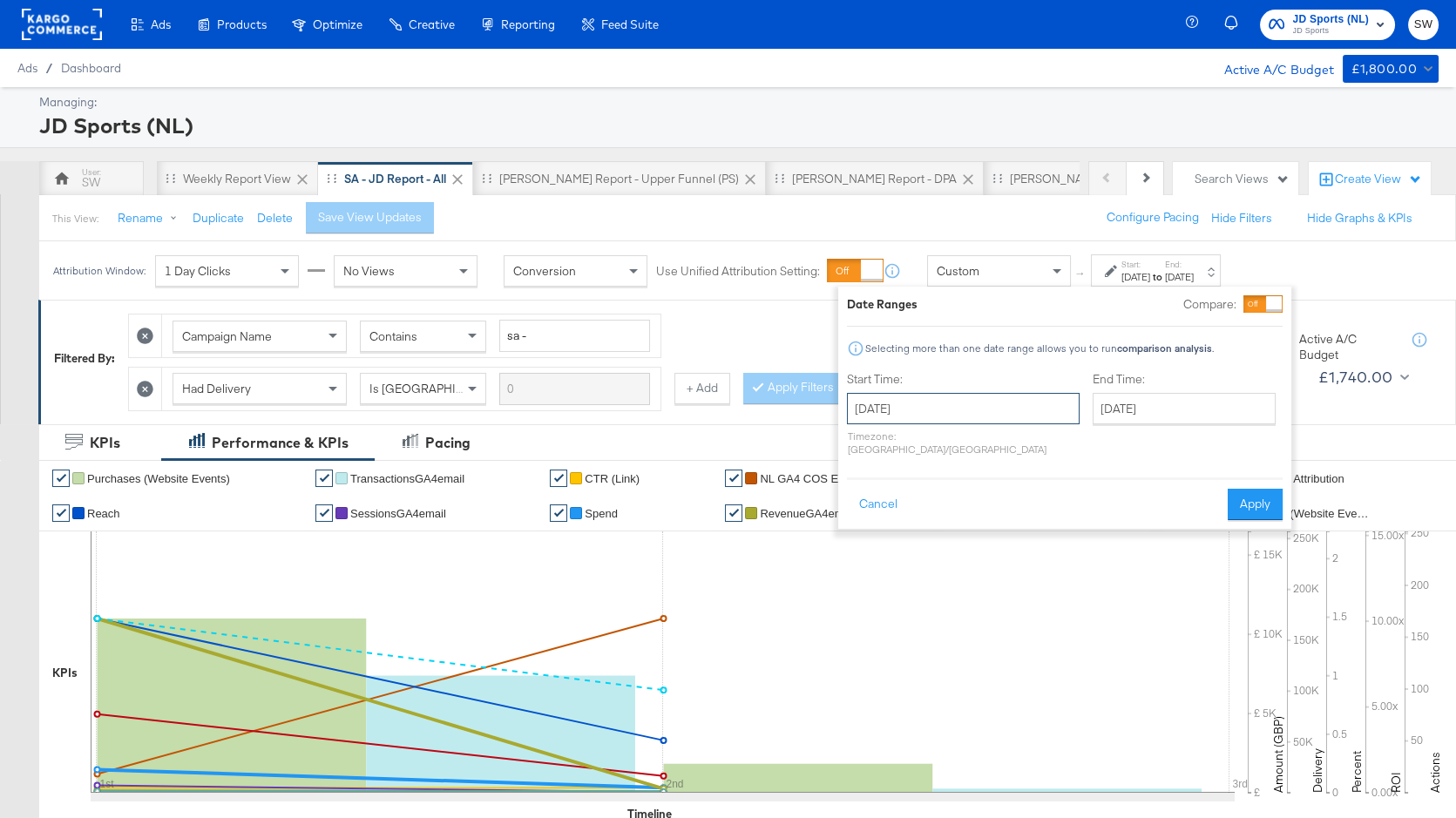
click at [952, 415] on input "[DATE]" at bounding box center [963, 409] width 232 height 31
click at [867, 446] on span "‹" at bounding box center [867, 444] width 27 height 26
click at [898, 494] on td "1" at bounding box center [897, 496] width 29 height 24
type input "[DATE]"
click at [1091, 415] on input "[DATE]" at bounding box center [1182, 409] width 183 height 31
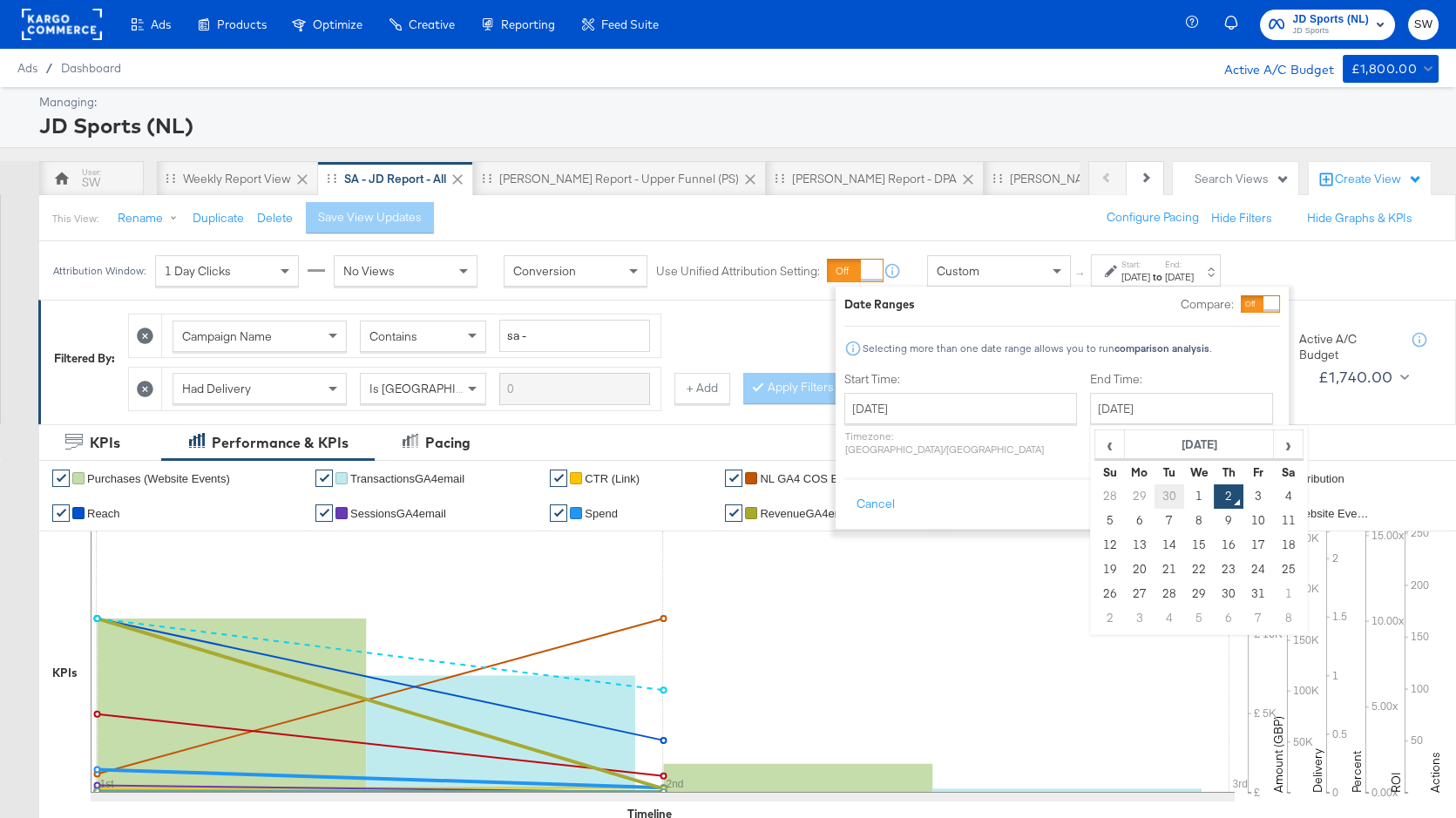
click at [1154, 494] on td "30" at bounding box center [1169, 496] width 29 height 24
type input "[DATE]"
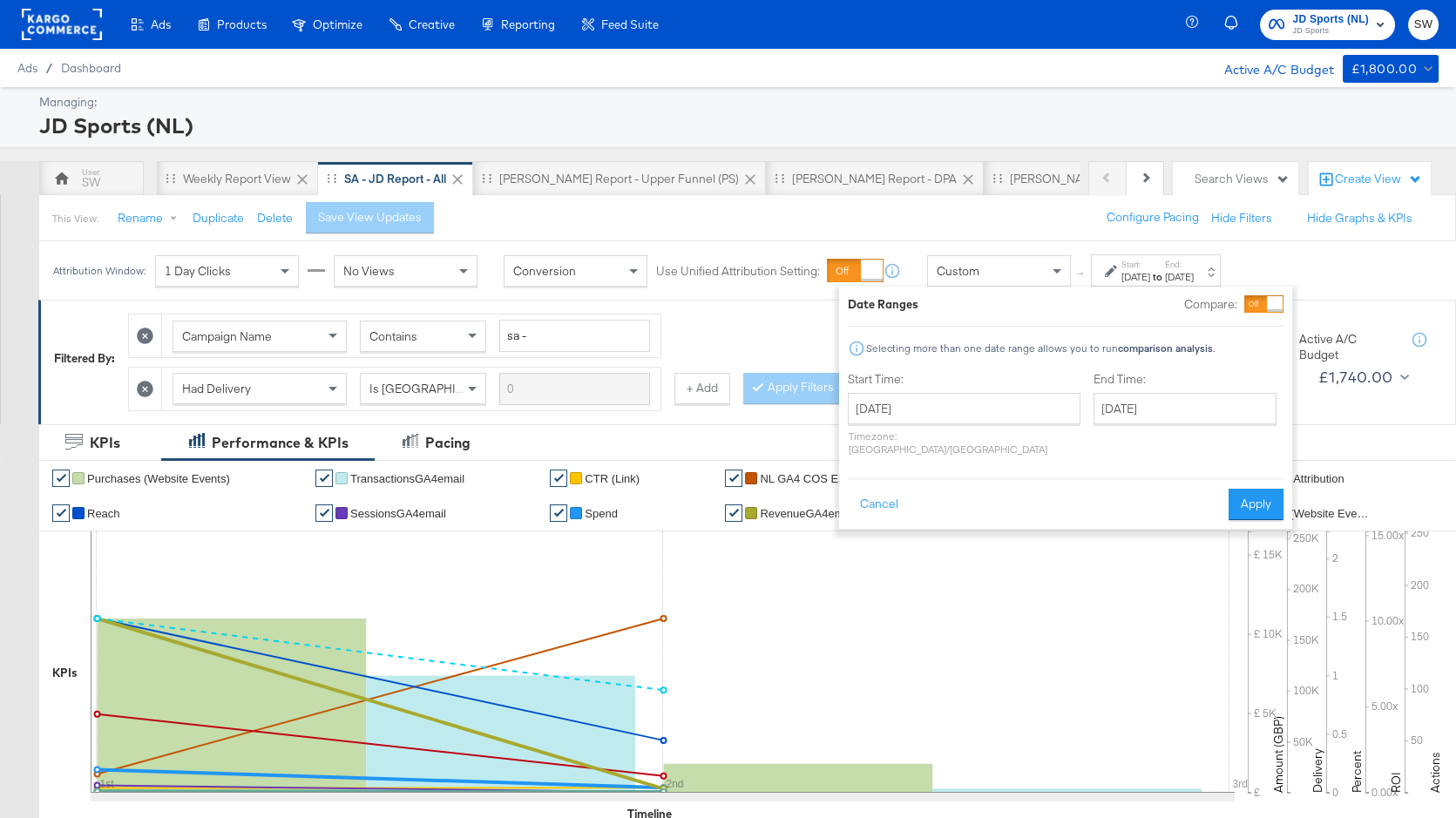
drag, startPoint x: 1252, startPoint y: 485, endPoint x: 1294, endPoint y: 422, distance: 75.7
click at [1252, 489] on button "Apply" at bounding box center [1256, 505] width 54 height 31
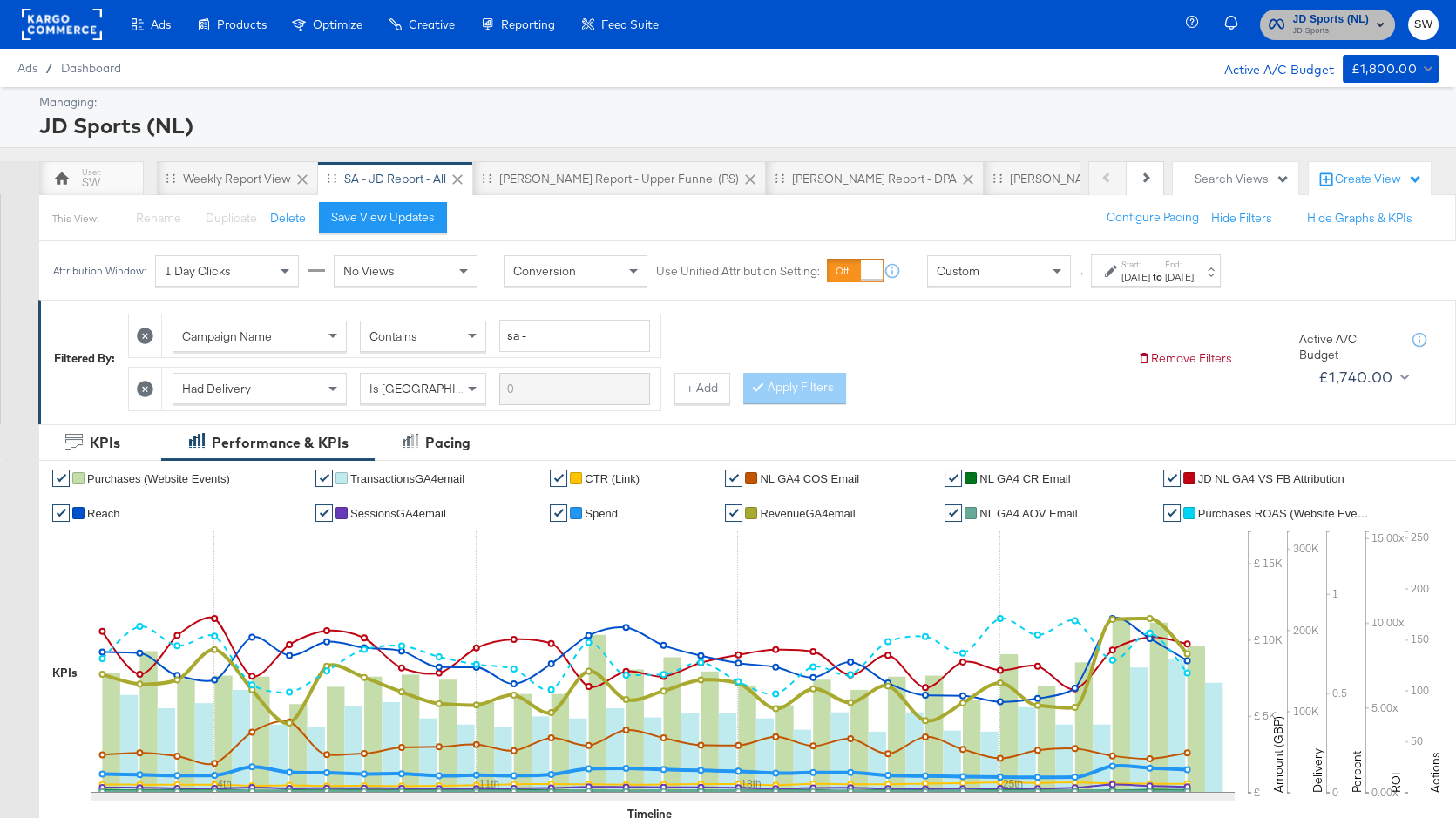
click at [1358, 30] on span "JD Sports" at bounding box center [1332, 31] width 77 height 14
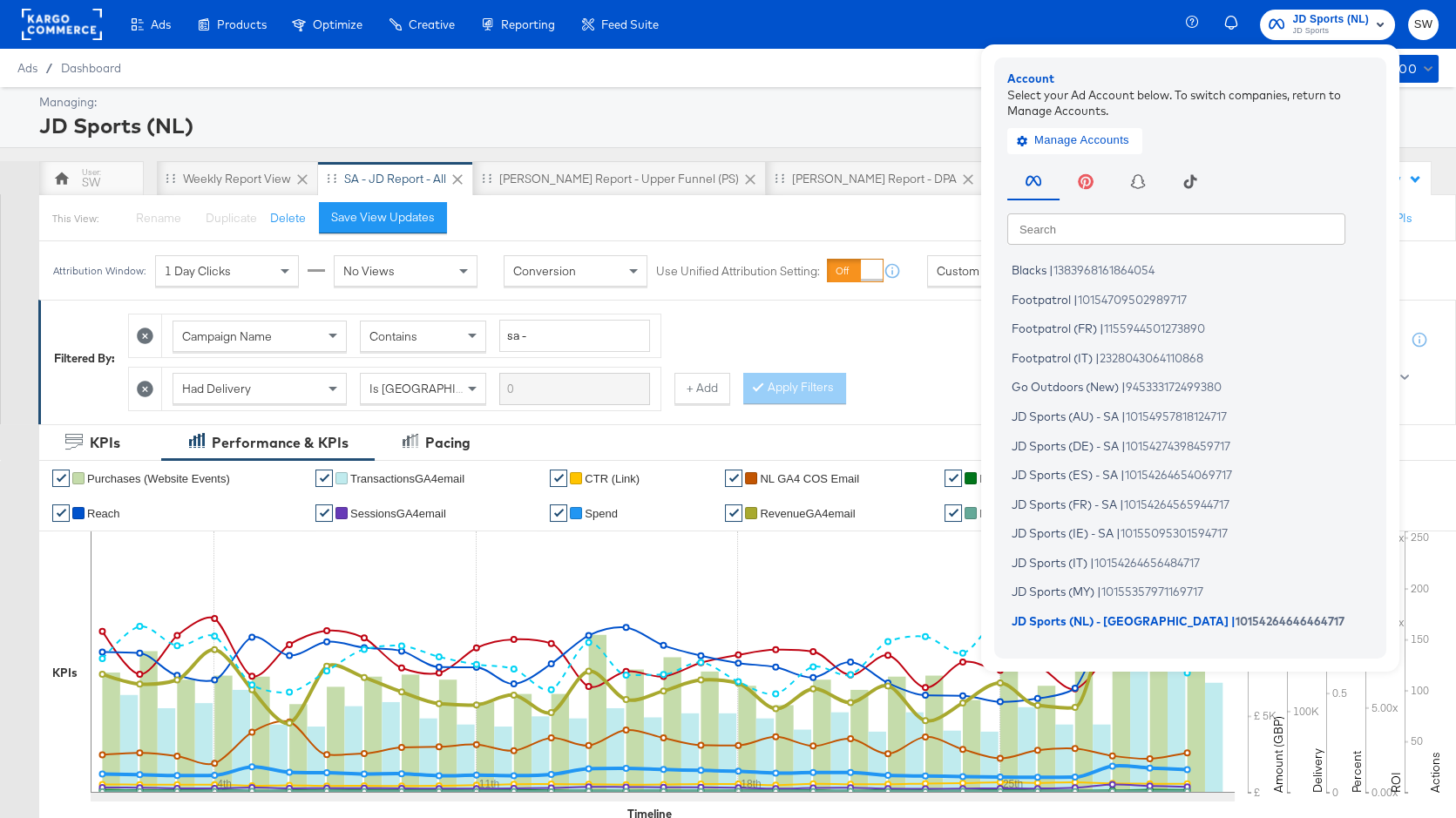
click at [1252, 233] on input "text" at bounding box center [1177, 229] width 338 height 31
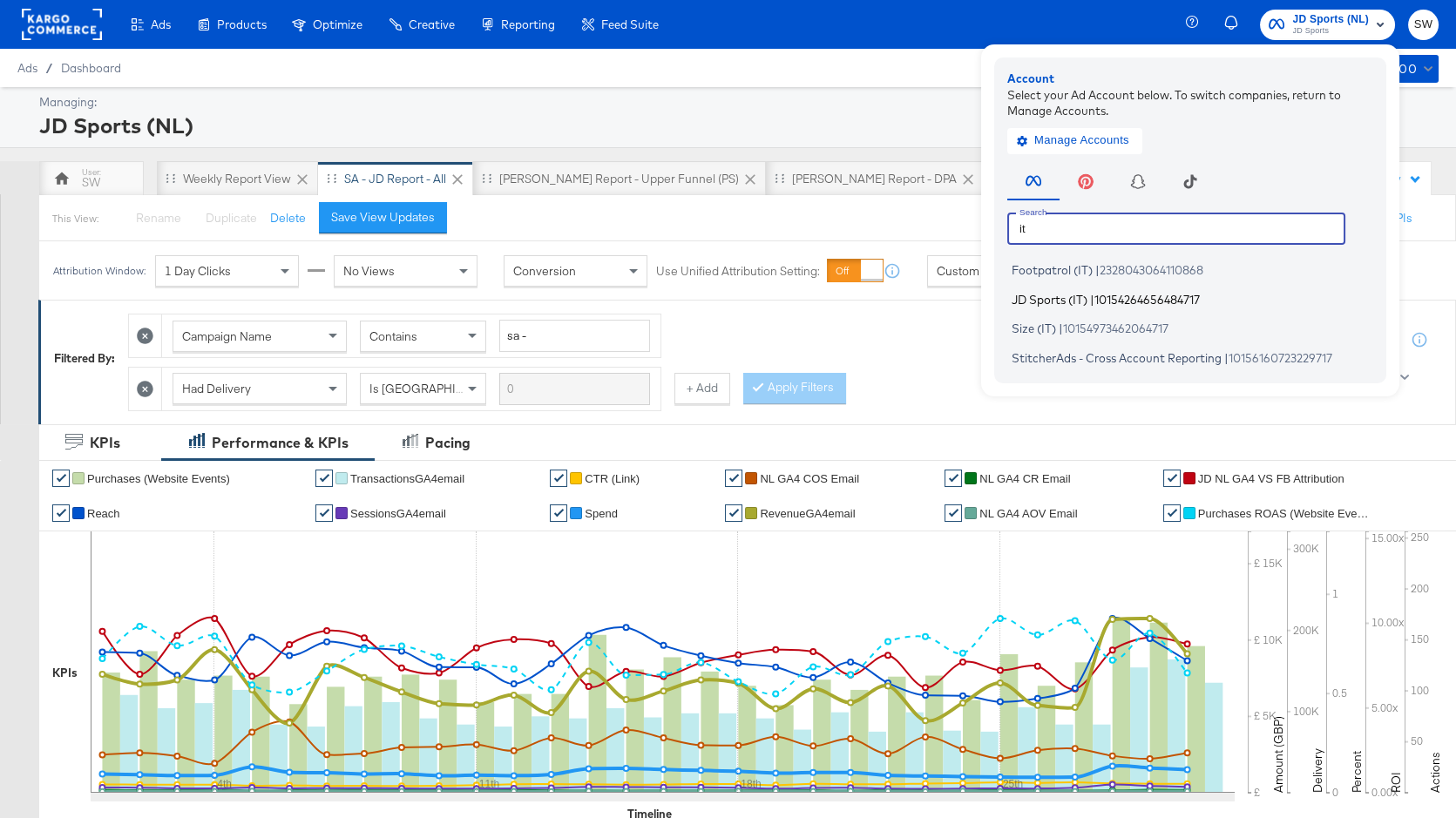
type input "it"
click at [1249, 299] on li "JD Sports (IT) | 10154264656484717" at bounding box center [1194, 300] width 374 height 25
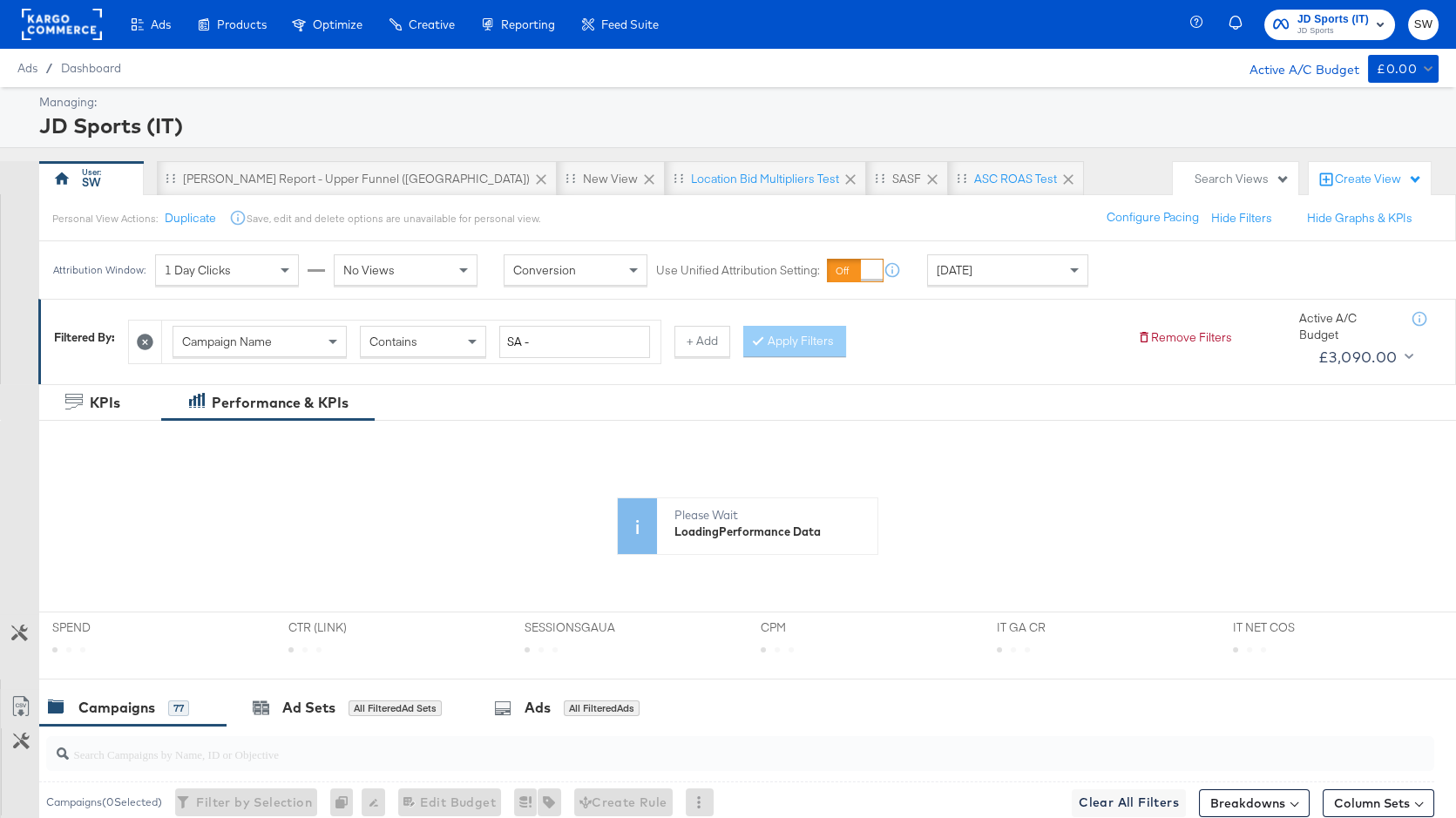
click at [991, 264] on div "[DATE]" at bounding box center [1008, 270] width 160 height 29
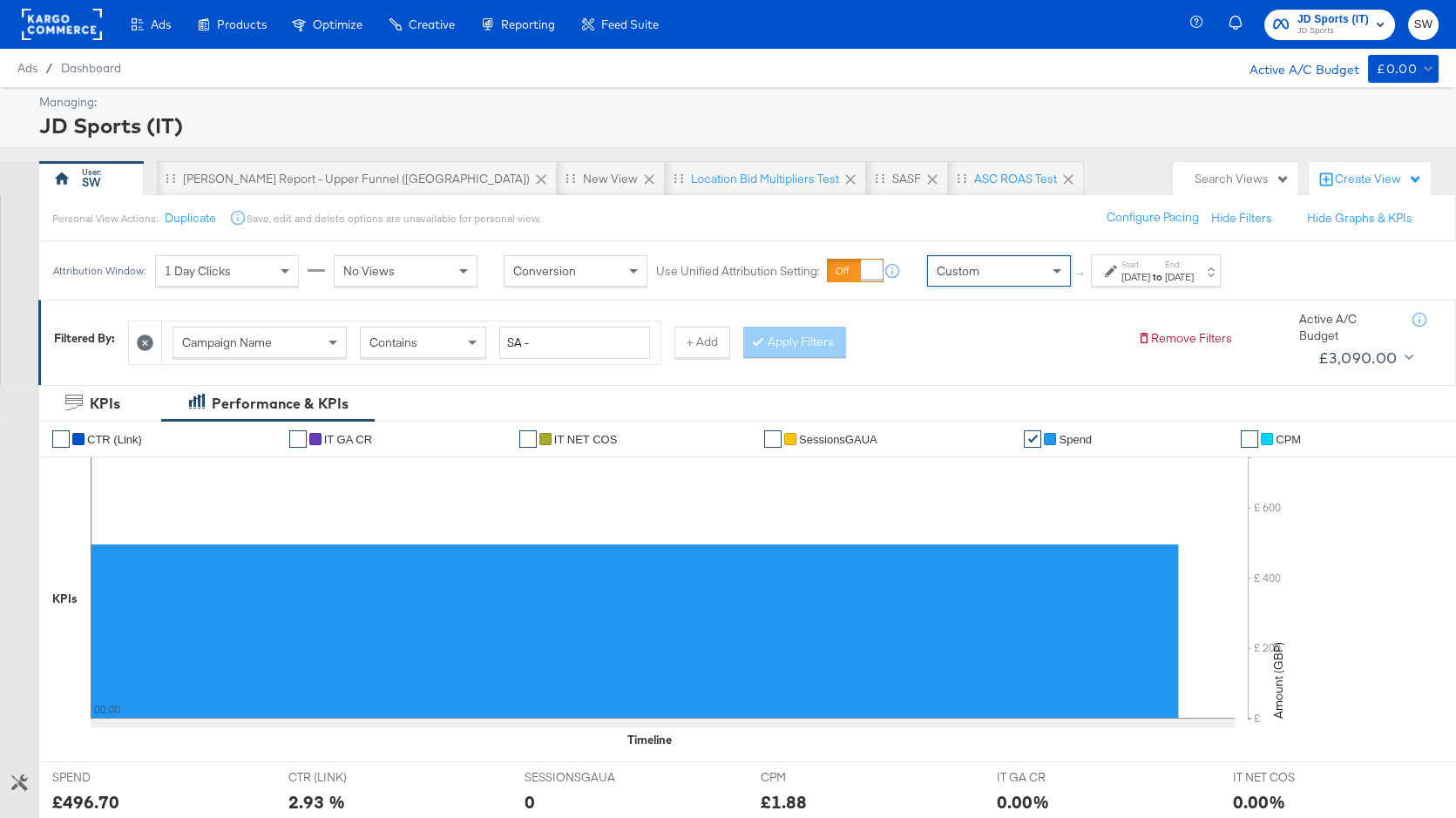
drag, startPoint x: 1114, startPoint y: 274, endPoint x: 1098, endPoint y: 285, distance: 19.4
click at [1114, 274] on icon at bounding box center [1111, 270] width 13 height 13
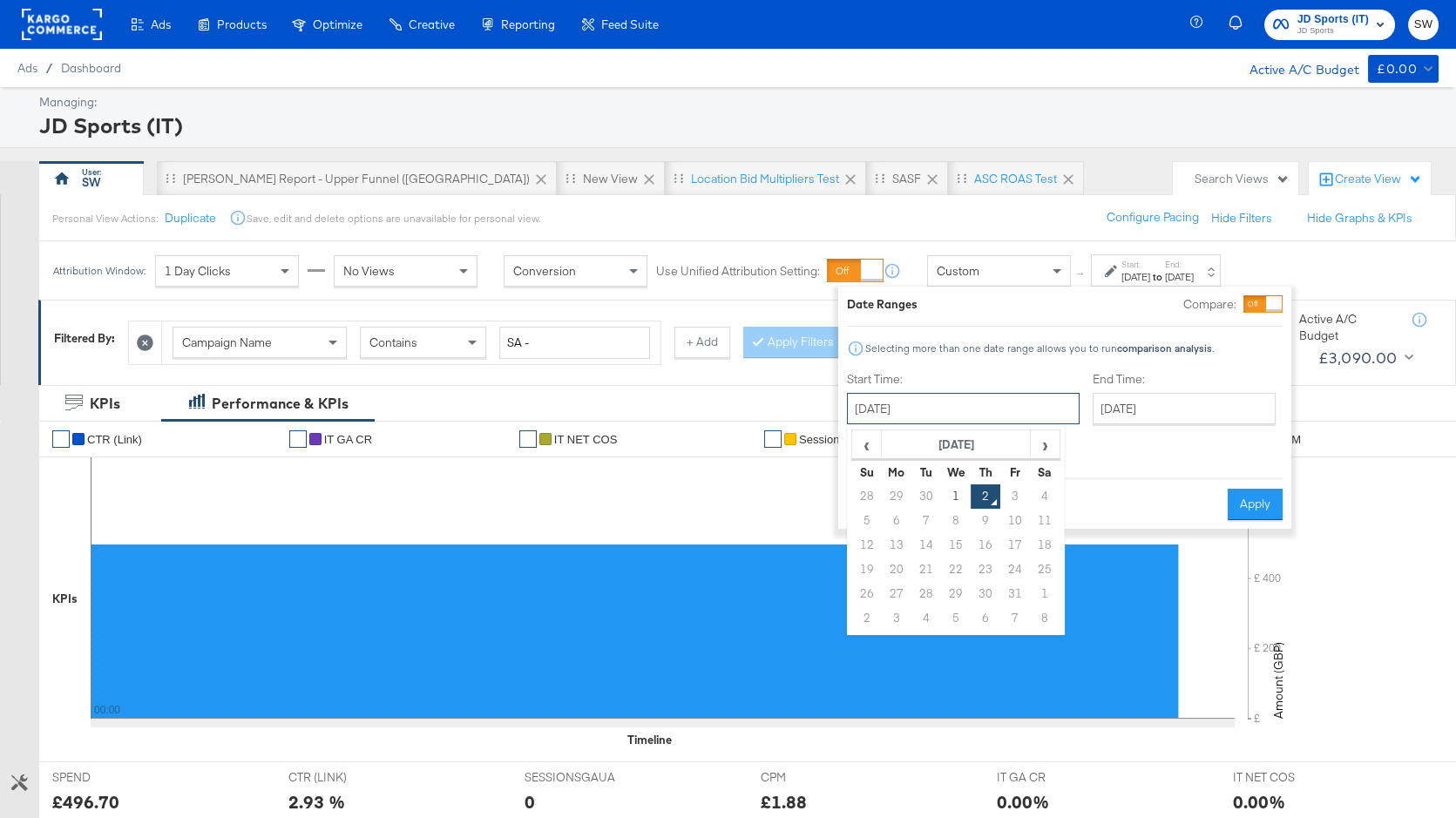
click at [961, 400] on input "[DATE]" at bounding box center [963, 409] width 232 height 31
click at [867, 451] on span "‹" at bounding box center [867, 444] width 27 height 26
click at [898, 498] on td "1" at bounding box center [897, 496] width 29 height 24
type input "[DATE]"
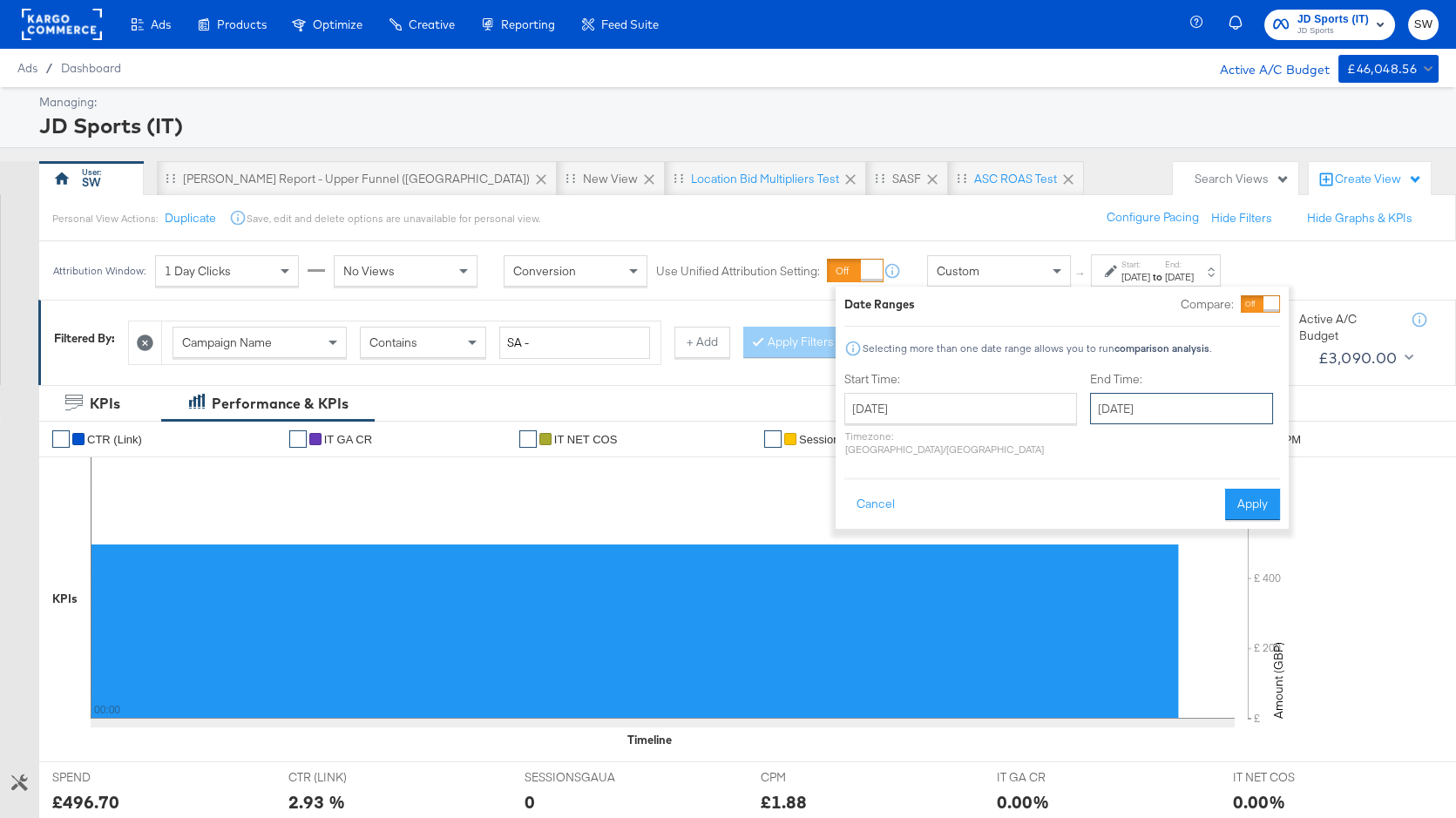
click at [1090, 412] on input "[DATE]" at bounding box center [1182, 409] width 183 height 31
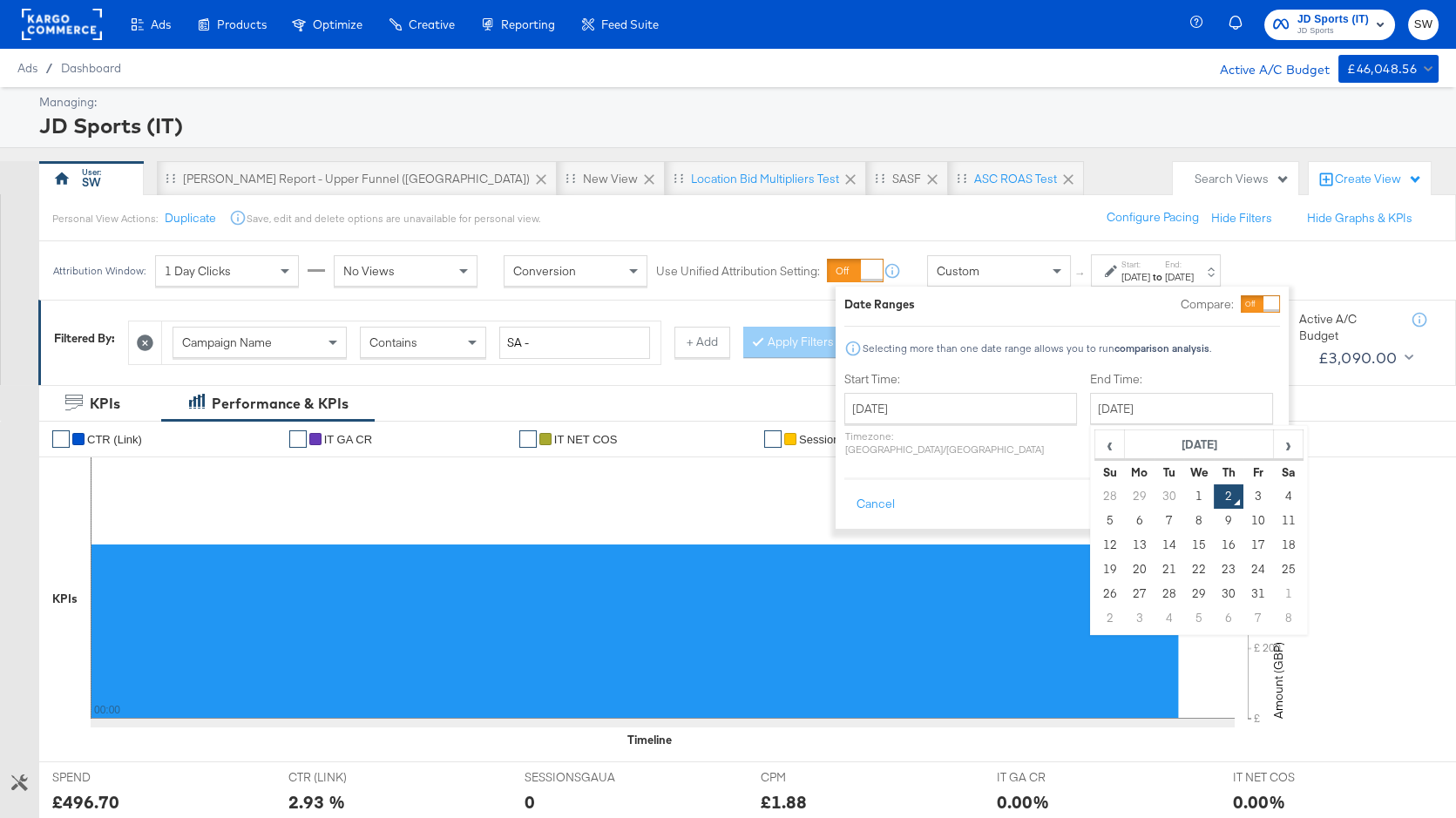
click at [1154, 492] on td "30" at bounding box center [1169, 496] width 29 height 24
type input "[DATE]"
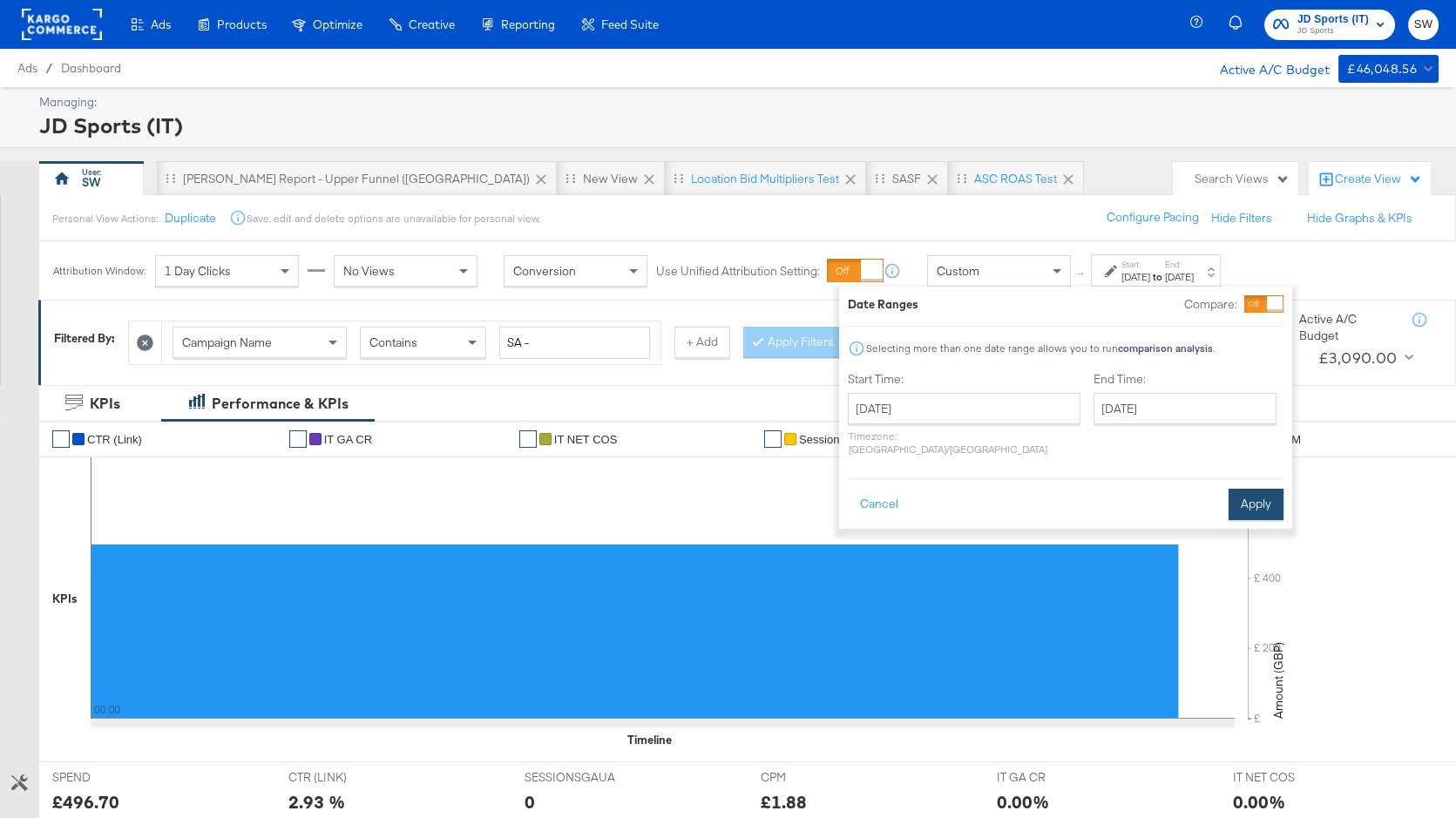
click at [1242, 489] on button "Apply" at bounding box center [1256, 505] width 54 height 31
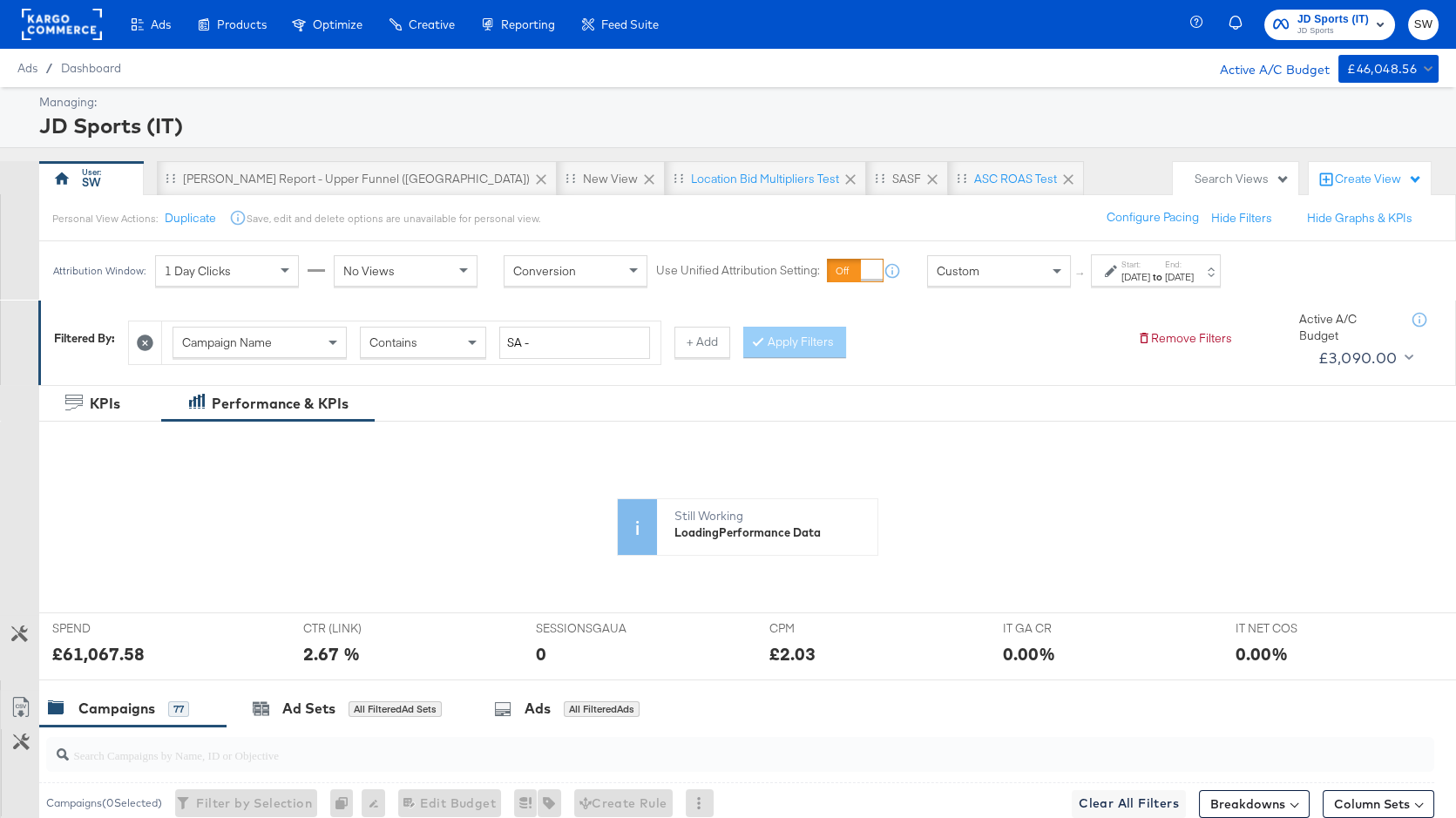
click at [1339, 26] on span "JD Sports" at bounding box center [1332, 31] width 71 height 14
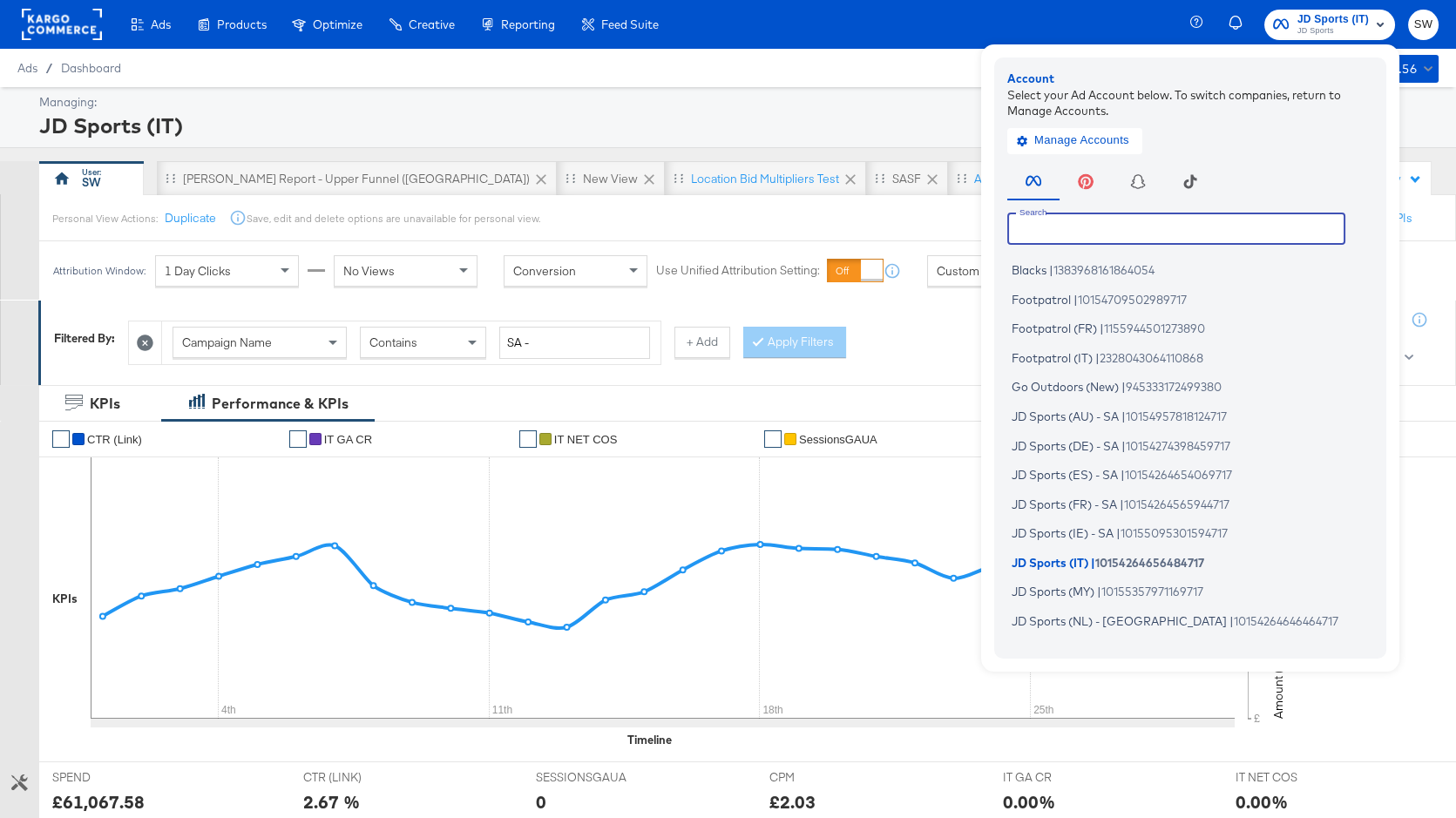
click at [1188, 228] on input "text" at bounding box center [1177, 229] width 338 height 31
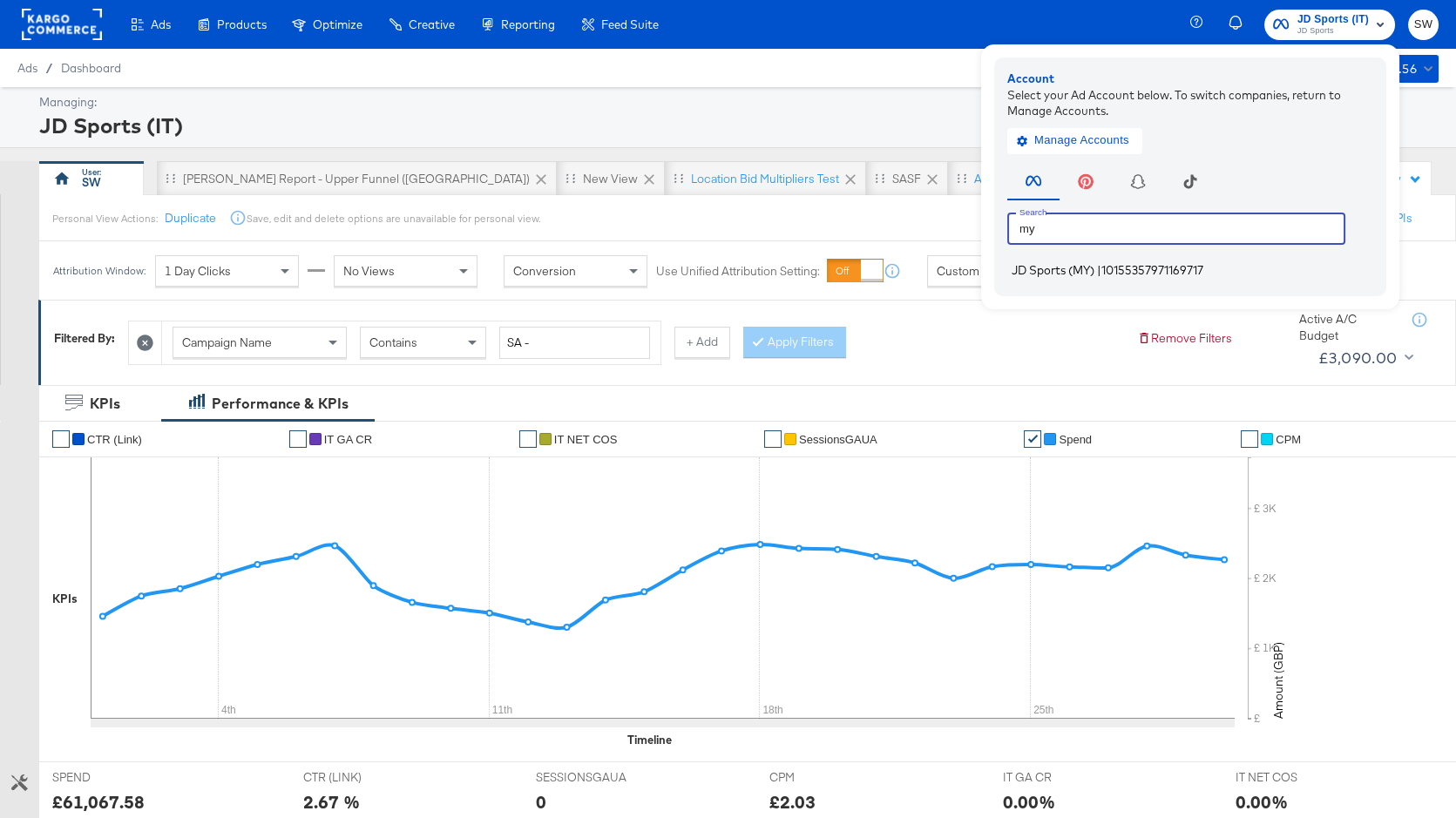
type input "my"
click at [1137, 268] on span "10155357971169717" at bounding box center [1152, 270] width 102 height 14
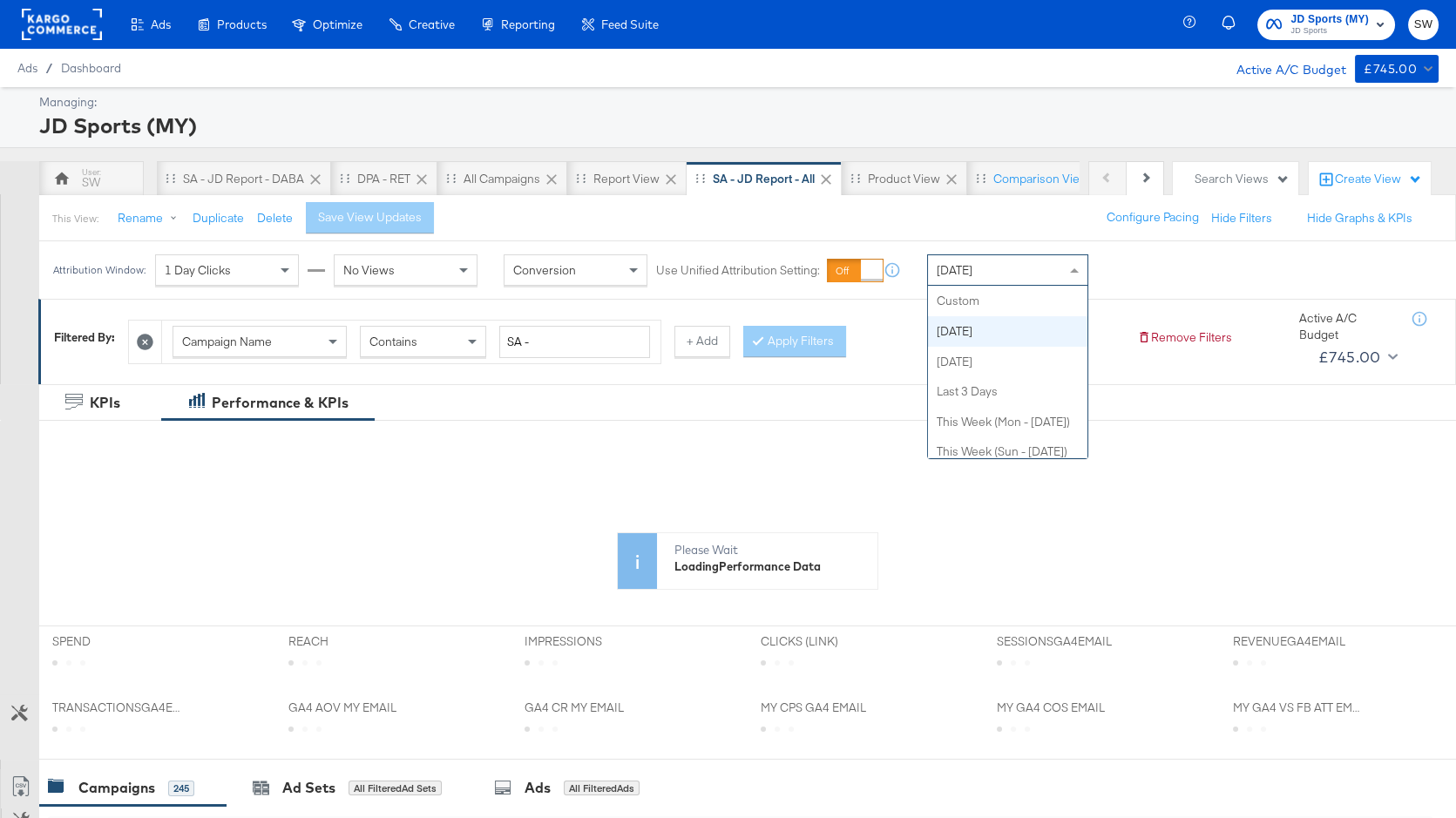
drag, startPoint x: 1048, startPoint y: 265, endPoint x: 1029, endPoint y: 305, distance: 44.3
click at [1048, 265] on div "[DATE]" at bounding box center [1008, 270] width 160 height 29
drag, startPoint x: 1009, startPoint y: 303, endPoint x: 1040, endPoint y: 296, distance: 31.8
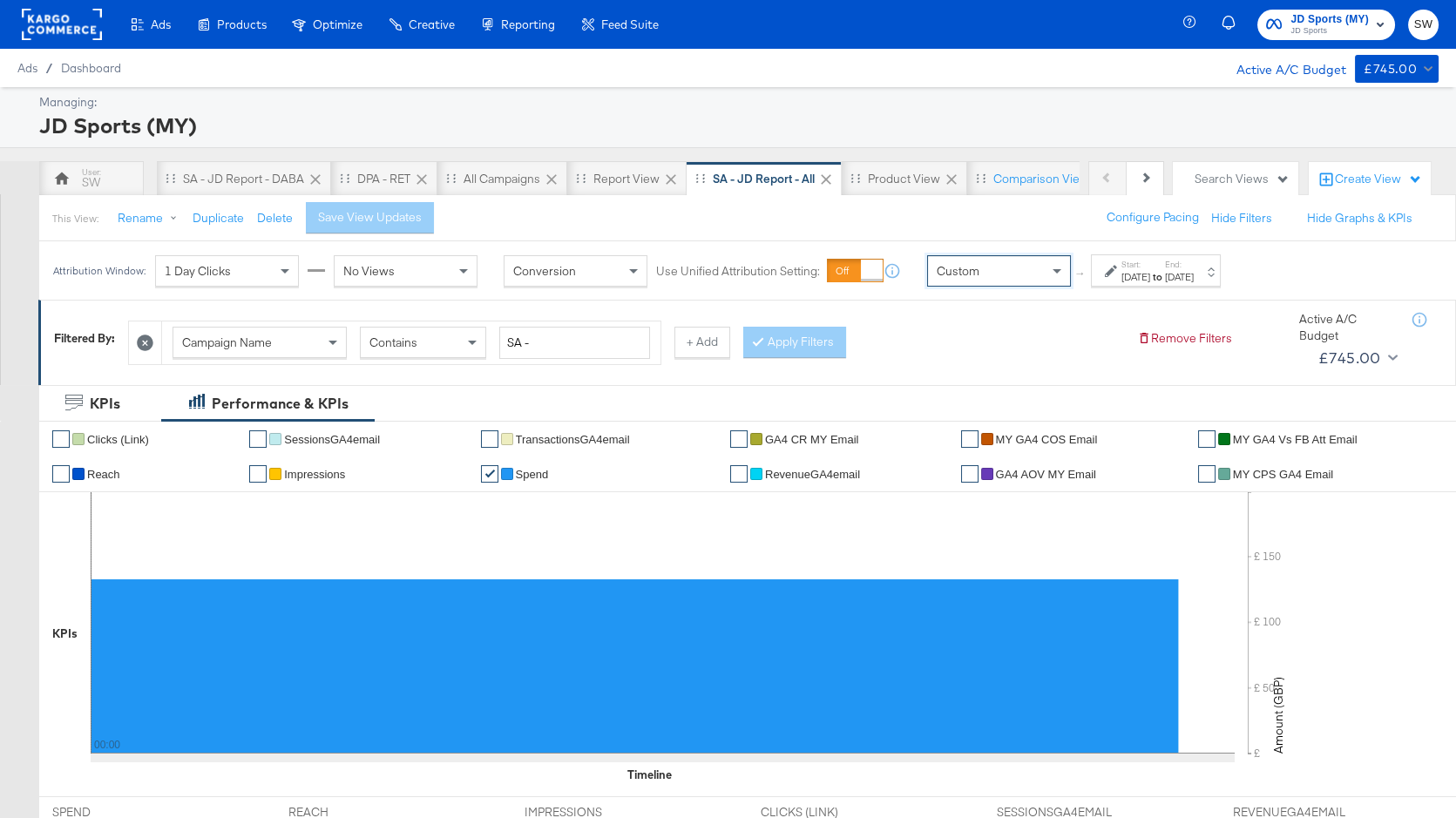
click at [1119, 275] on div at bounding box center [1113, 270] width 17 height 13
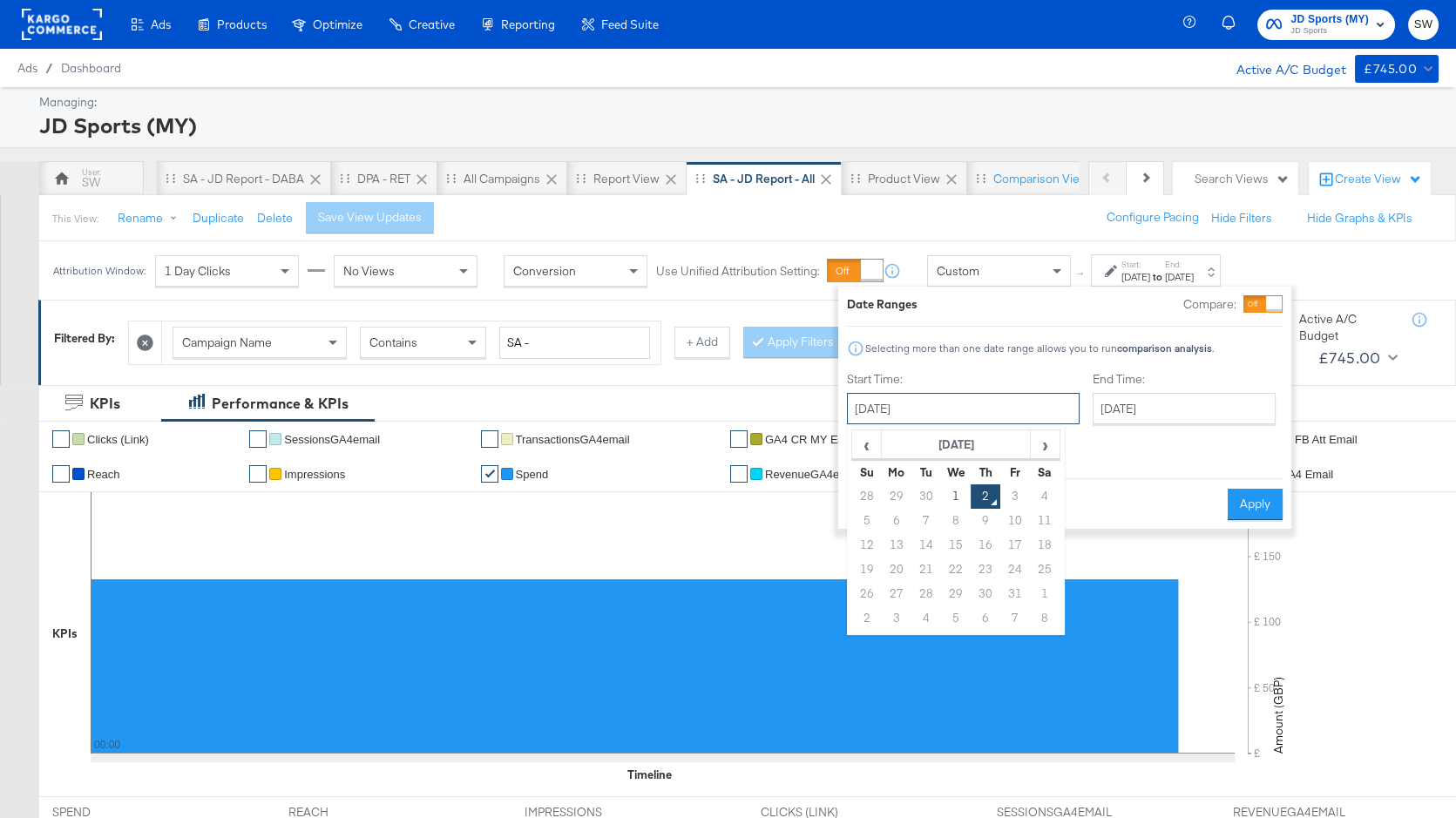
click at [982, 409] on input "[DATE]" at bounding box center [963, 409] width 232 height 31
click at [861, 437] on span "‹" at bounding box center [867, 444] width 27 height 26
click at [891, 497] on td "1" at bounding box center [897, 496] width 29 height 24
type input "[DATE]"
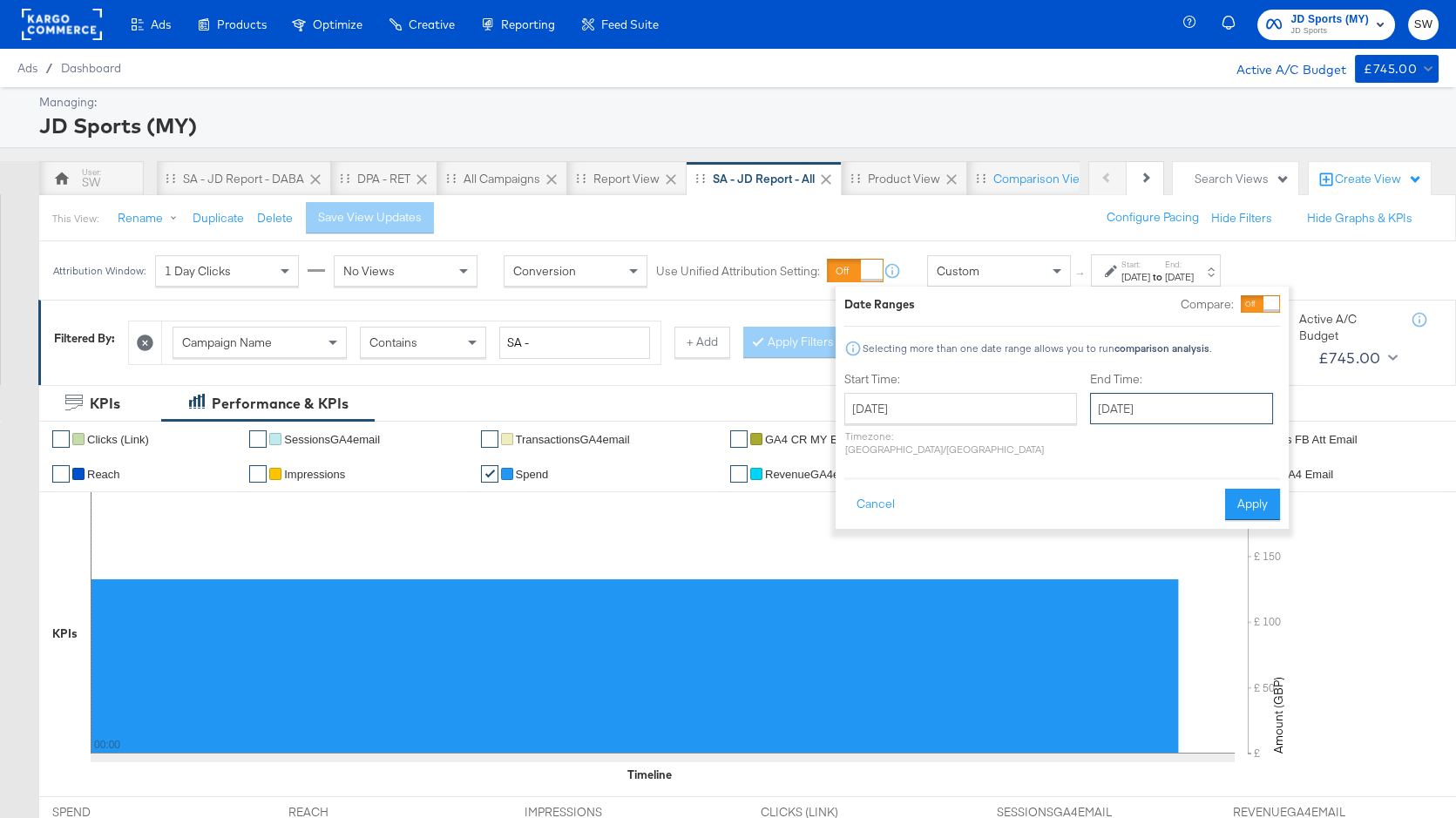
click at [1094, 414] on input "[DATE]" at bounding box center [1182, 409] width 183 height 31
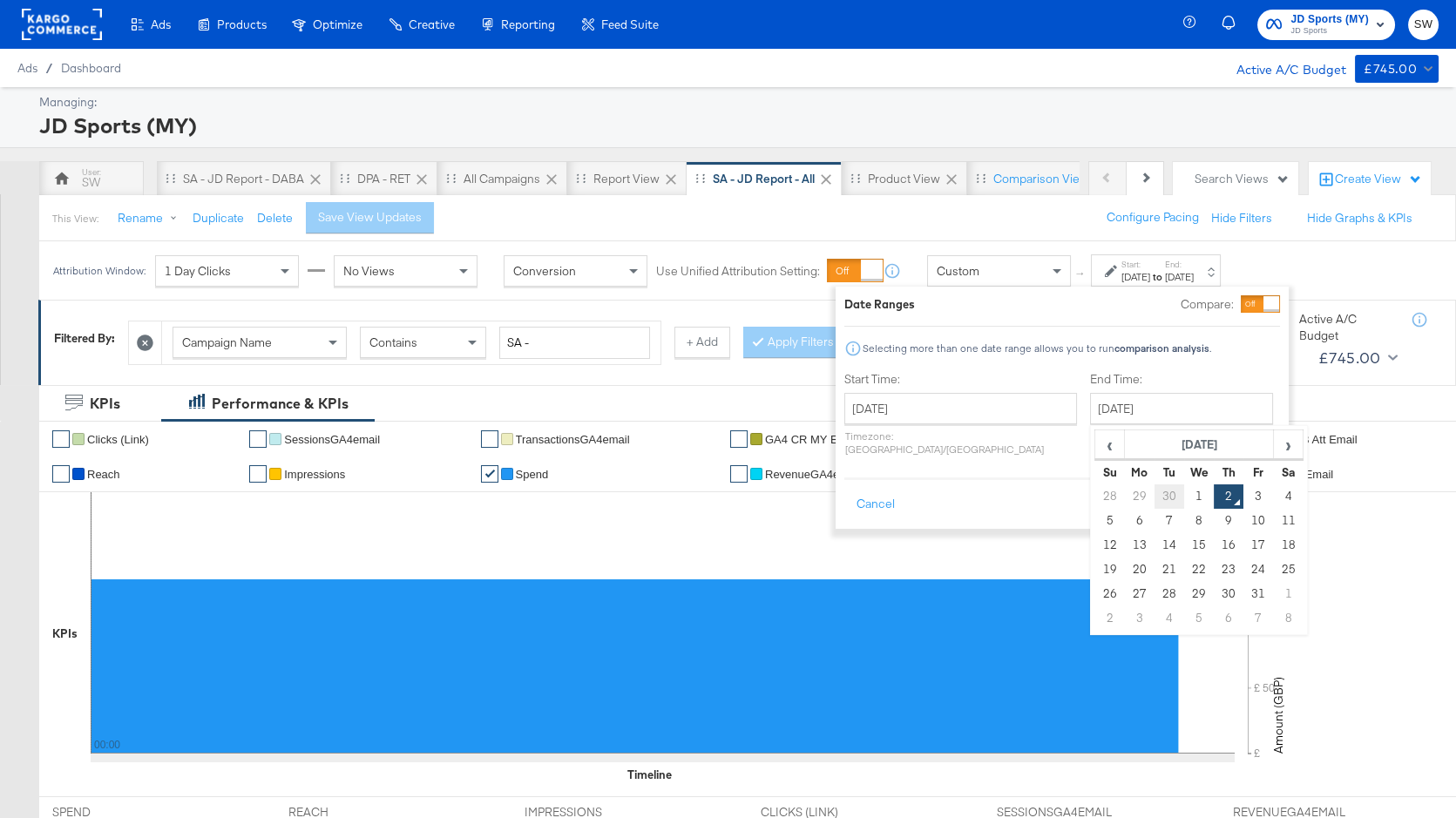
click at [1154, 497] on td "30" at bounding box center [1169, 496] width 29 height 24
type input "[DATE]"
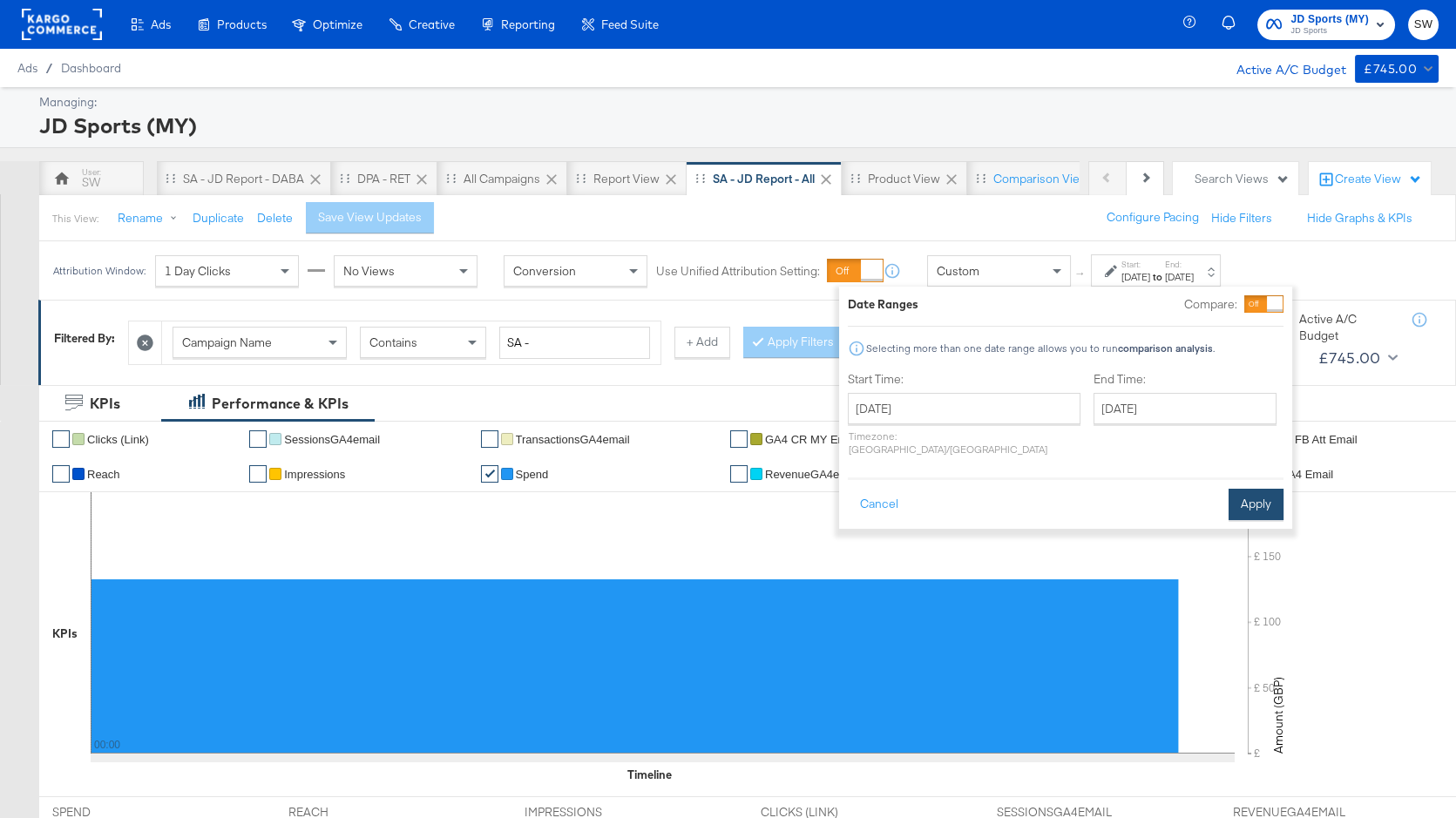
click at [1246, 491] on button "Apply" at bounding box center [1256, 505] width 54 height 31
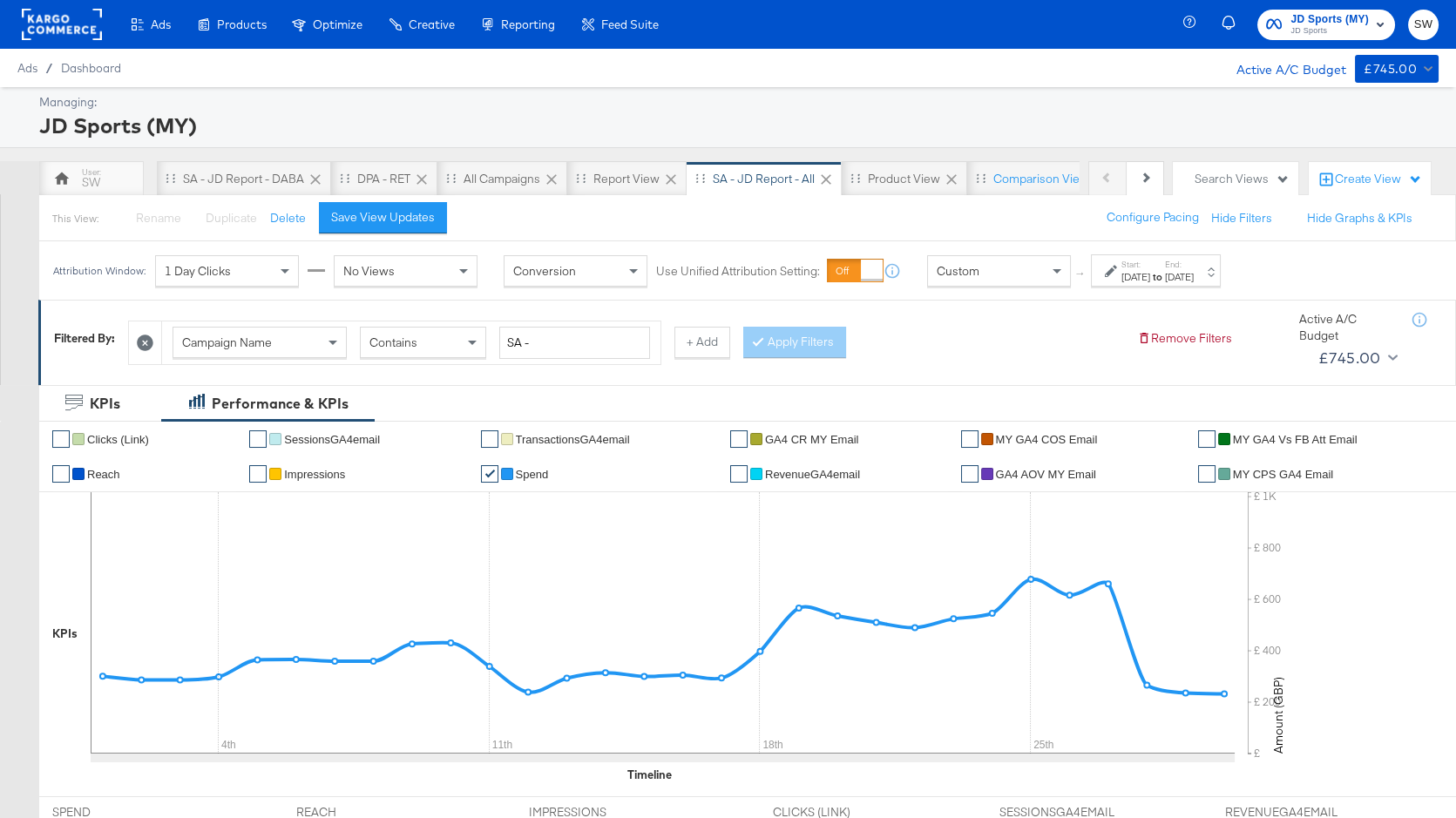
click at [1357, 26] on span "JD Sports" at bounding box center [1330, 31] width 79 height 14
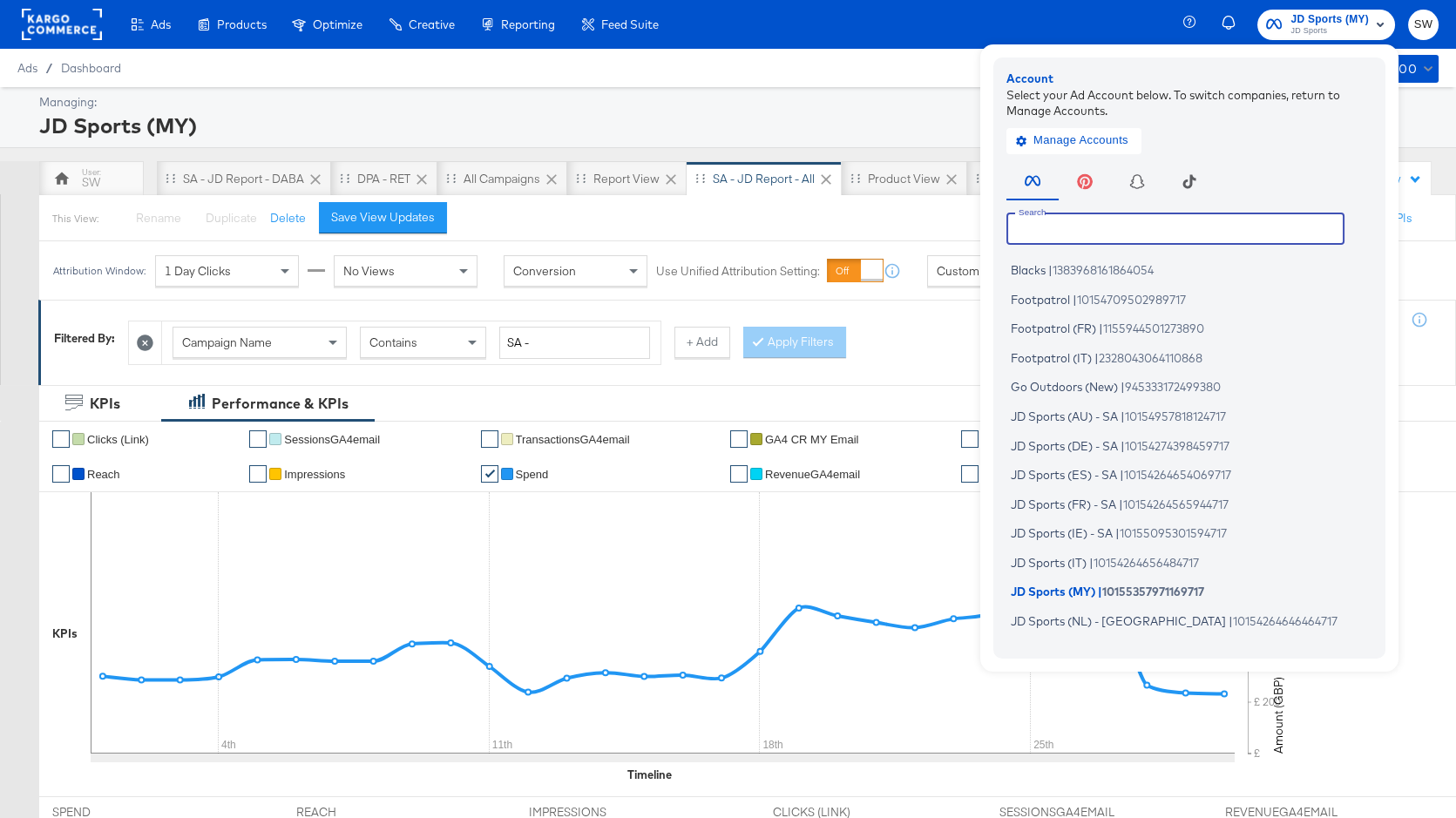
click at [1080, 238] on input "text" at bounding box center [1176, 229] width 338 height 31
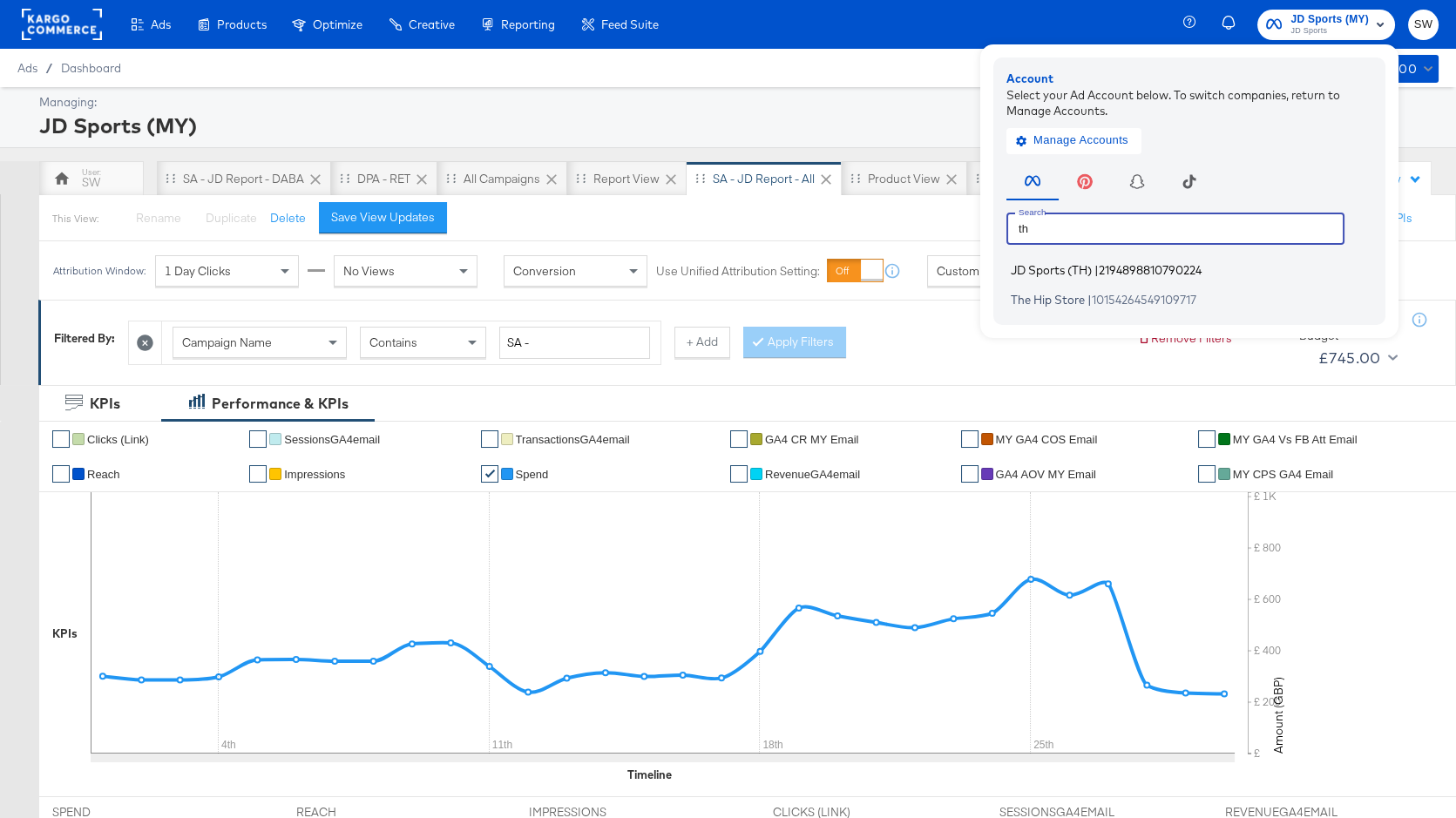
type input "th"
click at [1056, 276] on span "JD Sports (TH)" at bounding box center [1050, 270] width 81 height 14
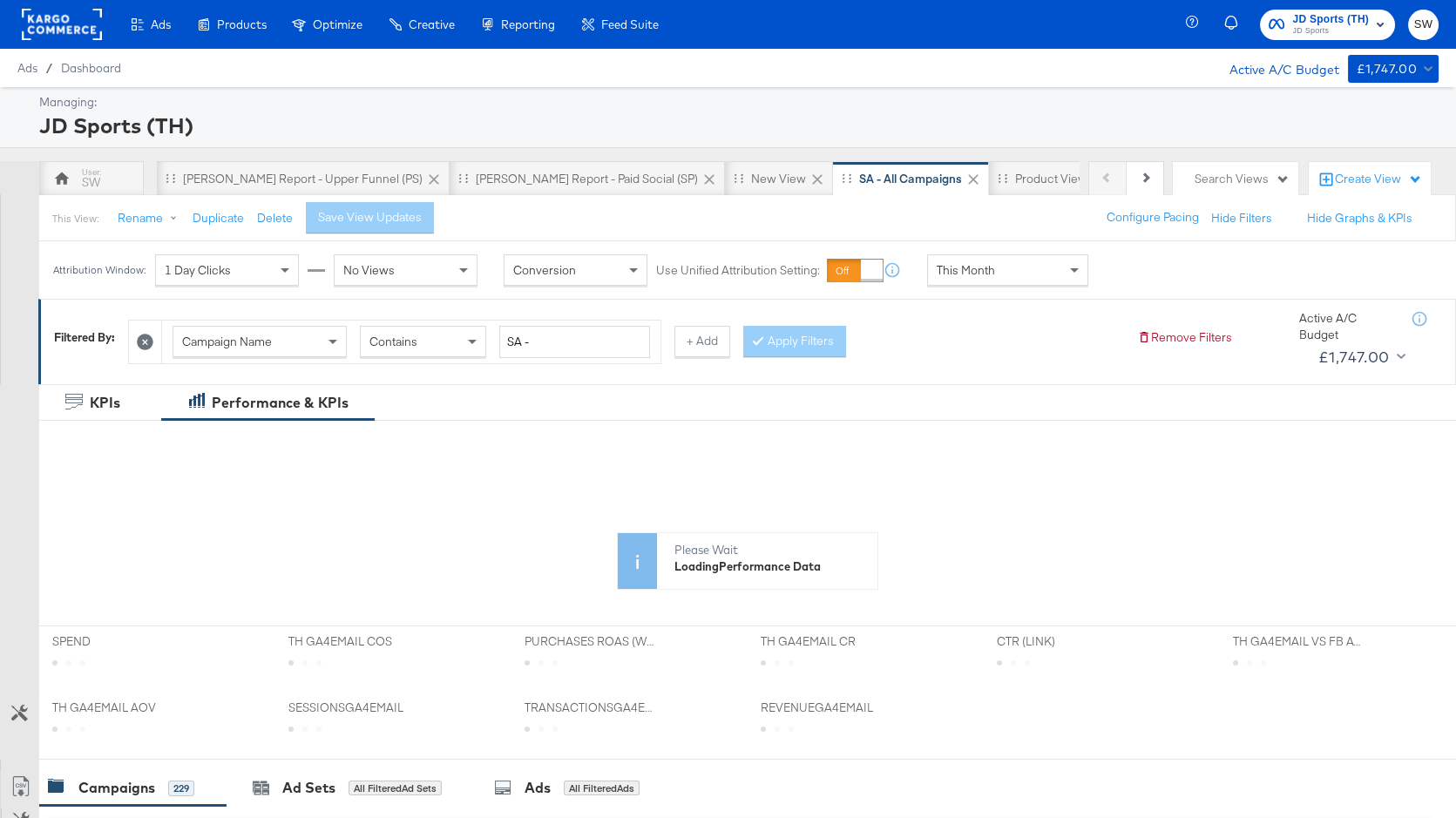
click at [1009, 269] on div "This Month" at bounding box center [1008, 270] width 160 height 29
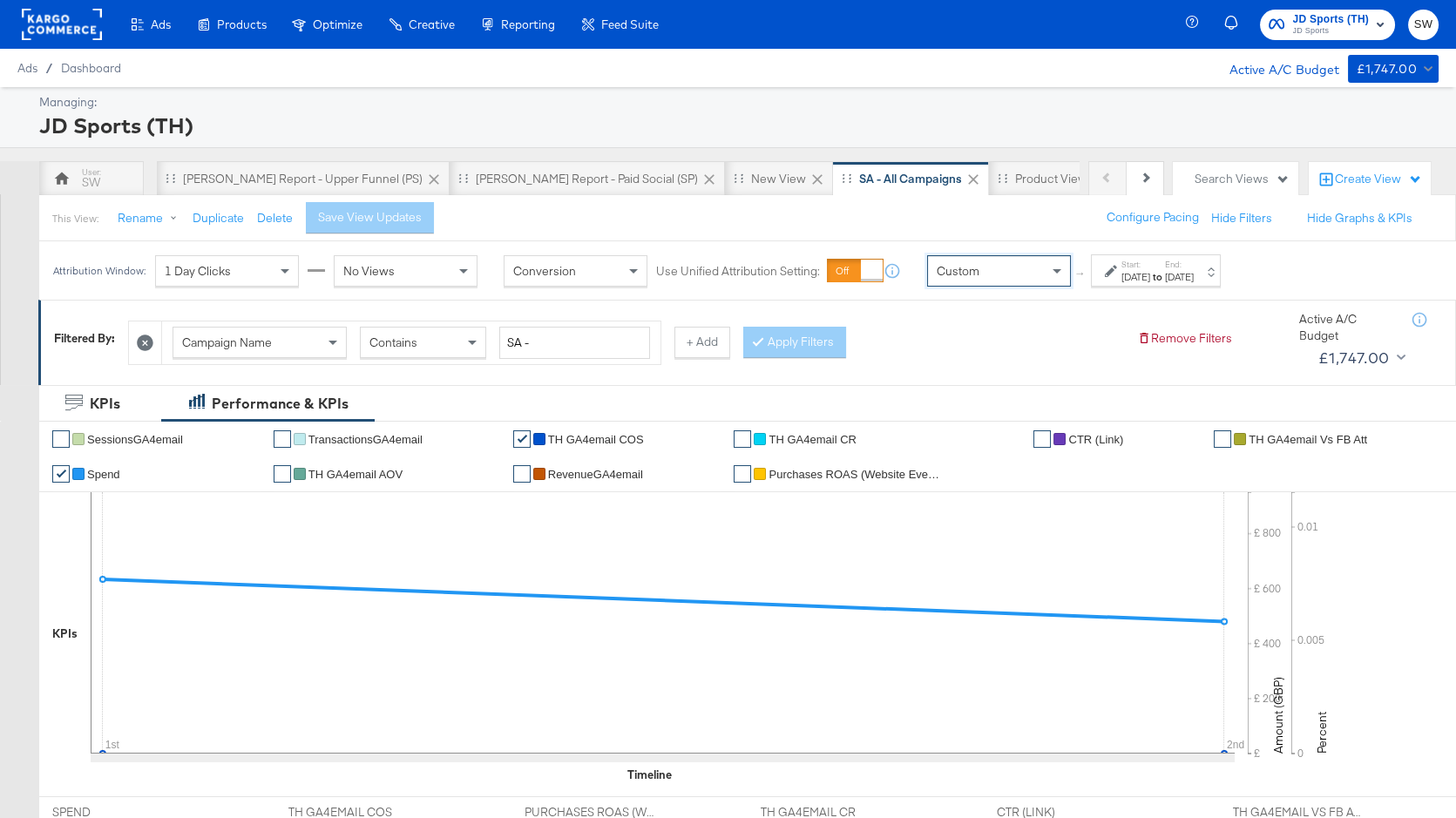
drag, startPoint x: 997, startPoint y: 301, endPoint x: 1083, endPoint y: 281, distance: 88.3
click at [1112, 275] on icon at bounding box center [1111, 270] width 13 height 13
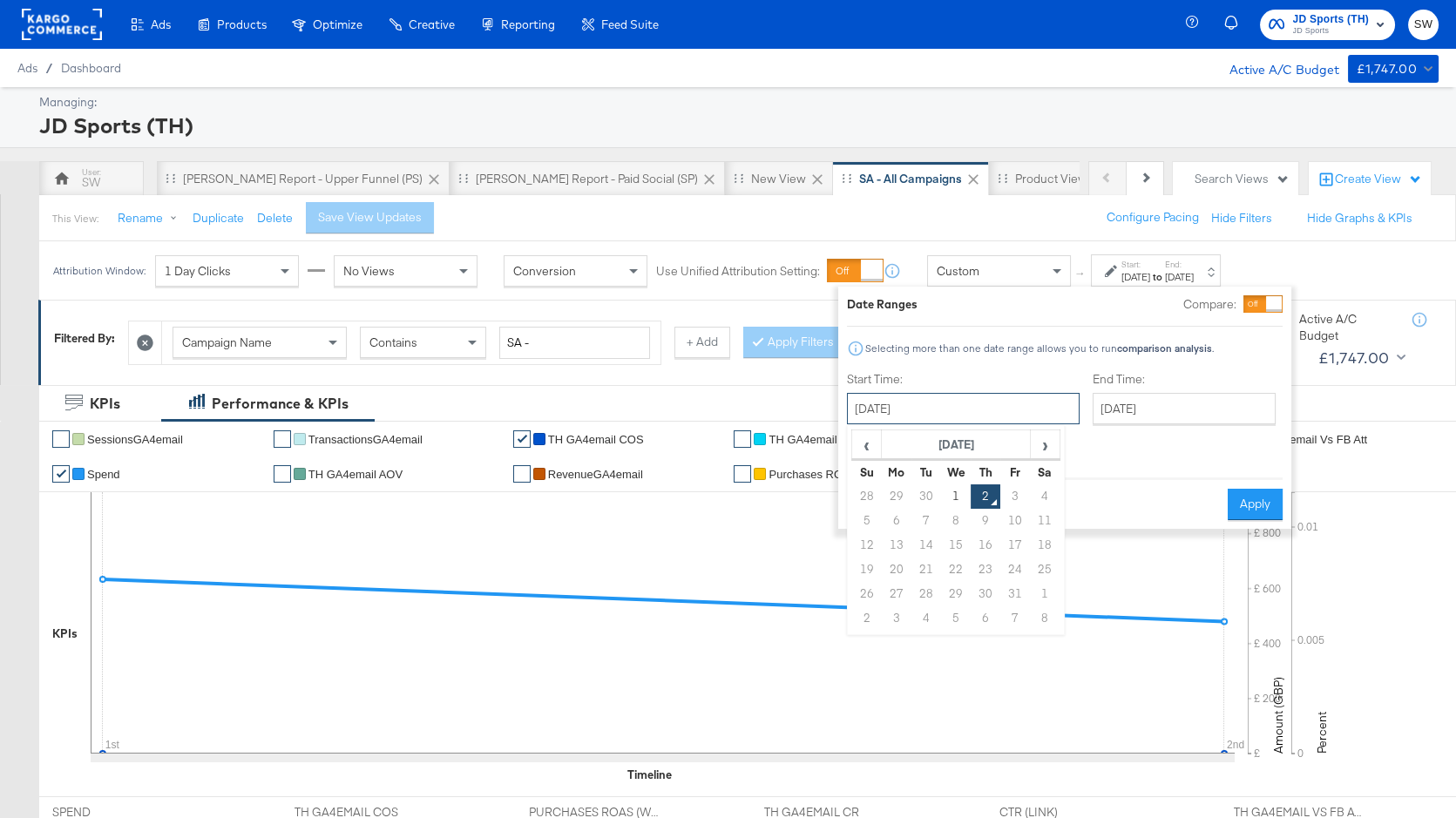
click at [936, 414] on input "[DATE]" at bounding box center [963, 409] width 232 height 31
click at [859, 445] on span "‹" at bounding box center [867, 444] width 27 height 26
drag, startPoint x: 900, startPoint y: 493, endPoint x: 908, endPoint y: 492, distance: 8.1
click at [900, 493] on td "1" at bounding box center [897, 496] width 29 height 24
type input "[DATE]"
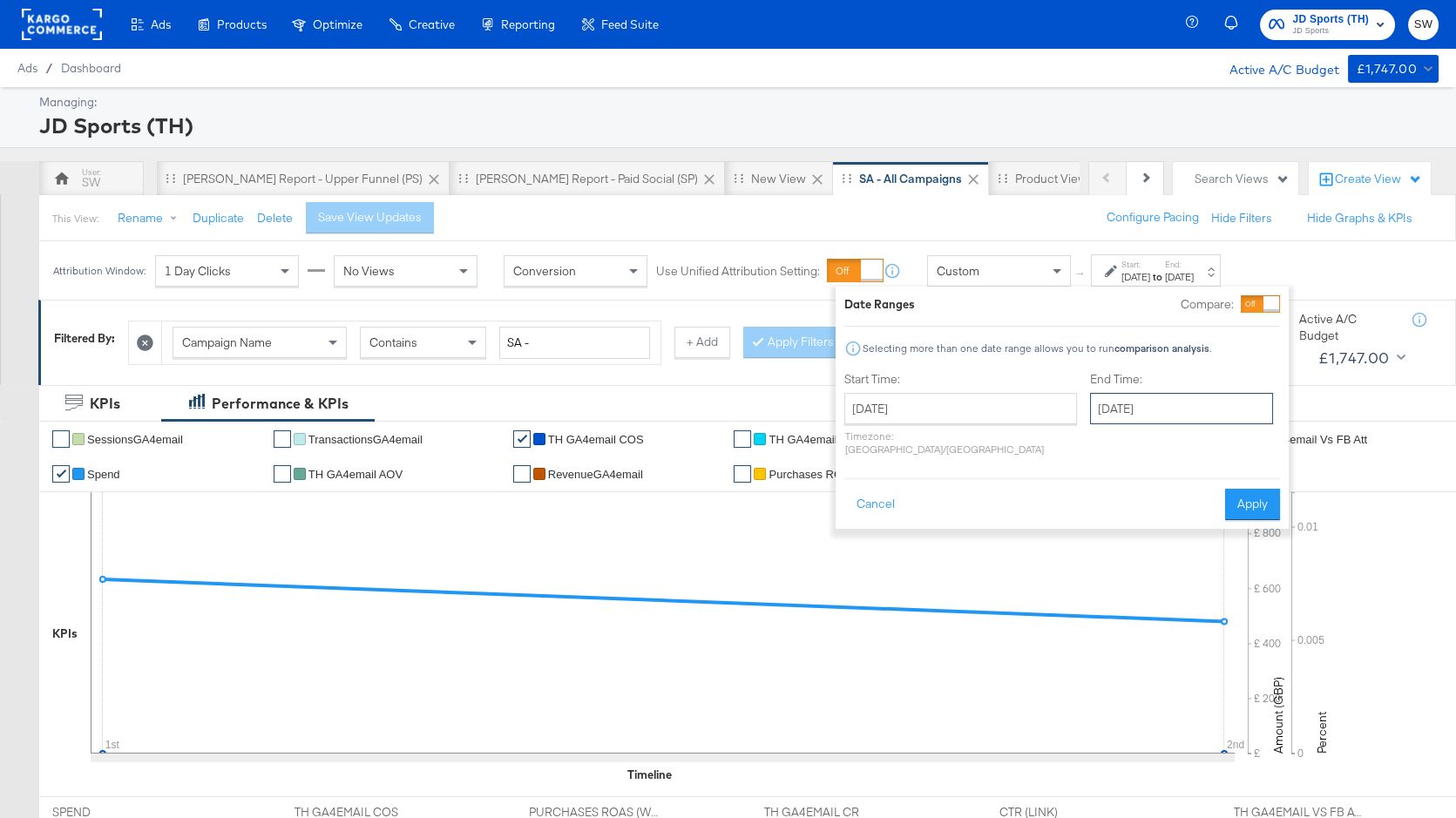
click at [1103, 412] on input "[DATE]" at bounding box center [1182, 409] width 183 height 31
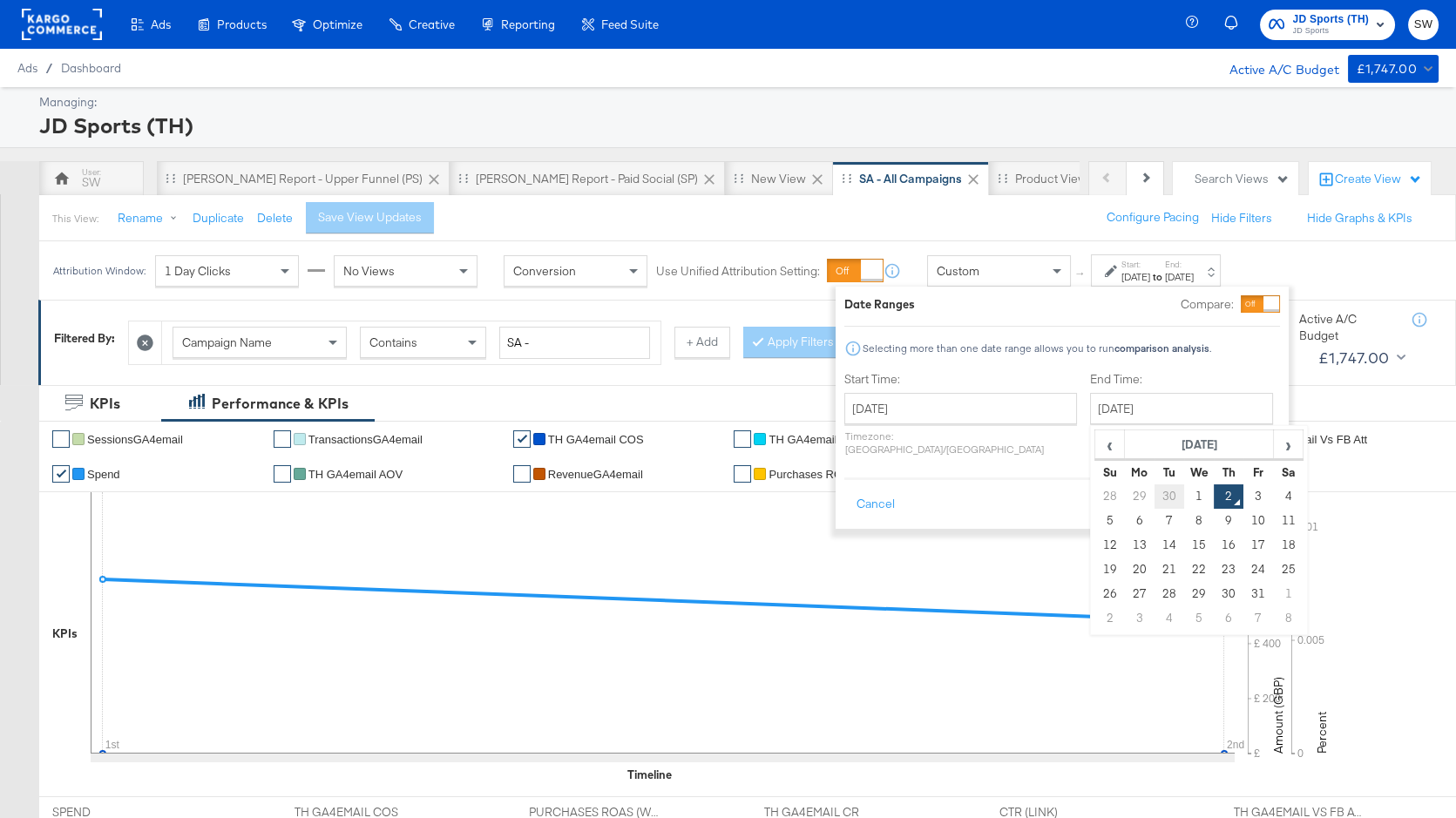
click at [1154, 496] on td "30" at bounding box center [1169, 496] width 29 height 24
type input "[DATE]"
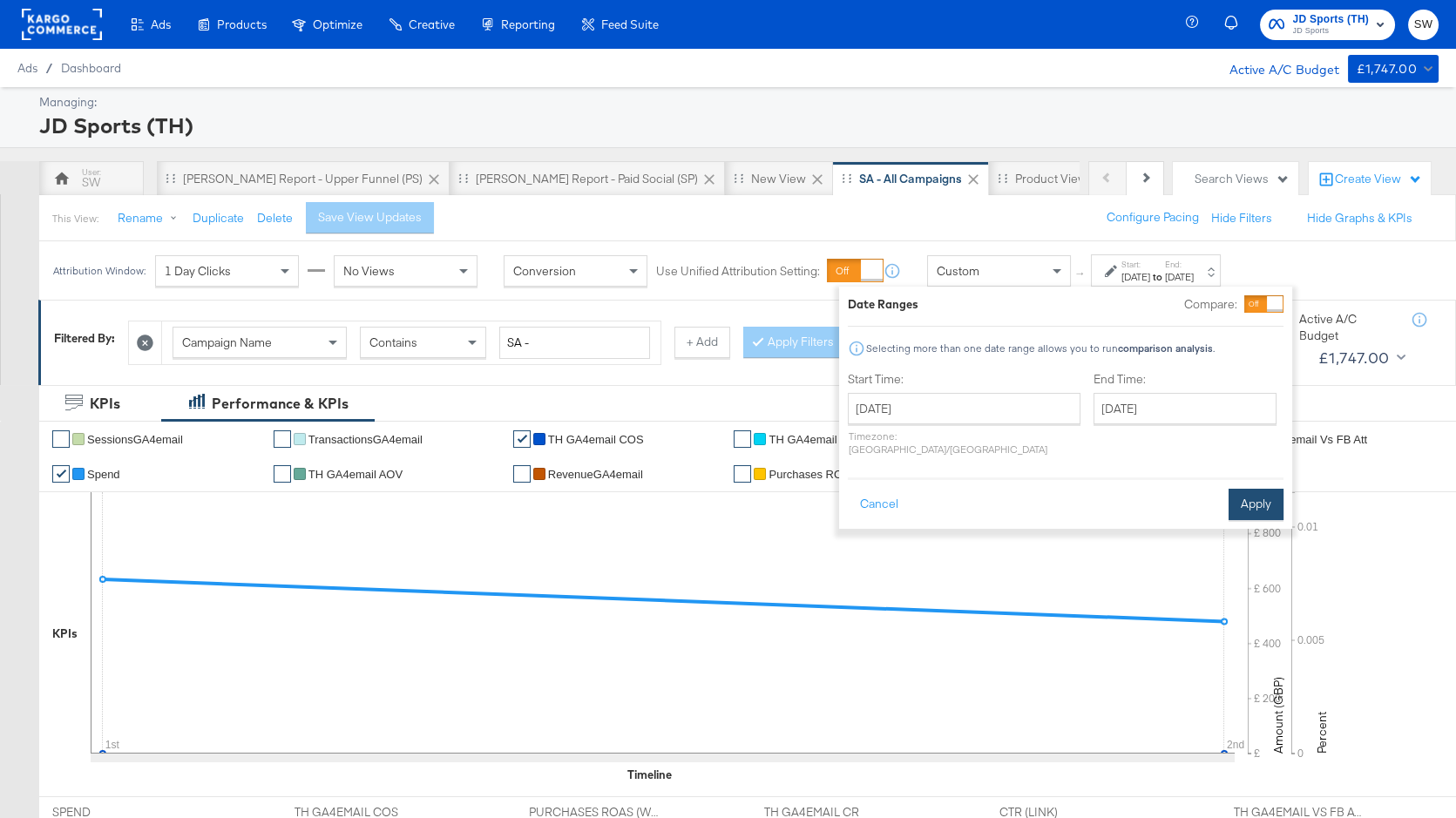
click at [1233, 489] on button "Apply" at bounding box center [1256, 505] width 54 height 31
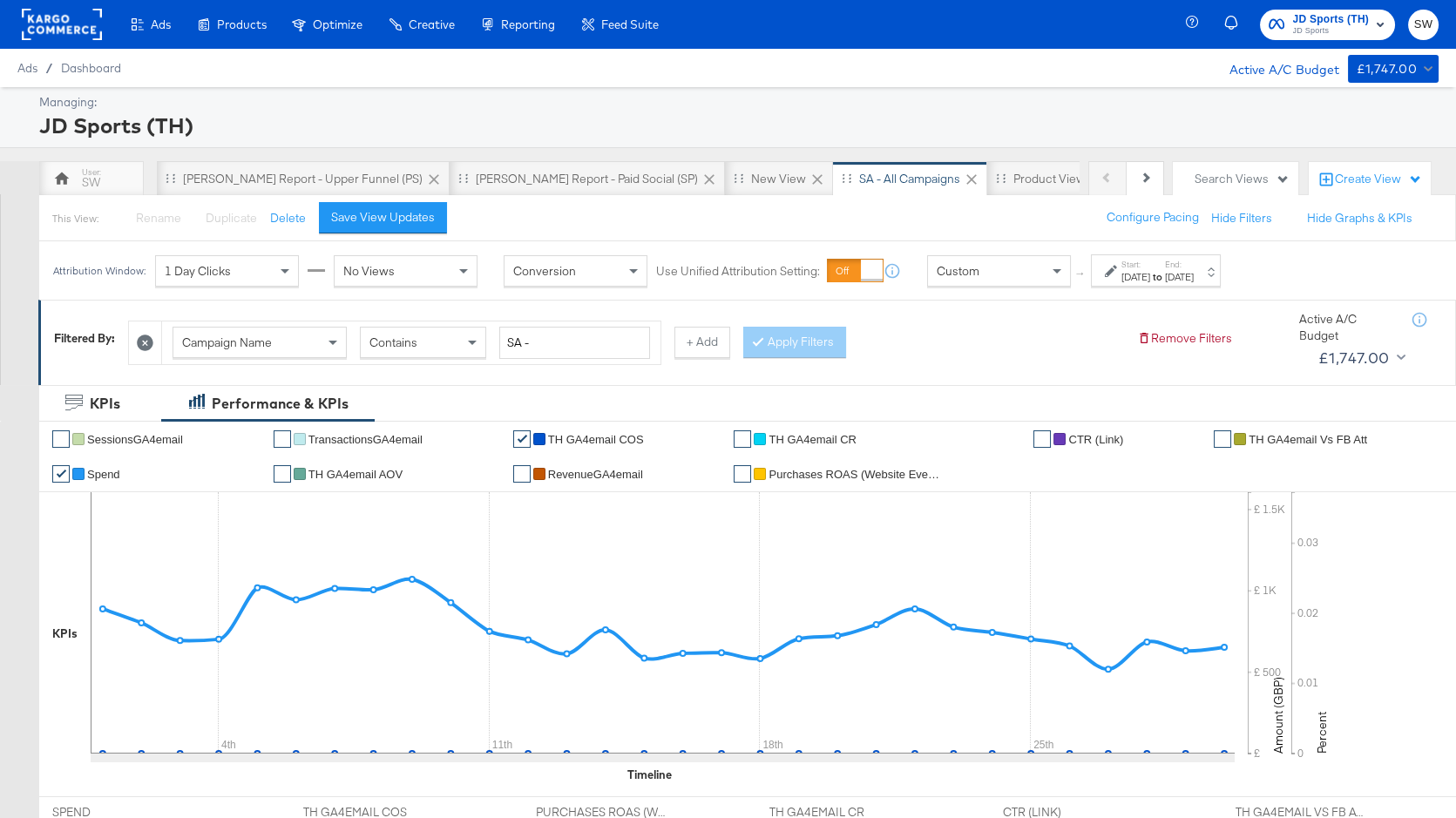
click at [1329, 29] on span "JD Sports" at bounding box center [1332, 31] width 77 height 14
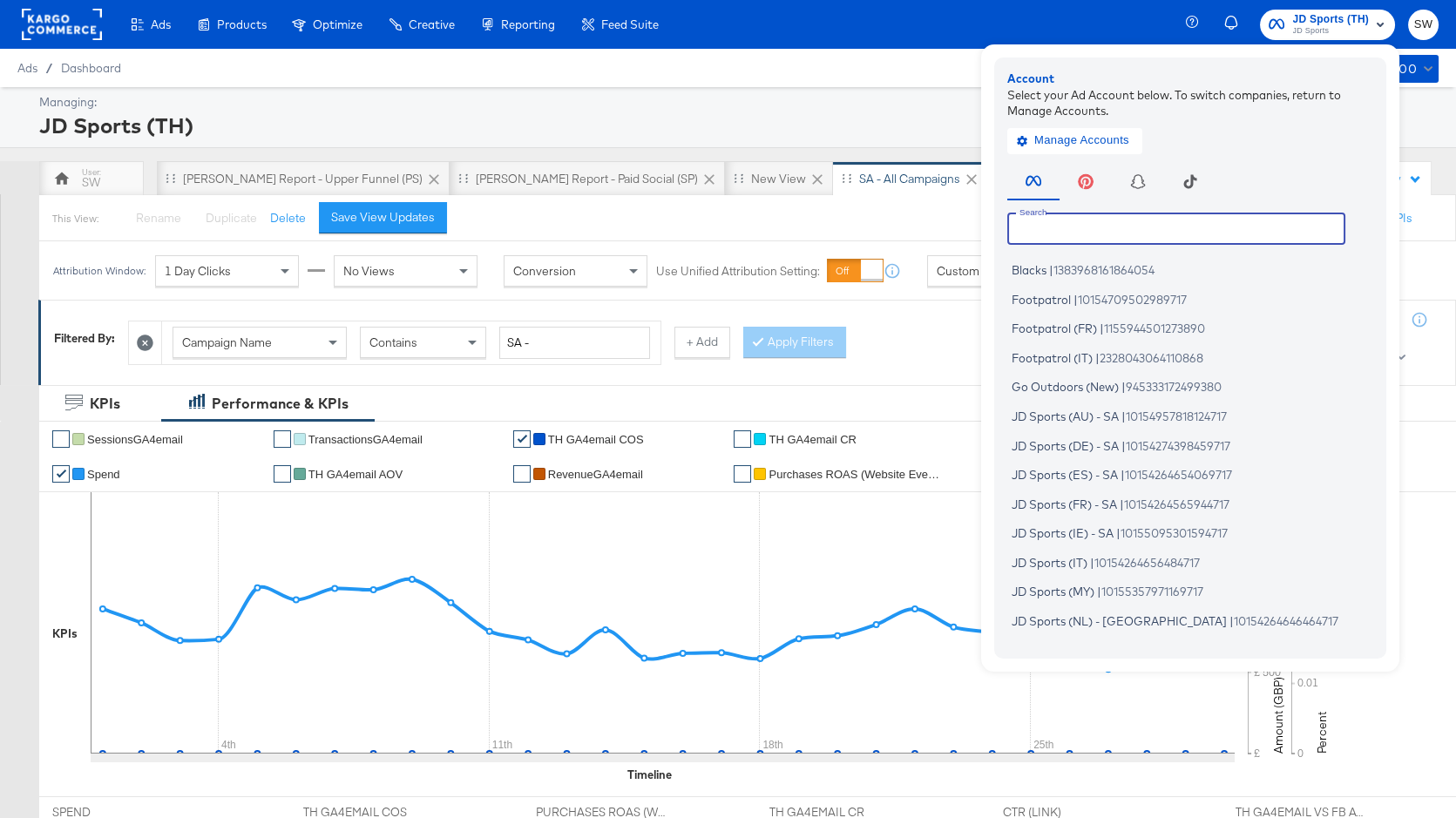
click at [1119, 220] on input "text" at bounding box center [1177, 229] width 338 height 31
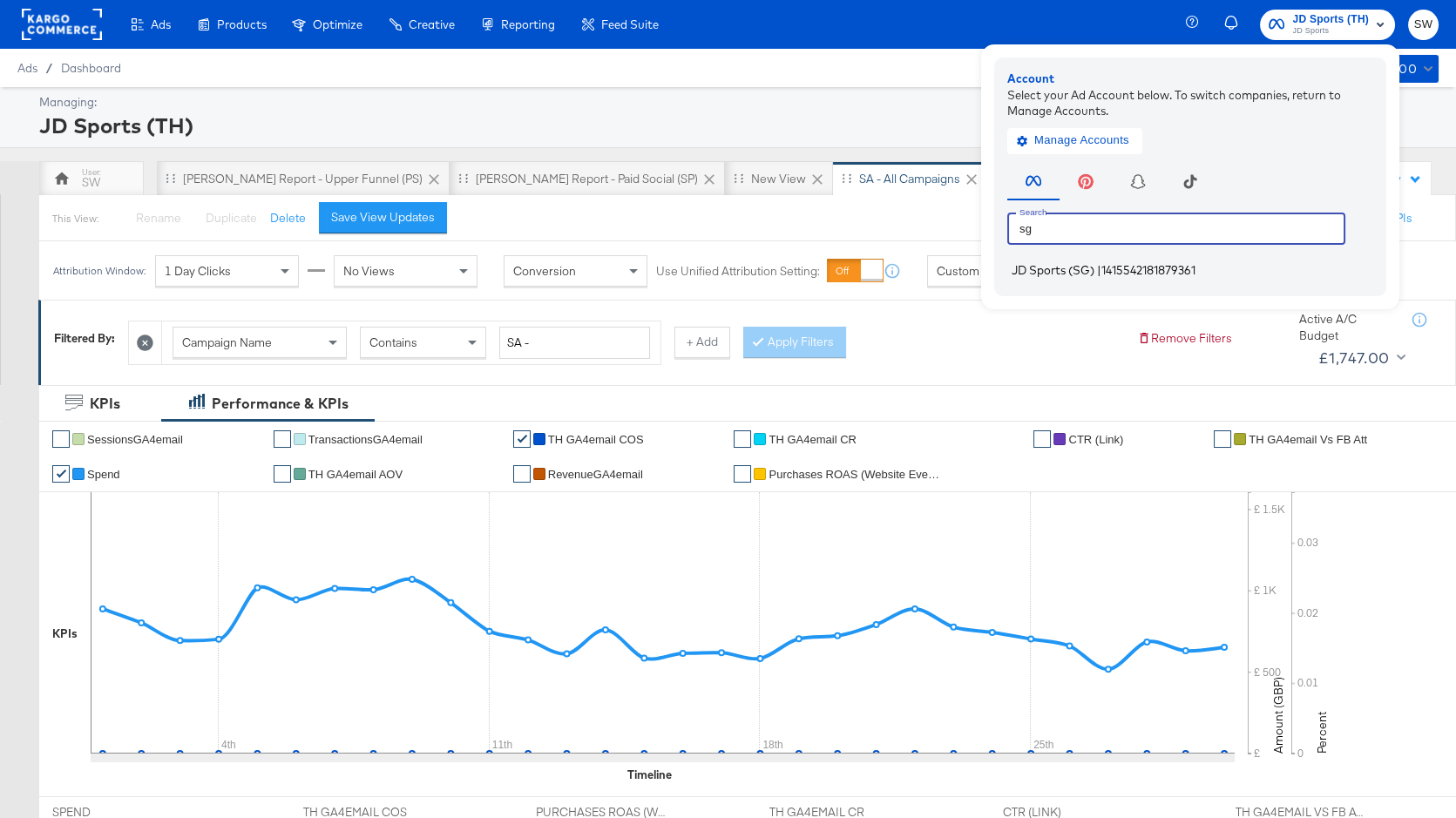
type input "sg"
click at [1101, 270] on span "|" at bounding box center [1099, 270] width 4 height 14
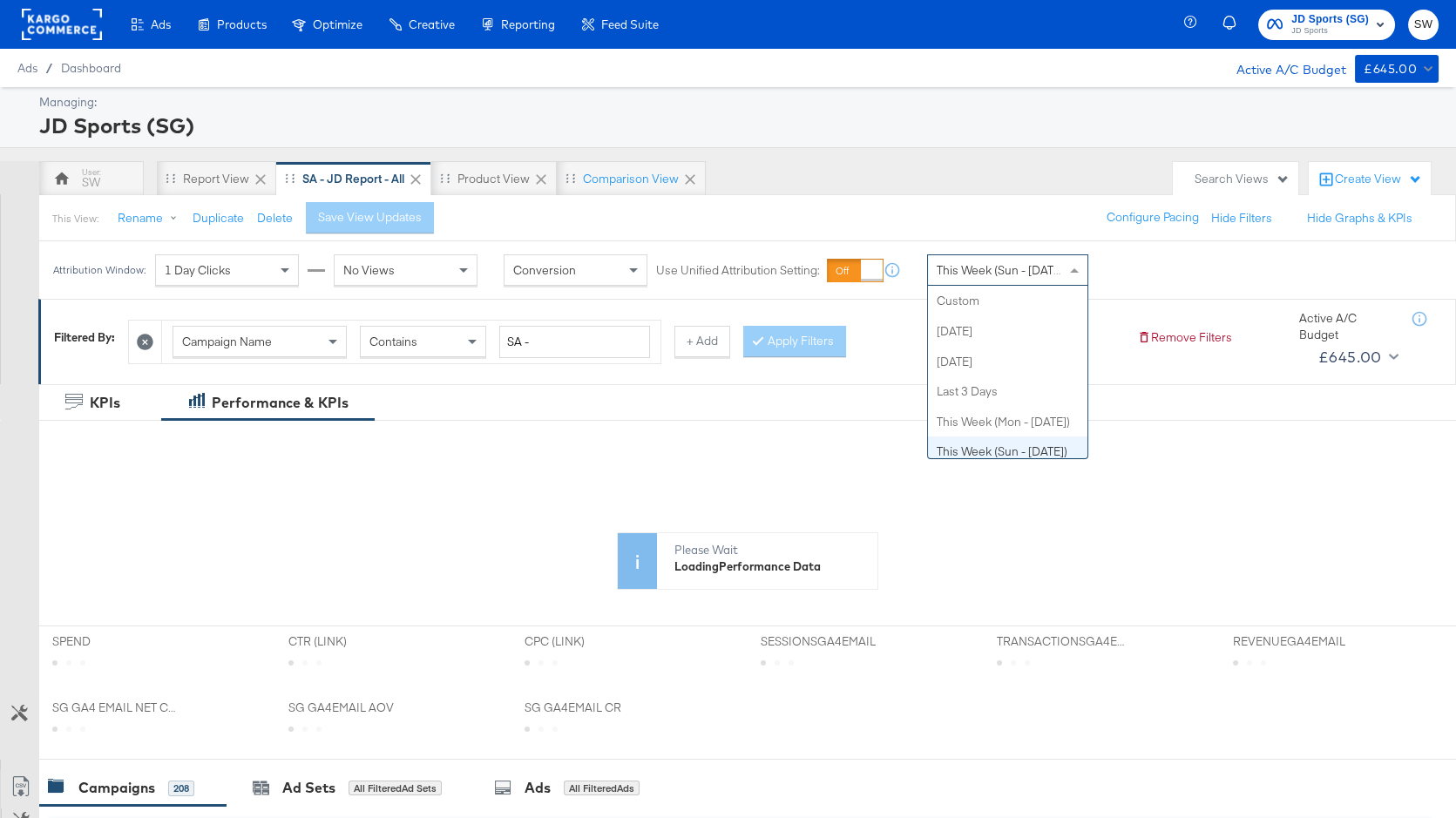
click at [1025, 267] on span "This Week (Sun - [DATE])" at bounding box center [1002, 270] width 130 height 16
drag, startPoint x: 982, startPoint y: 305, endPoint x: 1019, endPoint y: 301, distance: 37.2
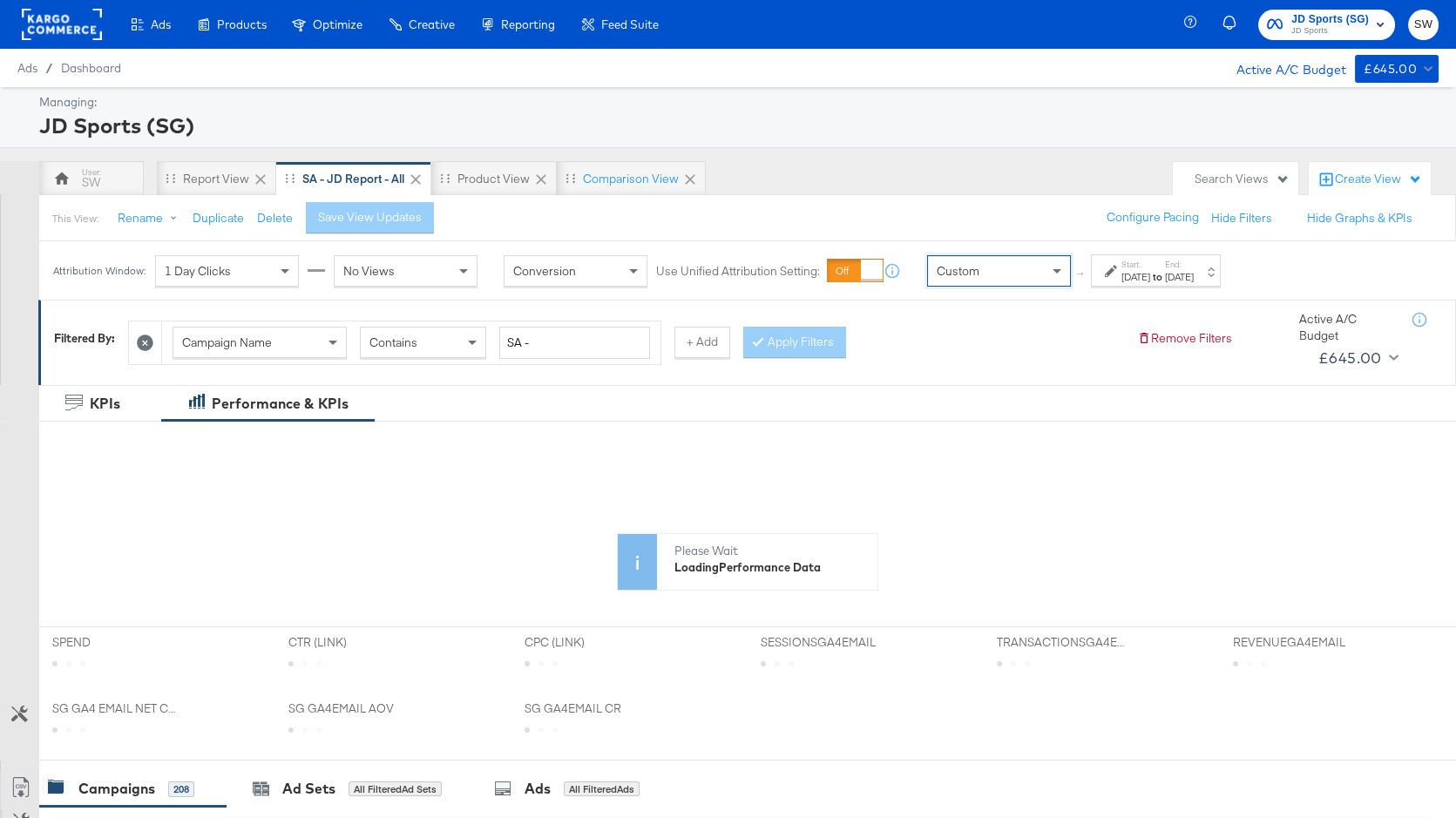
drag, startPoint x: 1141, startPoint y: 277, endPoint x: 1133, endPoint y: 283, distance: 10.0
click at [1141, 277] on div "[DATE]" at bounding box center [1136, 277] width 29 height 14
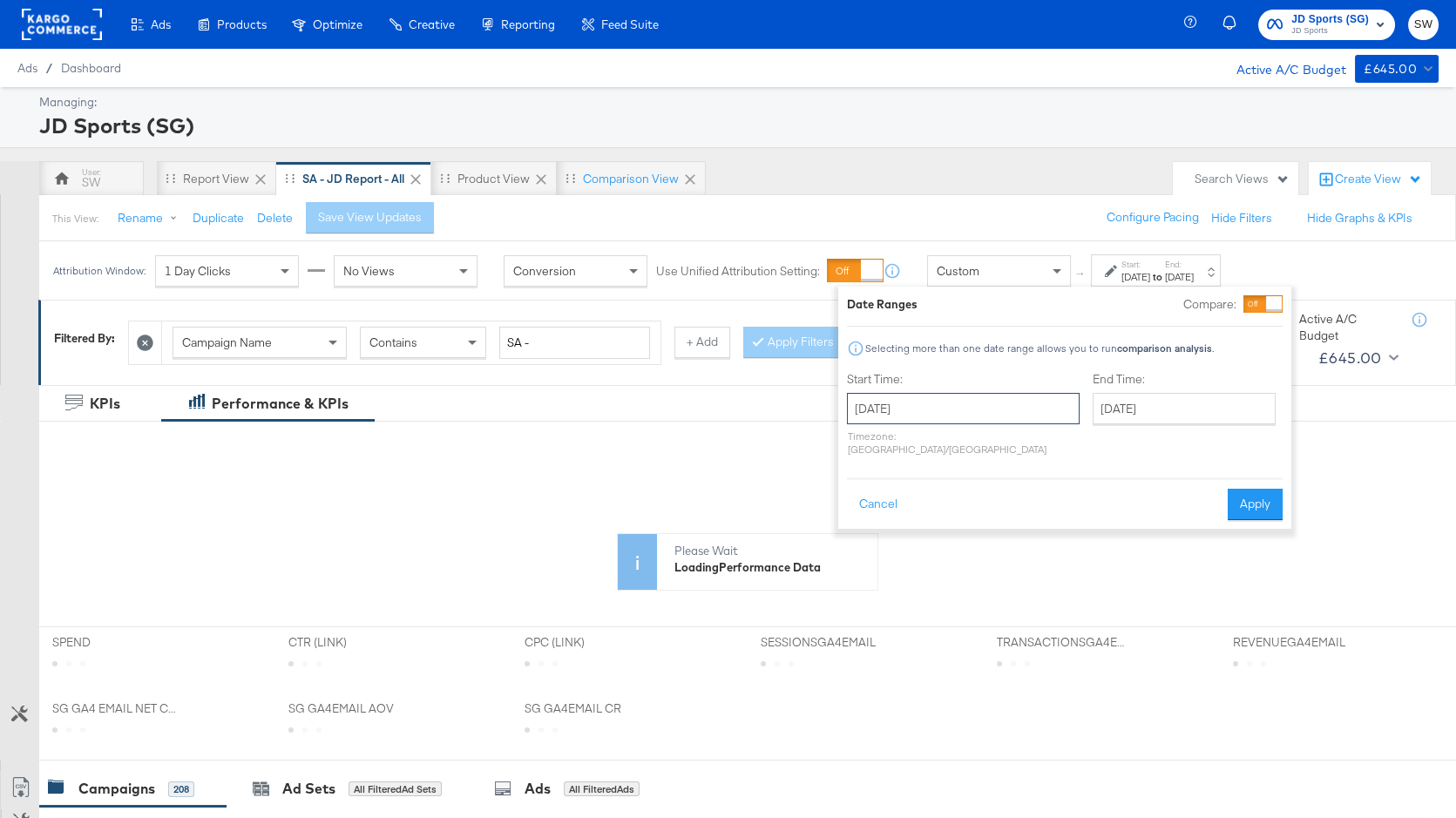
click at [954, 409] on input "[DATE]" at bounding box center [963, 409] width 232 height 31
click at [877, 443] on span "‹" at bounding box center [867, 444] width 27 height 26
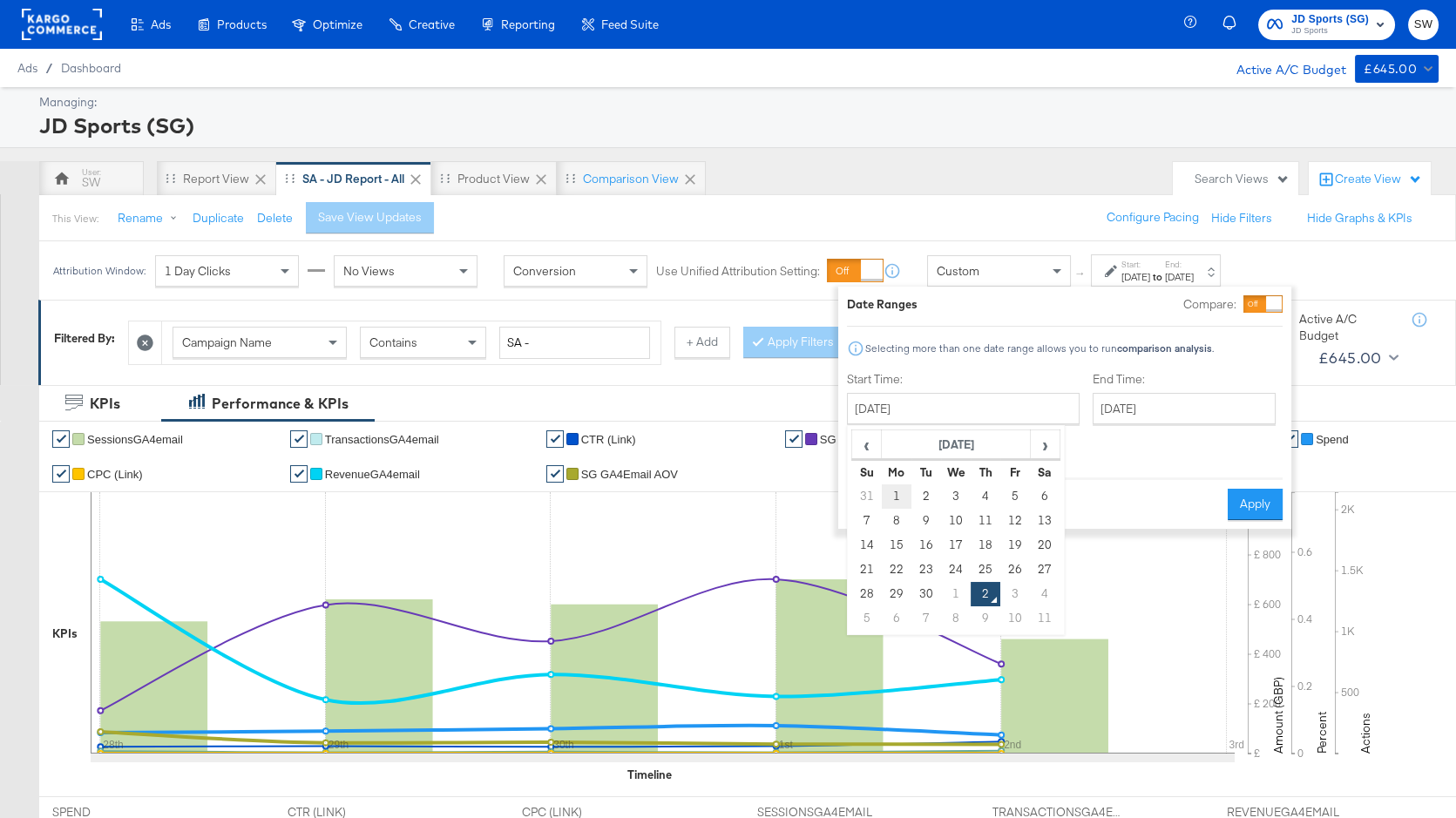
click at [892, 484] on td "1" at bounding box center [897, 496] width 29 height 24
type input "[DATE]"
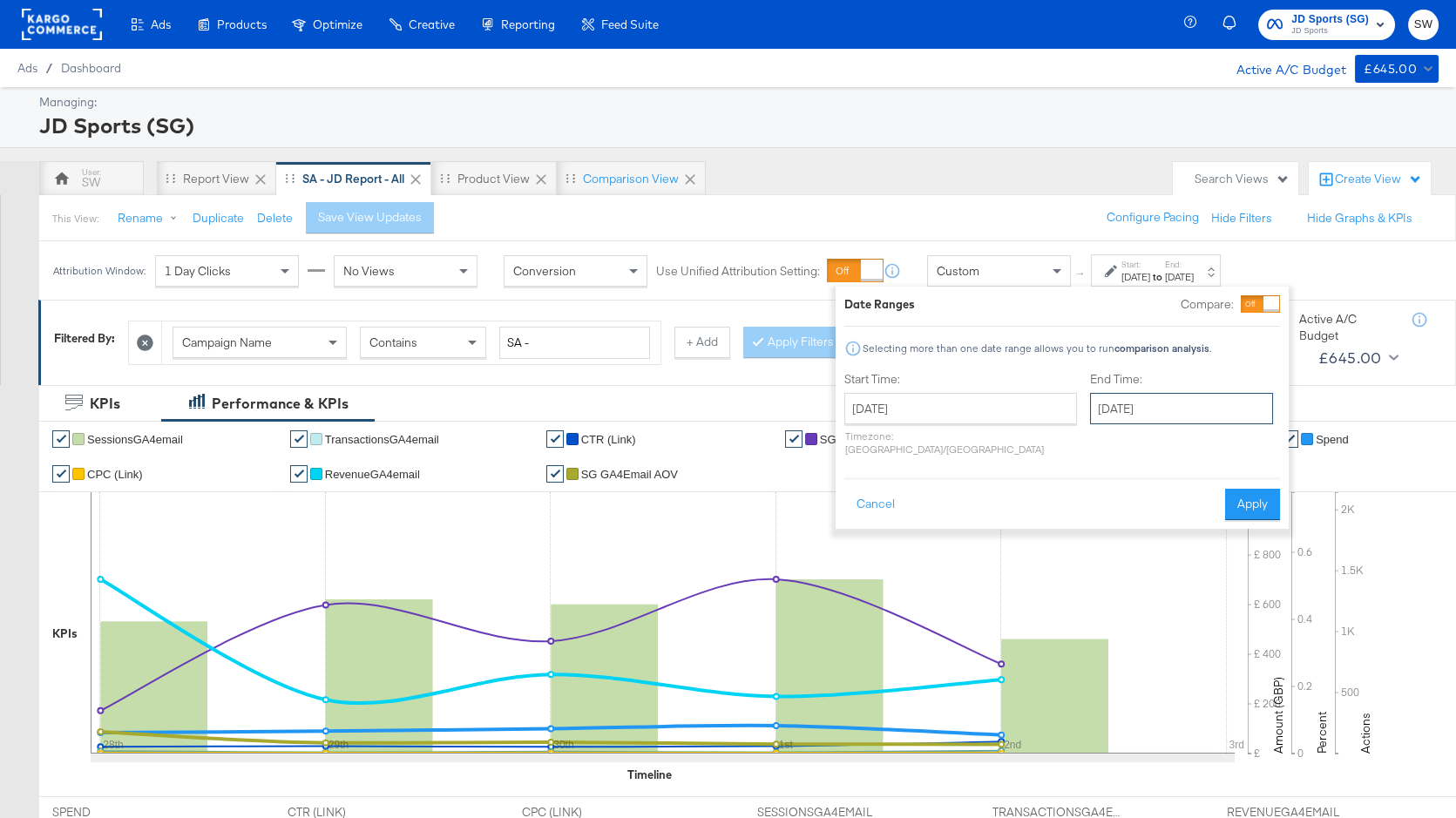
click at [1107, 408] on input "[DATE]" at bounding box center [1182, 409] width 183 height 31
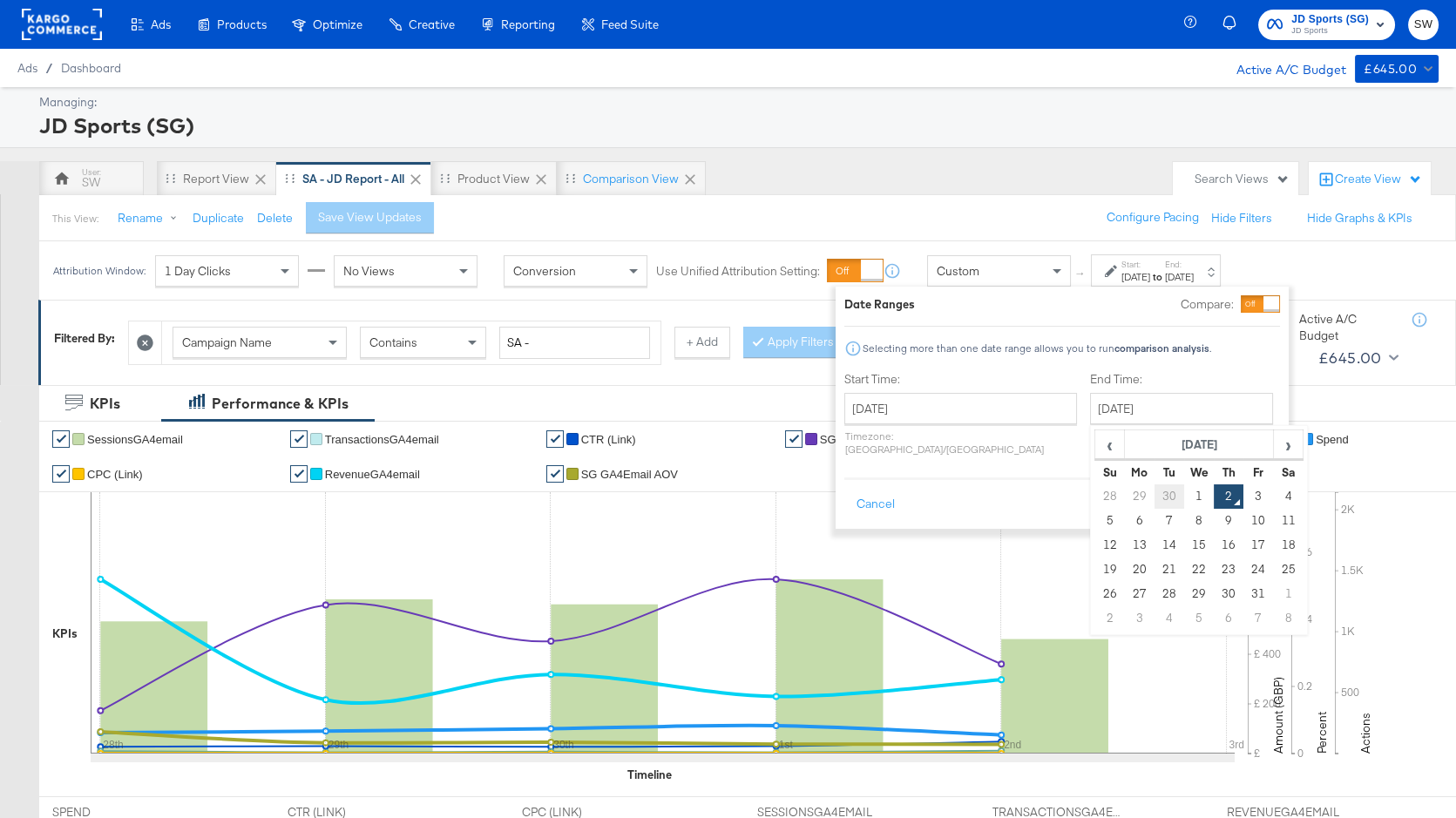
click at [1154, 490] on td "30" at bounding box center [1169, 496] width 29 height 24
type input "[DATE]"
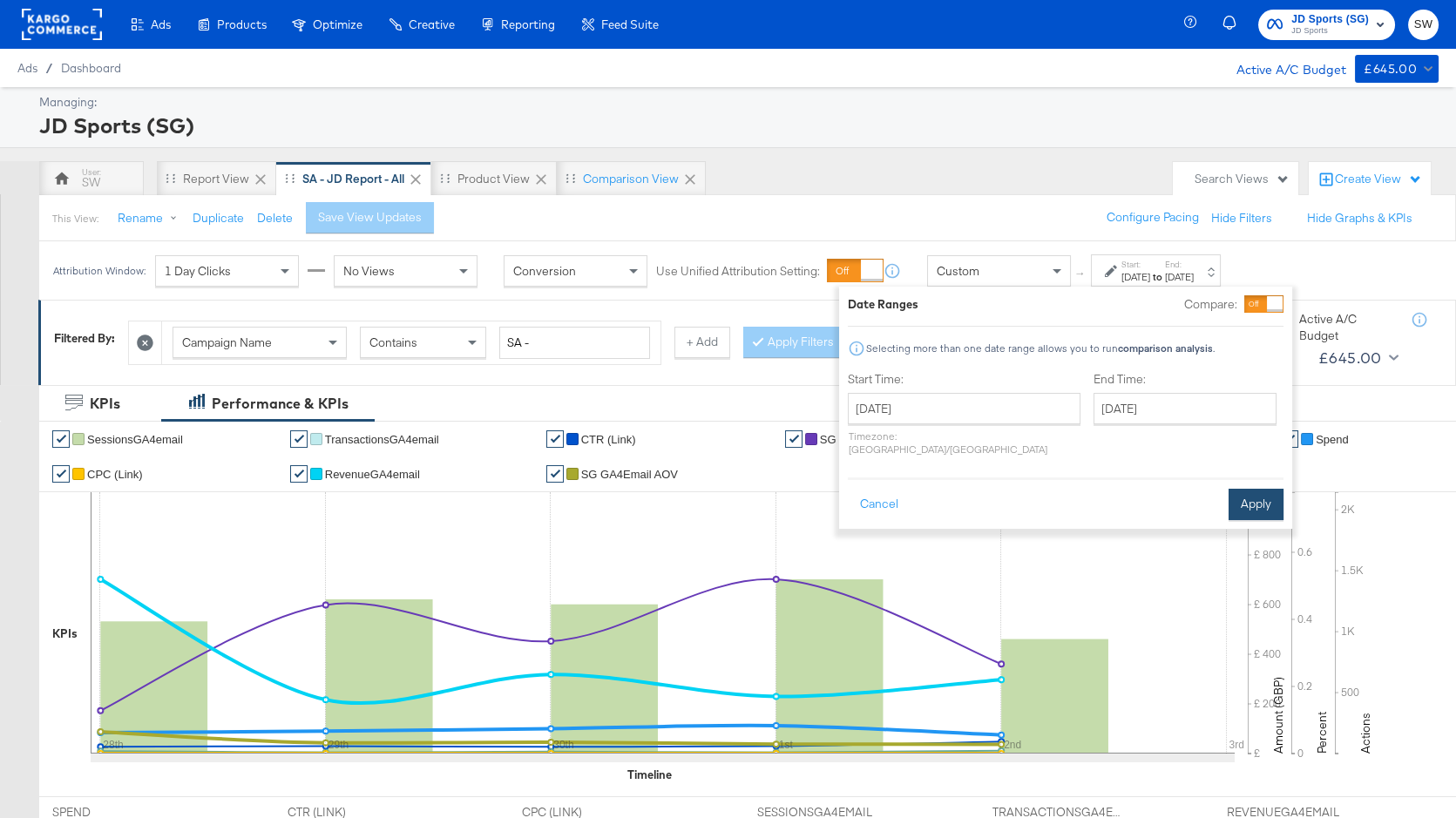
click at [1249, 489] on button "Apply" at bounding box center [1256, 505] width 54 height 31
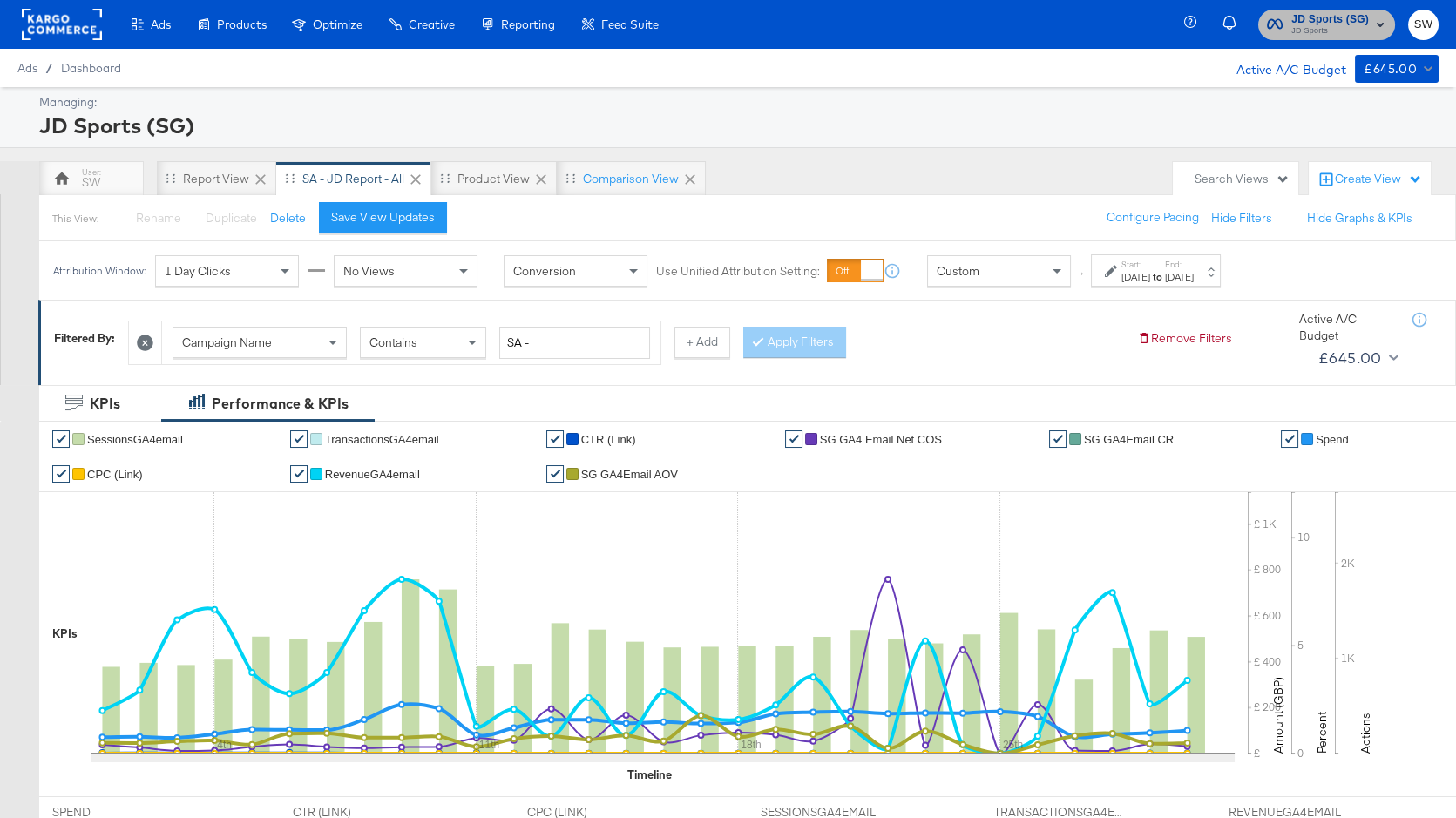
click at [1330, 31] on span "JD Sports" at bounding box center [1331, 31] width 78 height 14
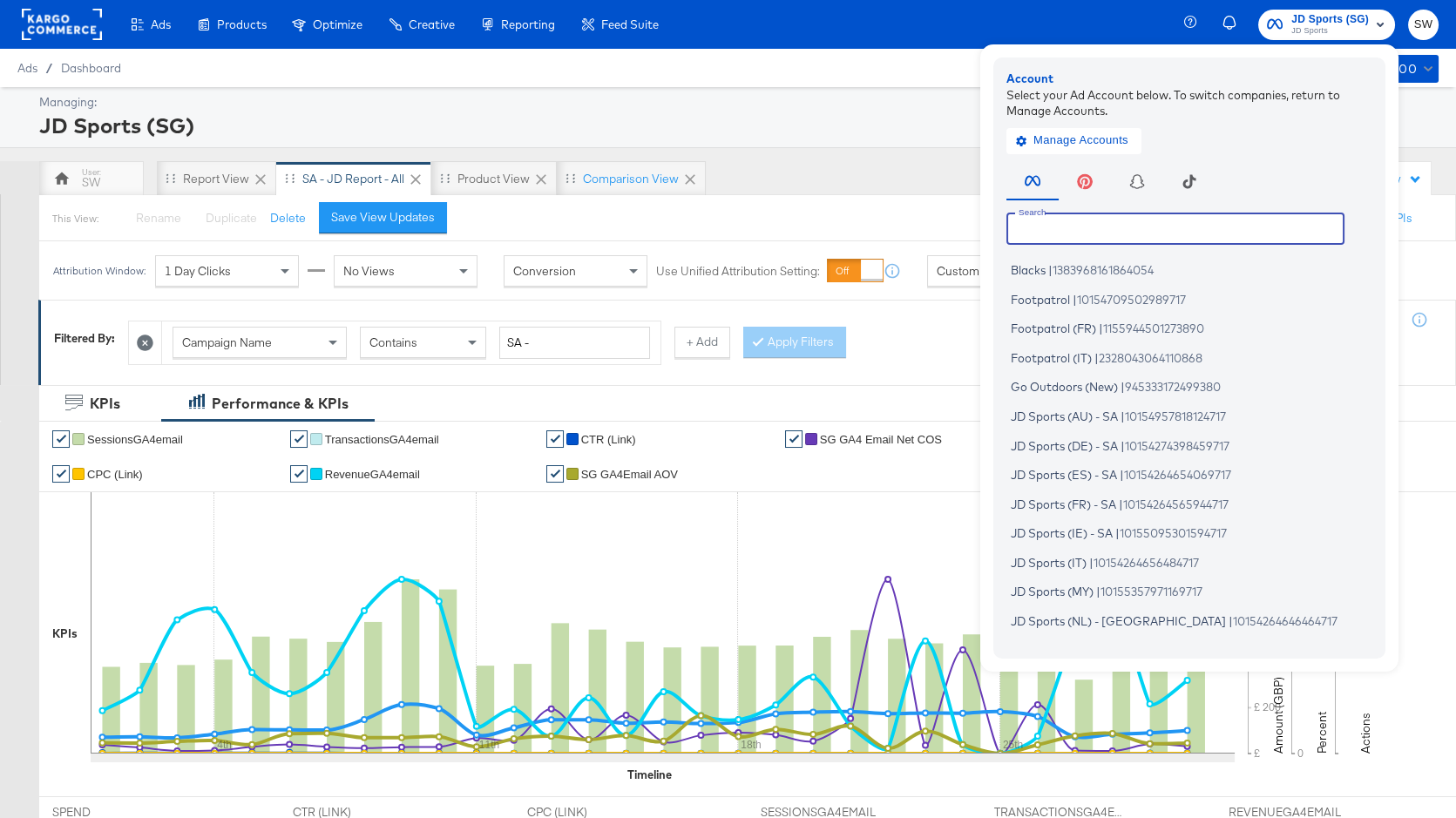
click at [1164, 227] on input "text" at bounding box center [1176, 229] width 338 height 31
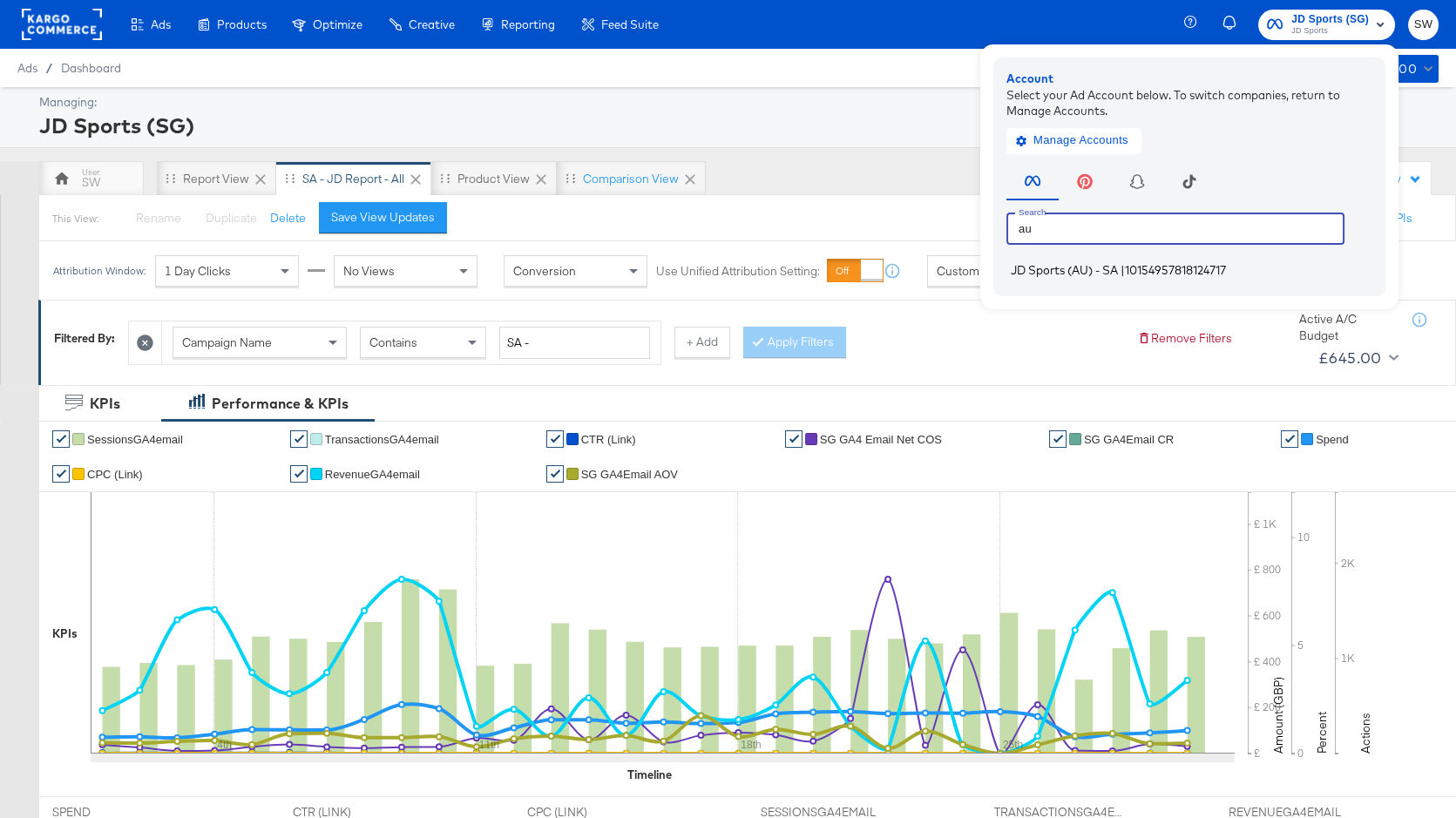
type input "au"
click at [1152, 271] on span "10154957818124717" at bounding box center [1176, 270] width 101 height 14
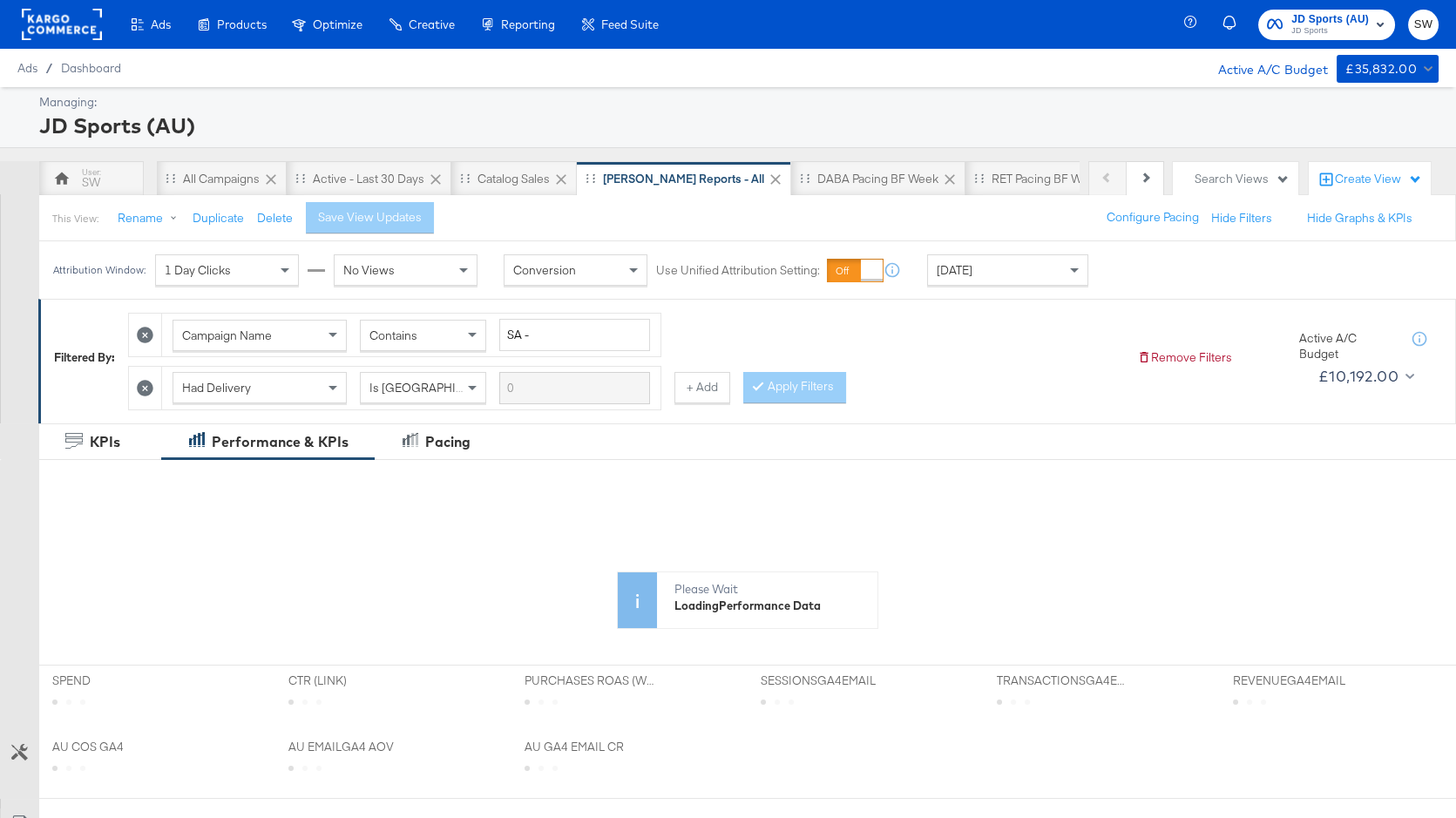
drag, startPoint x: 1026, startPoint y: 264, endPoint x: 1018, endPoint y: 274, distance: 12.8
click at [1026, 264] on div "[DATE]" at bounding box center [1008, 270] width 160 height 29
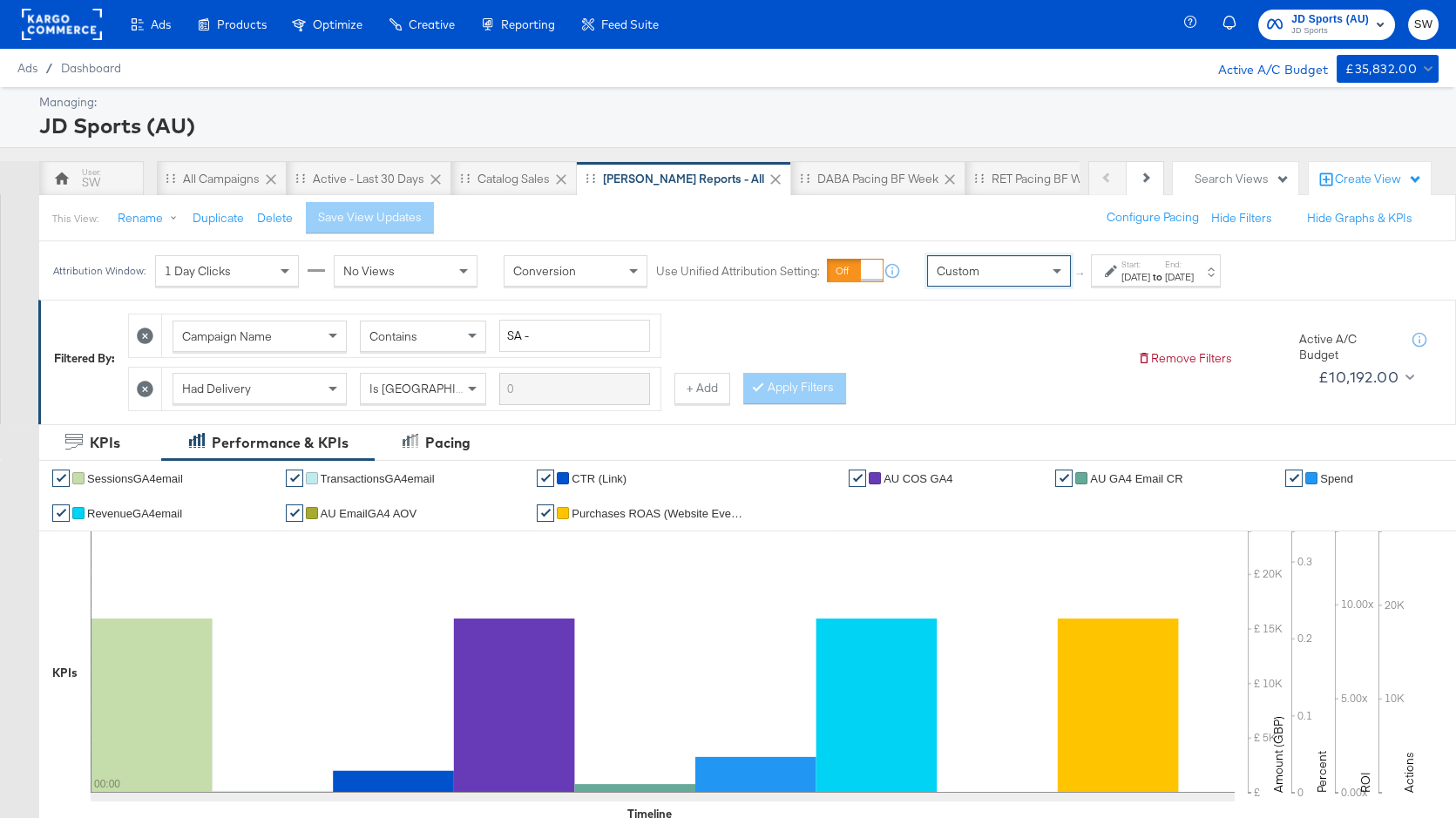
click at [1123, 278] on div "[DATE]" at bounding box center [1136, 277] width 29 height 14
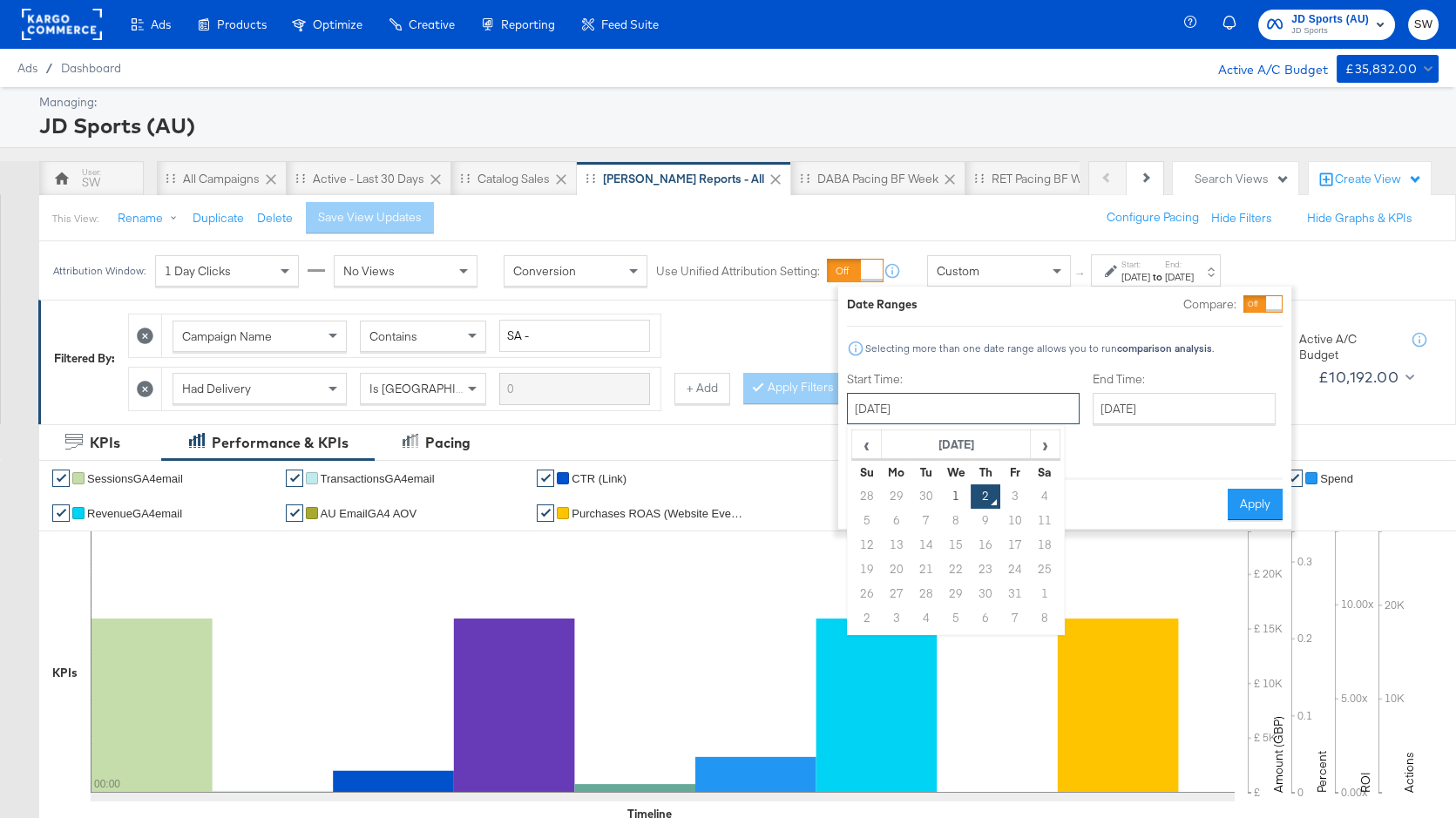
click at [937, 398] on input "[DATE]" at bounding box center [963, 409] width 232 height 31
click at [869, 441] on span "‹" at bounding box center [867, 444] width 27 height 26
drag, startPoint x: 896, startPoint y: 490, endPoint x: 960, endPoint y: 464, distance: 69.1
click at [897, 489] on td "1" at bounding box center [897, 496] width 29 height 24
type input "[DATE]"
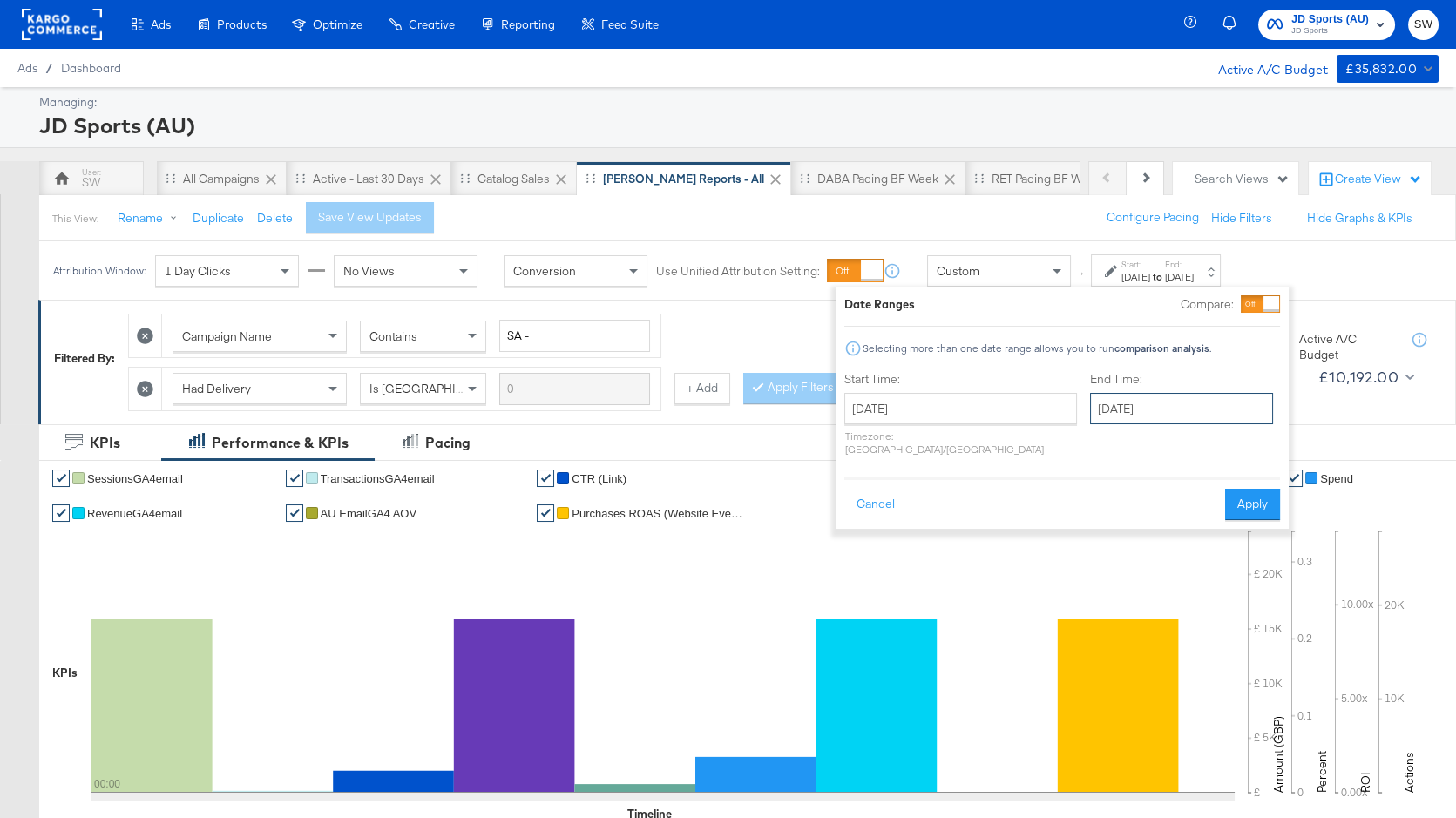
click at [1090, 399] on input "[DATE]" at bounding box center [1182, 409] width 183 height 31
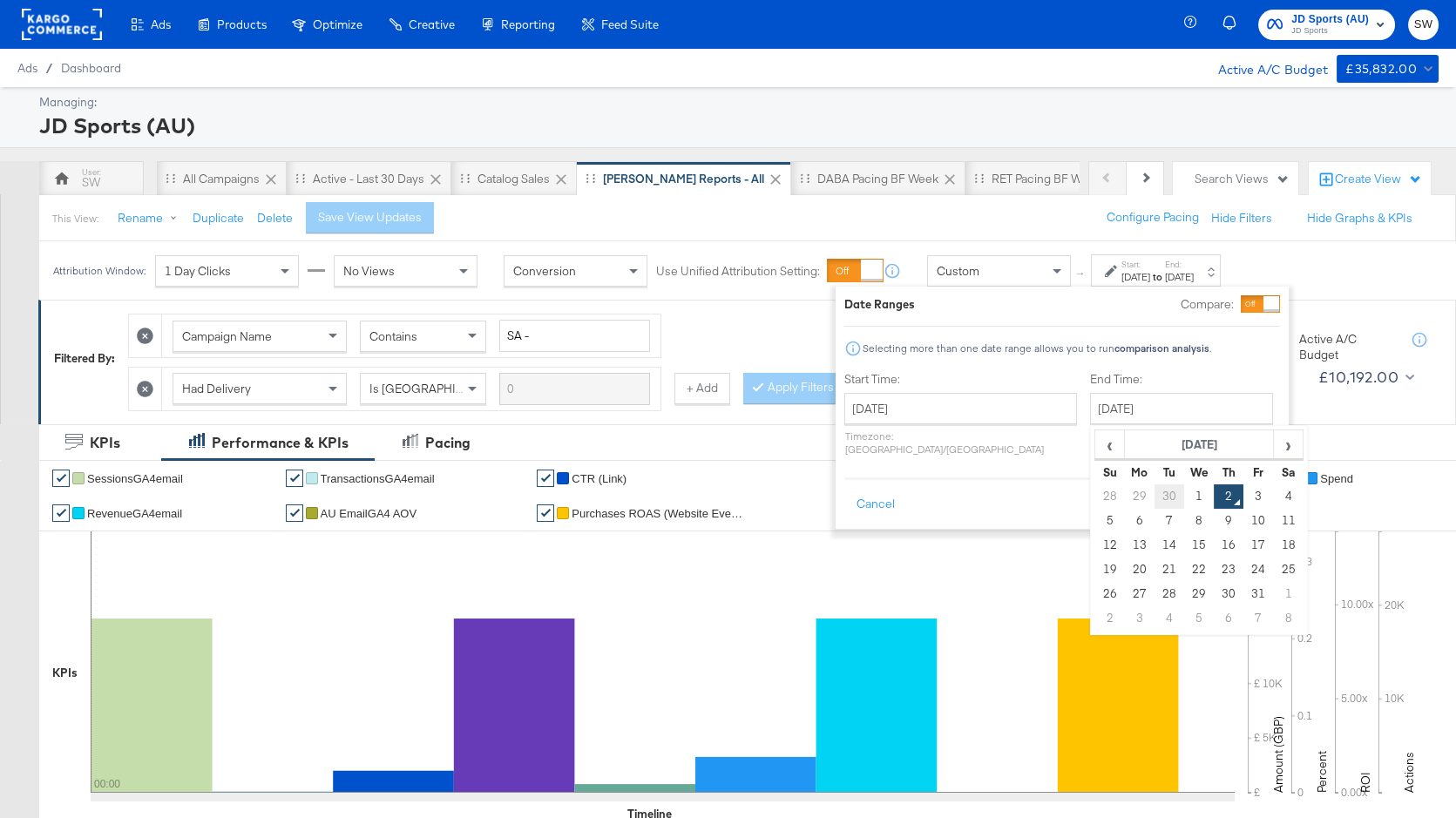
click at [1154, 499] on td "30" at bounding box center [1169, 496] width 29 height 24
type input "[DATE]"
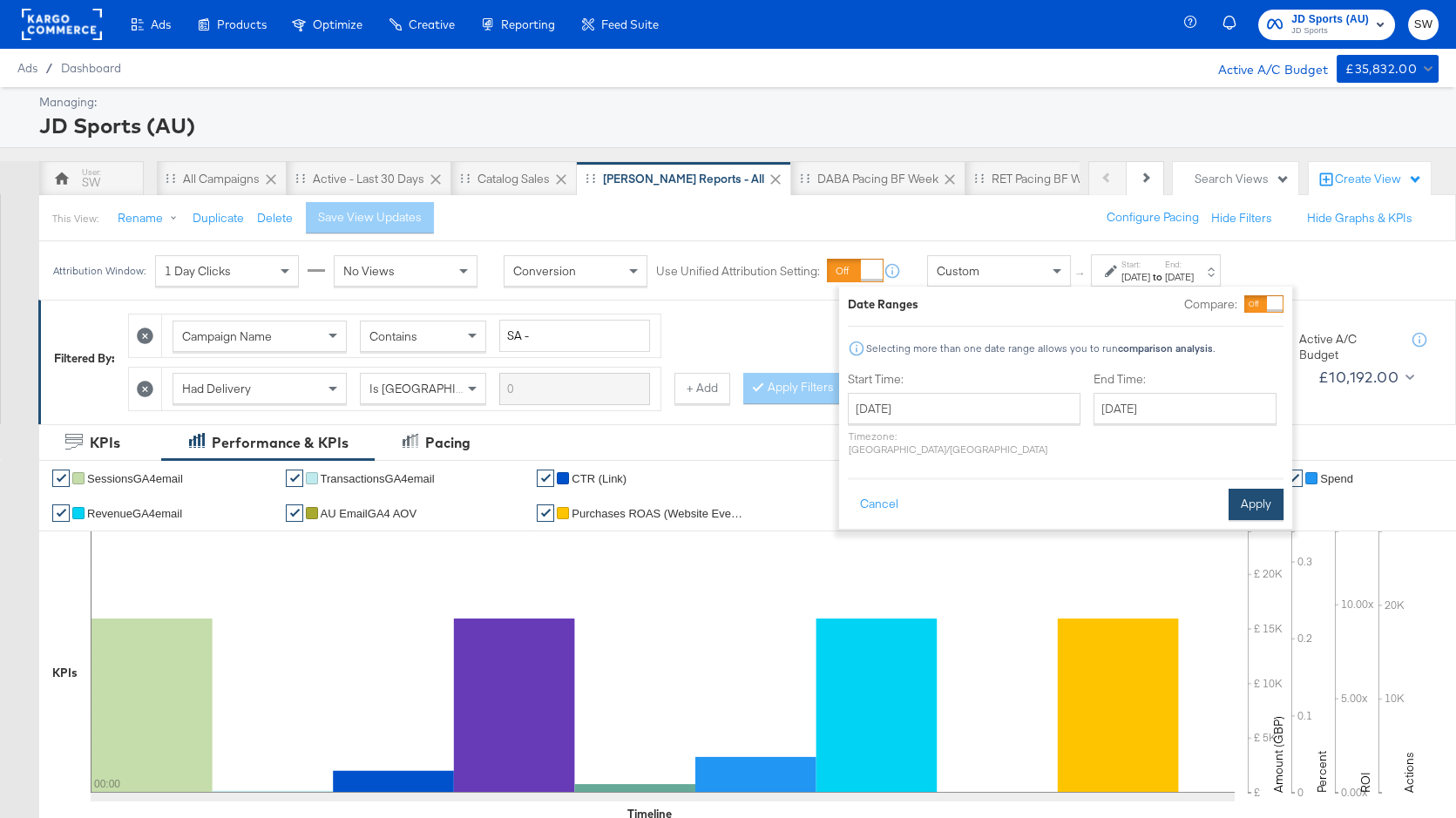
click at [1251, 492] on button "Apply" at bounding box center [1256, 505] width 54 height 31
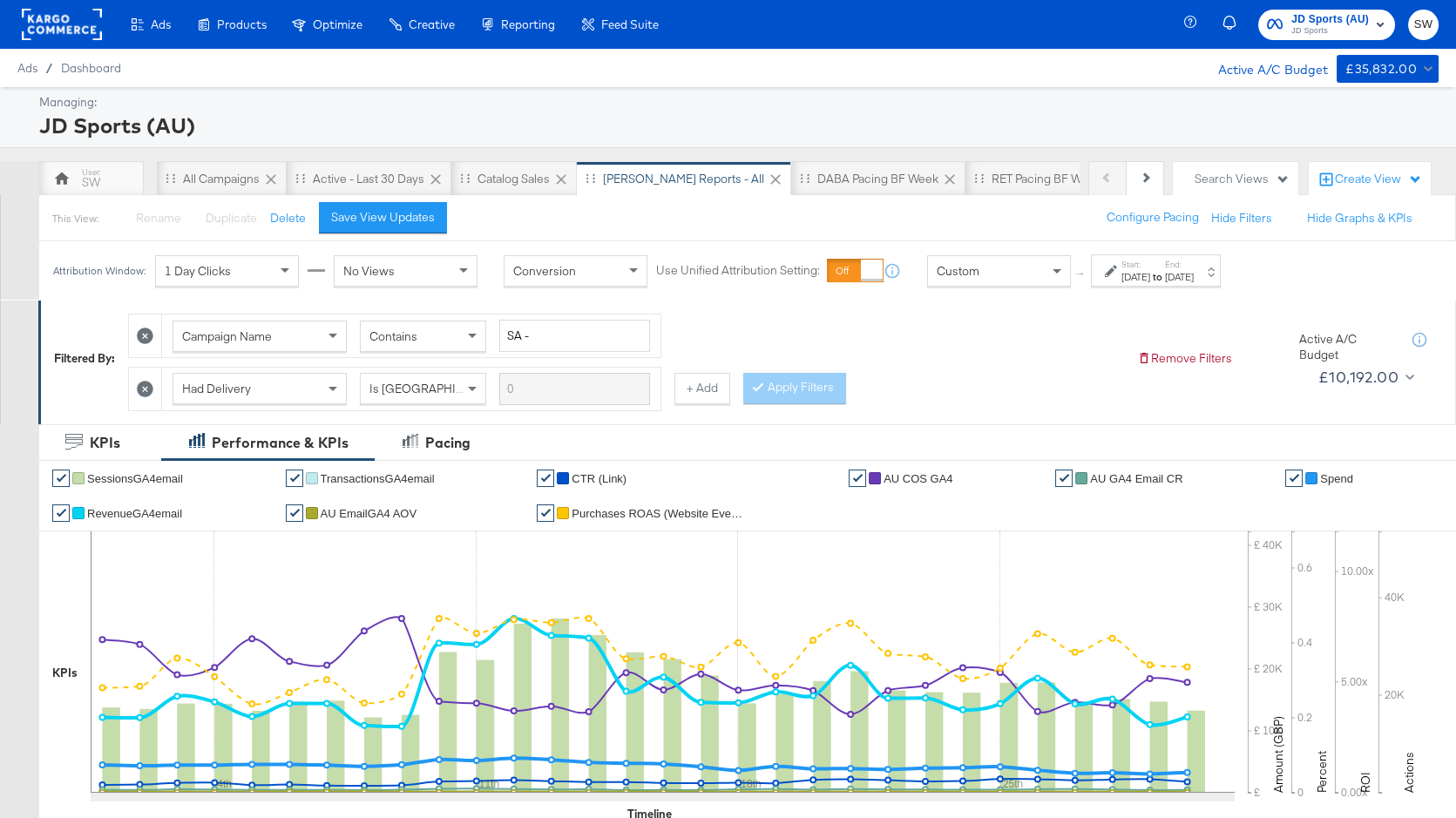
click at [1325, 21] on span "JD Sports (AU)" at bounding box center [1331, 19] width 78 height 18
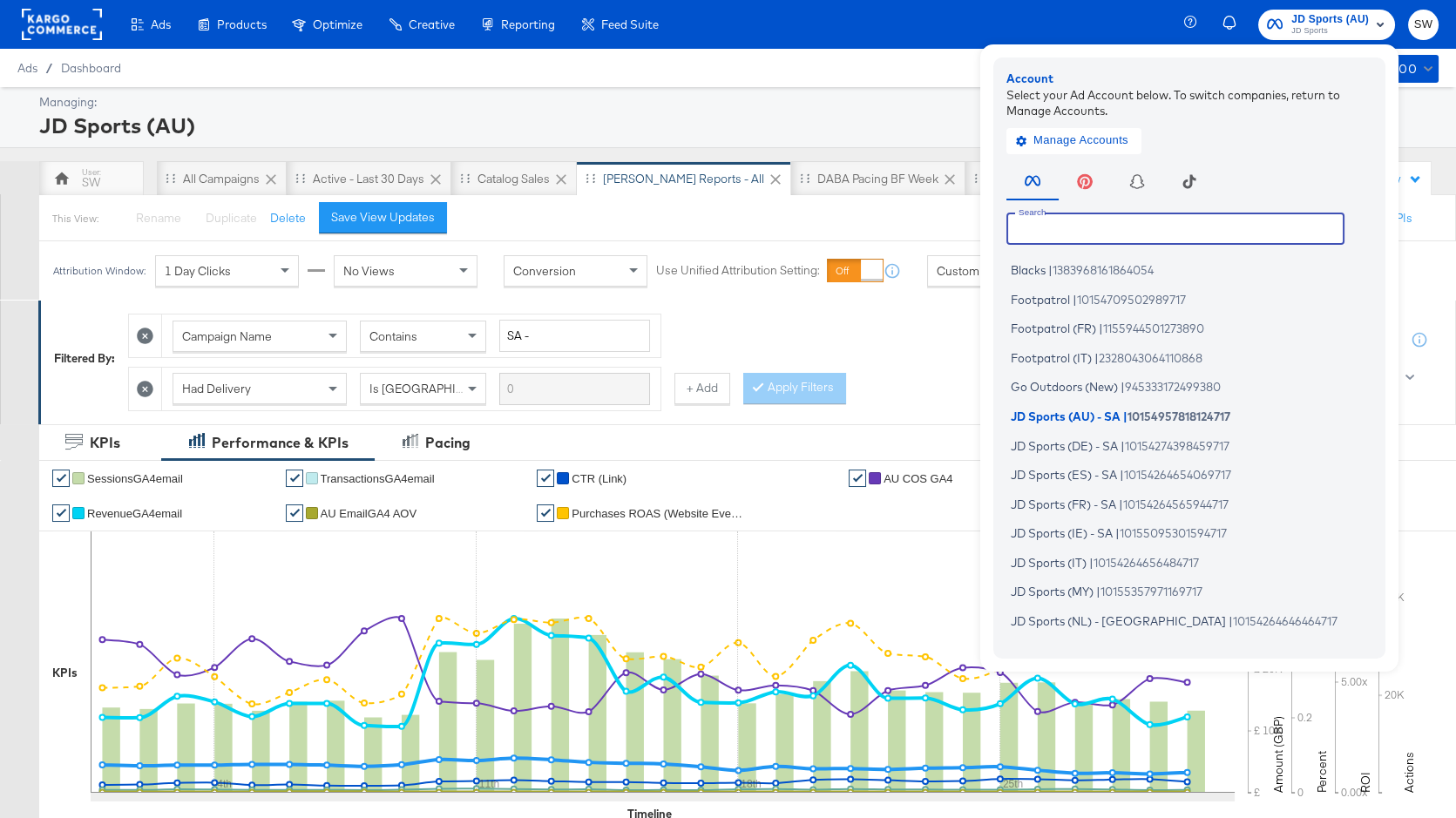
click at [1179, 226] on input "text" at bounding box center [1176, 229] width 338 height 31
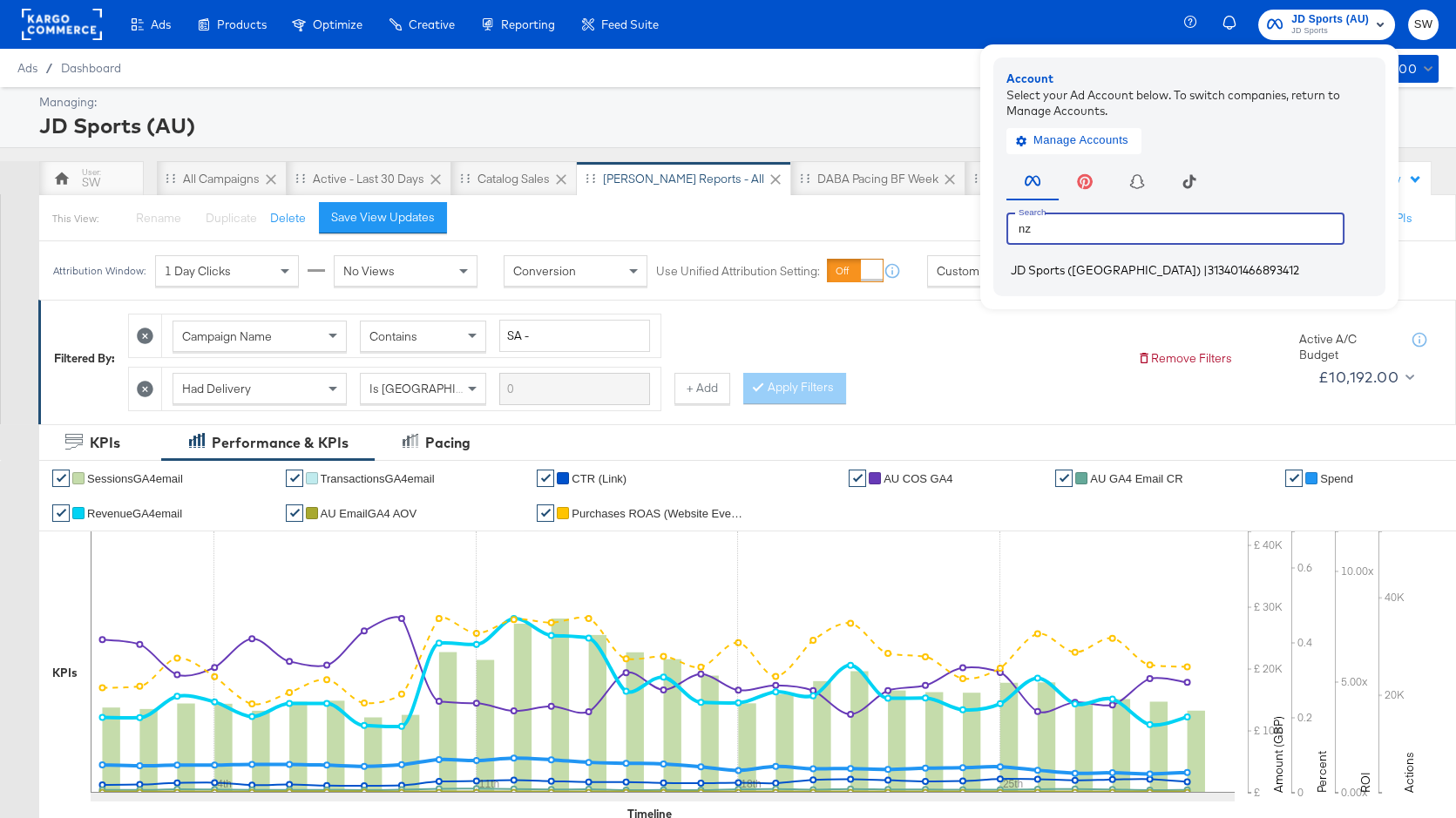
type input "nz"
click at [1208, 275] on span "313401466893412" at bounding box center [1254, 270] width 91 height 14
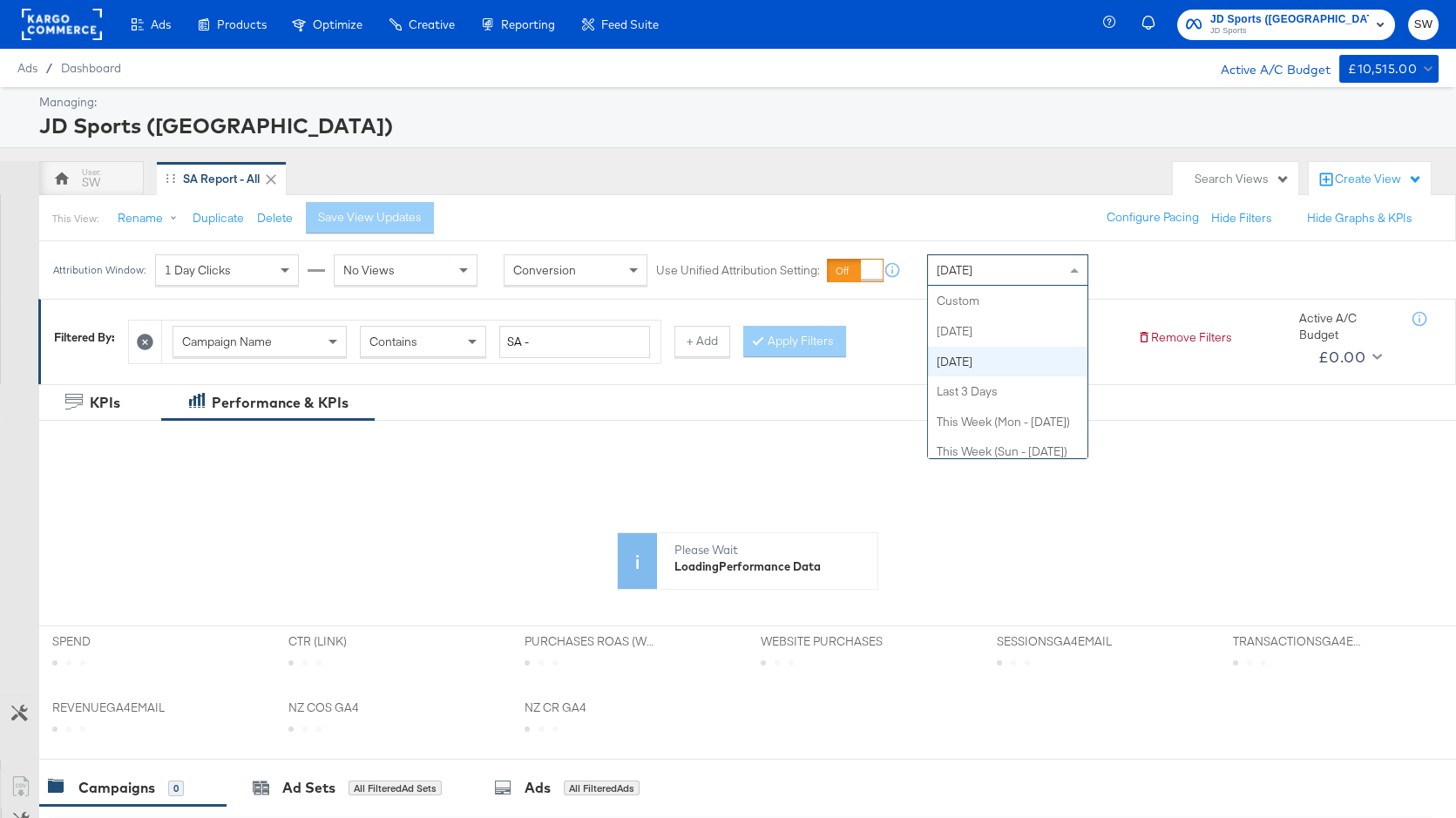
click at [1022, 272] on div "[DATE]" at bounding box center [1008, 270] width 160 height 29
drag, startPoint x: 1011, startPoint y: 304, endPoint x: 1019, endPoint y: 302, distance: 8.2
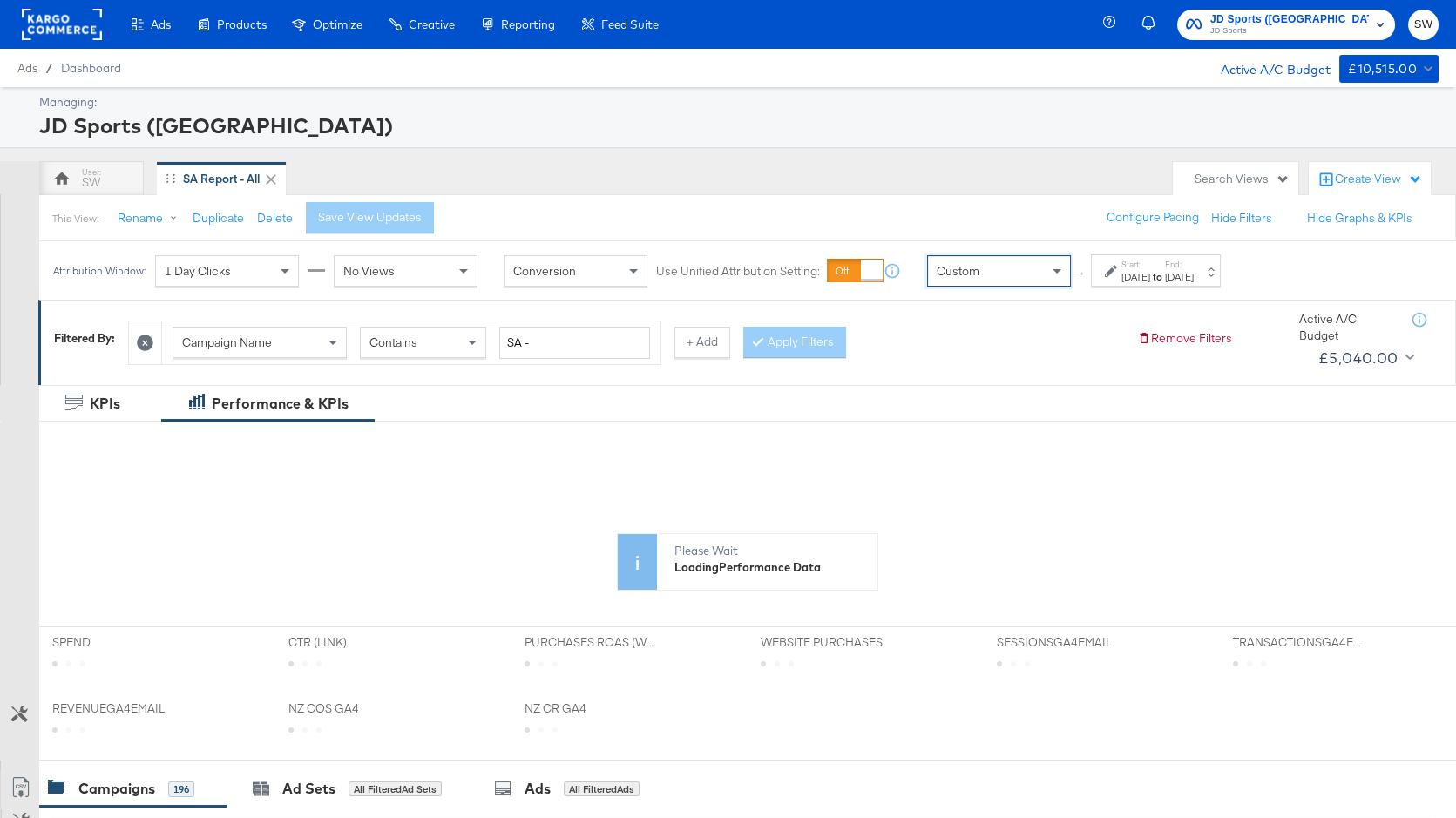
click at [1113, 281] on div "Start: [DATE] to End: [DATE]" at bounding box center [1149, 271] width 89 height 25
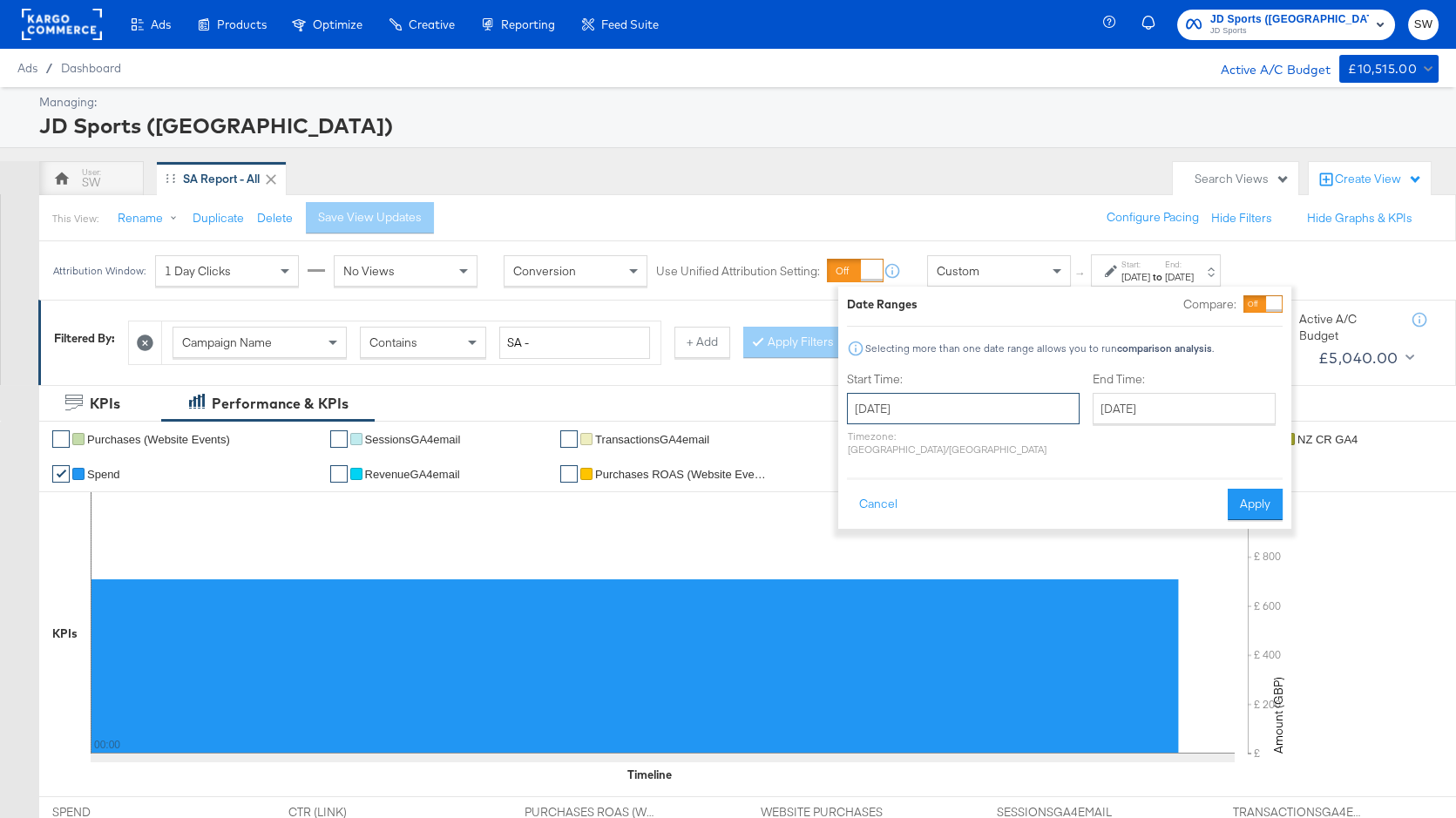
drag, startPoint x: 942, startPoint y: 405, endPoint x: 917, endPoint y: 422, distance: 30.2
click at [942, 405] on input "[DATE]" at bounding box center [963, 409] width 232 height 31
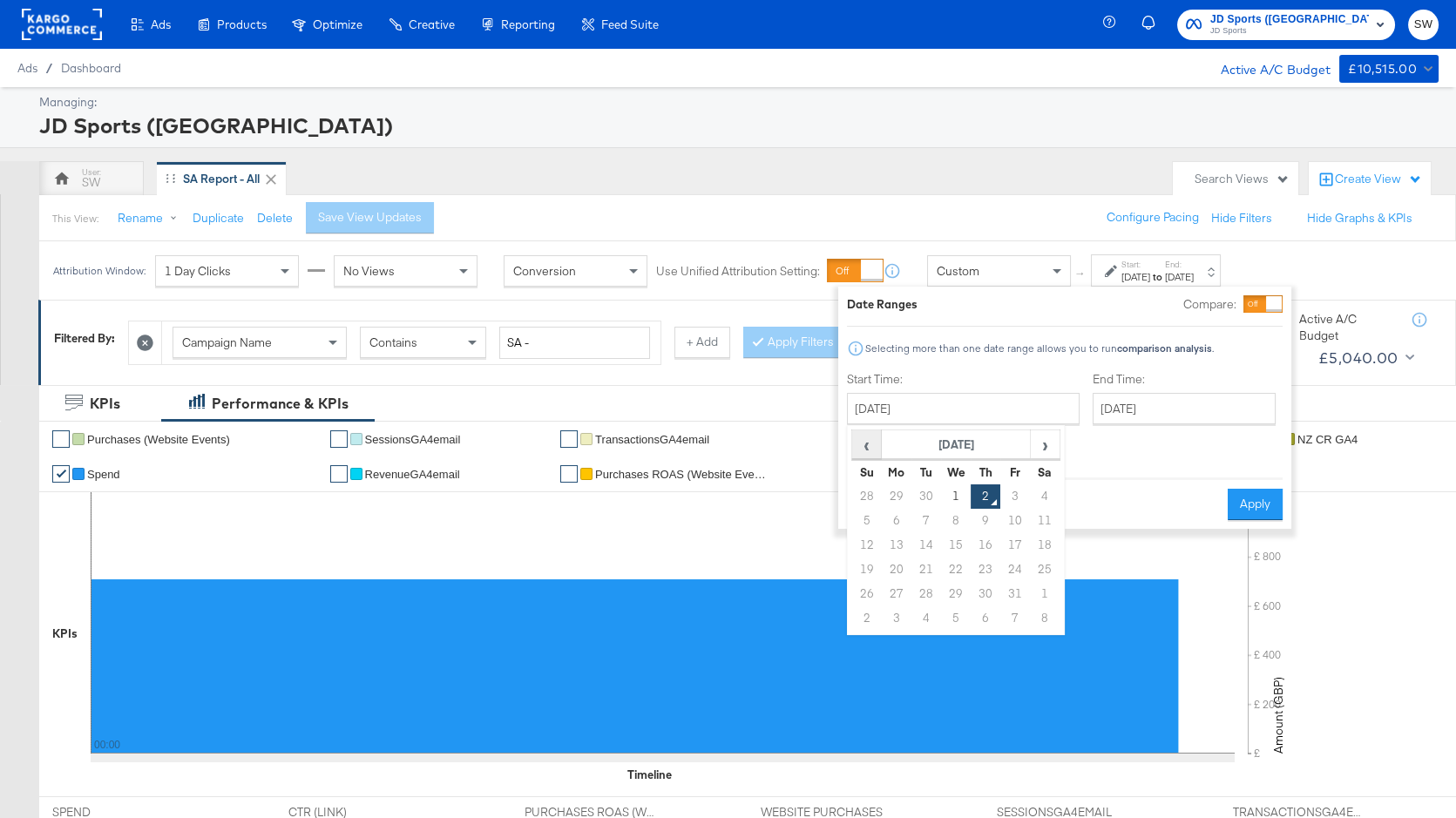
click at [867, 441] on span "‹" at bounding box center [867, 444] width 27 height 26
click at [885, 493] on td "1" at bounding box center [897, 496] width 29 height 24
type input "[DATE]"
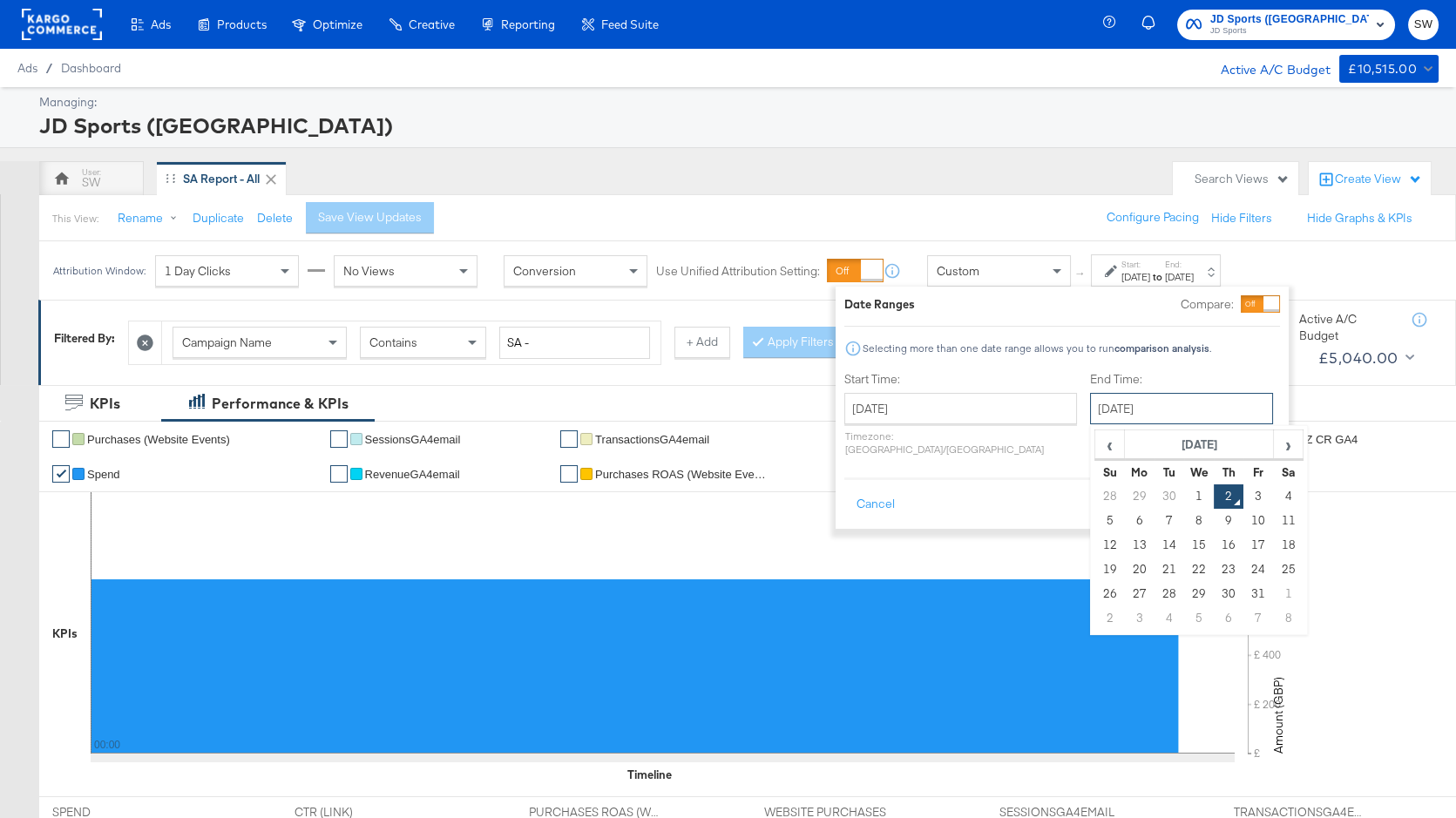
click at [1095, 407] on input "[DATE]" at bounding box center [1182, 409] width 183 height 31
click at [1154, 498] on td "30" at bounding box center [1169, 496] width 29 height 24
type input "[DATE]"
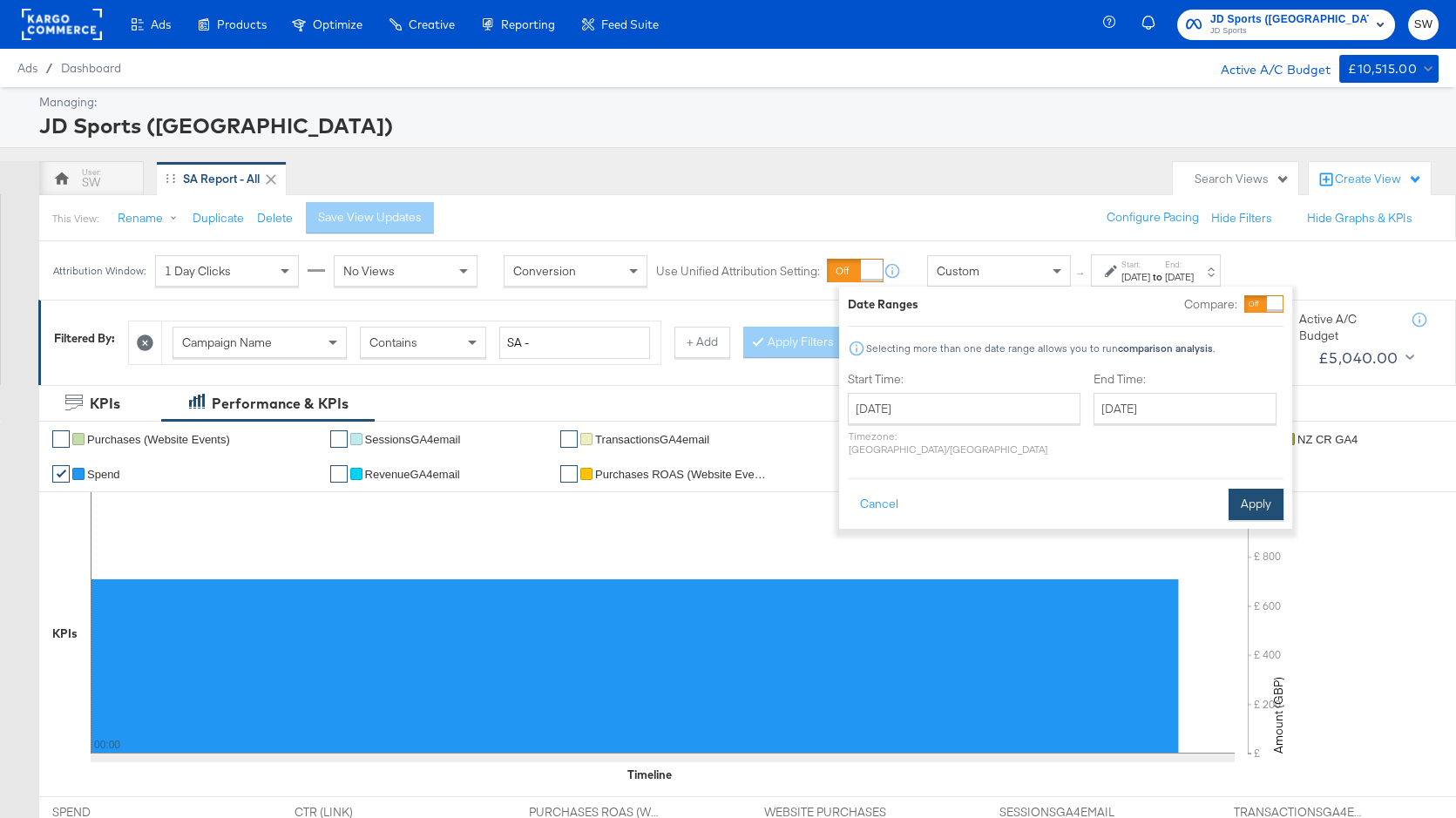
click at [1255, 502] on button "Apply" at bounding box center [1256, 505] width 54 height 31
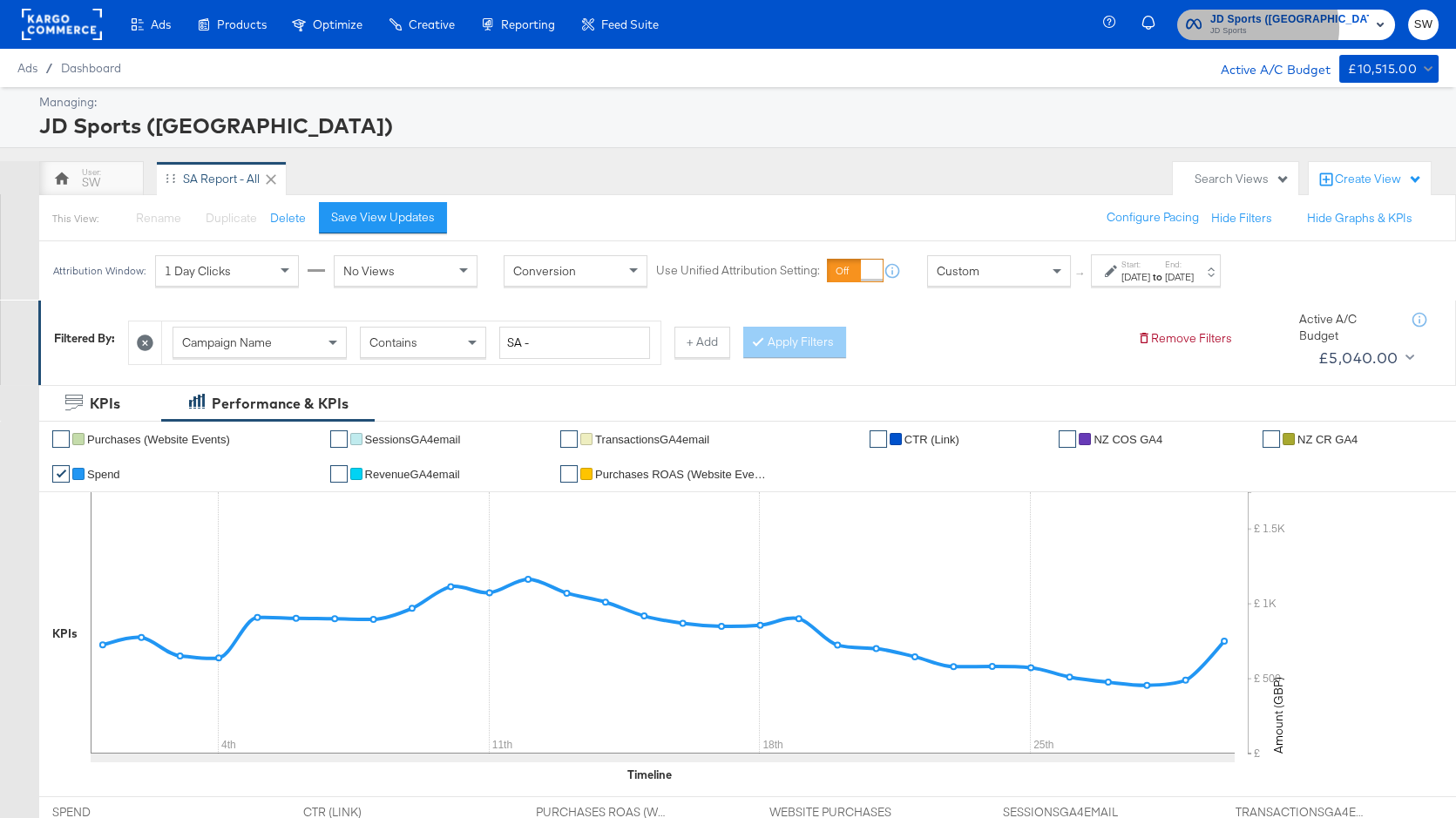
click at [1338, 27] on span "JD Sports" at bounding box center [1289, 31] width 159 height 14
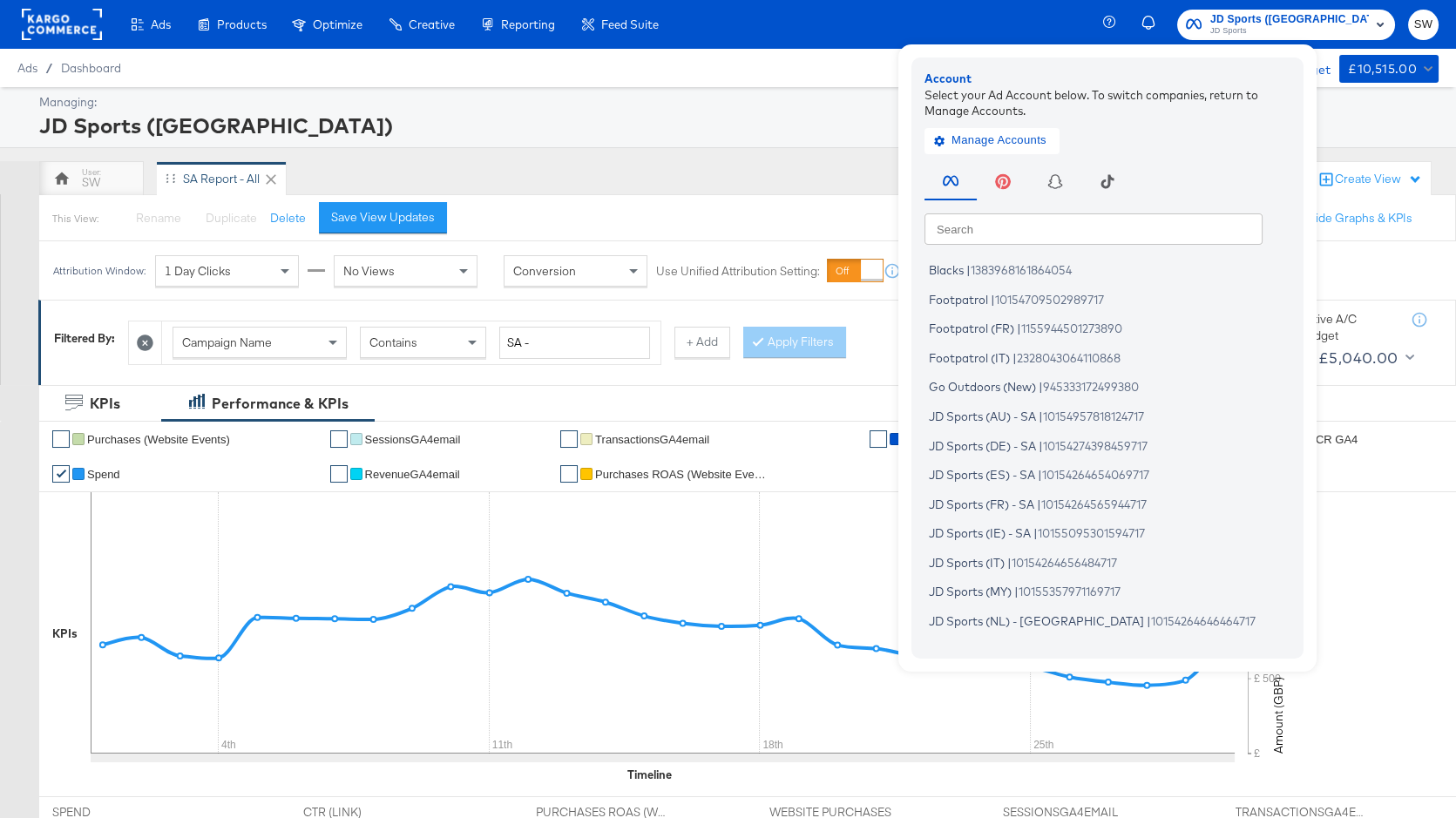
click at [1110, 226] on input "text" at bounding box center [1094, 229] width 338 height 31
click at [1094, 280] on li "Blacks | 1383968161864054" at bounding box center [1112, 270] width 374 height 25
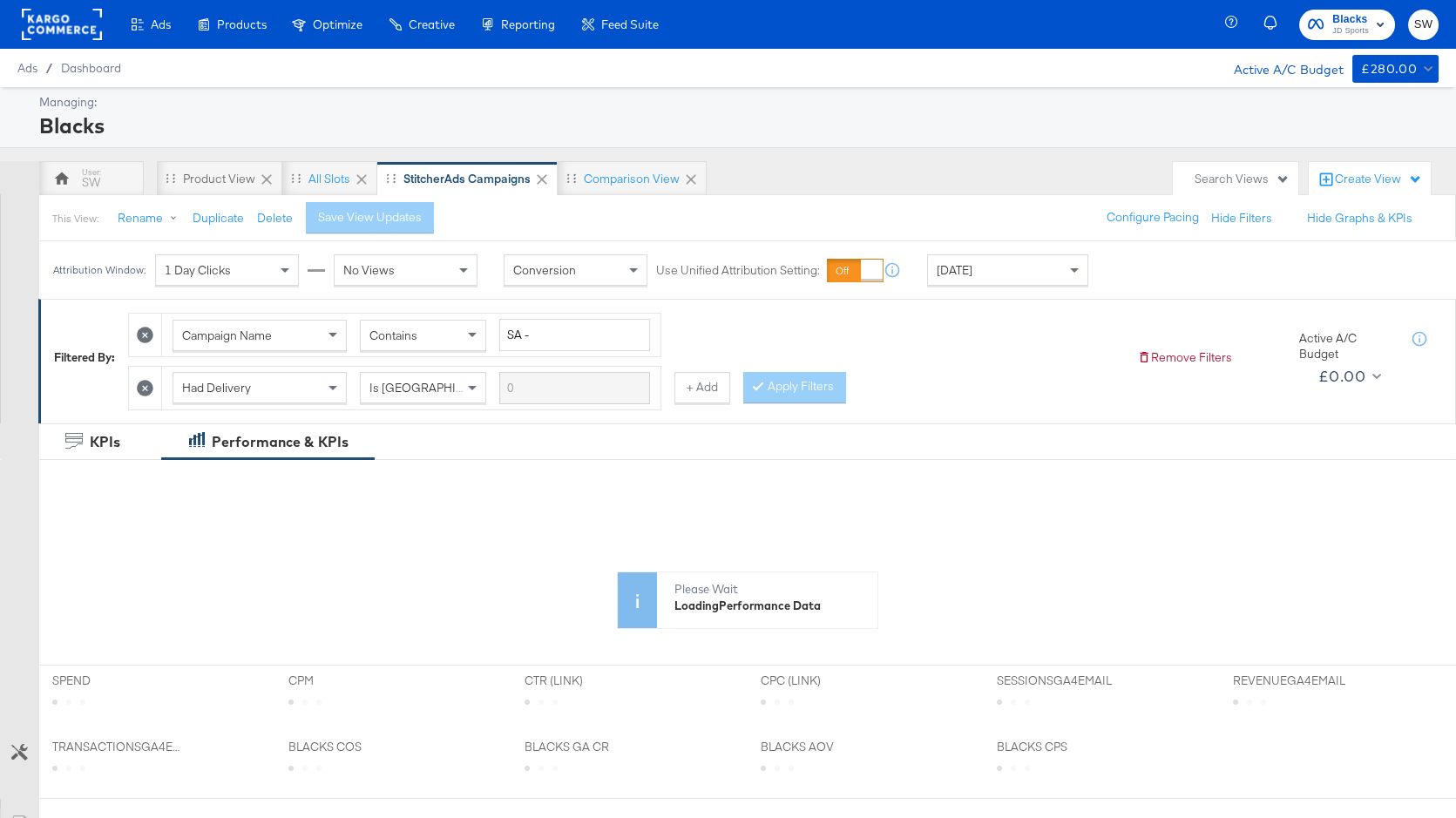
click at [984, 274] on div "[DATE]" at bounding box center [1008, 270] width 160 height 29
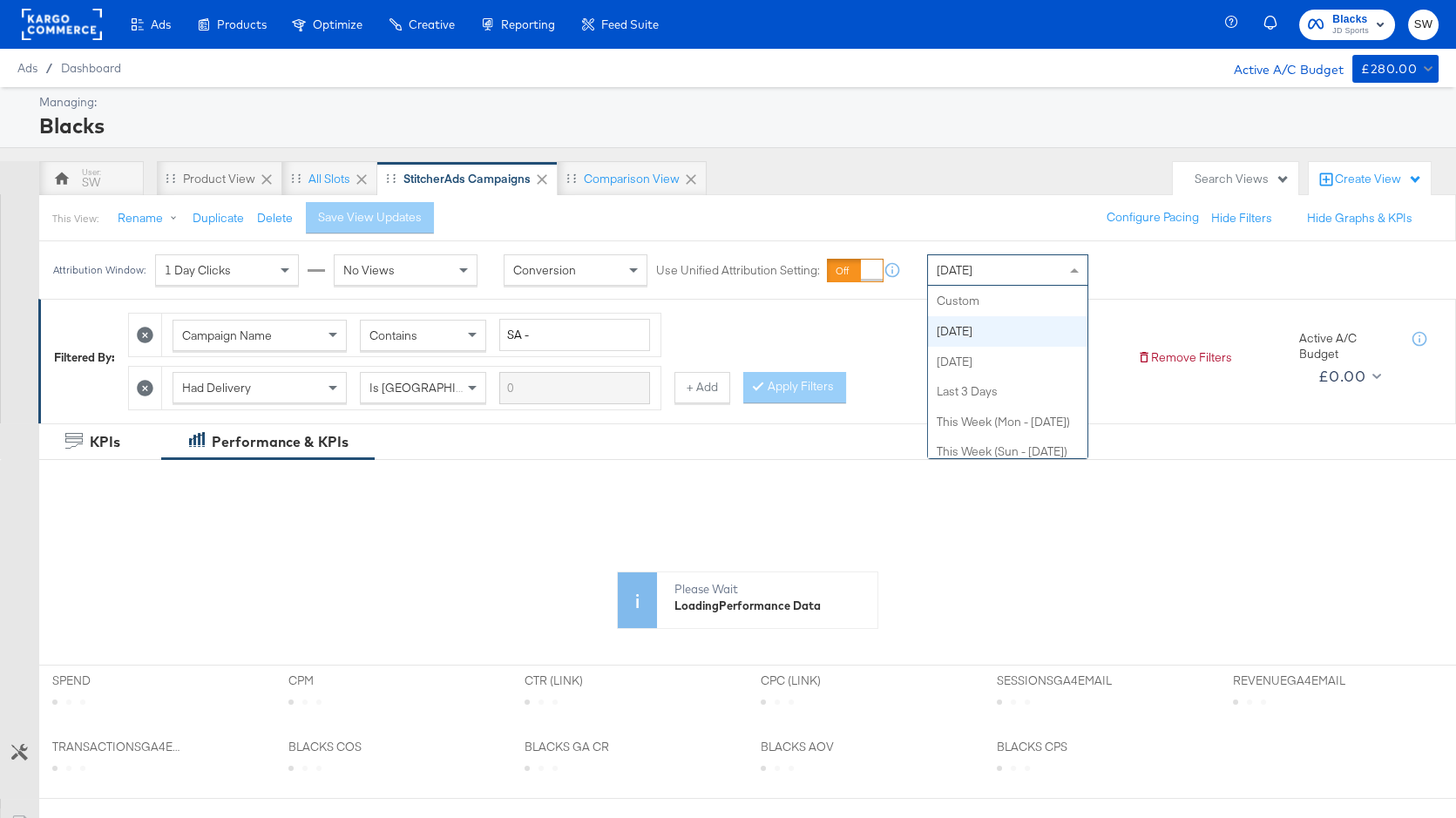
scroll to position [30, 0]
drag, startPoint x: 984, startPoint y: 269, endPoint x: 975, endPoint y: 299, distance: 31.3
click at [984, 270] on div "[DATE]" at bounding box center [1008, 270] width 160 height 29
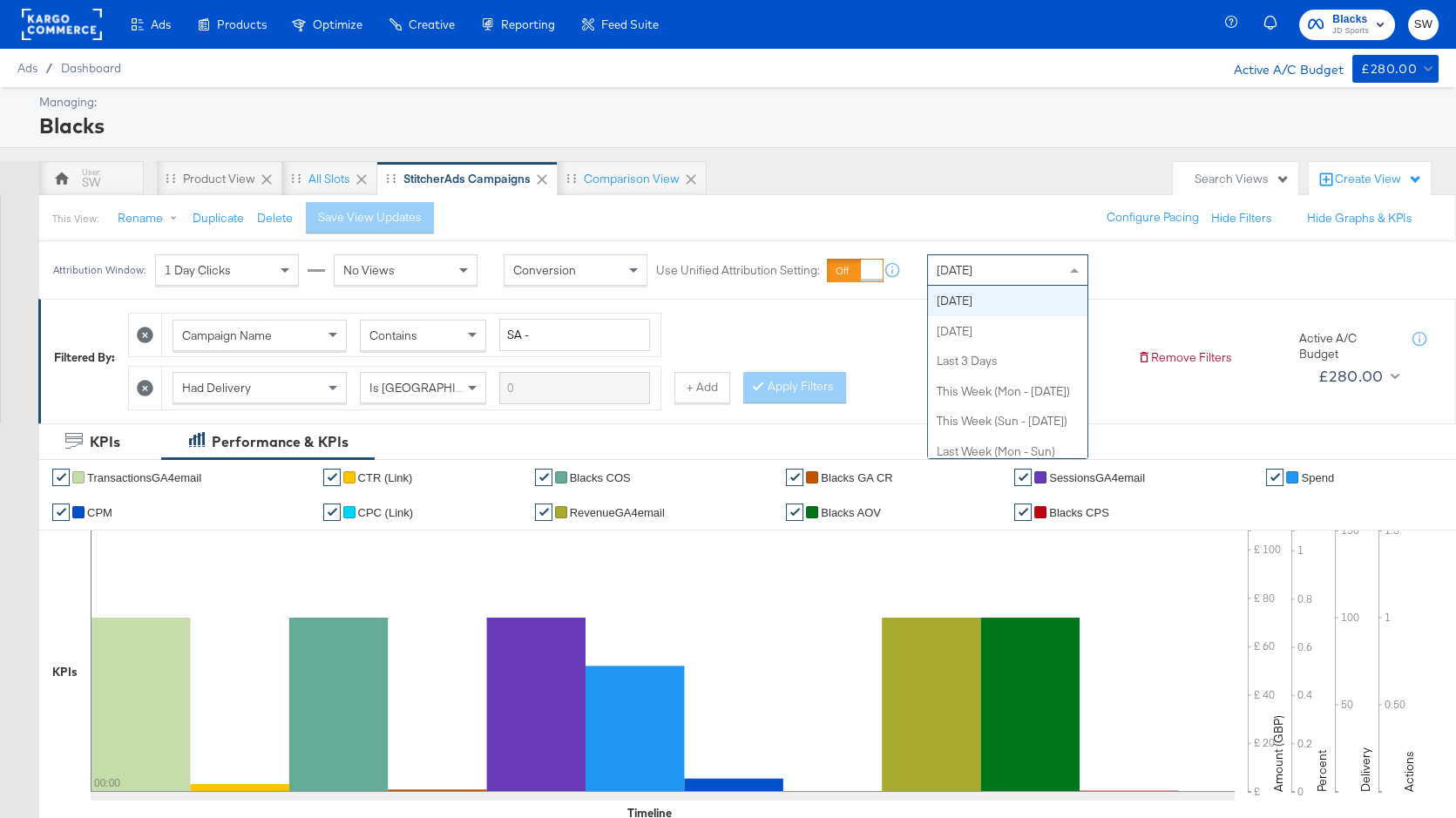
scroll to position [0, 0]
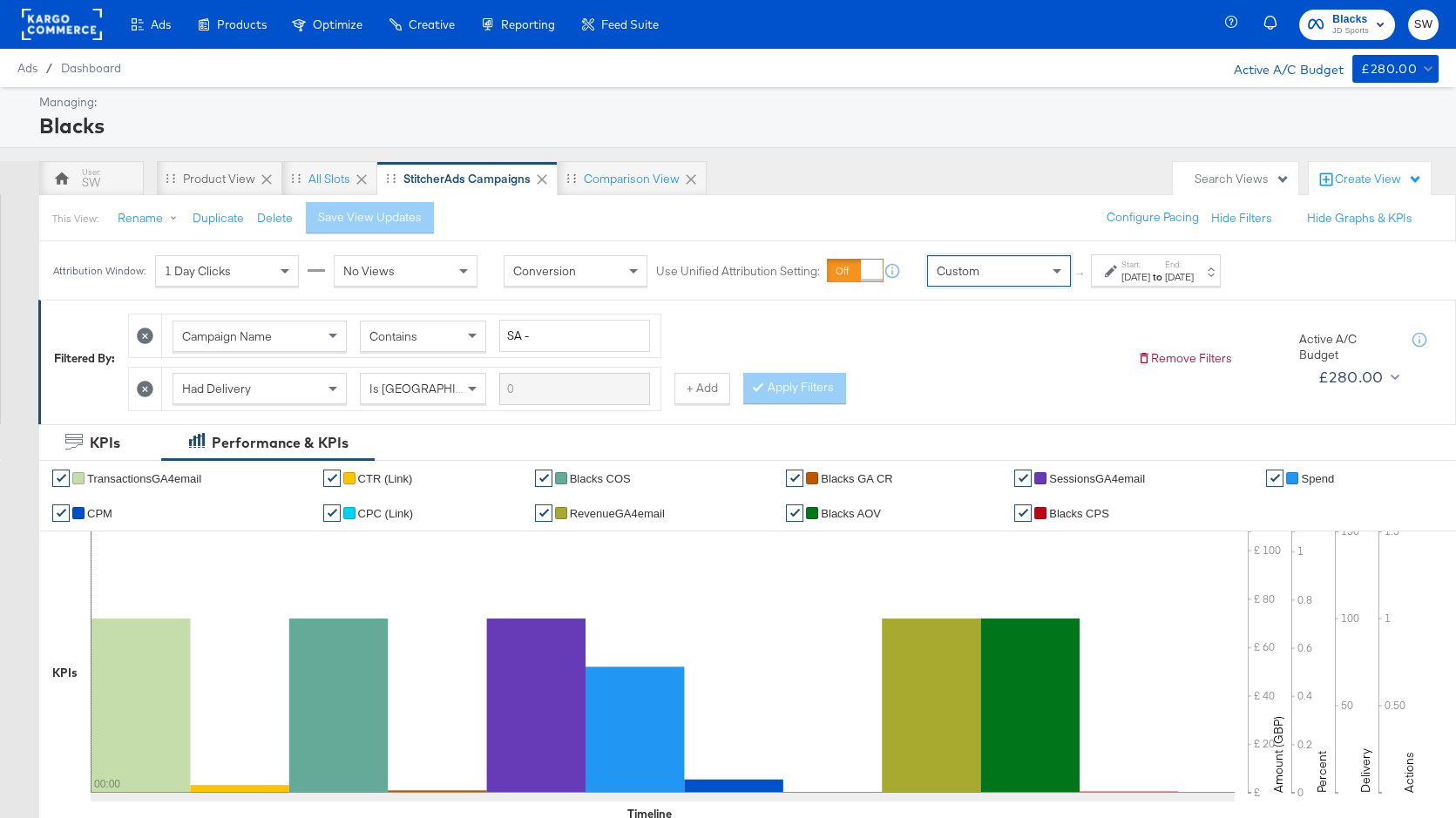
click at [1118, 281] on div "Start: [DATE] to End: [DATE]" at bounding box center [1149, 271] width 89 height 25
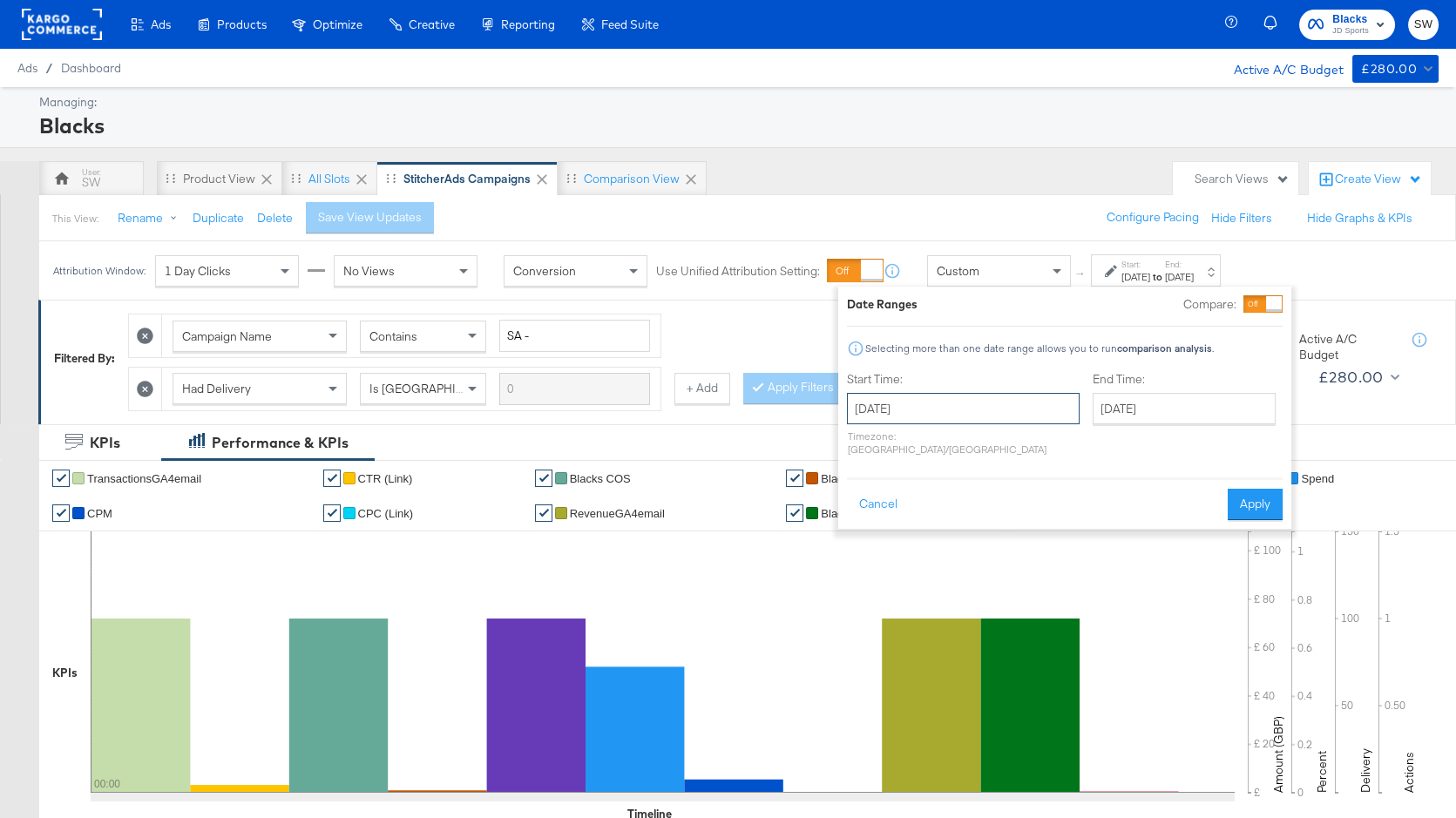
click at [948, 399] on input "[DATE]" at bounding box center [963, 409] width 232 height 31
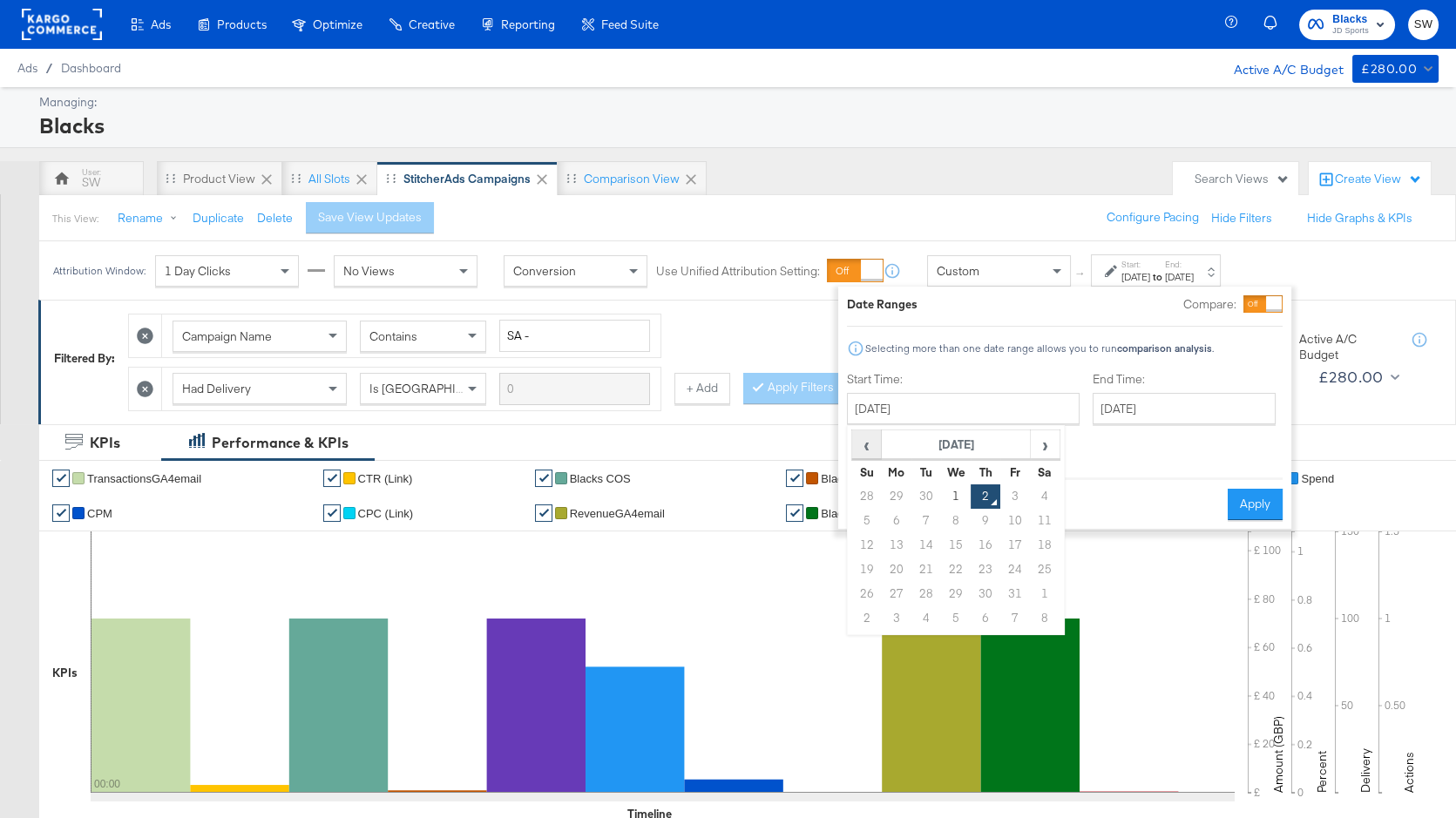
click at [865, 446] on span "‹" at bounding box center [867, 444] width 27 height 26
click at [890, 495] on td "1" at bounding box center [897, 496] width 29 height 24
type input "[DATE]"
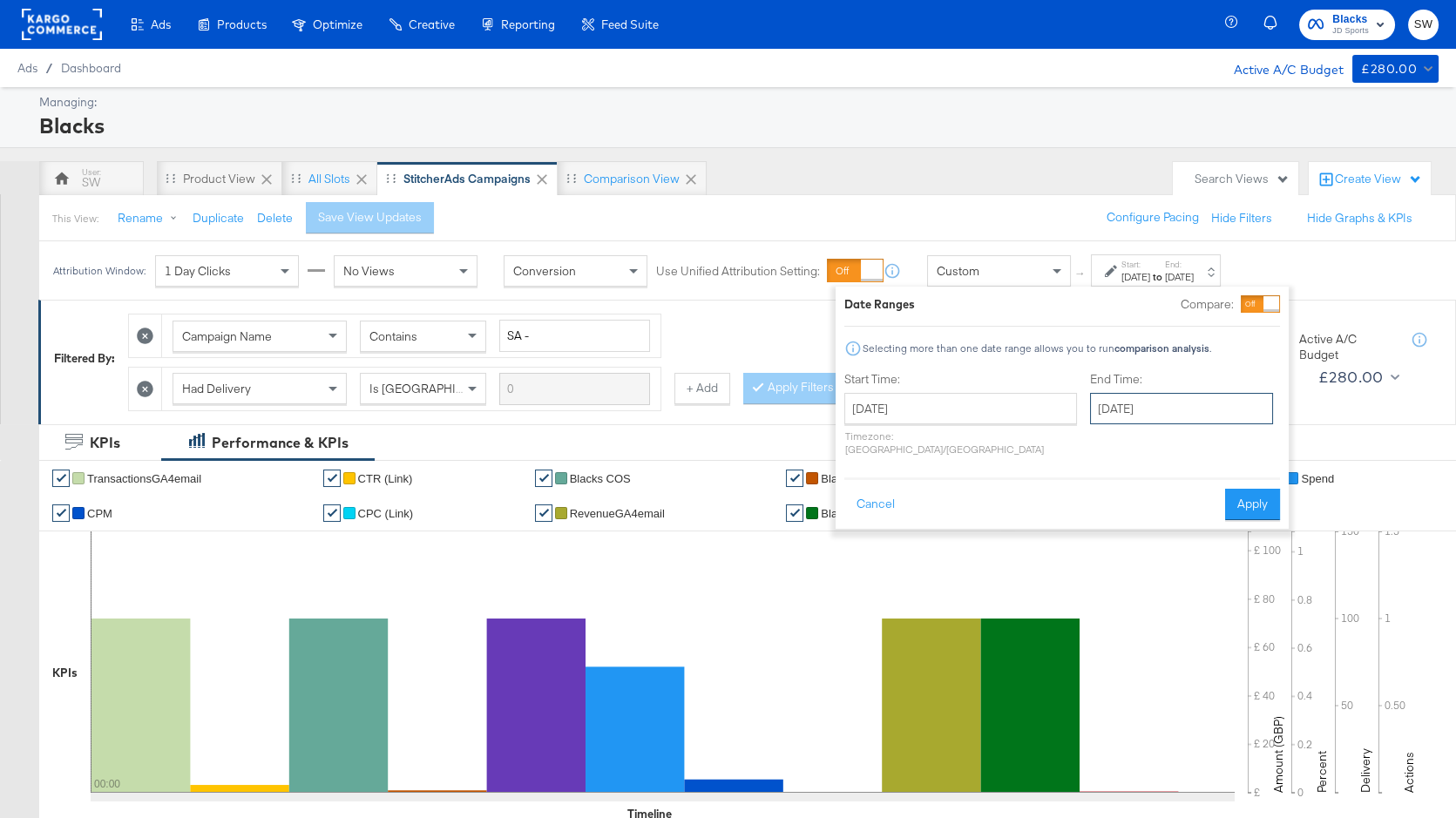
click at [1103, 401] on input "[DATE]" at bounding box center [1182, 409] width 183 height 31
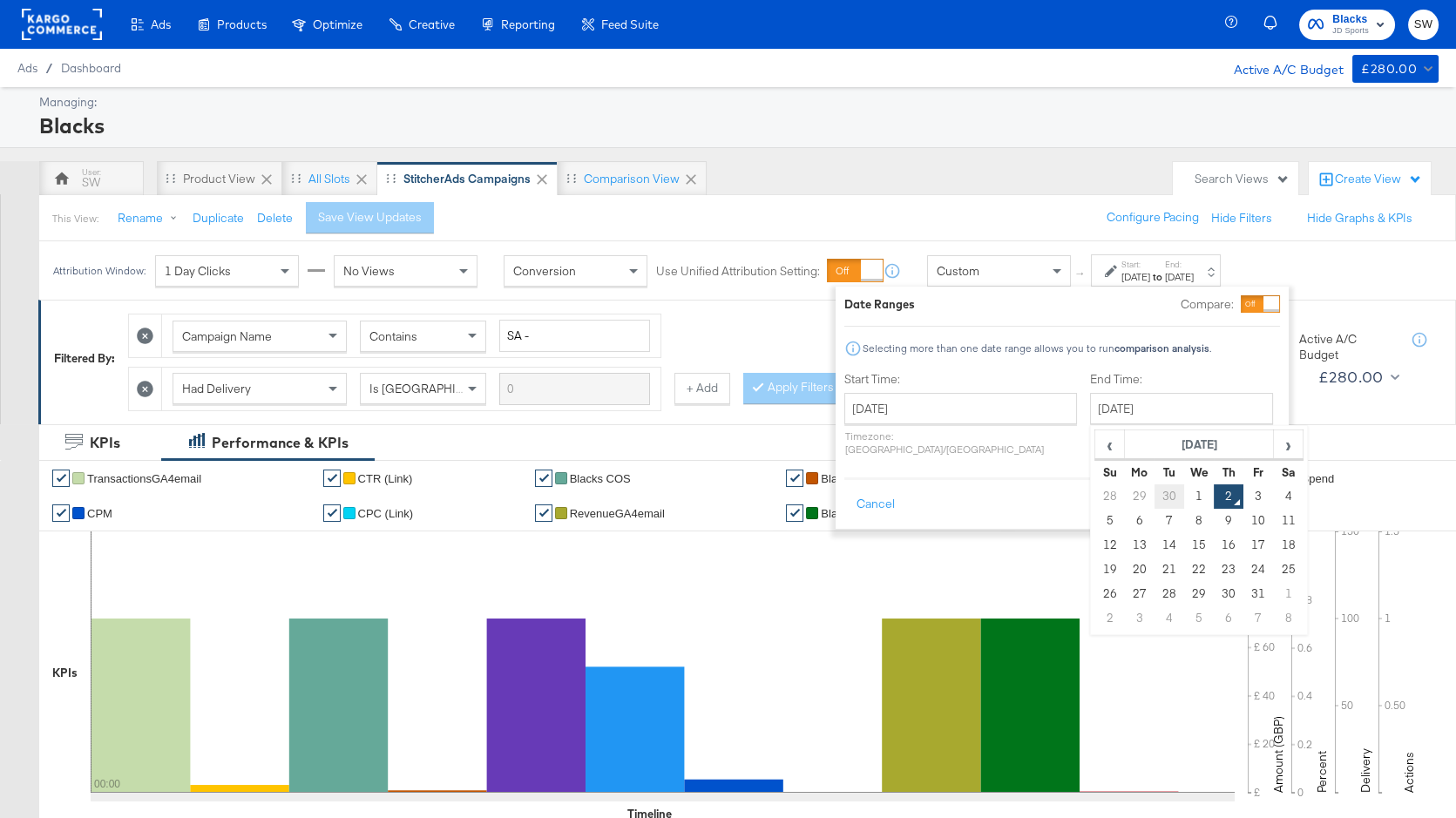
click at [1154, 500] on td "30" at bounding box center [1169, 496] width 29 height 24
type input "[DATE]"
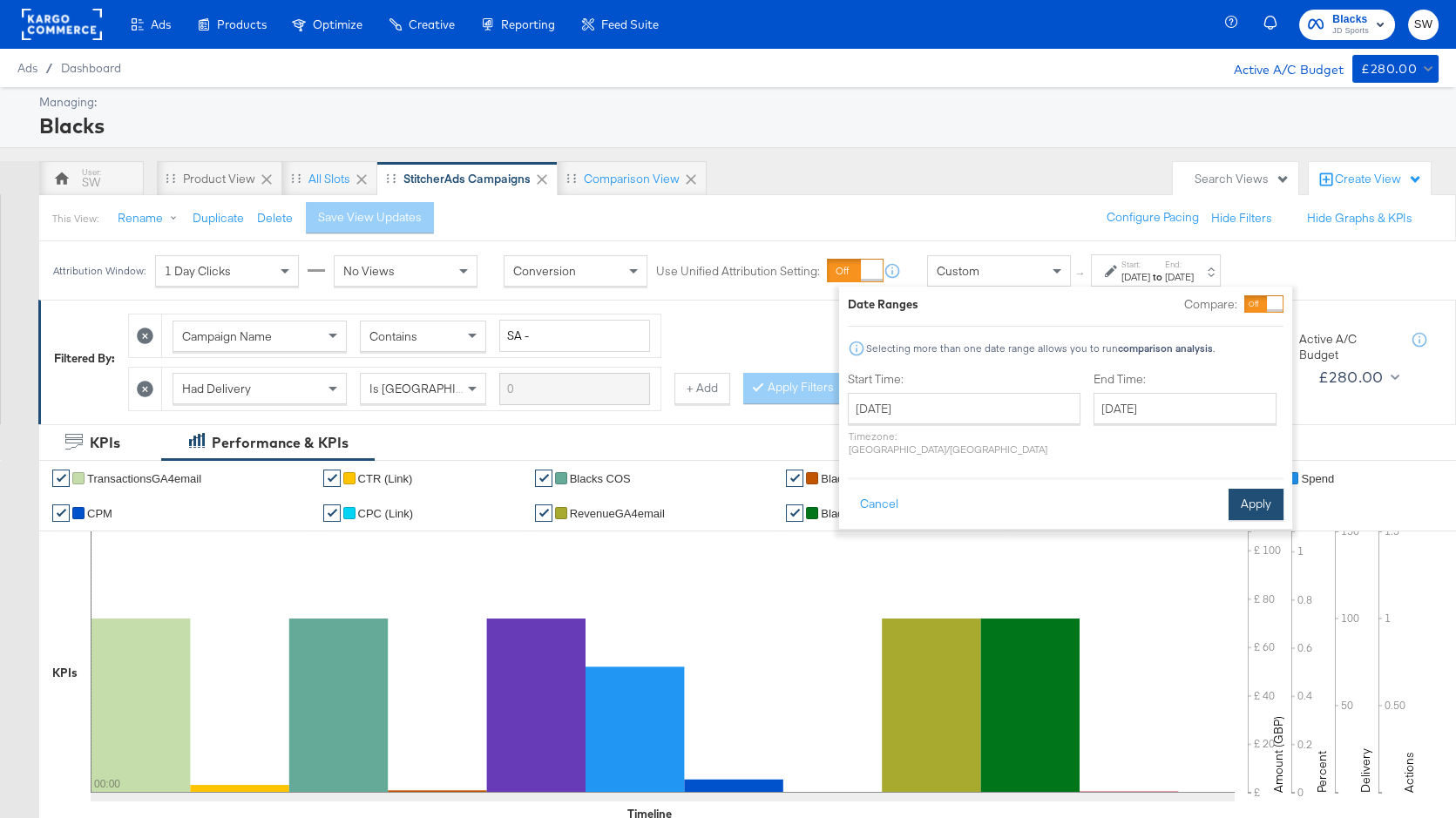
click at [1263, 490] on button "Apply" at bounding box center [1256, 505] width 54 height 31
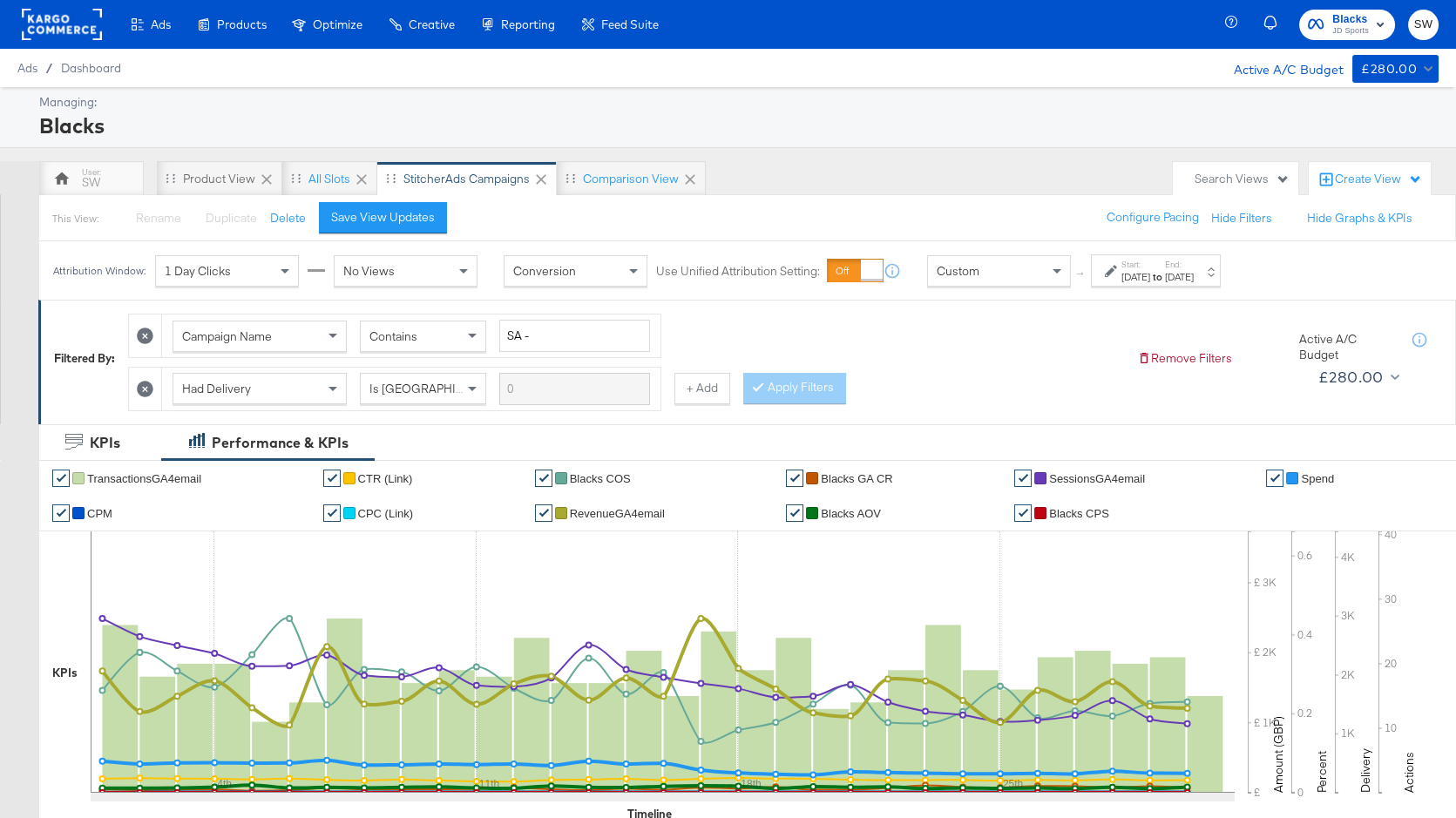
drag, startPoint x: 146, startPoint y: 388, endPoint x: 399, endPoint y: 375, distance: 253.3
click at [147, 388] on icon at bounding box center [145, 389] width 17 height 17
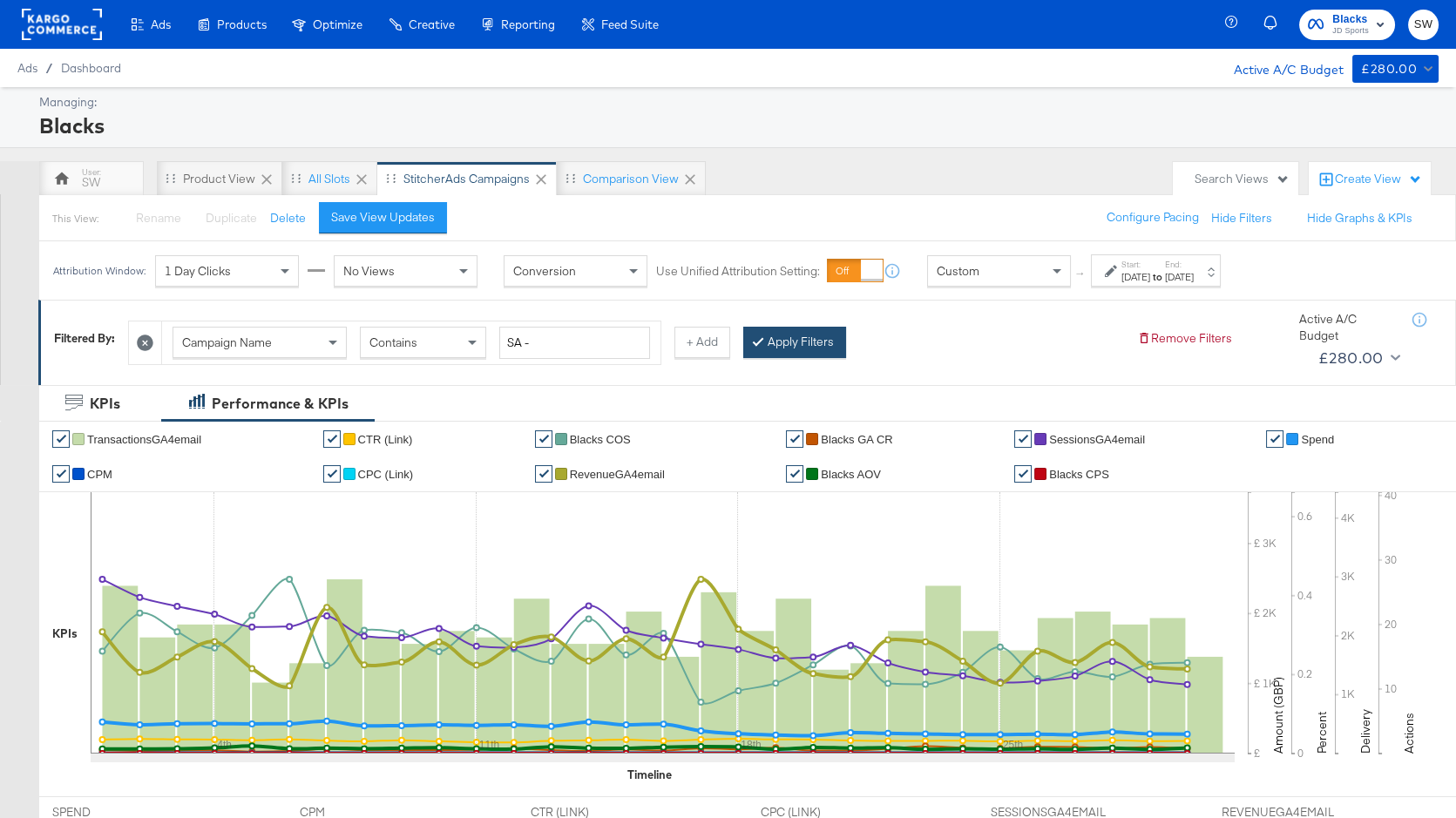
click at [762, 339] on div at bounding box center [762, 341] width 13 height 17
click at [1366, 27] on span "JD Sports" at bounding box center [1351, 31] width 37 height 14
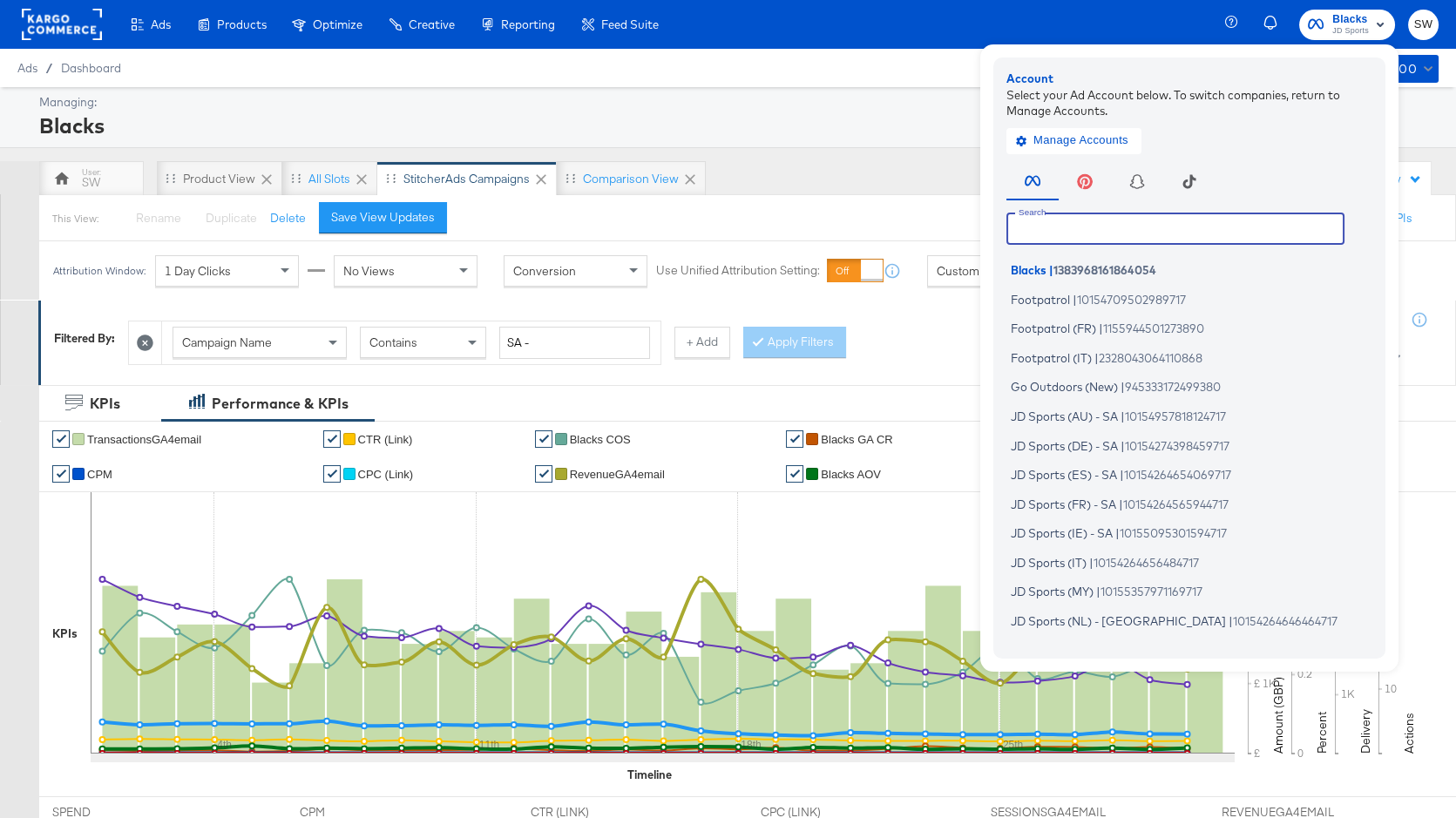
click at [1124, 226] on input "text" at bounding box center [1176, 229] width 338 height 31
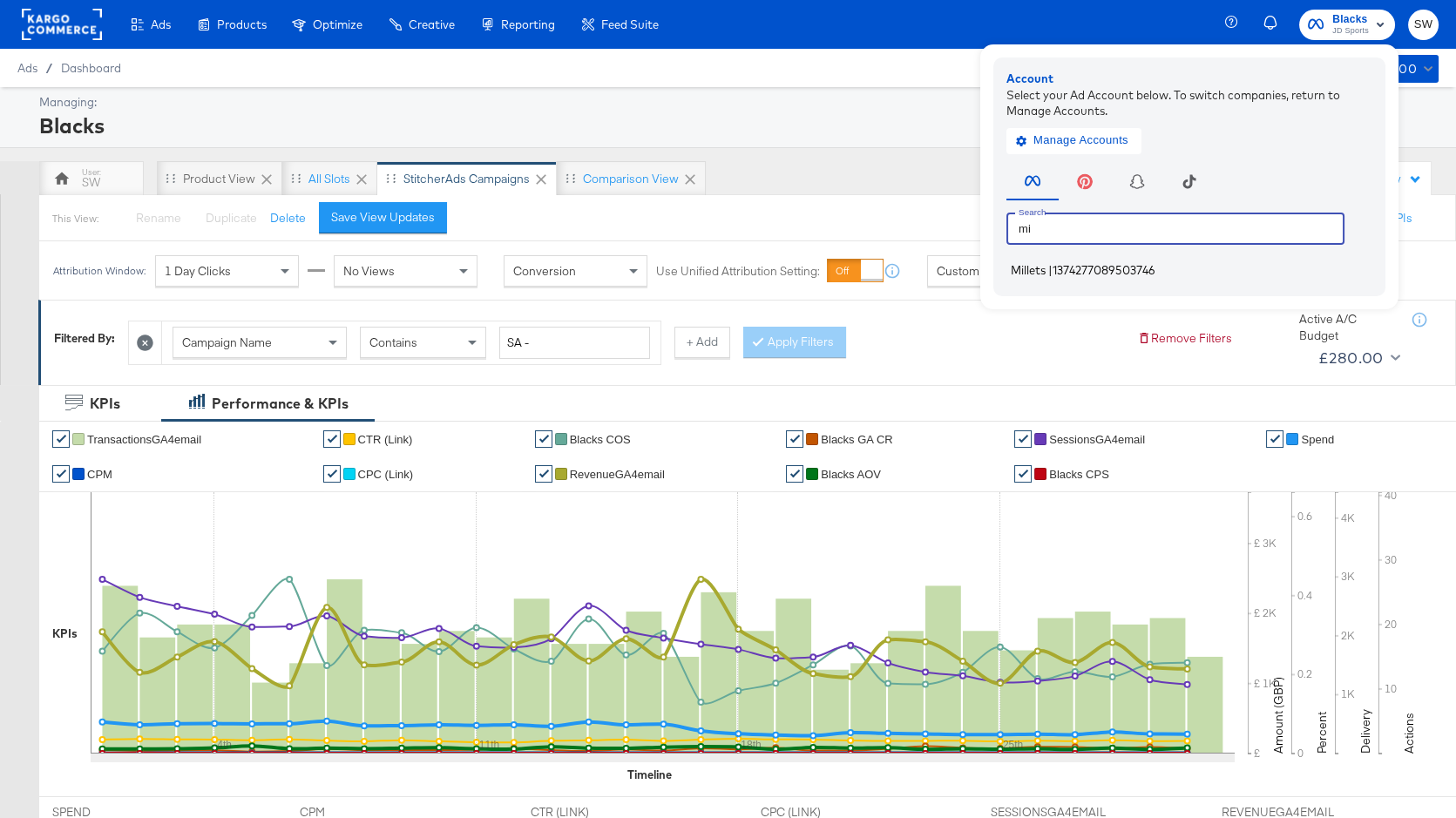
type input "mi"
click at [1115, 272] on span "1374277089503746" at bounding box center [1104, 270] width 103 height 14
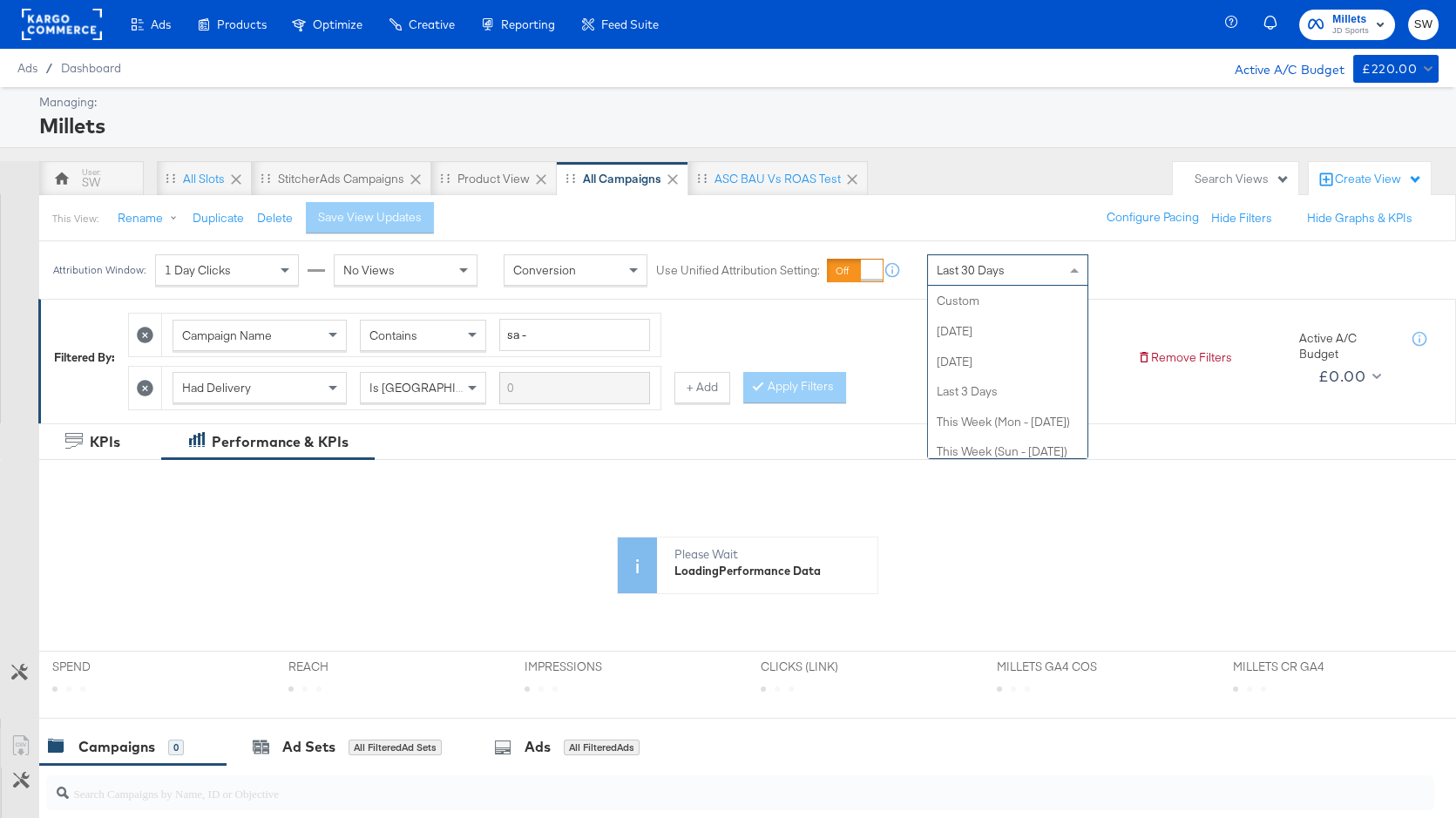
click at [1026, 267] on div "Last 30 Days" at bounding box center [1008, 270] width 160 height 29
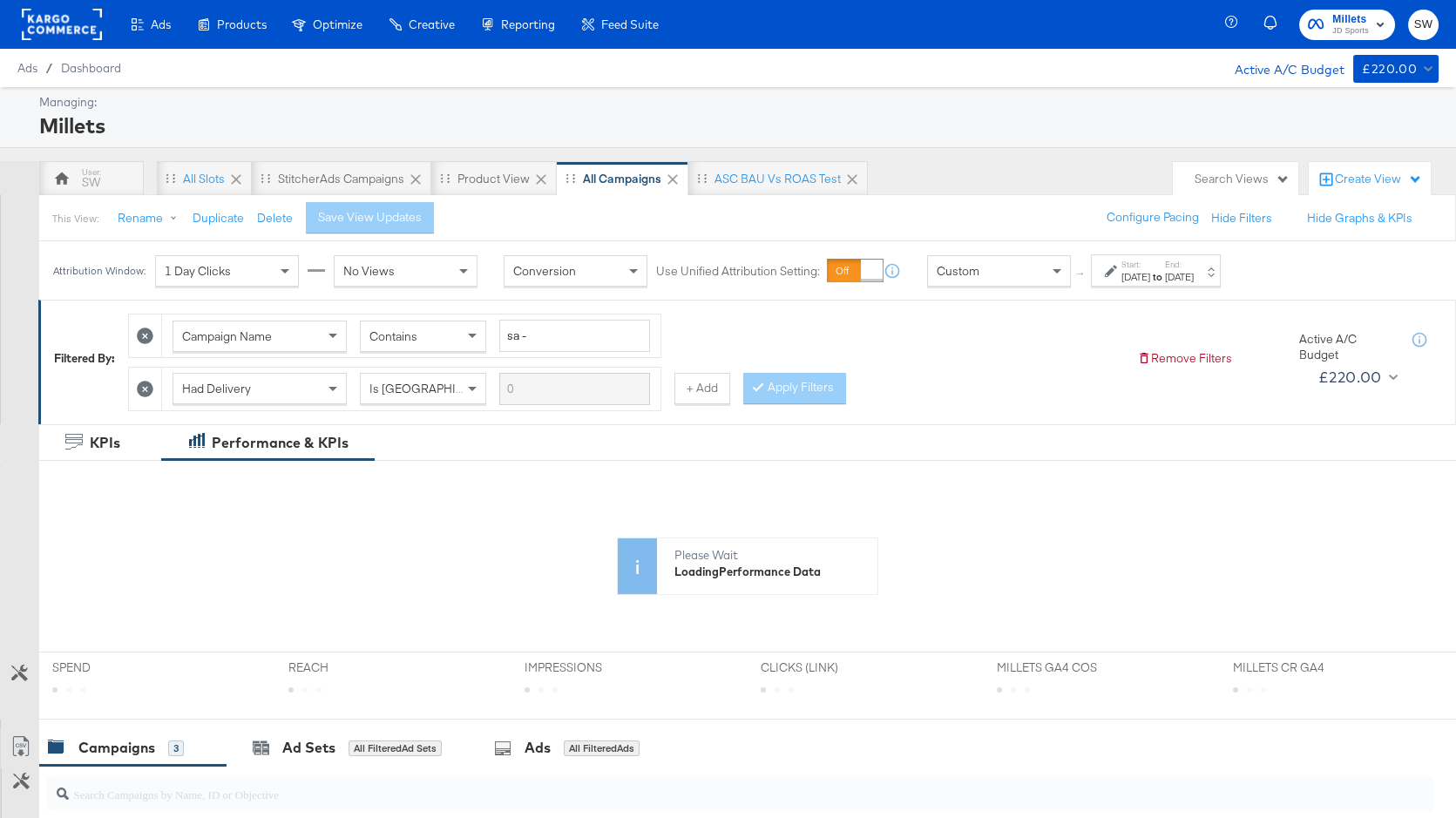
drag, startPoint x: 1150, startPoint y: 276, endPoint x: 1125, endPoint y: 285, distance: 26.6
click at [1149, 276] on div "[DATE]" at bounding box center [1136, 277] width 29 height 14
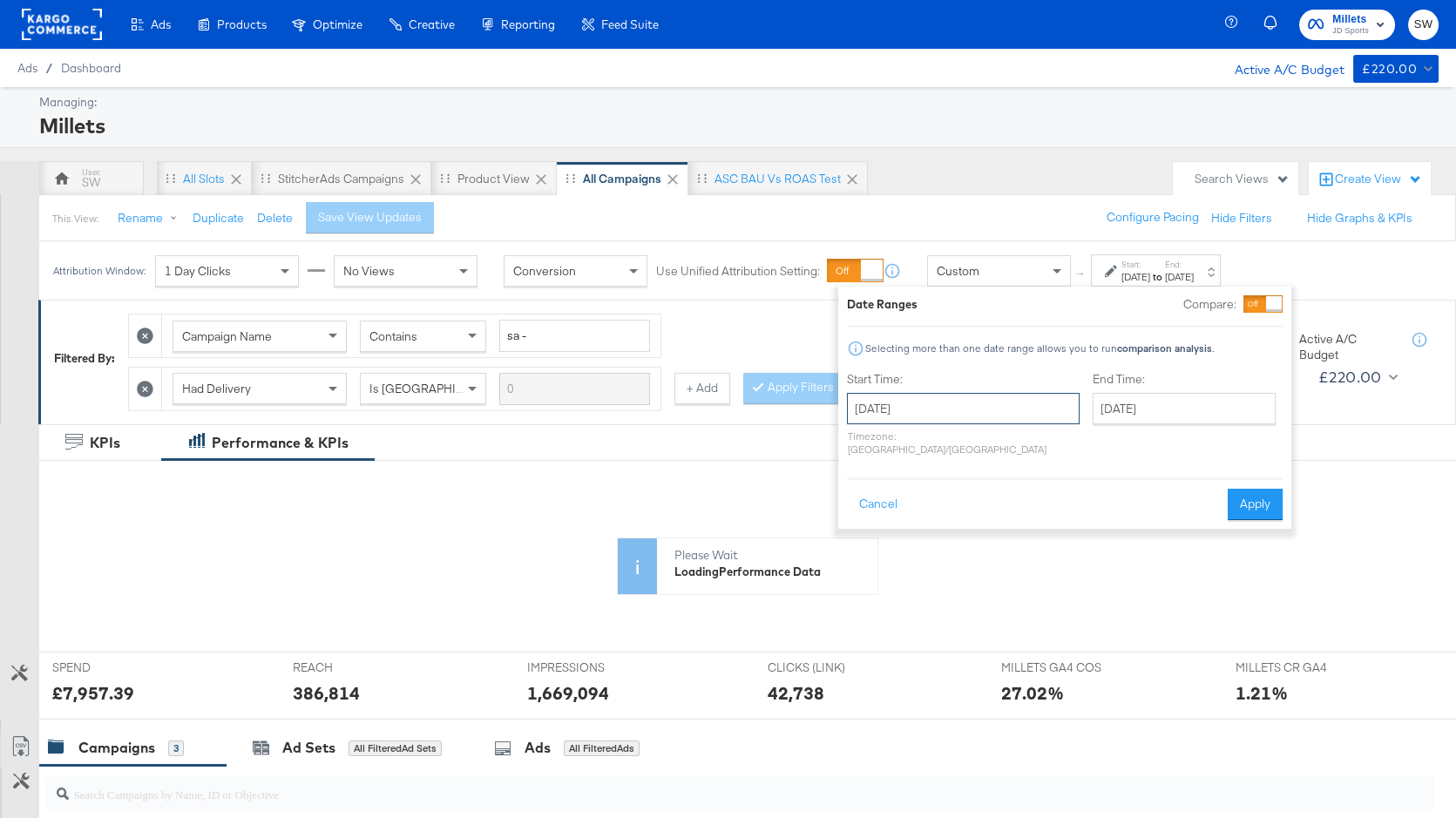
drag, startPoint x: 949, startPoint y: 417, endPoint x: 921, endPoint y: 419, distance: 28.1
click at [949, 417] on input "[DATE]" at bounding box center [963, 409] width 232 height 31
click at [871, 443] on span "‹" at bounding box center [867, 444] width 27 height 26
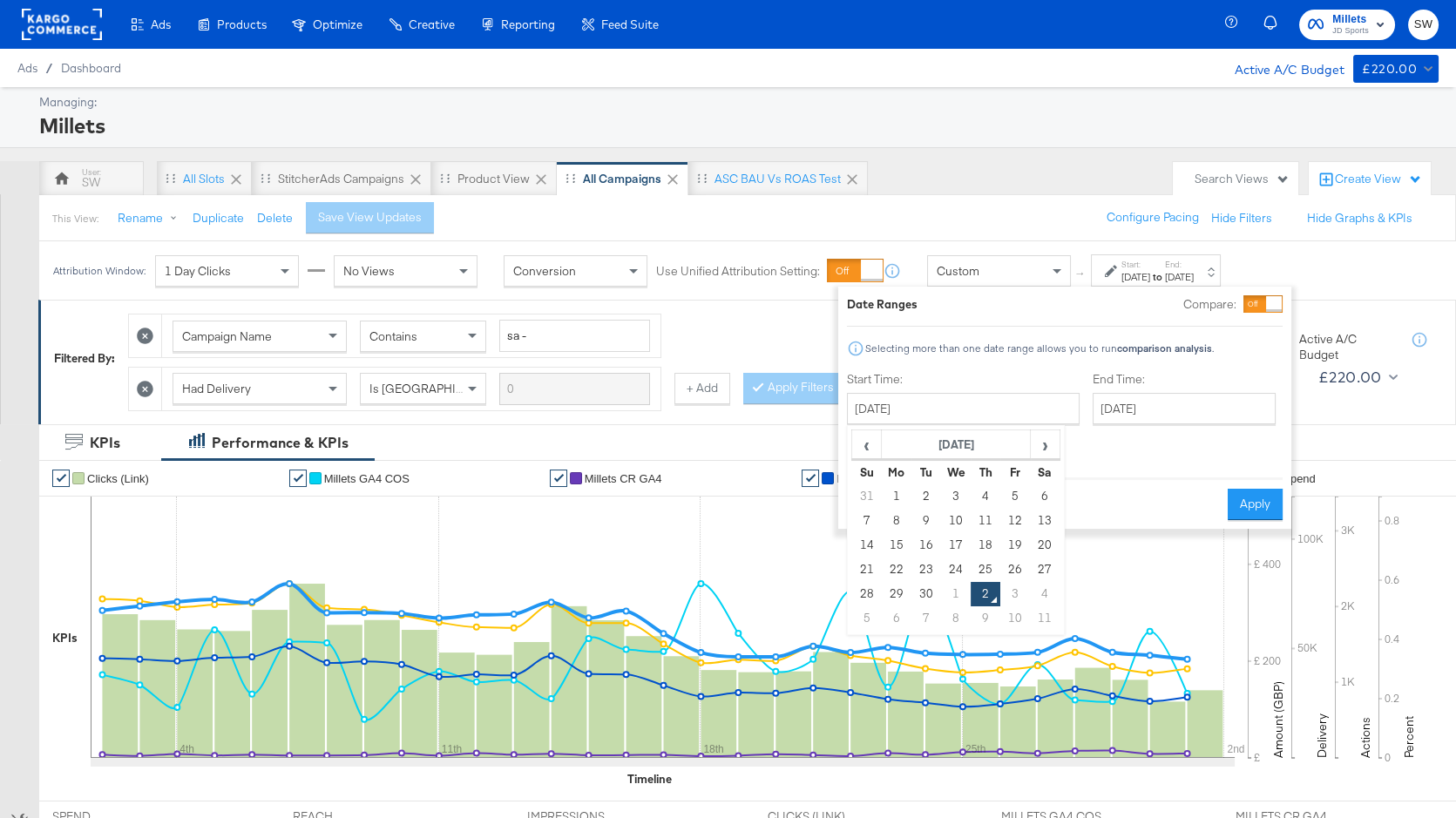
drag, startPoint x: 904, startPoint y: 492, endPoint x: 1015, endPoint y: 456, distance: 116.7
click at [905, 492] on td "1" at bounding box center [897, 496] width 29 height 24
type input "[DATE]"
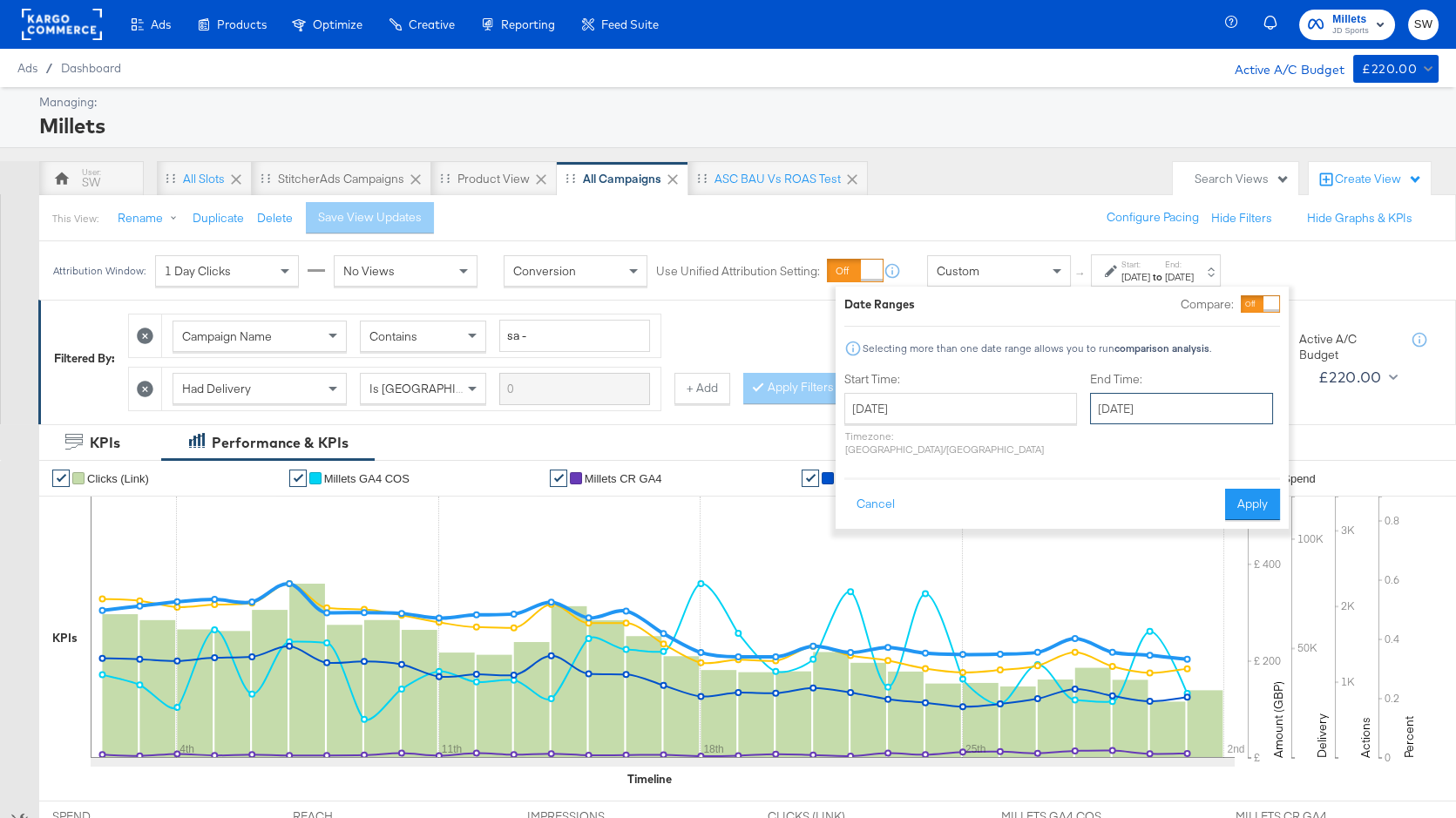
click at [1090, 401] on input "[DATE]" at bounding box center [1182, 409] width 183 height 31
drag, startPoint x: 1120, startPoint y: 490, endPoint x: 1177, endPoint y: 489, distance: 57.0
click at [1154, 490] on td "30" at bounding box center [1169, 496] width 29 height 24
type input "[DATE]"
click at [1268, 489] on button "Apply" at bounding box center [1256, 505] width 54 height 31
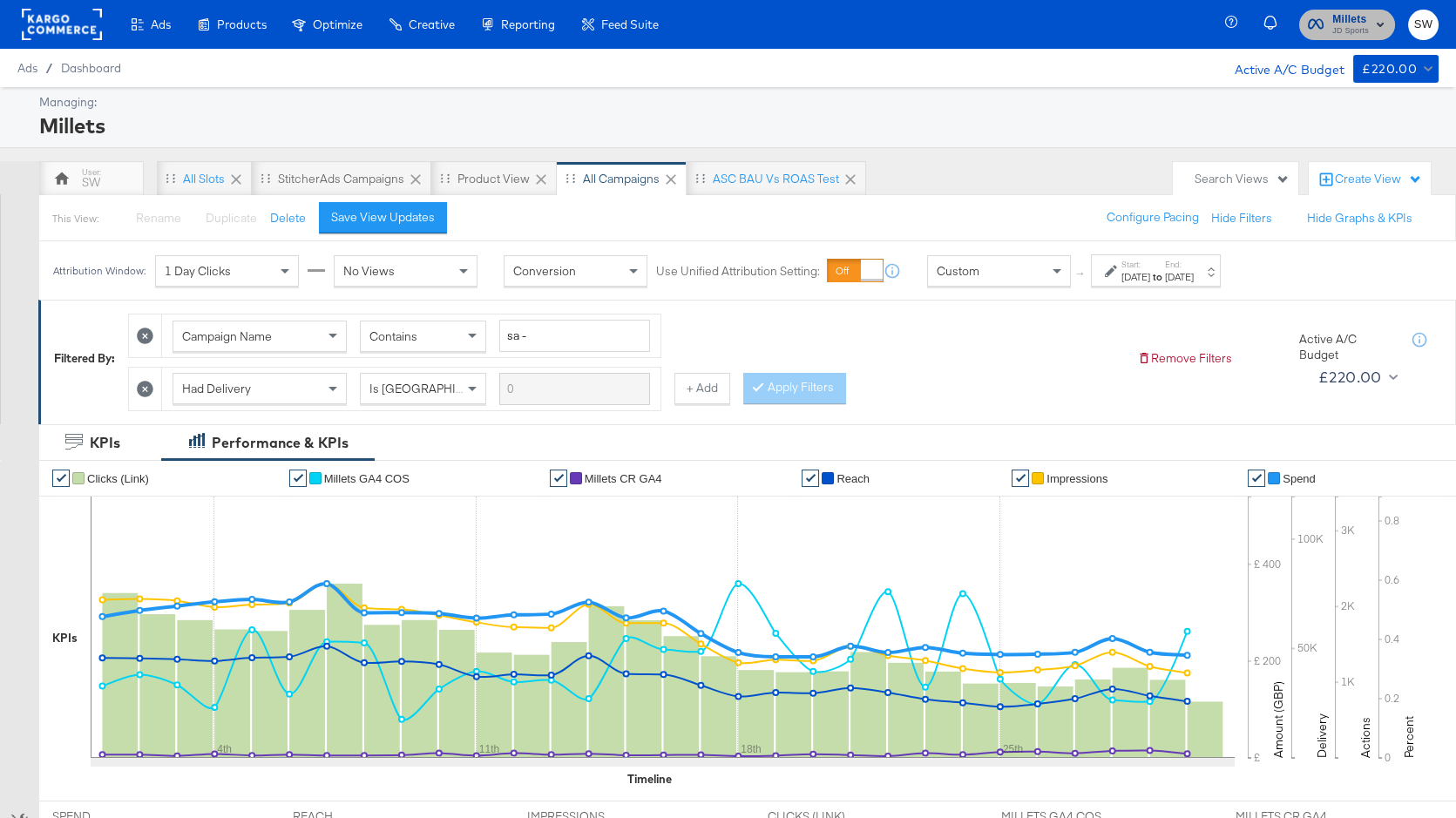
drag, startPoint x: 1344, startPoint y: 16, endPoint x: 1322, endPoint y: 40, distance: 32.6
click at [1344, 16] on span "Millets" at bounding box center [1351, 19] width 37 height 18
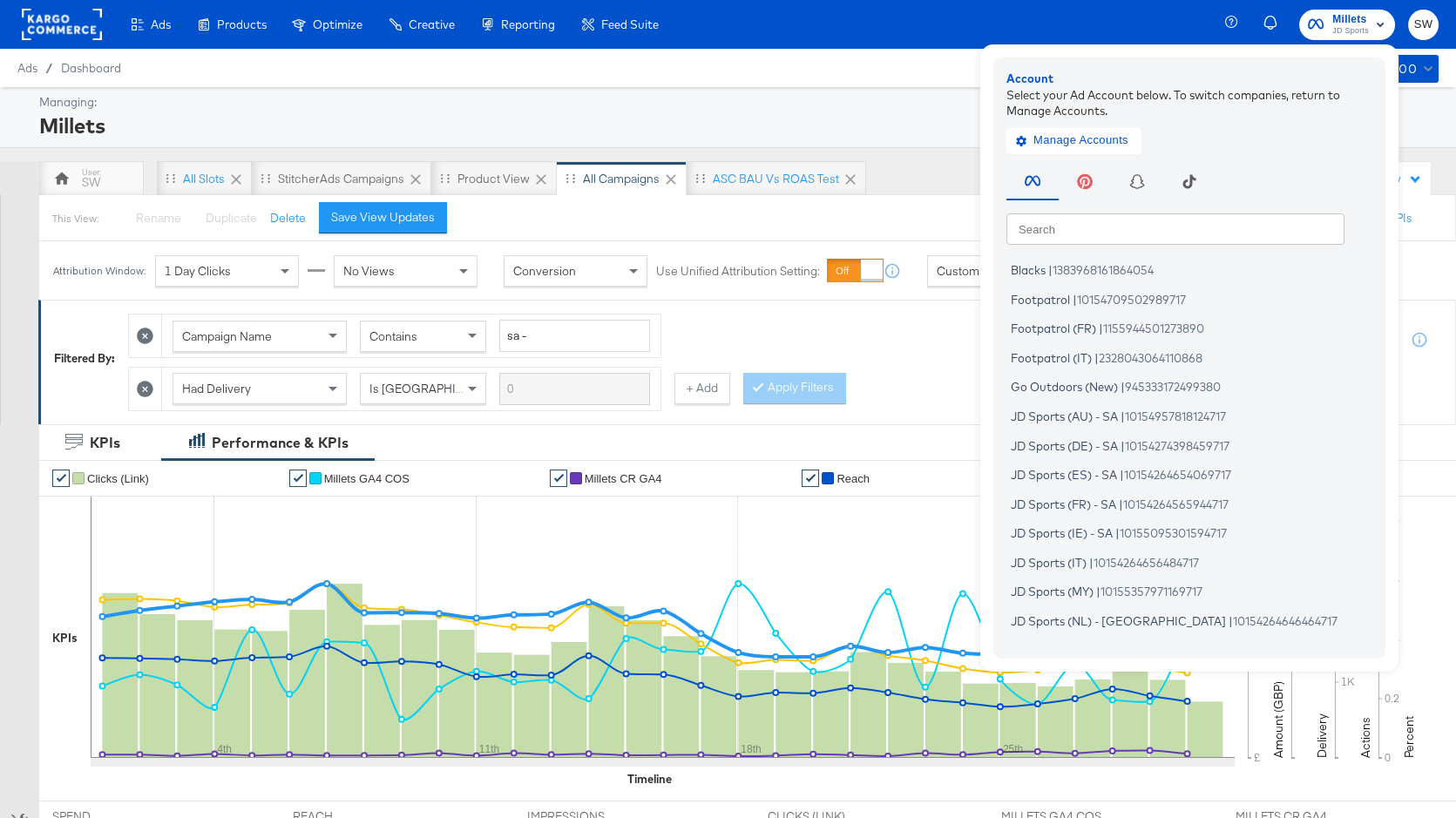
click at [1039, 232] on input "text" at bounding box center [1176, 229] width 338 height 31
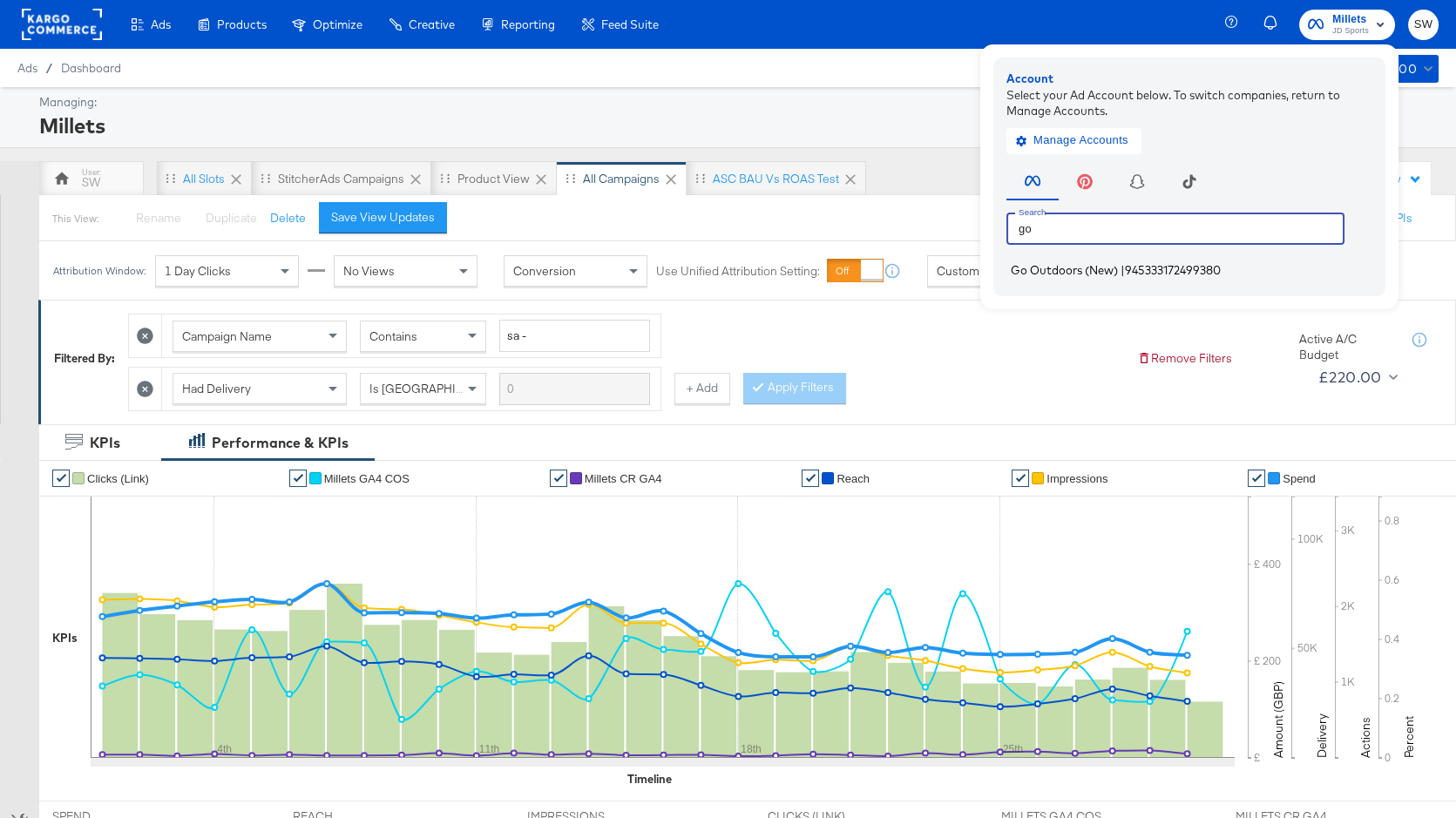
type input "go"
click at [1036, 273] on span "Go Outdoors (New)" at bounding box center [1064, 270] width 107 height 14
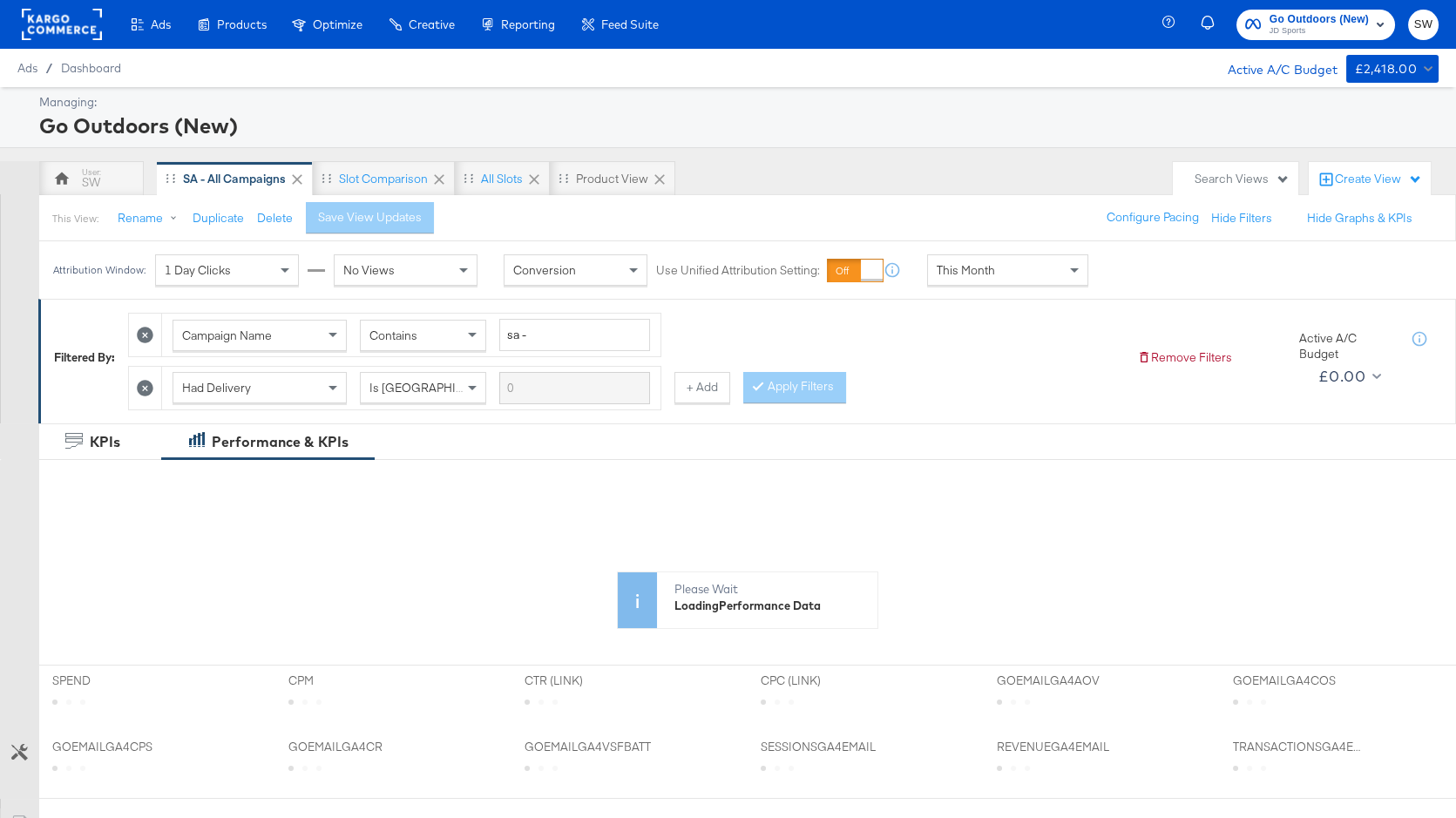
drag, startPoint x: 991, startPoint y: 256, endPoint x: 989, endPoint y: 277, distance: 21.1
click at [991, 256] on div "This Month" at bounding box center [1008, 270] width 160 height 29
click at [1108, 278] on div "Start: [DATE] to End: [DATE]" at bounding box center [1149, 271] width 89 height 25
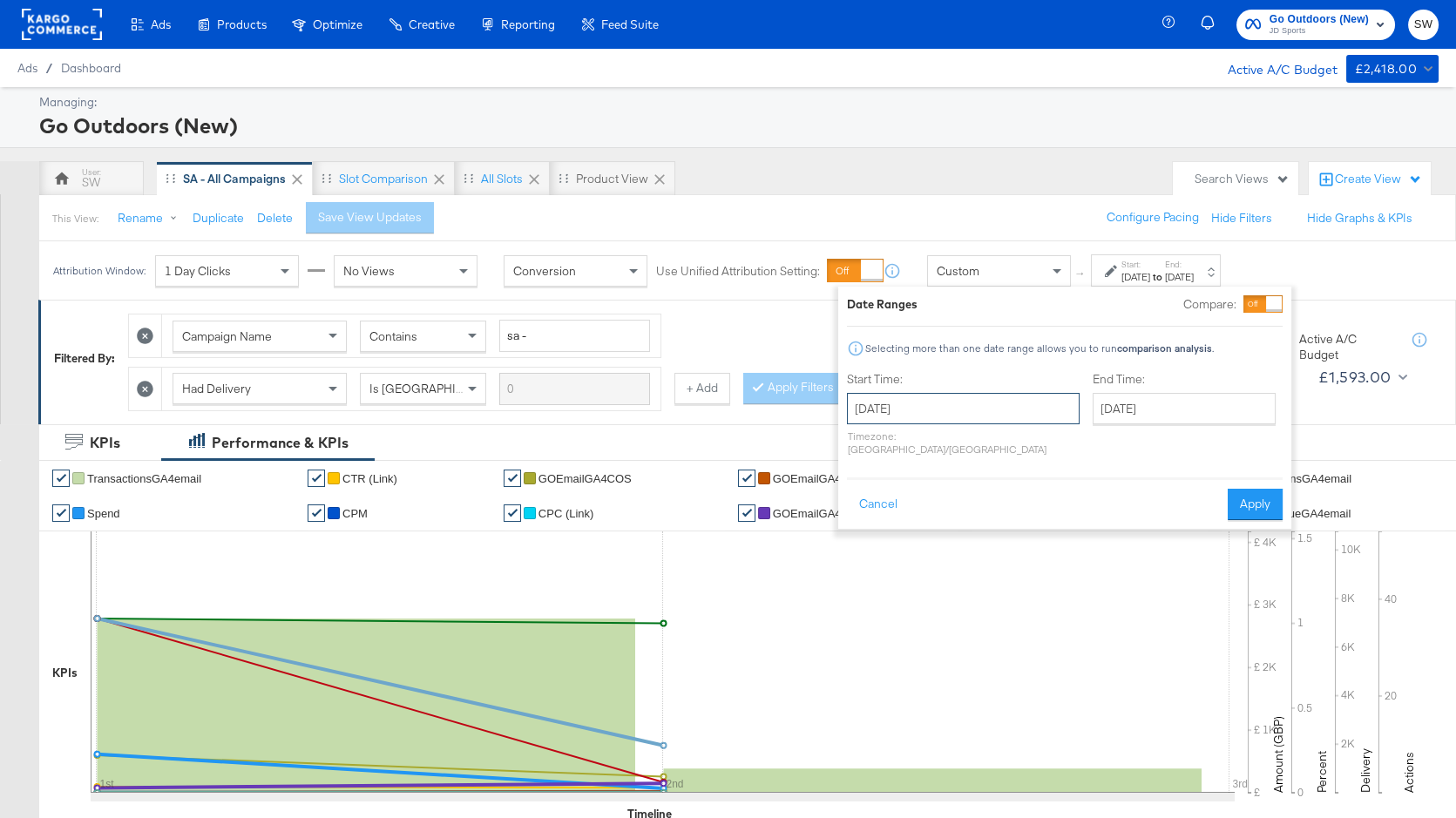
drag, startPoint x: 966, startPoint y: 409, endPoint x: 943, endPoint y: 415, distance: 23.8
click at [964, 409] on input "[DATE]" at bounding box center [963, 409] width 232 height 31
click at [870, 453] on span "‹" at bounding box center [867, 444] width 27 height 26
drag, startPoint x: 898, startPoint y: 493, endPoint x: 942, endPoint y: 481, distance: 45.6
click at [900, 493] on td "1" at bounding box center [897, 496] width 29 height 24
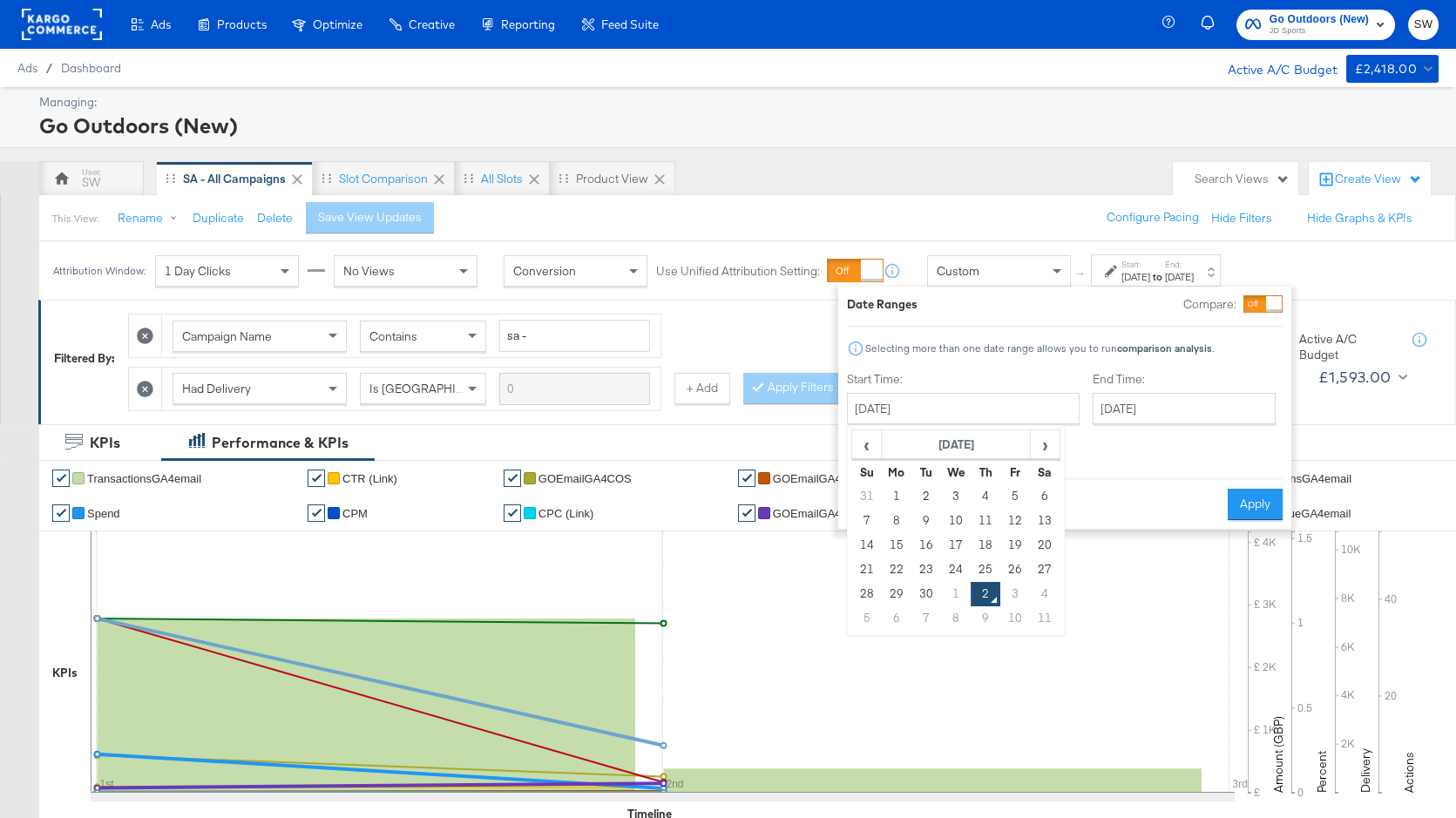
type input "[DATE]"
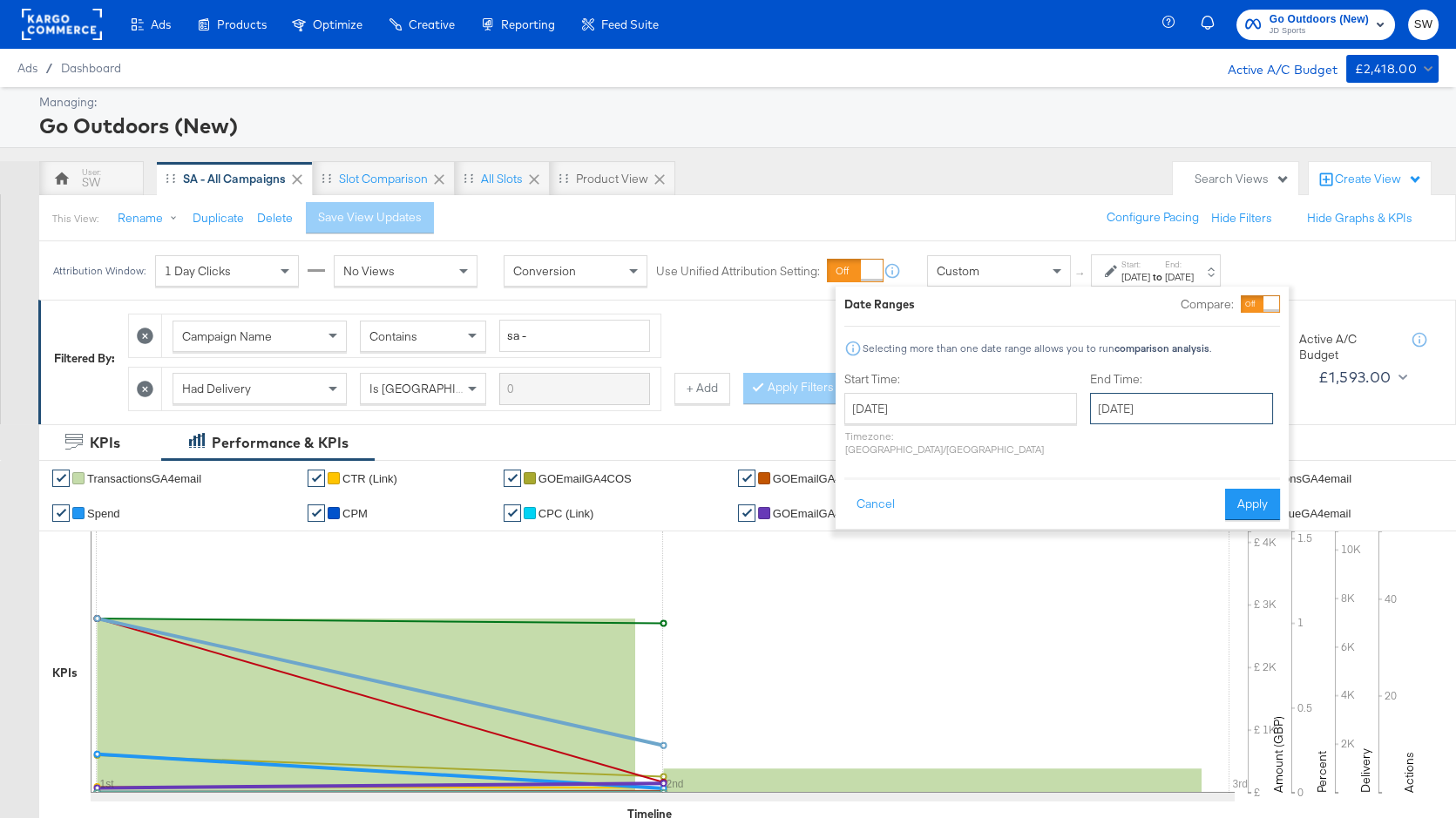
click at [1110, 406] on input "[DATE]" at bounding box center [1182, 409] width 183 height 31
drag, startPoint x: 1117, startPoint y: 501, endPoint x: 1178, endPoint y: 490, distance: 62.0
click at [1154, 501] on td "30" at bounding box center [1169, 496] width 29 height 24
type input "[DATE]"
click at [1247, 490] on button "Apply" at bounding box center [1256, 505] width 54 height 31
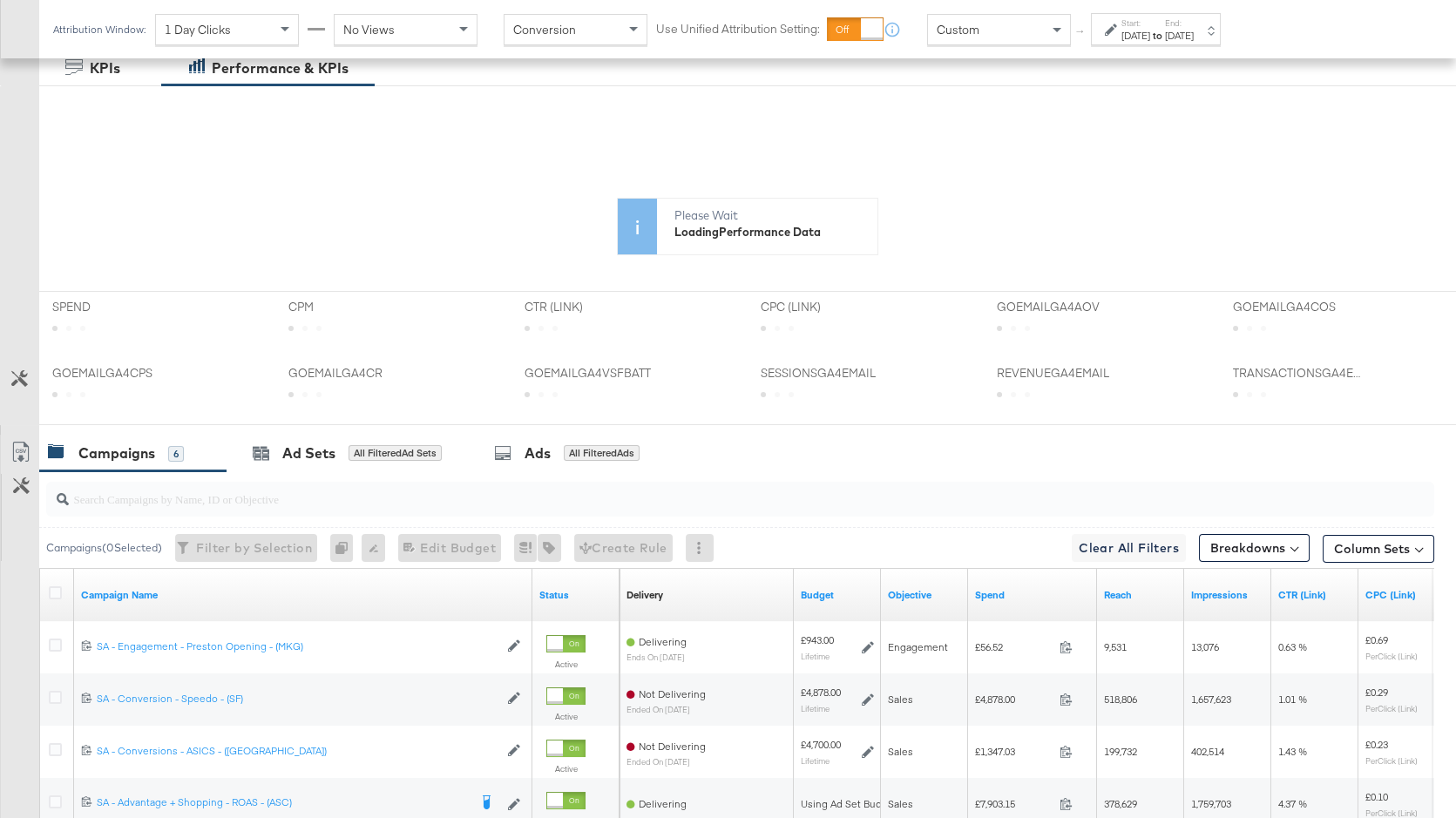
scroll to position [376, 0]
